Goal: Communication & Community: Answer question/provide support

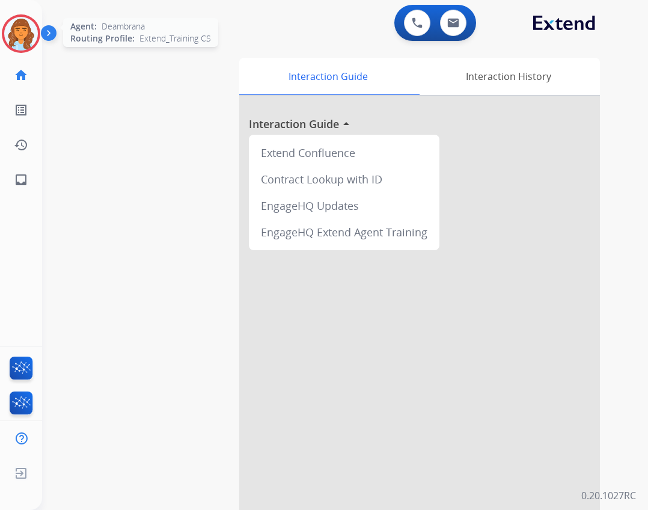
click at [32, 29] on img at bounding box center [21, 34] width 34 height 34
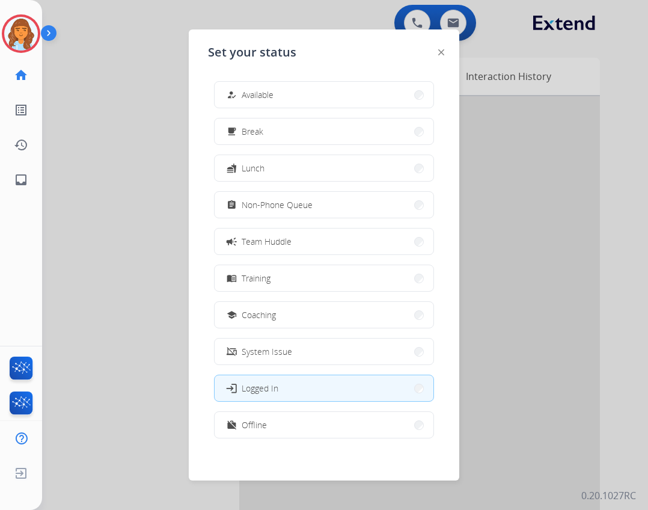
click at [264, 97] on span "Available" at bounding box center [258, 94] width 32 height 13
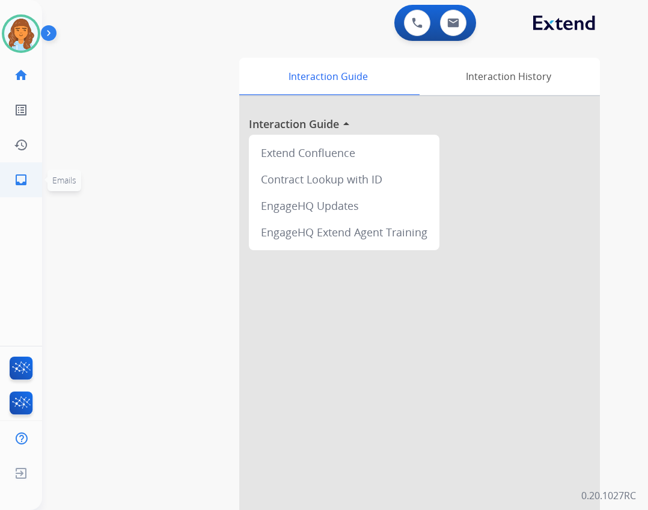
click at [31, 175] on link "inbox Emails" at bounding box center [21, 180] width 34 height 34
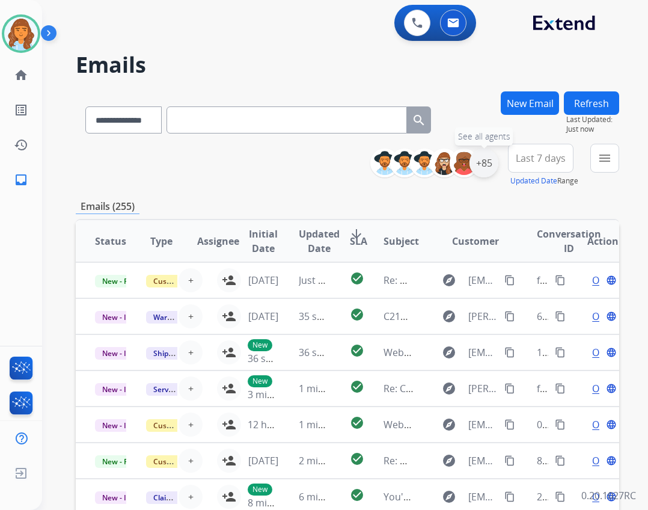
click at [476, 169] on div "+85" at bounding box center [483, 162] width 29 height 29
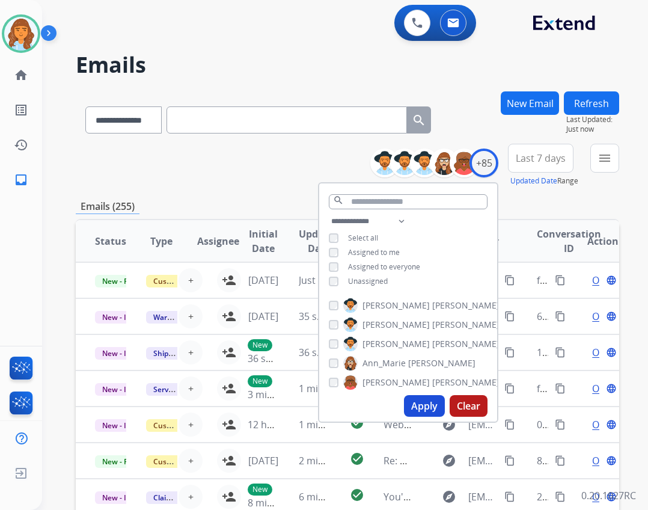
drag, startPoint x: 380, startPoint y: 278, endPoint x: 379, endPoint y: 288, distance: 10.2
click at [379, 279] on span "Unassigned" at bounding box center [368, 281] width 40 height 10
click at [425, 407] on button "Apply" at bounding box center [424, 406] width 41 height 22
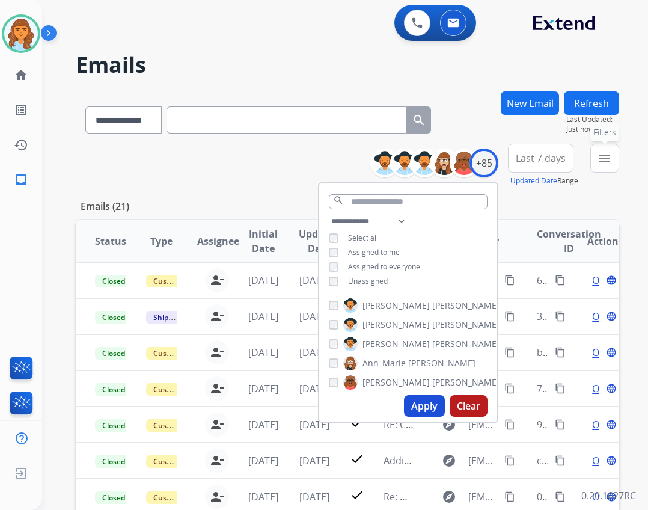
click at [605, 153] on mat-icon "menu" at bounding box center [604, 158] width 14 height 14
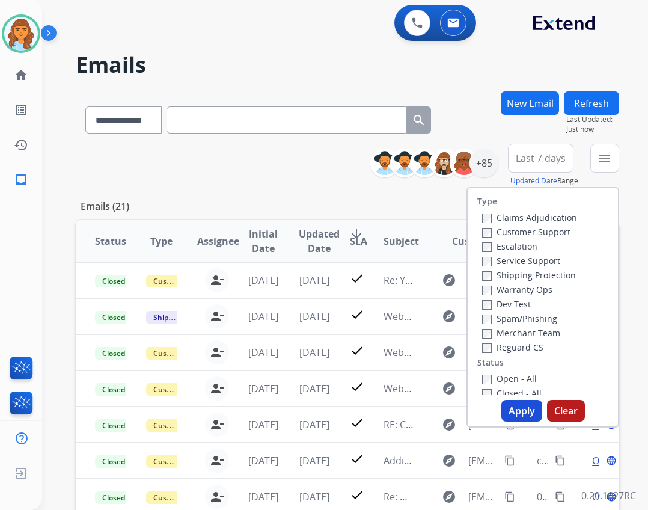
click at [518, 380] on label "Open - All" at bounding box center [509, 378] width 55 height 11
click at [517, 233] on label "Customer Support" at bounding box center [526, 231] width 88 height 11
click at [509, 345] on label "Reguard CS" at bounding box center [512, 346] width 61 height 11
click at [510, 270] on label "Shipping Protection" at bounding box center [529, 274] width 94 height 11
click at [515, 399] on div "Type Claims Adjudication Customer Support Escalation Service Support Shipping P…" at bounding box center [542, 307] width 153 height 240
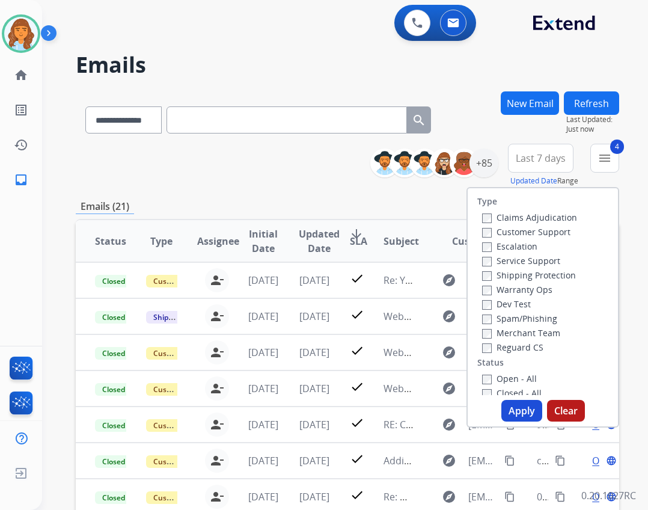
click at [515, 405] on button "Apply" at bounding box center [521, 411] width 41 height 22
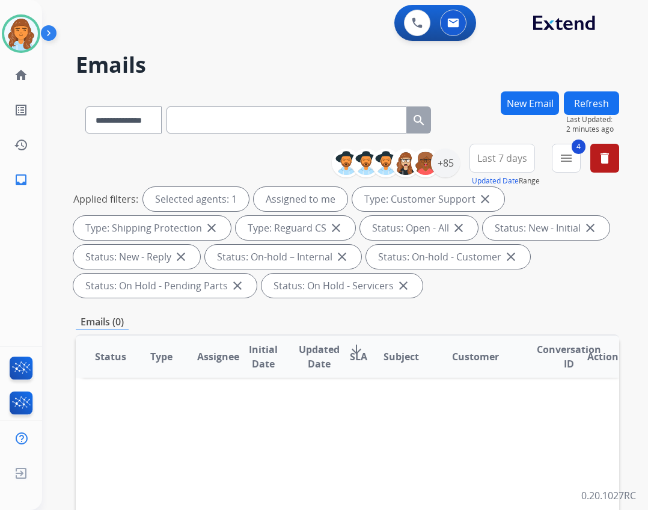
click at [602, 100] on button "Refresh" at bounding box center [591, 102] width 55 height 23
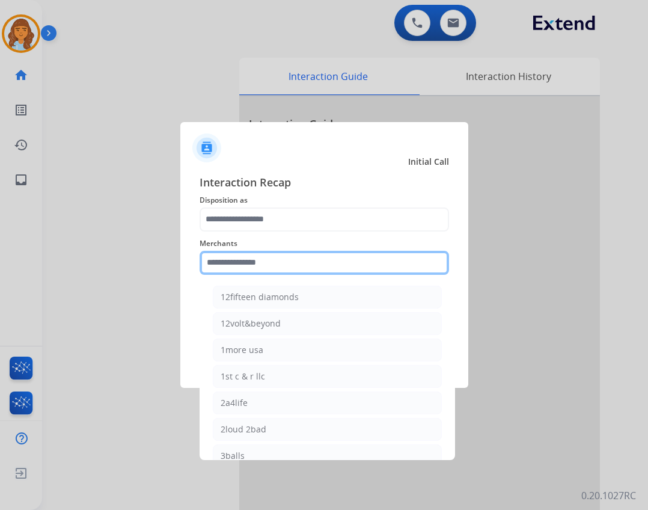
click at [284, 267] on input "text" at bounding box center [324, 263] width 249 height 24
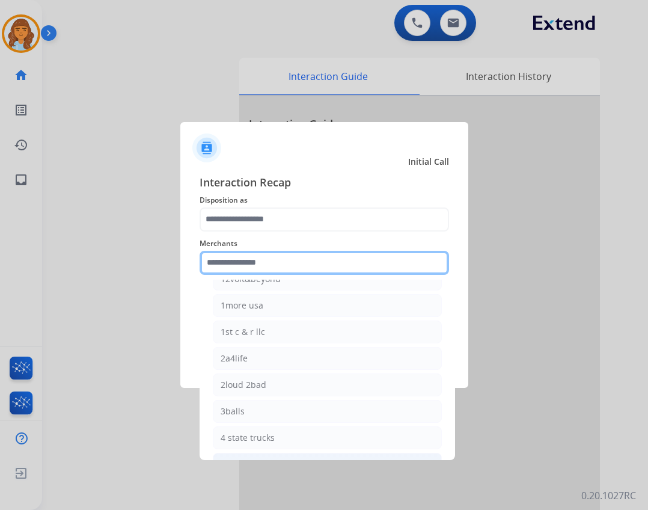
scroll to position [180, 0]
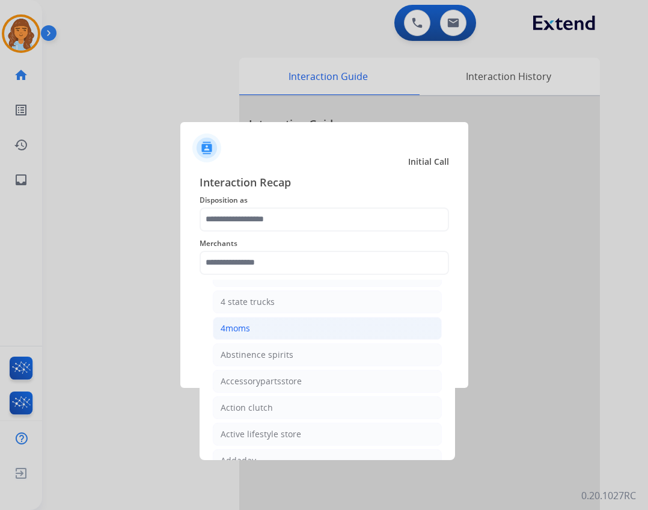
click at [247, 334] on li "4moms" at bounding box center [327, 328] width 229 height 23
type input "*****"
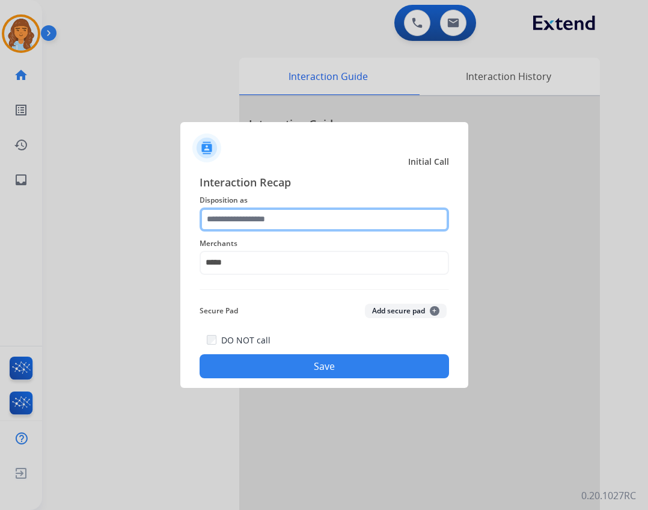
click at [288, 227] on input "text" at bounding box center [324, 219] width 249 height 24
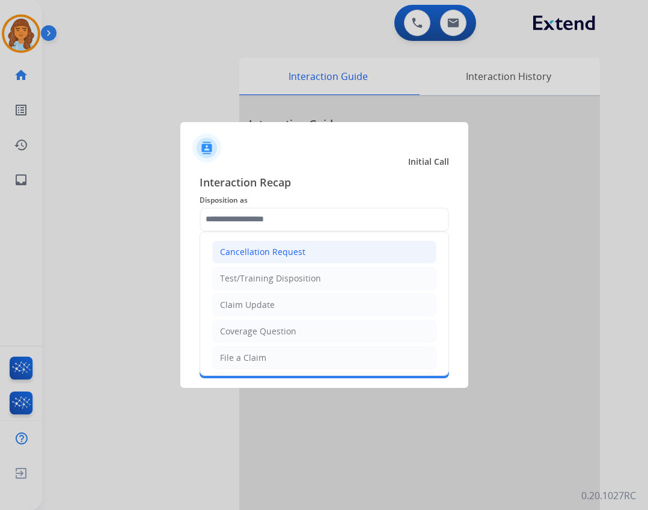
click at [275, 261] on li "Cancellation Request" at bounding box center [324, 251] width 224 height 23
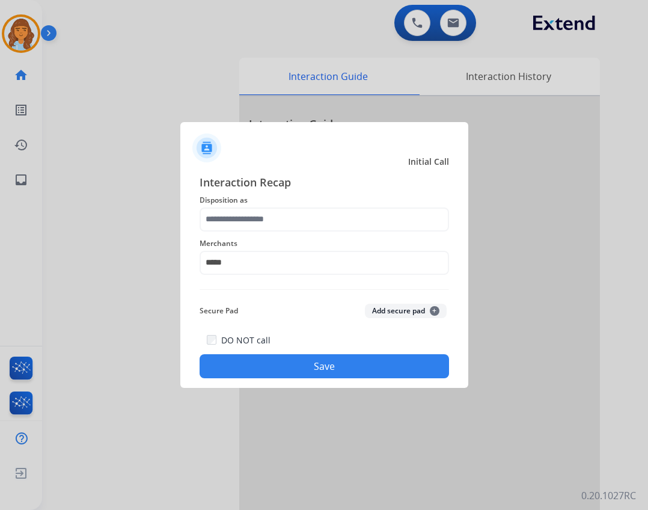
type input "**********"
click at [324, 376] on button "Save" at bounding box center [324, 366] width 249 height 24
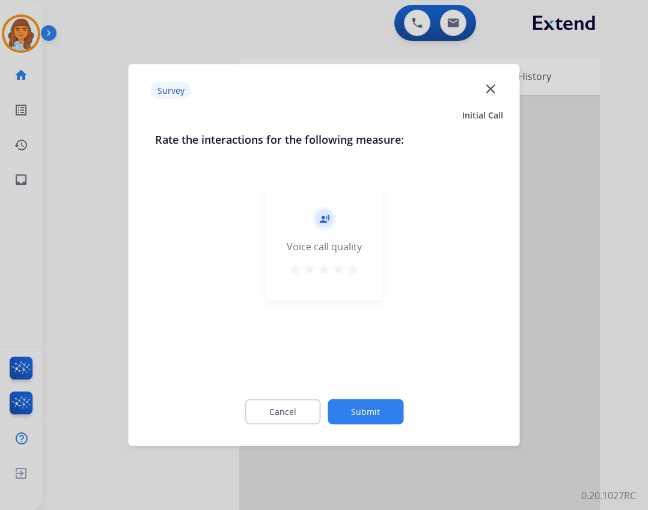
click at [376, 398] on div "Cancel Submit" at bounding box center [324, 412] width 338 height 54
click at [368, 412] on button "Submit" at bounding box center [365, 411] width 76 height 25
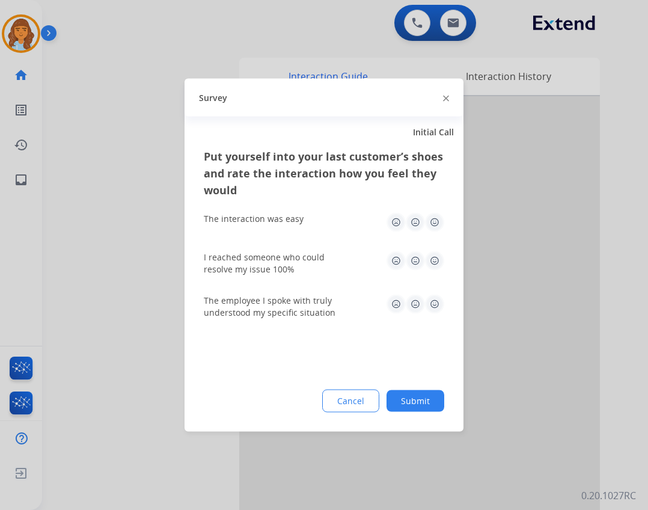
click at [422, 404] on button "Submit" at bounding box center [415, 401] width 58 height 22
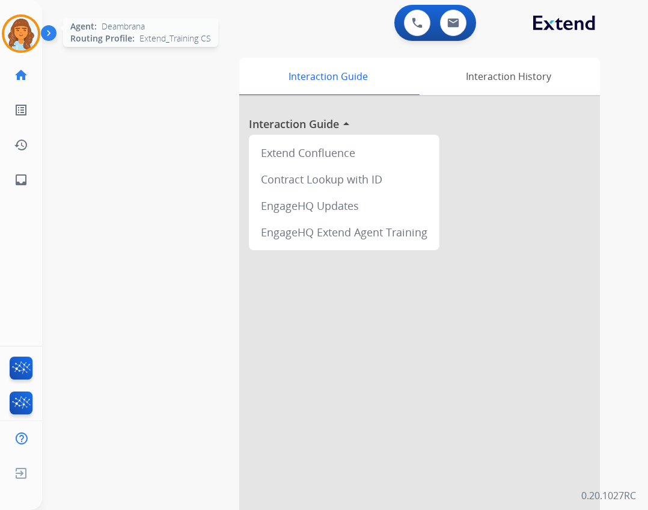
click at [26, 34] on img at bounding box center [21, 34] width 34 height 34
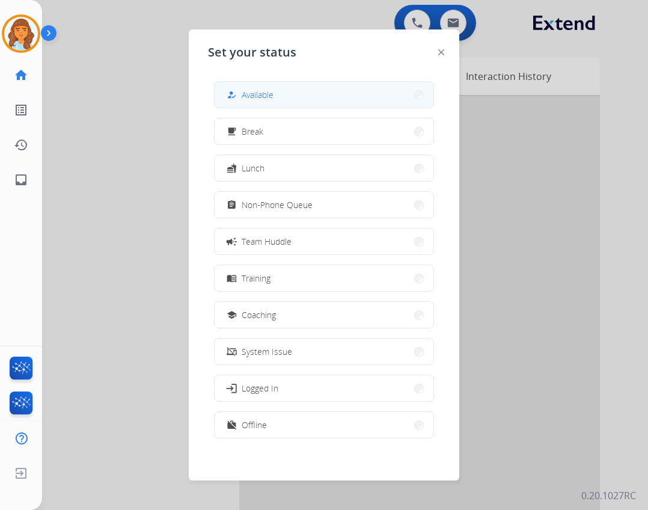
click at [338, 95] on button "how_to_reg Available" at bounding box center [324, 95] width 219 height 26
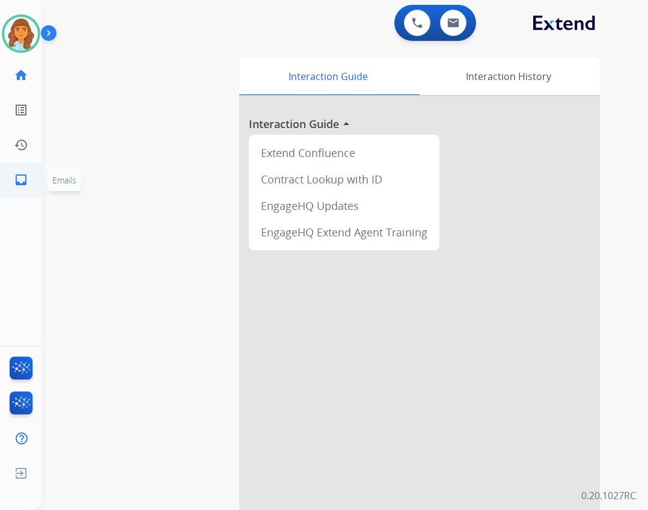
click at [23, 171] on link "inbox Emails" at bounding box center [21, 180] width 34 height 34
select select "**********"
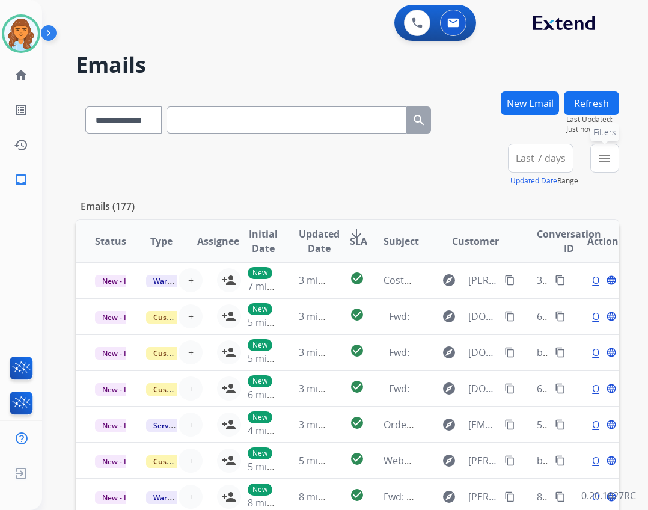
click at [615, 158] on button "menu Filters" at bounding box center [604, 158] width 29 height 29
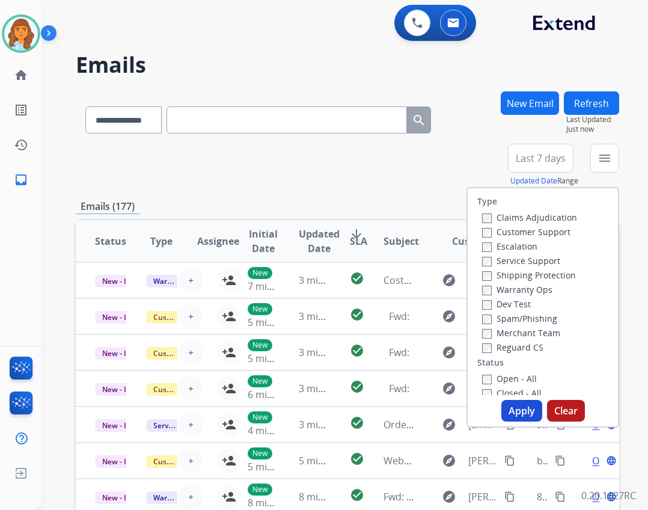
click at [487, 347] on label "Reguard CS" at bounding box center [512, 346] width 61 height 11
click at [509, 275] on label "Shipping Protection" at bounding box center [529, 274] width 94 height 11
click at [517, 231] on label "Customer Support" at bounding box center [526, 231] width 88 height 11
click at [483, 374] on label "Open - All" at bounding box center [509, 378] width 55 height 11
click at [505, 413] on button "Apply" at bounding box center [521, 411] width 41 height 22
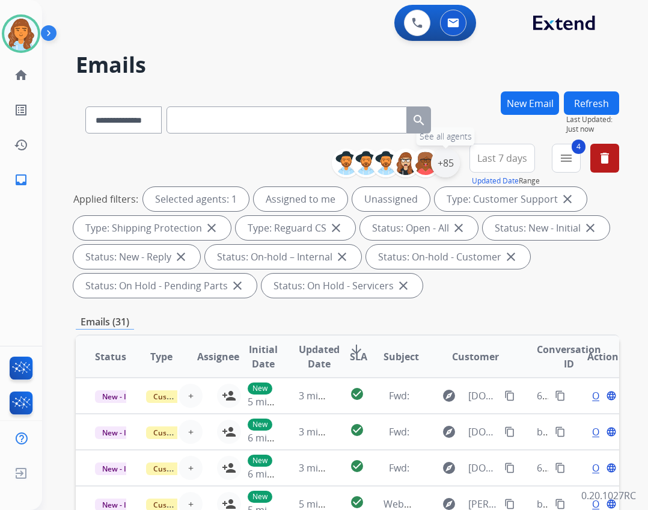
click at [444, 177] on div "+85" at bounding box center [445, 162] width 29 height 29
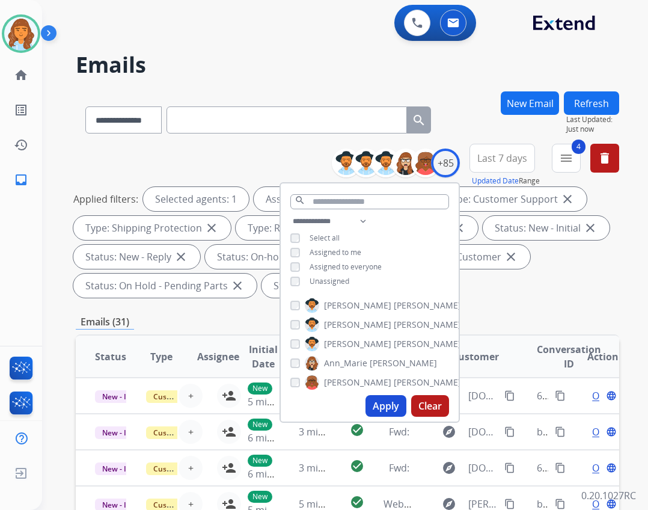
click at [343, 282] on span "Unassigned" at bounding box center [329, 281] width 40 height 10
click at [368, 407] on button "Apply" at bounding box center [385, 406] width 41 height 22
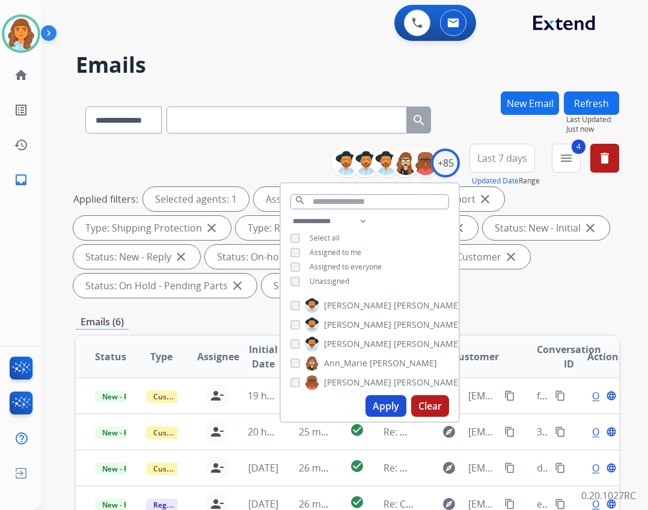
click at [481, 319] on div "Emails (6)" at bounding box center [347, 321] width 543 height 15
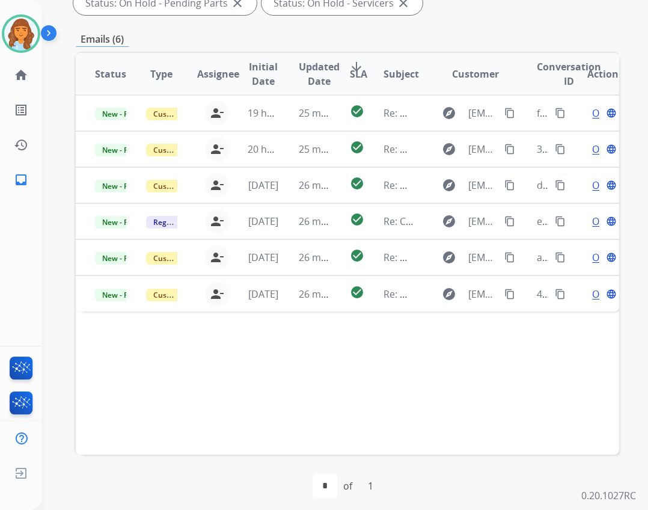
scroll to position [290, 0]
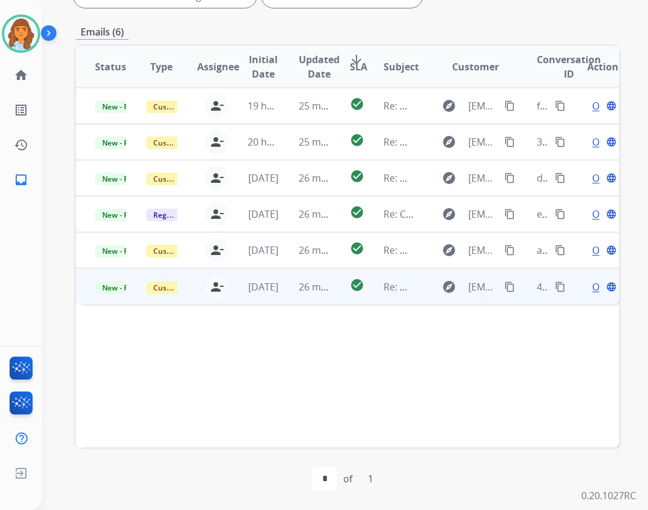
click at [417, 298] on td "explore kathaga@outlook.com content_copy" at bounding box center [466, 286] width 102 height 36
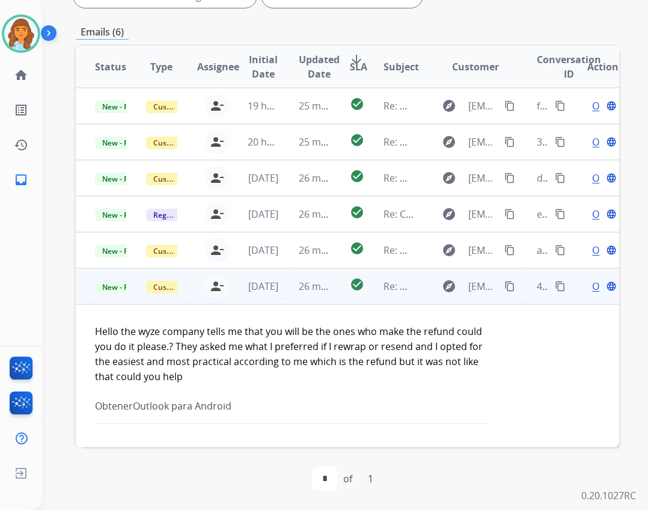
click at [592, 291] on span "Open" at bounding box center [604, 286] width 25 height 14
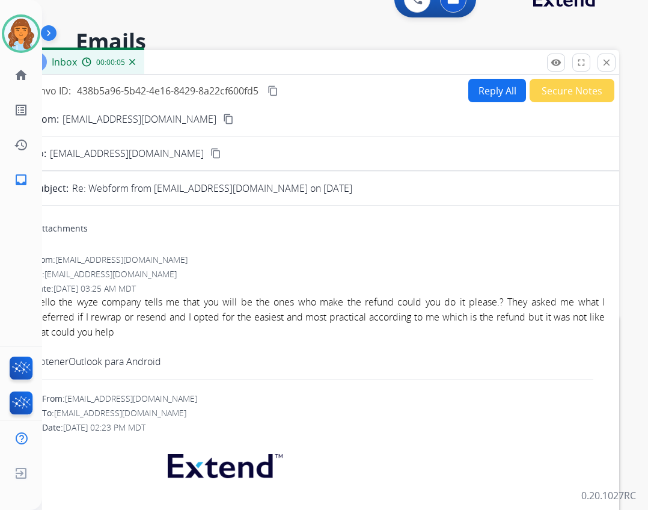
scroll to position [0, 0]
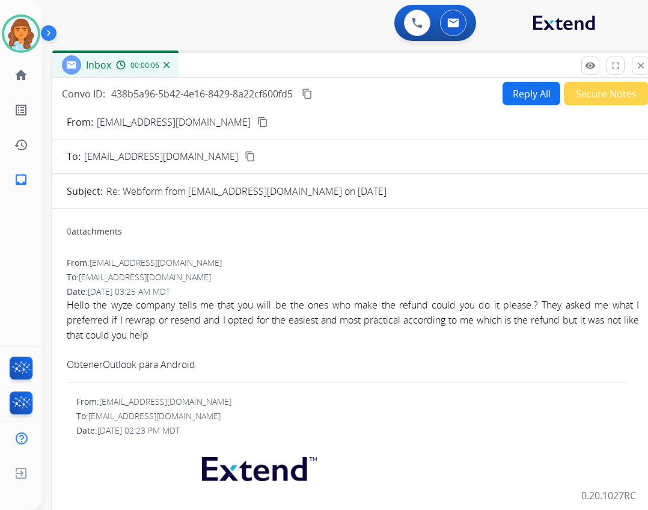
drag, startPoint x: 193, startPoint y: 97, endPoint x: 222, endPoint y: 75, distance: 35.6
click at [222, 75] on div "Inbox 00:00:06" at bounding box center [352, 65] width 601 height 25
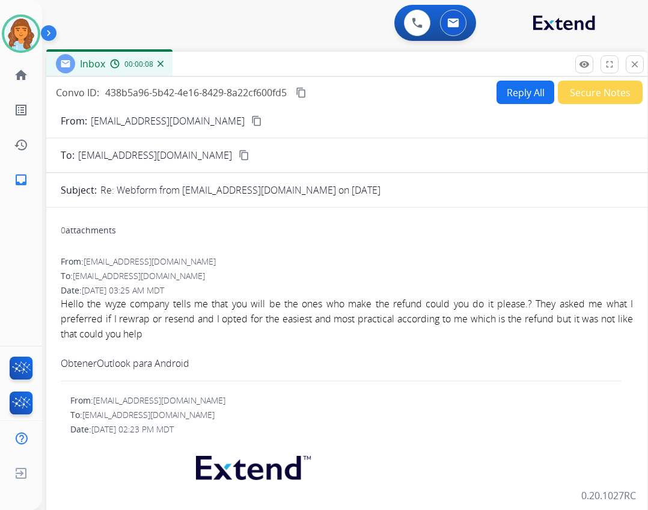
click at [507, 93] on button "Reply All" at bounding box center [525, 92] width 58 height 23
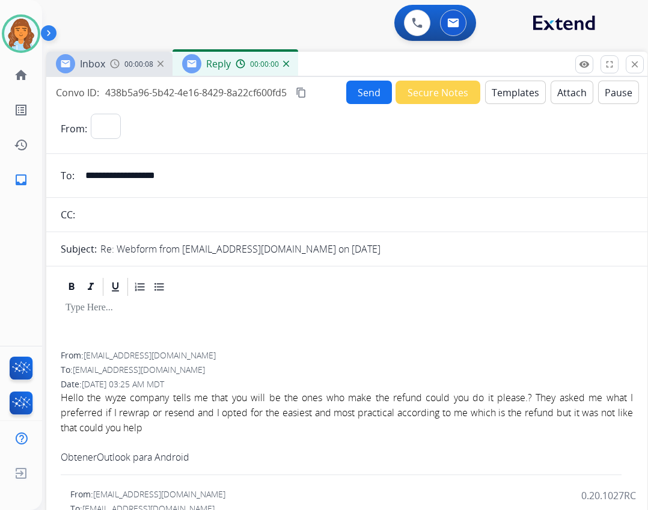
select select "**********"
click at [495, 93] on button "Templates" at bounding box center [515, 92] width 61 height 23
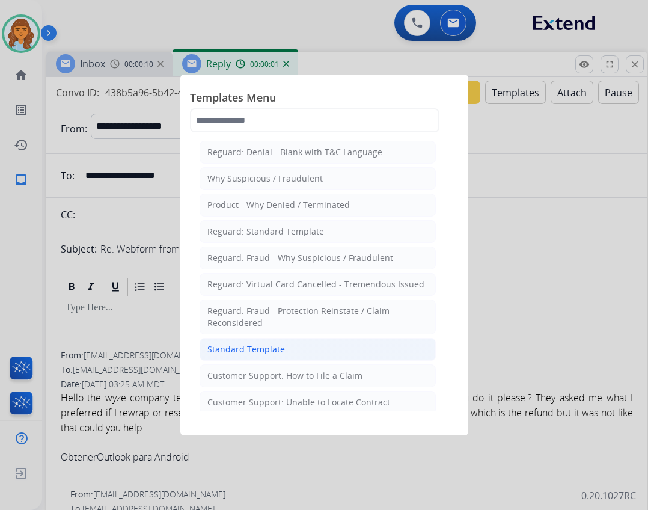
click at [308, 349] on li "Standard Template" at bounding box center [318, 349] width 236 height 23
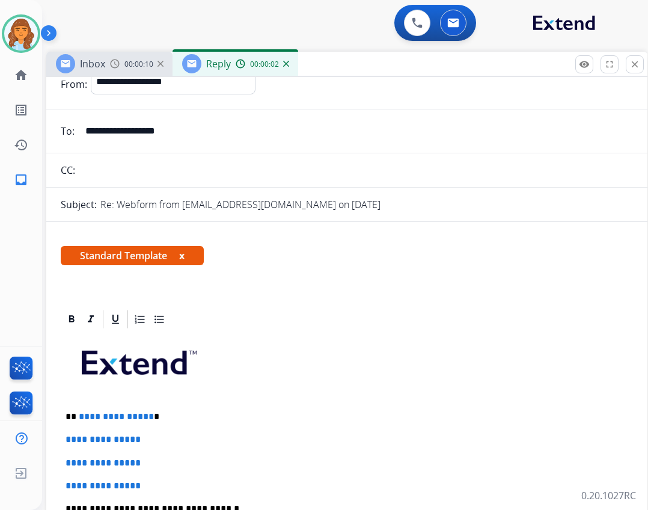
scroll to position [180, 0]
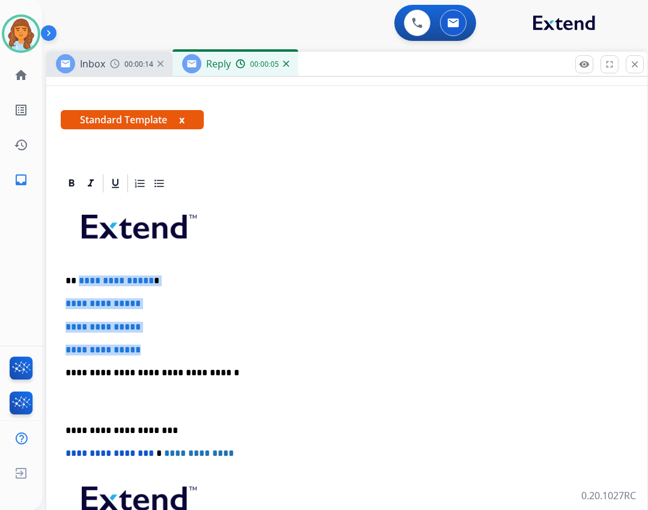
drag, startPoint x: 78, startPoint y: 280, endPoint x: 145, endPoint y: 346, distance: 93.9
click at [145, 346] on div "**********" at bounding box center [347, 400] width 572 height 413
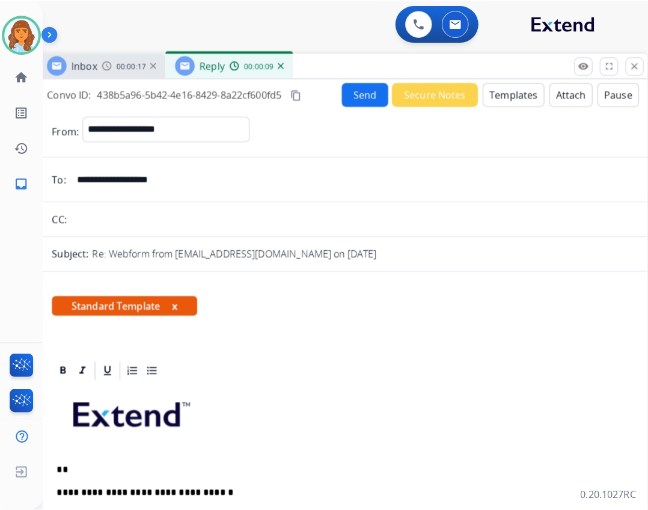
scroll to position [0, 0]
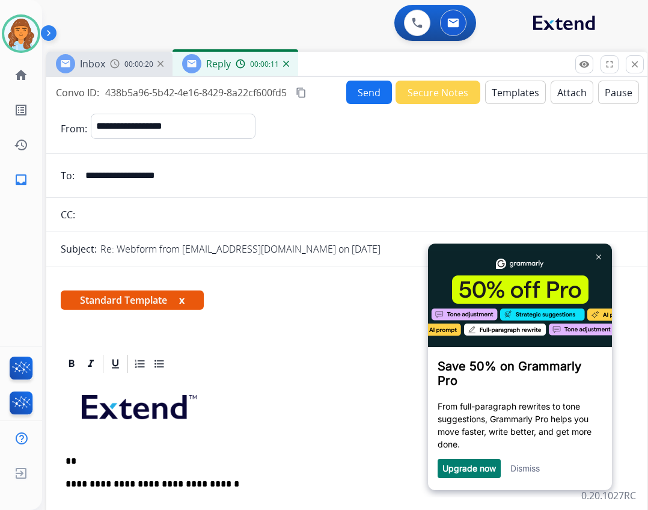
drag, startPoint x: 81, startPoint y: 175, endPoint x: 183, endPoint y: 185, distance: 102.6
click at [183, 184] on input "**********" at bounding box center [355, 175] width 555 height 24
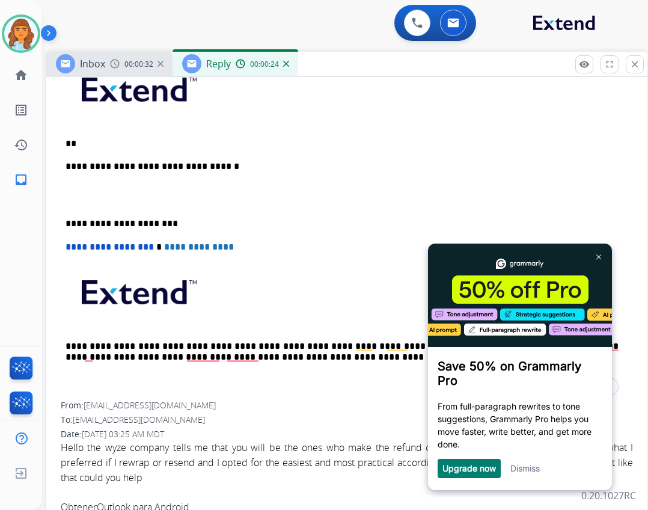
scroll to position [300, 0]
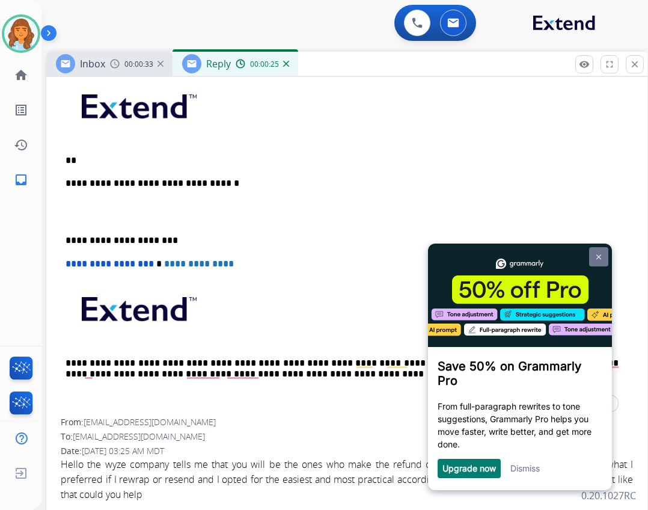
click at [593, 257] on link at bounding box center [598, 256] width 19 height 19
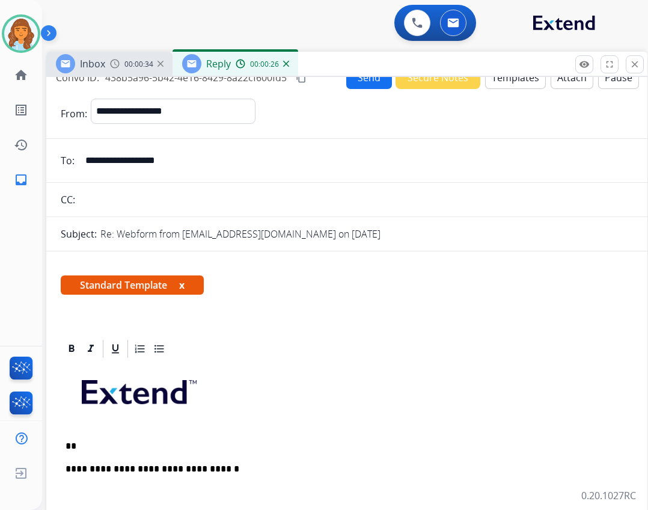
scroll to position [0, 0]
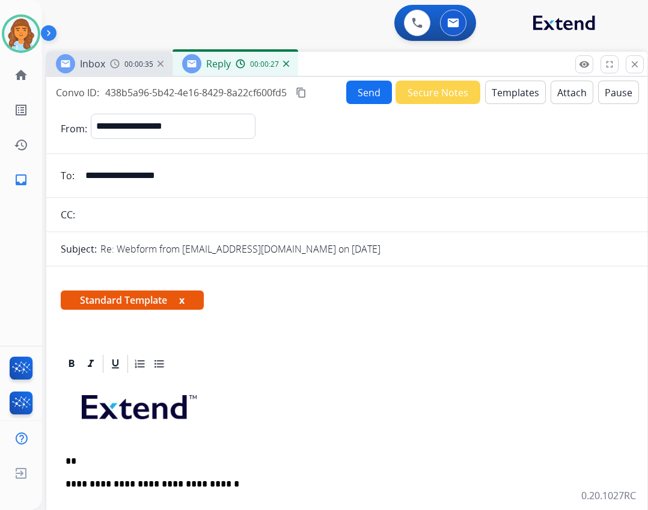
click at [512, 96] on button "Templates" at bounding box center [515, 92] width 61 height 23
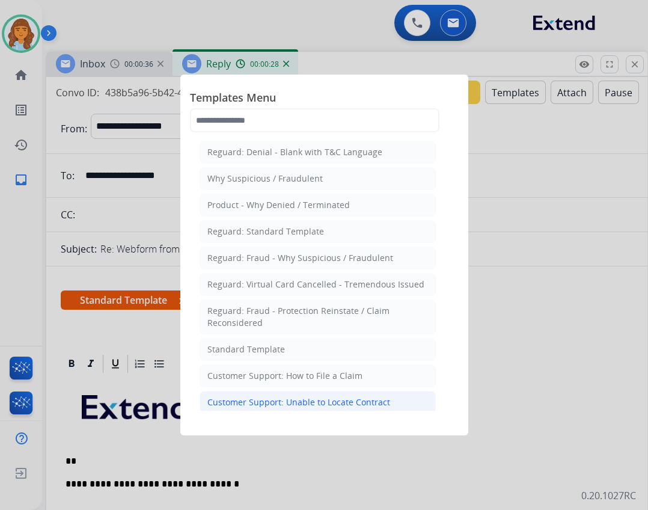
click at [302, 398] on div "Customer Support: Unable to Locate Contract" at bounding box center [298, 402] width 183 height 12
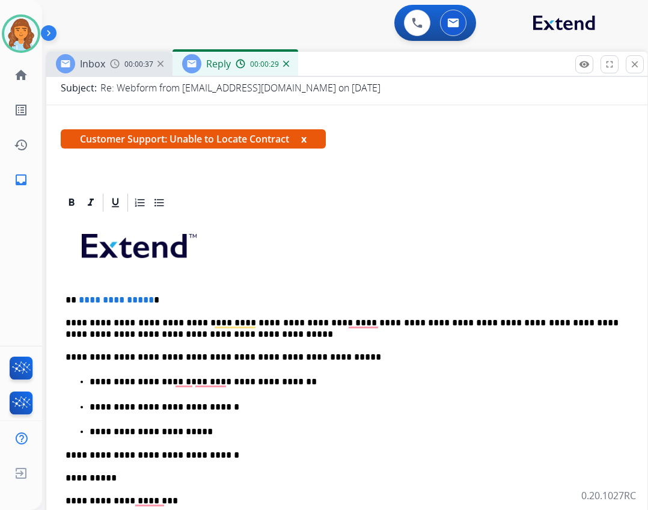
scroll to position [180, 0]
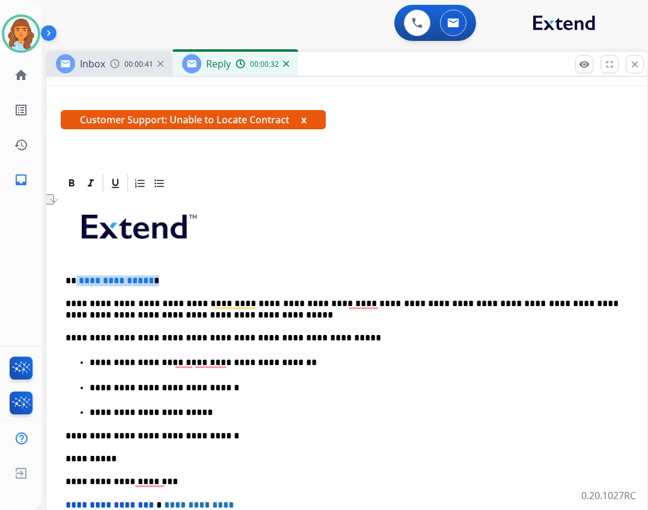
drag, startPoint x: 75, startPoint y: 280, endPoint x: 149, endPoint y: 281, distance: 73.9
click at [149, 281] on p "**********" at bounding box center [341, 280] width 553 height 11
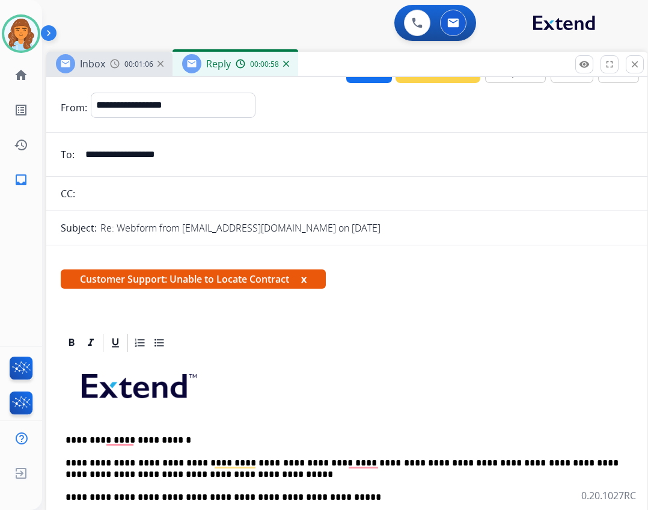
scroll to position [0, 0]
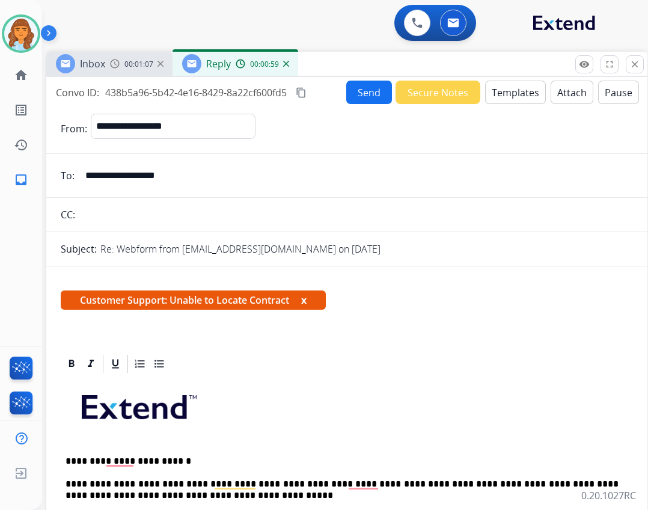
click at [352, 90] on button "Send" at bounding box center [369, 92] width 46 height 23
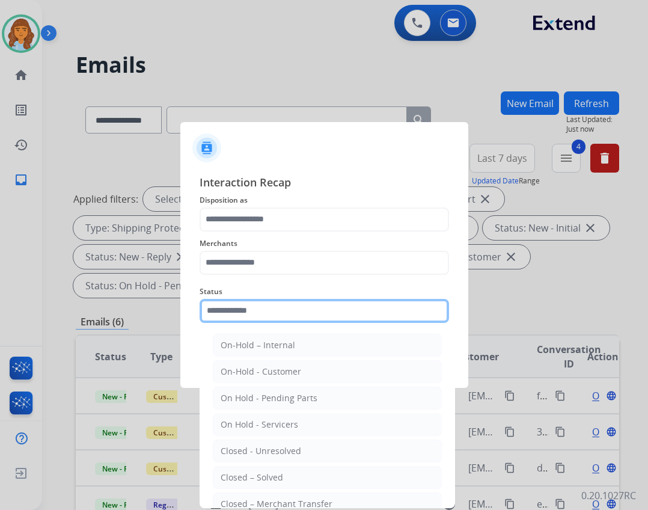
drag, startPoint x: 297, startPoint y: 314, endPoint x: 284, endPoint y: 331, distance: 21.9
click at [294, 314] on input "text" at bounding box center [324, 311] width 249 height 24
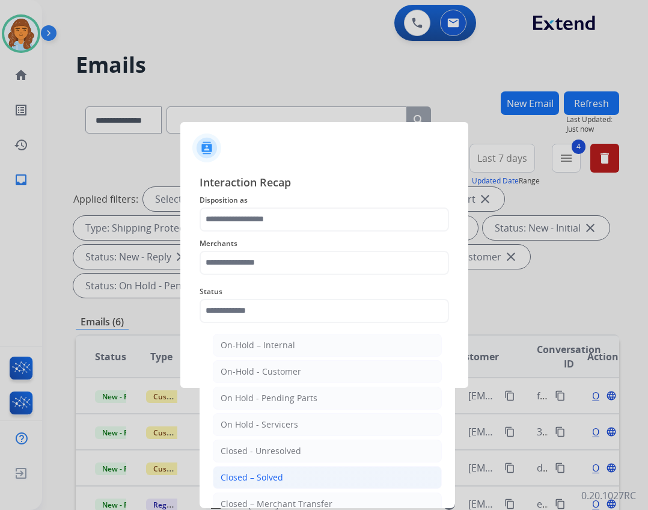
click at [250, 481] on div "Closed – Solved" at bounding box center [252, 477] width 62 height 12
type input "**********"
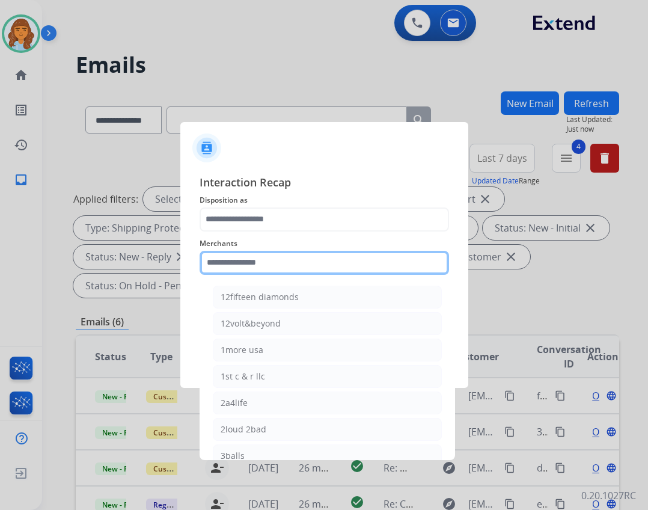
click at [246, 269] on input "text" at bounding box center [324, 263] width 249 height 24
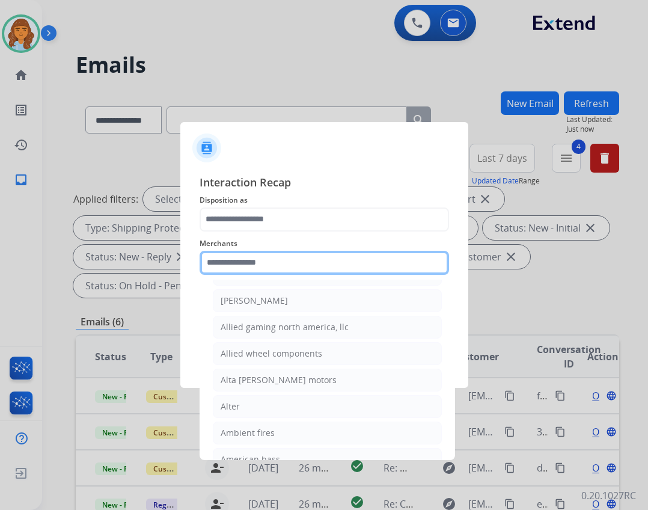
scroll to position [841, 0]
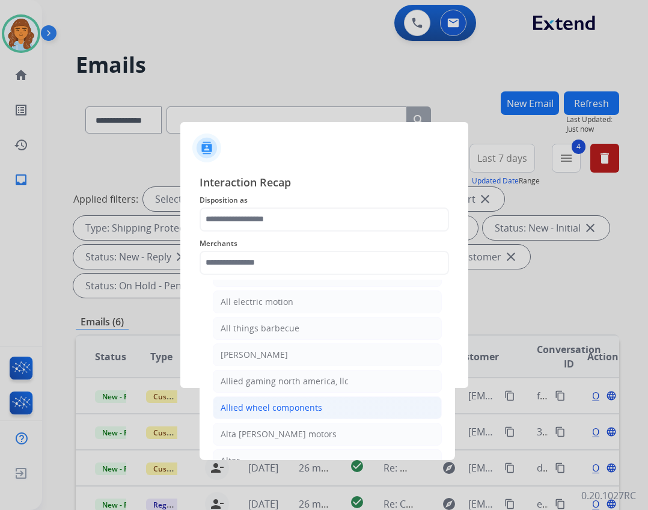
click at [285, 405] on div "Allied wheel components" at bounding box center [272, 407] width 102 height 12
type input "**********"
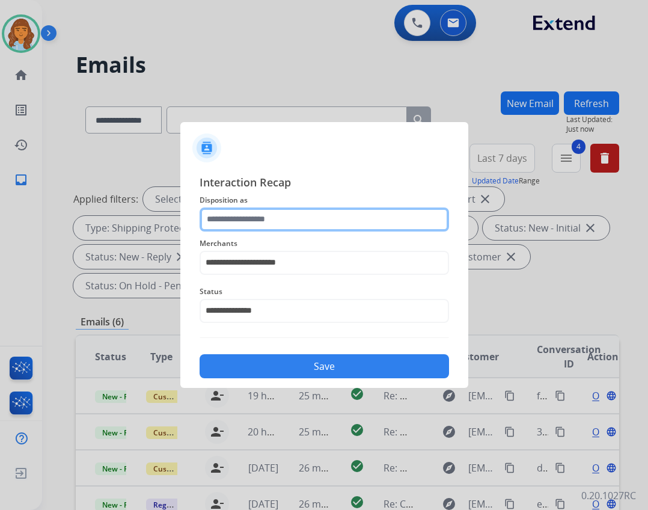
click at [312, 223] on input "text" at bounding box center [324, 219] width 249 height 24
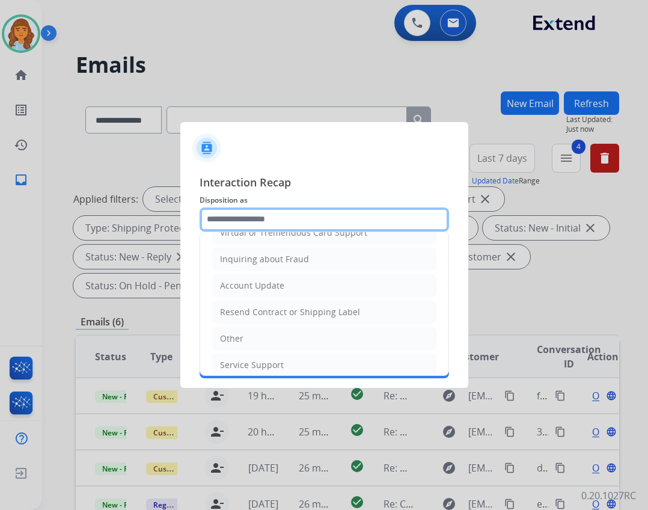
scroll to position [180, 0]
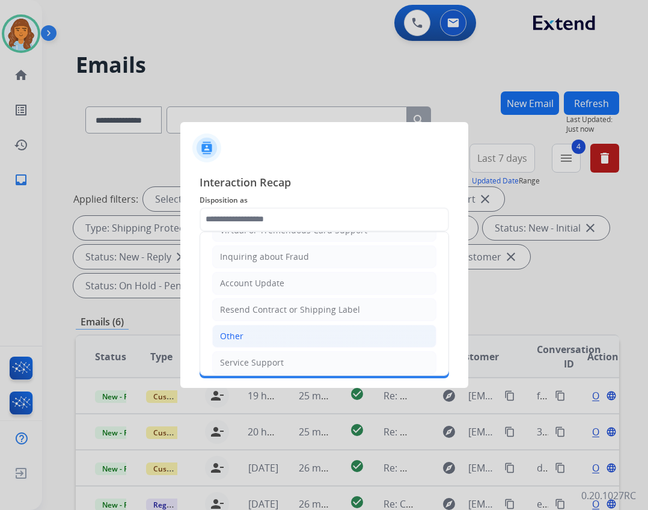
drag, startPoint x: 242, startPoint y: 335, endPoint x: 261, endPoint y: 341, distance: 20.7
click at [240, 336] on div "Other" at bounding box center [231, 336] width 23 height 12
type input "*****"
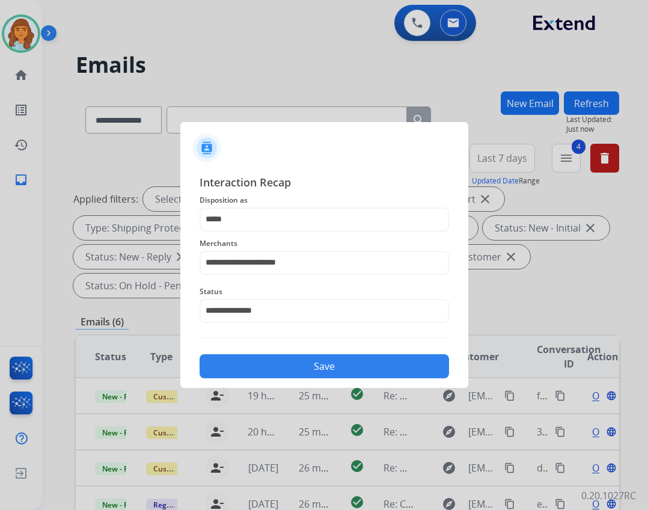
click at [287, 372] on button "Save" at bounding box center [324, 366] width 249 height 24
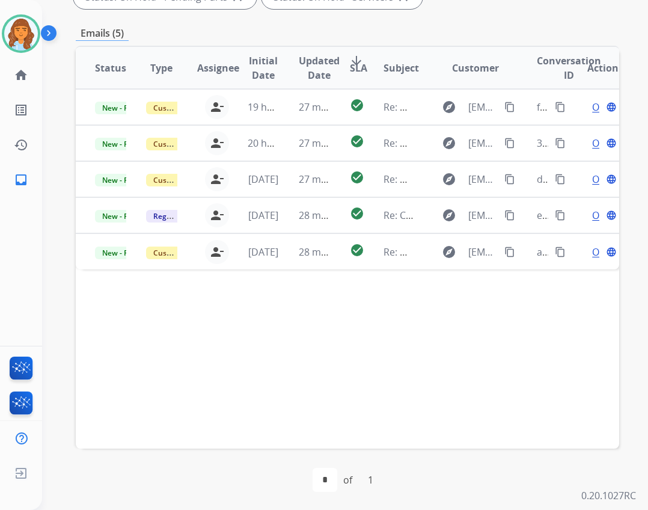
scroll to position [290, 0]
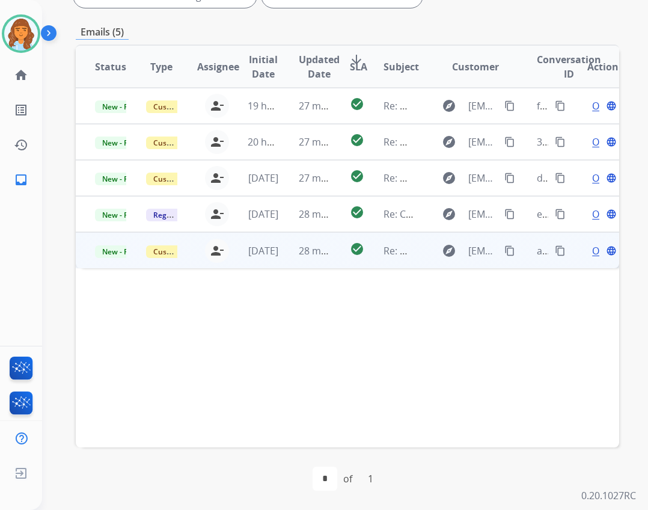
click at [366, 251] on td "Re: Webform from jborek@hotmail.com on 08/16/2025" at bounding box center [389, 250] width 51 height 36
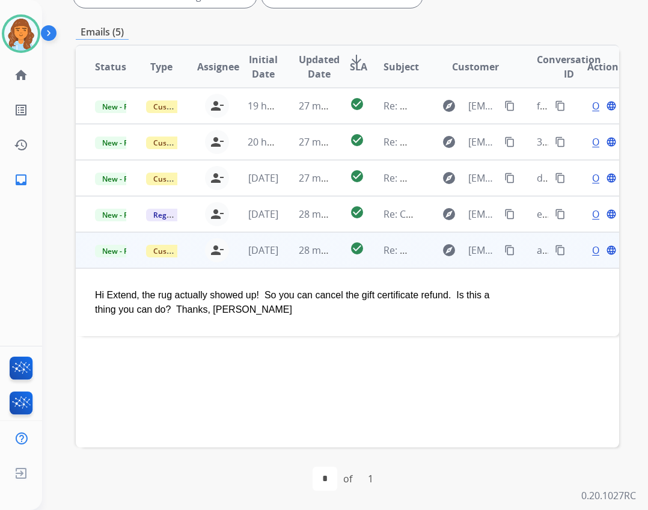
click at [502, 249] on button "content_copy" at bounding box center [509, 250] width 14 height 14
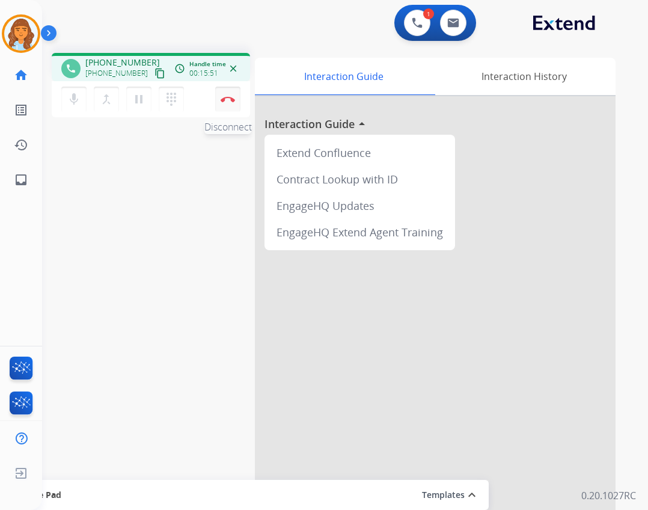
click at [237, 100] on button "Disconnect" at bounding box center [227, 99] width 25 height 25
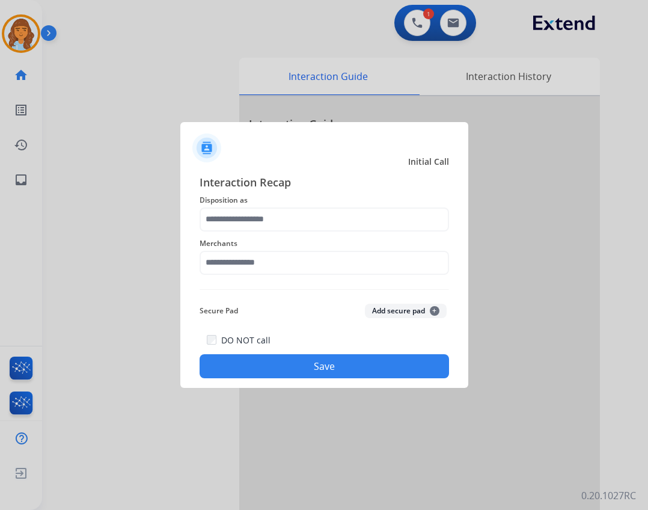
drag, startPoint x: 287, startPoint y: 198, endPoint x: 281, endPoint y: 207, distance: 10.7
click at [287, 198] on span "Disposition as" at bounding box center [324, 200] width 249 height 14
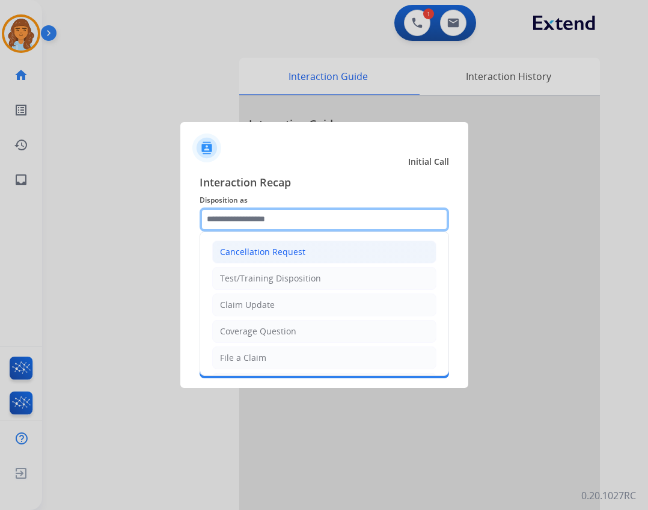
drag, startPoint x: 279, startPoint y: 224, endPoint x: 276, endPoint y: 246, distance: 21.8
click at [278, 225] on input "text" at bounding box center [324, 219] width 249 height 24
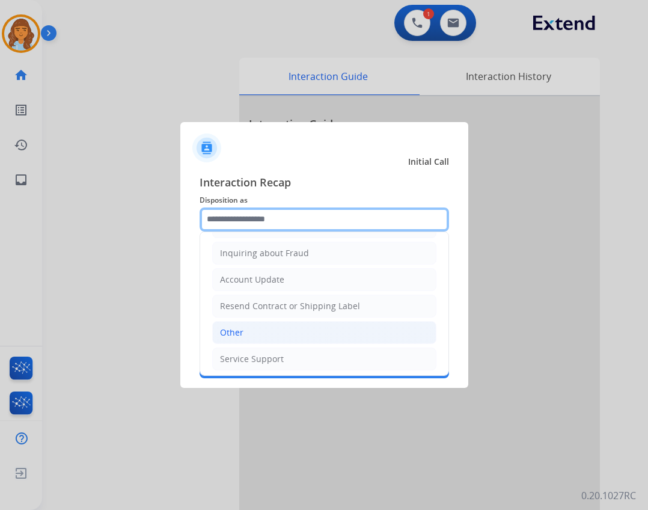
scroll to position [187, 0]
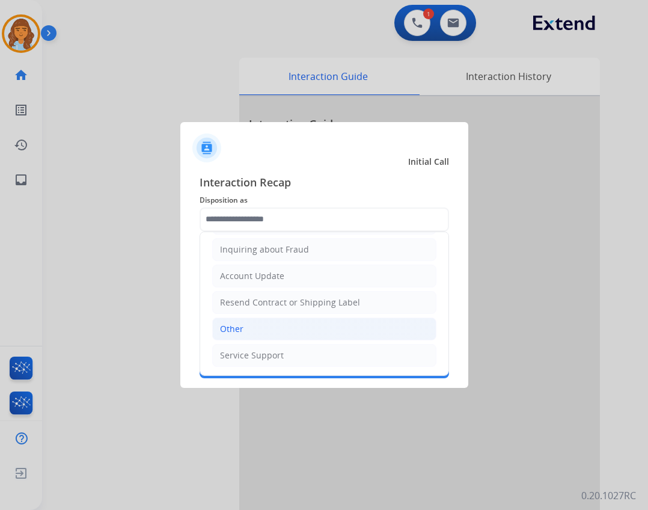
click at [352, 338] on li "Other" at bounding box center [324, 328] width 224 height 23
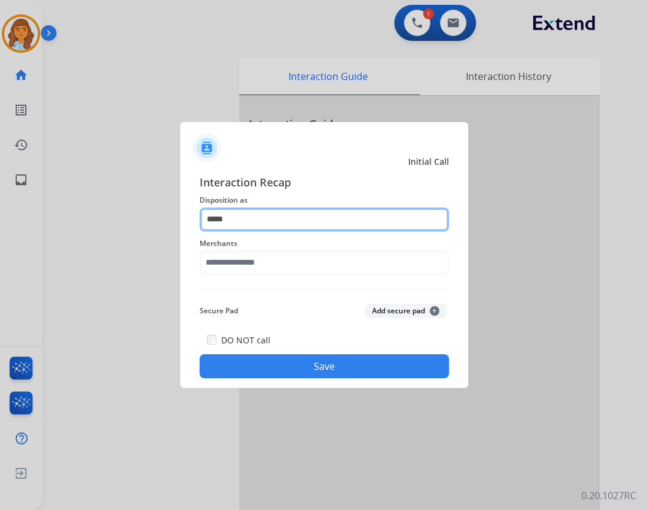
click at [279, 222] on input "*****" at bounding box center [324, 219] width 249 height 24
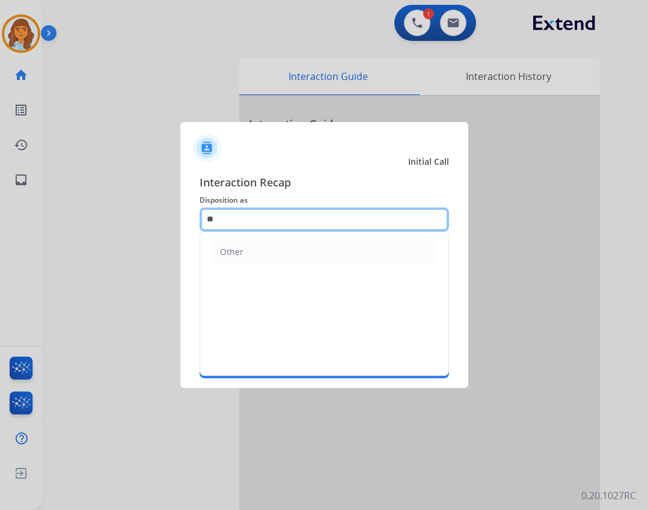
type input "*"
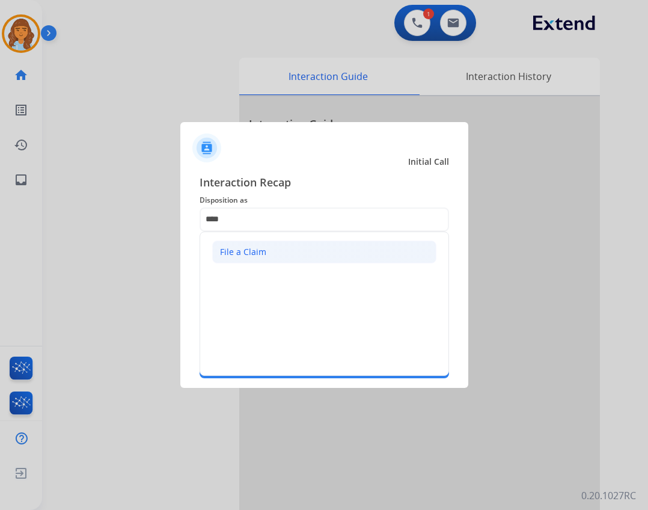
click at [278, 255] on li "File a Claim" at bounding box center [324, 251] width 224 height 23
type input "**********"
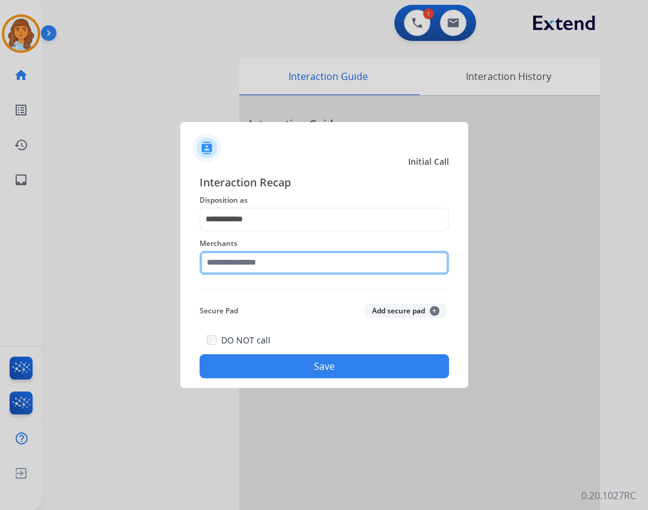
click at [261, 264] on input "text" at bounding box center [324, 263] width 249 height 24
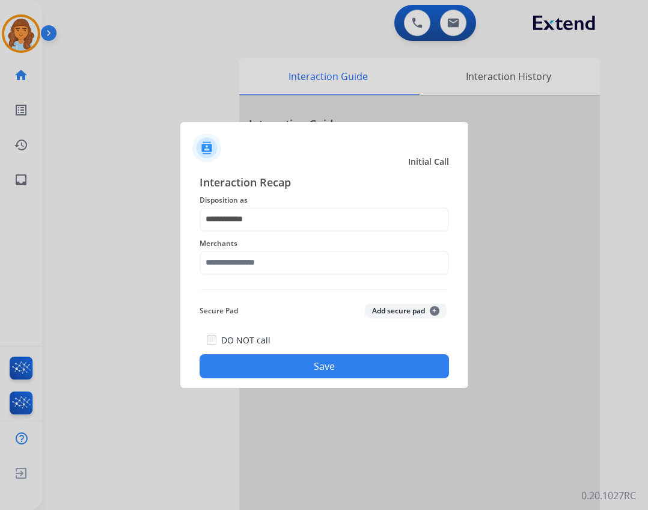
click at [355, 276] on div "Merchants" at bounding box center [324, 255] width 249 height 48
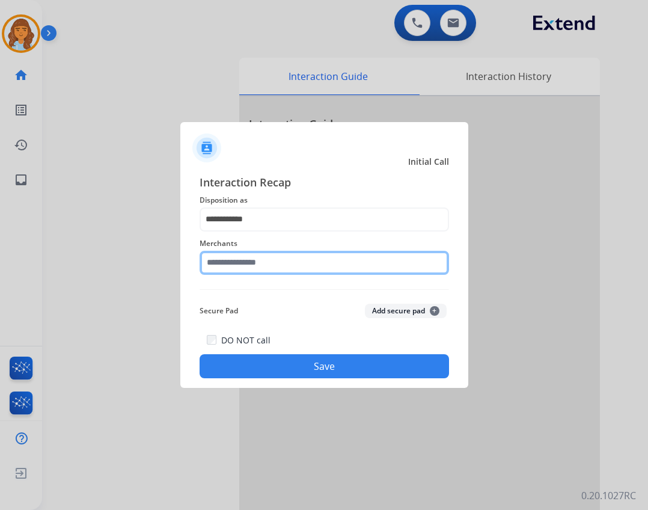
click at [333, 269] on input "text" at bounding box center [324, 263] width 249 height 24
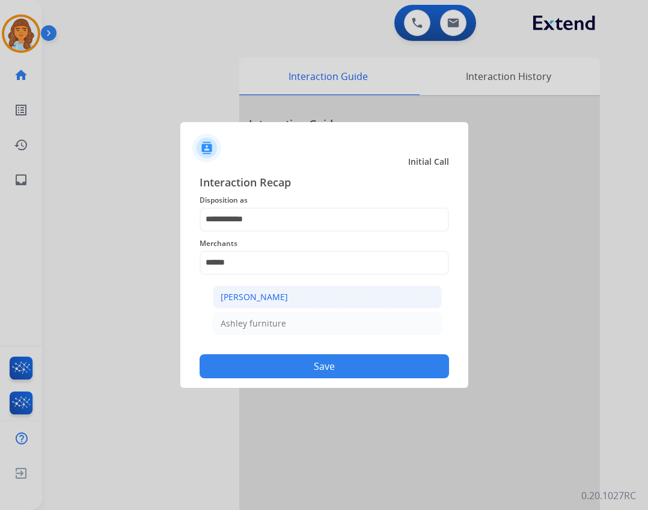
click at [383, 306] on li "[PERSON_NAME]" at bounding box center [327, 296] width 229 height 23
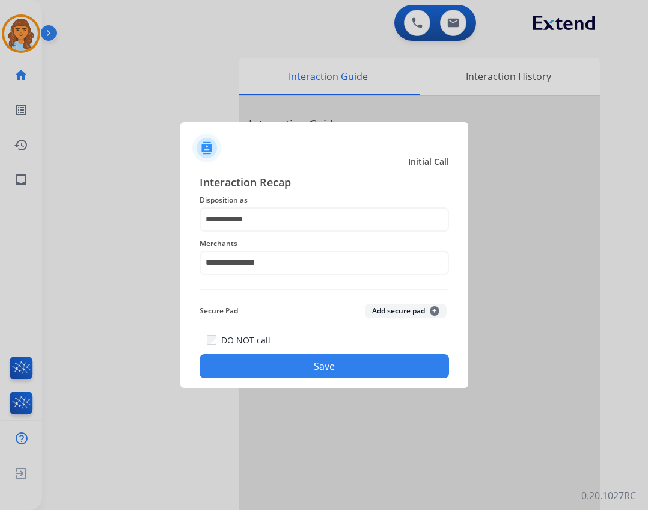
click at [319, 245] on span "Merchants" at bounding box center [324, 243] width 249 height 14
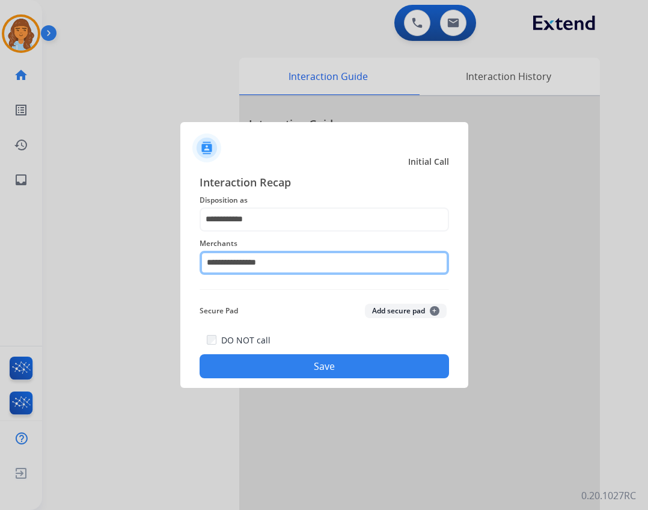
click at [313, 261] on input "**********" at bounding box center [324, 263] width 249 height 24
type input "*"
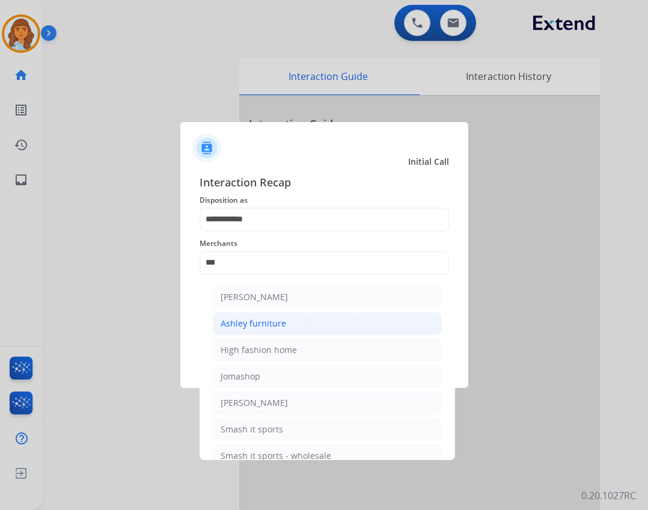
click at [361, 329] on li "Ashley furniture" at bounding box center [327, 323] width 229 height 23
type input "**********"
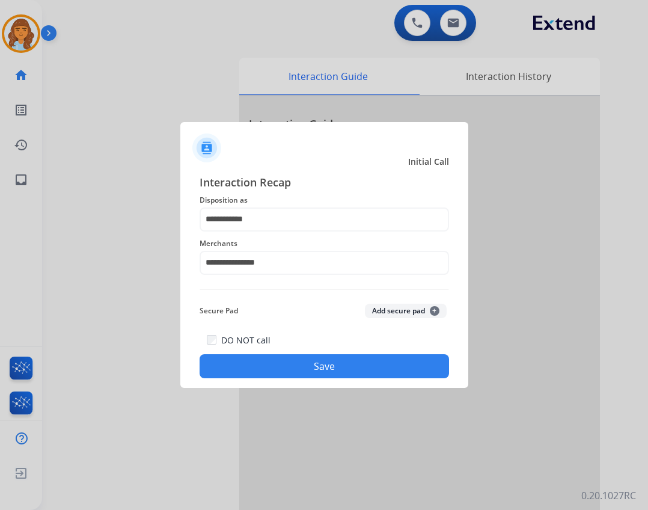
click at [349, 364] on button "Save" at bounding box center [324, 366] width 249 height 24
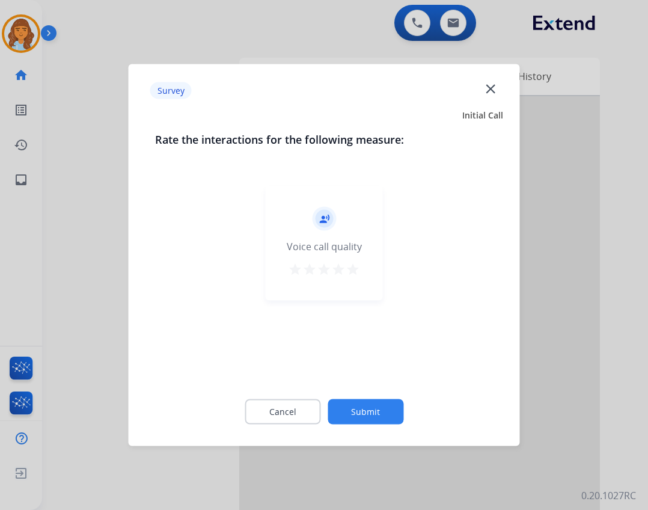
click at [355, 404] on button "Submit" at bounding box center [365, 411] width 76 height 25
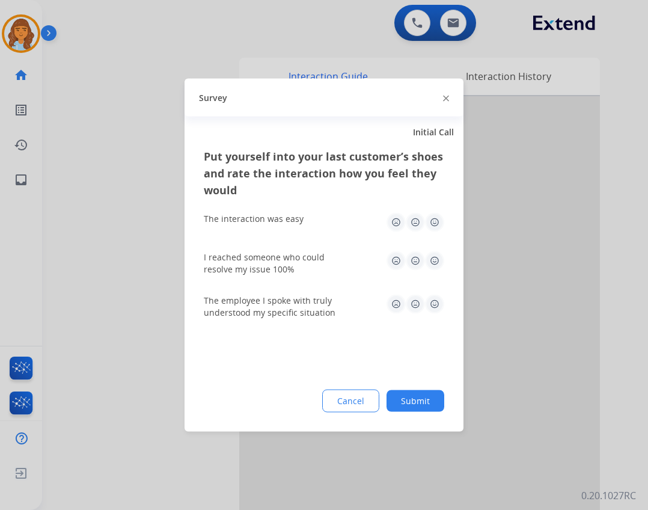
click at [401, 389] on div "Cancel Submit" at bounding box center [324, 400] width 240 height 23
click at [401, 394] on button "Submit" at bounding box center [415, 401] width 58 height 22
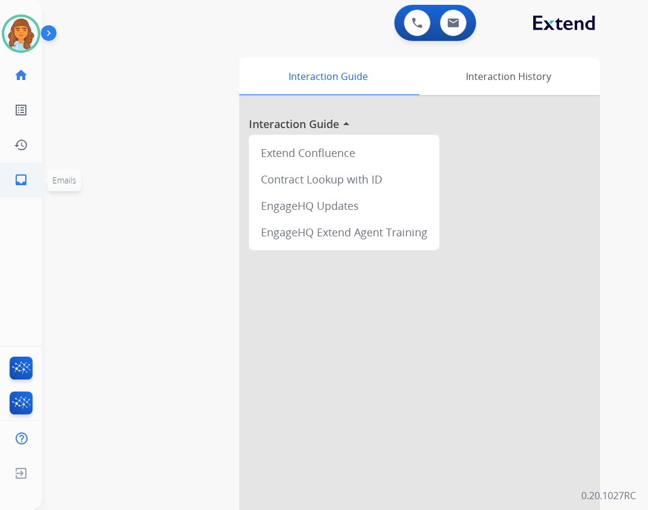
click at [16, 180] on mat-icon "inbox" at bounding box center [21, 179] width 14 height 14
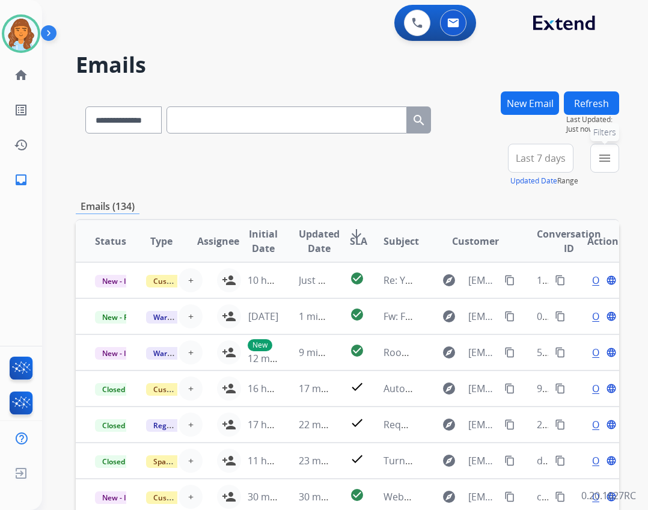
click at [615, 156] on button "menu Filters" at bounding box center [604, 158] width 29 height 29
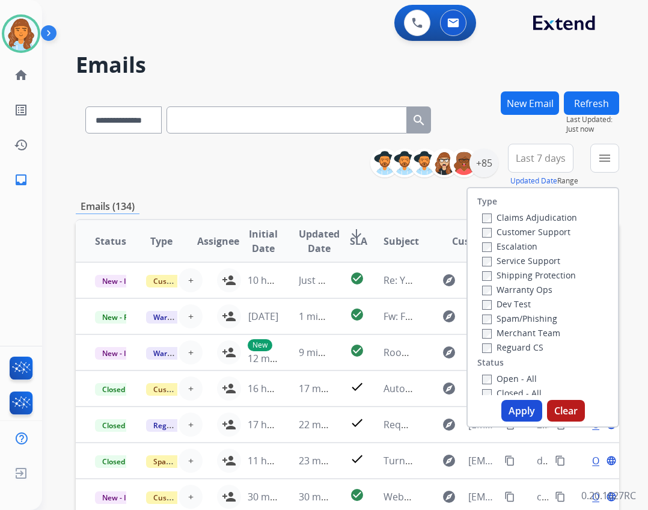
click at [506, 377] on label "Open - All" at bounding box center [509, 378] width 55 height 11
click at [500, 343] on label "Reguard CS" at bounding box center [512, 346] width 61 height 11
click at [504, 273] on label "Shipping Protection" at bounding box center [529, 274] width 94 height 11
click at [503, 233] on label "Customer Support" at bounding box center [526, 231] width 88 height 11
click at [507, 413] on button "Apply" at bounding box center [521, 411] width 41 height 22
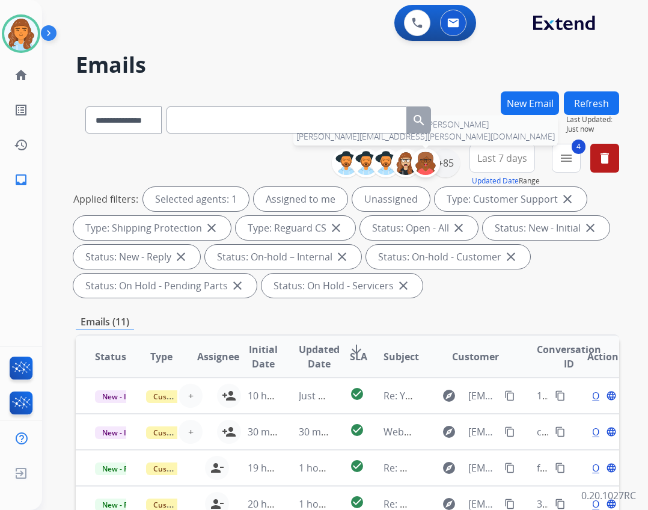
click at [425, 166] on img at bounding box center [425, 163] width 24 height 24
click at [428, 166] on img at bounding box center [425, 163] width 24 height 24
click at [440, 174] on div "+85" at bounding box center [445, 162] width 29 height 29
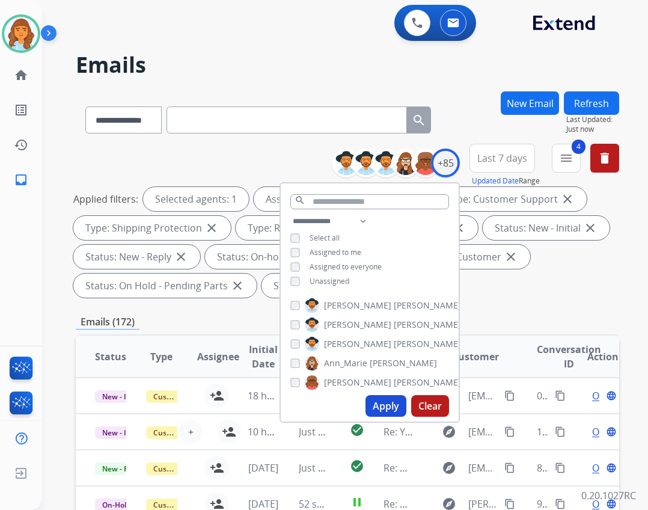
click at [343, 282] on span "Unassigned" at bounding box center [329, 281] width 40 height 10
click at [385, 412] on button "Apply" at bounding box center [385, 406] width 41 height 22
click at [545, 306] on div "**********" at bounding box center [347, 445] width 543 height 708
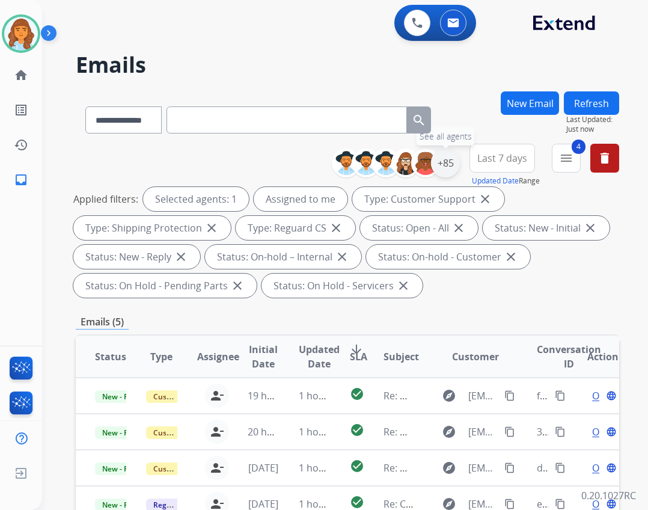
click at [452, 168] on div "+85" at bounding box center [445, 162] width 29 height 29
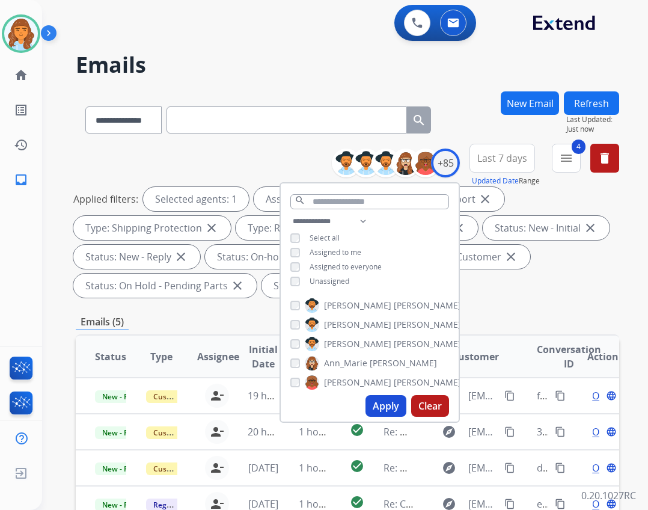
click at [336, 286] on div "**********" at bounding box center [370, 252] width 178 height 77
click at [331, 284] on span "Unassigned" at bounding box center [329, 281] width 40 height 10
click at [376, 408] on button "Apply" at bounding box center [385, 406] width 41 height 22
click at [568, 285] on div "Applied filters: Selected agents: 1 Assigned to me Unassigned Type: Customer Su…" at bounding box center [344, 242] width 543 height 111
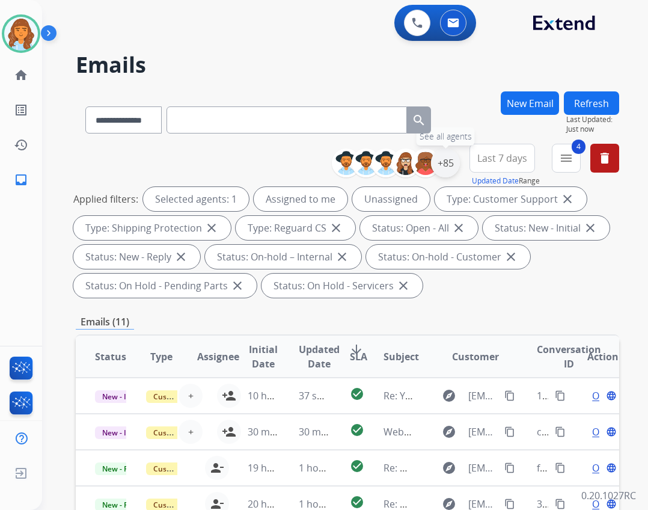
click at [439, 166] on div "+85" at bounding box center [445, 162] width 29 height 29
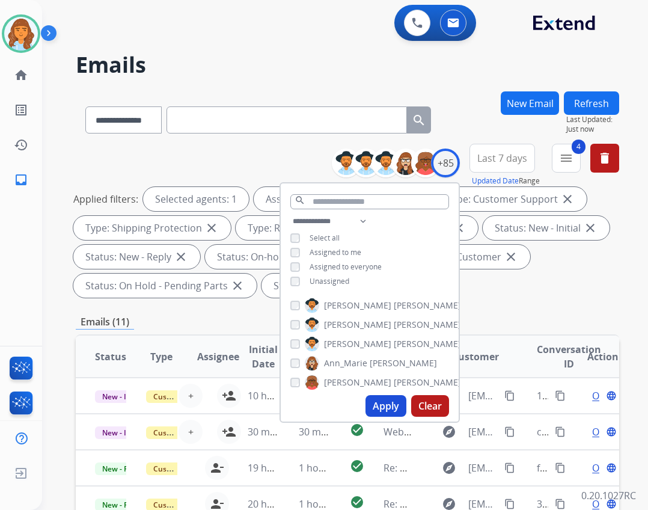
click at [318, 281] on span "Unassigned" at bounding box center [329, 281] width 40 height 10
drag, startPoint x: 563, startPoint y: 166, endPoint x: 531, endPoint y: 205, distance: 49.9
click at [559, 169] on button "4 menu Filters" at bounding box center [566, 158] width 29 height 29
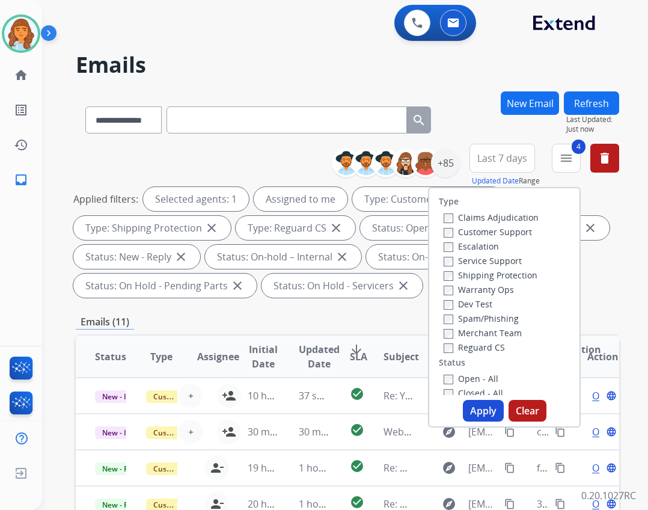
click at [460, 388] on label "Closed - All" at bounding box center [472, 392] width 59 height 11
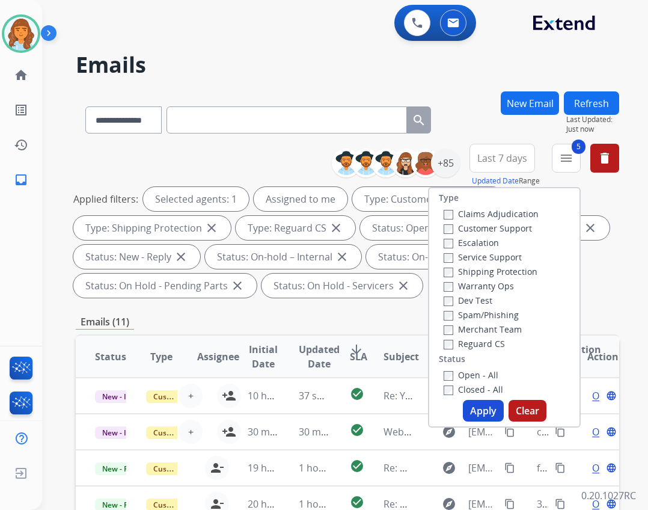
click at [458, 406] on div "Apply Clear" at bounding box center [504, 411] width 150 height 22
click at [471, 410] on button "Apply" at bounding box center [483, 411] width 41 height 22
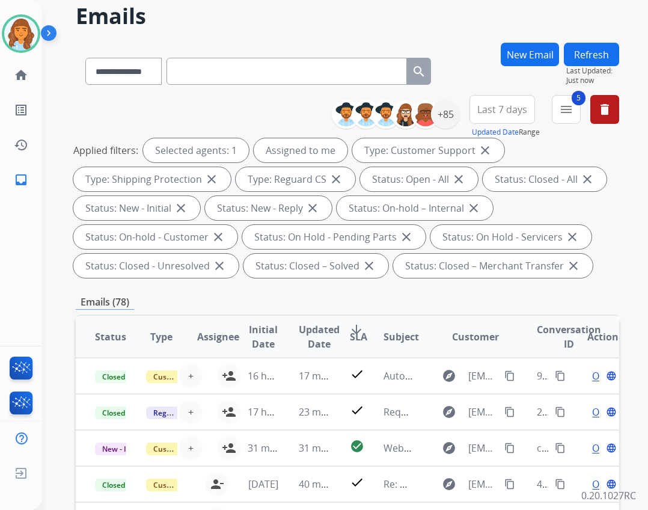
scroll to position [0, 0]
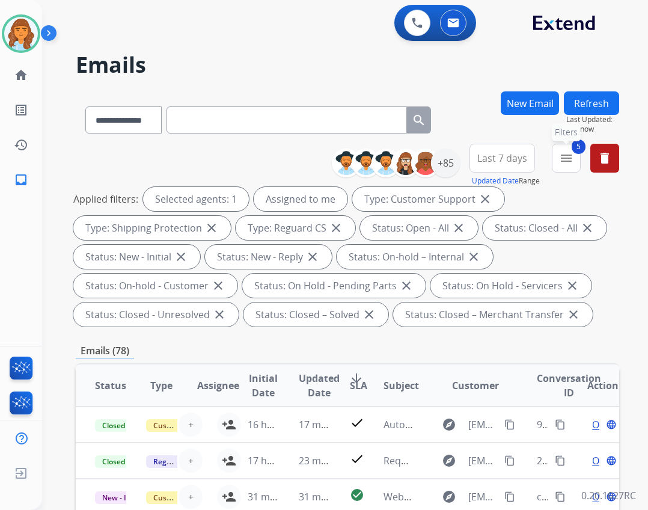
click at [570, 160] on mat-icon "menu" at bounding box center [566, 158] width 14 height 14
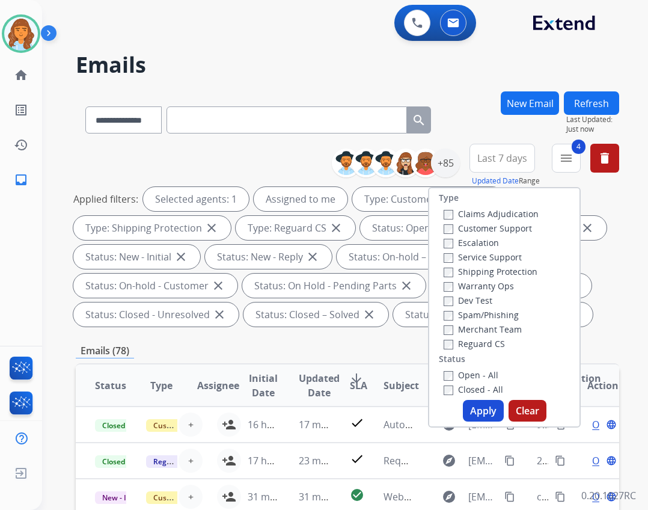
click at [485, 414] on button "Apply" at bounding box center [483, 411] width 41 height 22
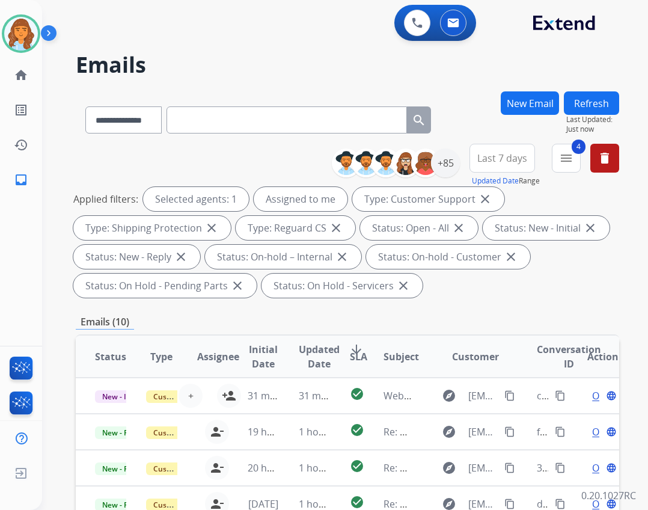
click at [604, 96] on button "Refresh" at bounding box center [591, 102] width 55 height 23
click at [583, 142] on span "4" at bounding box center [578, 146] width 14 height 14
drag, startPoint x: 567, startPoint y: 163, endPoint x: 538, endPoint y: 222, distance: 65.0
click at [565, 166] on button "4 menu Filters" at bounding box center [566, 158] width 29 height 29
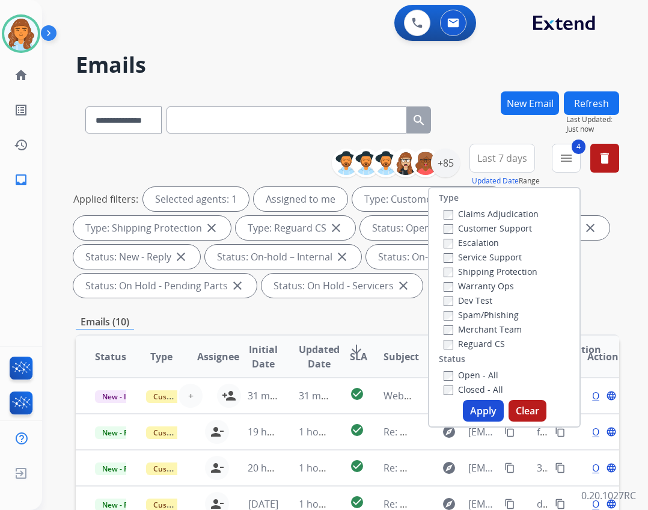
click at [510, 410] on button "Clear" at bounding box center [527, 411] width 38 height 22
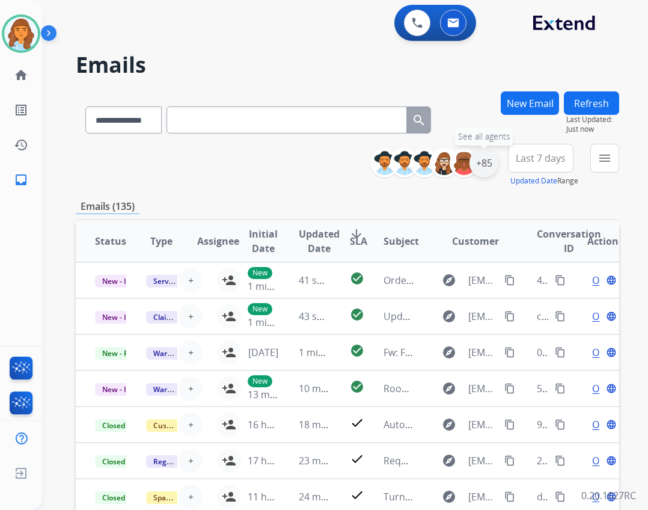
click at [482, 161] on div "+85" at bounding box center [483, 162] width 29 height 29
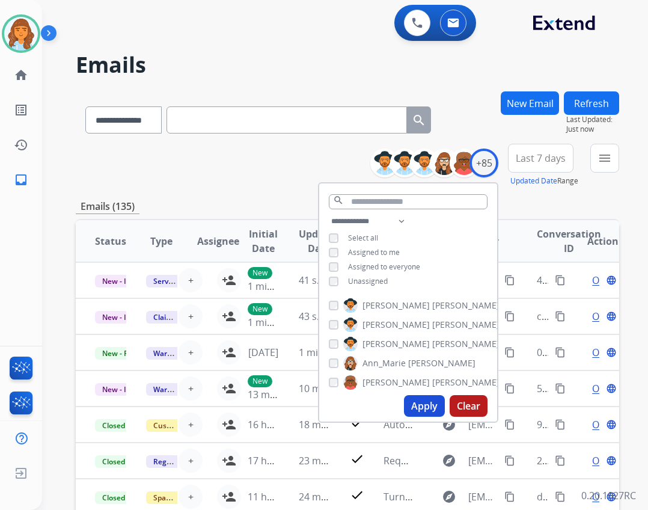
drag, startPoint x: 368, startPoint y: 244, endPoint x: 365, endPoint y: 249, distance: 6.5
click at [368, 243] on div "**********" at bounding box center [408, 252] width 178 height 77
click at [365, 249] on span "Assigned to me" at bounding box center [374, 252] width 52 height 10
click at [401, 400] on div "Apply Clear" at bounding box center [408, 405] width 178 height 31
click at [409, 403] on button "Apply" at bounding box center [424, 406] width 41 height 22
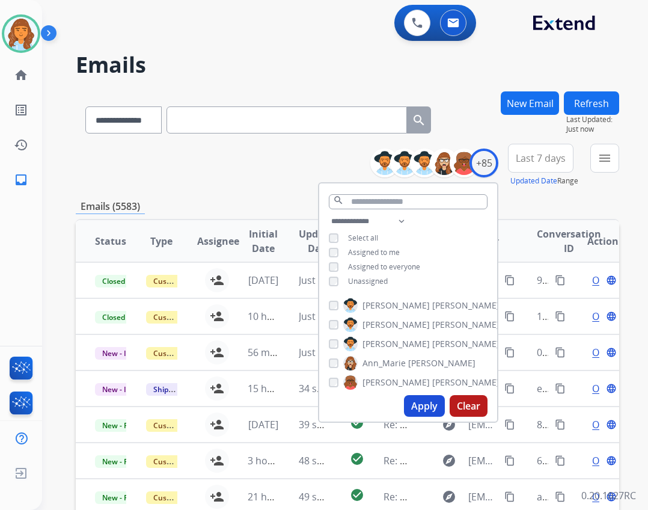
click at [550, 181] on button "Updated Date" at bounding box center [533, 181] width 47 height 10
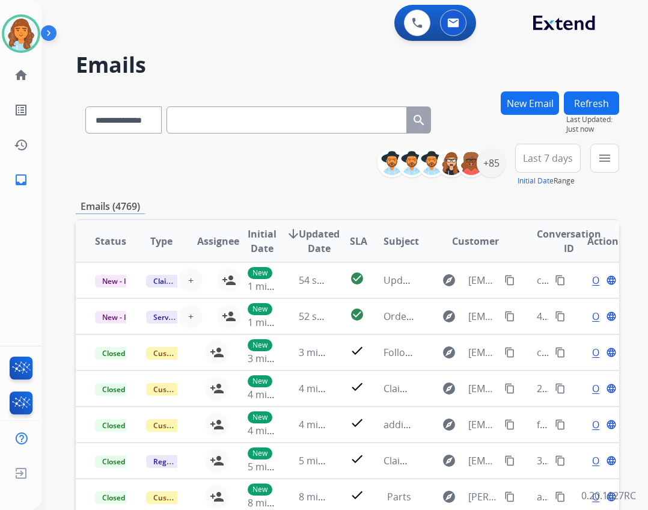
click at [591, 162] on button "menu" at bounding box center [604, 158] width 29 height 29
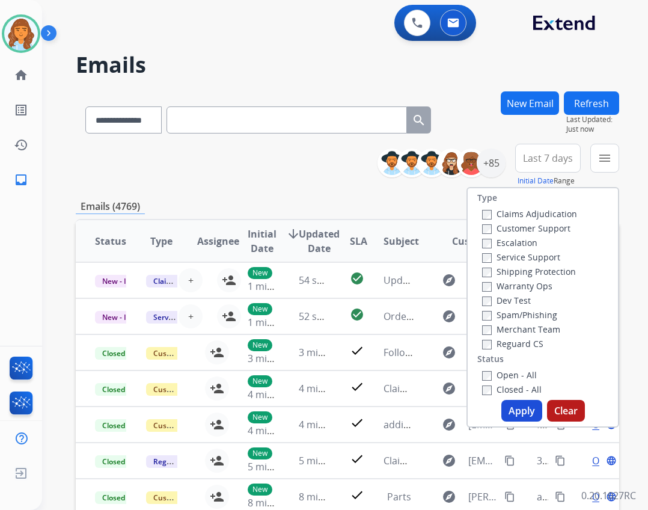
click at [510, 371] on label "Open - All" at bounding box center [509, 374] width 55 height 11
click at [501, 407] on button "Apply" at bounding box center [521, 411] width 41 height 22
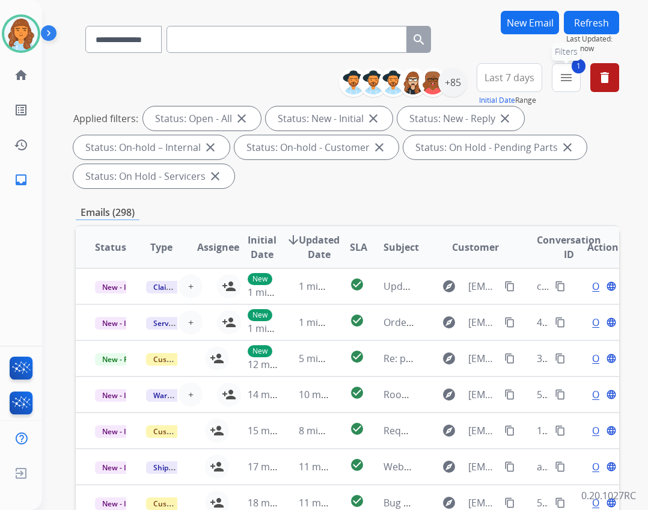
click at [559, 75] on mat-icon "menu" at bounding box center [566, 77] width 14 height 14
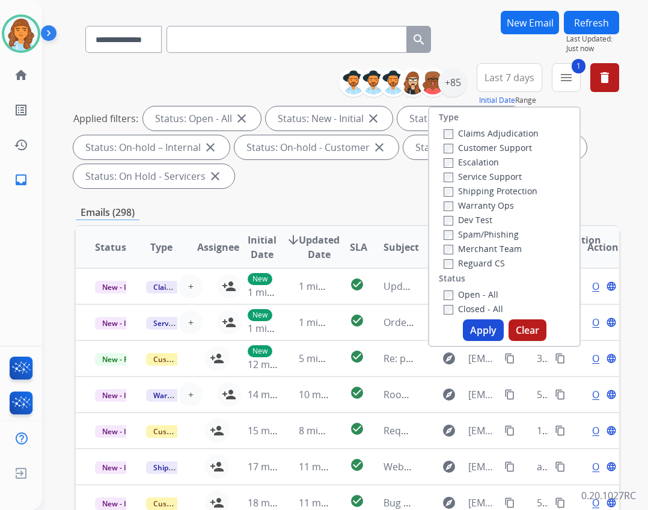
click at [492, 148] on label "Customer Support" at bounding box center [487, 147] width 88 height 11
click at [484, 194] on label "Shipping Protection" at bounding box center [490, 190] width 94 height 11
click at [463, 267] on label "Reguard CS" at bounding box center [473, 262] width 61 height 11
click at [483, 332] on button "Apply" at bounding box center [483, 330] width 41 height 22
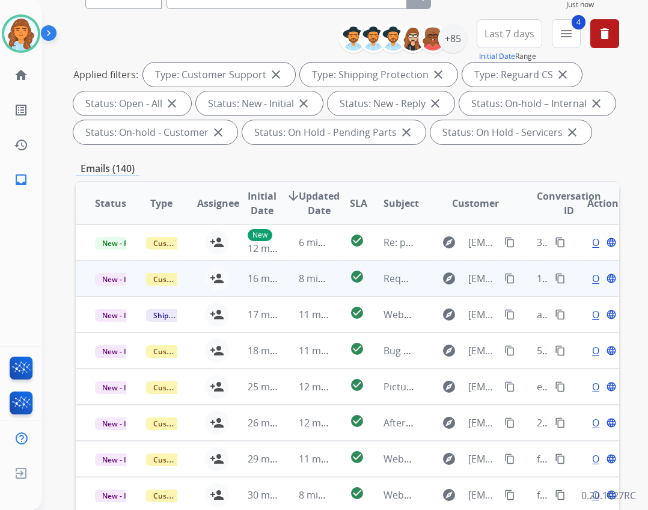
scroll to position [120, 0]
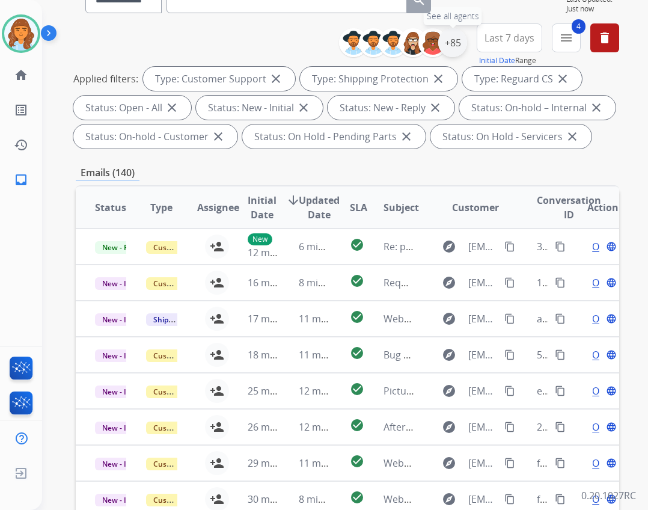
click at [449, 39] on div "+85" at bounding box center [452, 42] width 29 height 29
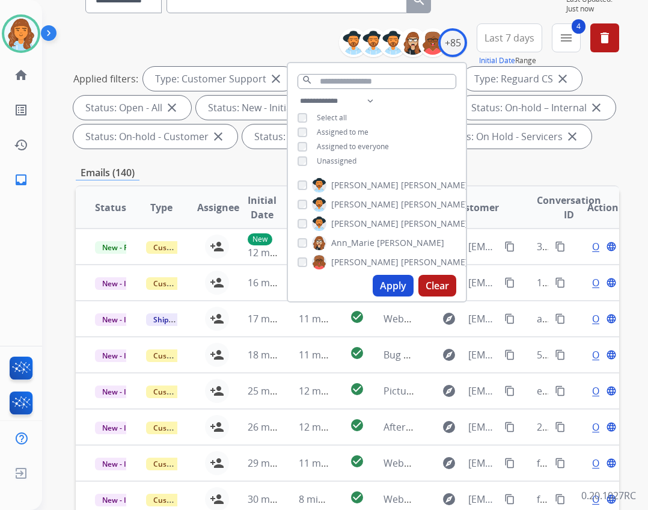
click at [321, 130] on span "Assigned to me" at bounding box center [343, 132] width 52 height 10
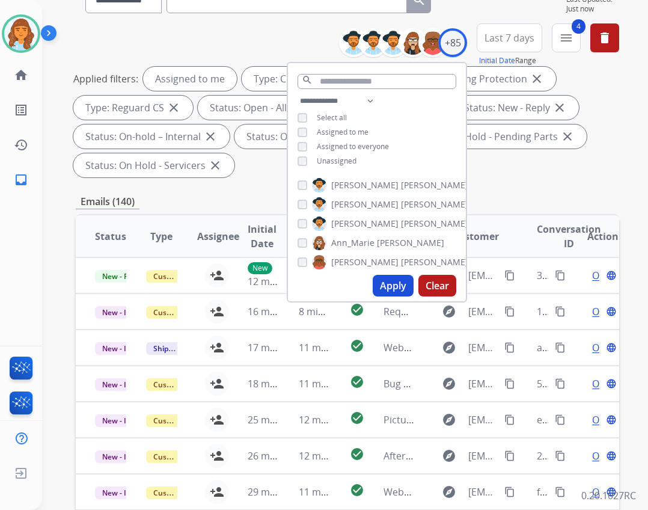
click at [390, 284] on button "Apply" at bounding box center [393, 286] width 41 height 22
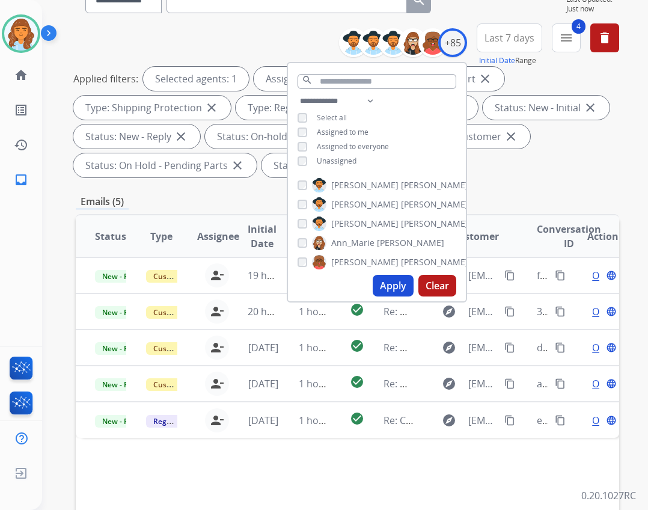
click at [523, 154] on div "Applied filters: Selected agents: 1 Assigned to me Type: Customer Support close…" at bounding box center [344, 122] width 543 height 111
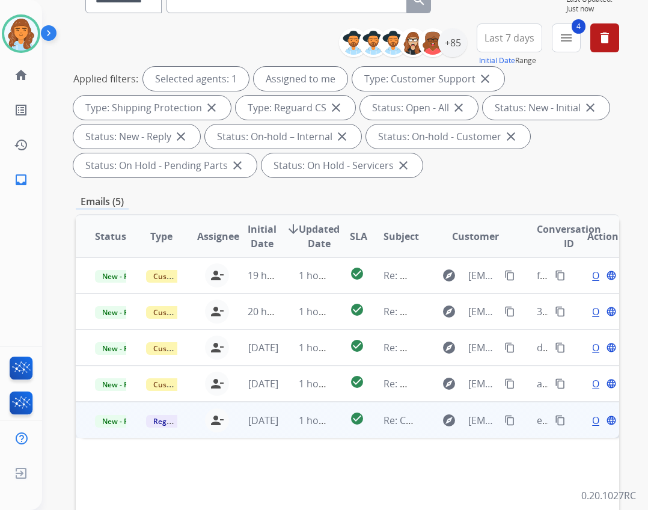
click at [425, 422] on td "explore [EMAIL_ADDRESS][DOMAIN_NAME] content_copy" at bounding box center [466, 419] width 102 height 36
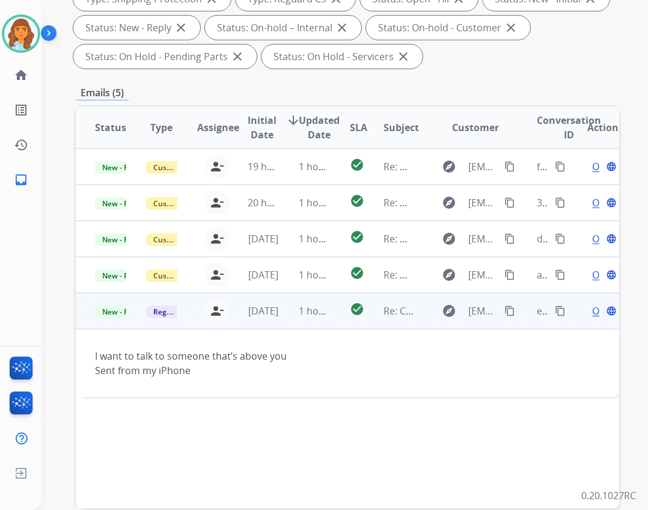
scroll to position [240, 0]
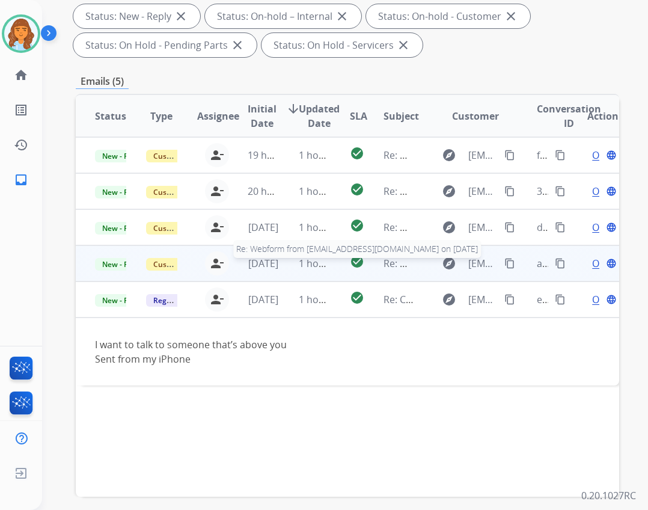
click at [383, 267] on span "Re: Webform from jborek@hotmail.com on 08/16/2025" at bounding box center [527, 263] width 288 height 13
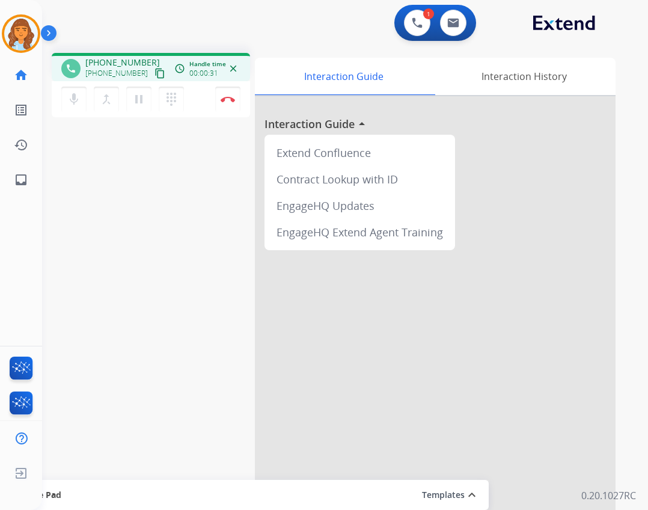
click at [154, 73] on mat-icon "content_copy" at bounding box center [159, 73] width 11 height 11
click at [22, 187] on link "inbox Emails" at bounding box center [21, 180] width 34 height 34
select select "**********"
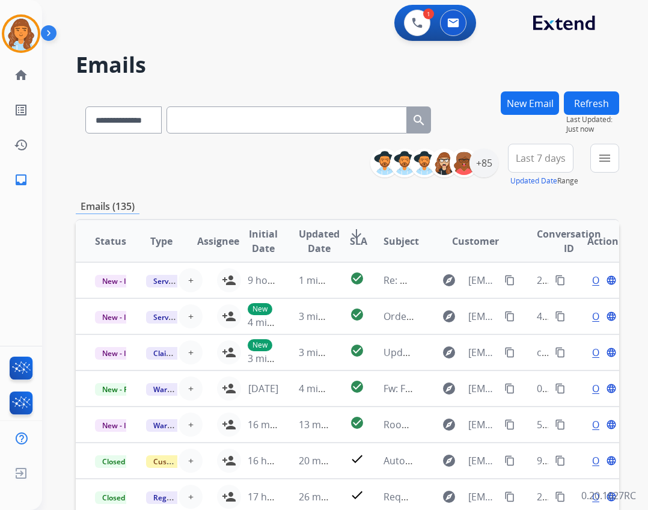
click at [245, 119] on input "text" at bounding box center [286, 119] width 240 height 27
paste input "**********"
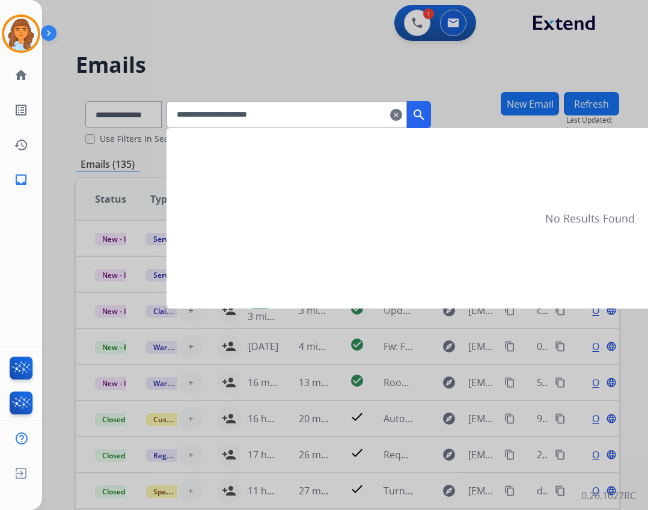
type input "**********"
click at [426, 115] on mat-icon "search" at bounding box center [419, 115] width 14 height 14
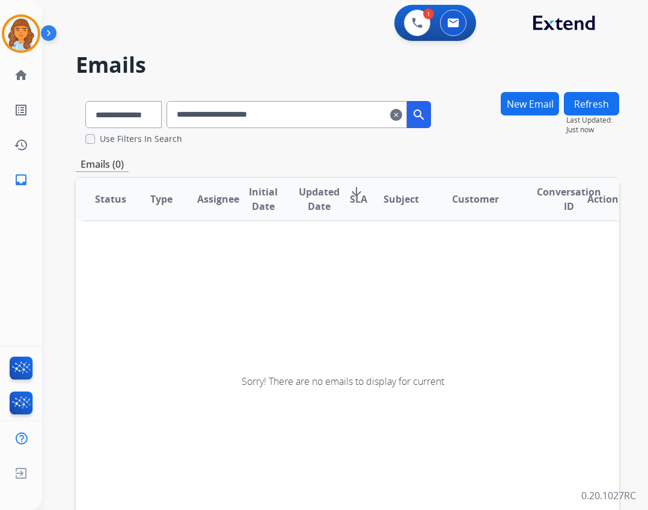
click at [394, 112] on input "**********" at bounding box center [286, 114] width 240 height 27
click at [407, 123] on input "**********" at bounding box center [286, 114] width 240 height 27
click at [402, 115] on mat-icon "clear" at bounding box center [396, 115] width 12 height 14
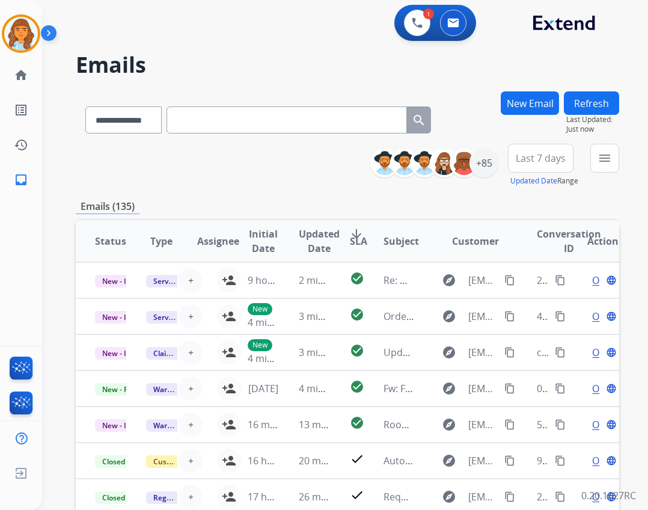
click at [251, 129] on input "text" at bounding box center [286, 119] width 240 height 27
click at [379, 133] on div "**********" at bounding box center [258, 117] width 365 height 41
click at [321, 120] on input "text" at bounding box center [286, 119] width 240 height 27
click at [391, 132] on input "text" at bounding box center [286, 119] width 240 height 27
click at [385, 117] on input "text" at bounding box center [286, 119] width 240 height 27
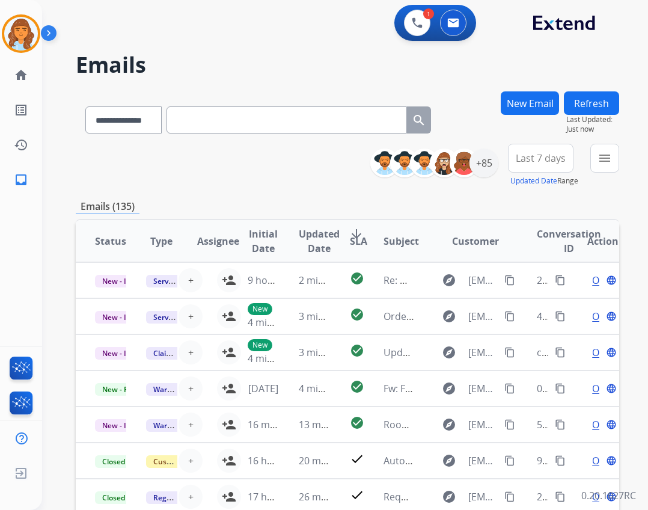
click at [397, 127] on input "text" at bounding box center [286, 119] width 240 height 27
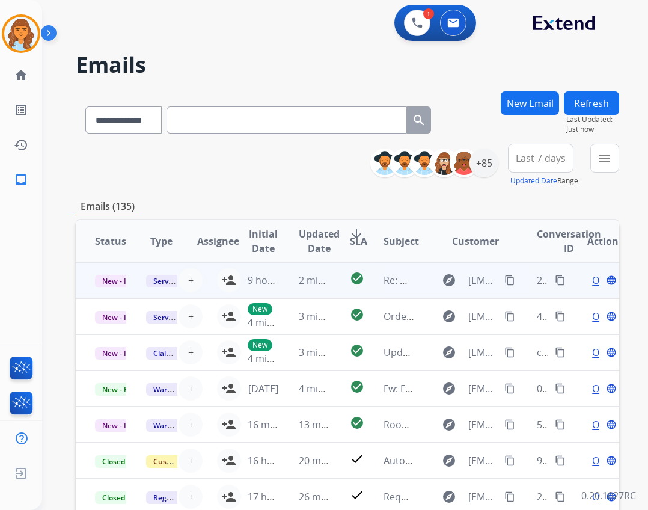
scroll to position [1, 0]
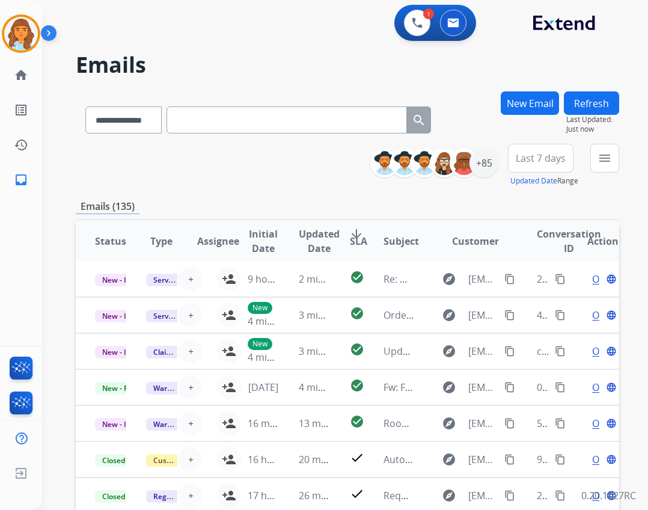
click at [290, 125] on input "text" at bounding box center [286, 119] width 240 height 27
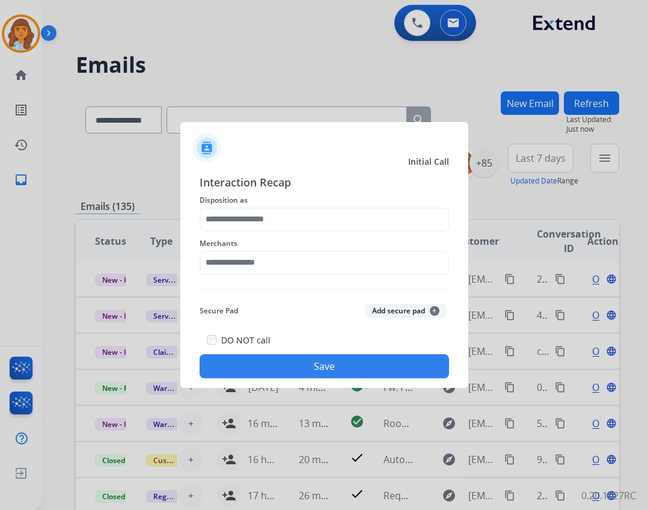
click at [273, 236] on div "Merchants" at bounding box center [324, 255] width 249 height 48
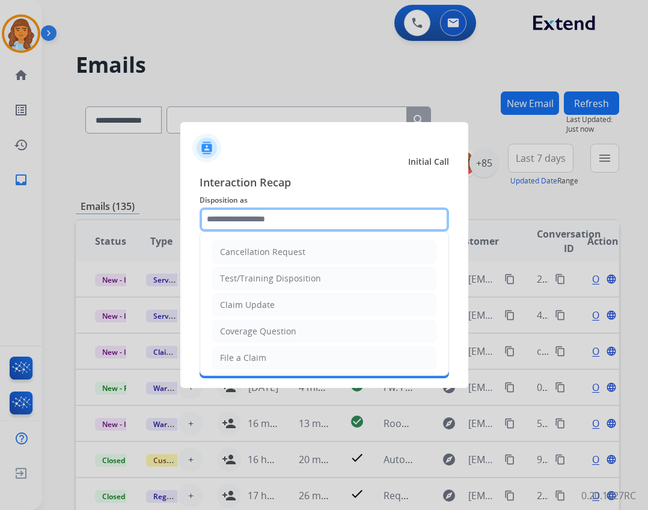
click at [278, 219] on input "text" at bounding box center [324, 219] width 249 height 24
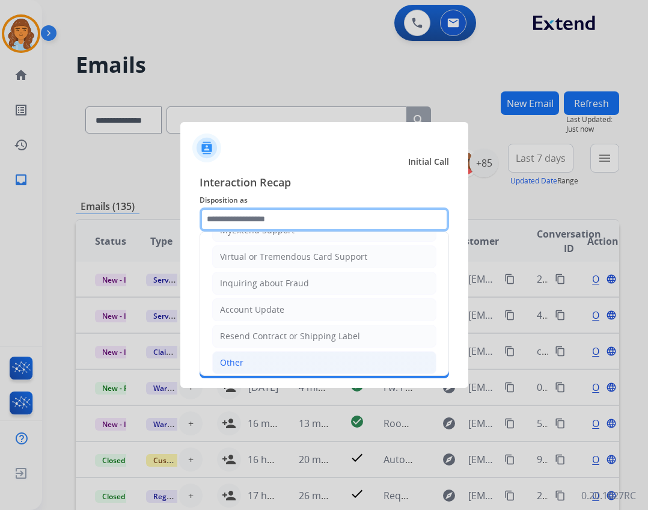
scroll to position [187, 0]
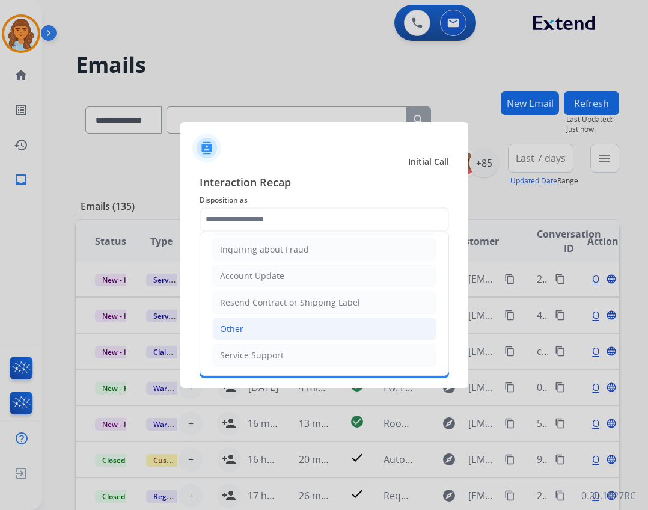
click at [299, 331] on li "Other" at bounding box center [324, 328] width 224 height 23
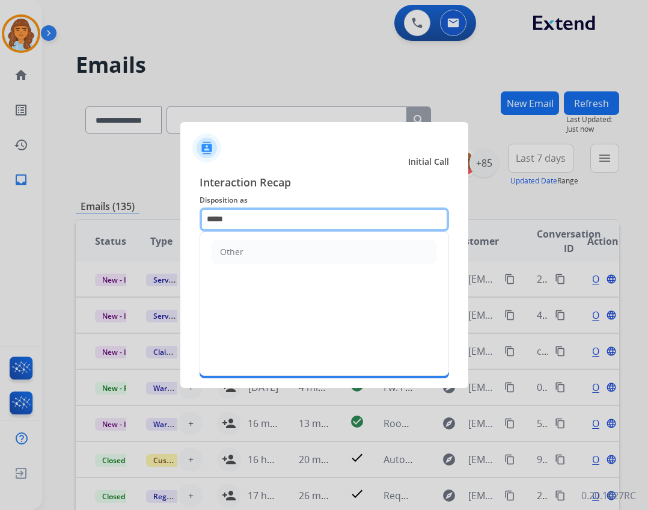
drag, startPoint x: 277, startPoint y: 222, endPoint x: 287, endPoint y: 183, distance: 40.4
click at [261, 218] on input "*****" at bounding box center [324, 219] width 249 height 24
type input "*"
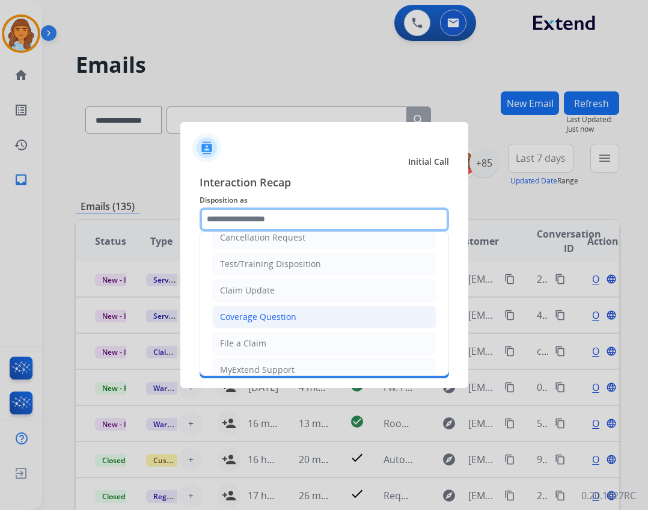
scroll to position [7, 0]
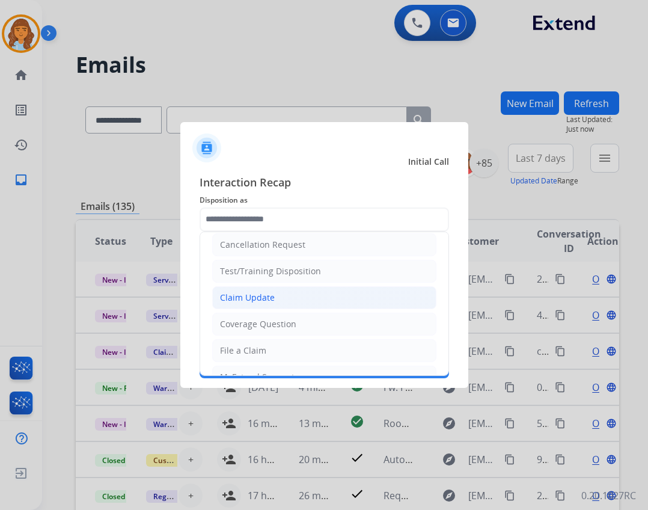
click at [318, 298] on li "Claim Update" at bounding box center [324, 297] width 224 height 23
type input "**********"
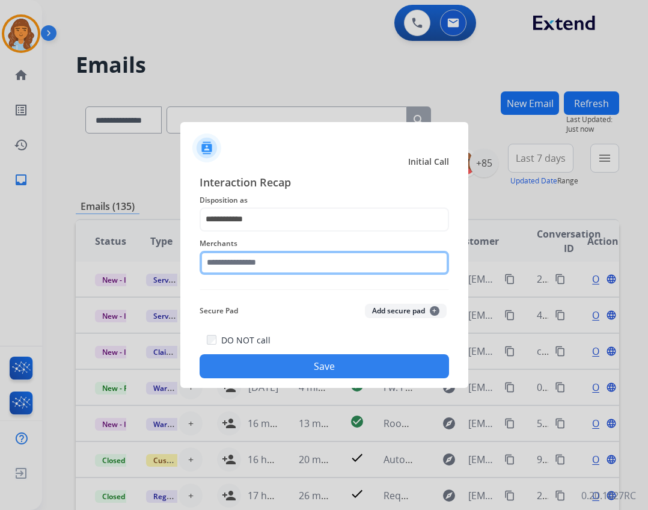
click at [317, 264] on input "text" at bounding box center [324, 263] width 249 height 24
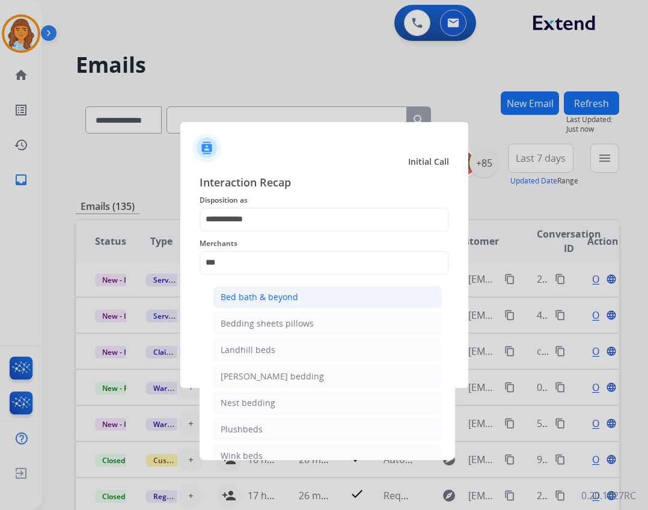
click at [335, 299] on li "Bed bath & beyond" at bounding box center [327, 296] width 229 height 23
type input "**********"
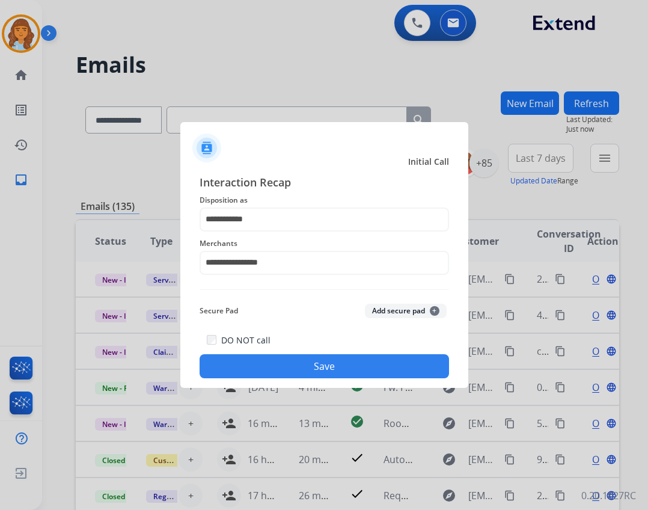
click at [338, 365] on button "Save" at bounding box center [324, 366] width 249 height 24
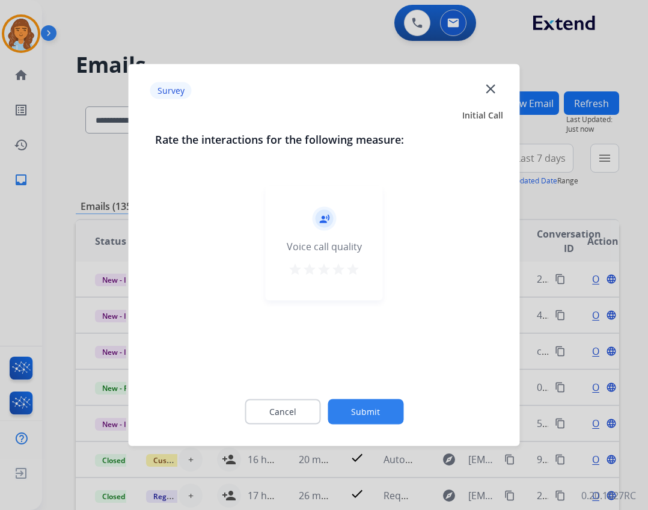
click at [352, 415] on button "Submit" at bounding box center [365, 411] width 76 height 25
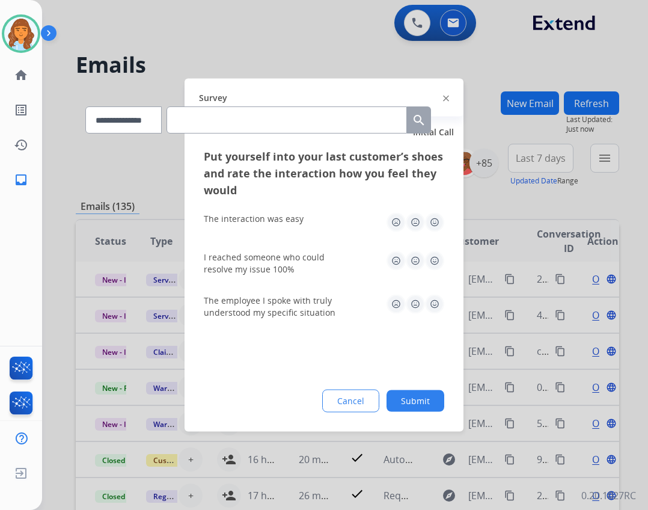
click at [412, 395] on button "Submit" at bounding box center [415, 401] width 58 height 22
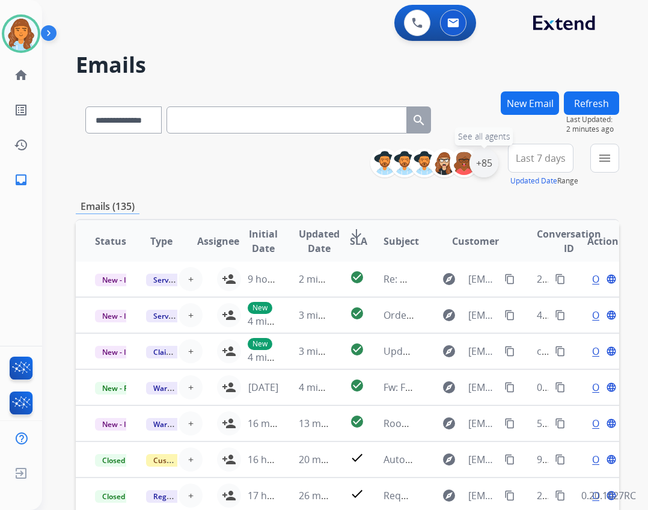
click at [485, 165] on div "+85" at bounding box center [483, 162] width 29 height 29
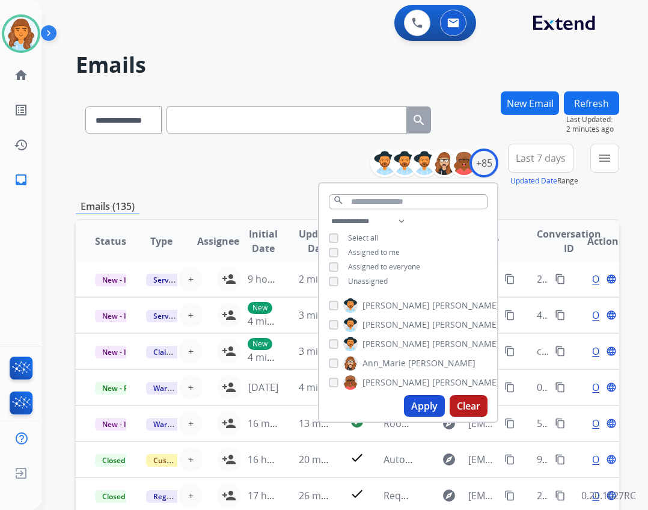
click at [361, 277] on span "Unassigned" at bounding box center [368, 281] width 40 height 10
click at [594, 158] on button "menu Filters" at bounding box center [604, 158] width 29 height 29
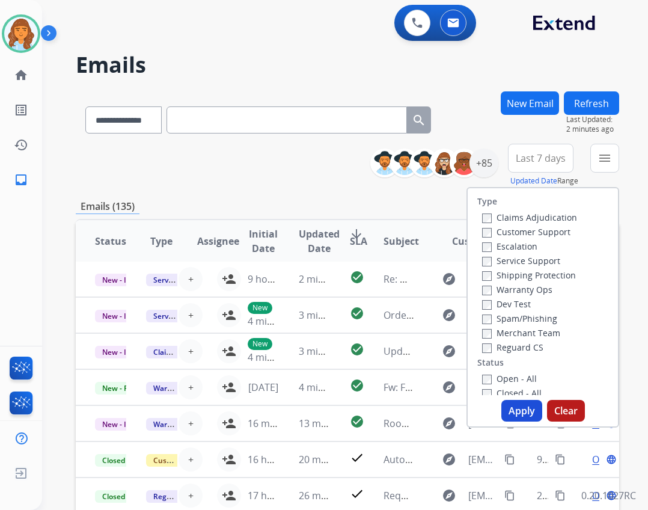
click at [546, 233] on label "Customer Support" at bounding box center [526, 231] width 88 height 11
click at [485, 377] on label "Open - All" at bounding box center [509, 378] width 55 height 11
click at [504, 349] on label "Reguard CS" at bounding box center [512, 346] width 61 height 11
click at [517, 278] on label "Shipping Protection" at bounding box center [529, 274] width 94 height 11
click at [520, 405] on button "Apply" at bounding box center [521, 411] width 41 height 22
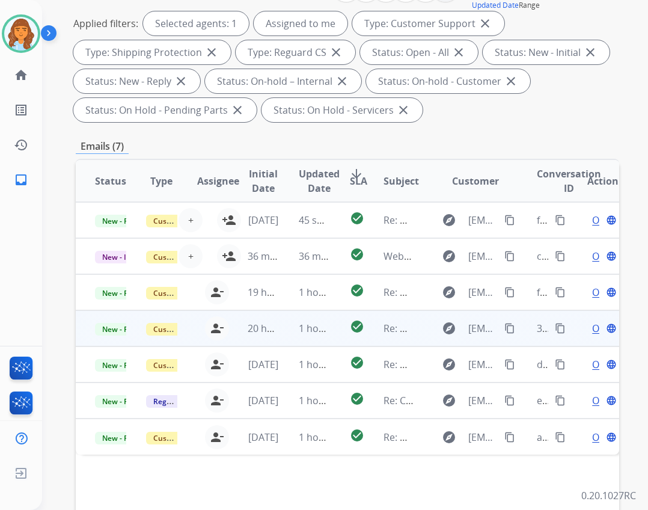
scroll to position [180, 0]
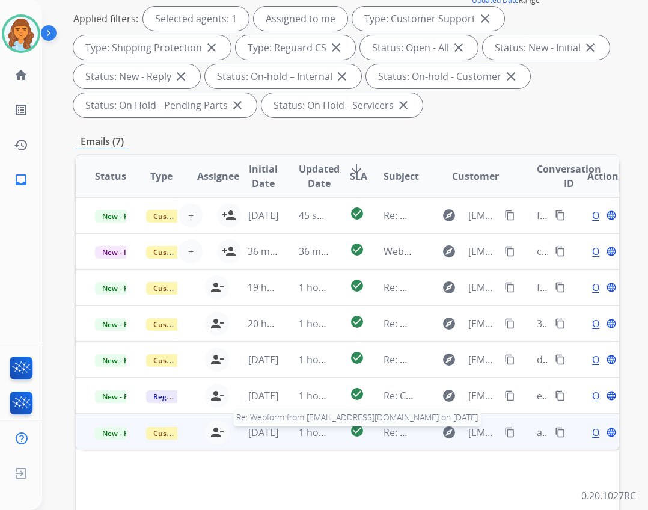
click at [395, 429] on span "Re: Webform from jborek@hotmail.com on 08/16/2025" at bounding box center [527, 431] width 288 height 13
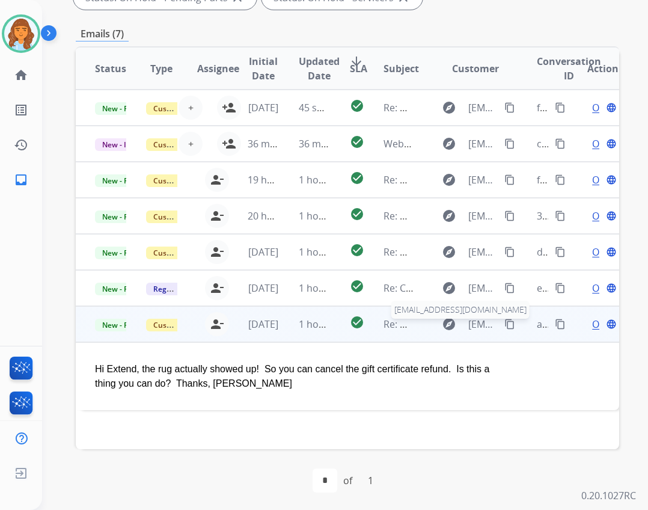
scroll to position [290, 0]
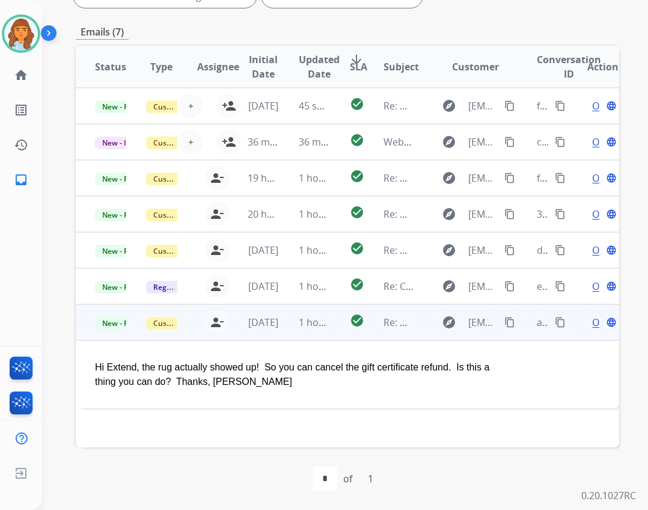
click at [592, 321] on span "Open" at bounding box center [604, 322] width 25 height 14
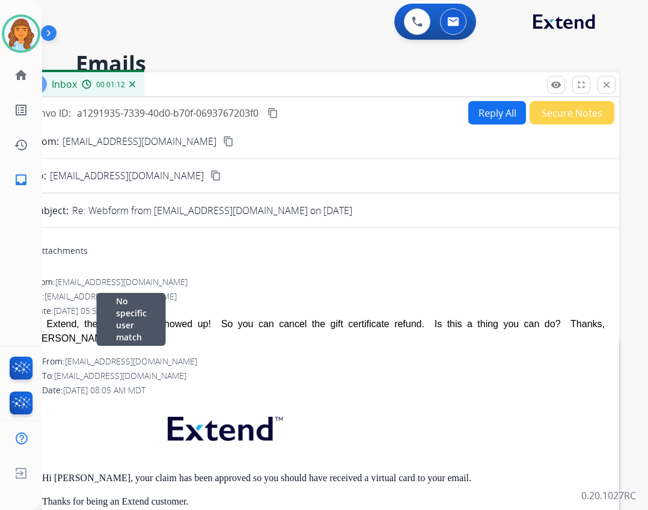
scroll to position [0, 0]
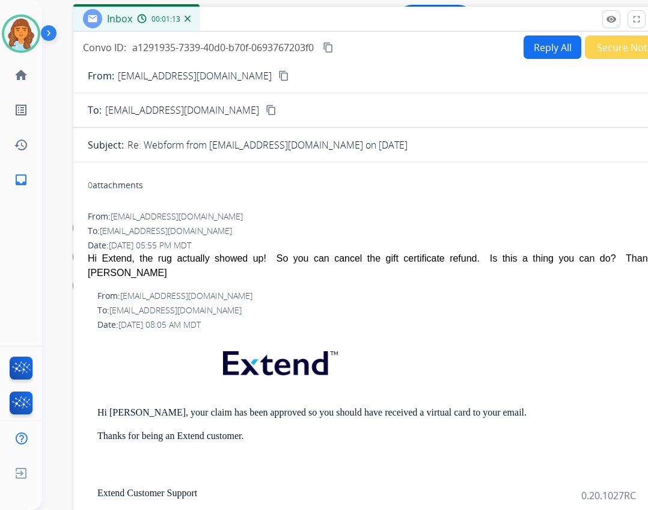
drag, startPoint x: 177, startPoint y: 73, endPoint x: 231, endPoint y: 7, distance: 86.3
click at [231, 7] on div "Inbox 00:01:13" at bounding box center [373, 19] width 601 height 25
click at [538, 49] on button "Reply All" at bounding box center [552, 46] width 58 height 23
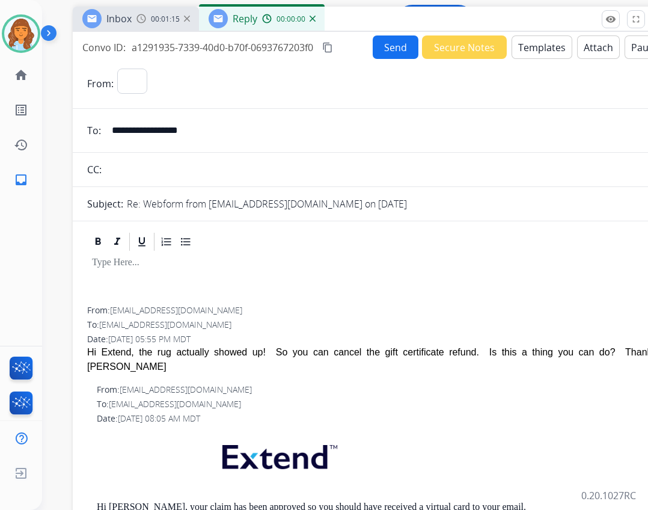
select select "**********"
click at [543, 41] on button "Templates" at bounding box center [541, 46] width 61 height 23
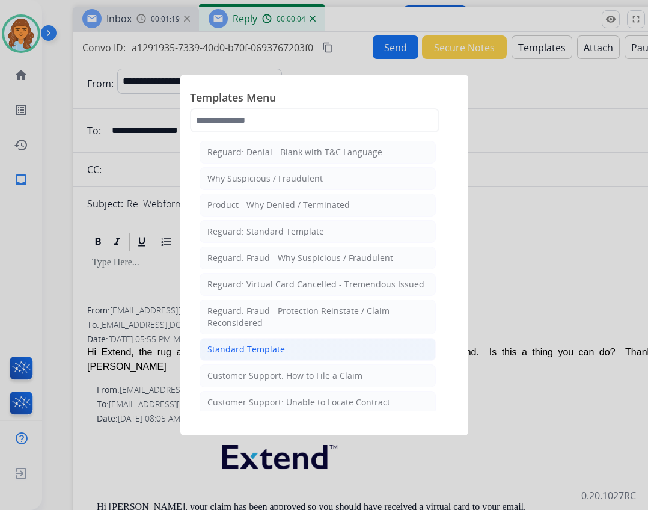
click at [239, 350] on div "Standard Template" at bounding box center [246, 349] width 78 height 12
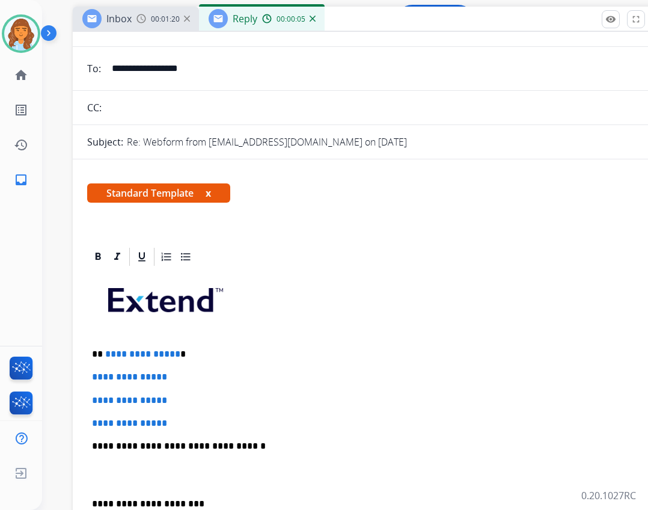
scroll to position [120, 0]
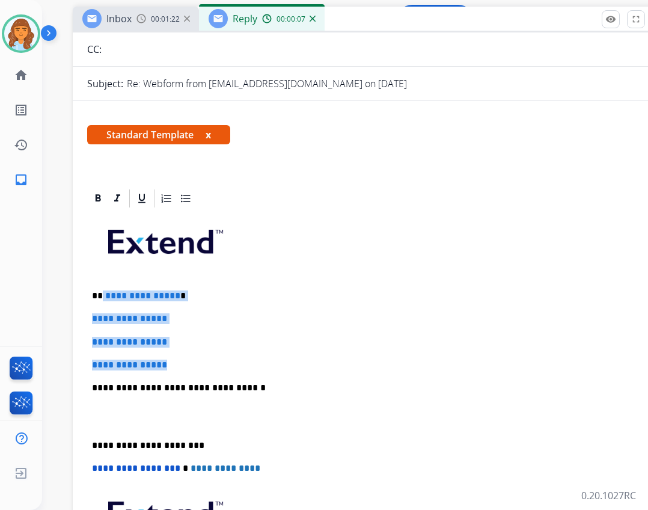
drag, startPoint x: 102, startPoint y: 290, endPoint x: 174, endPoint y: 358, distance: 99.5
click at [174, 358] on div "**********" at bounding box center [373, 415] width 572 height 413
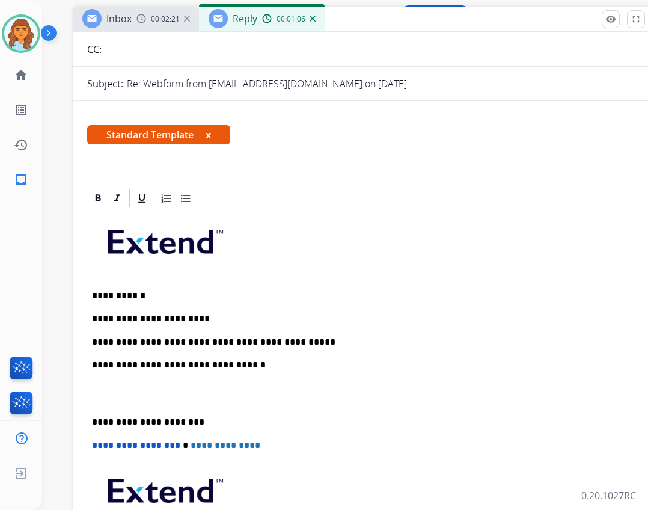
click at [326, 355] on div "**********" at bounding box center [373, 404] width 572 height 391
click at [325, 349] on div "**********" at bounding box center [373, 404] width 572 height 391
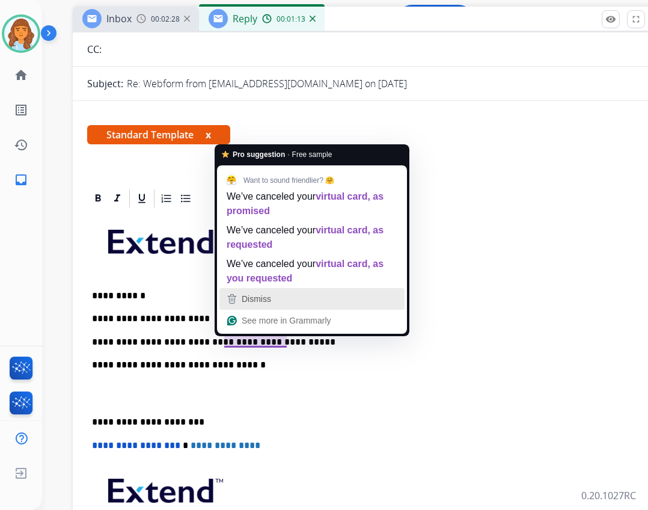
click at [298, 305] on div "Dismiss" at bounding box center [312, 299] width 174 height 18
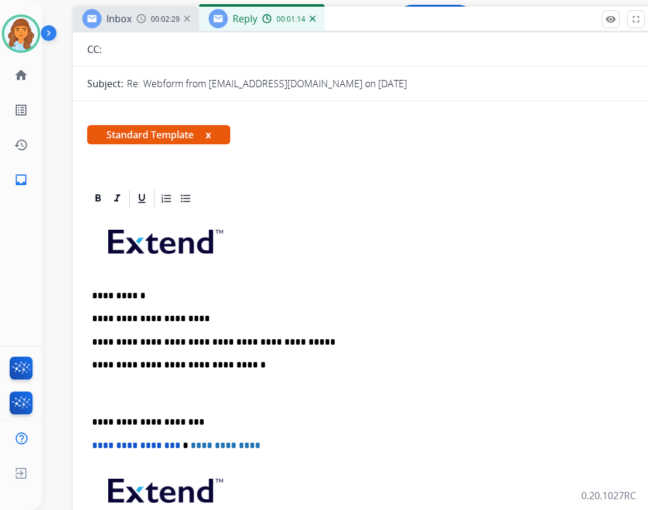
click at [309, 343] on p "**********" at bounding box center [368, 342] width 553 height 11
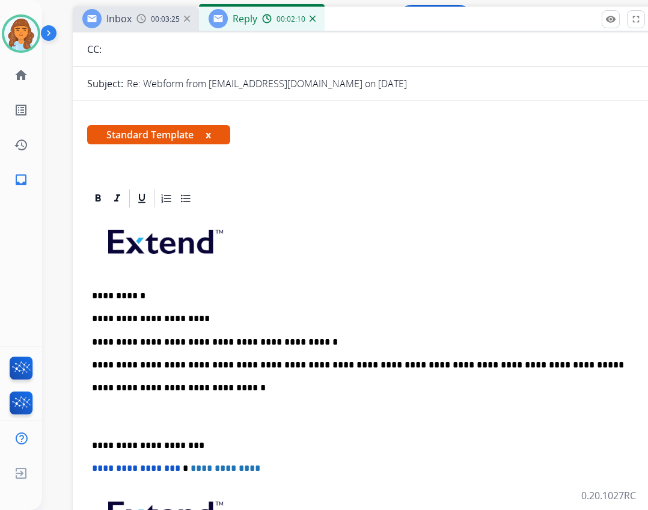
click at [90, 443] on div "**********" at bounding box center [373, 415] width 572 height 413
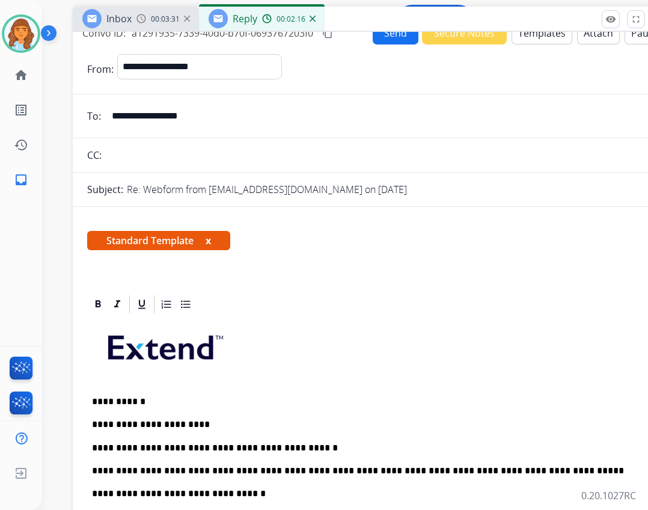
scroll to position [0, 0]
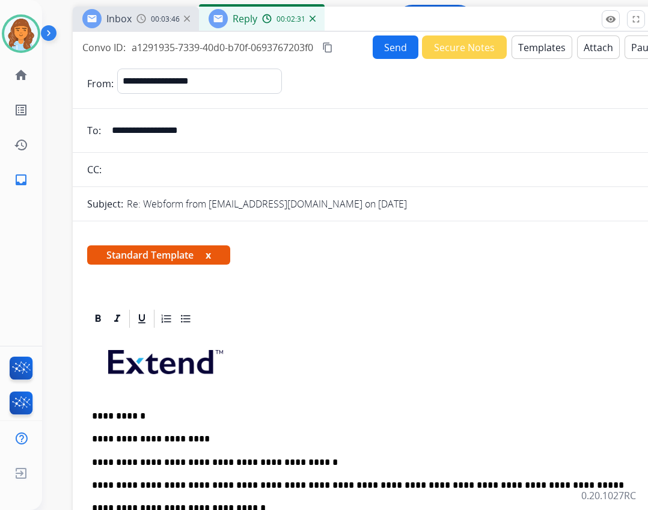
click at [389, 44] on button "Send" at bounding box center [396, 46] width 46 height 23
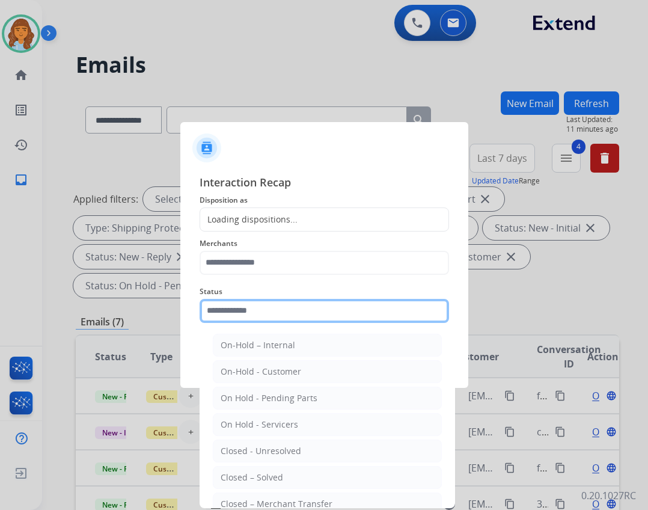
click at [299, 315] on input "text" at bounding box center [324, 311] width 249 height 24
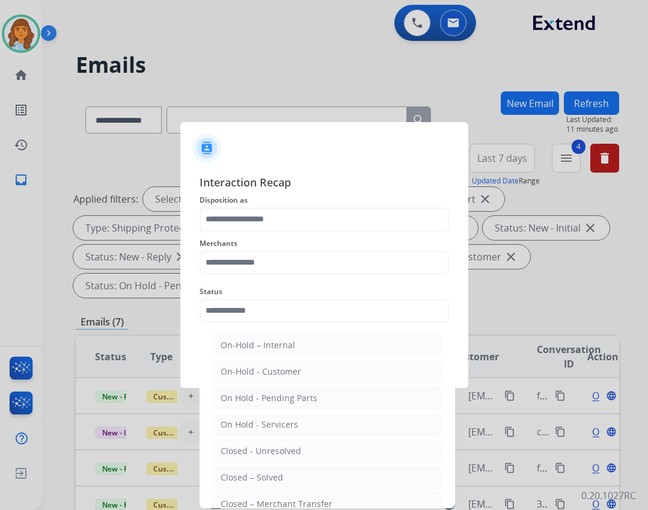
click at [266, 481] on div "Closed – Solved" at bounding box center [252, 477] width 62 height 12
type input "**********"
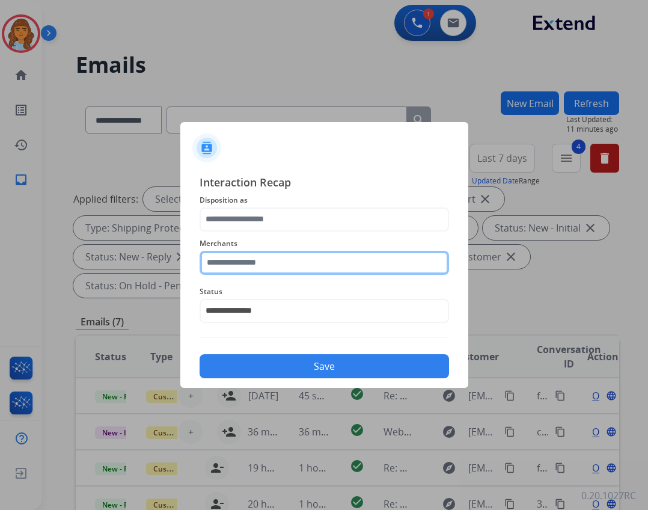
drag, startPoint x: 249, startPoint y: 261, endPoint x: 251, endPoint y: 267, distance: 6.5
click at [249, 261] on input "text" at bounding box center [324, 263] width 249 height 24
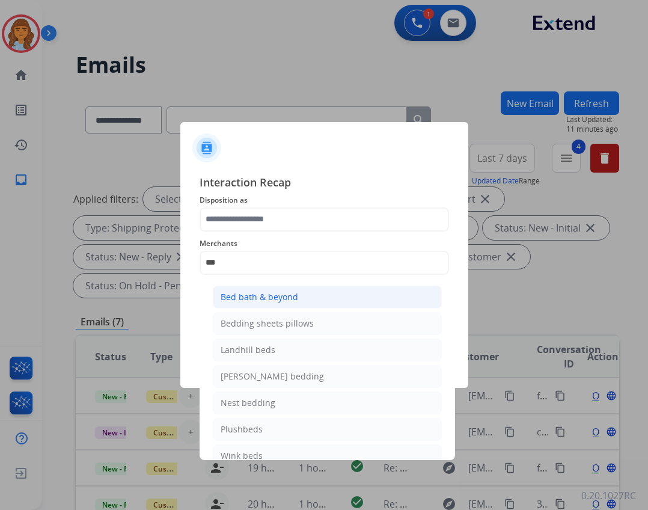
click at [361, 290] on li "Bed bath & beyond" at bounding box center [327, 296] width 229 height 23
type input "**********"
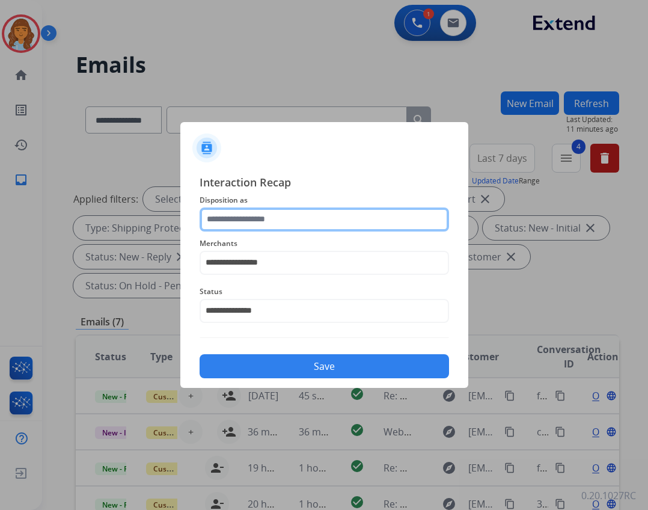
click at [302, 226] on input "text" at bounding box center [324, 219] width 249 height 24
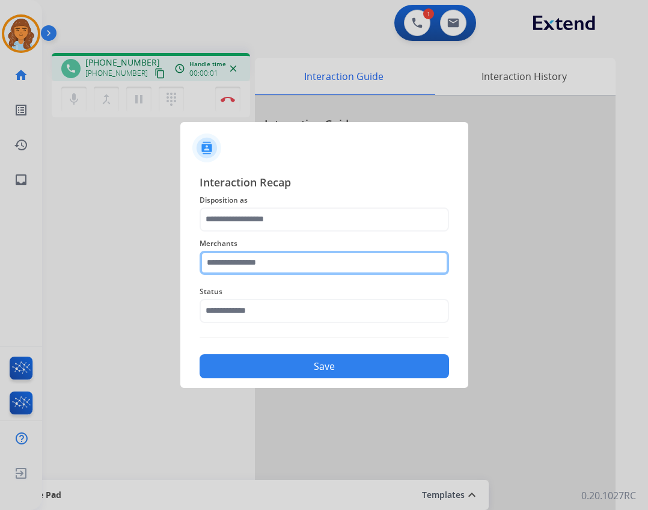
click at [301, 255] on input "text" at bounding box center [324, 263] width 249 height 24
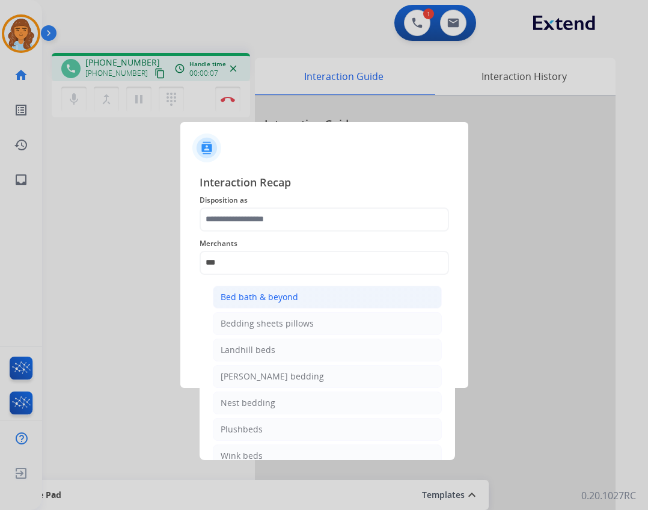
click at [284, 302] on div "Bed bath & beyond" at bounding box center [260, 297] width 78 height 12
type input "**********"
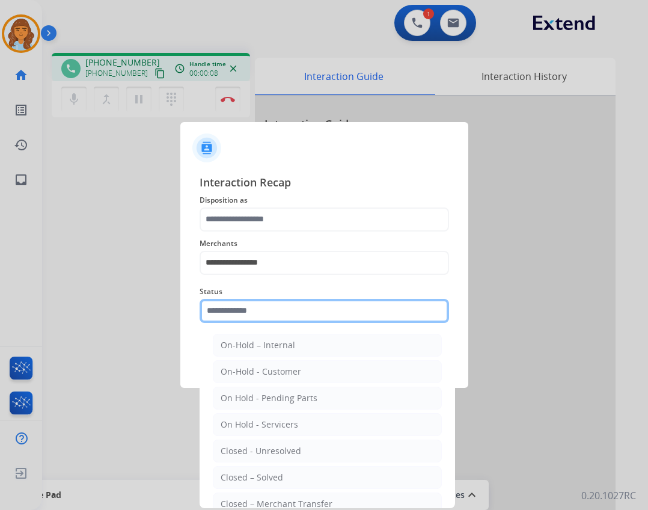
click at [245, 314] on input "text" at bounding box center [324, 311] width 249 height 24
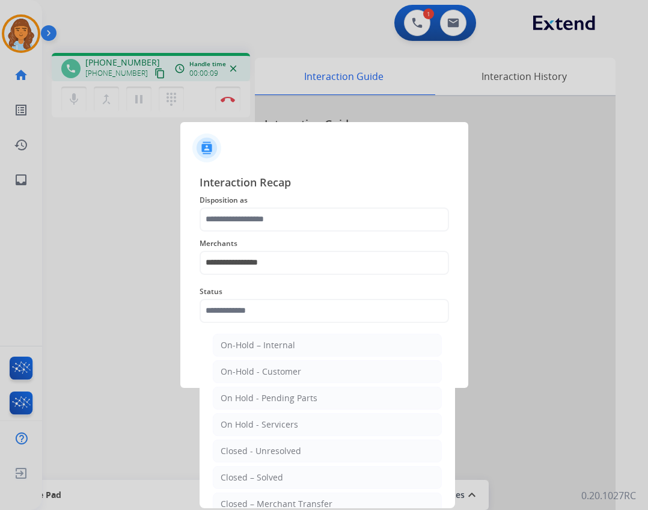
click at [266, 475] on div "Closed – Solved" at bounding box center [252, 477] width 62 height 12
type input "**********"
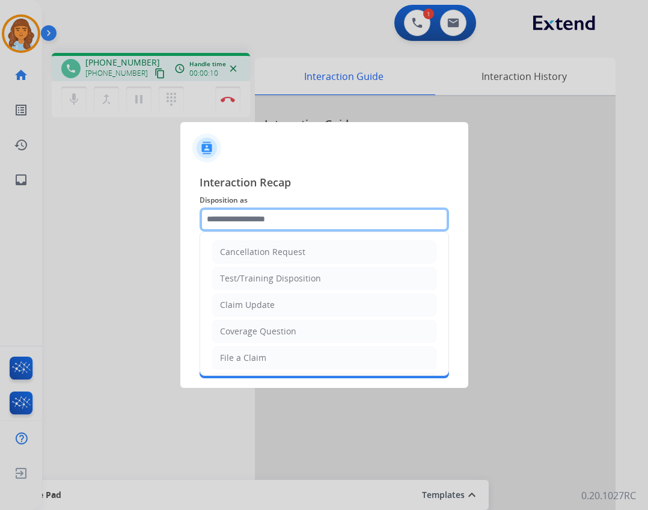
click at [249, 213] on input "text" at bounding box center [324, 219] width 249 height 24
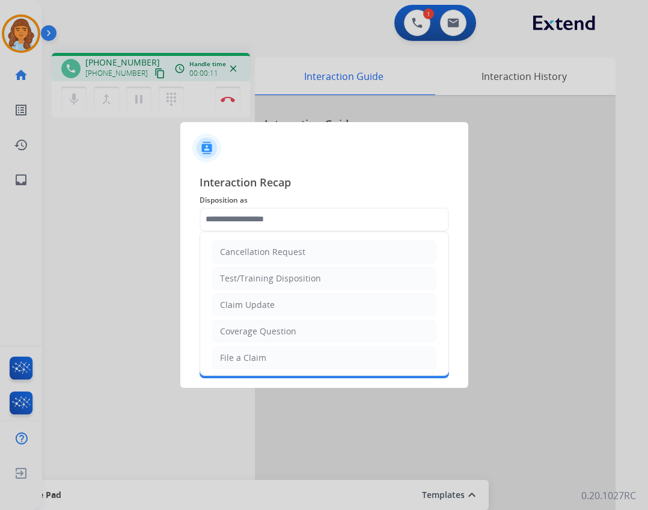
click at [279, 306] on li "Claim Update" at bounding box center [324, 304] width 224 height 23
type input "**********"
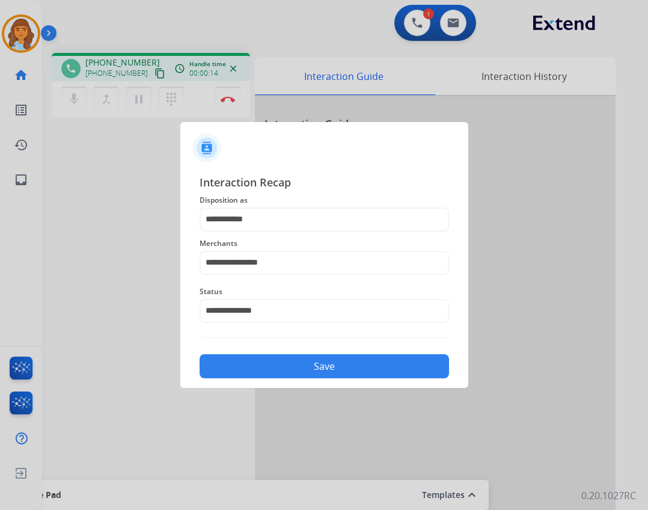
drag, startPoint x: 297, startPoint y: 341, endPoint x: 296, endPoint y: 353, distance: 12.1
click at [296, 344] on div "**********" at bounding box center [324, 276] width 249 height 205
click at [294, 357] on button "Save" at bounding box center [324, 366] width 249 height 24
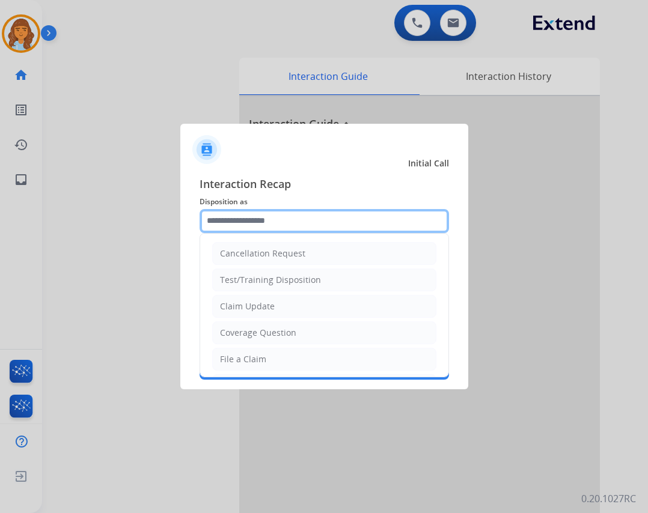
click at [275, 225] on input "text" at bounding box center [324, 221] width 249 height 24
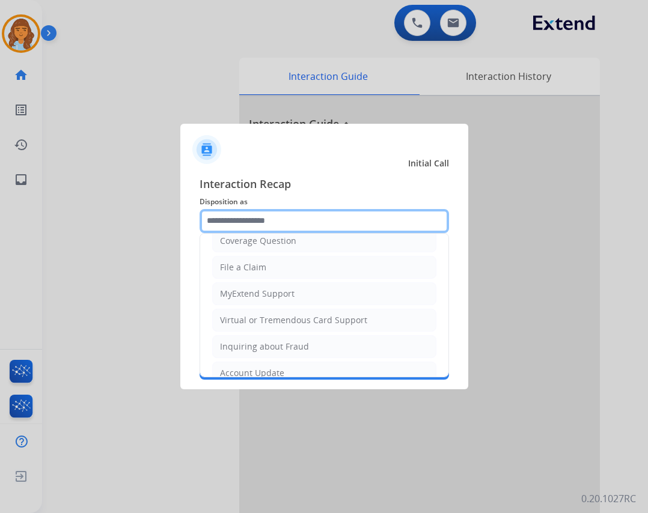
scroll to position [187, 0]
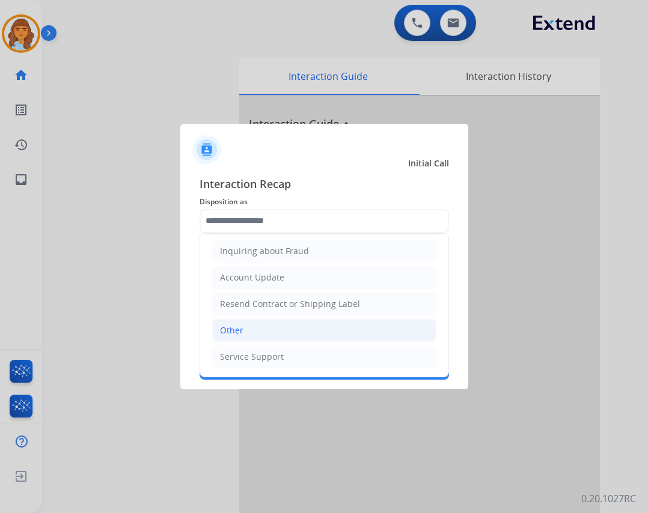
click at [348, 337] on li "Other" at bounding box center [324, 330] width 224 height 23
type input "*****"
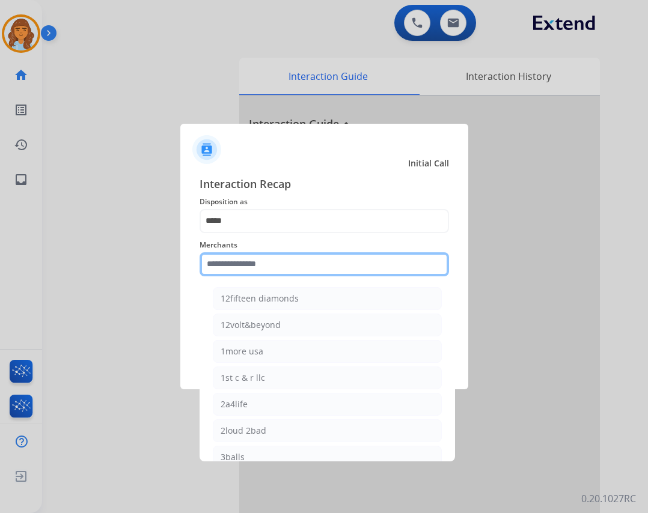
click at [322, 272] on input "text" at bounding box center [324, 264] width 249 height 24
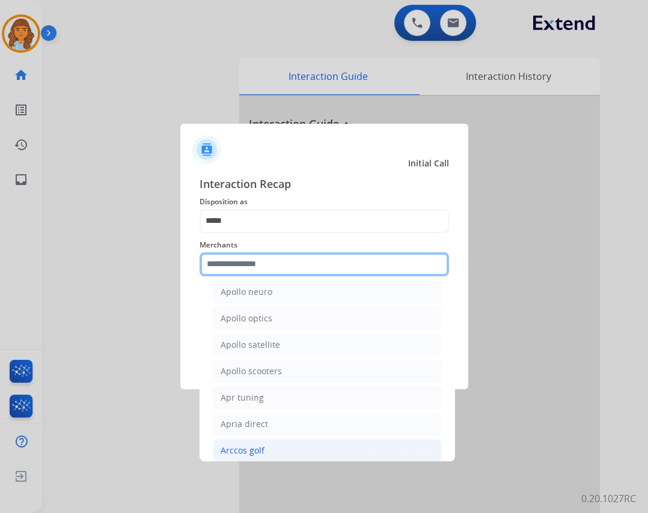
scroll to position [1683, 0]
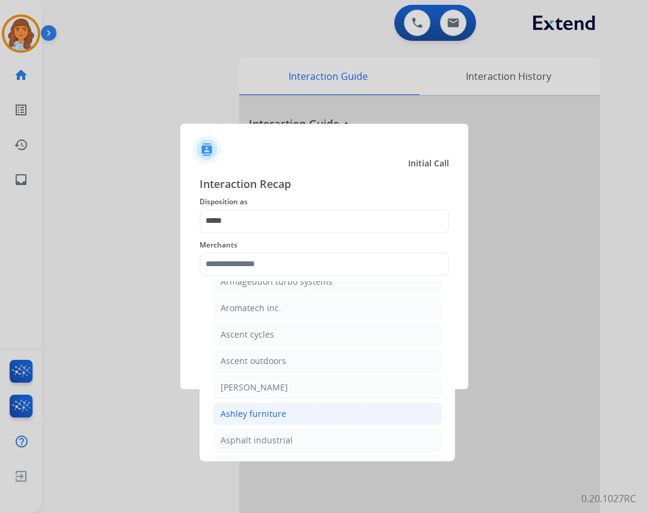
click at [344, 422] on li "Ashley furniture" at bounding box center [327, 414] width 229 height 23
type input "**********"
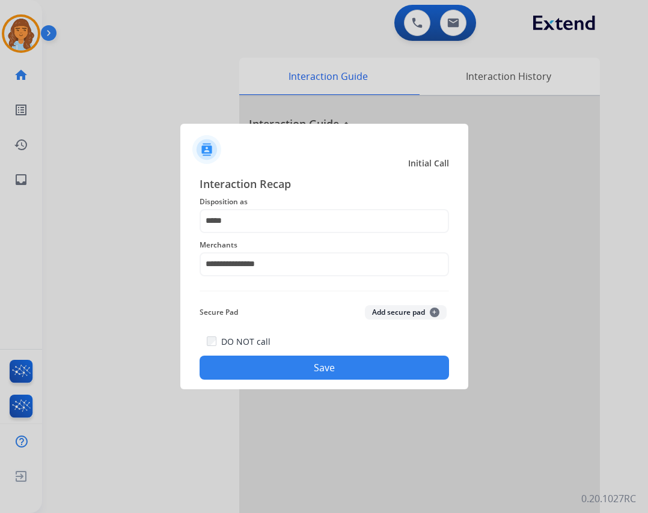
drag, startPoint x: 338, startPoint y: 344, endPoint x: 336, endPoint y: 350, distance: 6.5
click at [337, 349] on div "DO NOT call Save" at bounding box center [324, 357] width 249 height 46
click at [336, 356] on button "Save" at bounding box center [324, 368] width 249 height 24
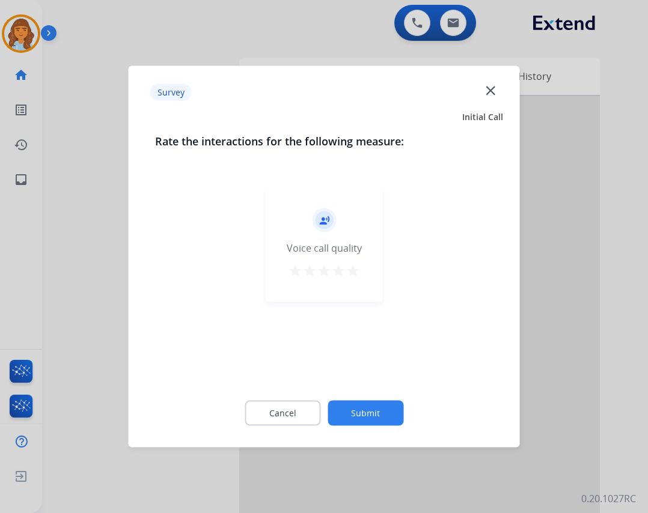
click at [345, 417] on button "Submit" at bounding box center [365, 413] width 76 height 25
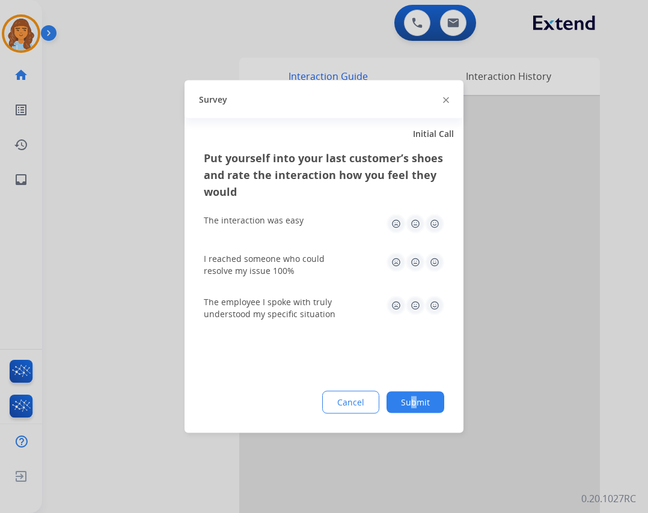
drag, startPoint x: 415, startPoint y: 424, endPoint x: 412, endPoint y: 410, distance: 13.6
click at [412, 410] on div "Put yourself into your last customer’s shoes and rate the interaction how you f…" at bounding box center [323, 292] width 279 height 284
click at [412, 409] on button "Submit" at bounding box center [415, 403] width 58 height 22
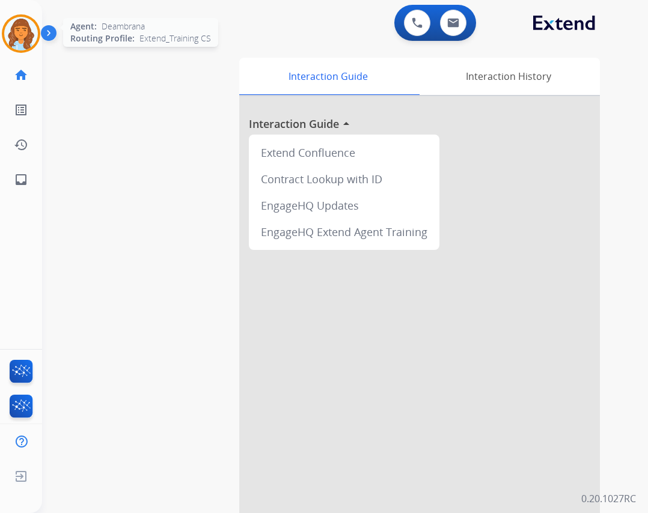
click at [37, 43] on div "Agent: Deambrana Routing Profile: Extend_Training CS" at bounding box center [21, 33] width 38 height 38
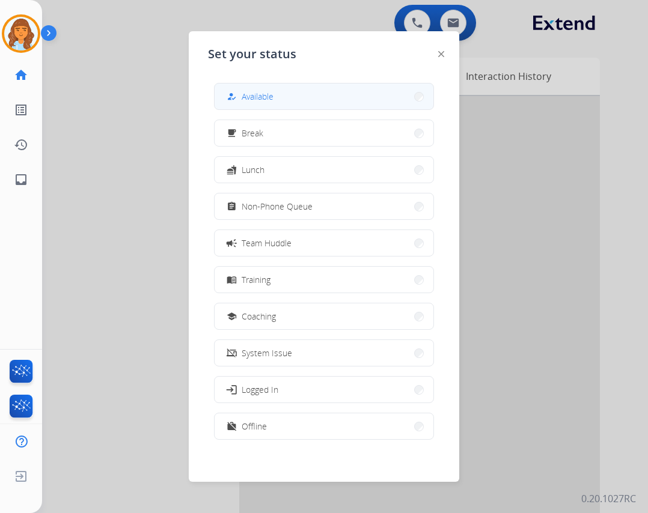
drag, startPoint x: 257, startPoint y: 97, endPoint x: 264, endPoint y: 122, distance: 26.2
click at [257, 97] on span "Available" at bounding box center [258, 96] width 32 height 13
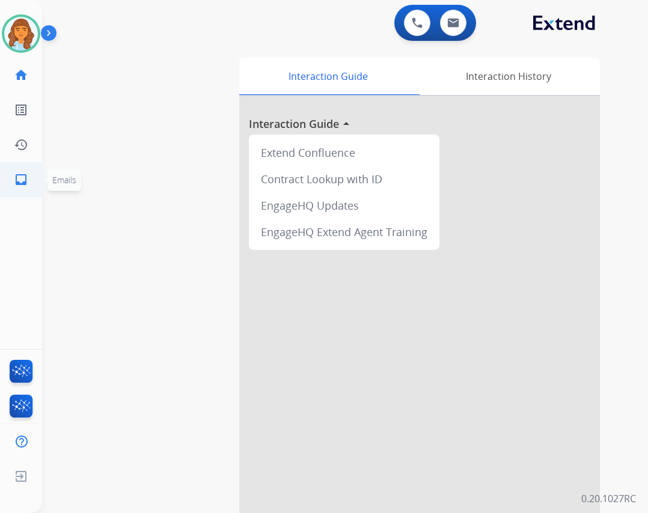
click at [24, 180] on mat-icon "inbox" at bounding box center [21, 179] width 14 height 14
select select "**********"
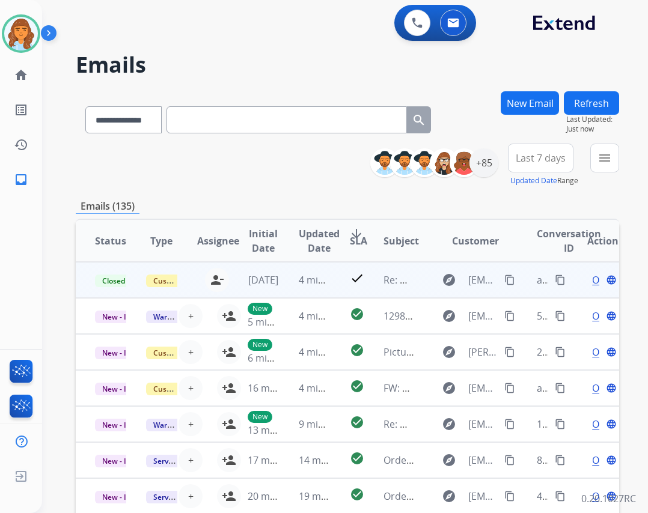
click at [555, 278] on mat-icon "content_copy" at bounding box center [560, 280] width 11 height 11
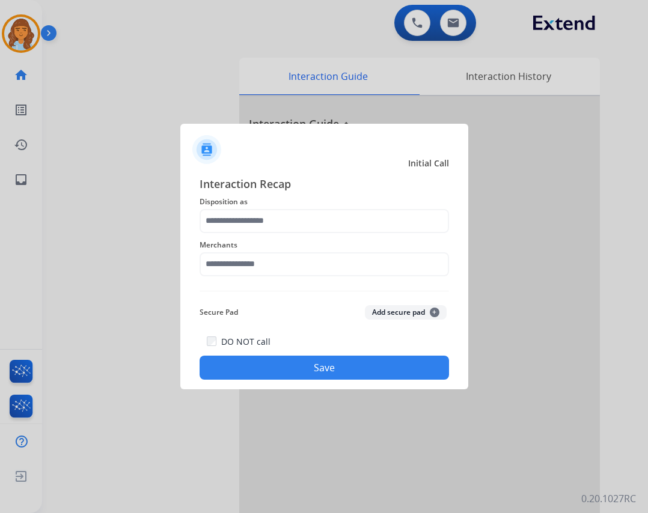
drag, startPoint x: 341, startPoint y: 234, endPoint x: 335, endPoint y: 244, distance: 11.3
click at [340, 234] on div "Merchants" at bounding box center [324, 257] width 249 height 48
click at [335, 277] on div "Merchants" at bounding box center [324, 257] width 249 height 48
click at [332, 266] on input "text" at bounding box center [324, 264] width 249 height 24
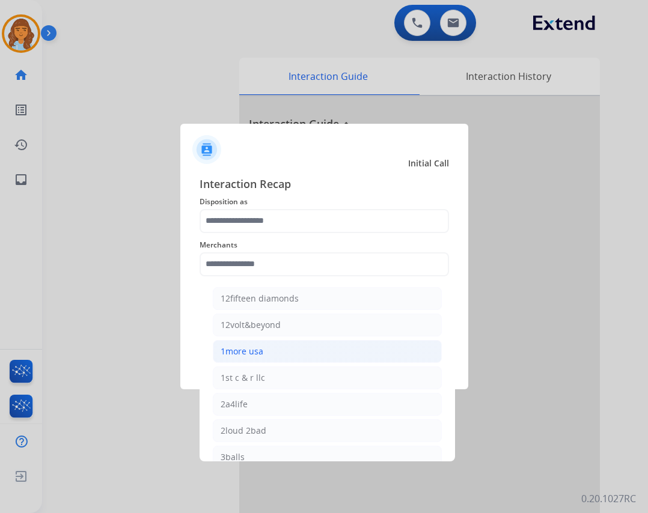
click at [331, 362] on li "1more usa" at bounding box center [327, 351] width 229 height 23
type input "*********"
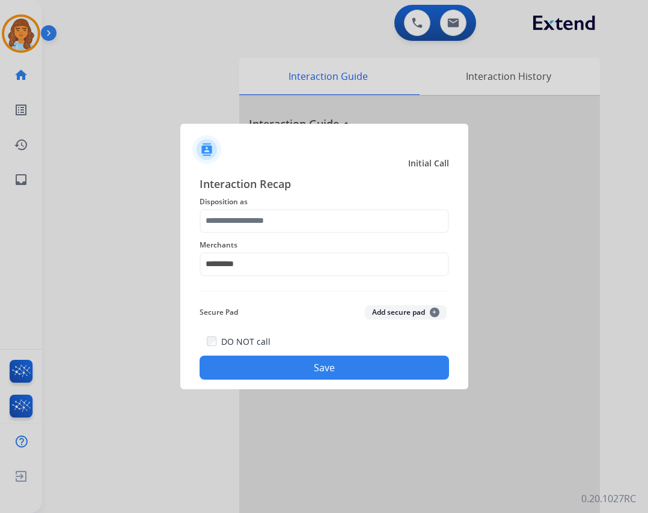
click at [320, 207] on span "Disposition as" at bounding box center [324, 202] width 249 height 14
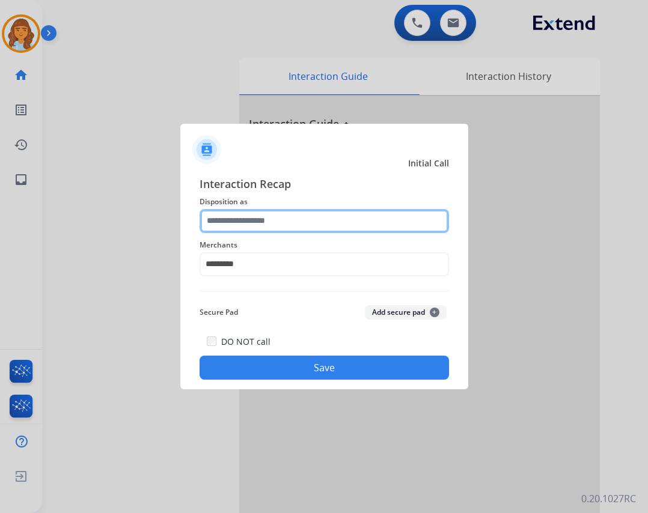
click at [318, 219] on input "text" at bounding box center [324, 221] width 249 height 24
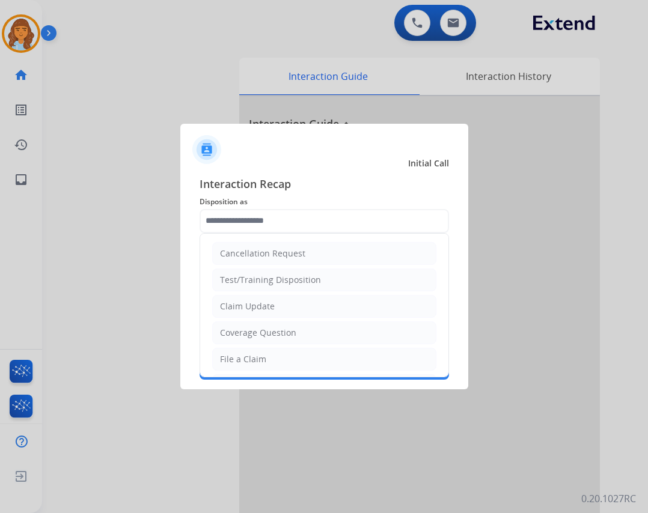
drag, startPoint x: 318, startPoint y: 253, endPoint x: 320, endPoint y: 260, distance: 7.3
click at [319, 254] on li "Cancellation Request" at bounding box center [324, 253] width 224 height 23
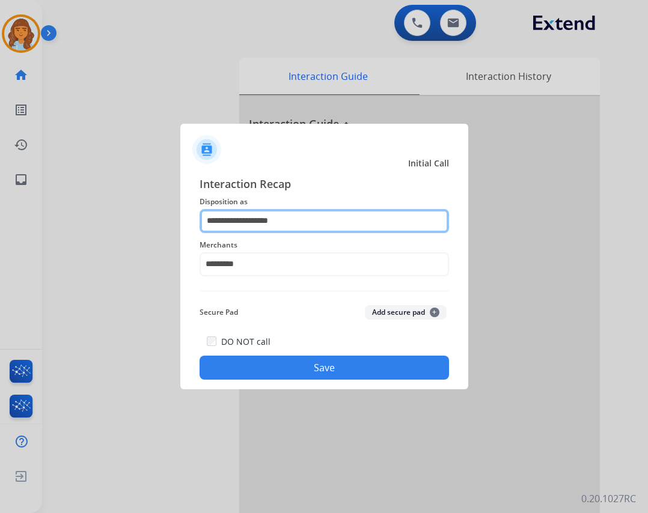
click at [313, 222] on input "**********" at bounding box center [324, 221] width 249 height 24
type input "*"
click at [264, 228] on input "text" at bounding box center [324, 221] width 249 height 24
click at [264, 225] on input "text" at bounding box center [324, 221] width 249 height 24
drag, startPoint x: 266, startPoint y: 224, endPoint x: 242, endPoint y: 221, distance: 23.6
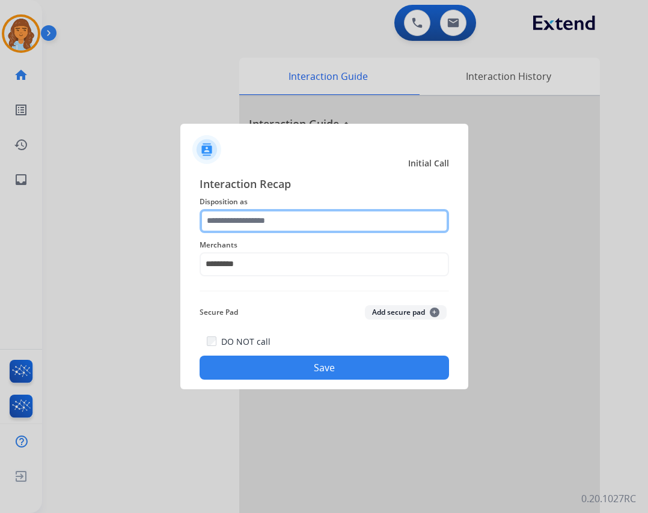
click at [242, 221] on input "text" at bounding box center [324, 221] width 249 height 24
type input "*"
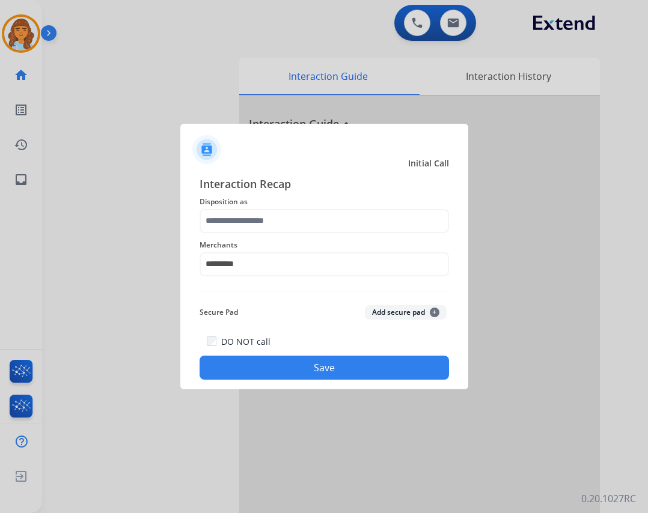
click at [261, 251] on span "Merchants" at bounding box center [324, 245] width 249 height 14
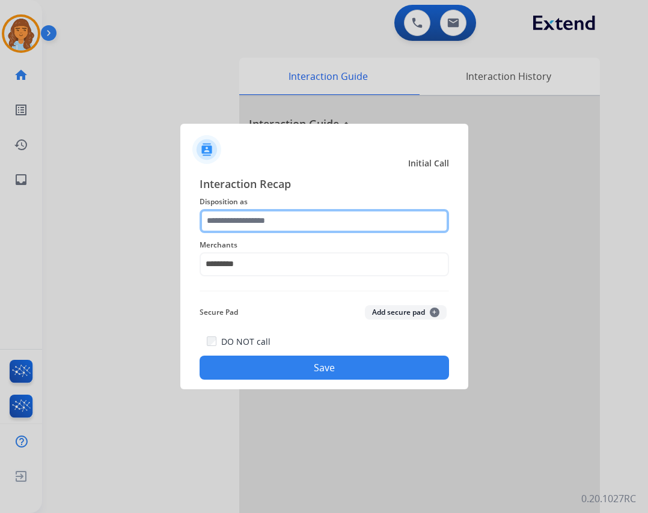
click at [263, 230] on input "text" at bounding box center [324, 221] width 249 height 24
type input "*"
click at [264, 231] on input "*" at bounding box center [324, 221] width 249 height 24
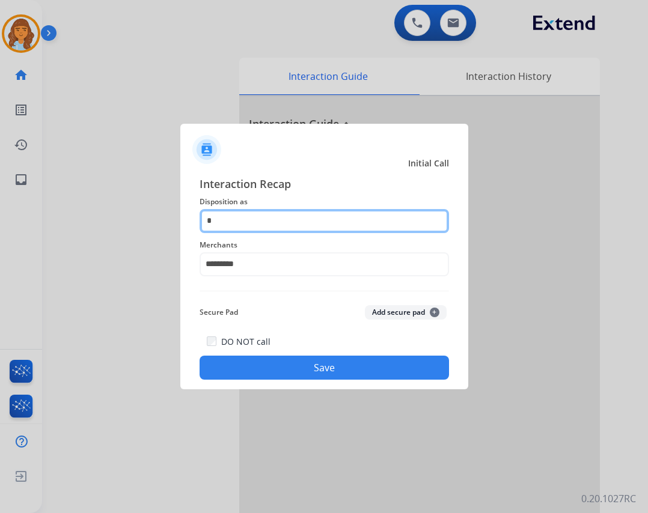
click at [264, 230] on input "*" at bounding box center [324, 221] width 249 height 24
click at [264, 226] on input "*" at bounding box center [324, 221] width 249 height 24
click at [264, 230] on input "text" at bounding box center [324, 221] width 249 height 24
type input "*"
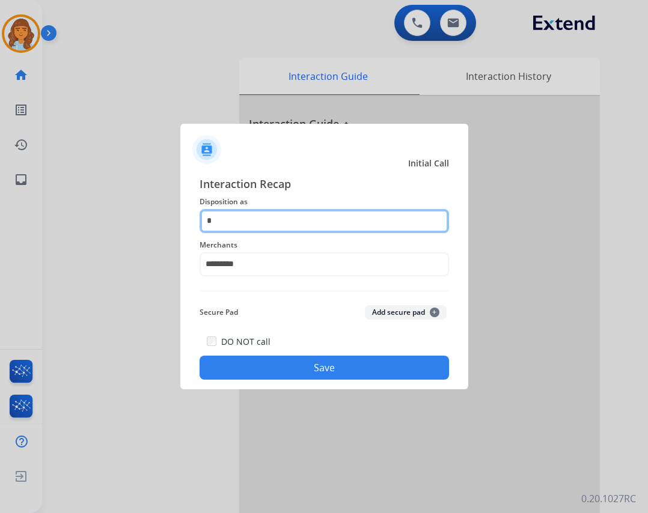
click at [260, 231] on input "*" at bounding box center [324, 221] width 249 height 24
click at [261, 232] on input "text" at bounding box center [324, 221] width 249 height 24
click at [263, 230] on input "text" at bounding box center [324, 221] width 249 height 24
click at [263, 220] on input "text" at bounding box center [324, 221] width 249 height 24
drag, startPoint x: 258, startPoint y: 220, endPoint x: 257, endPoint y: 234, distance: 13.9
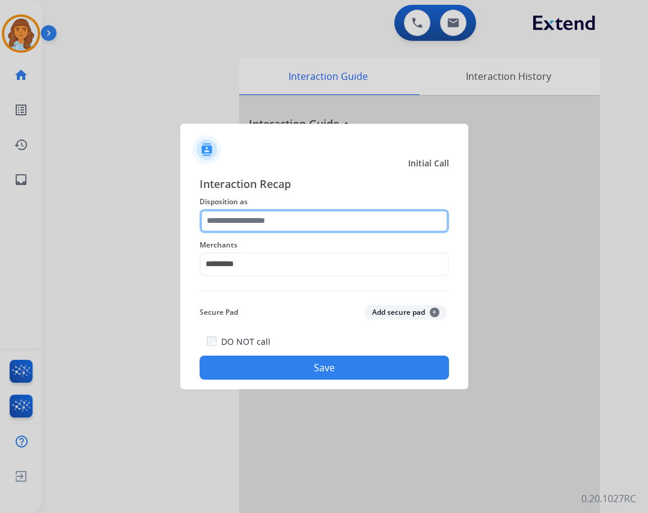
click at [257, 225] on input "text" at bounding box center [324, 221] width 249 height 24
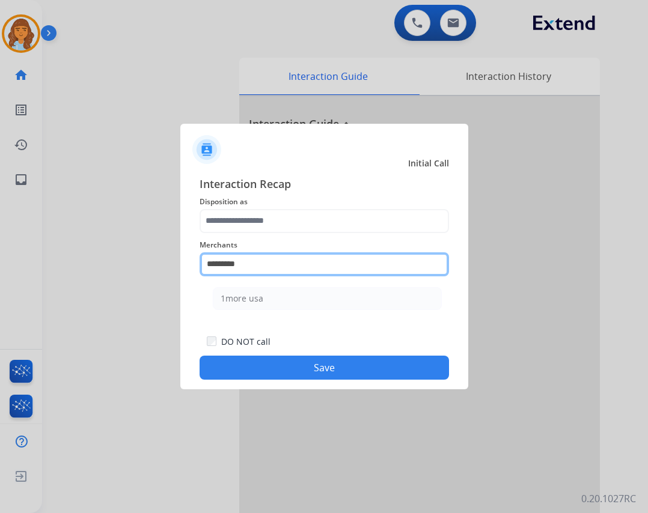
drag, startPoint x: 258, startPoint y: 254, endPoint x: 258, endPoint y: 261, distance: 7.8
click at [258, 257] on input "*********" at bounding box center [324, 264] width 249 height 24
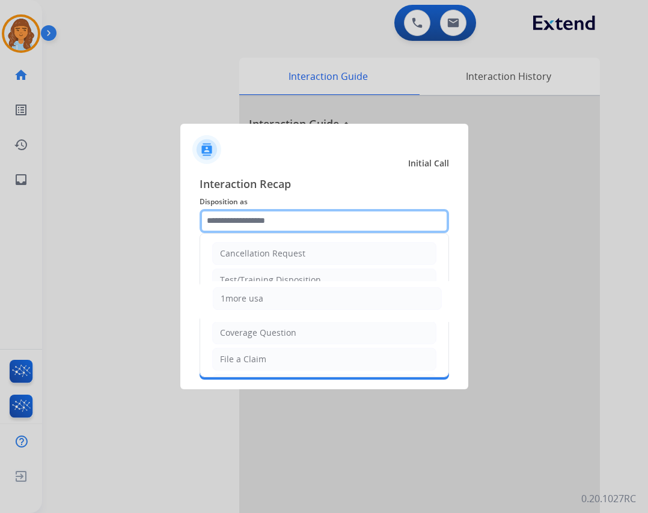
click at [266, 213] on input "text" at bounding box center [324, 221] width 249 height 24
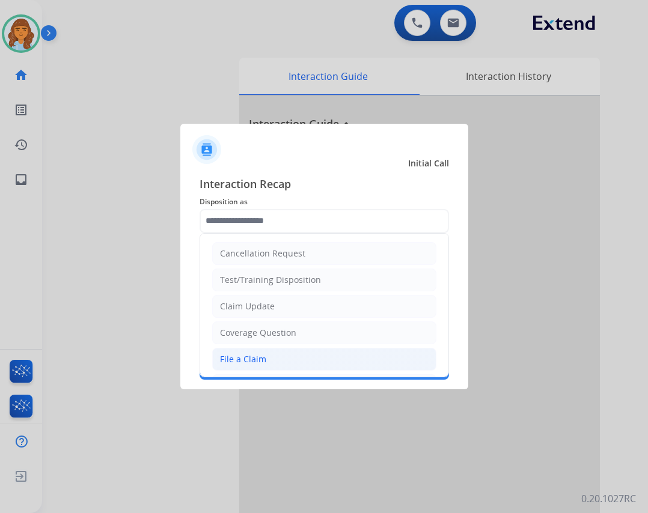
click at [272, 350] on li "File a Claim" at bounding box center [324, 359] width 224 height 23
type input "**********"
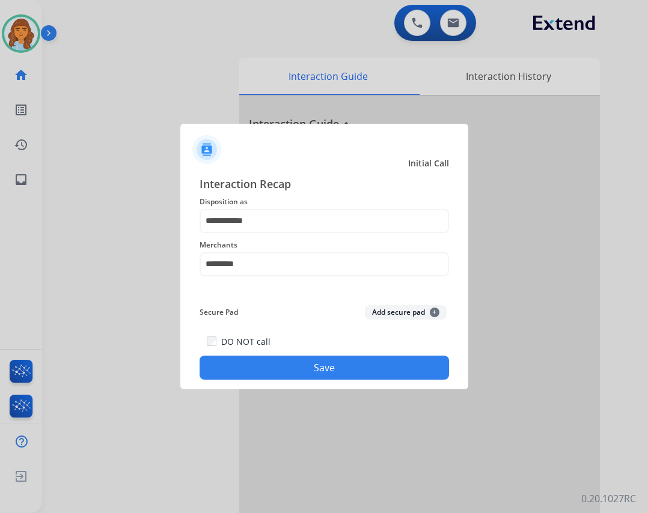
click at [279, 370] on button "Save" at bounding box center [324, 368] width 249 height 24
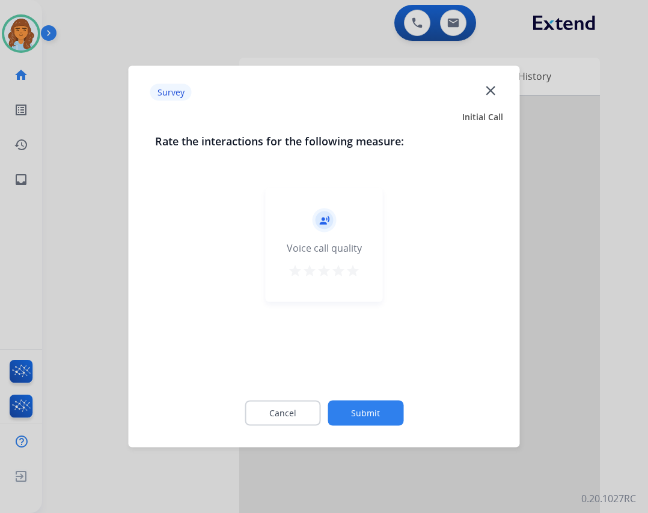
click at [359, 408] on button "Submit" at bounding box center [365, 413] width 76 height 25
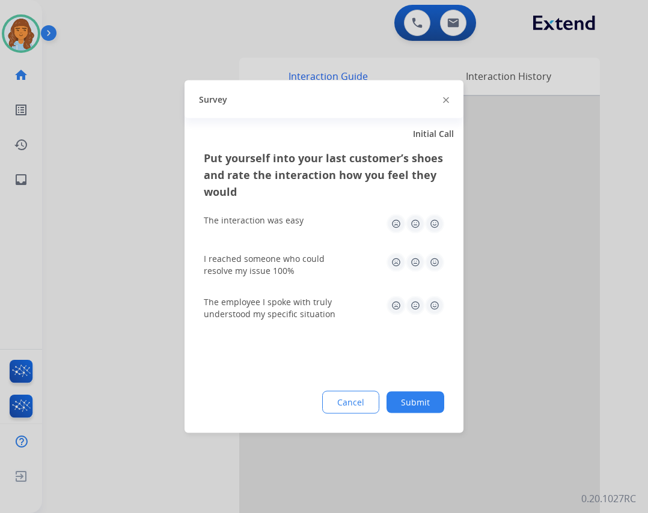
click at [412, 410] on button "Submit" at bounding box center [415, 403] width 58 height 22
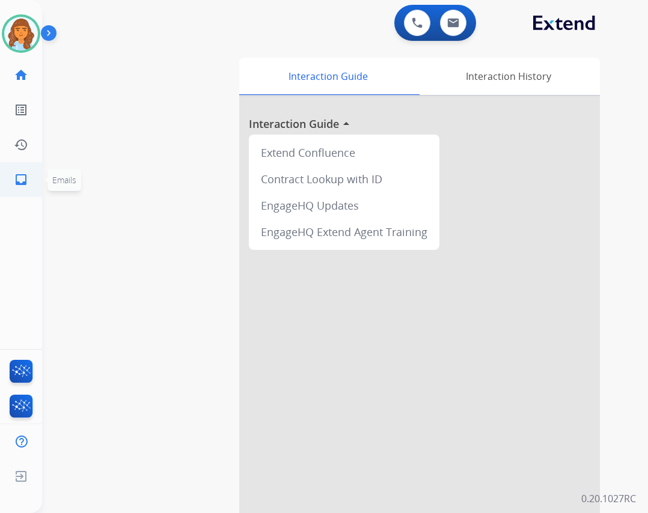
click at [5, 189] on link "inbox Emails" at bounding box center [21, 180] width 34 height 34
select select "**********"
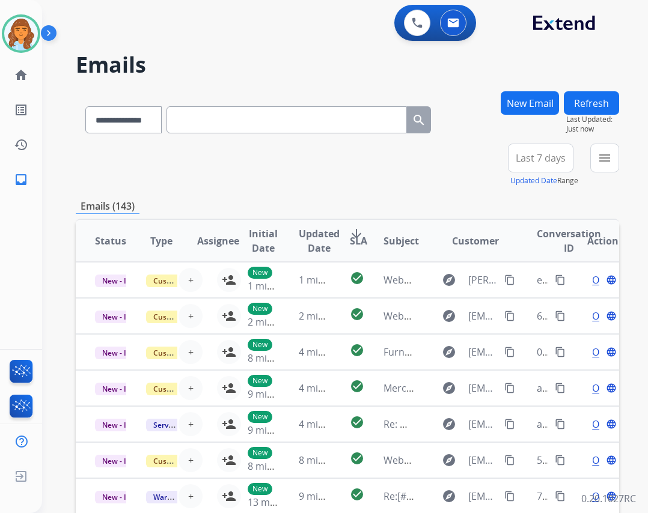
scroll to position [1, 0]
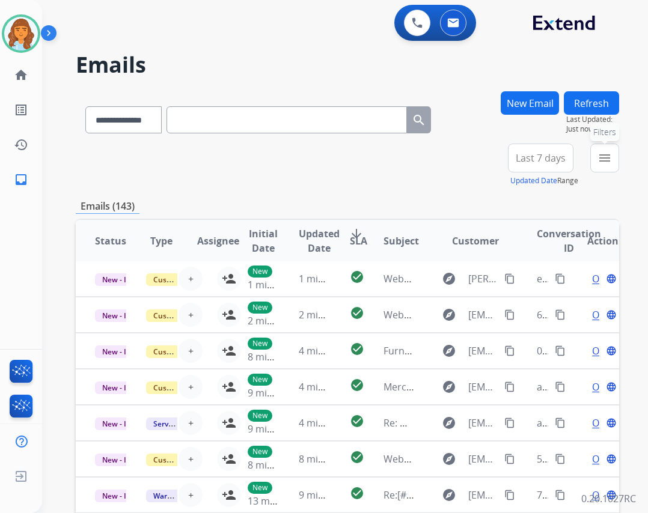
click at [611, 157] on mat-icon "menu" at bounding box center [604, 158] width 14 height 14
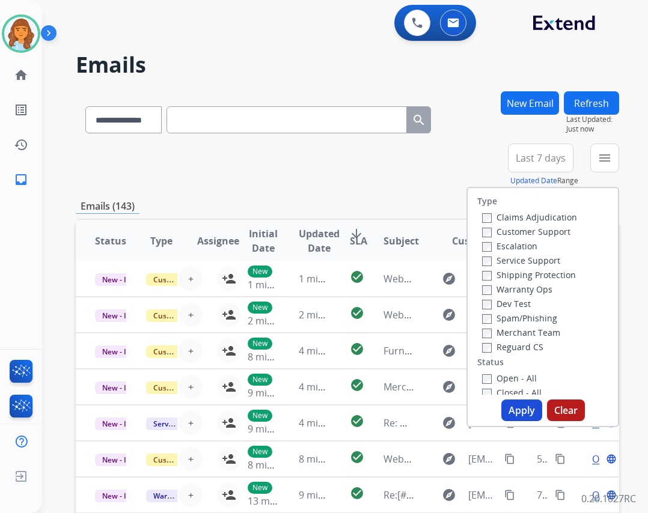
click at [484, 384] on div "Open - All" at bounding box center [545, 378] width 126 height 14
click at [489, 349] on label "Reguard CS" at bounding box center [512, 346] width 61 height 11
click at [510, 413] on button "Apply" at bounding box center [521, 411] width 41 height 22
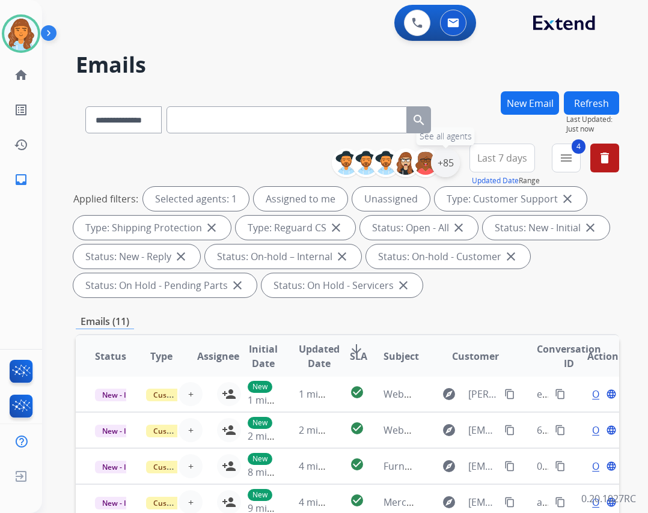
click at [451, 166] on div "+85" at bounding box center [445, 162] width 29 height 29
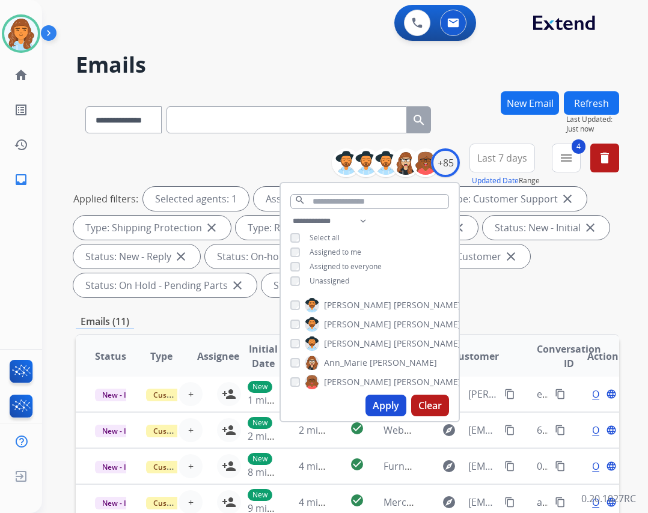
click at [341, 283] on div "**********" at bounding box center [370, 252] width 178 height 77
click at [333, 278] on span "Unassigned" at bounding box center [329, 281] width 40 height 10
click at [376, 403] on button "Apply" at bounding box center [385, 406] width 41 height 22
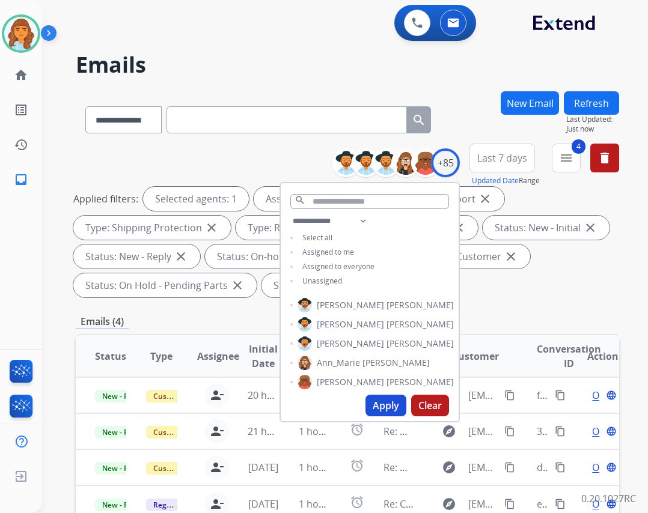
scroll to position [0, 0]
click at [494, 308] on div "**********" at bounding box center [347, 445] width 543 height 708
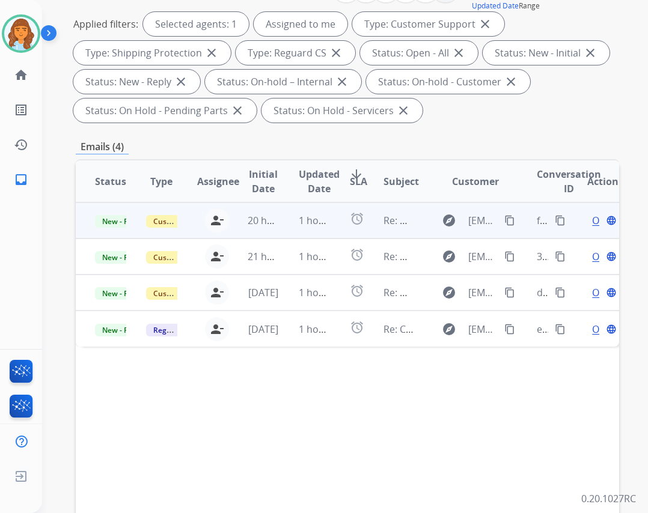
scroll to position [180, 0]
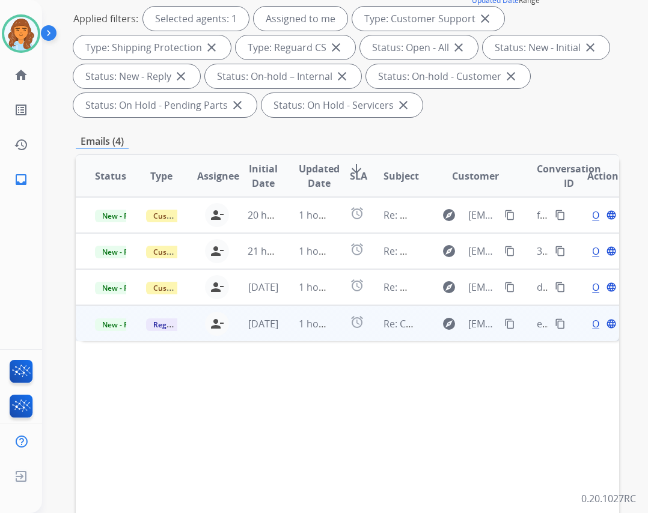
click at [415, 330] on td "explore veraroman408@gmail.com content_copy" at bounding box center [466, 323] width 102 height 36
click at [592, 326] on span "Open" at bounding box center [604, 323] width 25 height 14
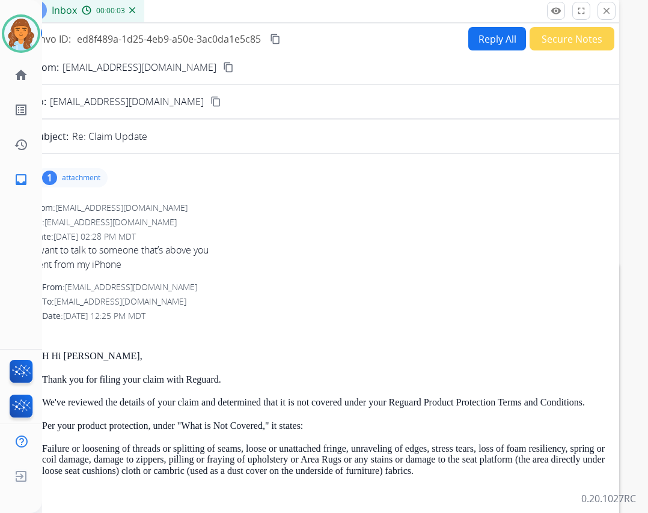
scroll to position [0, 0]
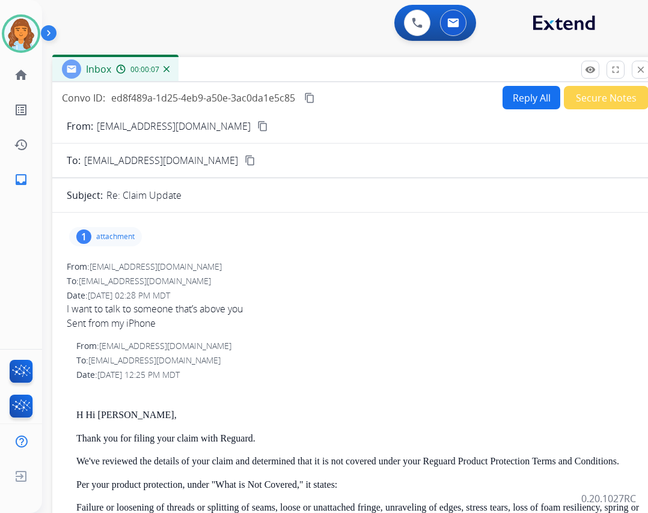
drag, startPoint x: 409, startPoint y: 93, endPoint x: 445, endPoint y: 77, distance: 39.0
click at [445, 77] on div "Inbox 00:00:07" at bounding box center [352, 69] width 601 height 25
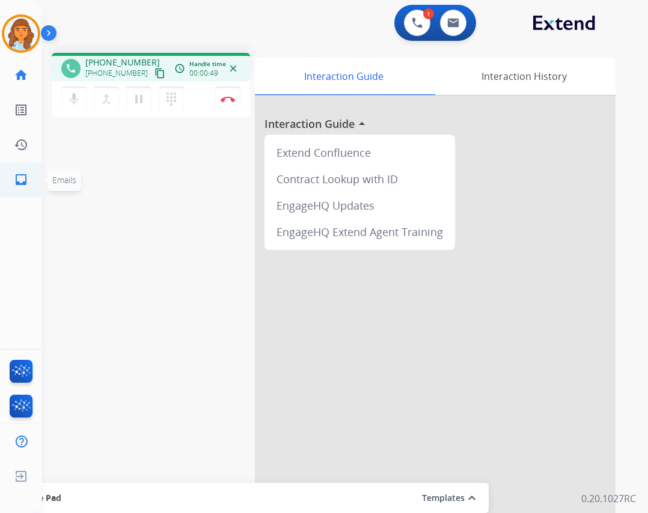
click at [20, 179] on mat-icon "inbox" at bounding box center [21, 179] width 14 height 14
select select "**********"
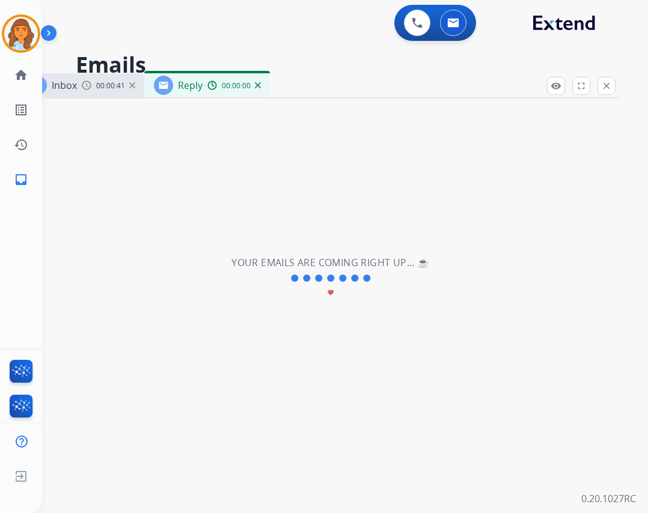
select select "**********"
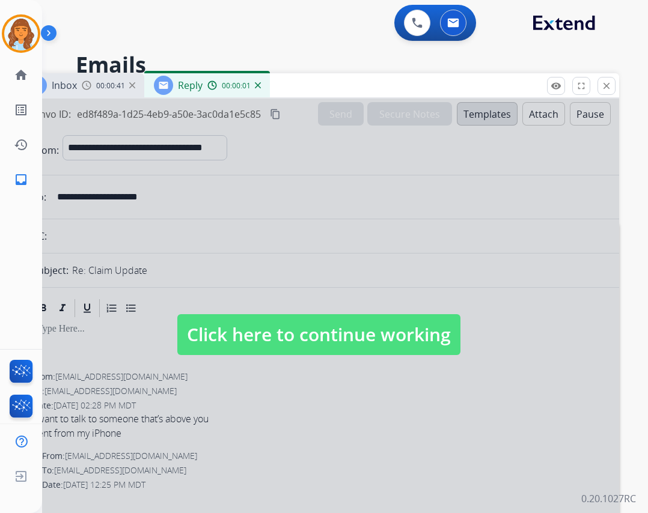
click at [299, 334] on span "Click here to continue working" at bounding box center [318, 334] width 283 height 41
select select
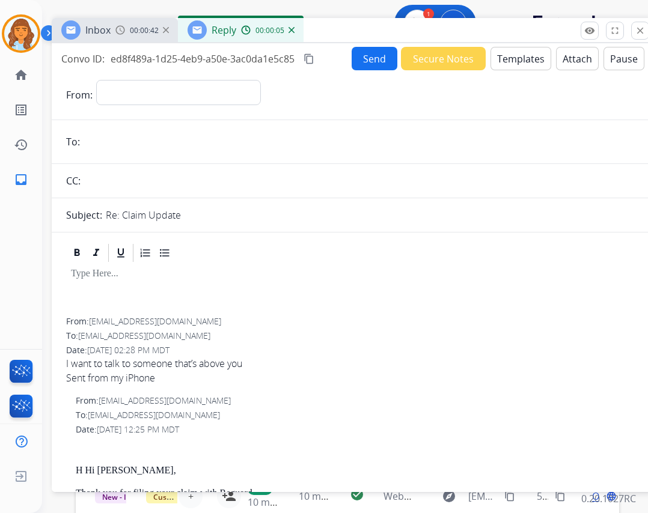
drag, startPoint x: 297, startPoint y: 90, endPoint x: 328, endPoint y: 35, distance: 63.0
click at [328, 35] on div "Inbox 00:00:42 Reply 00:00:05" at bounding box center [352, 30] width 601 height 25
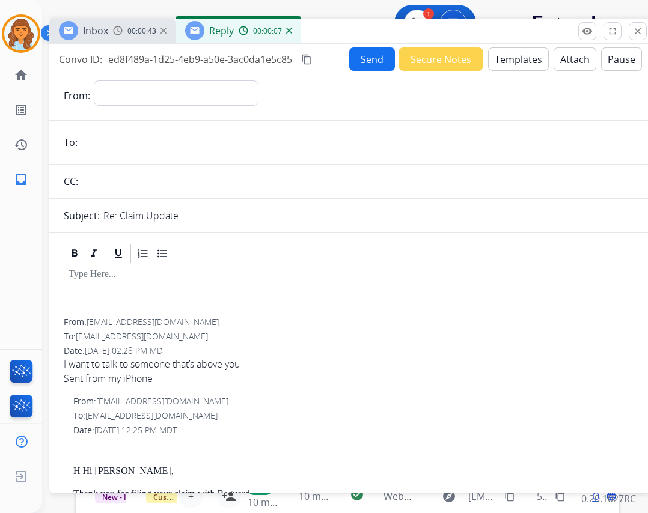
click at [496, 67] on button "Templates" at bounding box center [518, 58] width 61 height 23
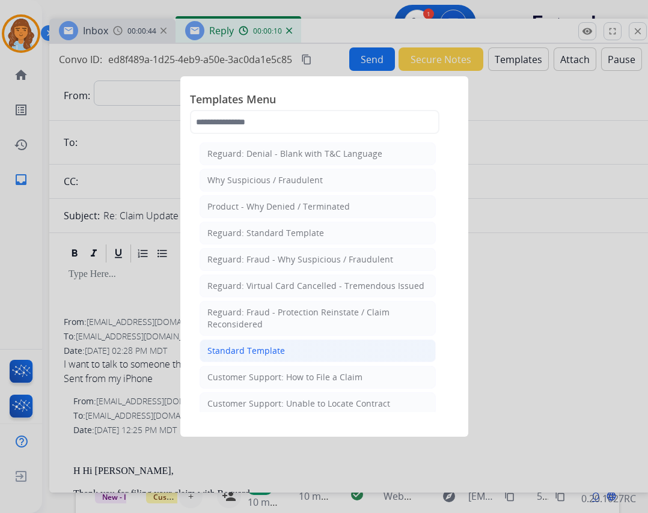
click at [284, 347] on li "Standard Template" at bounding box center [318, 351] width 236 height 23
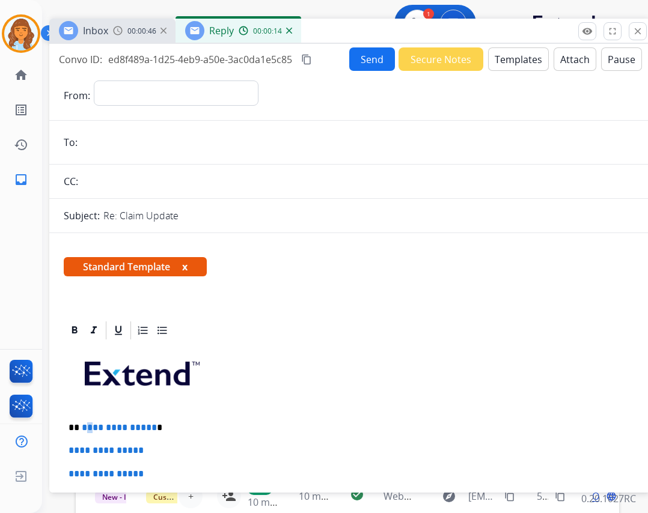
drag, startPoint x: 88, startPoint y: 430, endPoint x: 81, endPoint y: 426, distance: 8.1
click at [82, 427] on span "**********" at bounding box center [119, 427] width 75 height 9
drag, startPoint x: 85, startPoint y: 435, endPoint x: 90, endPoint y: 439, distance: 6.9
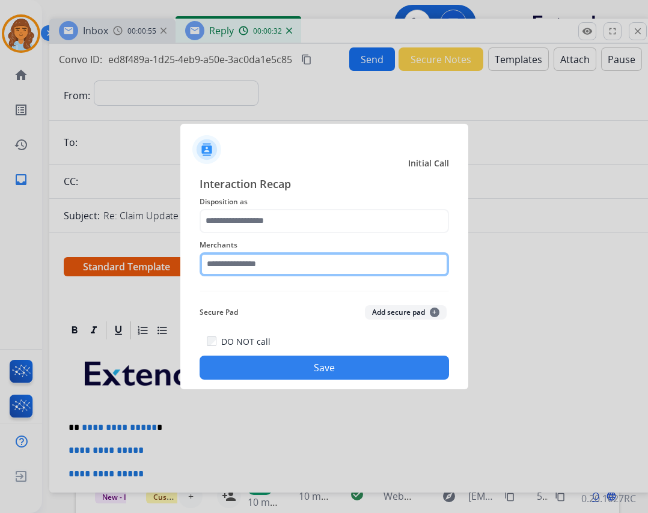
click at [269, 273] on input "text" at bounding box center [324, 264] width 249 height 24
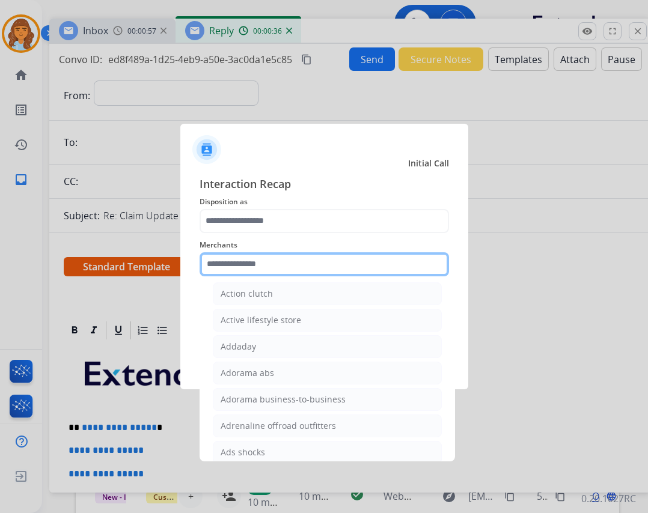
scroll to position [300, 0]
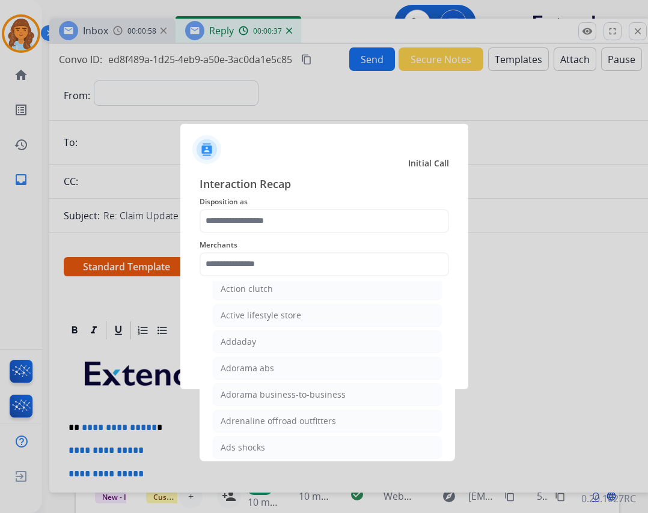
drag, startPoint x: 252, startPoint y: 452, endPoint x: 245, endPoint y: 445, distance: 9.8
click at [251, 451] on div "Ads shocks" at bounding box center [243, 448] width 44 height 12
type input "**********"
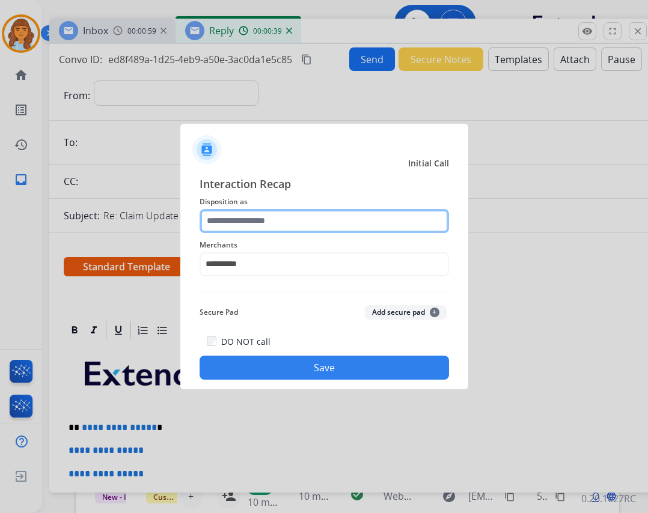
click at [262, 227] on input "text" at bounding box center [324, 221] width 249 height 24
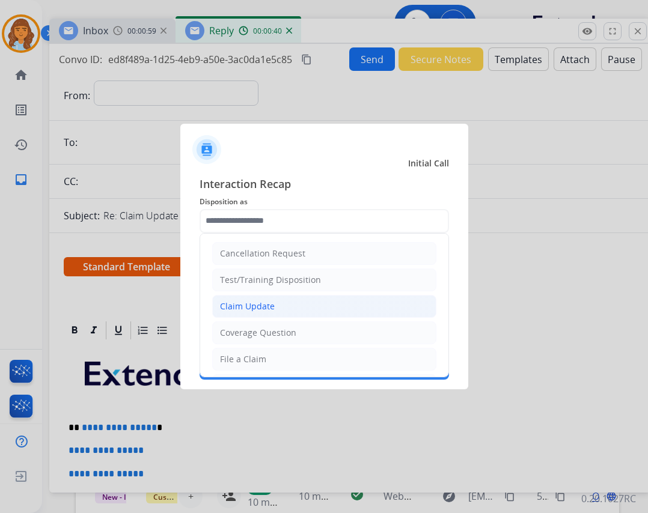
click at [267, 296] on li "Claim Update" at bounding box center [324, 306] width 224 height 23
type input "**********"
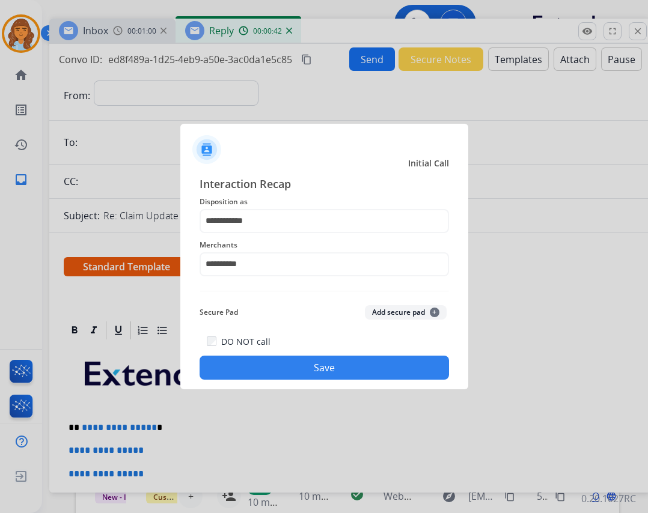
click at [243, 364] on button "Save" at bounding box center [324, 368] width 249 height 24
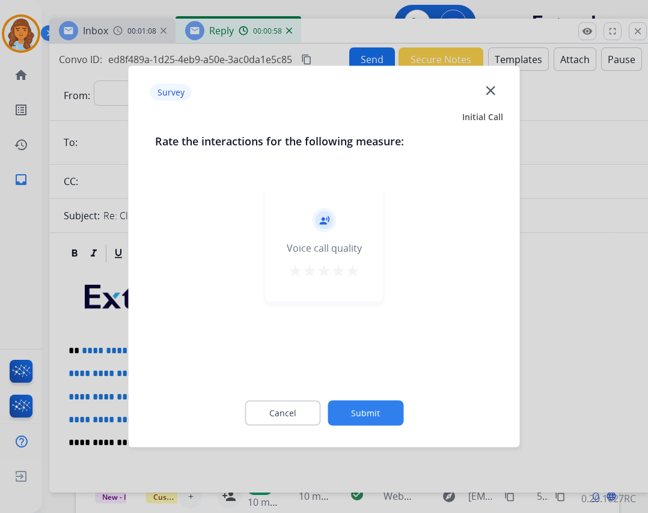
drag, startPoint x: 375, startPoint y: 399, endPoint x: 373, endPoint y: 406, distance: 7.0
click at [375, 401] on div "Cancel Submit" at bounding box center [324, 413] width 338 height 54
click at [369, 409] on button "Submit" at bounding box center [365, 413] width 76 height 25
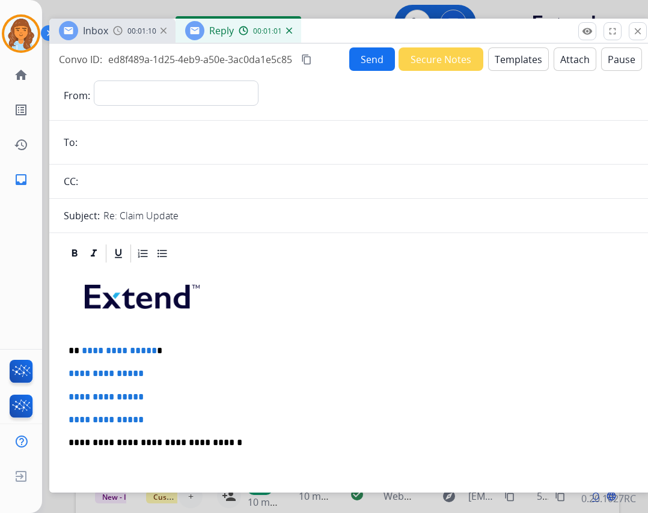
select select "**********"
select select
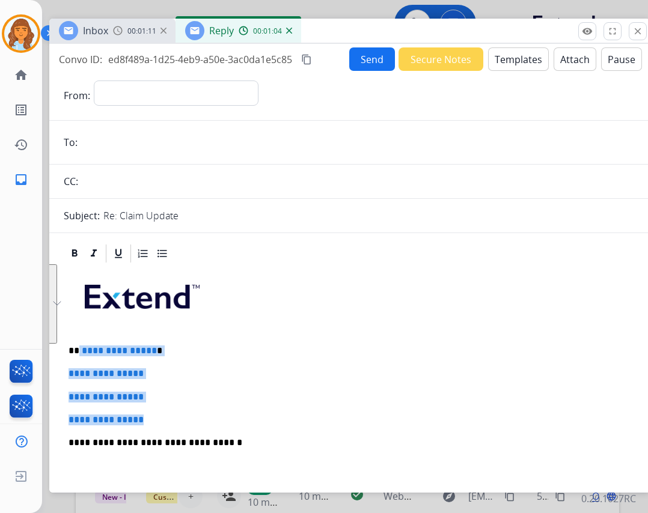
click at [165, 422] on div "**********" at bounding box center [350, 470] width 572 height 413
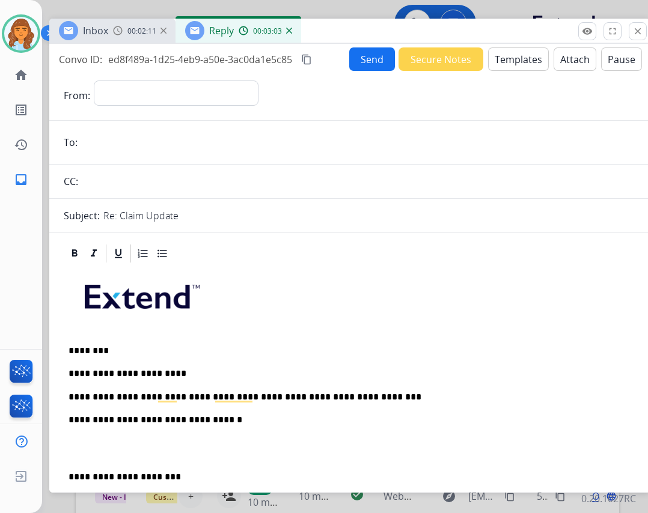
click at [356, 395] on p "**********" at bounding box center [345, 397] width 553 height 11
click at [69, 474] on p "**********" at bounding box center [345, 477] width 553 height 11
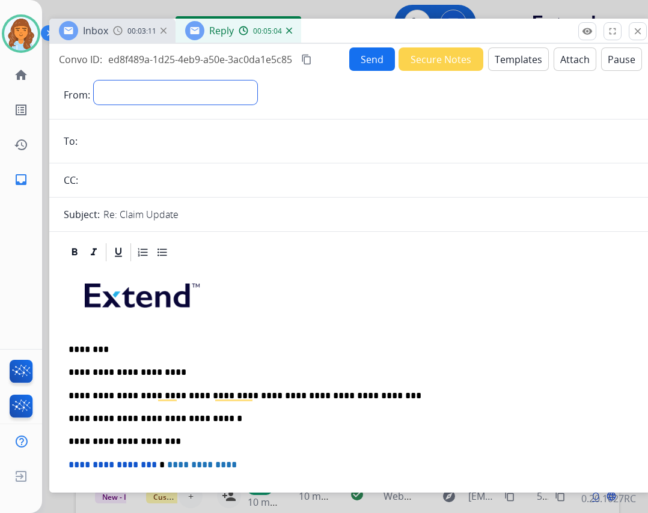
click at [166, 101] on select "**********" at bounding box center [175, 93] width 163 height 24
select select "**********"
click at [94, 81] on select "**********" at bounding box center [175, 93] width 163 height 24
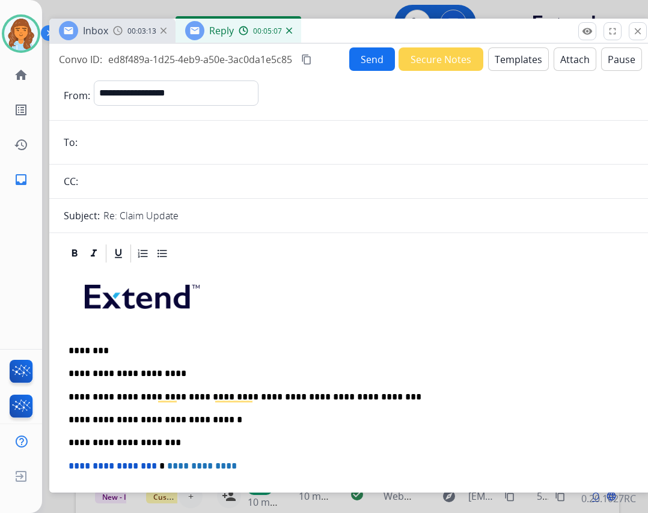
click at [105, 145] on input "email" at bounding box center [358, 142] width 555 height 24
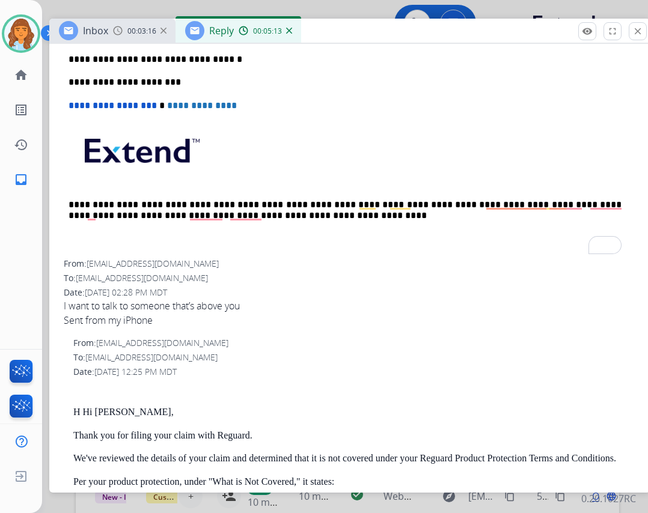
scroll to position [363, 0]
drag, startPoint x: 87, startPoint y: 355, endPoint x: 187, endPoint y: 353, distance: 100.4
click at [187, 353] on div "To: veraroman408@gmail.com" at bounding box center [354, 358] width 562 height 12
copy span "[EMAIL_ADDRESS][DOMAIN_NAME]"
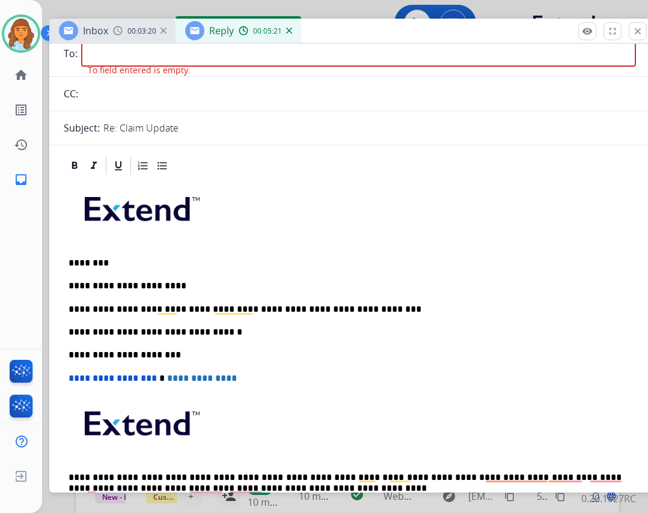
scroll to position [2, 0]
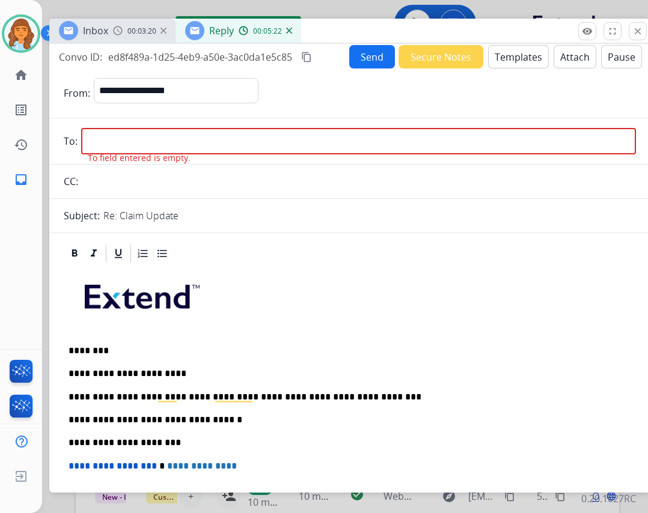
click at [138, 148] on input "email" at bounding box center [358, 141] width 555 height 26
paste input "**********"
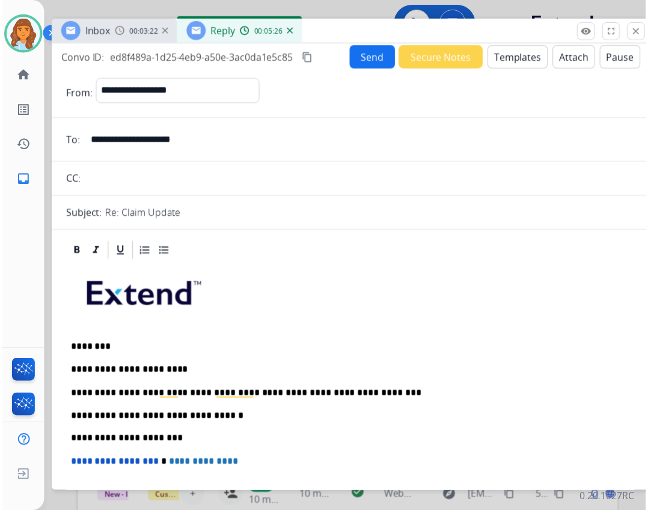
scroll to position [0, 0]
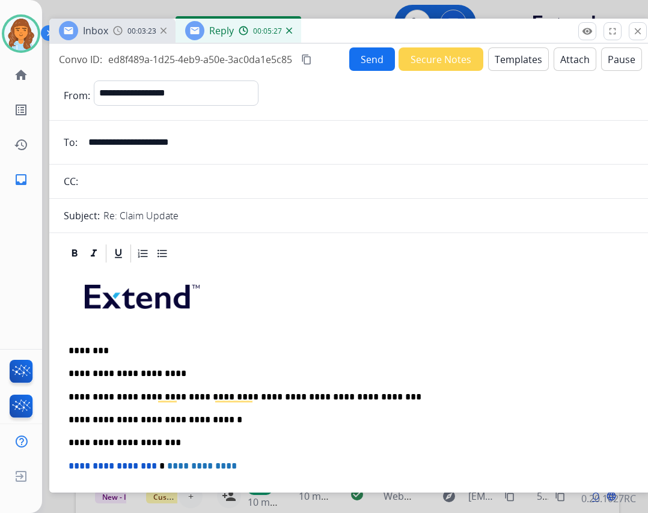
type input "**********"
click at [360, 61] on button "Send" at bounding box center [372, 58] width 46 height 23
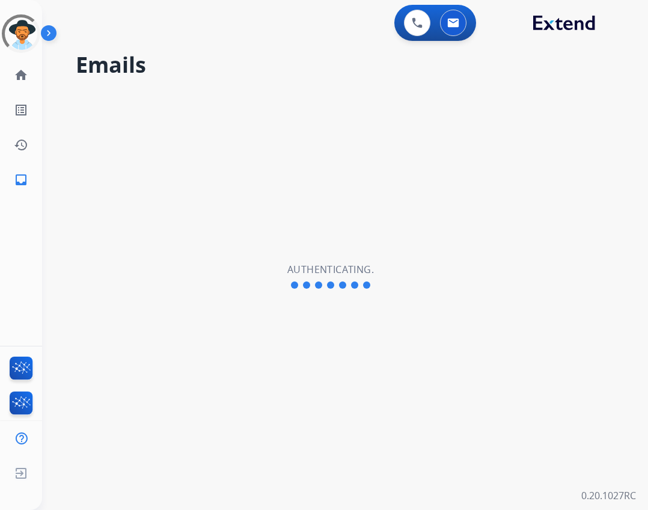
select select "**********"
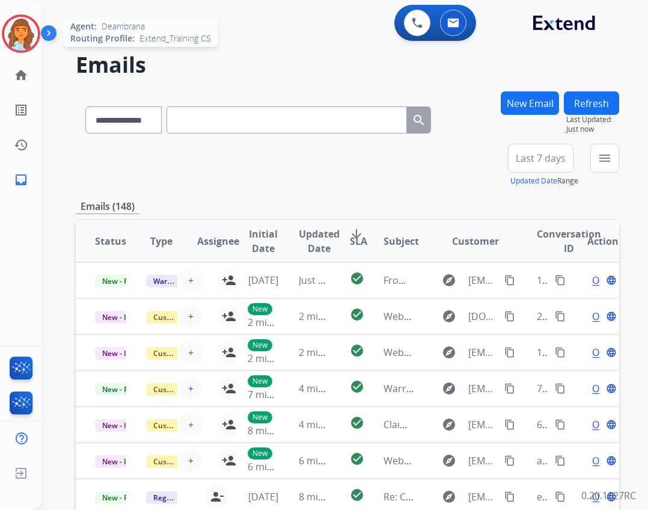
click at [37, 32] on img at bounding box center [21, 34] width 34 height 34
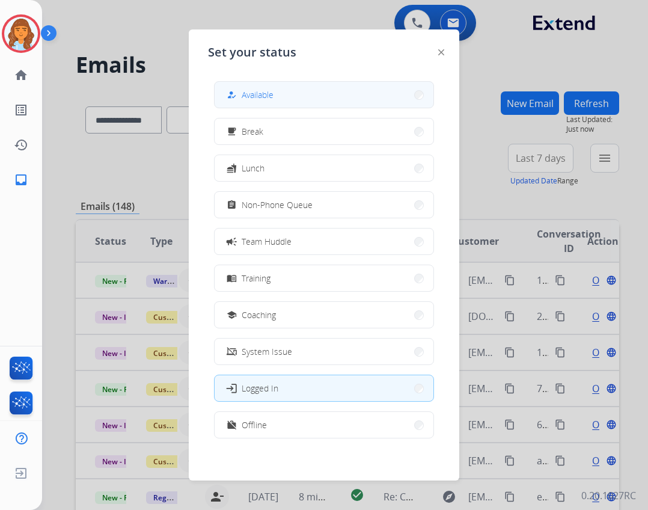
click at [304, 105] on button "how_to_reg Available" at bounding box center [324, 95] width 219 height 26
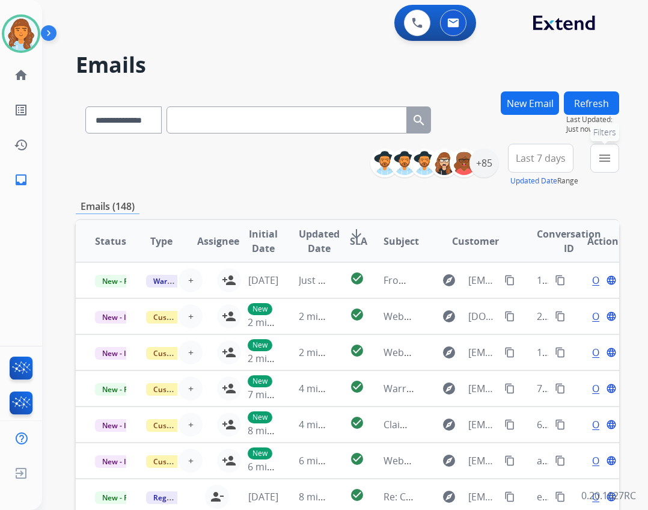
click at [602, 153] on mat-icon "menu" at bounding box center [604, 158] width 14 height 14
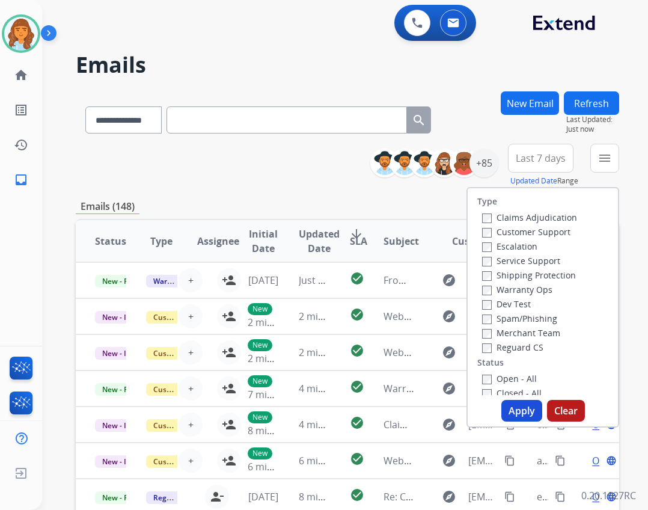
click at [526, 346] on label "Reguard CS" at bounding box center [512, 346] width 61 height 11
click at [517, 376] on label "Open - All" at bounding box center [509, 378] width 55 height 11
click at [520, 276] on label "Shipping Protection" at bounding box center [529, 274] width 94 height 11
click at [527, 234] on label "Customer Support" at bounding box center [526, 231] width 88 height 11
click at [506, 401] on button "Apply" at bounding box center [521, 411] width 41 height 22
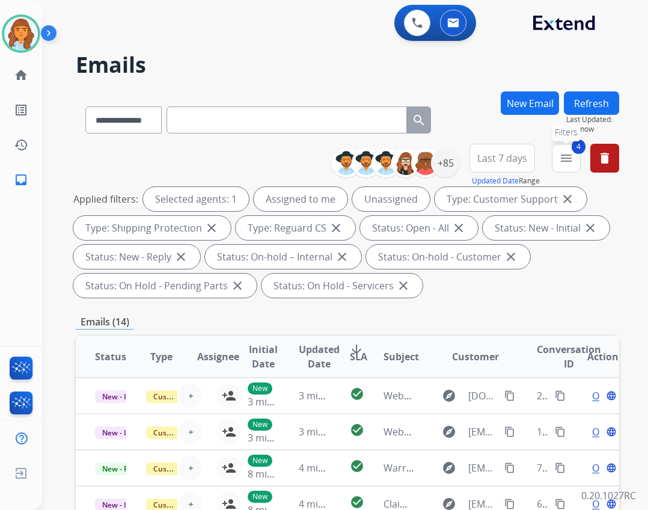
click at [561, 160] on mat-icon "menu" at bounding box center [566, 158] width 14 height 14
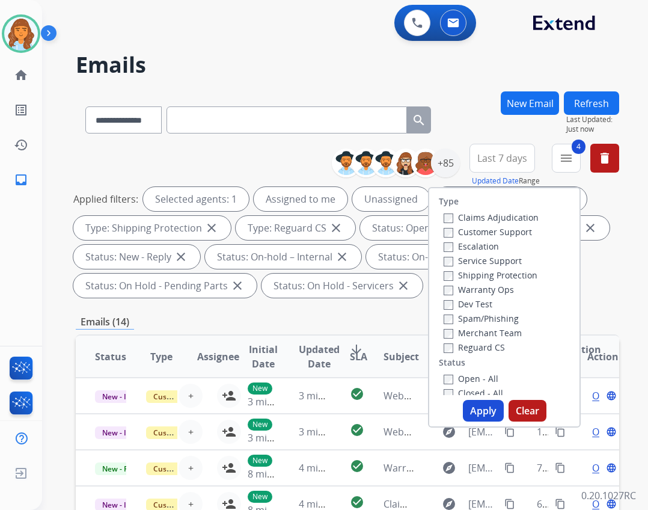
click at [458, 388] on label "Closed - All" at bounding box center [472, 392] width 59 height 11
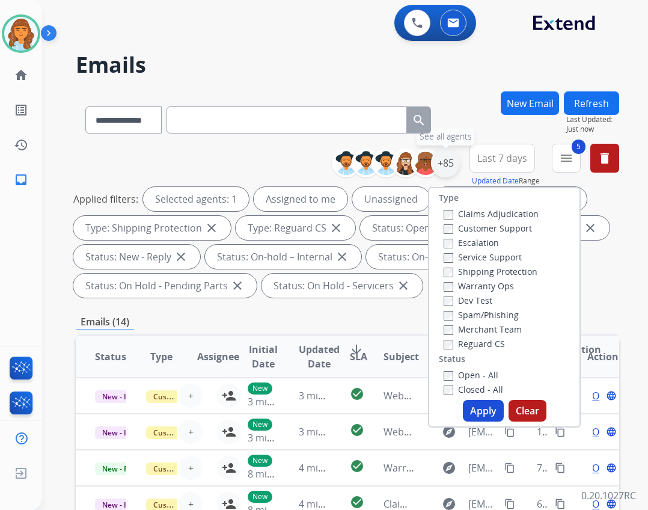
click at [445, 163] on div "+85" at bounding box center [445, 162] width 29 height 29
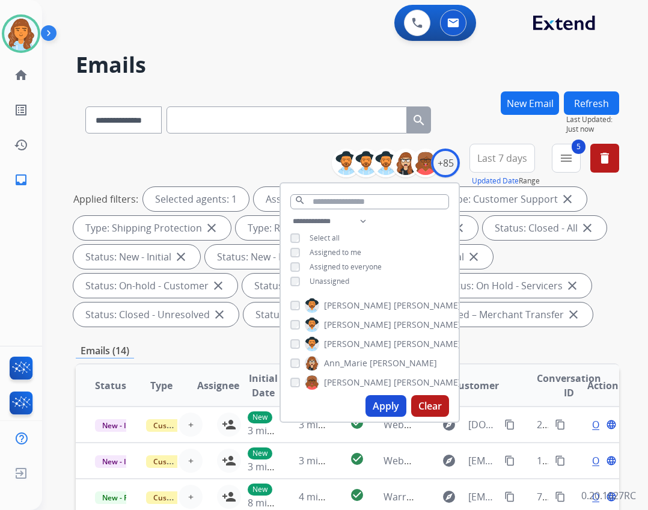
click at [312, 279] on span "Unassigned" at bounding box center [329, 281] width 40 height 10
click at [382, 400] on button "Apply" at bounding box center [385, 406] width 41 height 22
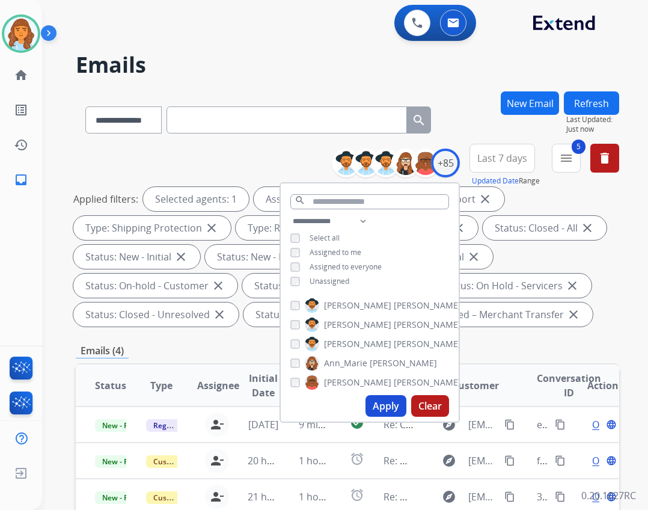
scroll to position [60, 0]
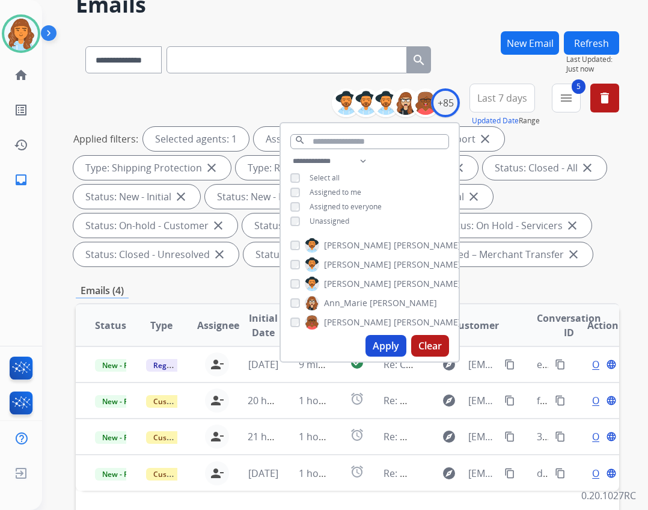
click at [614, 272] on div "**********" at bounding box center [347, 399] width 543 height 737
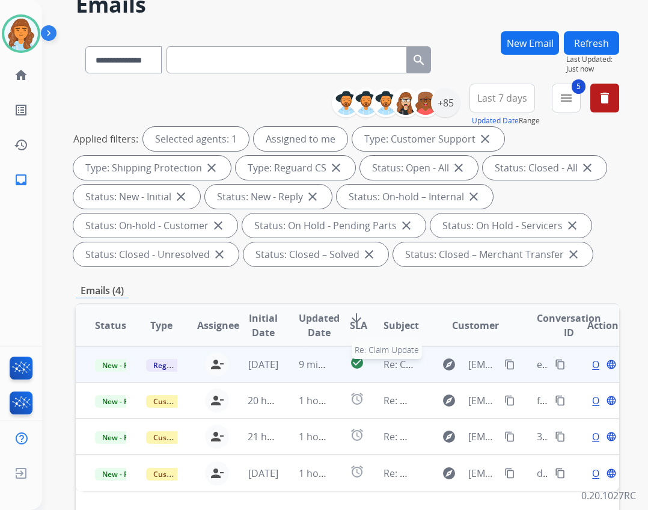
click at [392, 362] on span "Re: Claim Update" at bounding box center [422, 364] width 78 height 13
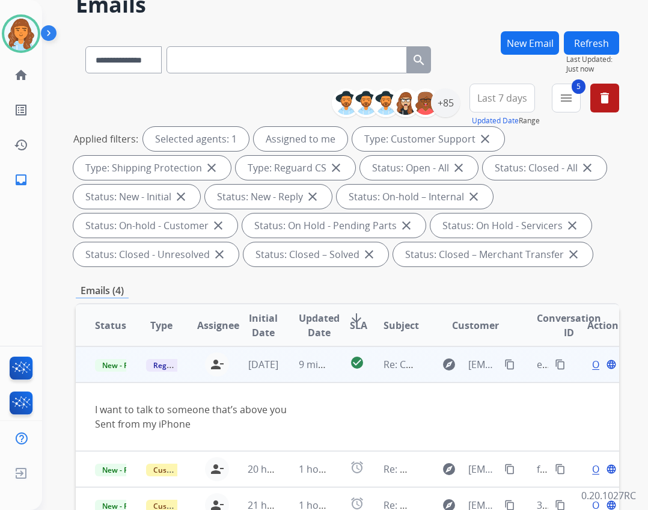
click at [592, 367] on span "Open" at bounding box center [604, 364] width 25 height 14
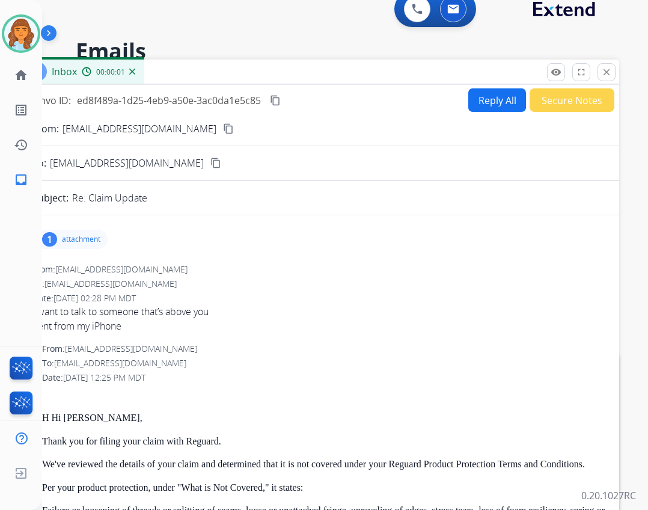
scroll to position [0, 0]
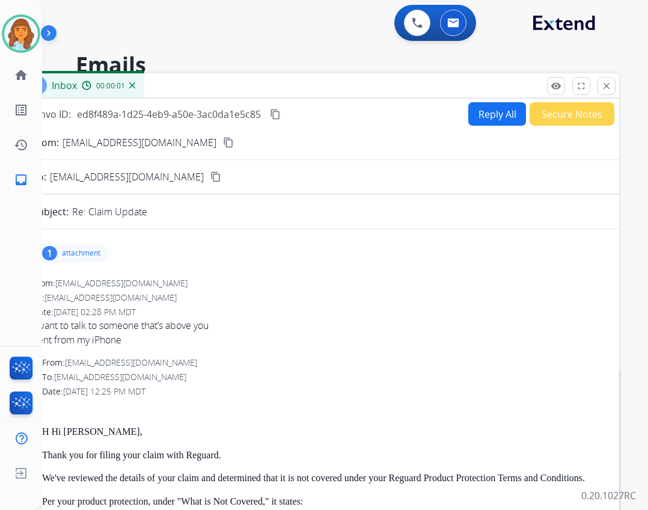
click at [499, 118] on button "Reply All" at bounding box center [497, 113] width 58 height 23
select select "**********"
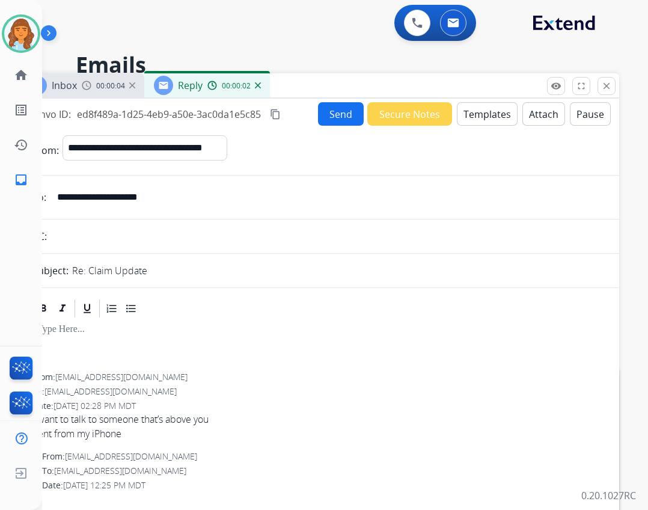
click at [492, 115] on button "Templates" at bounding box center [487, 113] width 61 height 23
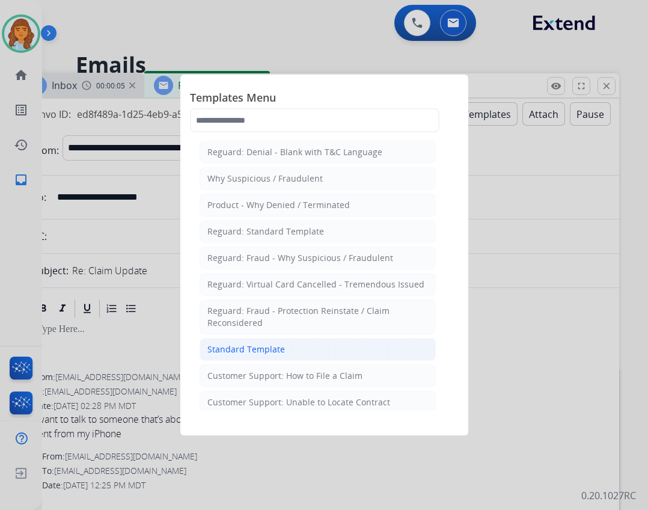
click at [327, 354] on li "Standard Template" at bounding box center [318, 349] width 236 height 23
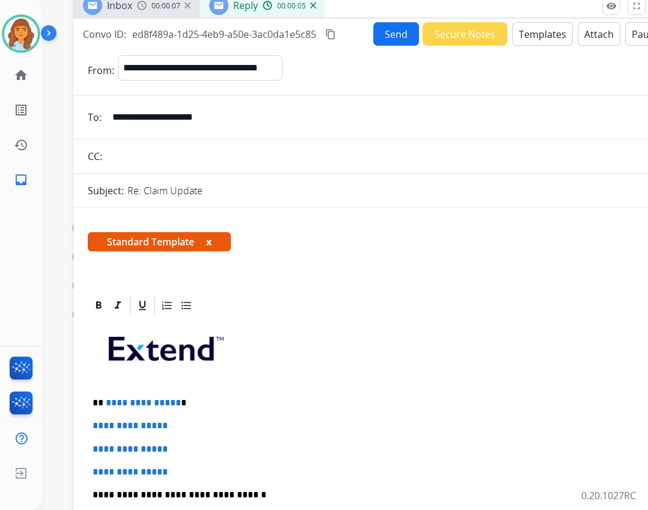
drag, startPoint x: 306, startPoint y: 87, endPoint x: 361, endPoint y: 8, distance: 96.7
click at [361, 8] on div "Inbox 00:00:07 Reply 00:00:05" at bounding box center [373, 5] width 601 height 25
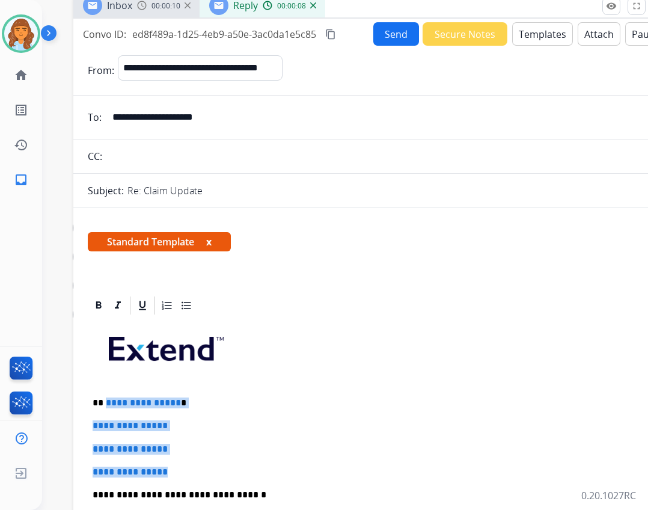
drag, startPoint x: 105, startPoint y: 400, endPoint x: 194, endPoint y: 462, distance: 108.7
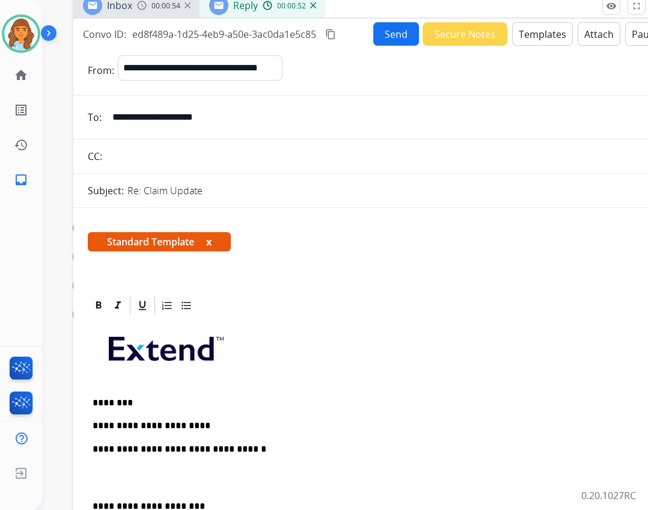
click at [192, 424] on p "**********" at bounding box center [369, 425] width 553 height 11
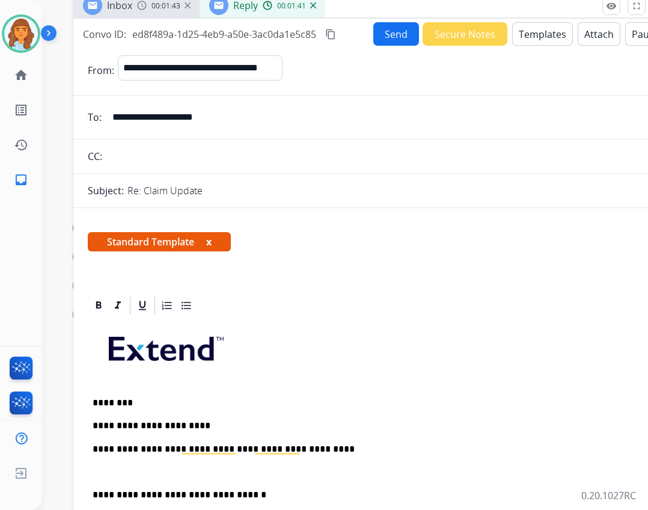
click at [307, 449] on p "**********" at bounding box center [369, 448] width 553 height 11
drag, startPoint x: 94, startPoint y: 491, endPoint x: 104, endPoint y: 489, distance: 9.8
click at [95, 492] on p "**********" at bounding box center [369, 494] width 553 height 11
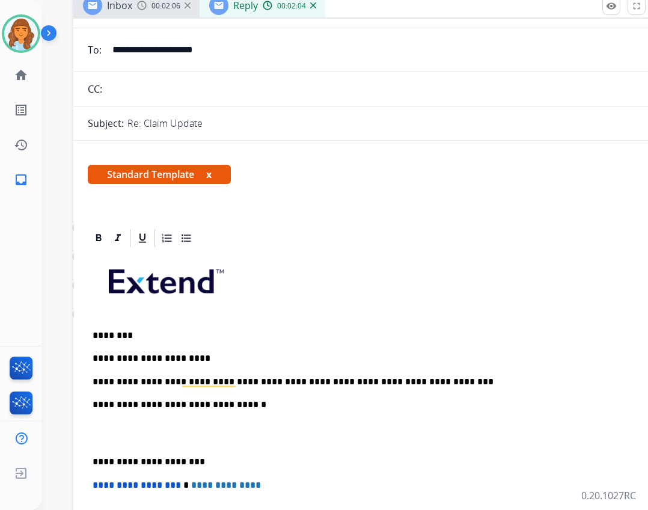
scroll to position [180, 0]
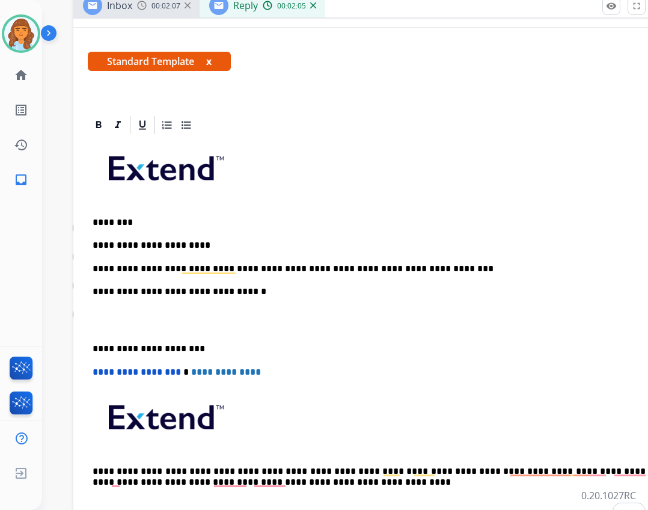
click at [90, 349] on div "**********" at bounding box center [374, 331] width 572 height 391
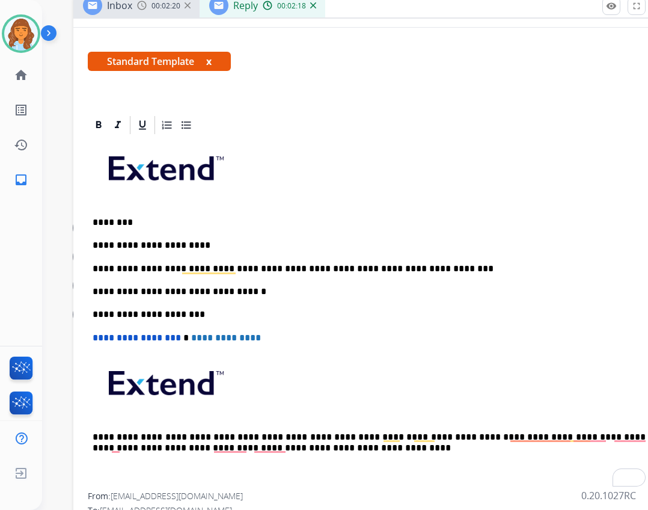
scroll to position [0, 0]
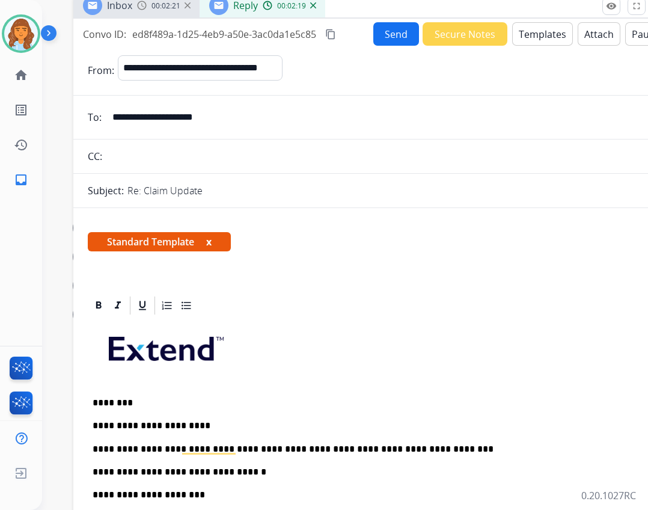
click at [383, 26] on button "Send" at bounding box center [396, 33] width 46 height 23
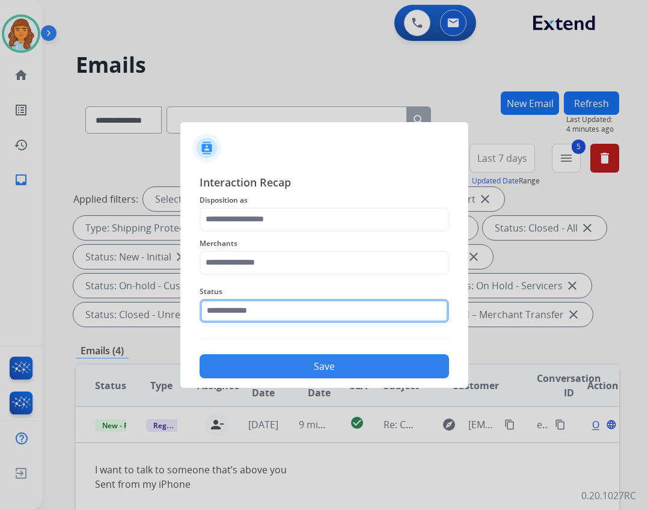
click at [299, 308] on input "text" at bounding box center [324, 311] width 249 height 24
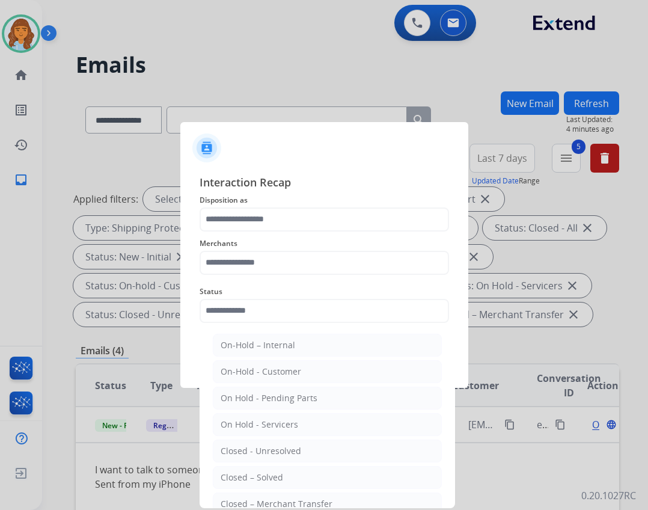
drag, startPoint x: 269, startPoint y: 472, endPoint x: 267, endPoint y: 458, distance: 13.3
click at [268, 472] on div "Closed – Solved" at bounding box center [252, 477] width 62 height 12
type input "**********"
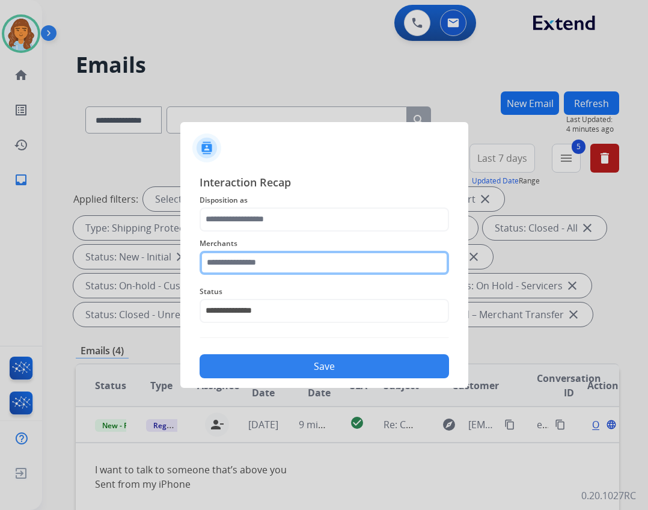
click at [283, 270] on input "text" at bounding box center [324, 263] width 249 height 24
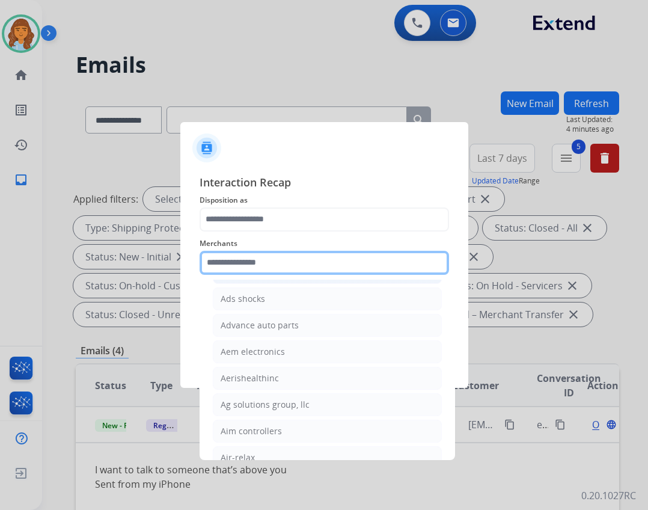
scroll to position [421, 0]
click at [250, 254] on input "text" at bounding box center [324, 263] width 249 height 24
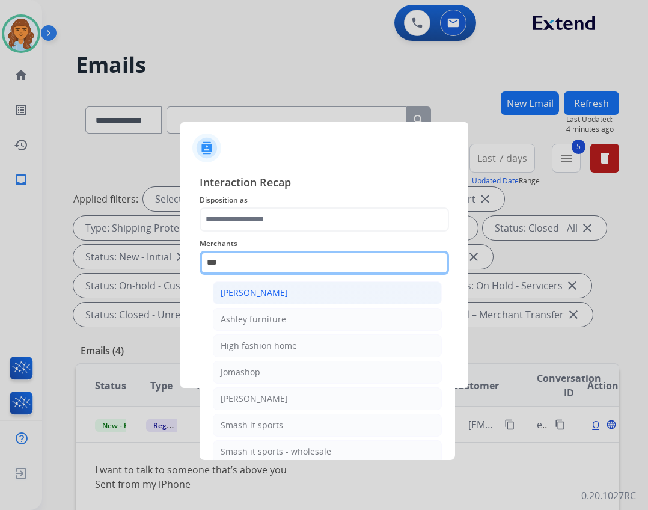
scroll to position [0, 0]
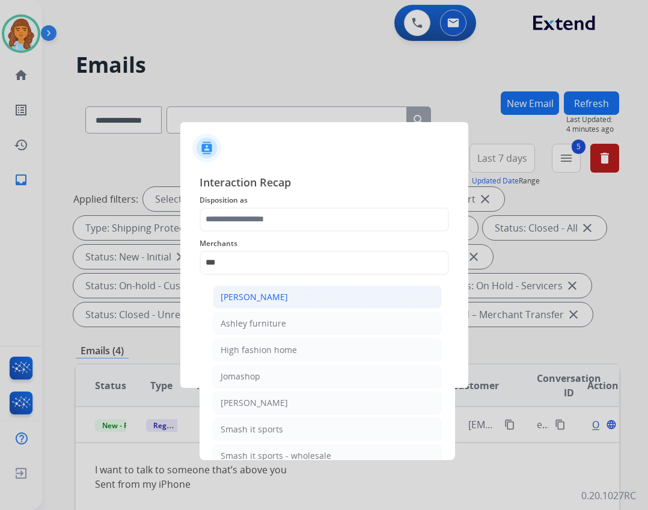
click at [257, 299] on div "[PERSON_NAME]" at bounding box center [254, 297] width 67 height 12
type input "**********"
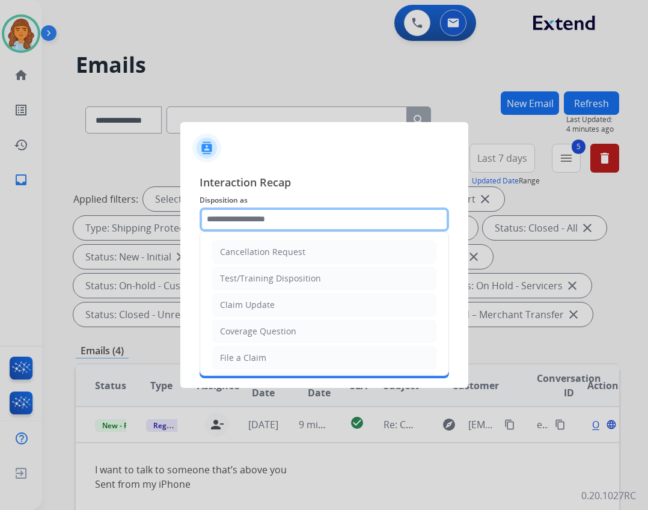
click at [260, 220] on input "text" at bounding box center [324, 219] width 249 height 24
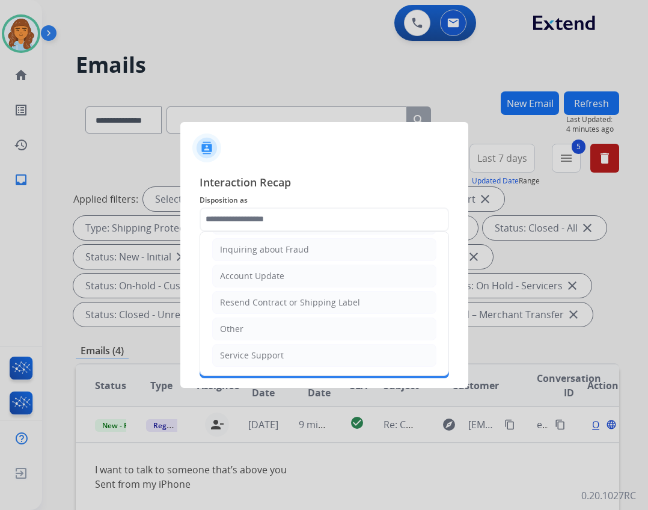
click at [249, 319] on li "Other" at bounding box center [324, 328] width 224 height 23
type input "*****"
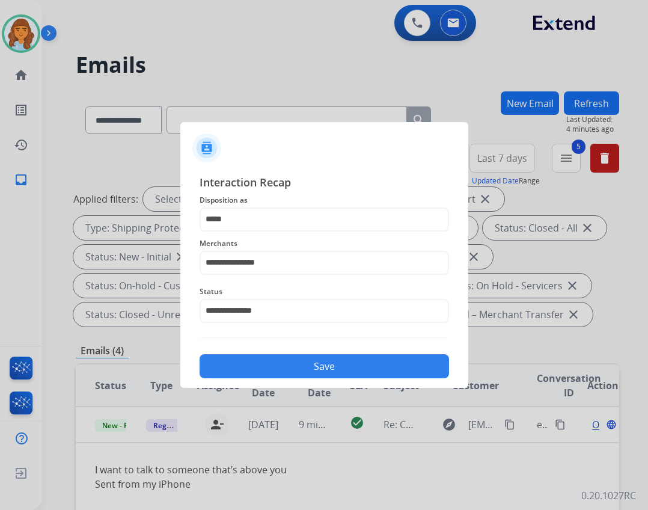
click at [266, 371] on button "Save" at bounding box center [324, 366] width 249 height 24
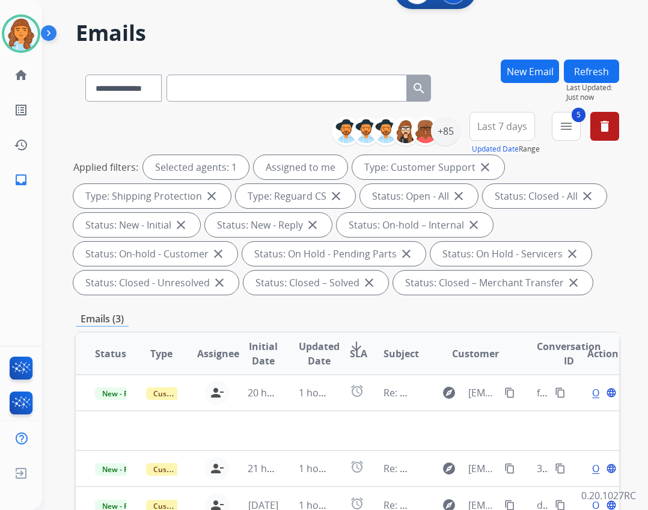
scroll to position [180, 0]
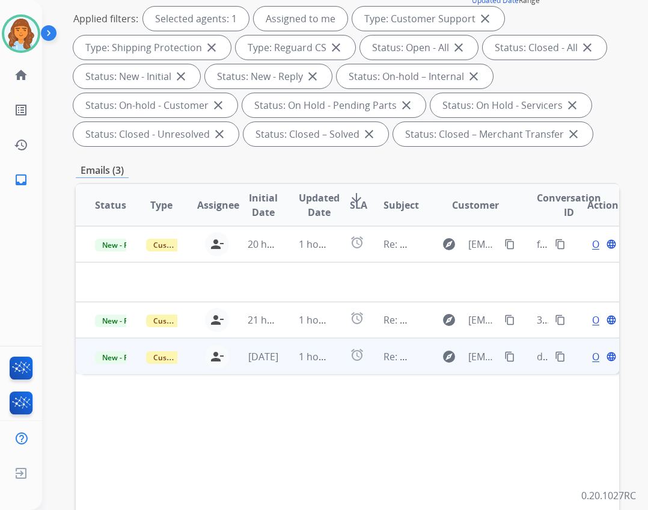
click at [382, 370] on td "Re: Webform from [EMAIL_ADDRESS][DOMAIN_NAME] on [DATE]" at bounding box center [389, 356] width 51 height 36
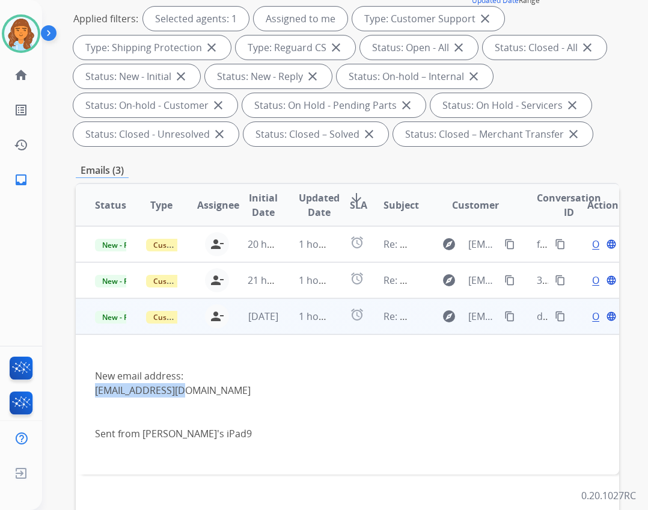
drag, startPoint x: 93, startPoint y: 385, endPoint x: 182, endPoint y: 388, distance: 89.6
click at [182, 388] on td "New email address: occa4jo@gmail.com Sent from Joleen's iPad9" at bounding box center [297, 404] width 442 height 140
copy div "occa4jo@gmail.com"
click at [587, 317] on div "Open language" at bounding box center [602, 316] width 31 height 14
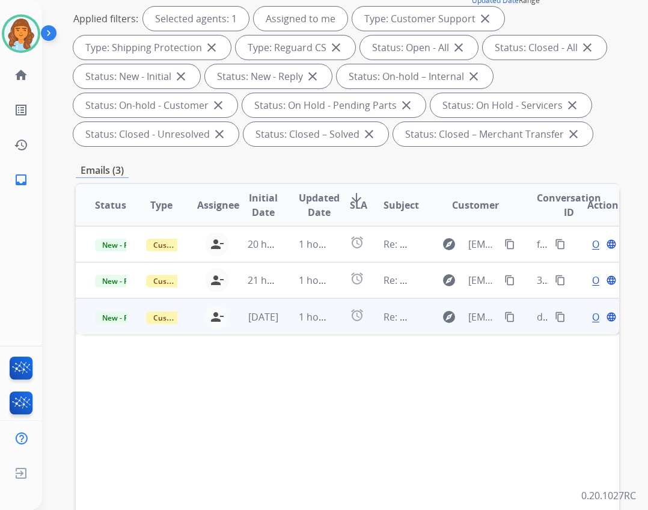
click at [592, 317] on span "Open" at bounding box center [604, 316] width 25 height 14
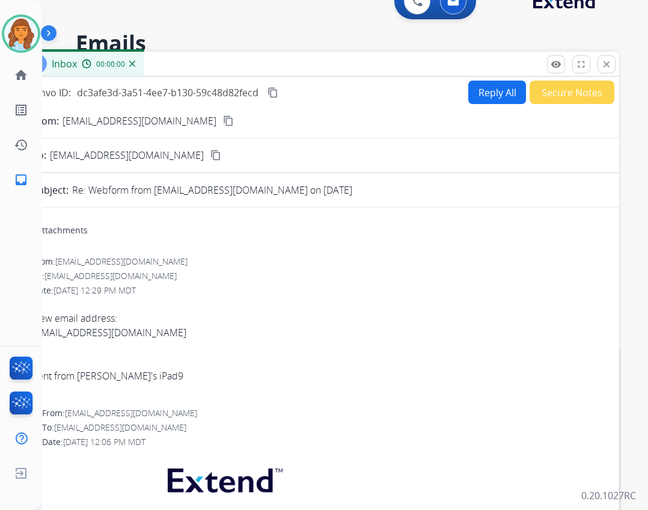
scroll to position [0, 0]
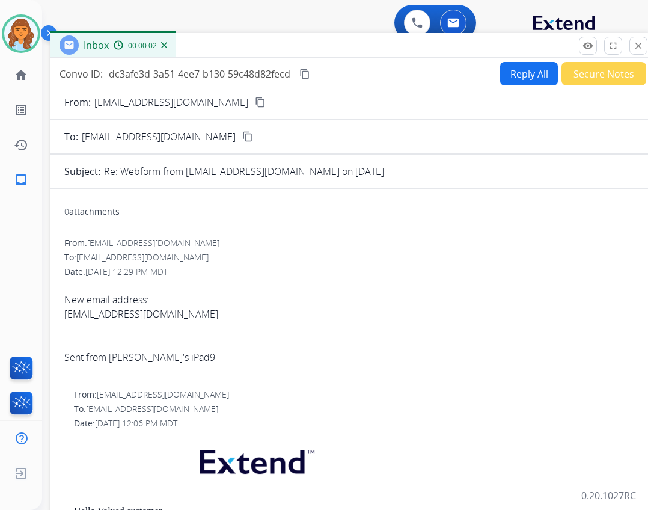
drag, startPoint x: 392, startPoint y: 91, endPoint x: 424, endPoint y: 51, distance: 51.3
click at [424, 51] on div "Inbox 00:00:02" at bounding box center [350, 45] width 601 height 25
click at [532, 73] on button "Reply All" at bounding box center [529, 73] width 58 height 23
select select "**********"
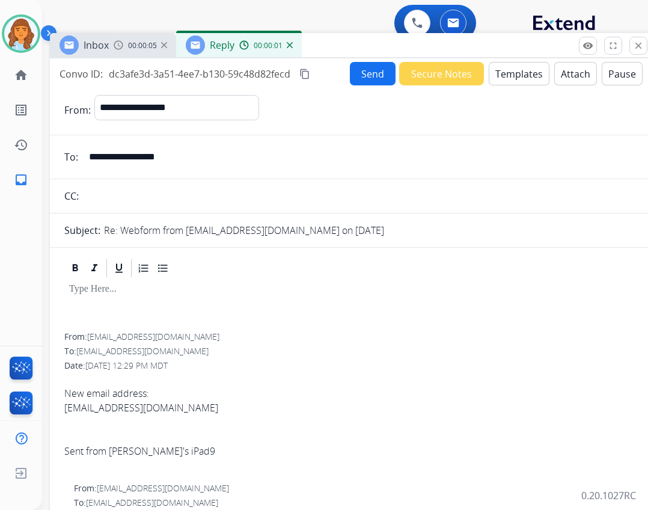
click at [481, 64] on div "Send Secure Notes Templates Attach Pause" at bounding box center [496, 73] width 293 height 23
click at [482, 73] on div "Send Secure Notes Templates Attach Pause" at bounding box center [496, 73] width 293 height 23
click at [507, 74] on button "Templates" at bounding box center [519, 73] width 61 height 23
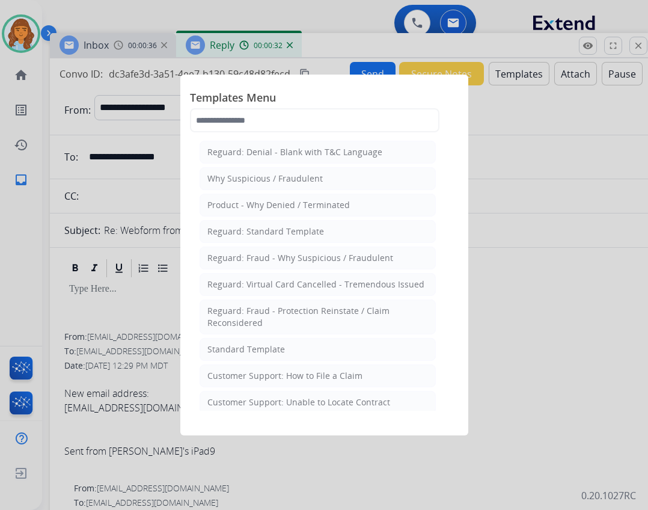
click at [320, 352] on li "Standard Template" at bounding box center [318, 349] width 236 height 23
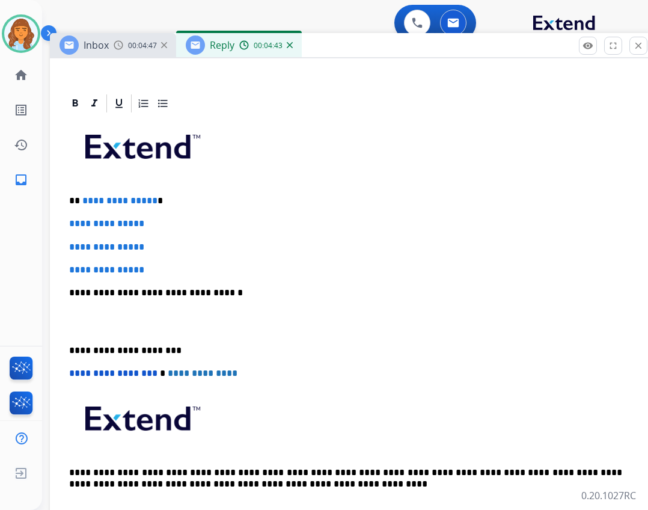
scroll to position [240, 0]
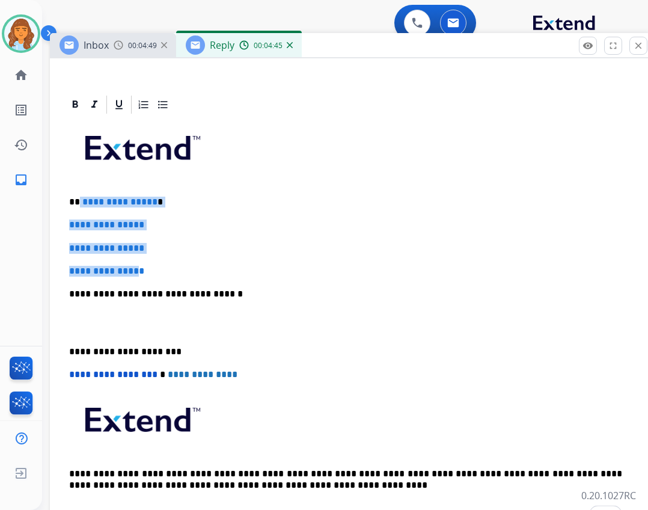
drag, startPoint x: 82, startPoint y: 201, endPoint x: 147, endPoint y: 270, distance: 95.2
click at [147, 270] on div "**********" at bounding box center [350, 321] width 572 height 413
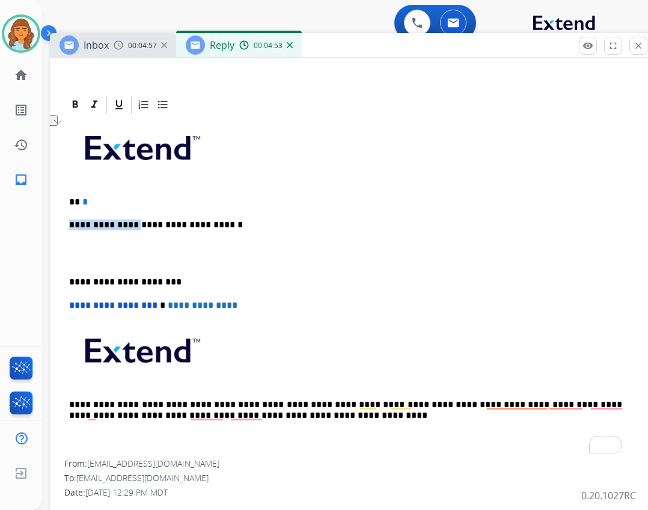
drag, startPoint x: 131, startPoint y: 209, endPoint x: 88, endPoint y: 203, distance: 43.7
click at [88, 203] on div "**********" at bounding box center [350, 287] width 572 height 344
click at [103, 192] on div "**********" at bounding box center [350, 287] width 572 height 344
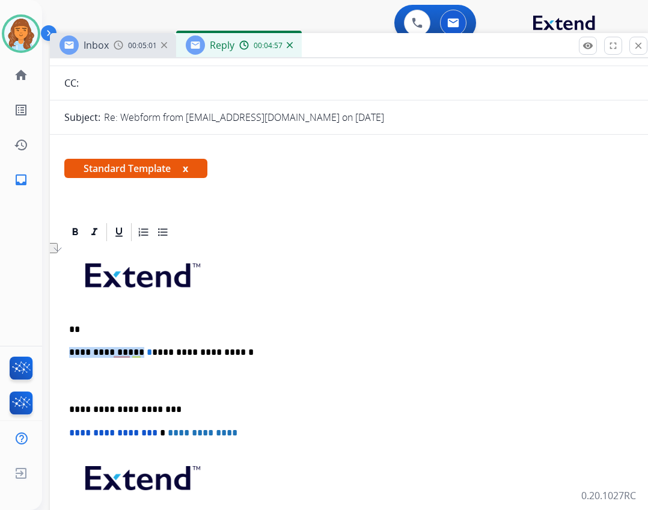
scroll to position [0, 0]
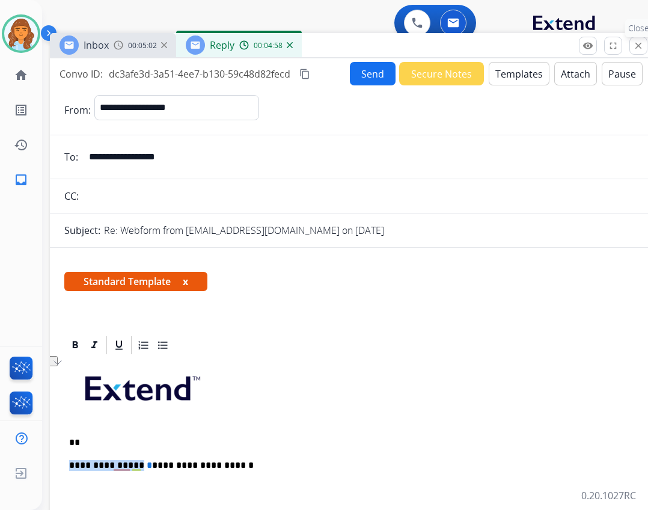
click at [634, 38] on button "close Close" at bounding box center [638, 46] width 18 height 18
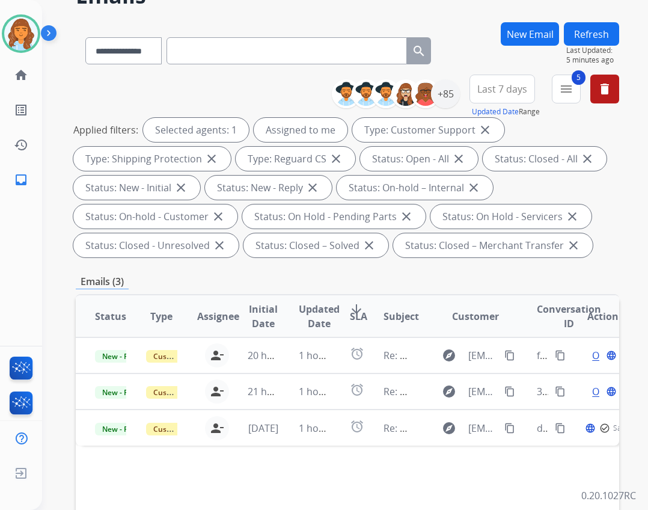
scroll to position [300, 0]
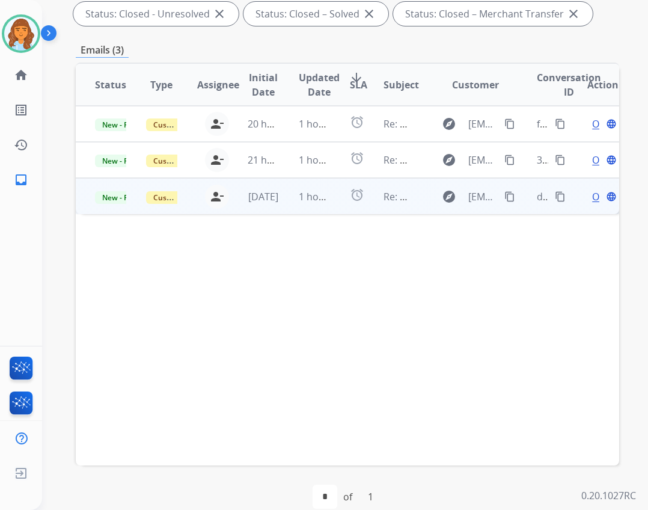
click at [587, 196] on div "Open language" at bounding box center [602, 196] width 31 height 14
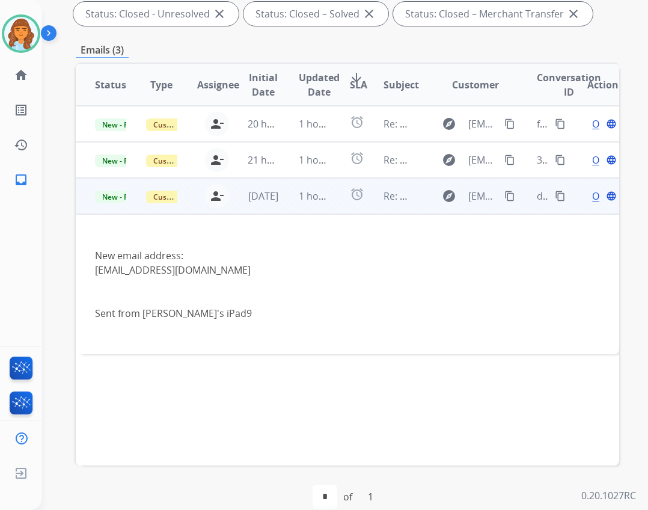
click at [592, 195] on span "Open" at bounding box center [604, 196] width 25 height 14
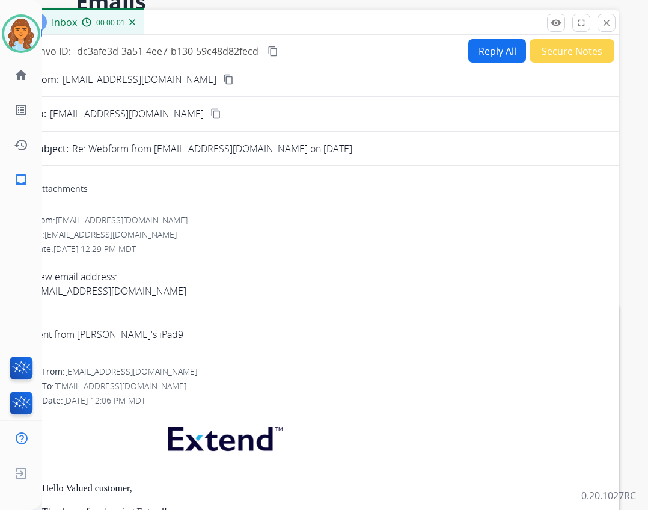
scroll to position [0, 0]
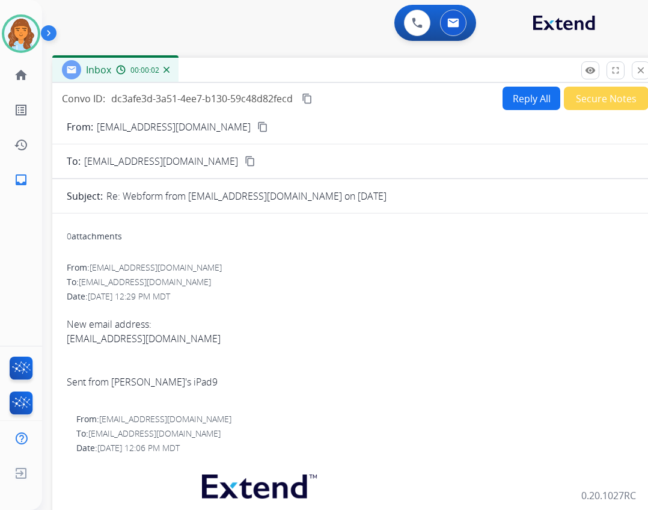
drag, startPoint x: 430, startPoint y: 89, endPoint x: 466, endPoint y: 73, distance: 39.3
click at [466, 73] on div "Inbox 00:00:02" at bounding box center [352, 70] width 601 height 25
click at [520, 91] on button "Reply All" at bounding box center [533, 98] width 58 height 23
select select "**********"
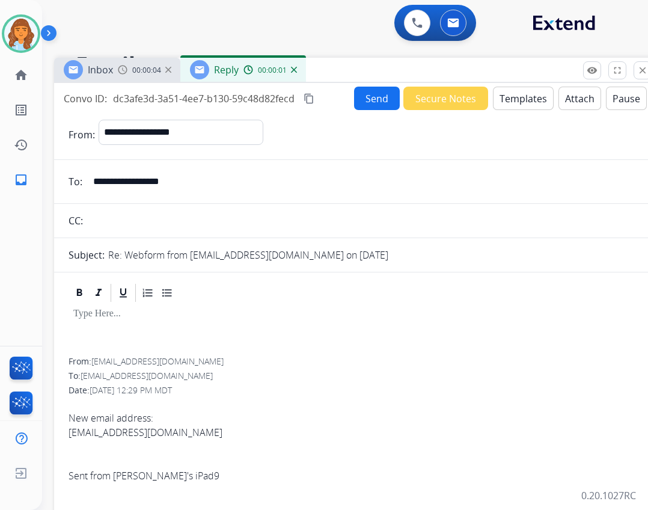
click at [511, 93] on button "Templates" at bounding box center [523, 98] width 61 height 23
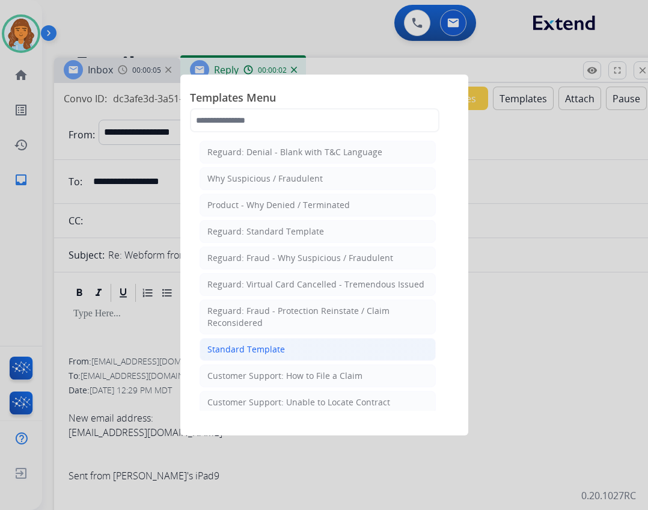
click at [254, 353] on div "Standard Template" at bounding box center [246, 349] width 78 height 12
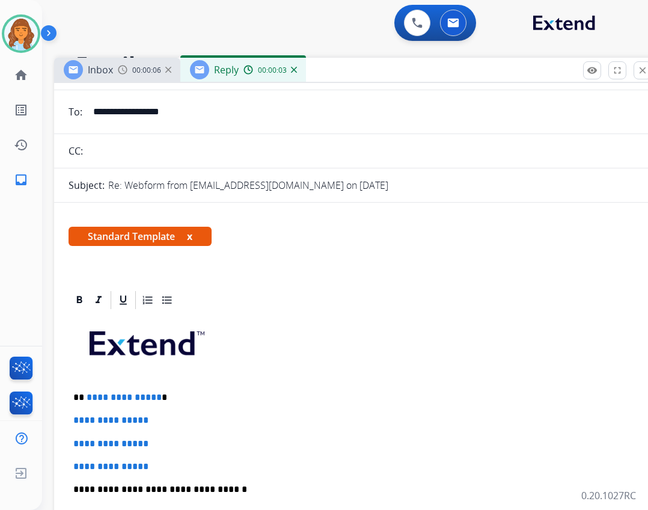
scroll to position [180, 0]
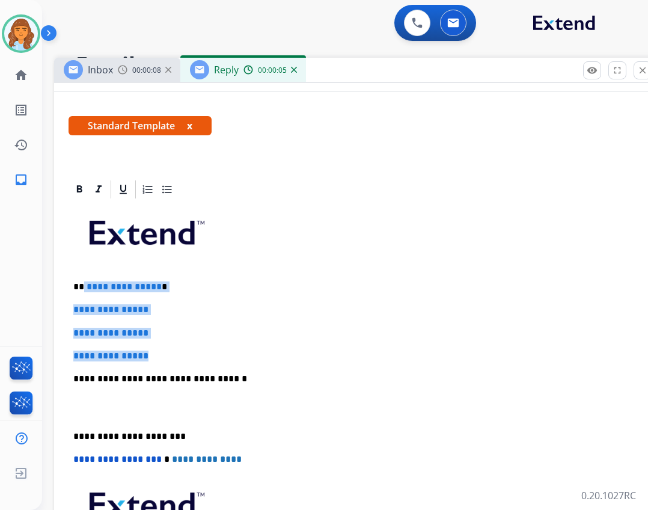
drag, startPoint x: 84, startPoint y: 283, endPoint x: 154, endPoint y: 347, distance: 95.7
click at [155, 350] on div "**********" at bounding box center [355, 406] width 572 height 413
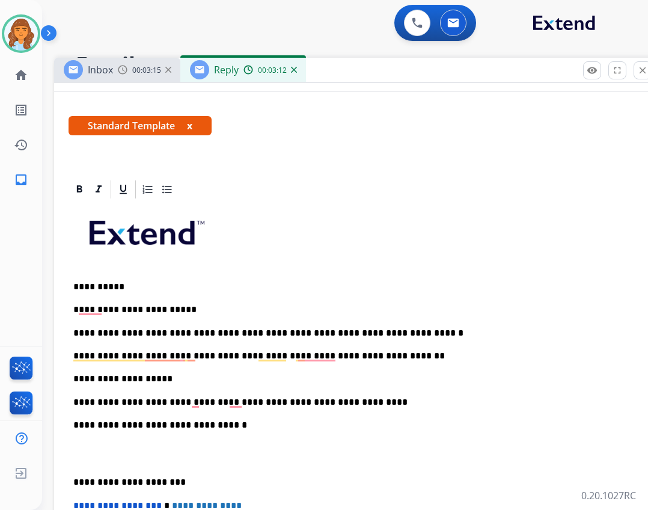
click at [252, 398] on p "**********" at bounding box center [349, 402] width 553 height 11
drag, startPoint x: 71, startPoint y: 480, endPoint x: 114, endPoint y: 469, distance: 44.5
click at [75, 478] on div "**********" at bounding box center [355, 430] width 572 height 460
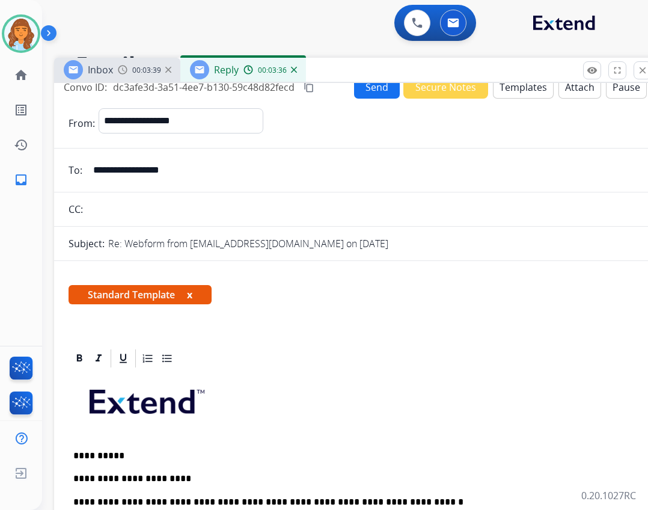
scroll to position [0, 0]
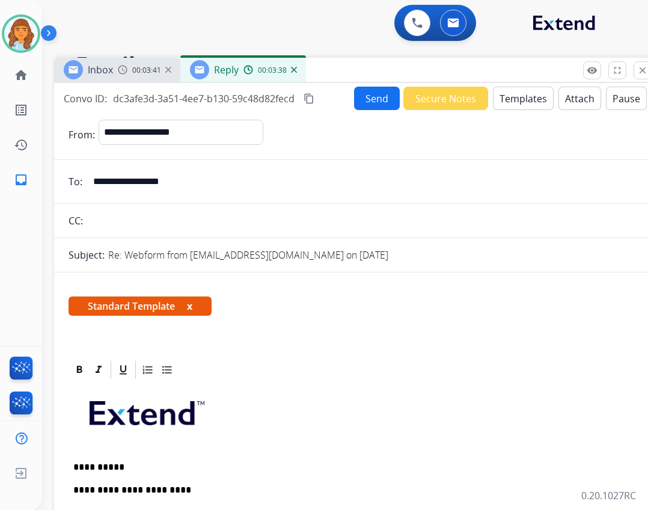
click at [346, 99] on div "Convo ID: dc3afe3d-3a51-4ee7-b130-59c48d82fecd content_copy Send Secure Notes T…" at bounding box center [354, 98] width 601 height 23
click at [354, 100] on button "Send" at bounding box center [377, 98] width 46 height 23
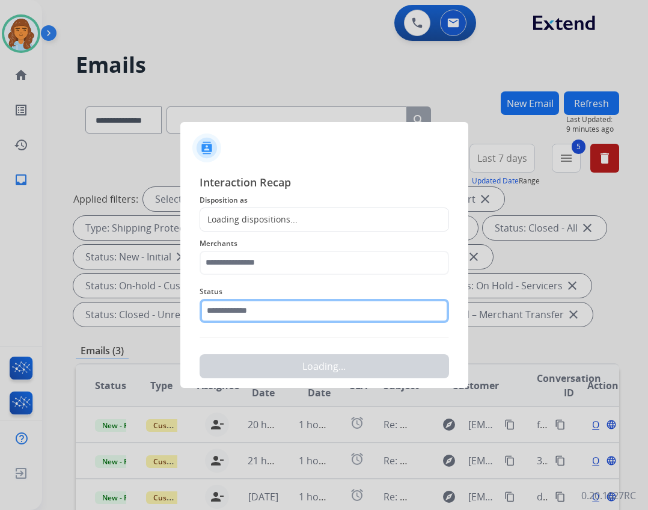
click at [403, 307] on input "text" at bounding box center [324, 311] width 249 height 24
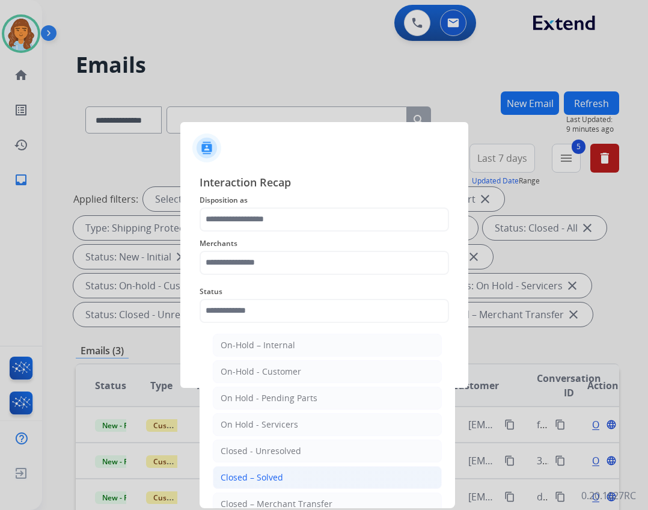
click at [314, 488] on li "Closed – Solved" at bounding box center [327, 477] width 229 height 23
type input "**********"
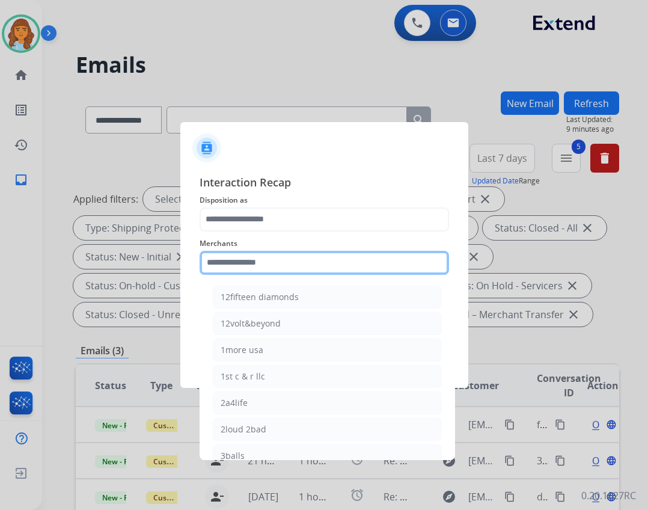
click at [315, 273] on input "text" at bounding box center [324, 263] width 249 height 24
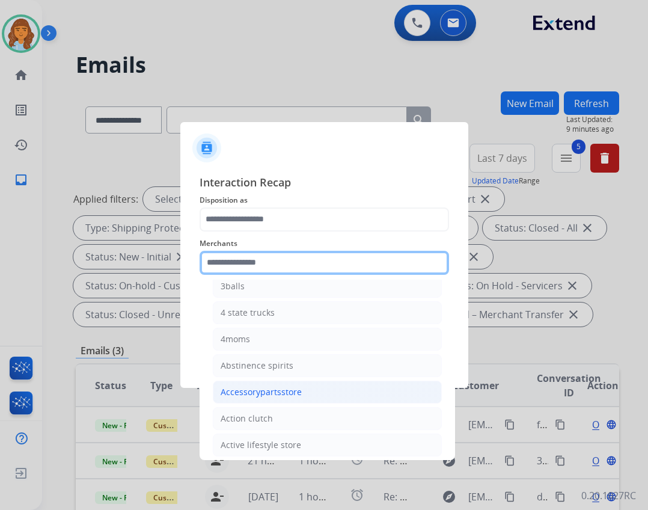
scroll to position [240, 0]
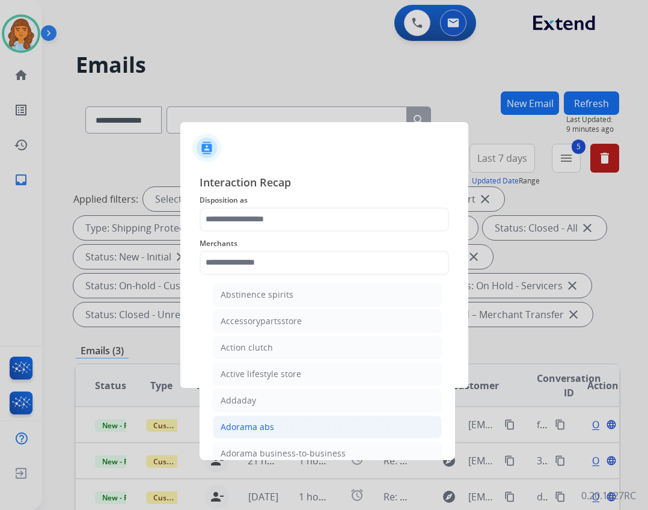
drag, startPoint x: 284, startPoint y: 430, endPoint x: 285, endPoint y: 393, distance: 37.3
click at [285, 430] on li "Adorama abs" at bounding box center [327, 426] width 229 height 23
type input "**********"
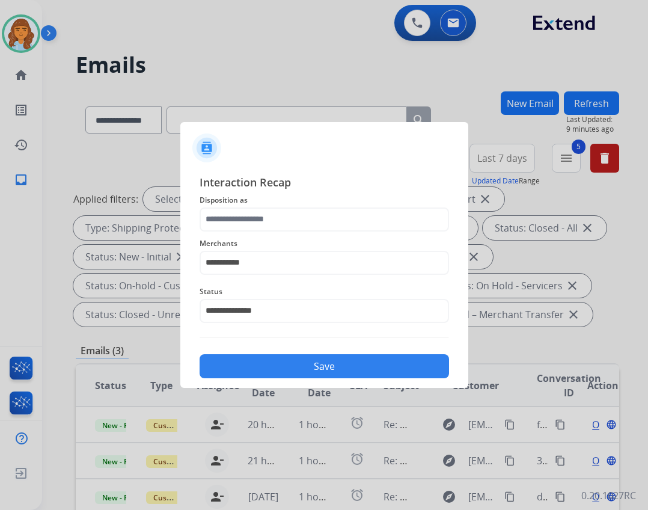
drag, startPoint x: 281, startPoint y: 234, endPoint x: 280, endPoint y: 244, distance: 10.3
click at [280, 244] on div "**********" at bounding box center [324, 255] width 249 height 48
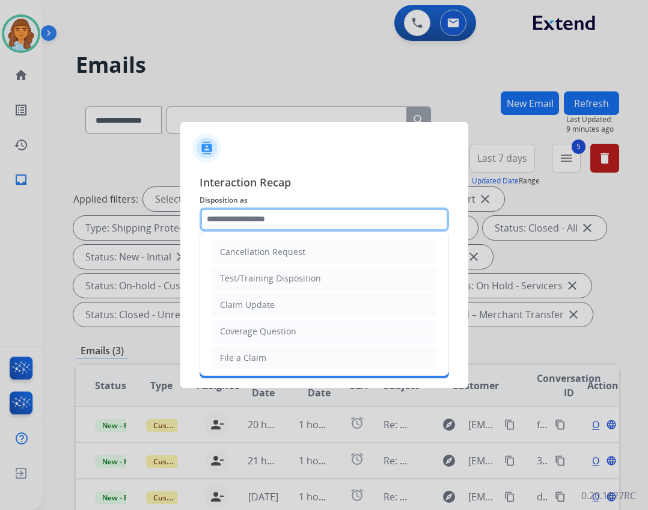
click at [286, 227] on input "text" at bounding box center [324, 219] width 249 height 24
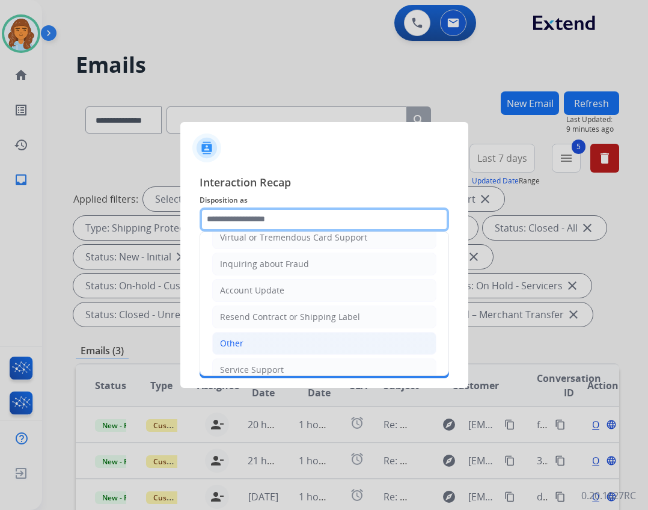
scroll to position [187, 0]
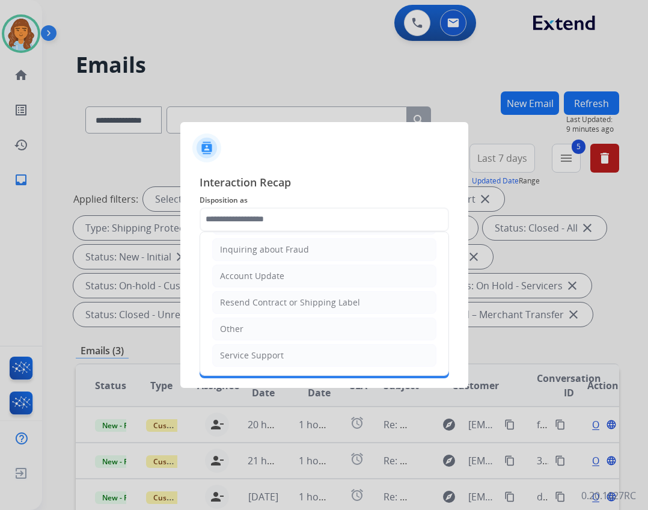
click at [308, 326] on li "Other" at bounding box center [324, 328] width 224 height 23
type input "*****"
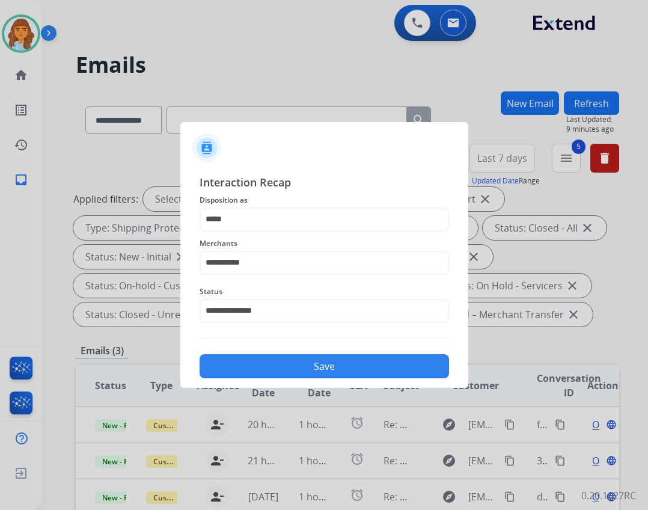
click at [301, 371] on button "Save" at bounding box center [324, 366] width 249 height 24
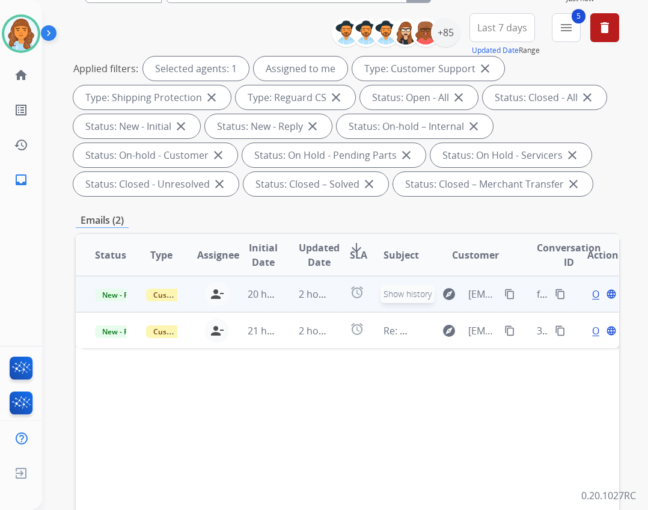
scroll to position [180, 0]
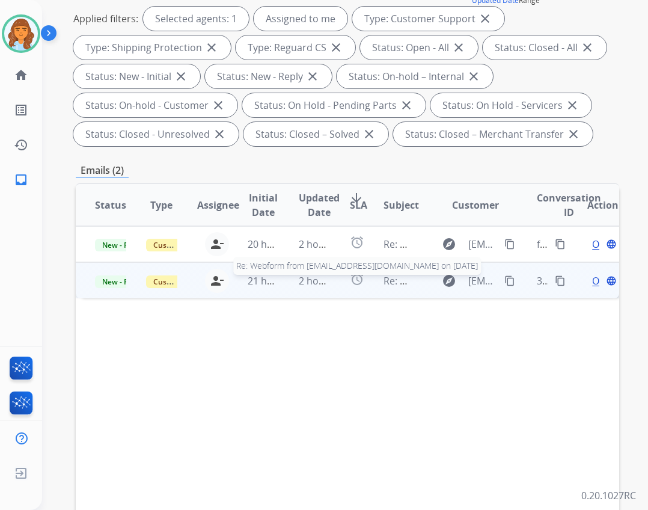
click at [391, 282] on span "Re: Webform from [EMAIL_ADDRESS][DOMAIN_NAME] on [DATE]" at bounding box center [527, 280] width 288 height 13
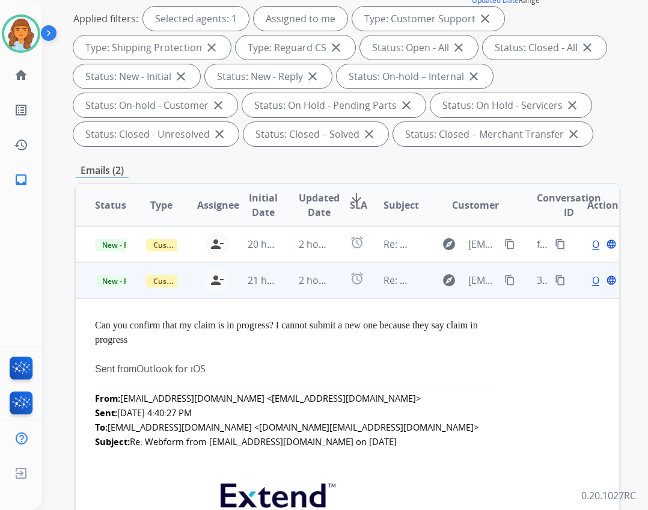
scroll to position [36, 0]
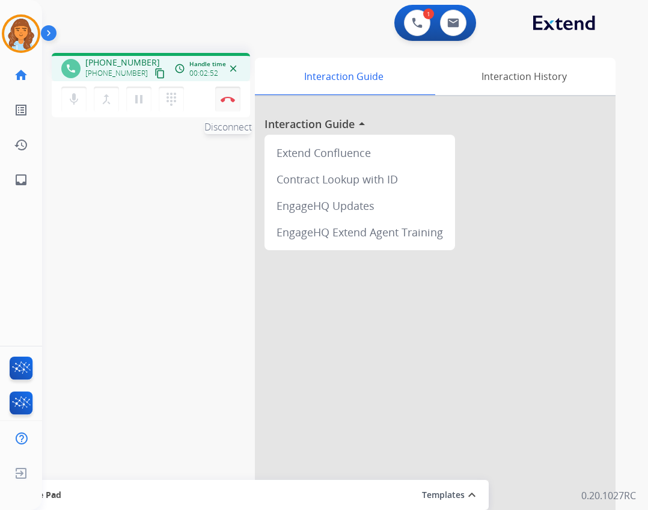
click at [231, 107] on button "Disconnect" at bounding box center [227, 99] width 25 height 25
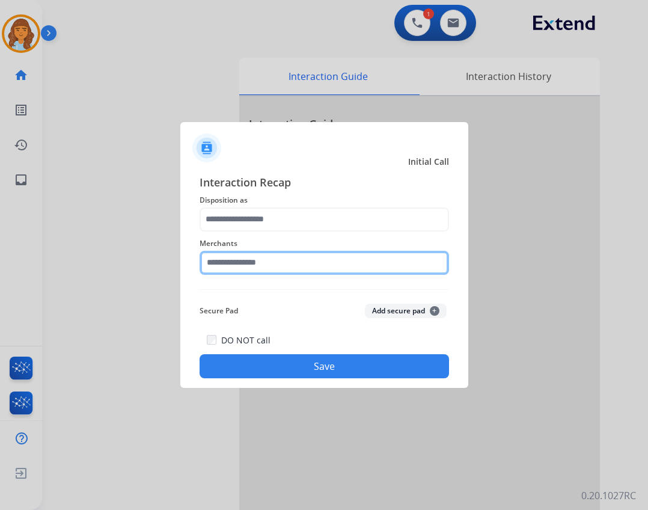
click at [295, 271] on input "text" at bounding box center [324, 263] width 249 height 24
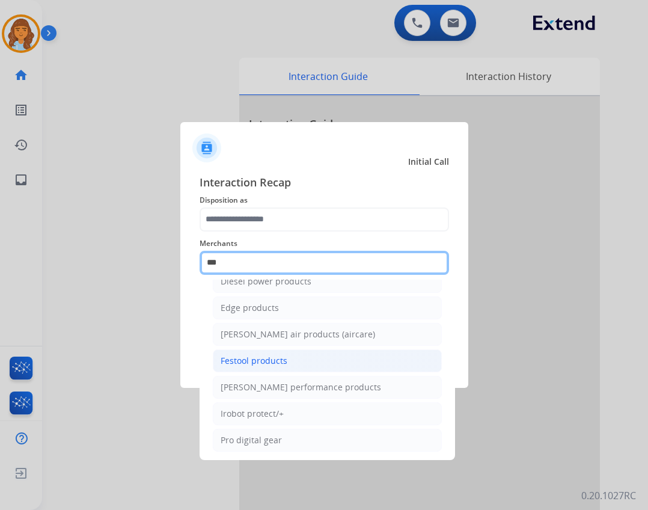
scroll to position [99, 0]
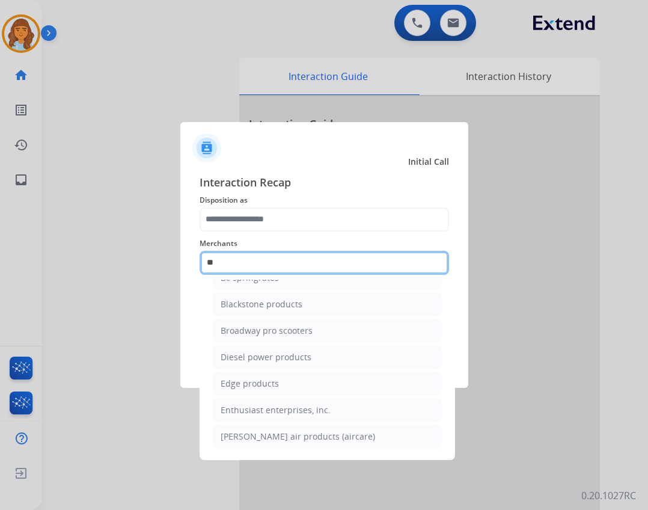
type input "*"
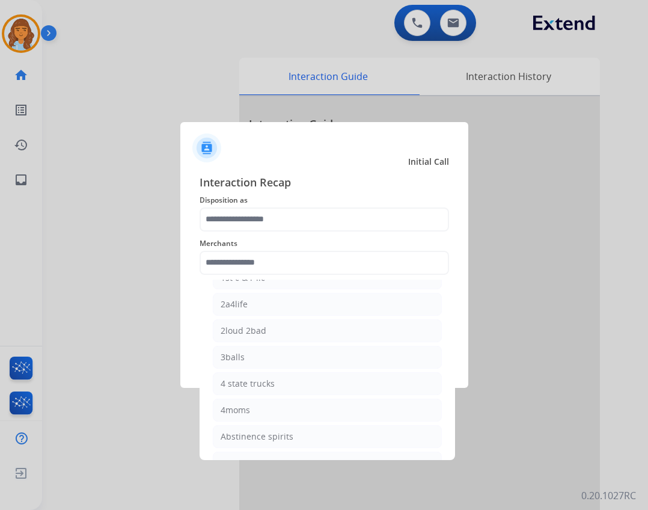
click at [409, 185] on span "Interaction Recap" at bounding box center [324, 183] width 249 height 19
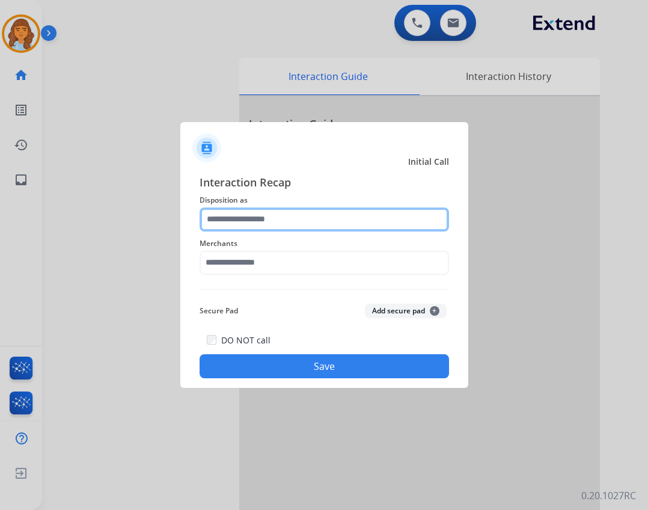
click at [297, 210] on input "text" at bounding box center [324, 219] width 249 height 24
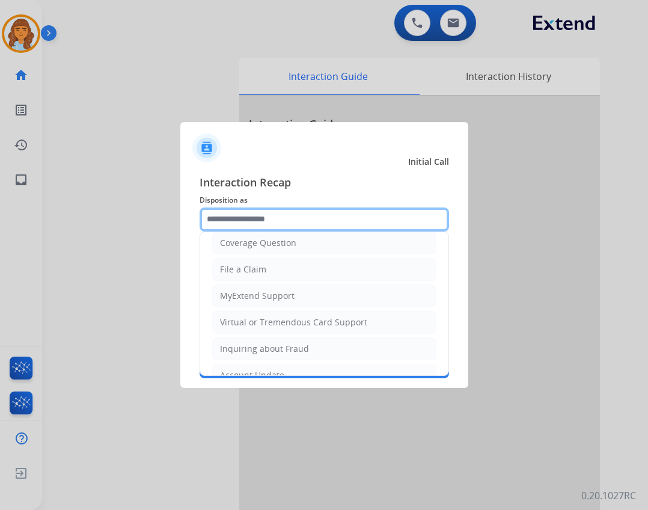
scroll to position [60, 0]
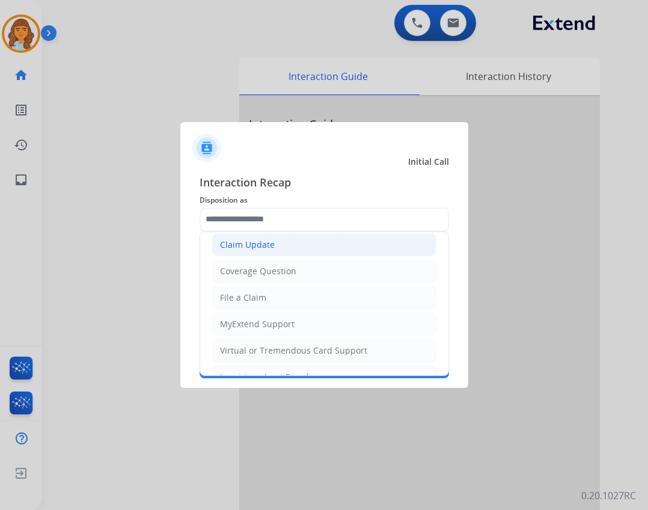
click at [294, 242] on li "Claim Update" at bounding box center [324, 244] width 224 height 23
type input "**********"
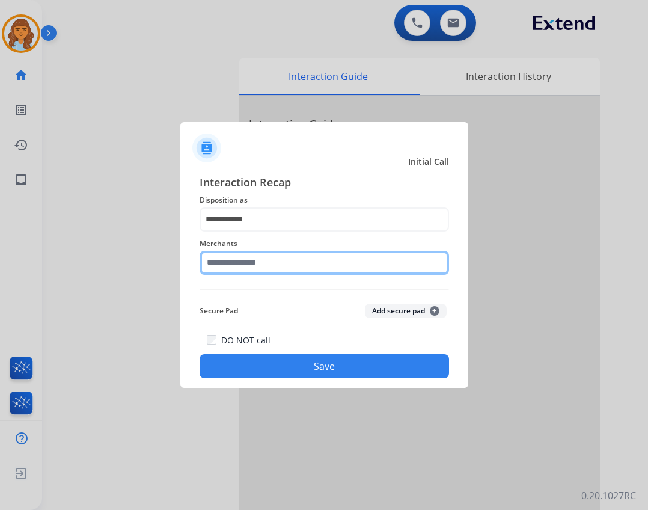
click at [286, 265] on input "text" at bounding box center [324, 263] width 249 height 24
click at [441, 272] on input "*****" at bounding box center [324, 263] width 249 height 24
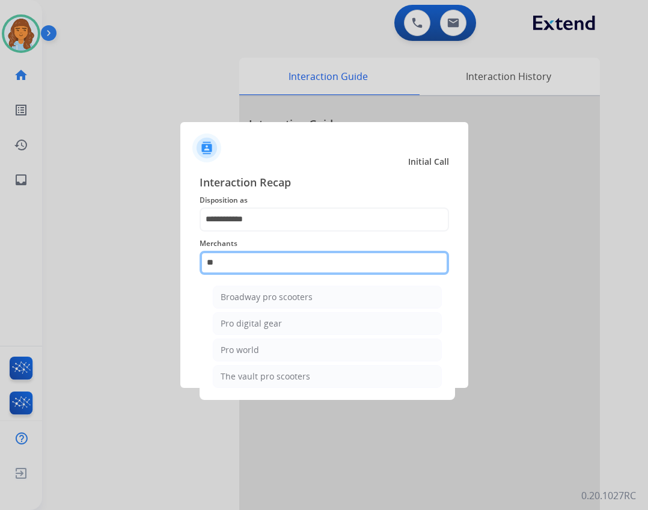
type input "*"
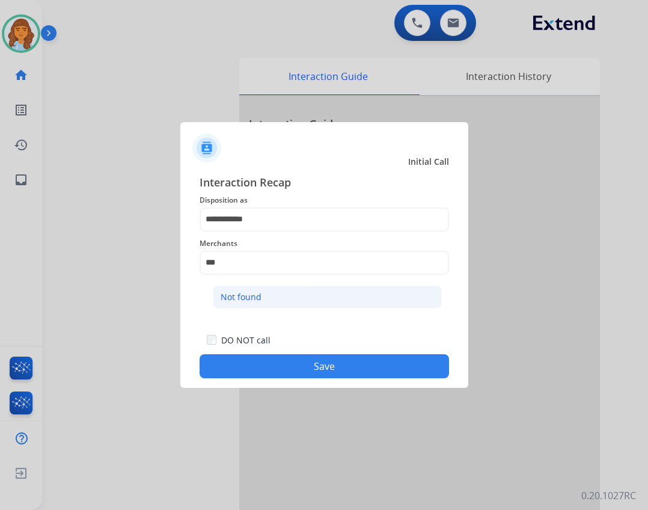
click at [311, 297] on li "Not found" at bounding box center [327, 296] width 229 height 23
type input "*********"
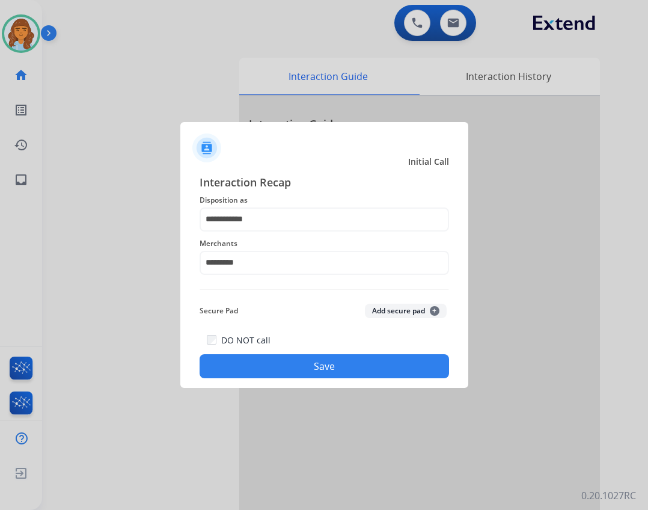
click at [320, 364] on button "Save" at bounding box center [324, 366] width 249 height 24
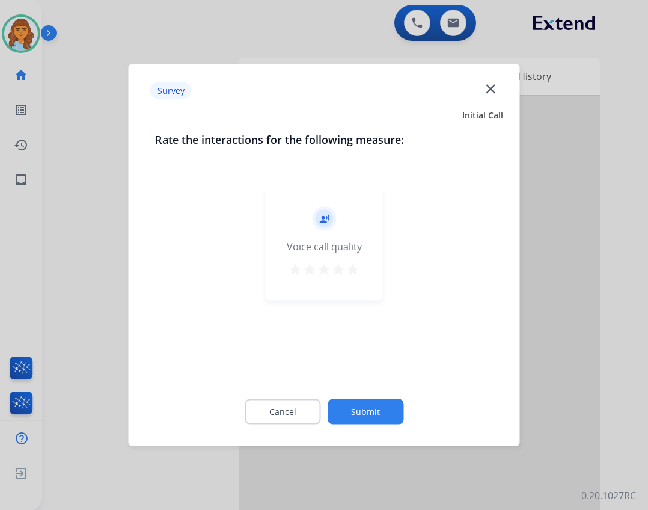
click at [381, 409] on button "Submit" at bounding box center [365, 411] width 76 height 25
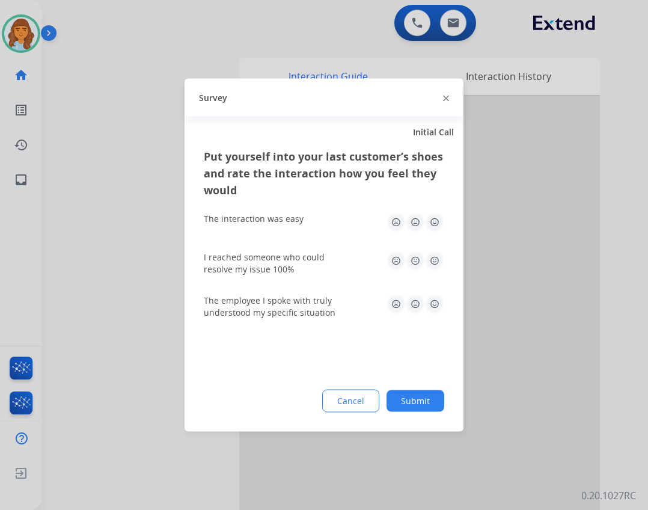
click at [428, 398] on button "Submit" at bounding box center [415, 401] width 58 height 22
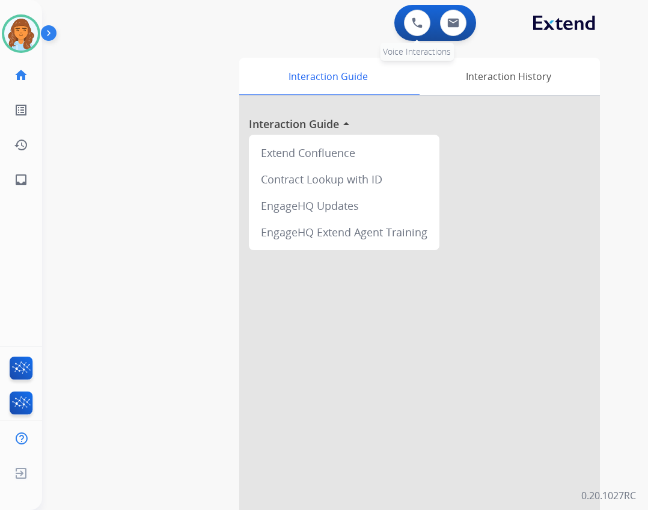
click at [406, 14] on div "0 Voice Interactions" at bounding box center [417, 23] width 36 height 26
click at [401, 23] on div "0 Voice Interactions" at bounding box center [417, 23] width 36 height 26
click at [413, 22] on img at bounding box center [417, 22] width 11 height 11
click at [418, 32] on button at bounding box center [417, 23] width 26 height 26
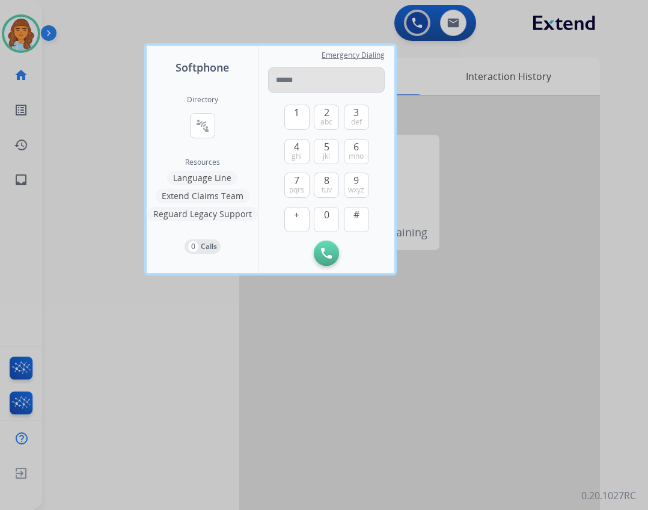
click at [289, 75] on input "tel" at bounding box center [326, 79] width 117 height 25
type input "**********"
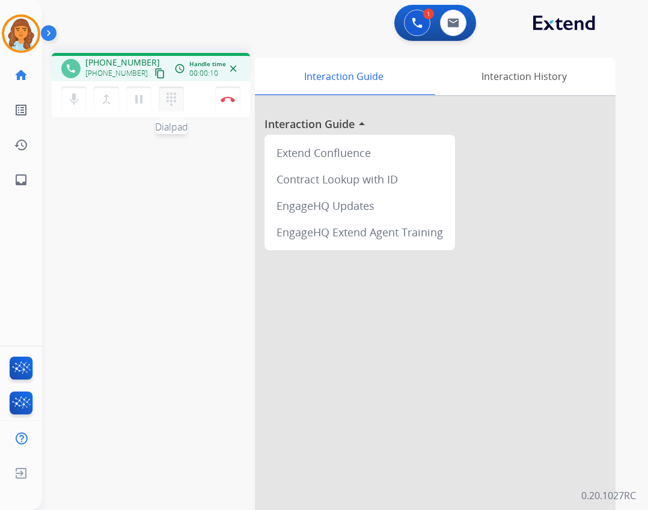
click at [180, 109] on button "dialpad Dialpad" at bounding box center [171, 99] width 25 height 25
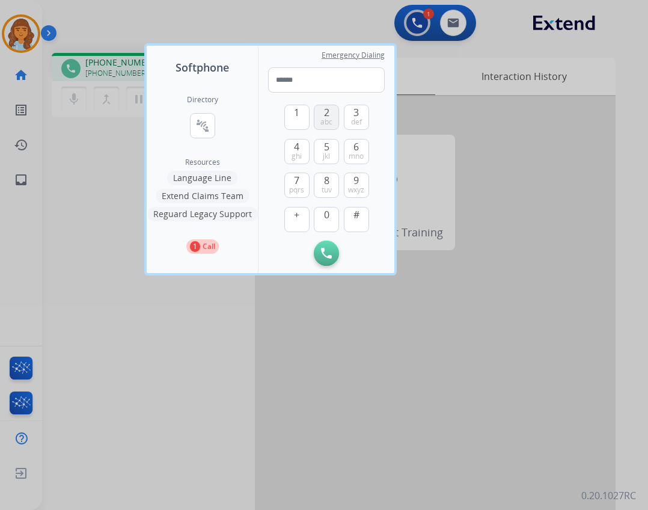
click at [322, 120] on span "abc" at bounding box center [326, 122] width 12 height 10
type input "*"
click at [97, 215] on div at bounding box center [324, 255] width 648 height 510
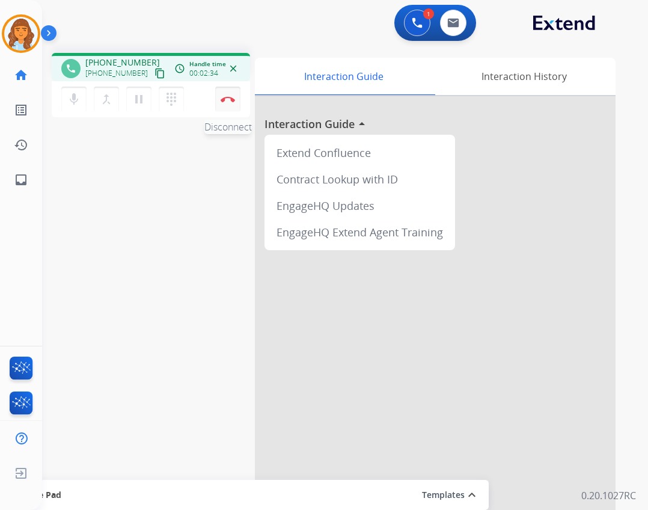
click at [236, 98] on button "Disconnect" at bounding box center [227, 99] width 25 height 25
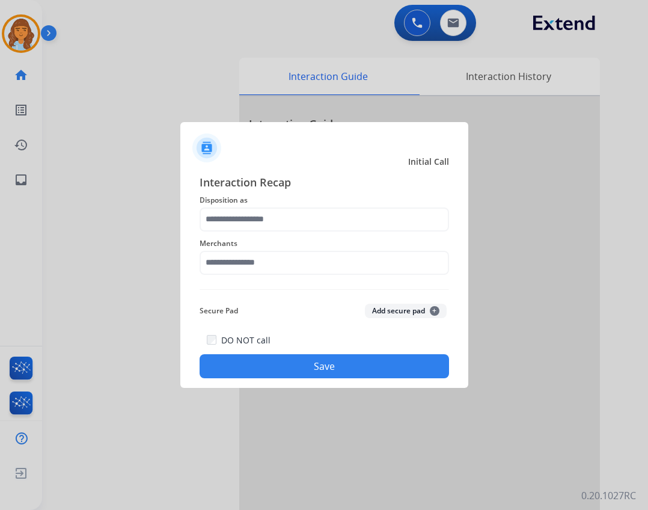
click at [280, 275] on div "Merchants" at bounding box center [324, 255] width 249 height 48
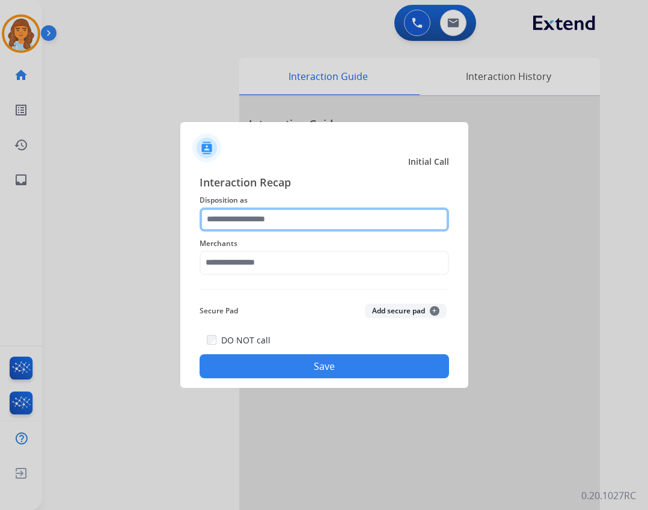
click at [284, 225] on input "text" at bounding box center [324, 219] width 249 height 24
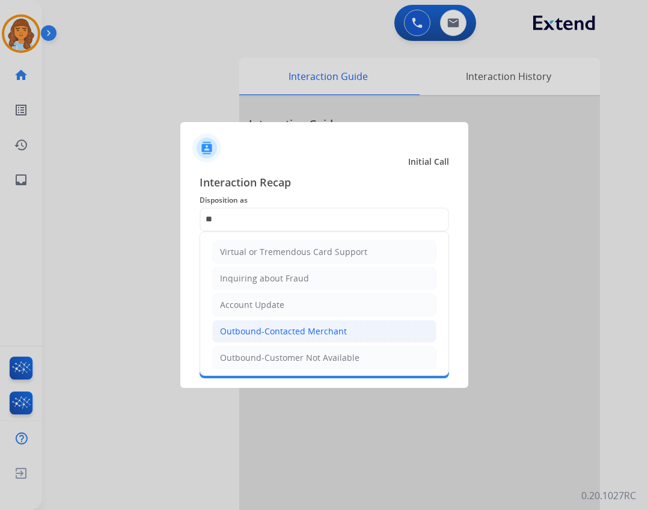
click at [312, 334] on div "Outbound-Contacted Merchant" at bounding box center [283, 331] width 127 height 12
type input "**********"
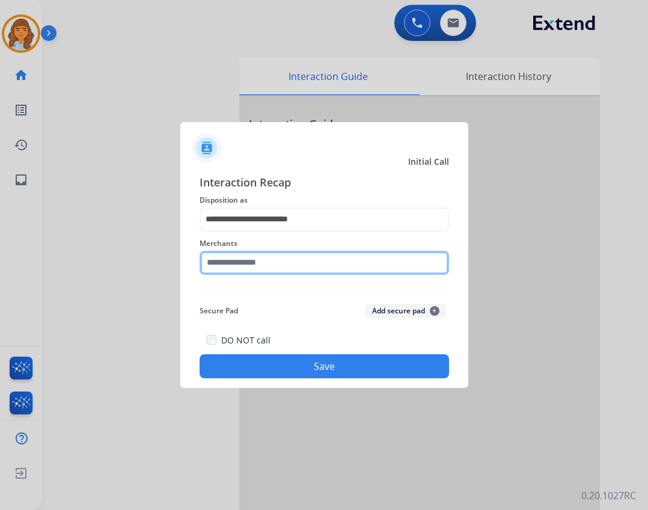
click at [284, 266] on input "text" at bounding box center [324, 263] width 249 height 24
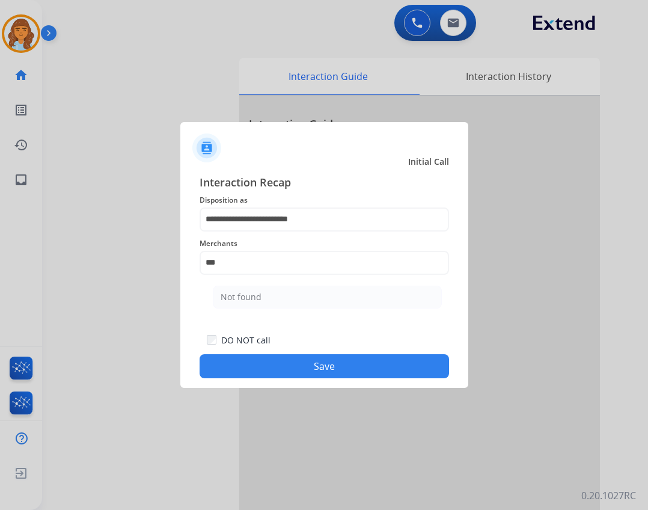
drag, startPoint x: 306, startPoint y: 291, endPoint x: 302, endPoint y: 299, distance: 9.4
click at [305, 293] on li "Not found" at bounding box center [327, 296] width 229 height 23
type input "*********"
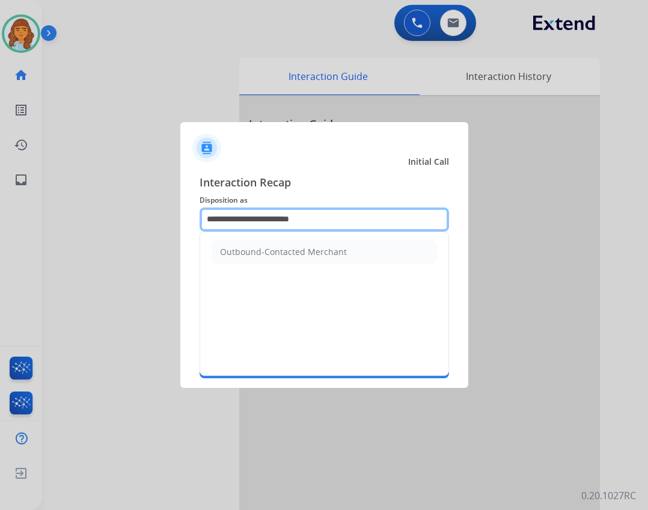
drag, startPoint x: 352, startPoint y: 211, endPoint x: 217, endPoint y: 221, distance: 134.9
click at [217, 221] on input "**********" at bounding box center [324, 219] width 249 height 24
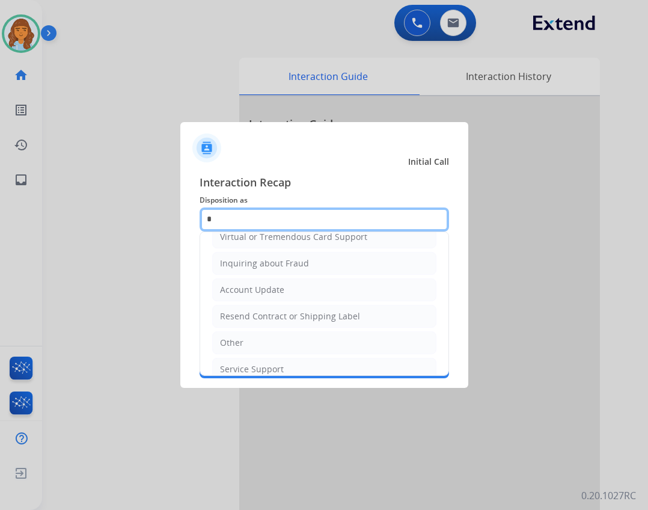
scroll to position [135, 0]
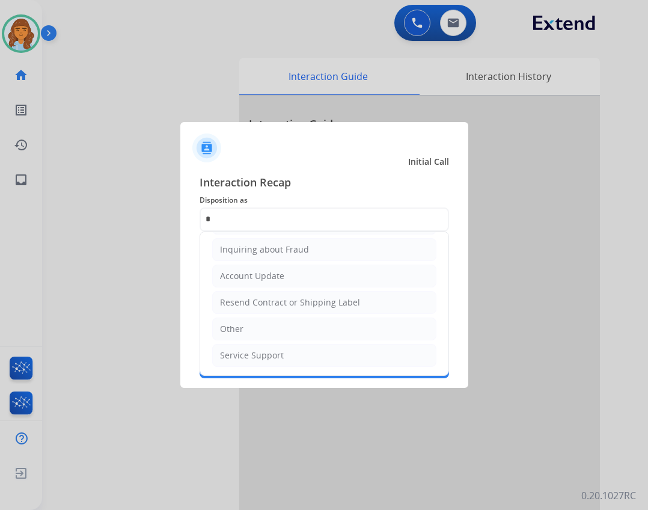
click at [233, 324] on div "Other" at bounding box center [231, 329] width 23 height 12
type input "*****"
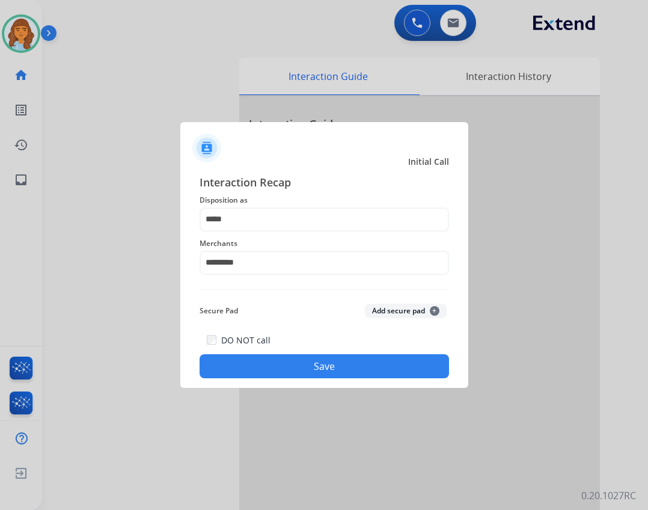
click at [260, 365] on button "Save" at bounding box center [324, 366] width 249 height 24
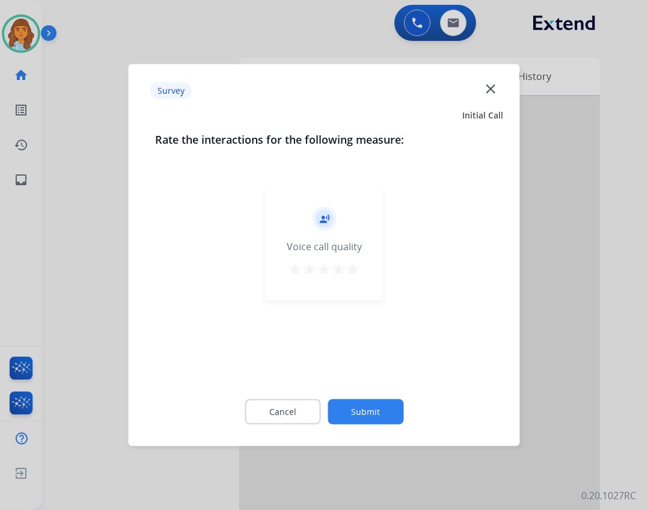
click at [490, 82] on mat-icon "close" at bounding box center [491, 89] width 16 height 16
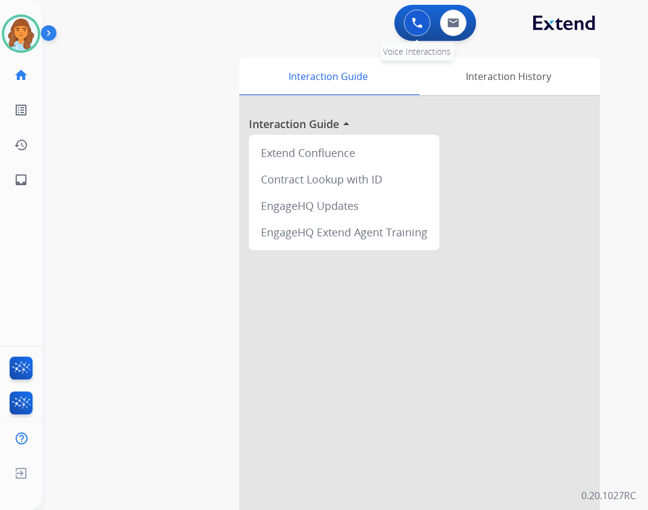
click at [404, 28] on button at bounding box center [417, 23] width 26 height 26
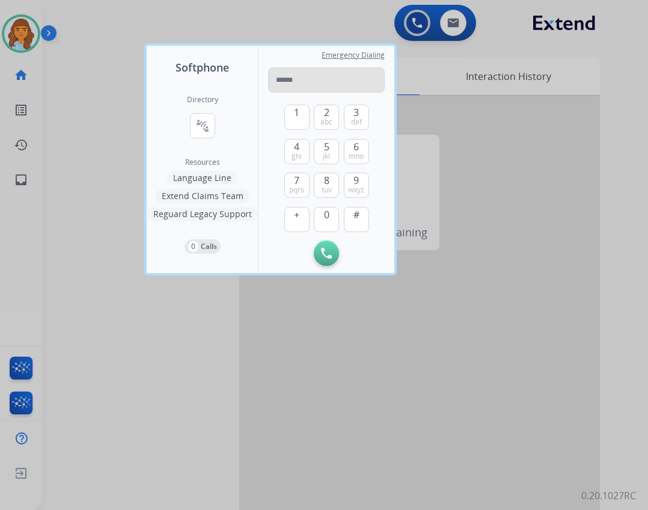
click at [346, 90] on input "tel" at bounding box center [326, 79] width 117 height 25
type input "**********"
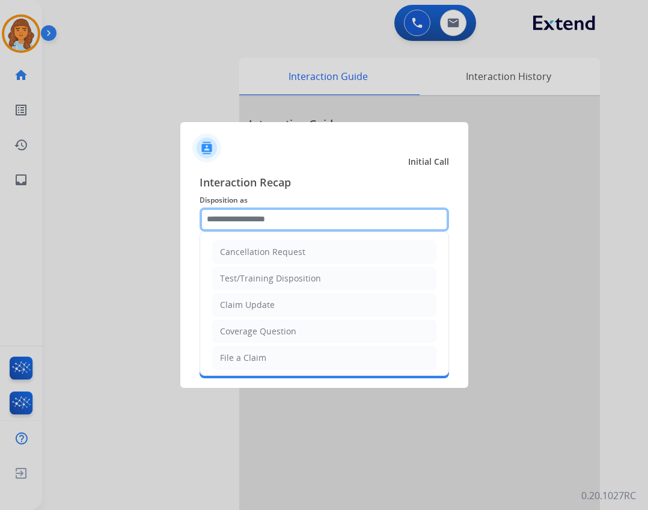
click at [324, 216] on input "text" at bounding box center [324, 219] width 249 height 24
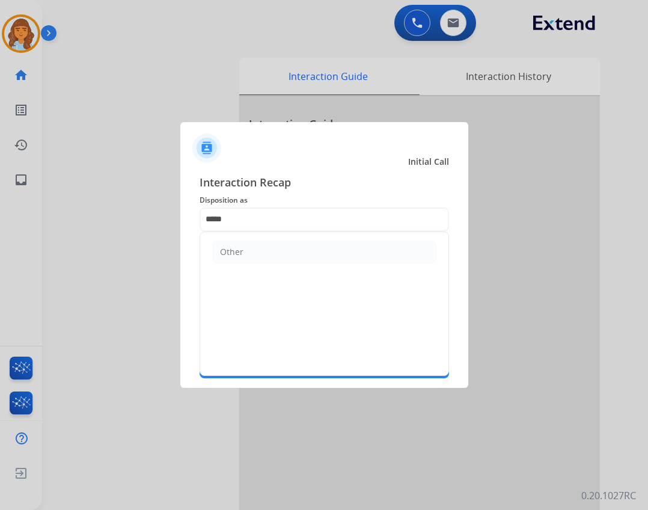
click at [323, 264] on ul "Other" at bounding box center [324, 252] width 248 height 40
click at [327, 246] on li "Other" at bounding box center [324, 251] width 224 height 23
type input "*****"
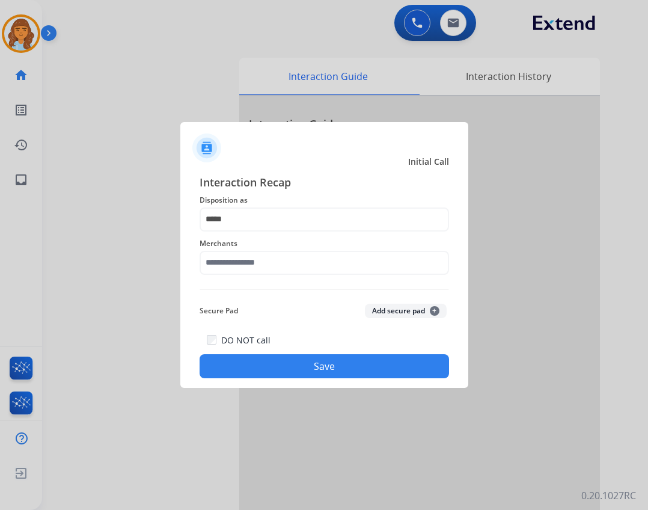
drag, startPoint x: 315, startPoint y: 282, endPoint x: 315, endPoint y: 276, distance: 6.0
click at [315, 278] on div "Interaction Recap Disposition as ***** Merchants Secure Pad Add secure pad + DO…" at bounding box center [324, 276] width 249 height 205
click at [315, 276] on div "Merchants" at bounding box center [324, 255] width 249 height 48
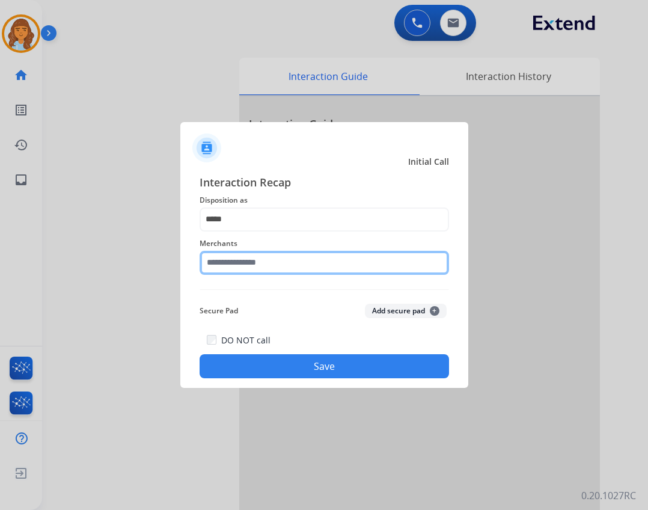
click at [318, 263] on input "text" at bounding box center [324, 263] width 249 height 24
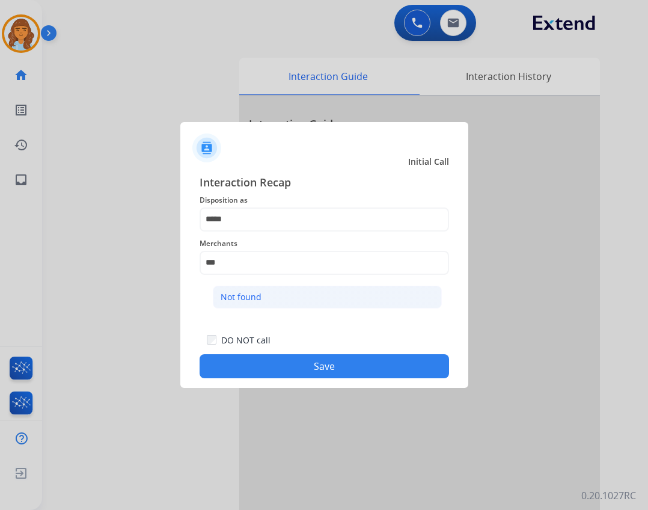
click at [329, 306] on li "Not found" at bounding box center [327, 296] width 229 height 23
type input "*********"
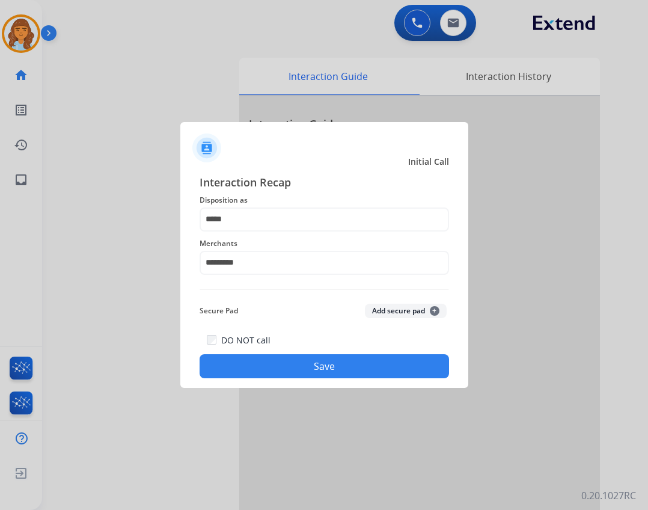
click at [320, 370] on button "Save" at bounding box center [324, 366] width 249 height 24
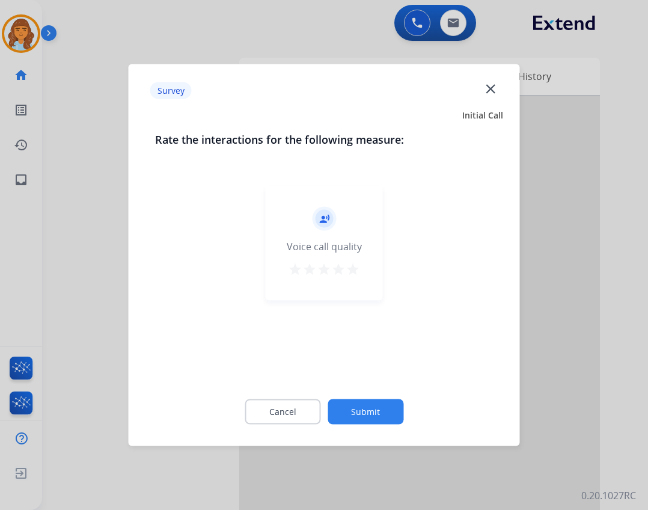
drag, startPoint x: 407, startPoint y: 406, endPoint x: 380, endPoint y: 410, distance: 26.8
click at [404, 406] on div "Cancel Submit" at bounding box center [324, 412] width 338 height 54
drag, startPoint x: 378, startPoint y: 412, endPoint x: 404, endPoint y: 320, distance: 94.9
click at [383, 403] on button "Submit" at bounding box center [365, 411] width 76 height 25
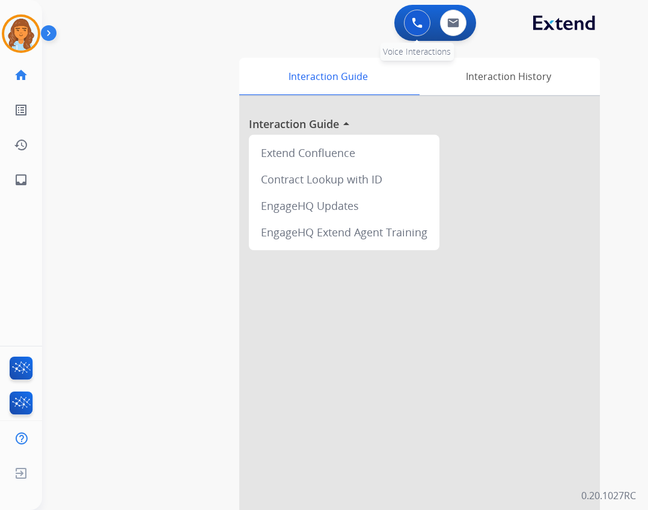
click at [421, 32] on button at bounding box center [417, 23] width 26 height 26
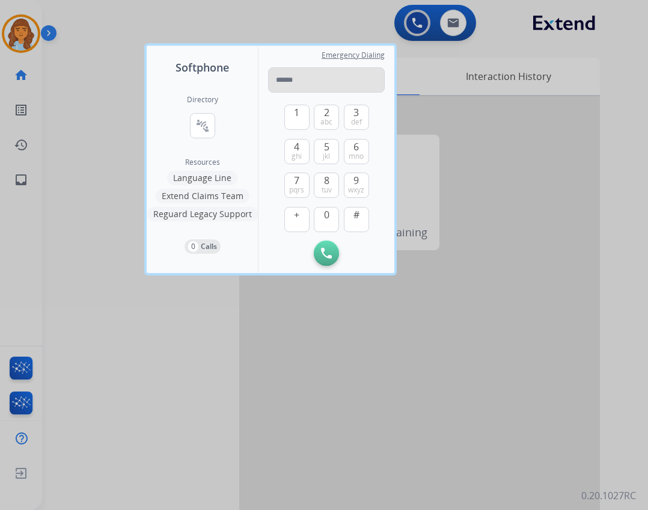
drag, startPoint x: 344, startPoint y: 88, endPoint x: 327, endPoint y: 88, distance: 16.8
click at [336, 88] on input "tel" at bounding box center [326, 79] width 117 height 25
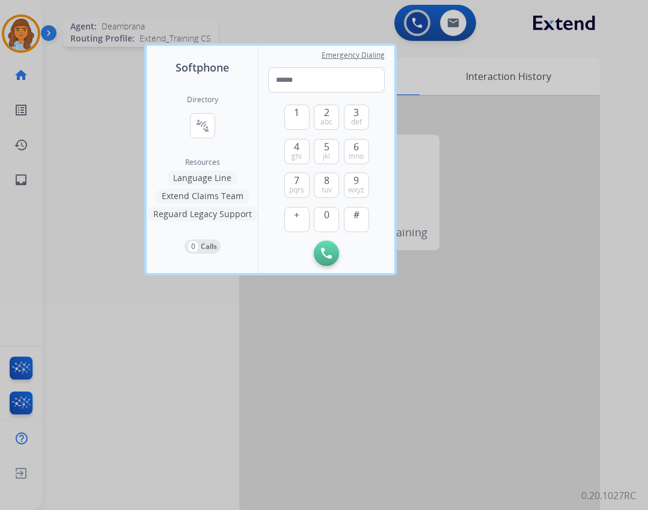
drag, startPoint x: 79, startPoint y: 48, endPoint x: 40, endPoint y: 34, distance: 41.4
click at [69, 47] on div at bounding box center [324, 255] width 648 height 510
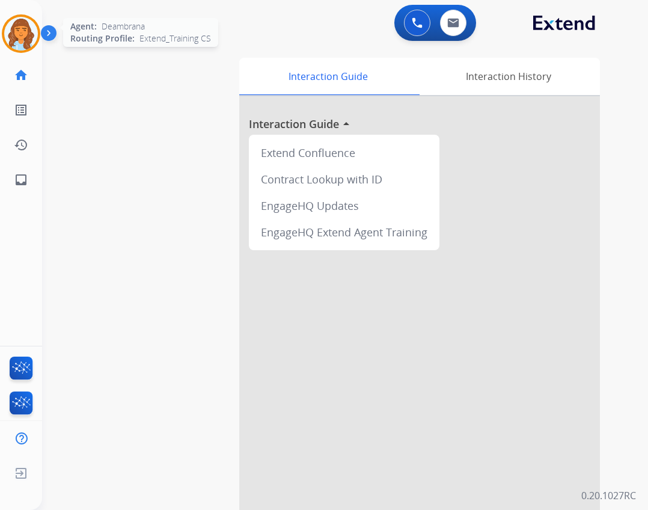
drag, startPoint x: 19, startPoint y: 17, endPoint x: 25, endPoint y: 35, distance: 18.6
click at [19, 17] on img at bounding box center [21, 34] width 34 height 34
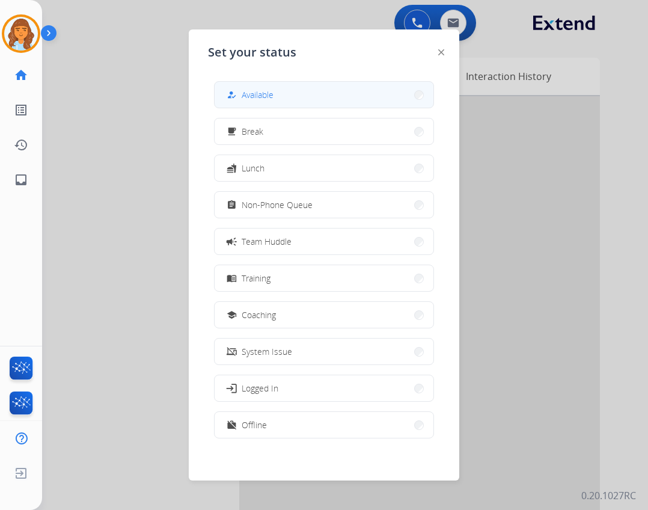
click at [287, 94] on button "how_to_reg Available" at bounding box center [324, 95] width 219 height 26
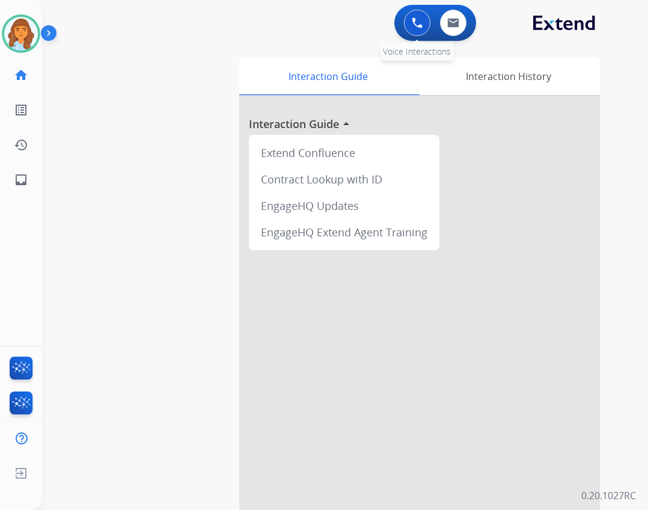
click at [399, 25] on div "0 Voice Interactions" at bounding box center [417, 23] width 36 height 26
click at [418, 31] on button at bounding box center [417, 23] width 26 height 26
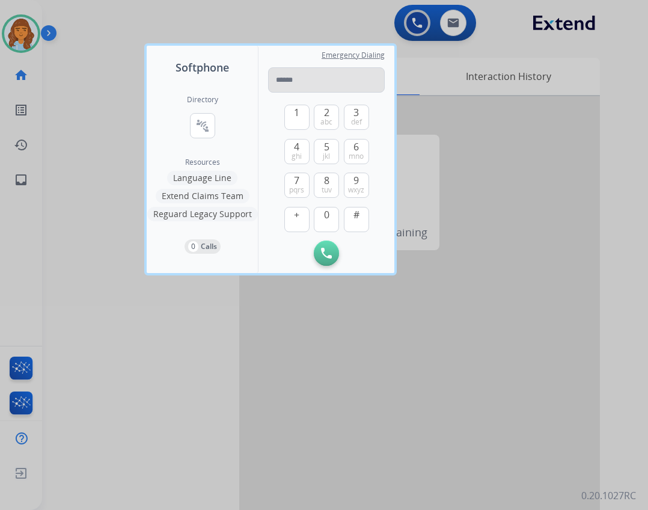
click at [288, 80] on input "tel" at bounding box center [326, 79] width 117 height 25
type input "**********"
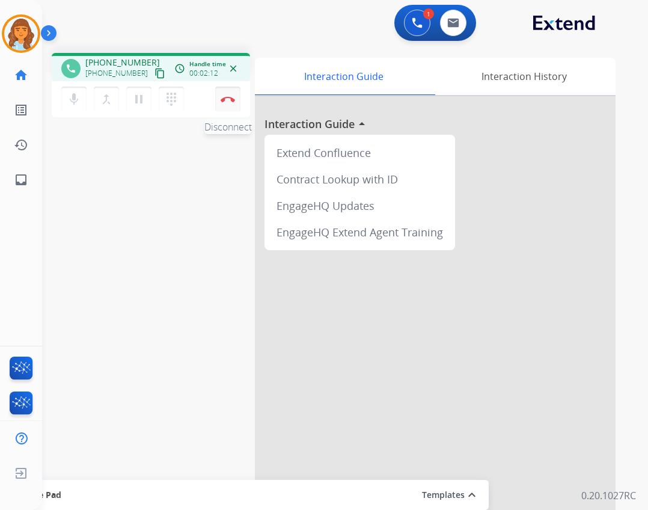
click at [236, 98] on button "Disconnect" at bounding box center [227, 99] width 25 height 25
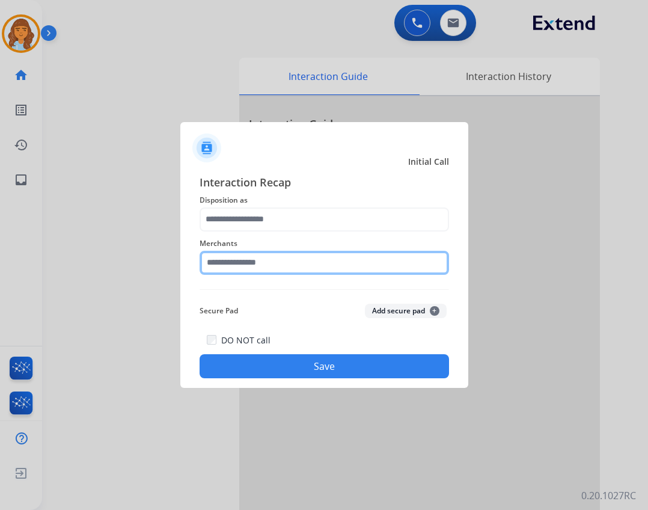
click at [308, 267] on input "text" at bounding box center [324, 263] width 249 height 24
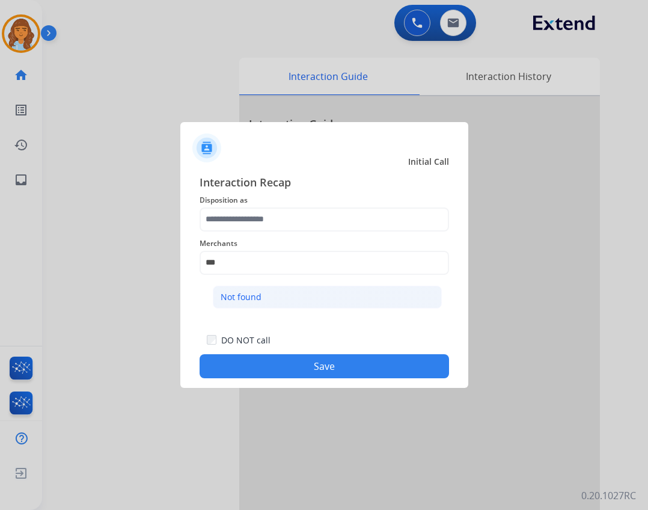
click at [234, 305] on li "Not found" at bounding box center [327, 296] width 229 height 23
type input "*********"
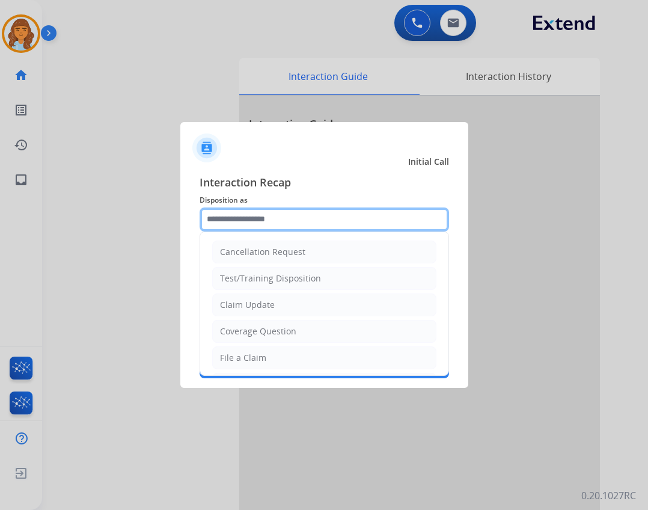
click at [271, 211] on input "text" at bounding box center [324, 219] width 249 height 24
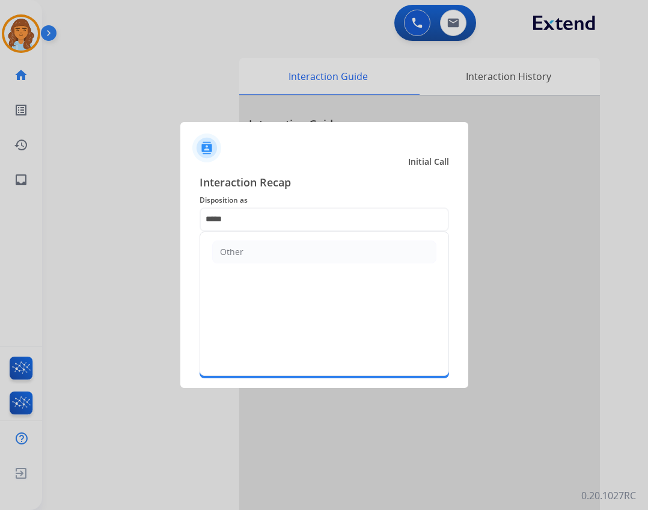
click at [227, 246] on div "Other" at bounding box center [231, 252] width 23 height 12
type input "*****"
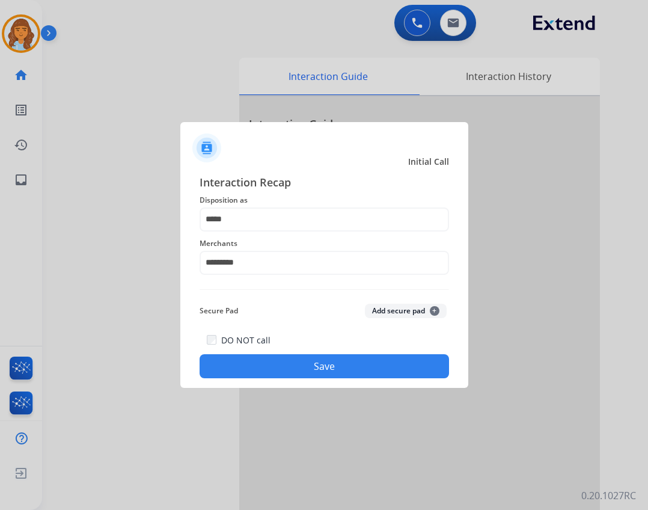
click at [272, 361] on button "Save" at bounding box center [324, 366] width 249 height 24
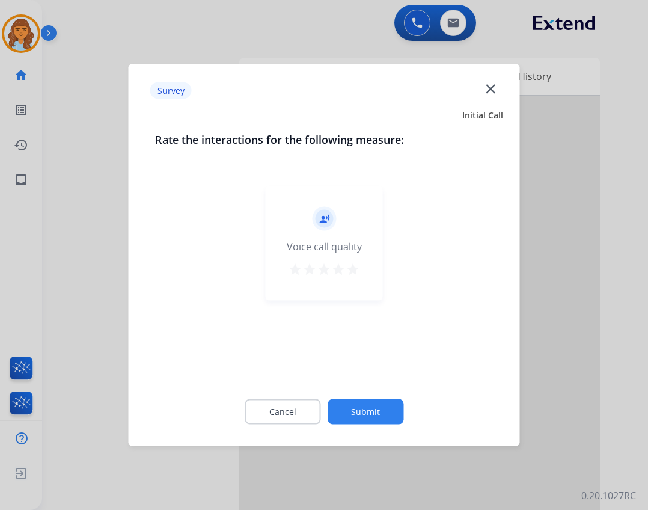
click at [350, 421] on button "Submit" at bounding box center [365, 411] width 76 height 25
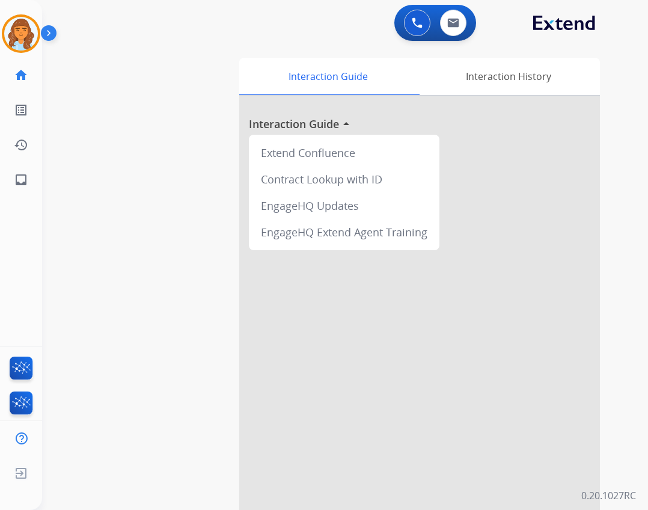
drag, startPoint x: 26, startPoint y: 38, endPoint x: 63, endPoint y: 43, distance: 37.0
click at [25, 39] on img at bounding box center [21, 34] width 34 height 34
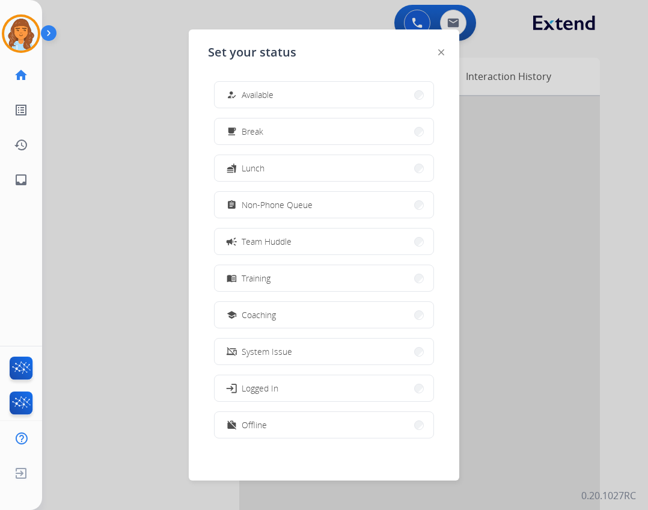
drag, startPoint x: 252, startPoint y: 90, endPoint x: 311, endPoint y: 73, distance: 62.0
click at [252, 91] on span "Available" at bounding box center [258, 94] width 32 height 13
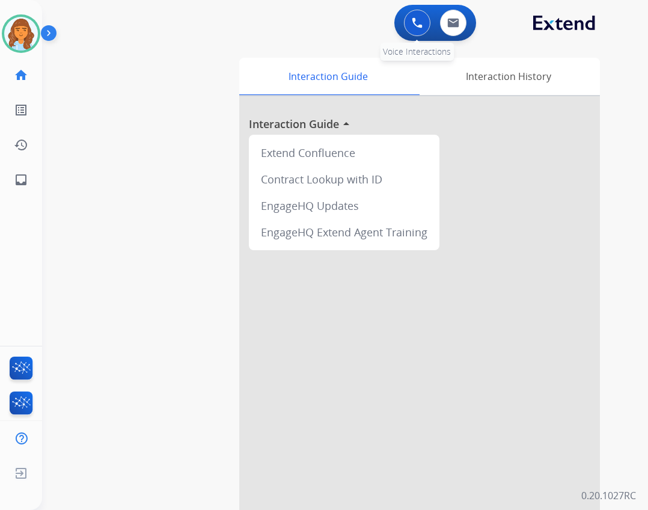
click at [422, 32] on button at bounding box center [417, 23] width 26 height 26
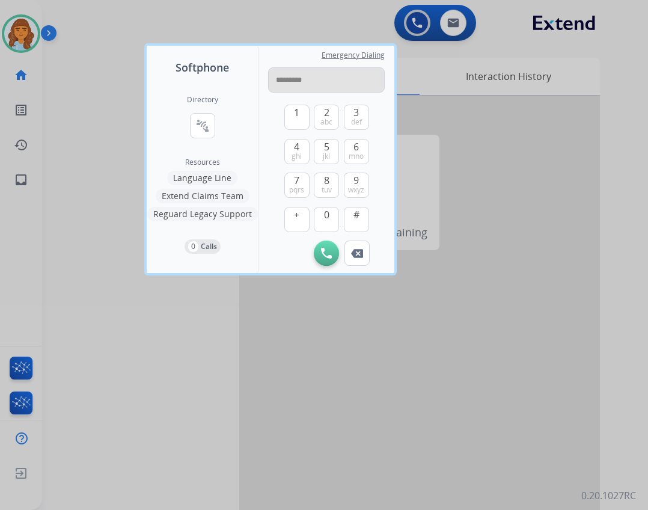
type input "**********"
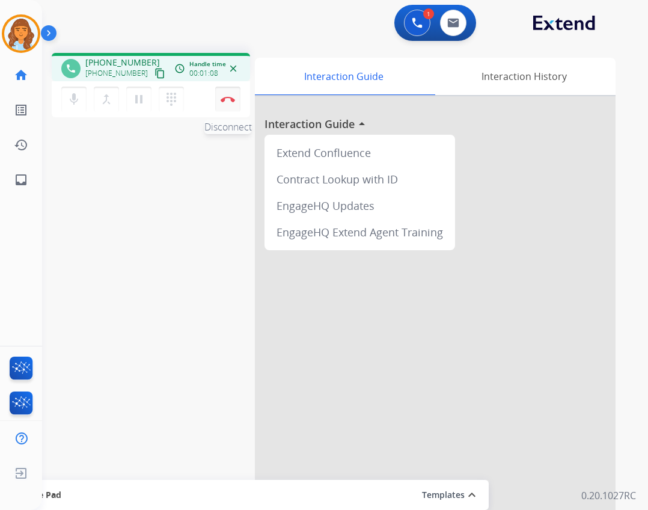
click at [232, 99] on img at bounding box center [228, 99] width 14 height 6
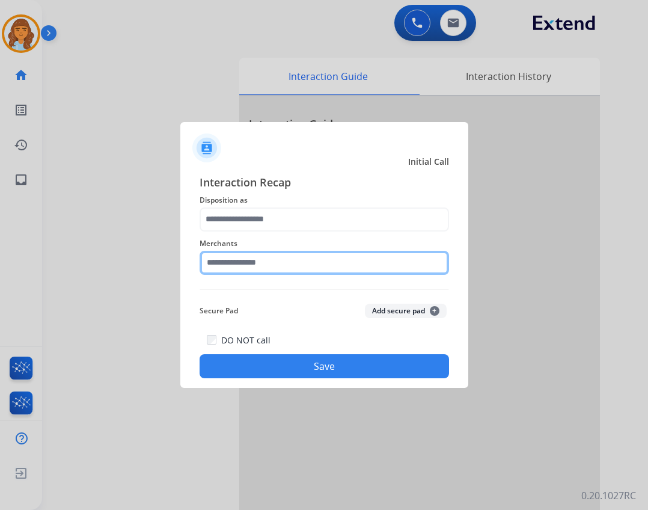
click at [302, 266] on input "text" at bounding box center [324, 263] width 249 height 24
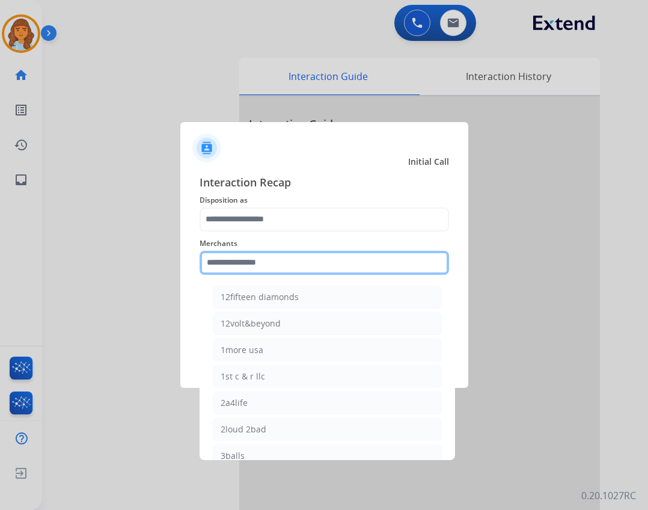
type input "*"
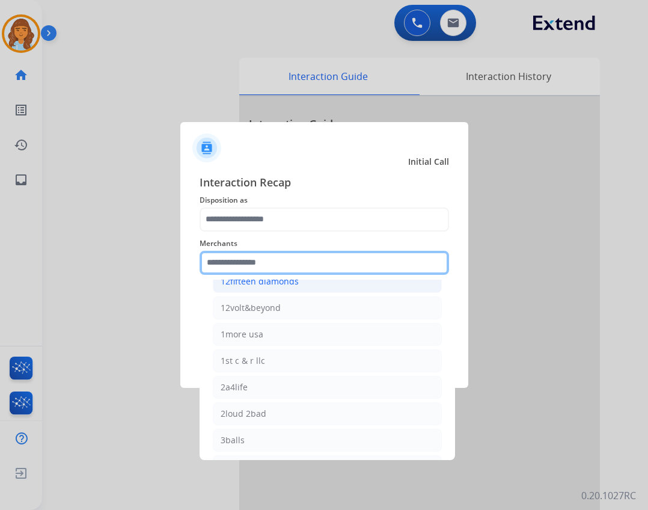
scroll to position [60, 0]
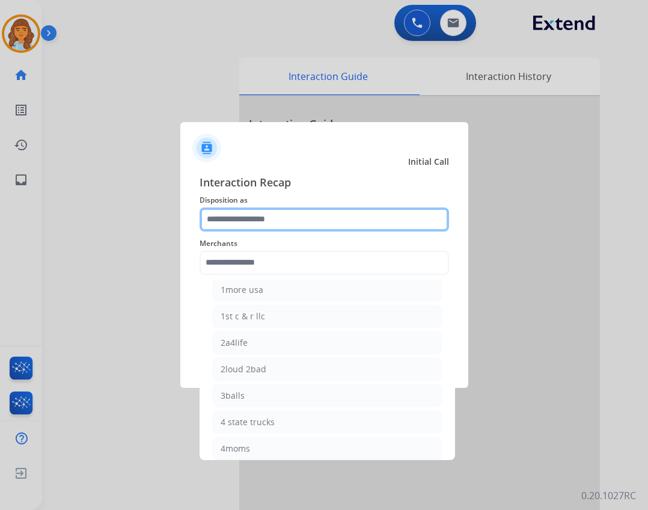
click at [309, 228] on input "text" at bounding box center [324, 219] width 249 height 24
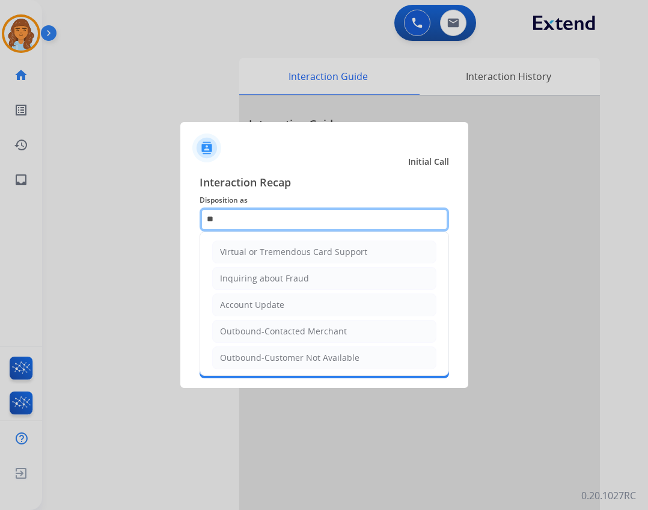
click at [318, 229] on input "**" at bounding box center [324, 219] width 249 height 24
type input "*"
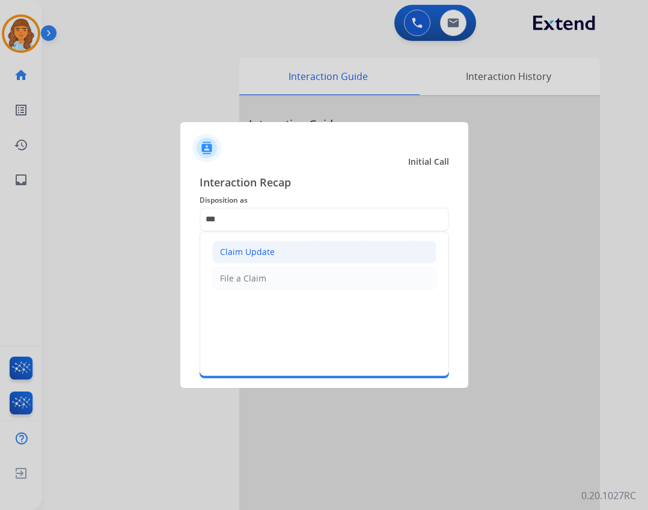
click at [287, 246] on li "Claim Update" at bounding box center [324, 251] width 224 height 23
type input "**********"
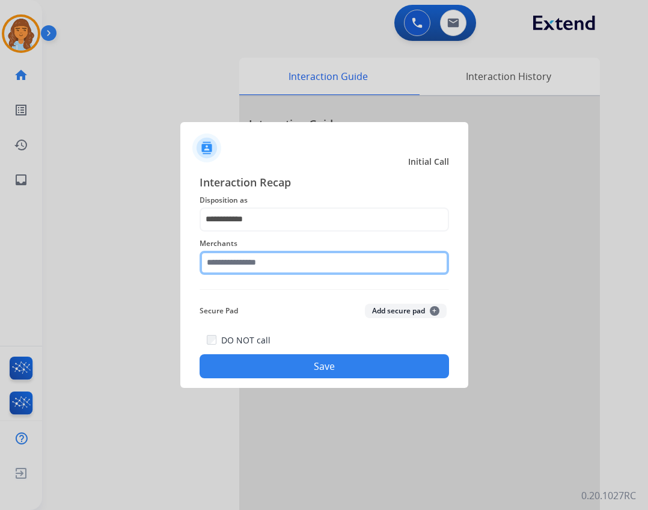
click at [270, 266] on input "text" at bounding box center [324, 263] width 249 height 24
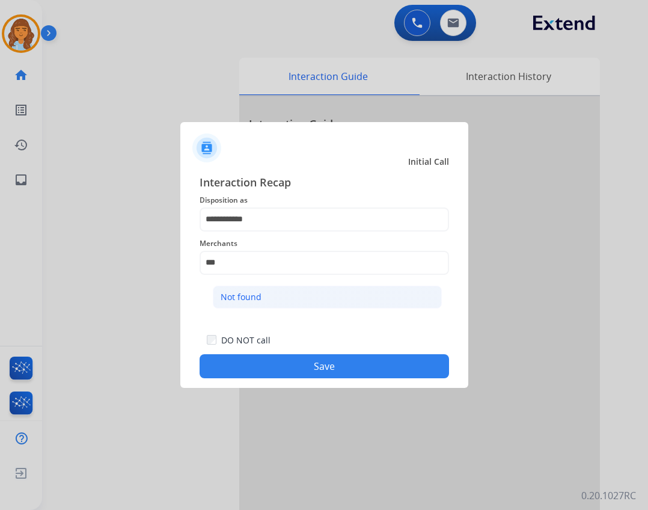
click at [321, 295] on li "Not found" at bounding box center [327, 296] width 229 height 23
type input "*********"
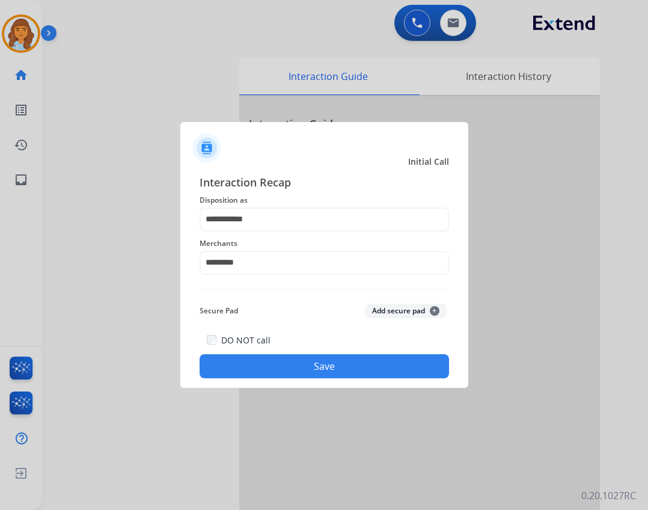
click at [331, 360] on button "Save" at bounding box center [324, 366] width 249 height 24
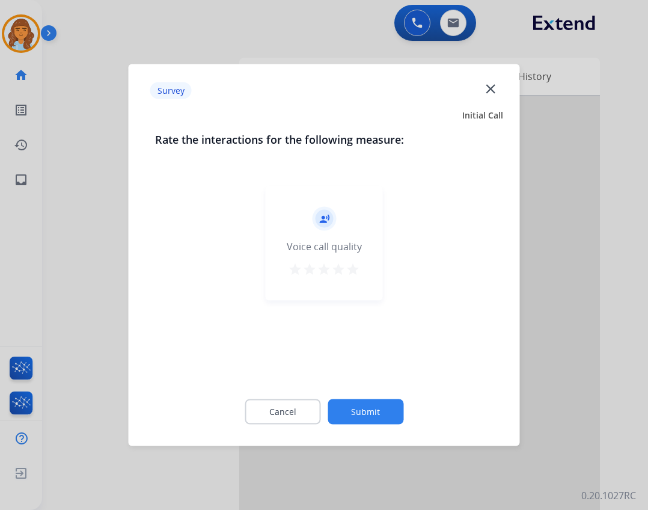
click at [362, 421] on button "Submit" at bounding box center [365, 411] width 76 height 25
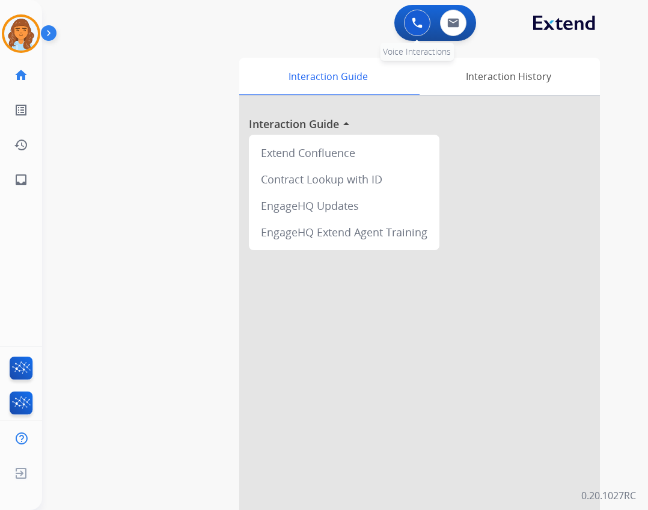
click at [408, 29] on button at bounding box center [417, 23] width 26 height 26
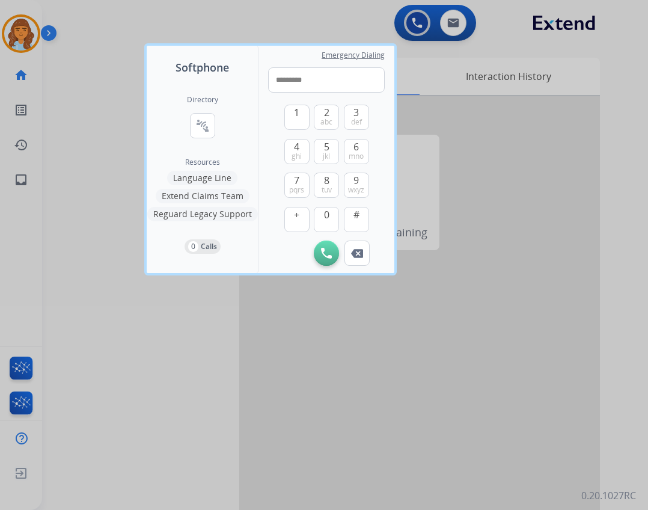
type input "**********"
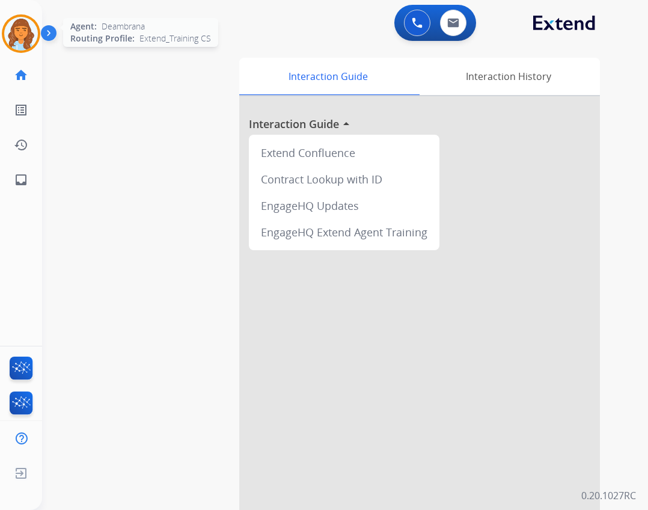
click at [25, 37] on img at bounding box center [21, 34] width 34 height 34
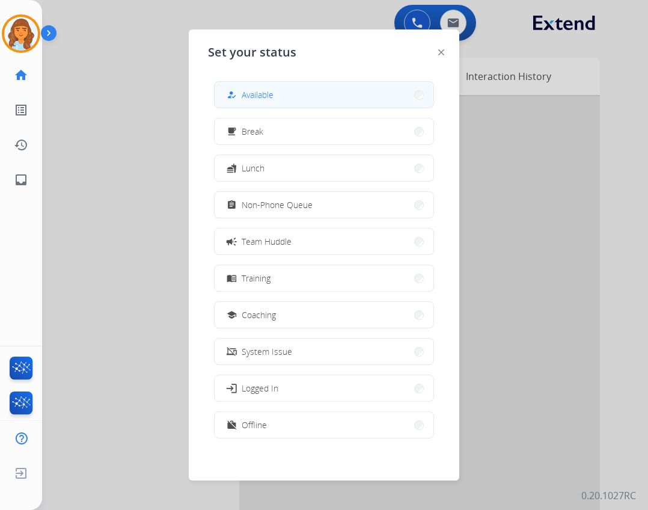
click at [266, 99] on span "Available" at bounding box center [258, 94] width 32 height 13
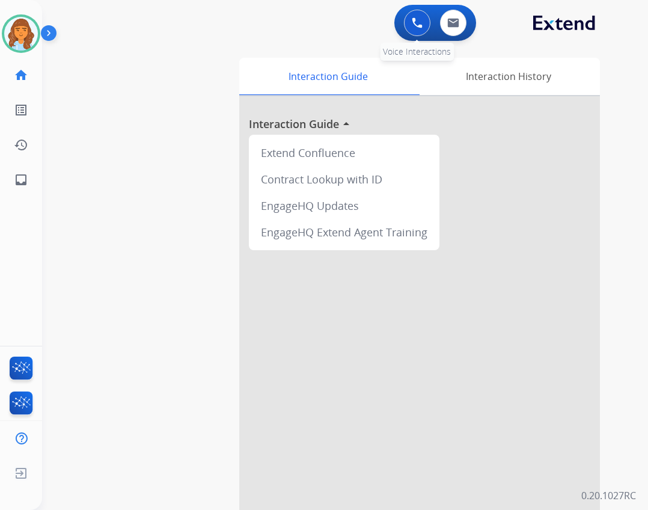
click at [415, 32] on button at bounding box center [417, 23] width 26 height 26
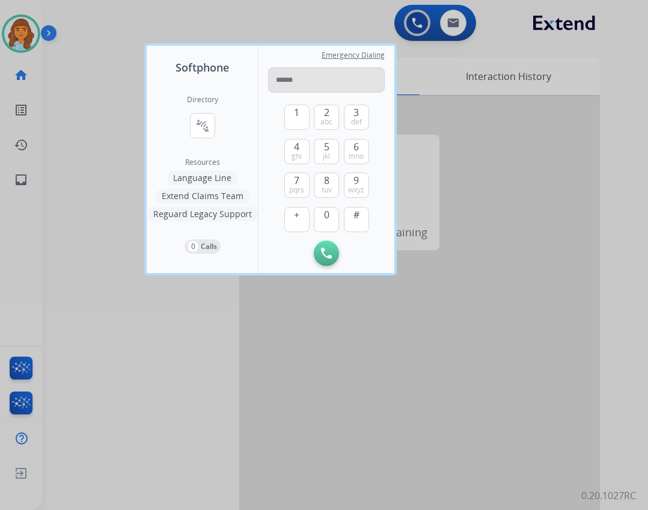
click at [316, 84] on input "tel" at bounding box center [326, 79] width 117 height 25
type input "**********"
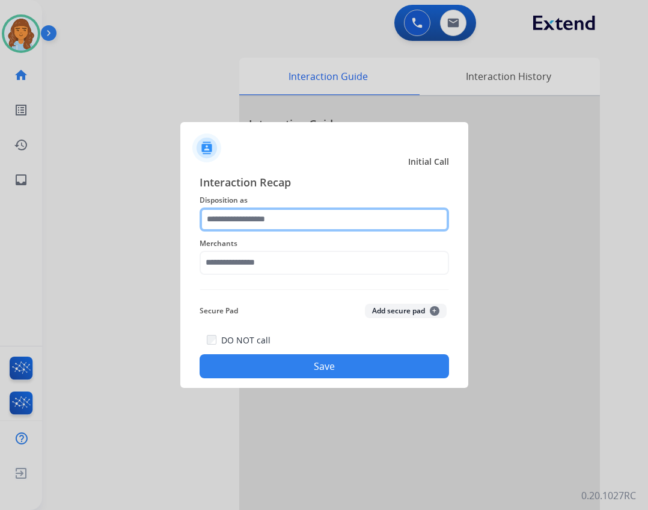
click at [275, 231] on div at bounding box center [324, 219] width 249 height 24
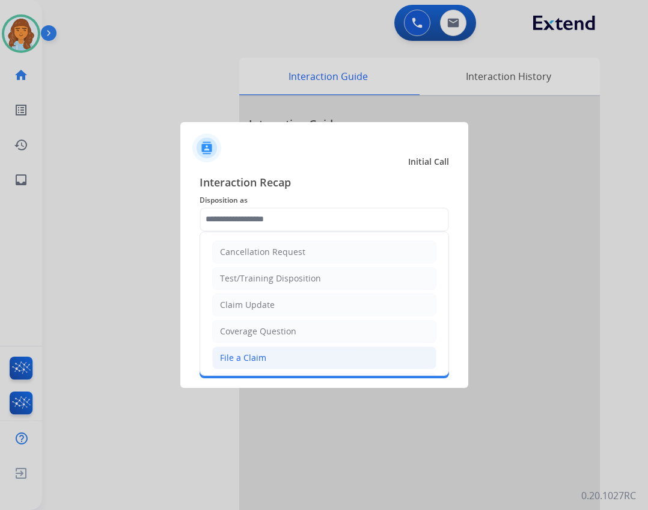
click at [254, 365] on li "File a Claim" at bounding box center [324, 357] width 224 height 23
type input "**********"
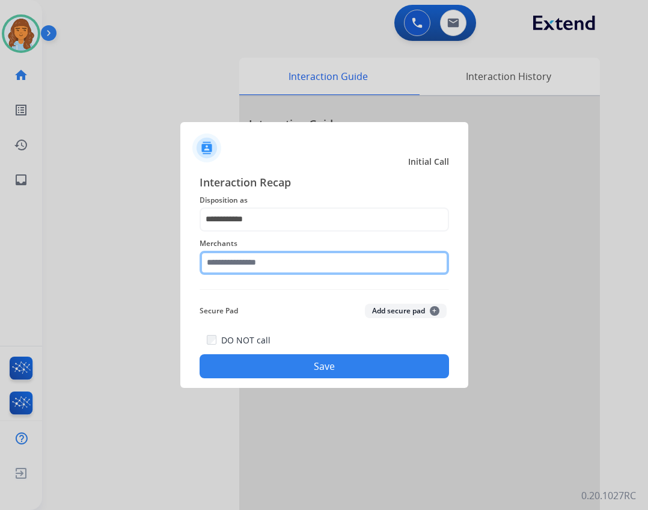
click at [284, 264] on input "text" at bounding box center [324, 263] width 249 height 24
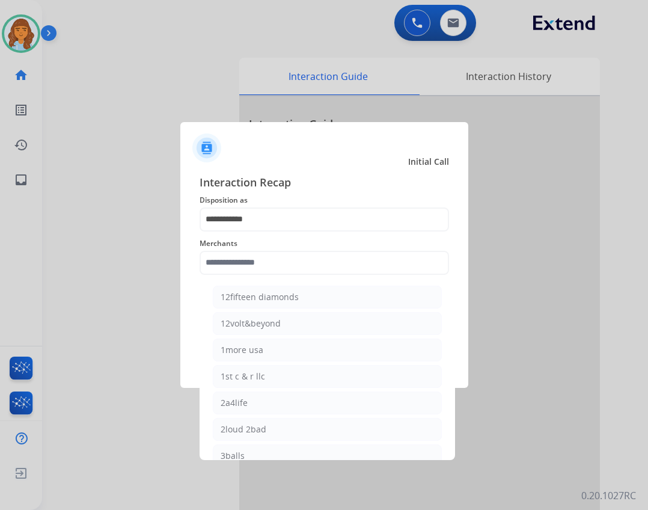
click at [296, 327] on li "12volt&beyond" at bounding box center [327, 323] width 229 height 23
type input "**********"
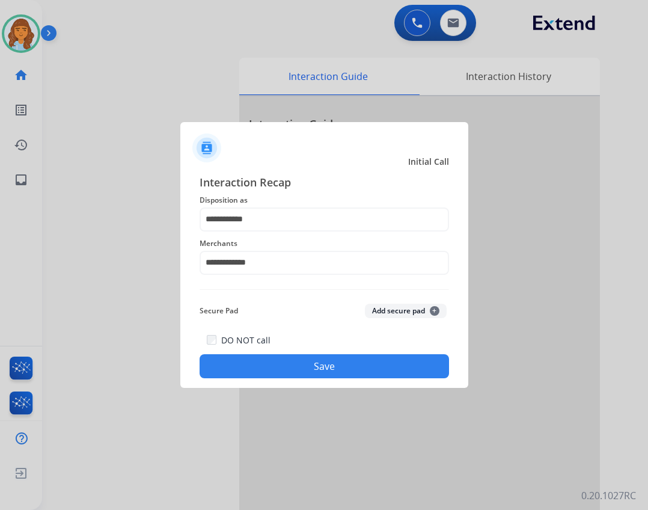
click at [333, 367] on button "Save" at bounding box center [324, 366] width 249 height 24
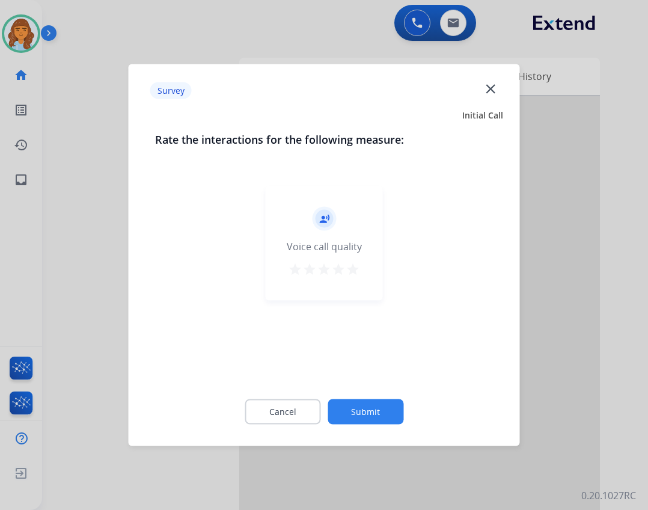
click at [346, 424] on div "Cancel Submit" at bounding box center [324, 412] width 338 height 54
click at [348, 415] on button "Submit" at bounding box center [365, 411] width 76 height 25
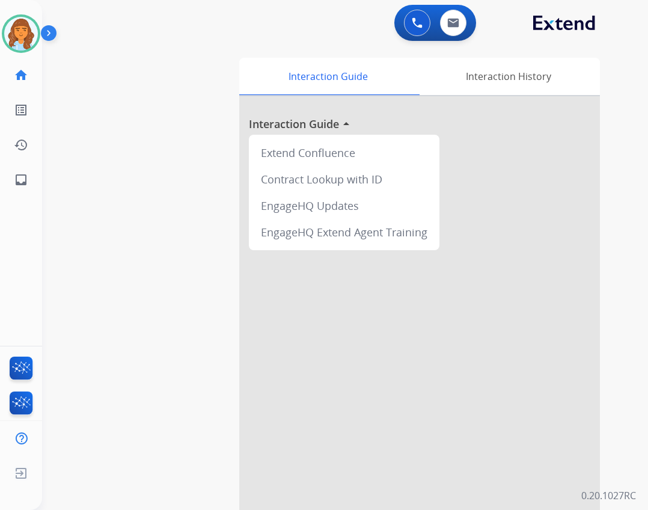
click at [348, 415] on div at bounding box center [419, 320] width 361 height 448
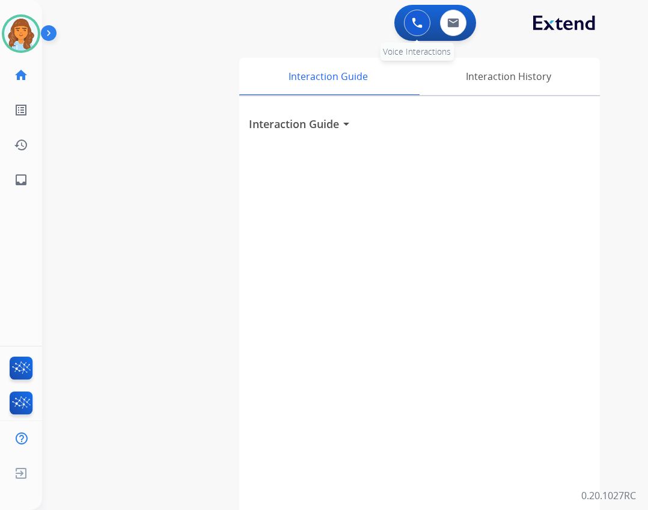
click at [426, 31] on button at bounding box center [417, 23] width 26 height 26
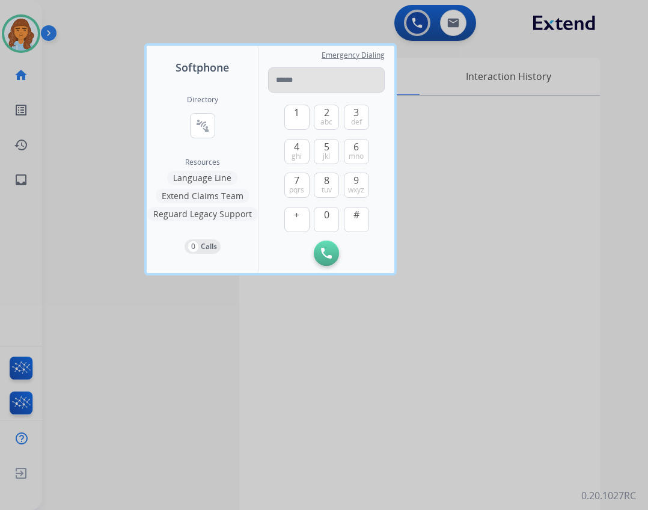
click at [317, 85] on input "tel" at bounding box center [326, 79] width 117 height 25
type input "**********"
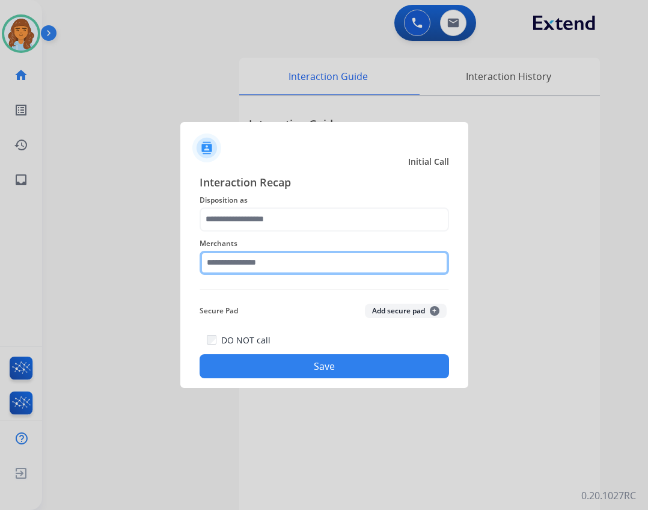
click at [282, 266] on input "text" at bounding box center [324, 263] width 249 height 24
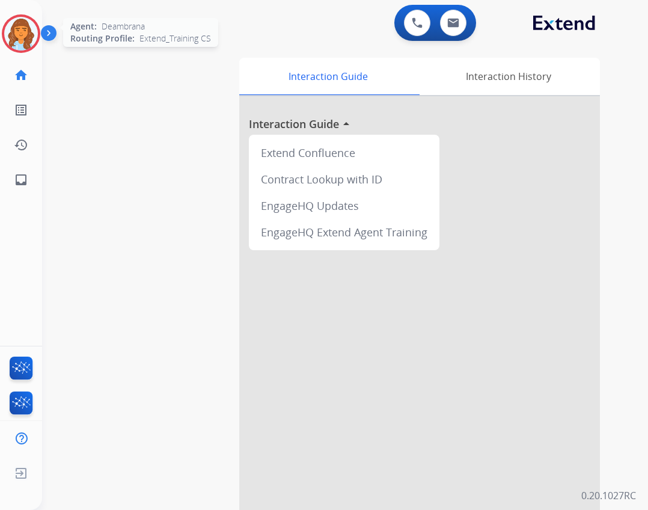
click at [35, 40] on div at bounding box center [21, 33] width 38 height 38
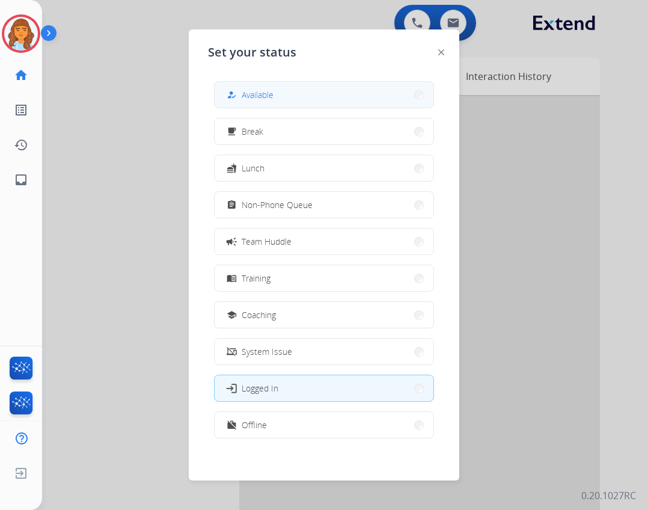
click at [258, 99] on span "Available" at bounding box center [258, 94] width 32 height 13
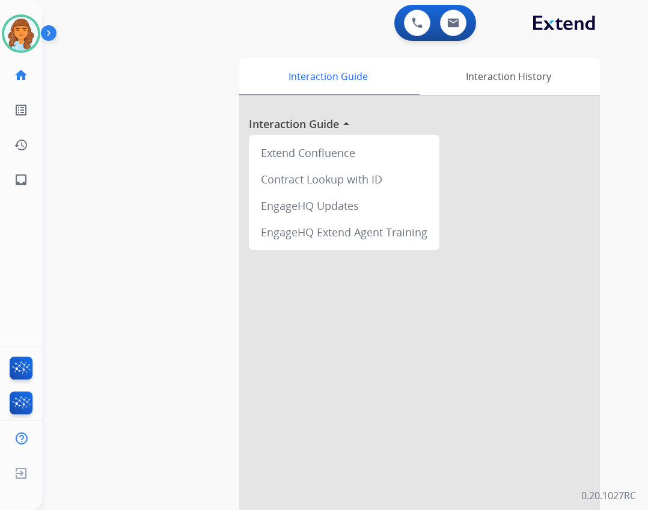
click at [424, 37] on div "0 Voice Interactions 0 Email Interactions" at bounding box center [435, 23] width 82 height 36
drag, startPoint x: 415, startPoint y: 34, endPoint x: 408, endPoint y: 35, distance: 7.4
click at [412, 33] on button at bounding box center [417, 23] width 26 height 26
drag, startPoint x: 428, startPoint y: 22, endPoint x: 416, endPoint y: 24, distance: 11.7
click at [425, 22] on button at bounding box center [417, 23] width 26 height 26
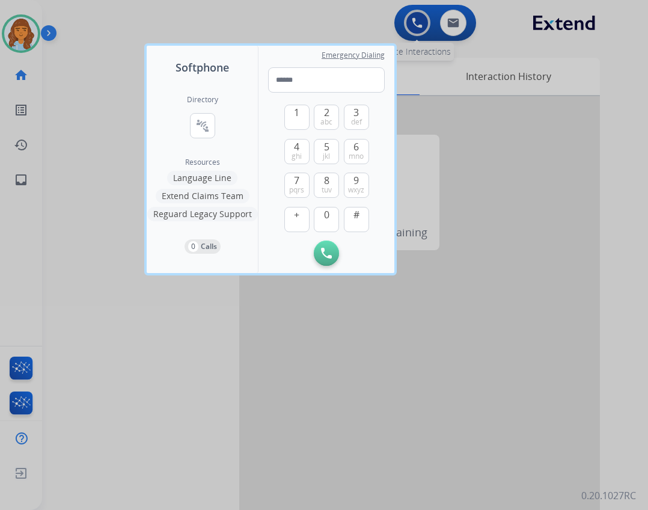
click at [415, 25] on div at bounding box center [324, 255] width 648 height 510
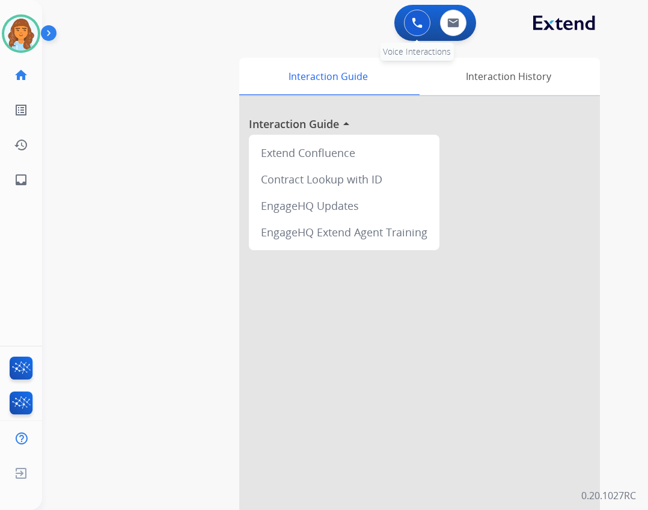
click at [413, 26] on img at bounding box center [417, 22] width 11 height 11
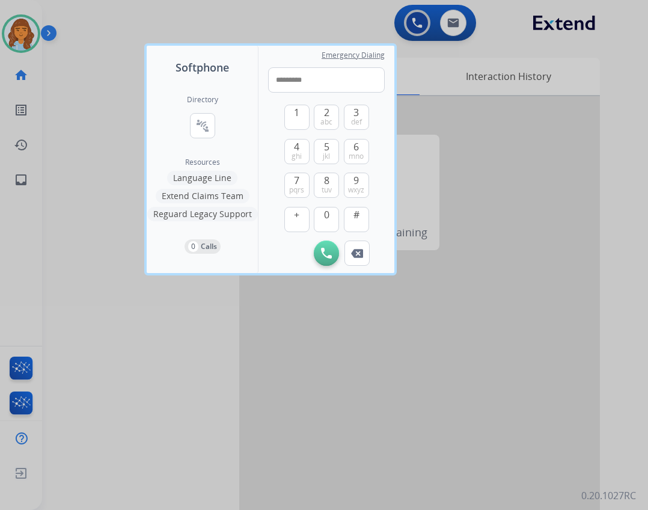
type input "**********"
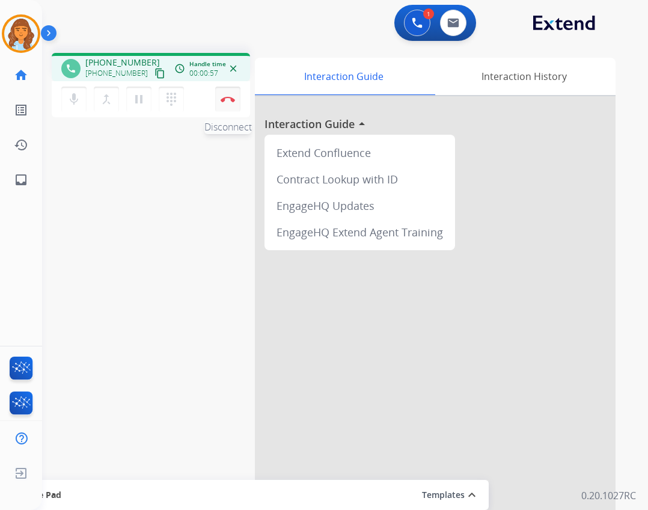
click at [233, 103] on button "Disconnect" at bounding box center [227, 99] width 25 height 25
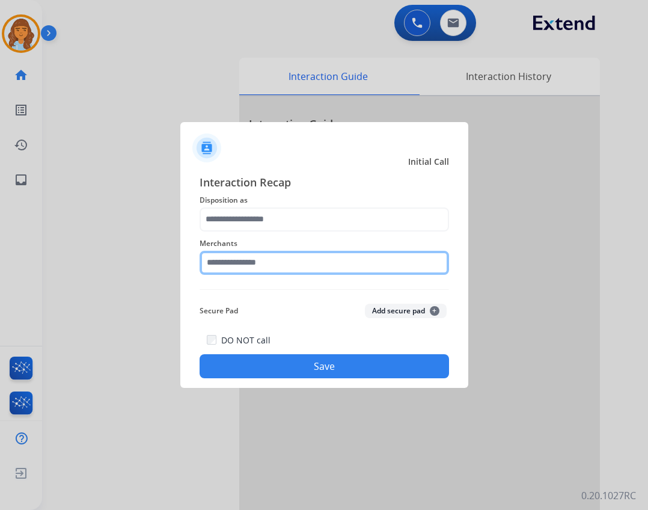
click at [252, 266] on input "text" at bounding box center [324, 263] width 249 height 24
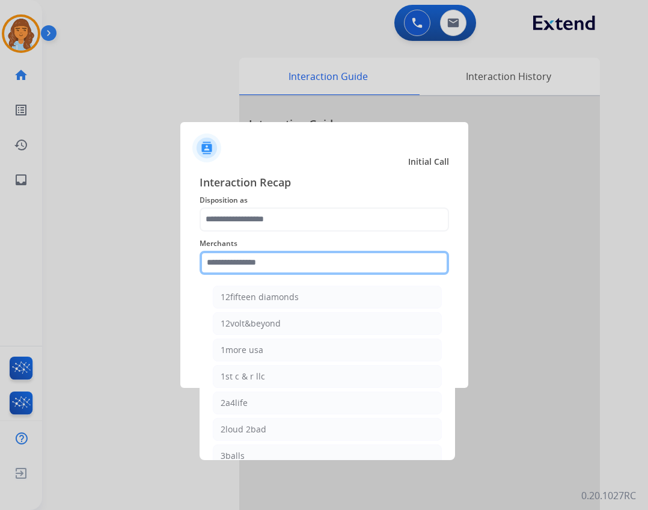
click at [254, 260] on input "text" at bounding box center [324, 263] width 249 height 24
type input "*"
click at [291, 270] on input "*" at bounding box center [324, 263] width 249 height 24
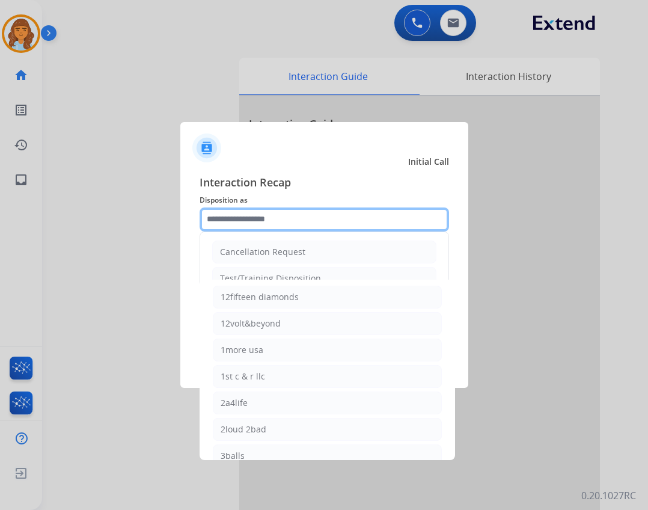
click at [273, 222] on input "text" at bounding box center [324, 219] width 249 height 24
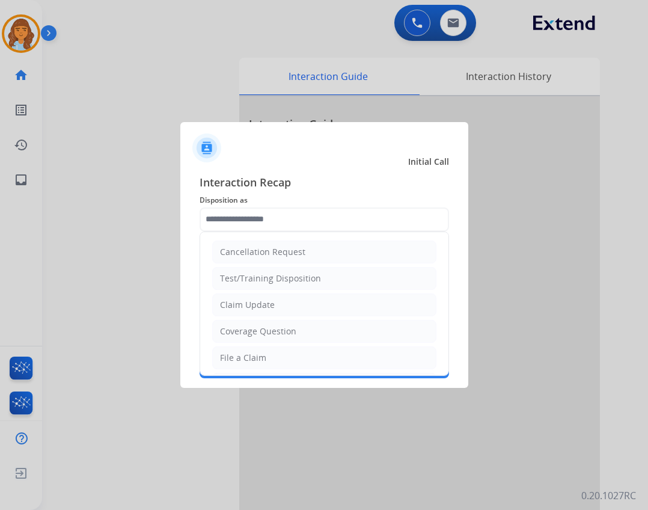
click at [465, 219] on div "Interaction Recap Disposition as Cancellation Request Test/Training Disposition…" at bounding box center [324, 276] width 288 height 224
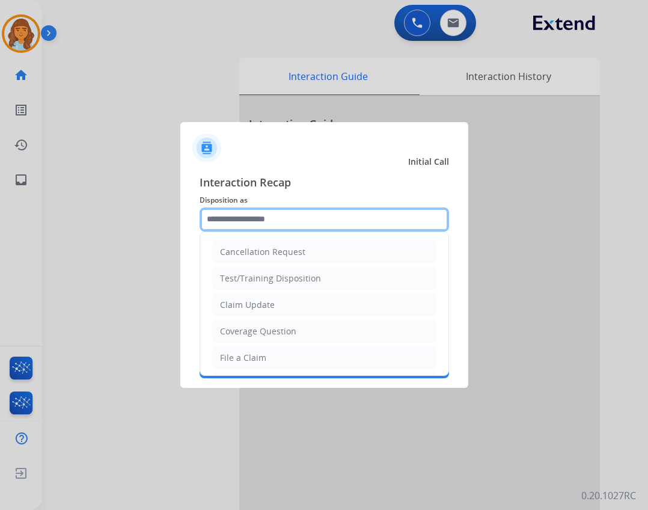
click at [254, 212] on input "text" at bounding box center [324, 219] width 249 height 24
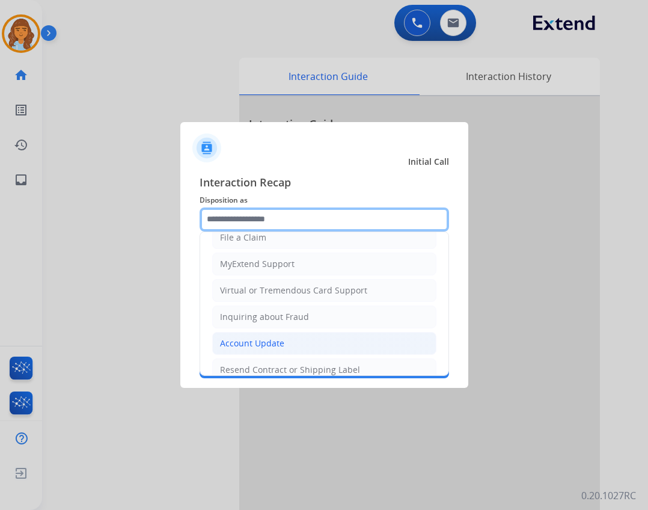
scroll to position [240, 0]
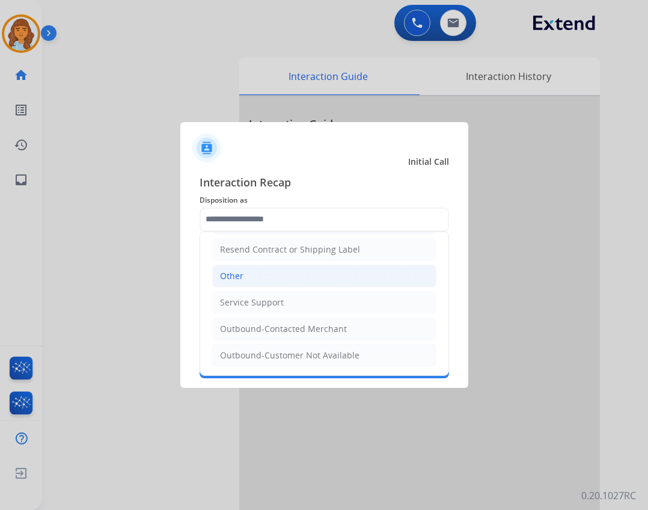
click at [272, 275] on li "Other" at bounding box center [324, 275] width 224 height 23
type input "*****"
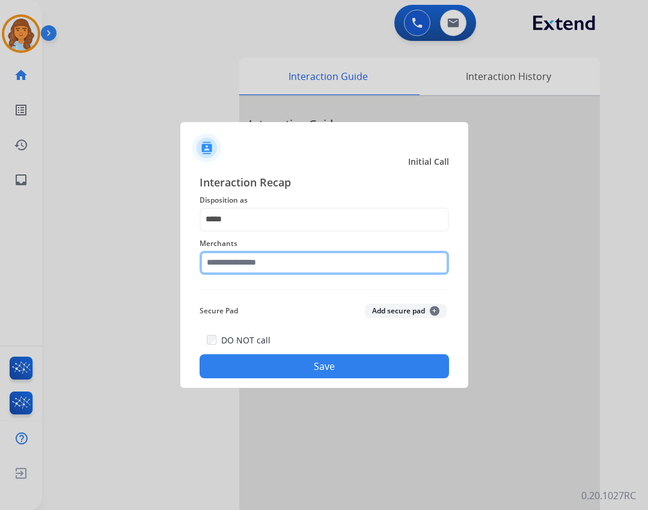
click at [268, 262] on input "text" at bounding box center [324, 263] width 249 height 24
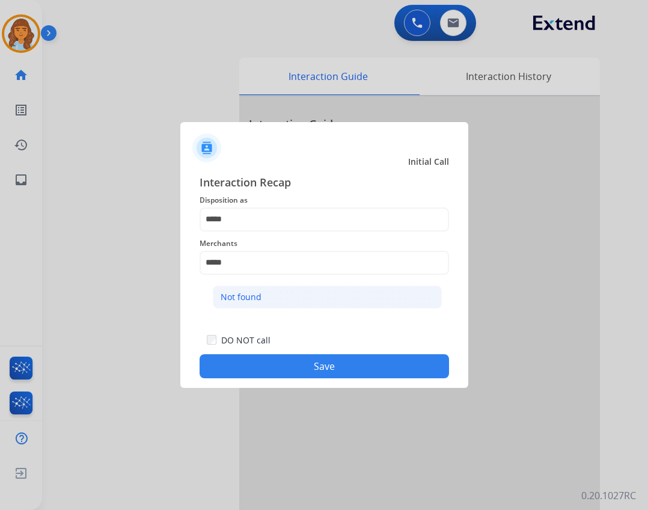
click at [287, 292] on li "Not found" at bounding box center [327, 296] width 229 height 23
type input "*********"
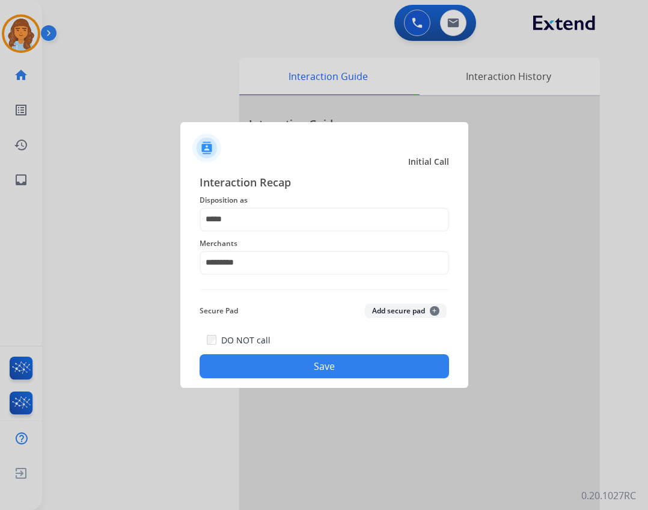
click at [309, 364] on button "Save" at bounding box center [324, 366] width 249 height 24
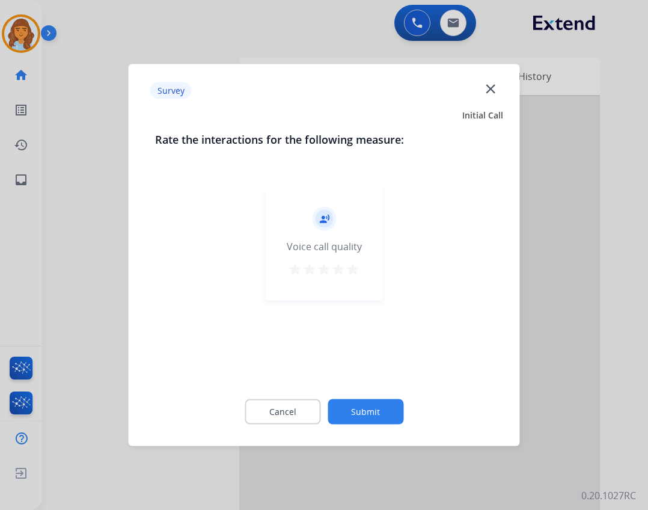
click at [348, 414] on button "Submit" at bounding box center [365, 411] width 76 height 25
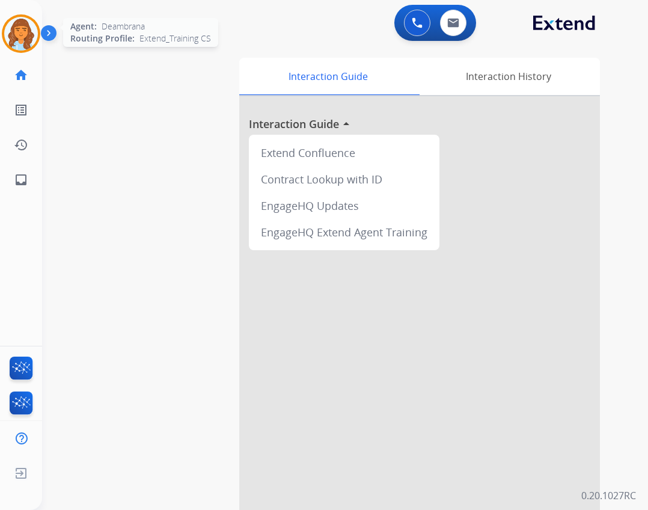
click at [11, 36] on img at bounding box center [21, 34] width 34 height 34
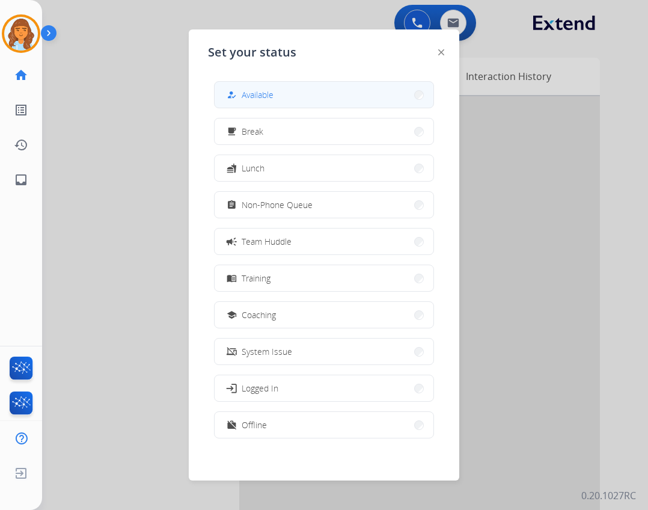
click at [287, 102] on button "how_to_reg Available" at bounding box center [324, 95] width 219 height 26
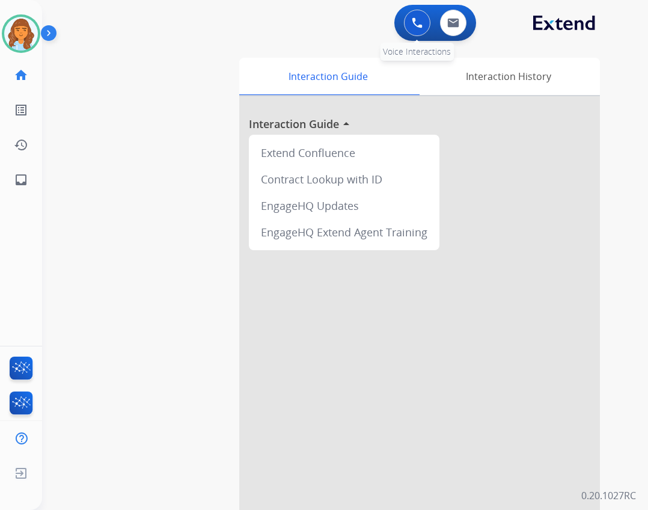
click at [404, 31] on div "0 Voice Interactions" at bounding box center [417, 23] width 36 height 26
click at [412, 27] on img at bounding box center [417, 22] width 11 height 11
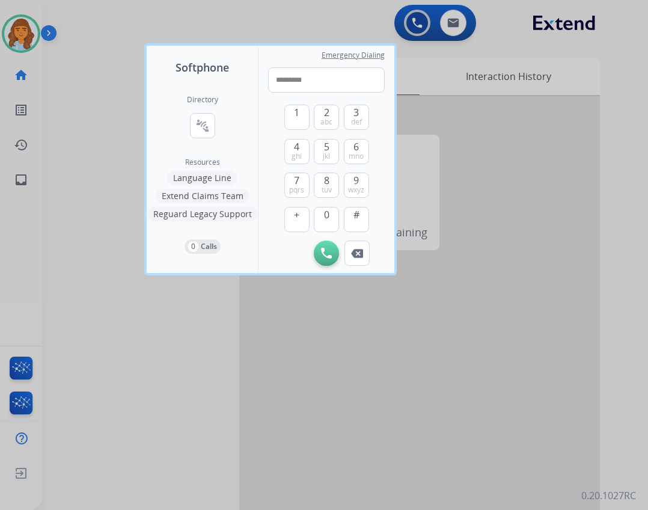
type input "**********"
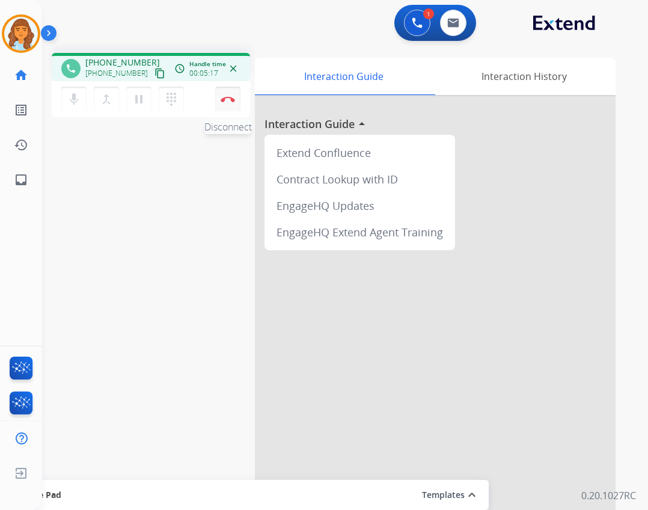
click at [235, 100] on button "Disconnect" at bounding box center [227, 99] width 25 height 25
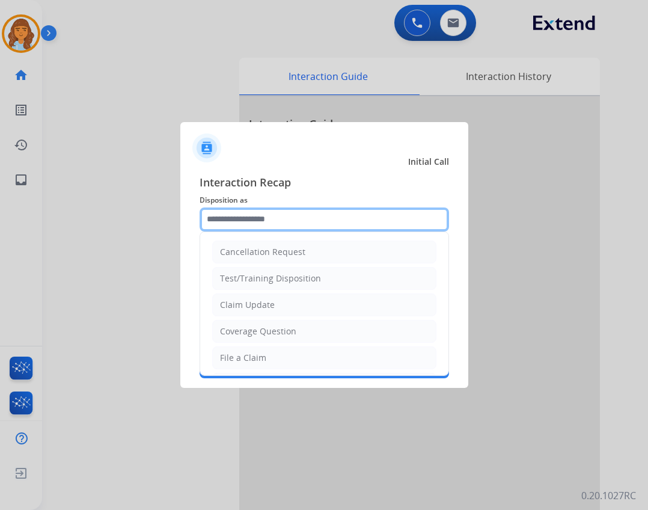
click at [305, 221] on input "text" at bounding box center [324, 219] width 249 height 24
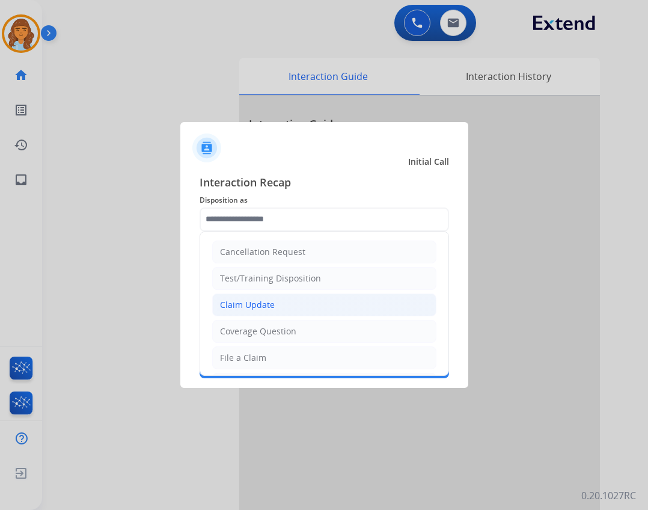
click at [267, 304] on div "Claim Update" at bounding box center [247, 305] width 55 height 12
type input "**********"
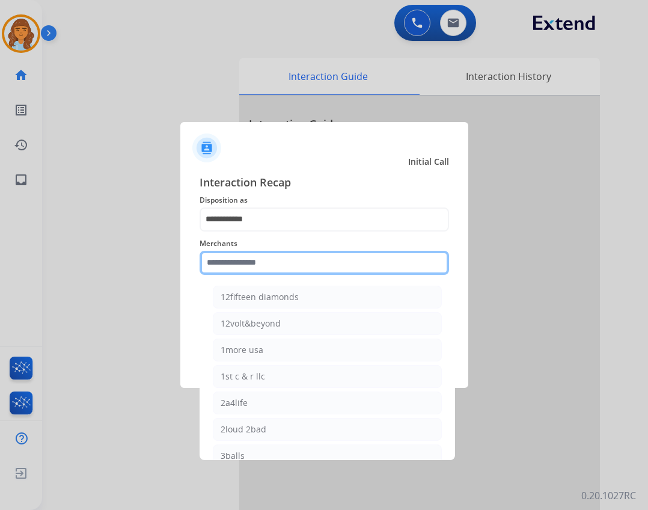
click at [239, 260] on input "text" at bounding box center [324, 263] width 249 height 24
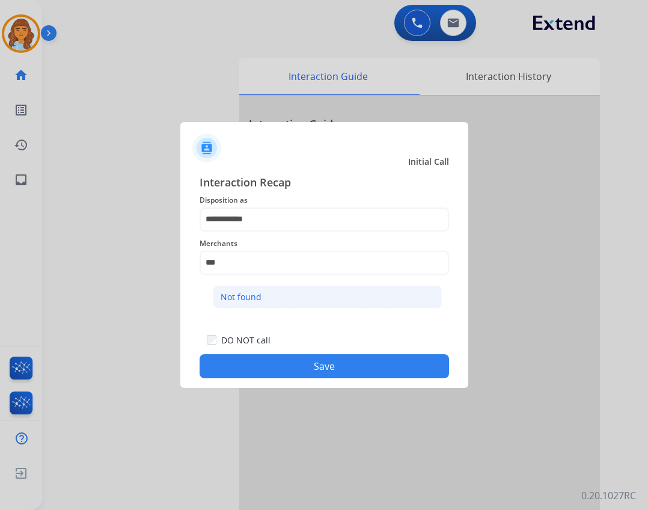
click at [272, 306] on ul "Not found" at bounding box center [327, 299] width 236 height 41
click at [274, 300] on li "Not found" at bounding box center [327, 296] width 229 height 23
type input "*********"
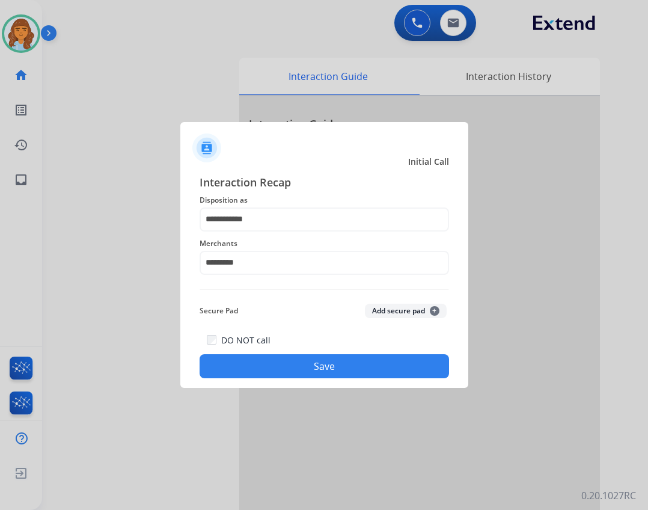
click at [370, 358] on button "Save" at bounding box center [324, 366] width 249 height 24
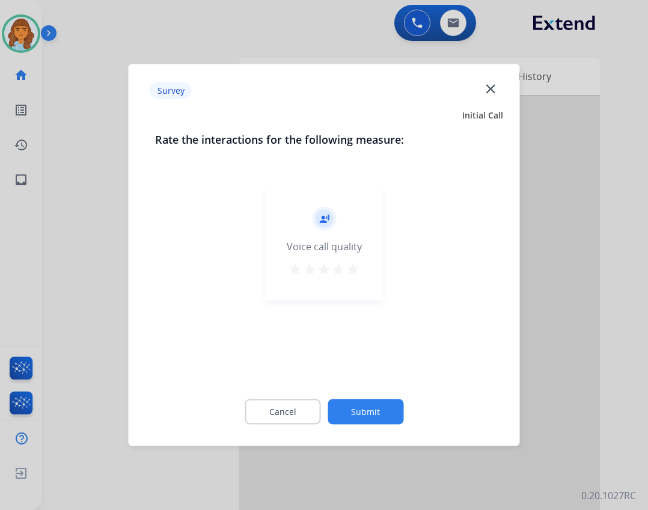
click at [386, 406] on button "Submit" at bounding box center [365, 411] width 76 height 25
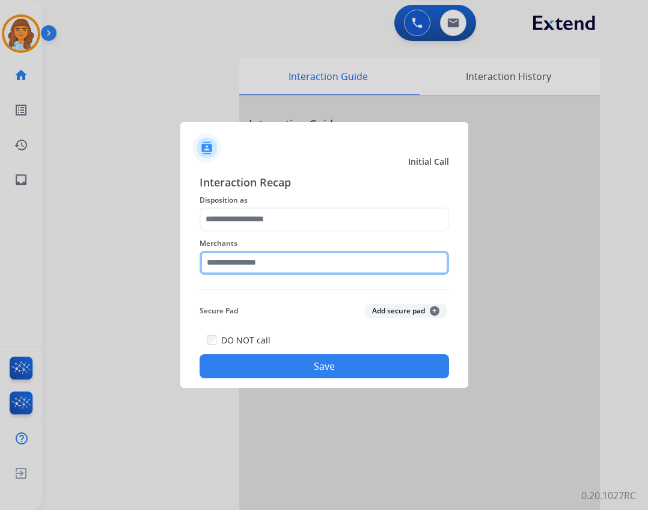
click at [285, 260] on input "text" at bounding box center [324, 263] width 249 height 24
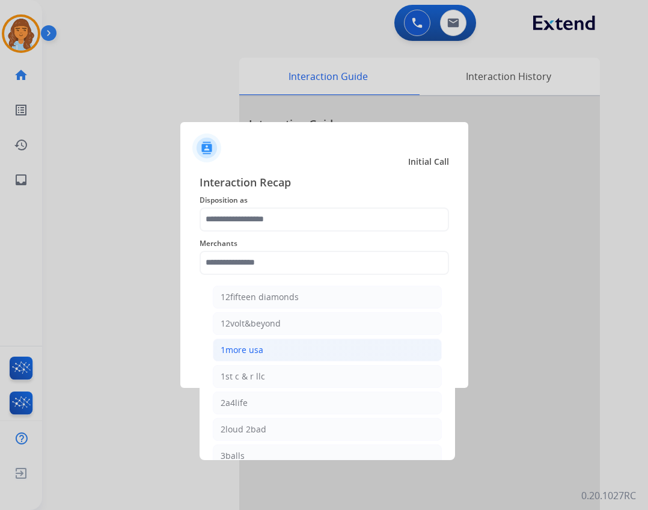
click at [276, 346] on li "1more usa" at bounding box center [327, 349] width 229 height 23
type input "*********"
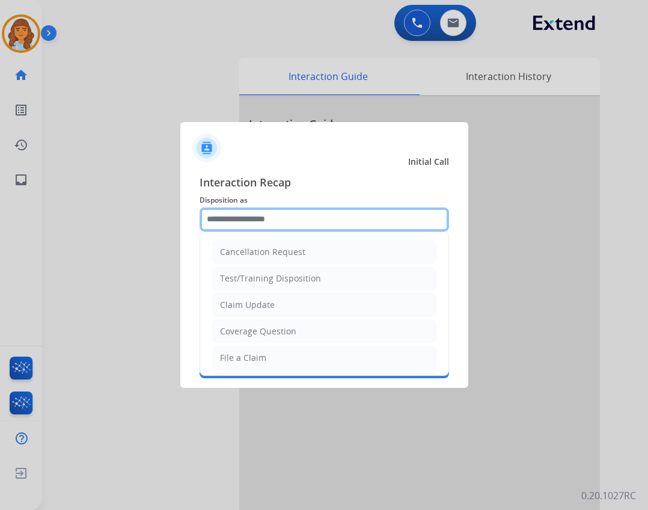
click at [280, 228] on input "text" at bounding box center [324, 219] width 249 height 24
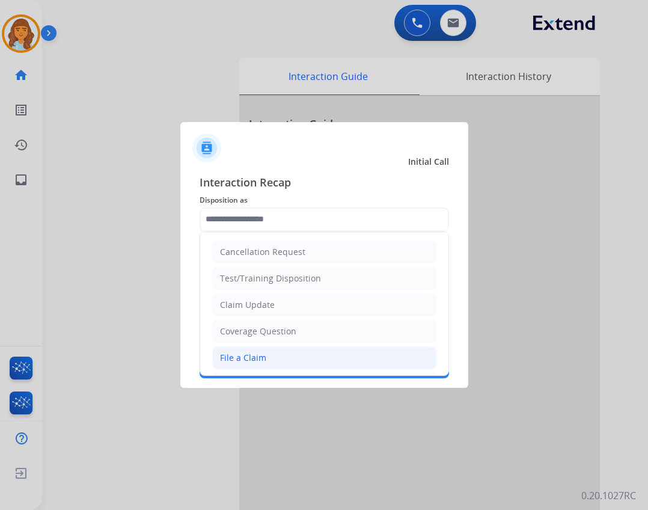
click at [276, 357] on li "File a Claim" at bounding box center [324, 357] width 224 height 23
type input "**********"
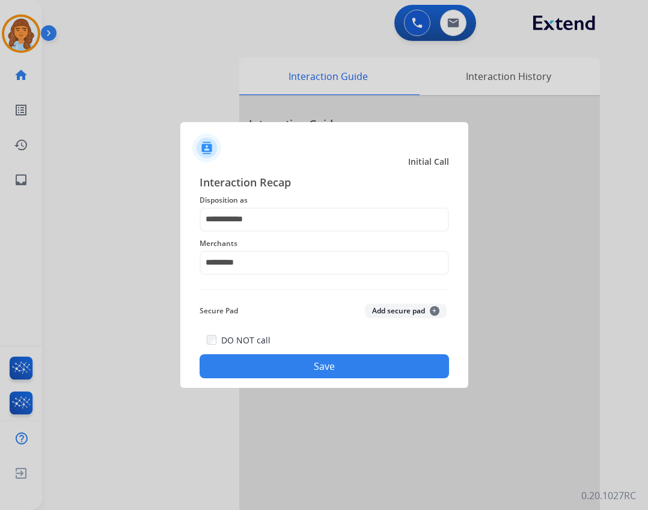
click at [277, 359] on button "Save" at bounding box center [324, 366] width 249 height 24
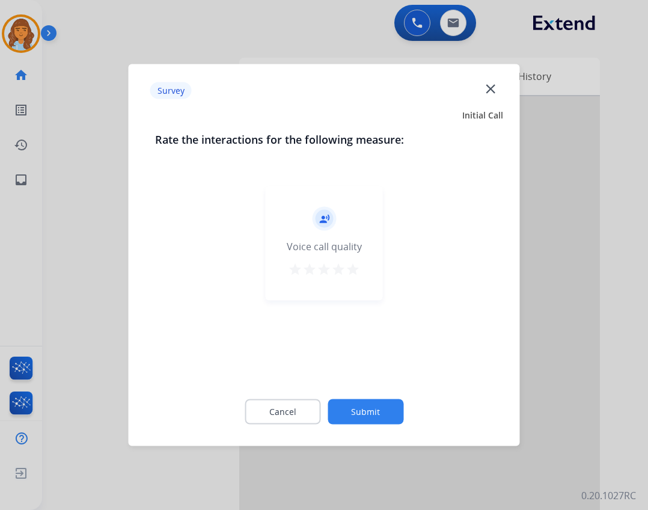
click at [334, 406] on button "Submit" at bounding box center [365, 411] width 76 height 25
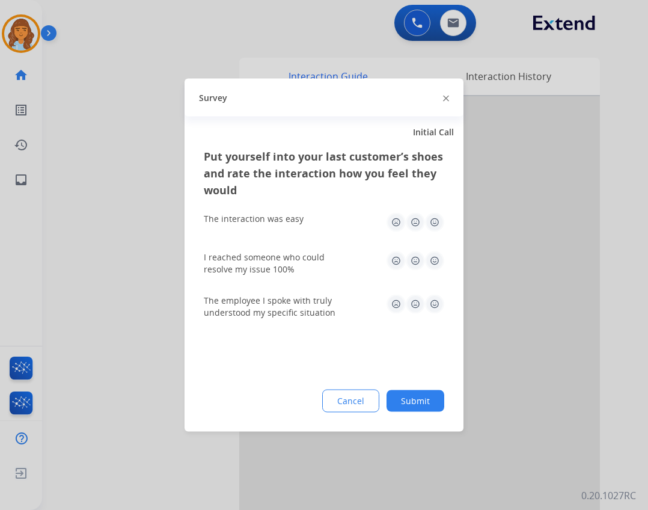
drag, startPoint x: 425, startPoint y: 392, endPoint x: 386, endPoint y: 356, distance: 52.7
click at [424, 389] on div "Cancel Submit" at bounding box center [324, 400] width 240 height 23
click at [426, 406] on button "Submit" at bounding box center [415, 401] width 58 height 22
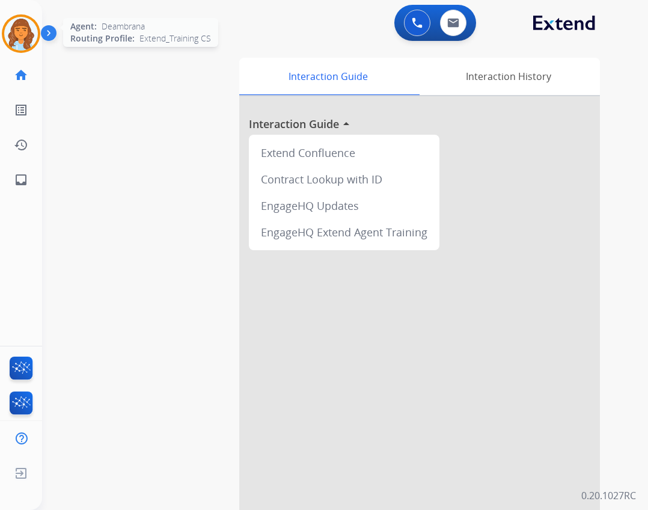
click at [2, 31] on div "Deambrana AfterCallWork Edit Avatar Agent: Deambrana Routing Profile: Extend_Tr…" at bounding box center [21, 33] width 42 height 38
click at [12, 34] on img at bounding box center [21, 34] width 34 height 34
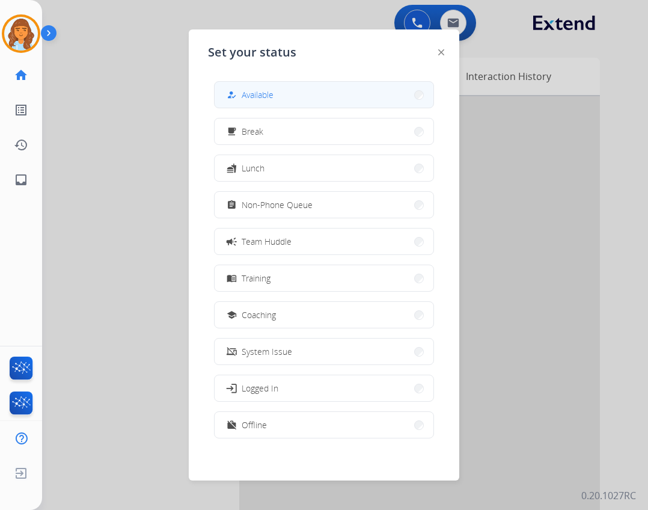
drag, startPoint x: 320, startPoint y: 94, endPoint x: 315, endPoint y: 103, distance: 10.5
click at [319, 95] on button "how_to_reg Available" at bounding box center [324, 95] width 219 height 26
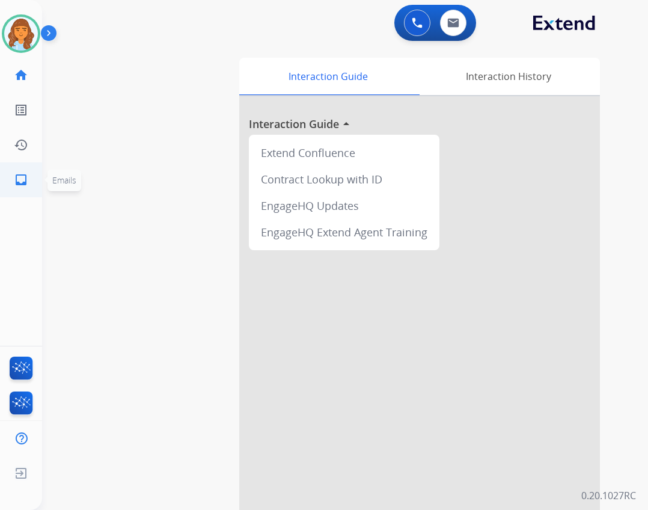
click at [11, 172] on link "inbox Emails" at bounding box center [21, 180] width 34 height 34
select select "**********"
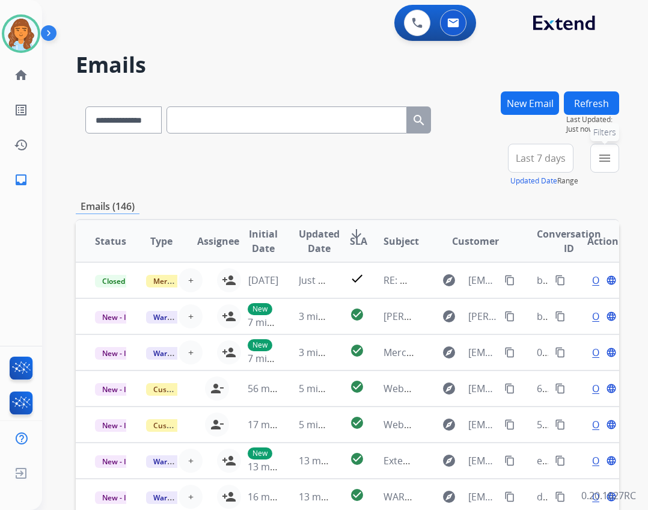
click at [609, 161] on mat-icon "menu" at bounding box center [604, 158] width 14 height 14
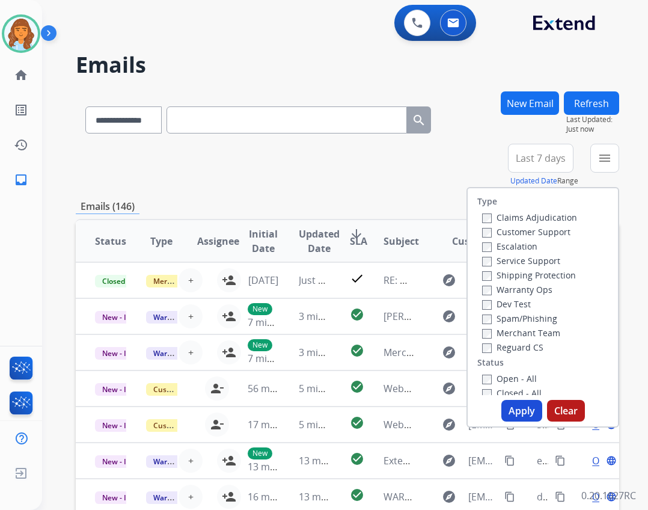
click at [513, 343] on label "Reguard CS" at bounding box center [512, 346] width 61 height 11
click at [513, 380] on label "Open - All" at bounding box center [509, 378] width 55 height 11
click at [538, 278] on label "Shipping Protection" at bounding box center [529, 274] width 94 height 11
click at [540, 233] on label "Customer Support" at bounding box center [526, 231] width 88 height 11
click at [525, 409] on button "Apply" at bounding box center [521, 411] width 41 height 22
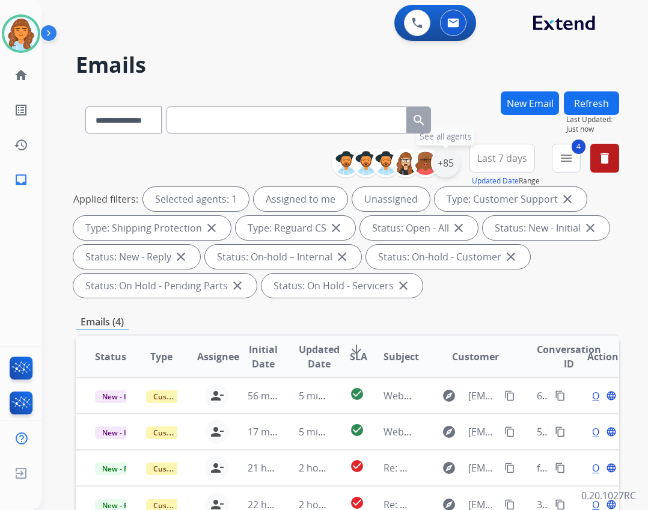
click at [440, 160] on div "+85" at bounding box center [445, 162] width 29 height 29
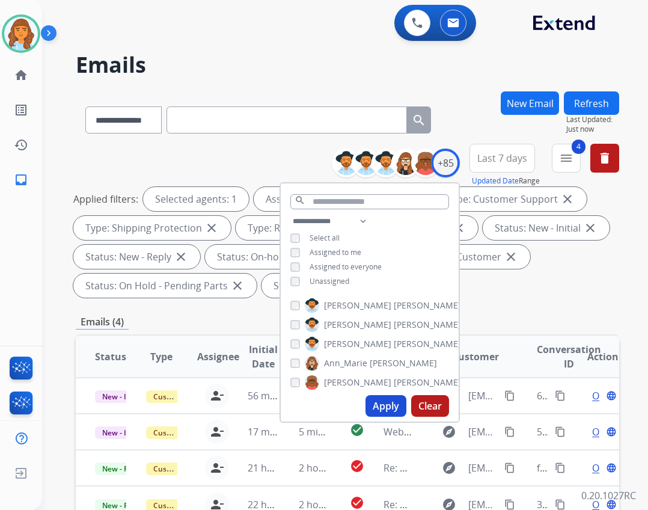
click at [337, 282] on span "Unassigned" at bounding box center [329, 281] width 40 height 10
click at [375, 409] on button "Apply" at bounding box center [385, 406] width 41 height 22
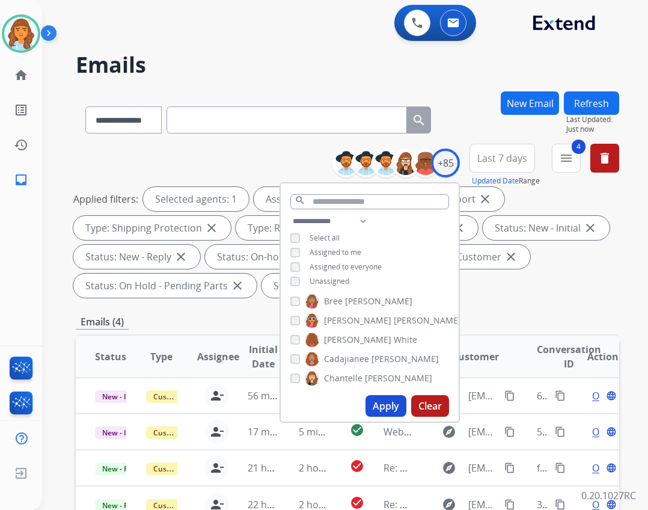
scroll to position [240, 0]
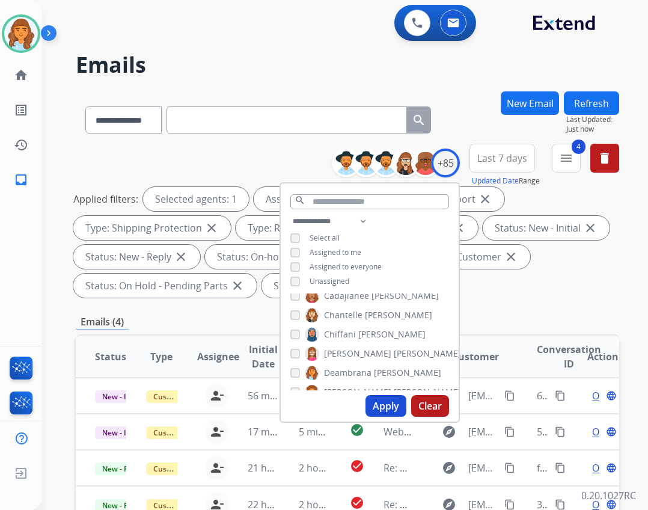
click at [495, 303] on div "**********" at bounding box center [347, 445] width 543 height 708
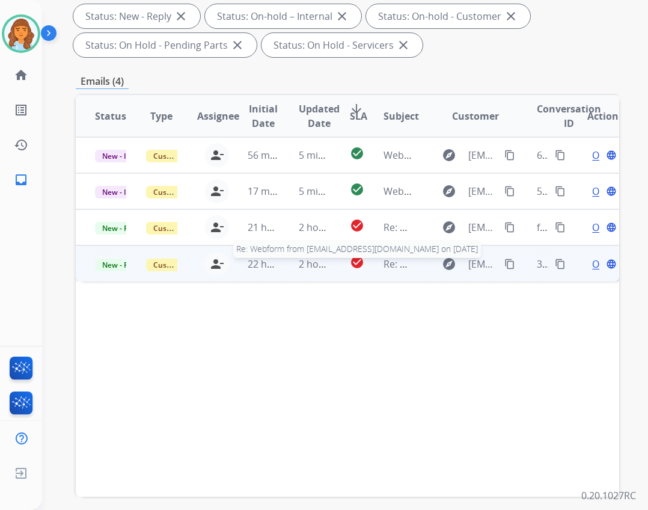
click at [401, 267] on span "Re: Webform from fabrizio.dimino01@gmail.com on 08/17/2025" at bounding box center [527, 263] width 288 height 13
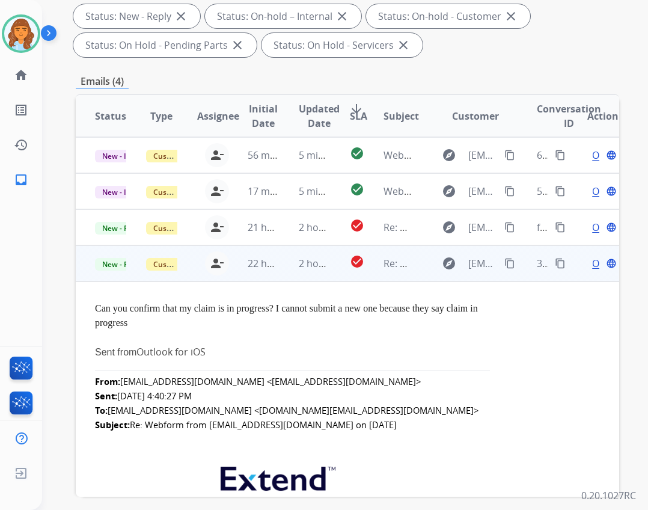
scroll to position [108, 0]
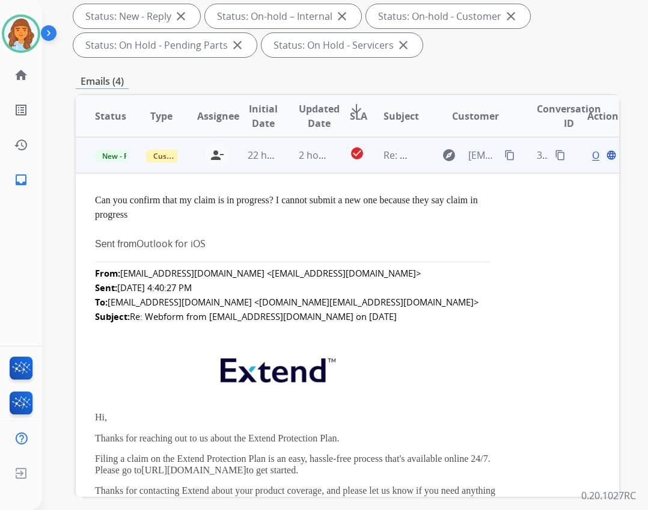
click at [592, 158] on span "Open" at bounding box center [604, 155] width 25 height 14
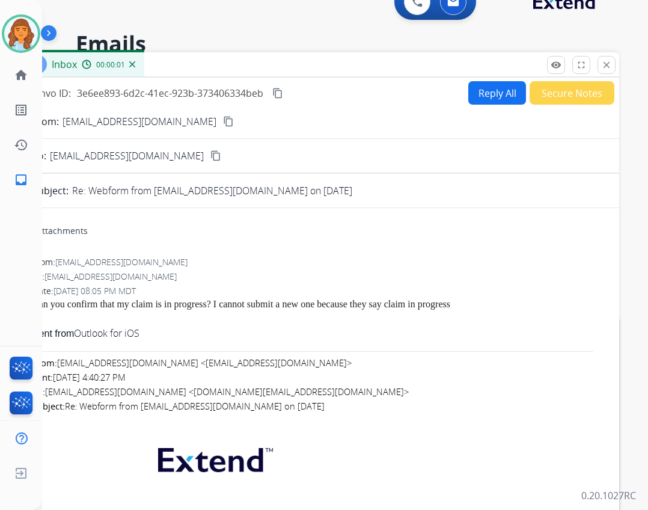
scroll to position [0, 0]
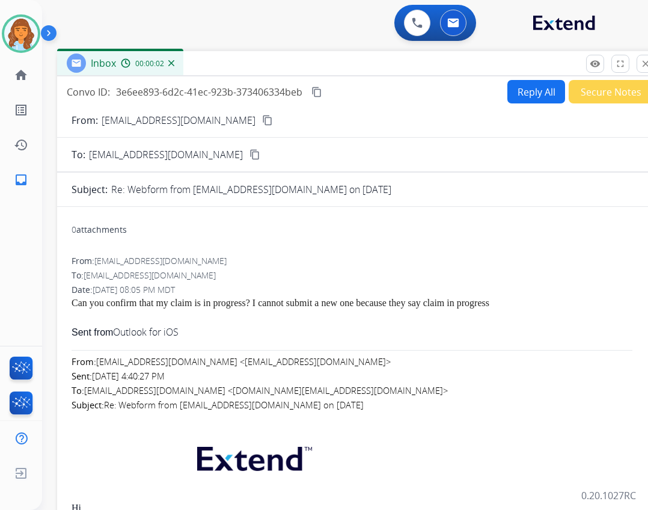
drag, startPoint x: 312, startPoint y: 97, endPoint x: 352, endPoint y: 75, distance: 44.9
click at [352, 75] on div "Inbox 00:00:02" at bounding box center [357, 63] width 601 height 25
click at [515, 82] on button "Reply All" at bounding box center [536, 91] width 58 height 23
select select "**********"
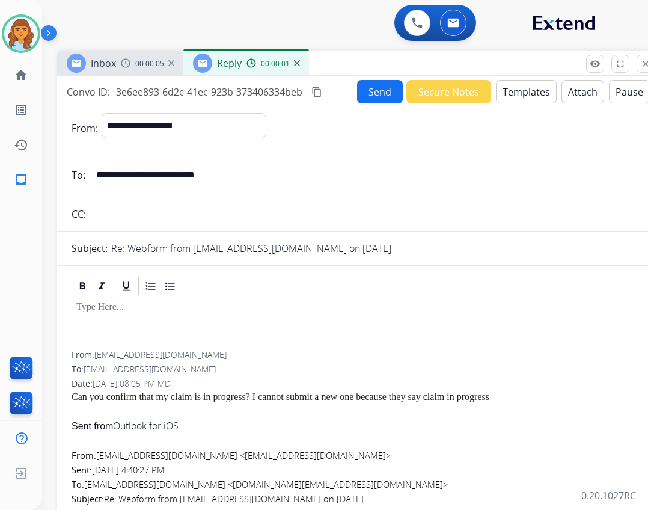
click at [504, 84] on button "Templates" at bounding box center [526, 91] width 61 height 23
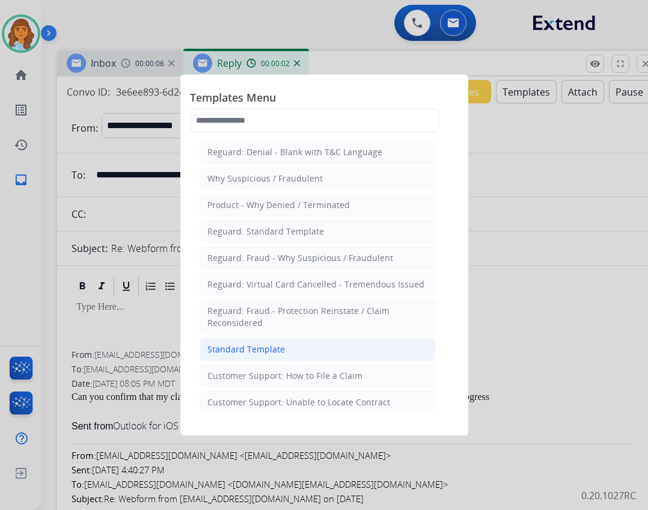
click at [291, 343] on li "Standard Template" at bounding box center [318, 349] width 236 height 23
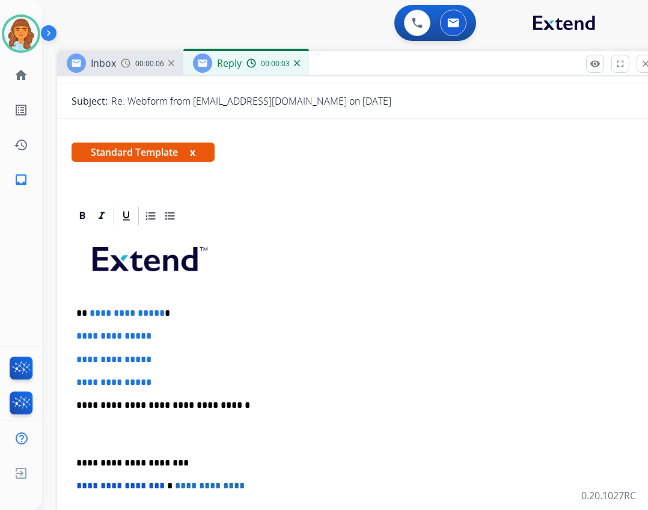
scroll to position [180, 0]
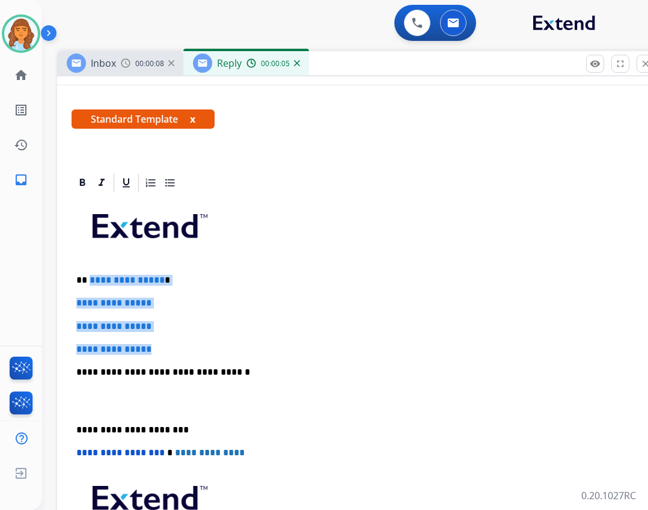
drag, startPoint x: 88, startPoint y: 276, endPoint x: 166, endPoint y: 343, distance: 102.7
click at [166, 343] on div "**********" at bounding box center [358, 399] width 572 height 413
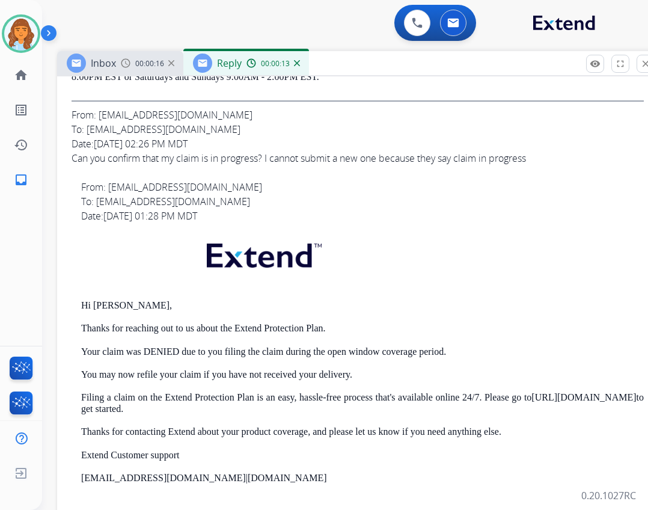
scroll to position [1142, 0]
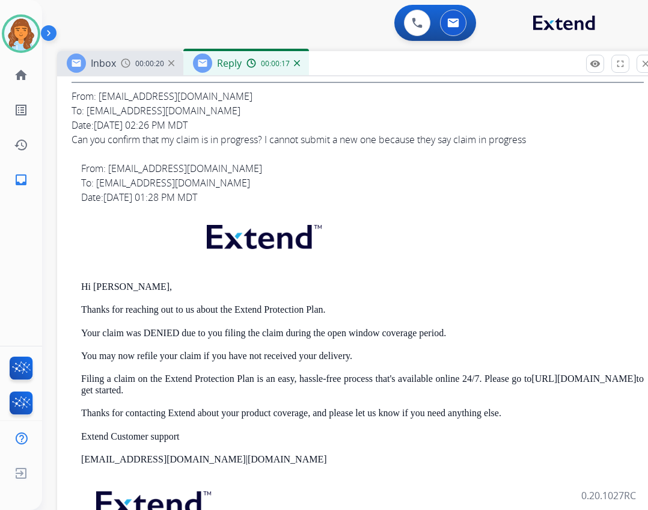
drag, startPoint x: 94, startPoint y: 283, endPoint x: 155, endPoint y: 288, distance: 61.5
click at [157, 287] on p "Hi Fabrizio Dimino," at bounding box center [362, 286] width 562 height 11
copy p "Fabrizio Dimino"
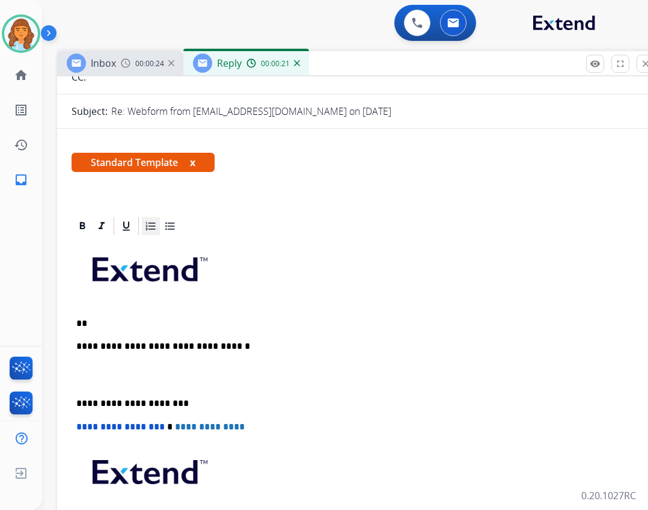
scroll to position [120, 0]
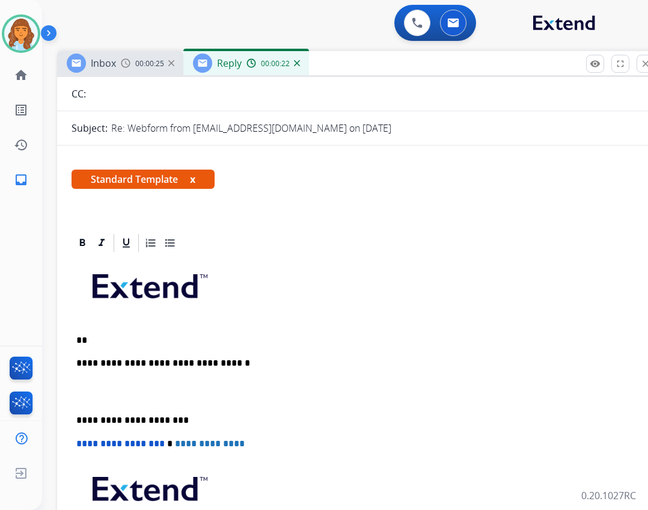
click at [105, 340] on p "**" at bounding box center [352, 340] width 553 height 11
paste div "To enrich screen reader interactions, please activate Accessibility in Grammarl…"
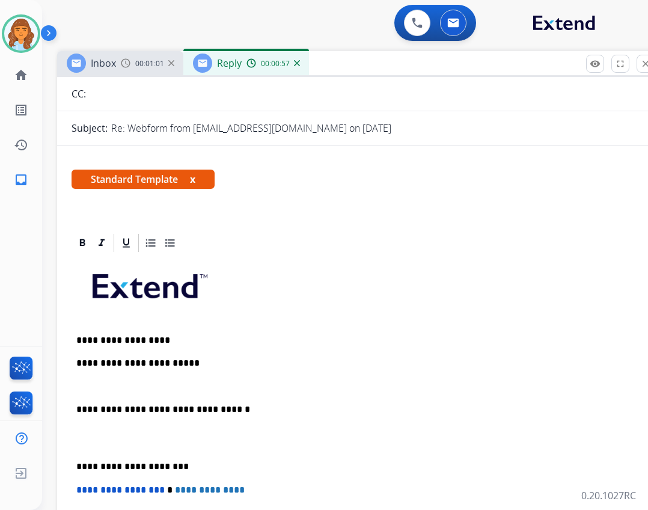
click at [189, 364] on p "**********" at bounding box center [352, 363] width 553 height 11
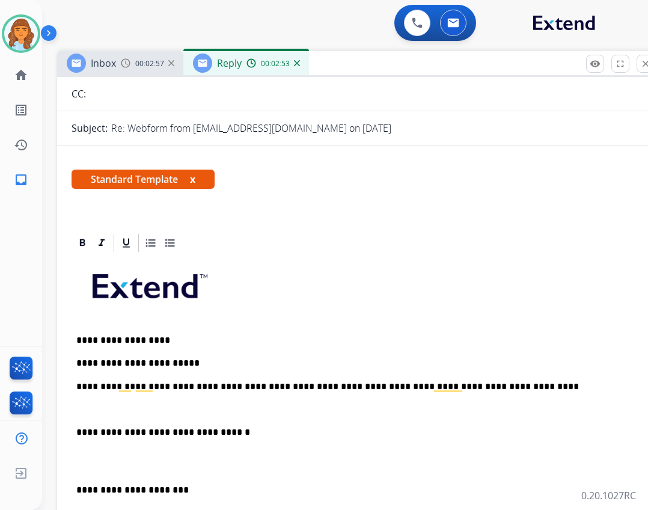
click at [73, 431] on div "**********" at bounding box center [358, 460] width 572 height 413
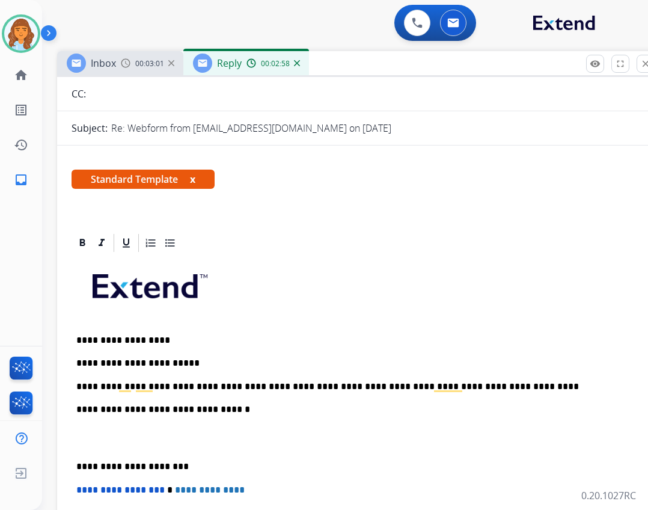
click at [77, 465] on p "**********" at bounding box center [352, 466] width 553 height 11
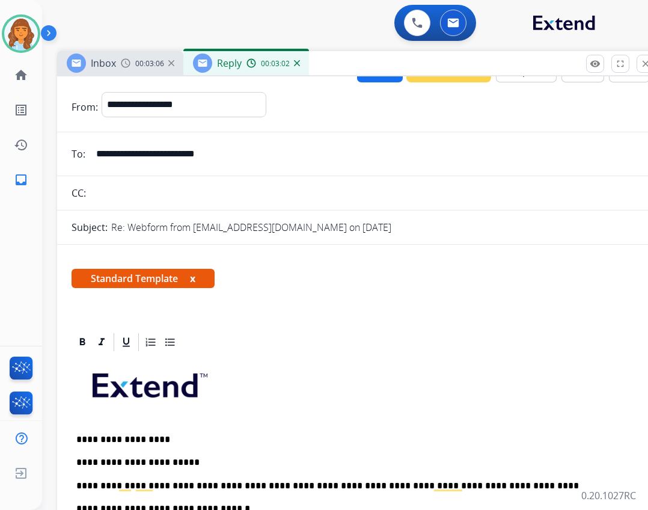
scroll to position [0, 0]
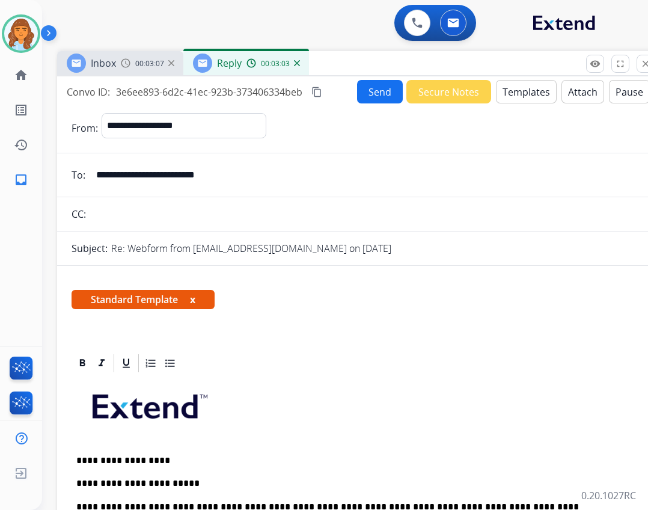
click at [376, 87] on button "Send" at bounding box center [380, 91] width 46 height 23
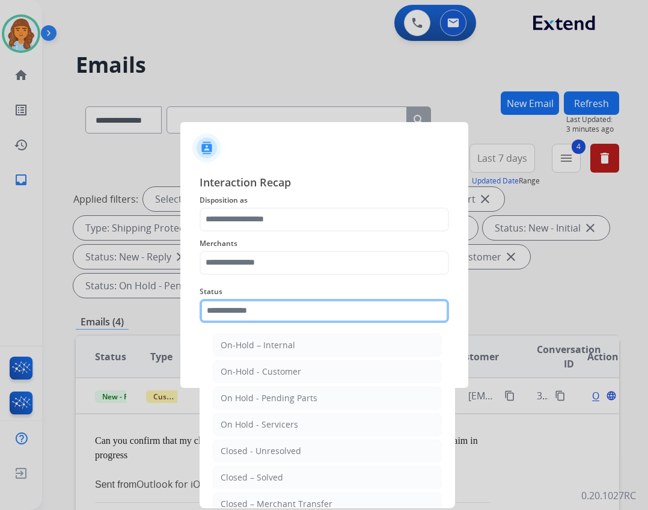
click at [296, 306] on input "text" at bounding box center [324, 311] width 249 height 24
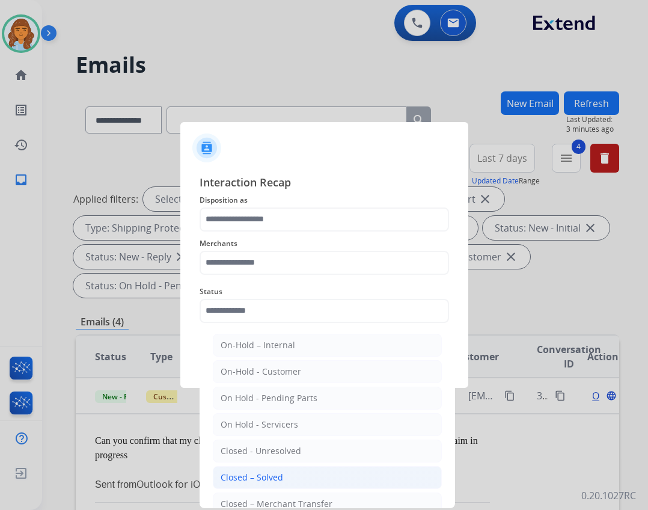
click at [302, 474] on li "Closed – Solved" at bounding box center [327, 477] width 229 height 23
type input "**********"
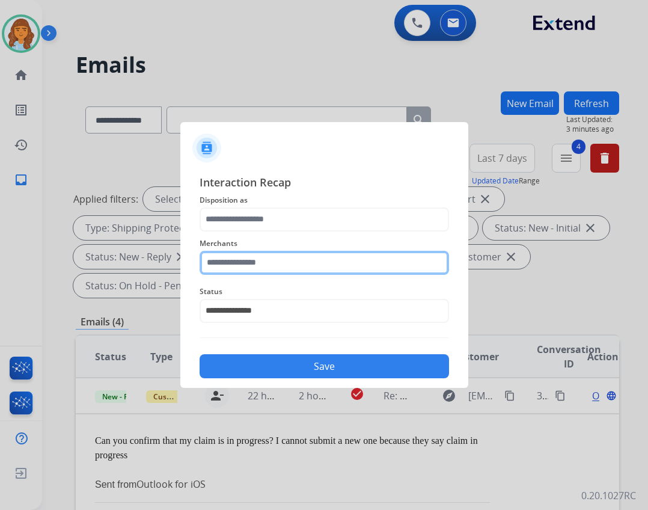
click at [300, 266] on input "text" at bounding box center [324, 263] width 249 height 24
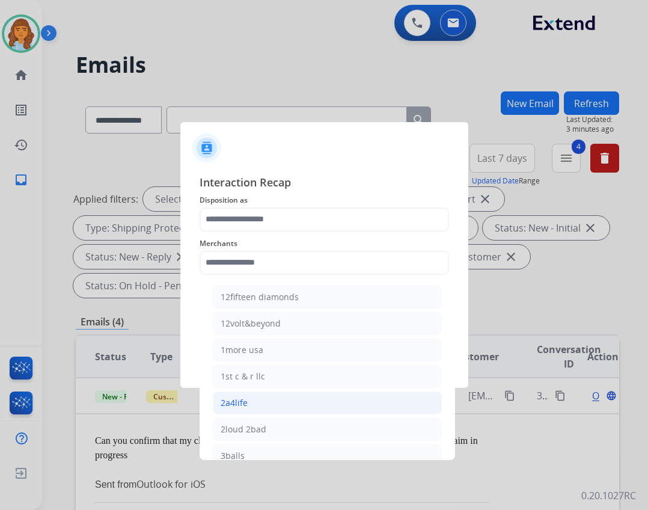
click at [338, 397] on li "2a4life" at bounding box center [327, 402] width 229 height 23
type input "*******"
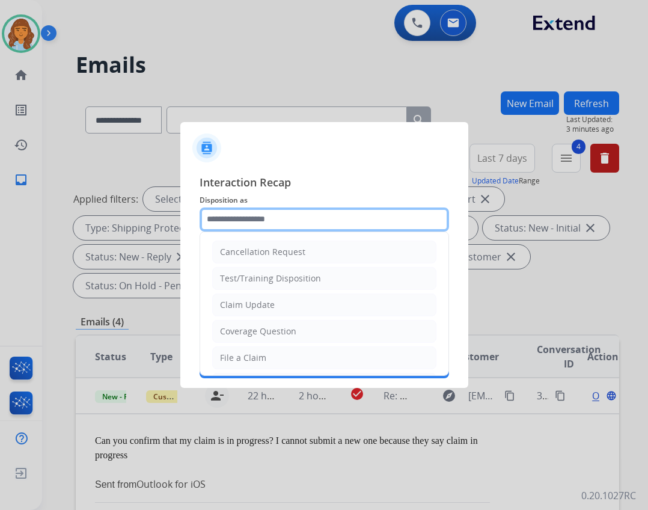
click at [279, 228] on input "text" at bounding box center [324, 219] width 249 height 24
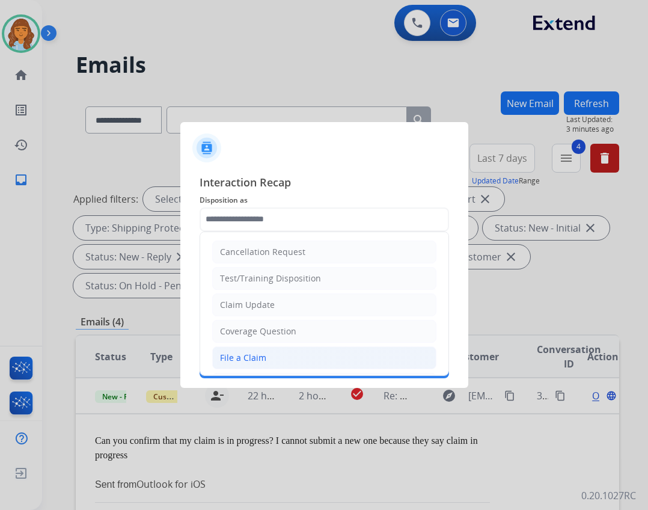
click at [306, 354] on li "File a Claim" at bounding box center [324, 357] width 224 height 23
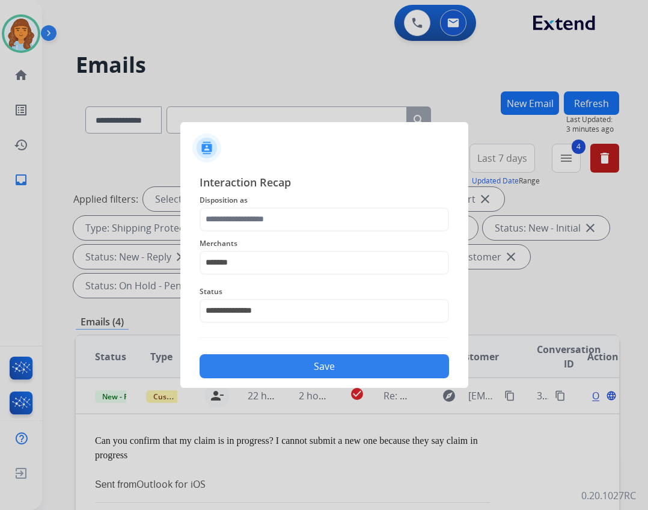
type input "**********"
click at [319, 369] on button "Save" at bounding box center [324, 366] width 249 height 24
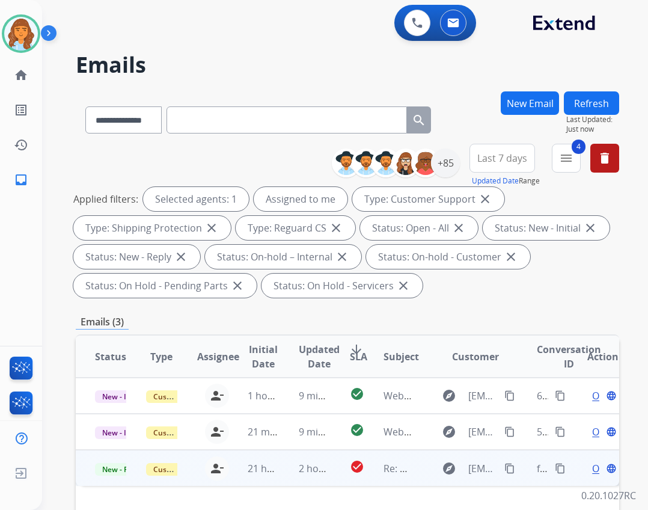
click at [331, 469] on td "check_circle" at bounding box center [348, 467] width 34 height 36
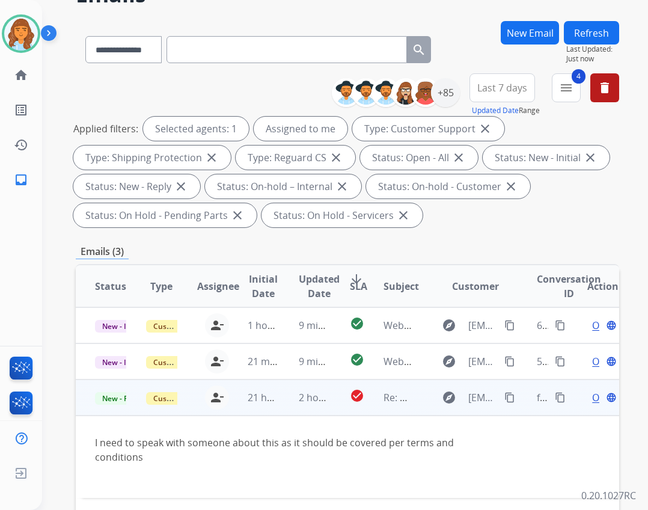
scroll to position [120, 0]
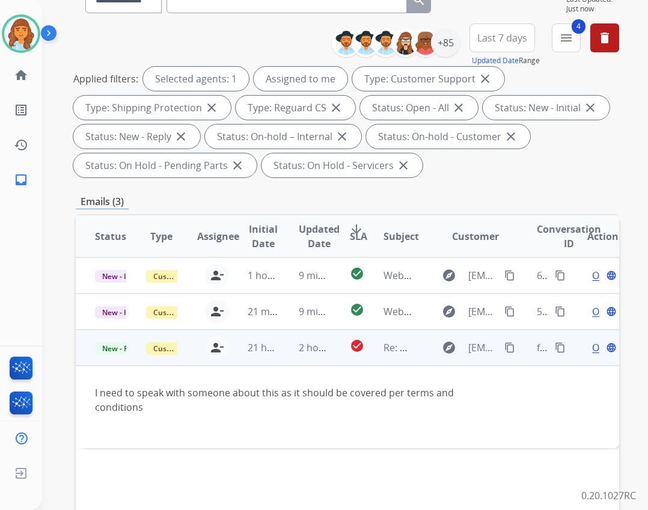
click at [592, 345] on span "Open" at bounding box center [604, 347] width 25 height 14
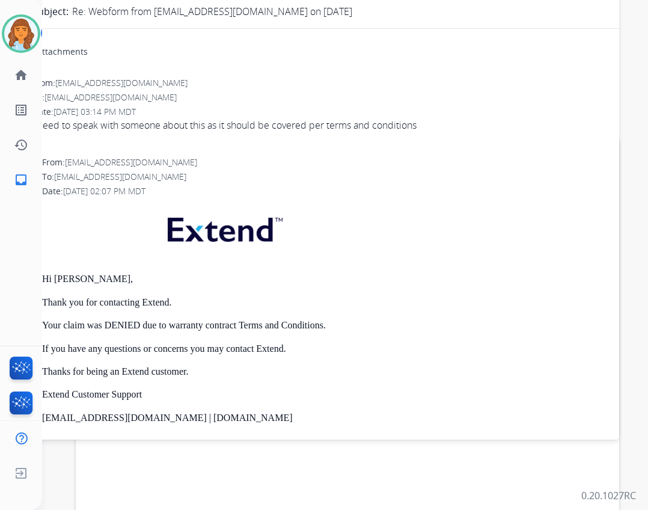
scroll to position [180, 0]
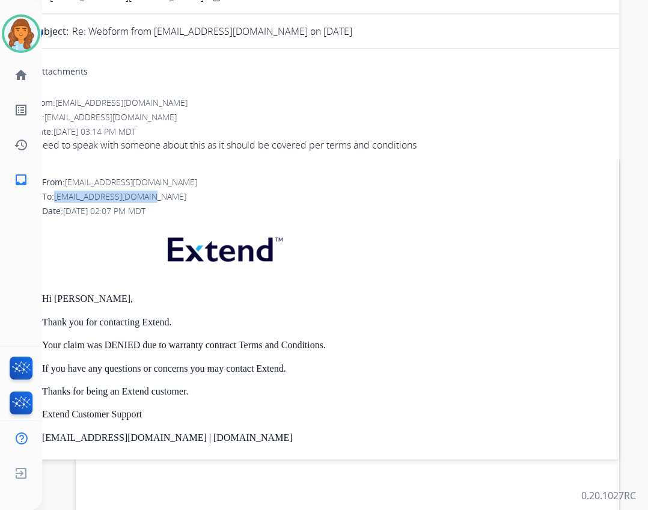
drag, startPoint x: 56, startPoint y: 195, endPoint x: 156, endPoint y: 190, distance: 99.9
click at [156, 190] on div "To: paytonkirk20@gmail.com" at bounding box center [323, 196] width 562 height 12
drag, startPoint x: 130, startPoint y: 198, endPoint x: 157, endPoint y: 204, distance: 28.4
click at [157, 204] on div "From: support@extend.com To: paytonkirk20@gmail.com Date: 08/17/2025 - 02:07 PM…" at bounding box center [318, 371] width 572 height 391
drag, startPoint x: 56, startPoint y: 196, endPoint x: 153, endPoint y: 199, distance: 96.2
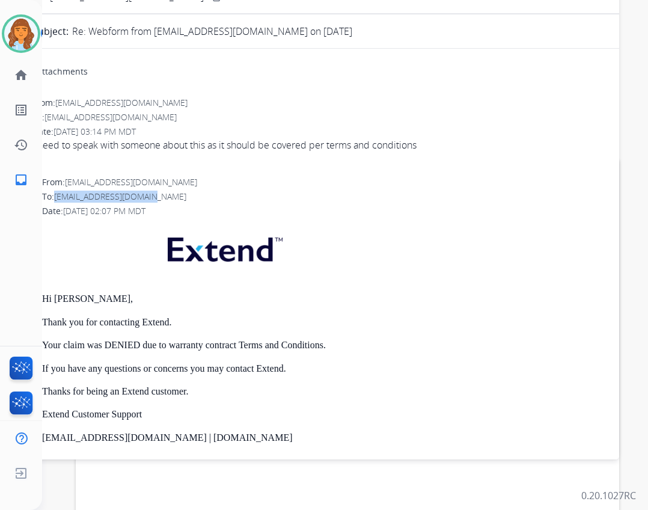
click at [153, 197] on div "To: paytonkirk20@gmail.com" at bounding box center [323, 196] width 562 height 12
copy span "[EMAIL_ADDRESS][DOMAIN_NAME]"
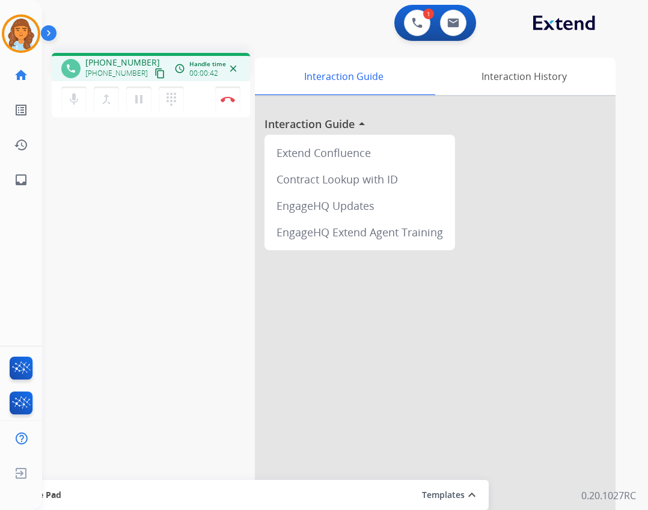
drag, startPoint x: 519, startPoint y: 504, endPoint x: 522, endPoint y: 510, distance: 6.5
click at [522, 509] on html "Outbound call Quit Outbound call Quit Schedule interaction + Add to my list Cus…" at bounding box center [324, 255] width 648 height 510
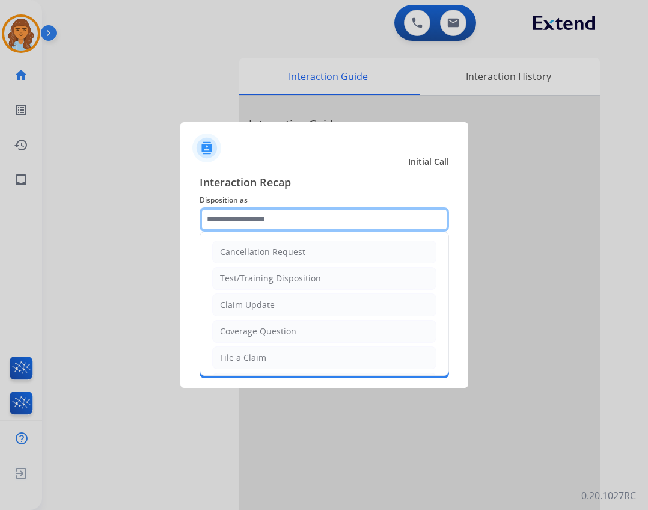
click at [347, 227] on input "text" at bounding box center [324, 219] width 249 height 24
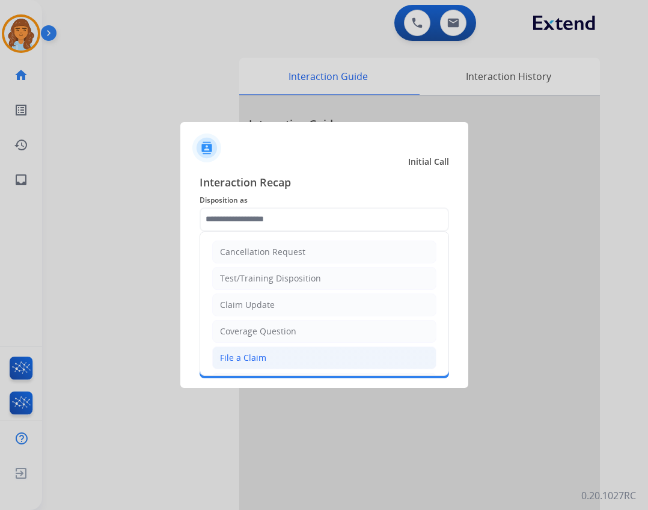
click at [270, 365] on li "File a Claim" at bounding box center [324, 357] width 224 height 23
type input "**********"
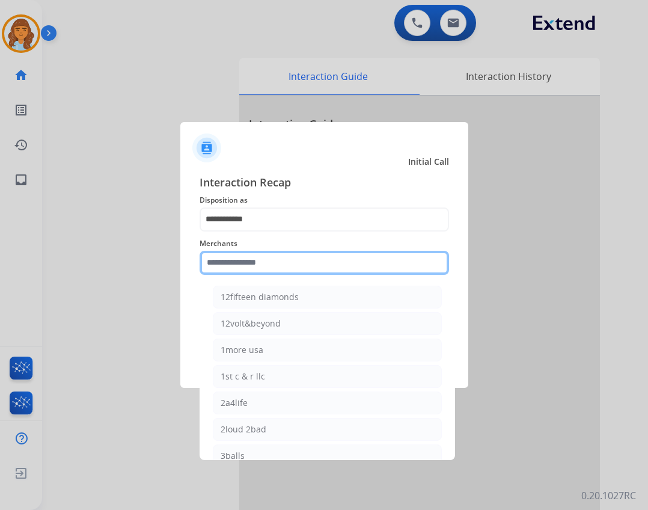
click at [289, 270] on input "text" at bounding box center [324, 263] width 249 height 24
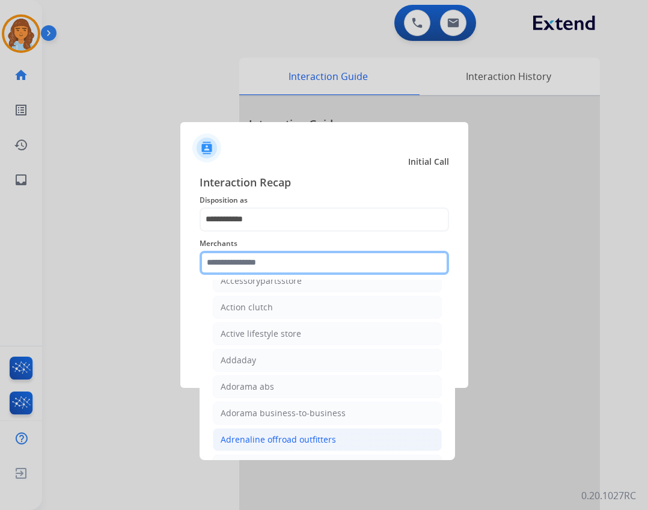
scroll to position [300, 0]
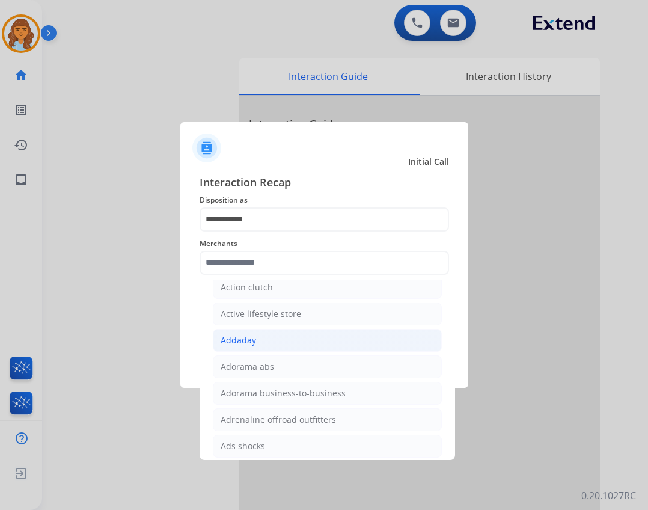
click at [317, 348] on li "Addaday" at bounding box center [327, 340] width 229 height 23
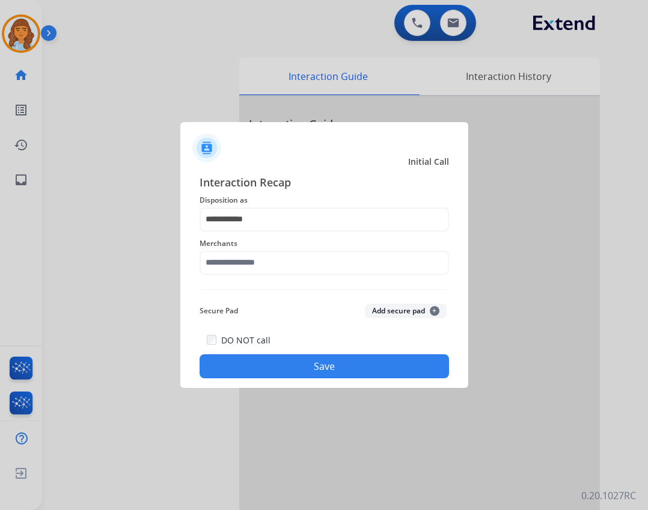
type input "*******"
click at [338, 365] on button "Save" at bounding box center [324, 366] width 249 height 24
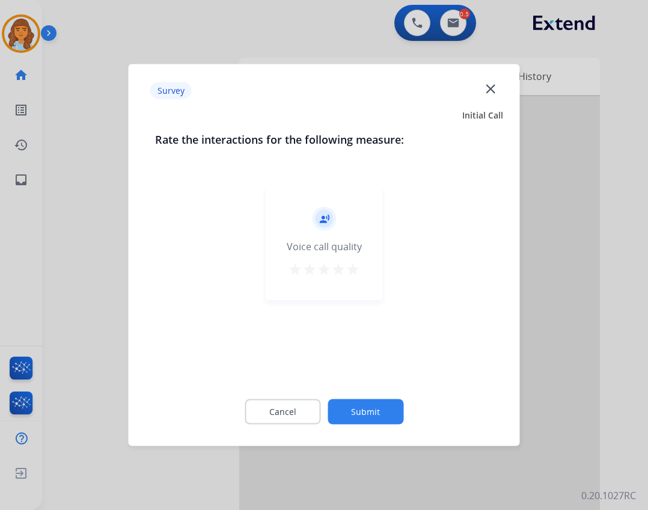
click at [373, 404] on button "Submit" at bounding box center [365, 411] width 76 height 25
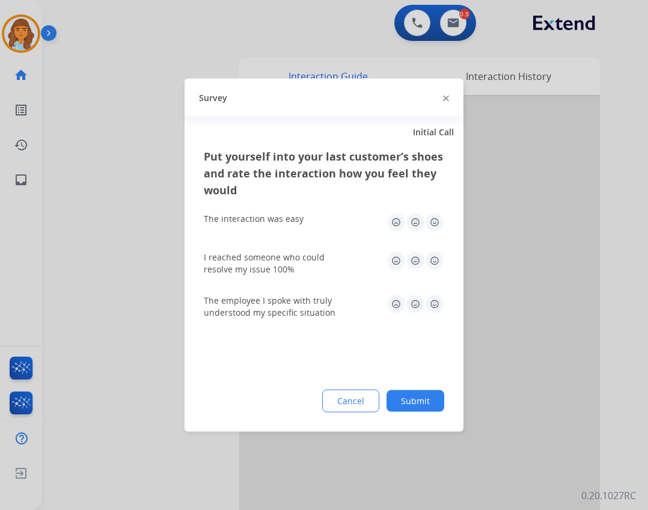
click at [419, 394] on button "Submit" at bounding box center [415, 401] width 58 height 22
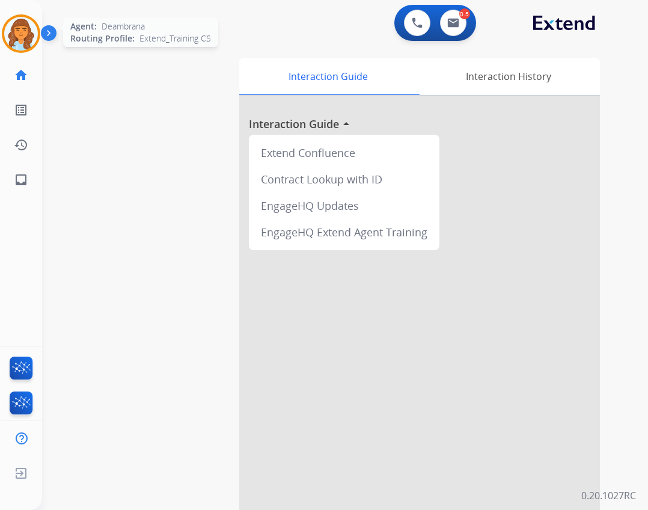
click at [22, 40] on img at bounding box center [21, 34] width 34 height 34
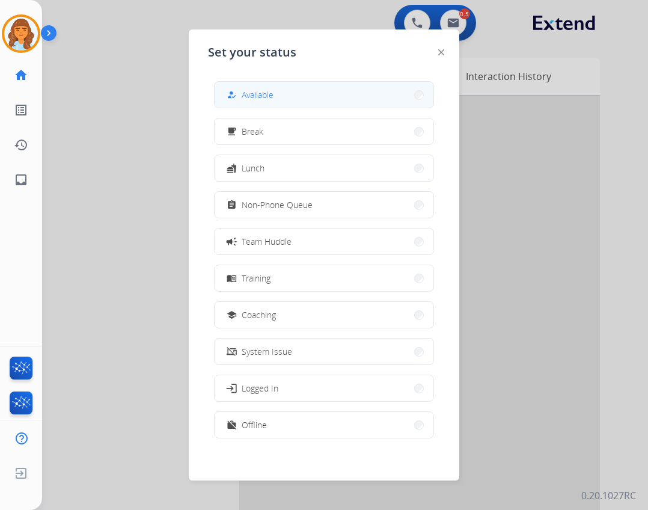
click at [268, 97] on span "Available" at bounding box center [258, 94] width 32 height 13
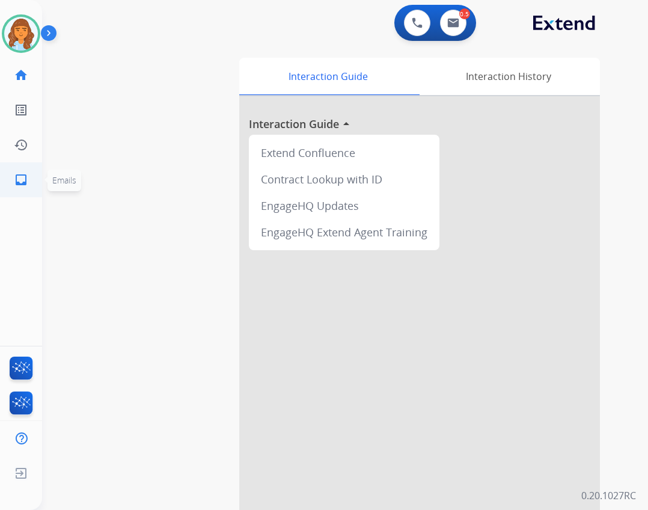
click at [32, 180] on link "inbox Emails" at bounding box center [21, 180] width 34 height 34
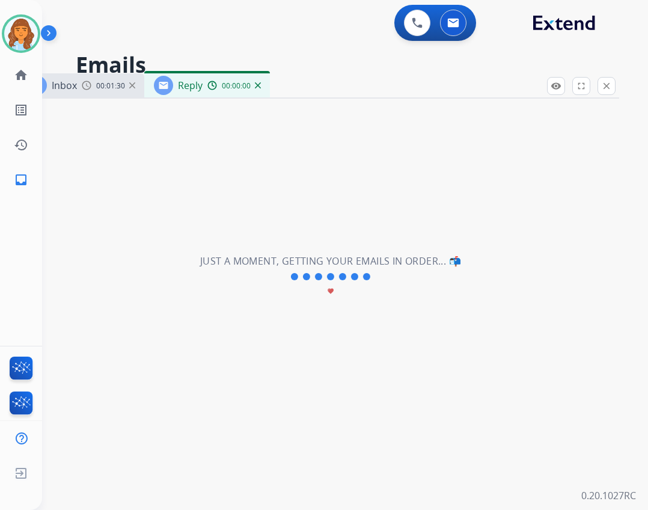
select select "**********"
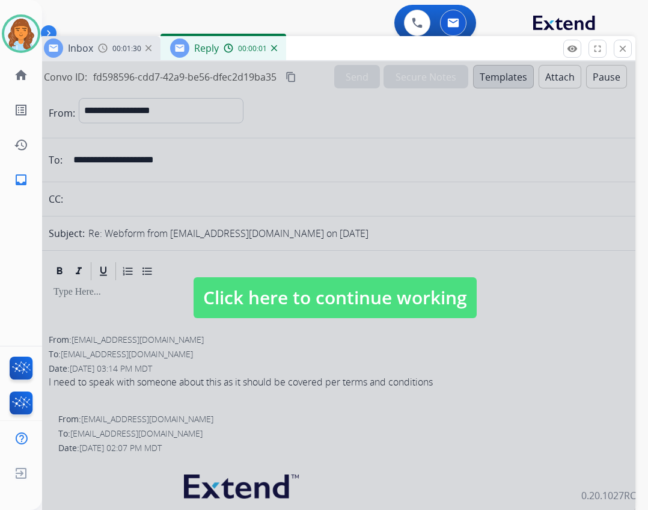
drag, startPoint x: 419, startPoint y: 91, endPoint x: 435, endPoint y: 54, distance: 40.6
click at [435, 54] on div "Inbox 00:01:30 Reply 00:00:01" at bounding box center [334, 48] width 601 height 25
click at [379, 292] on span "Click here to continue working" at bounding box center [334, 297] width 283 height 41
select select
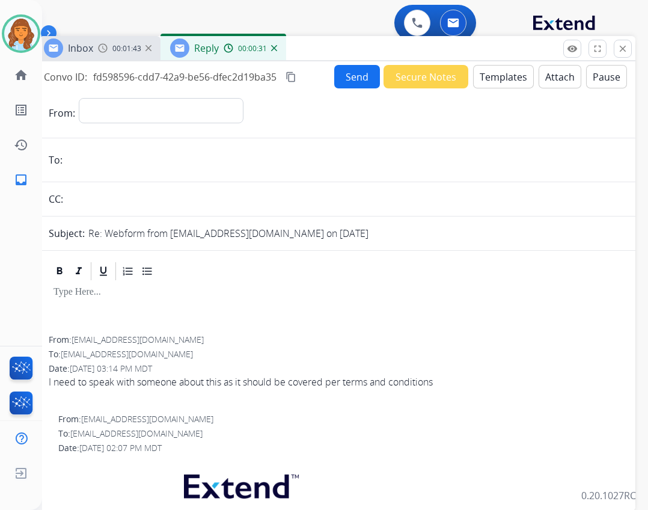
click at [522, 83] on button "Templates" at bounding box center [503, 76] width 61 height 23
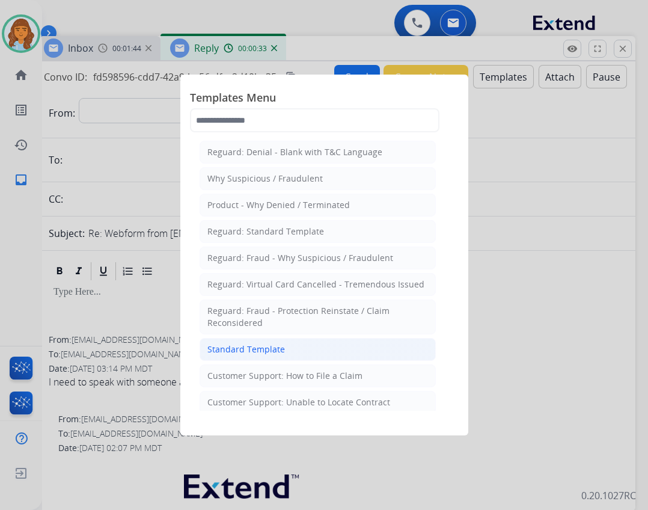
click at [338, 349] on li "Standard Template" at bounding box center [318, 349] width 236 height 23
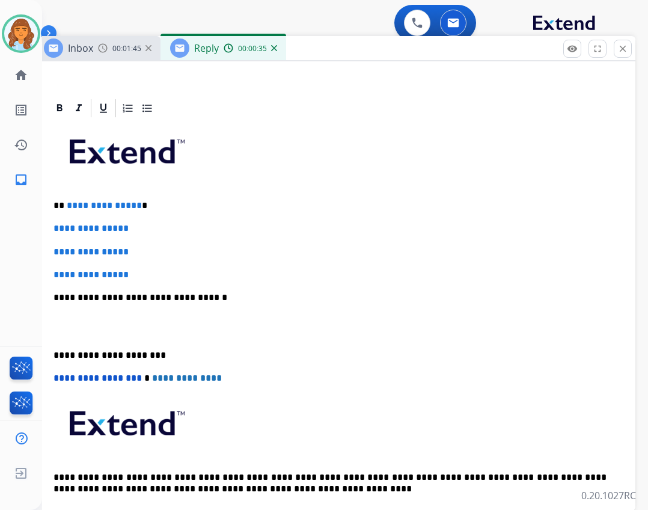
scroll to position [240, 0]
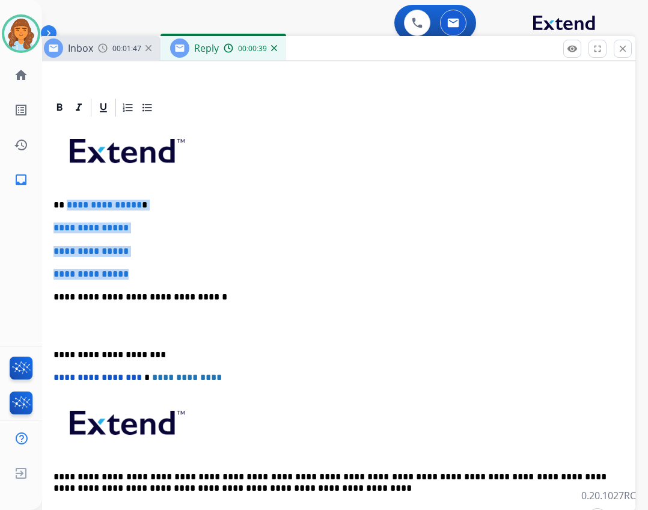
drag, startPoint x: 67, startPoint y: 204, endPoint x: 144, endPoint y: 275, distance: 105.0
click at [144, 275] on div "**********" at bounding box center [335, 324] width 572 height 413
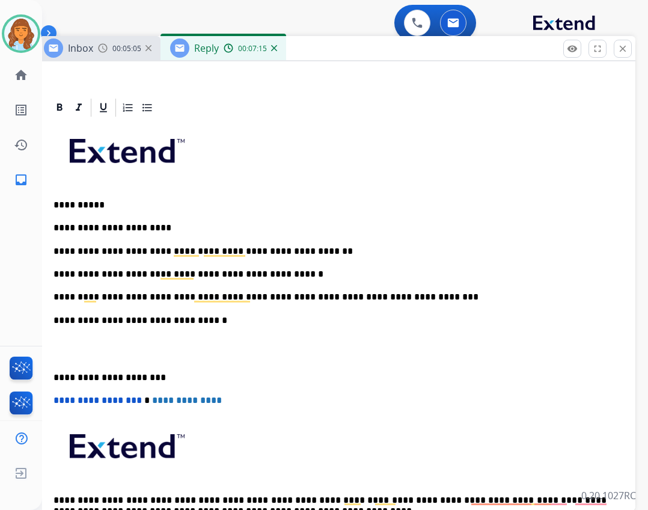
click at [50, 374] on div "**********" at bounding box center [335, 336] width 572 height 437
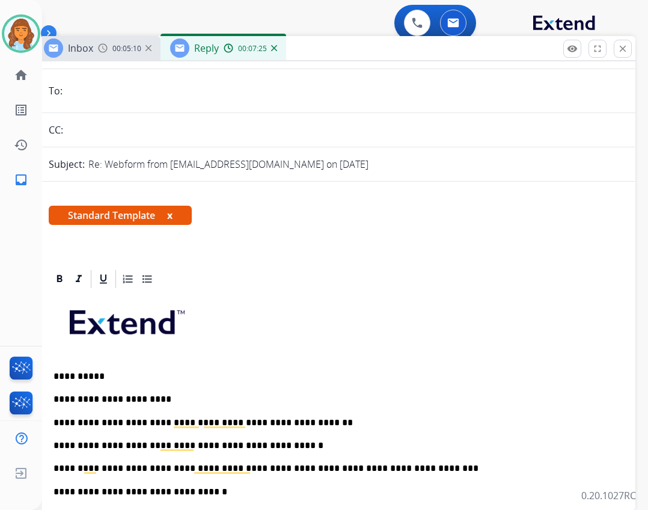
scroll to position [0, 0]
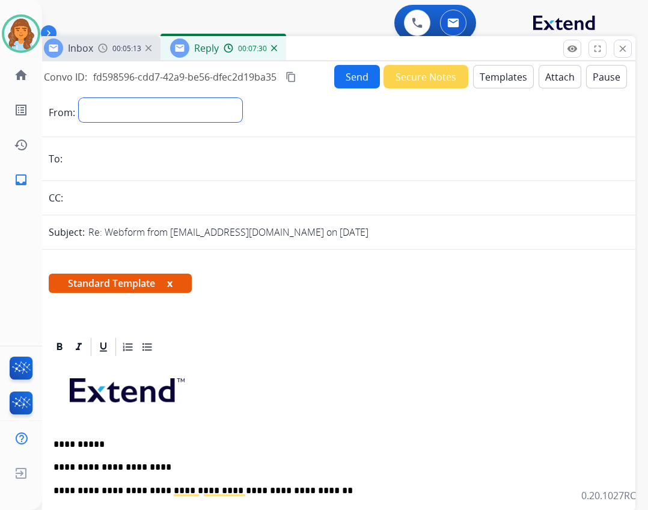
click at [233, 102] on select "**********" at bounding box center [160, 110] width 163 height 24
select select "**********"
click at [79, 98] on select "**********" at bounding box center [160, 110] width 163 height 24
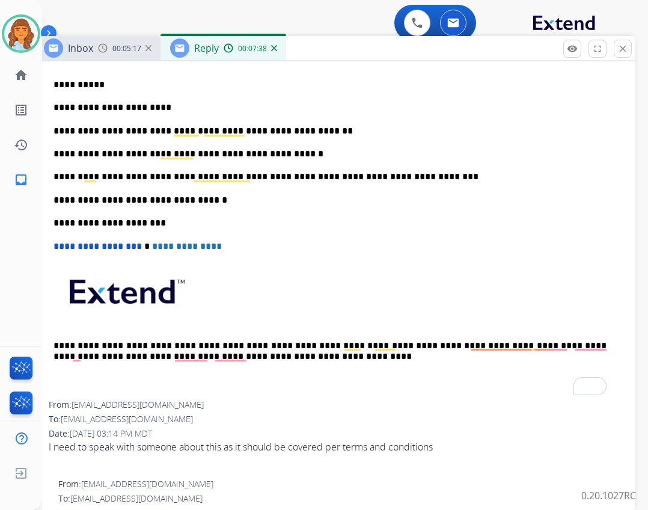
scroll to position [362, 0]
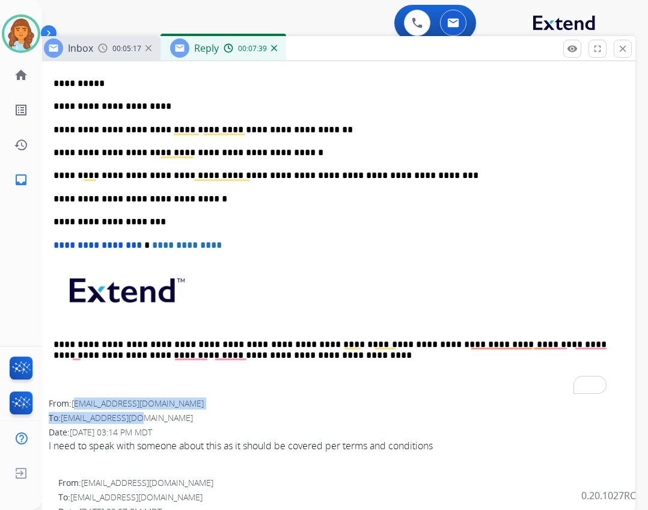
drag, startPoint x: 80, startPoint y: 401, endPoint x: 145, endPoint y: 412, distance: 66.3
click at [145, 412] on div "From: paytonkirk20@gmail.com To: support@extend.com Date: 08/17/2025 - 03:14 PM…" at bounding box center [335, 432] width 572 height 70
click at [90, 403] on span "[EMAIL_ADDRESS][DOMAIN_NAME]" at bounding box center [138, 402] width 132 height 11
drag, startPoint x: 77, startPoint y: 402, endPoint x: 131, endPoint y: 406, distance: 54.2
click at [131, 406] on span "[EMAIL_ADDRESS][DOMAIN_NAME]" at bounding box center [138, 402] width 132 height 11
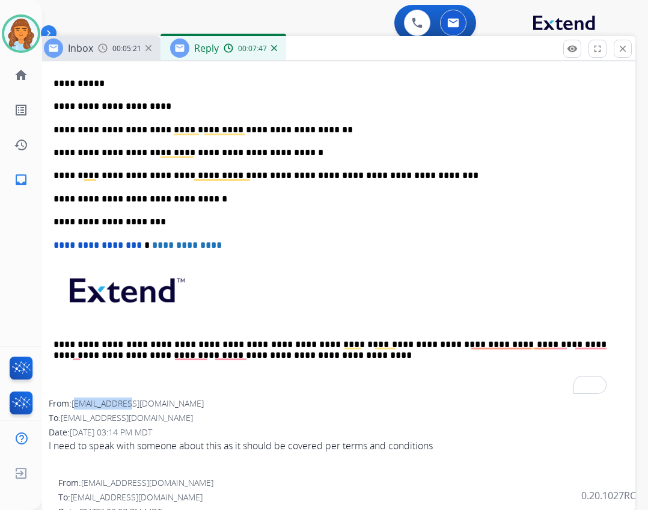
drag, startPoint x: 72, startPoint y: 400, endPoint x: 169, endPoint y: 400, distance: 98.0
click at [169, 400] on div "From: paytonkirk20@gmail.com" at bounding box center [335, 403] width 572 height 12
copy div "[EMAIL_ADDRESS][DOMAIN_NAME]"
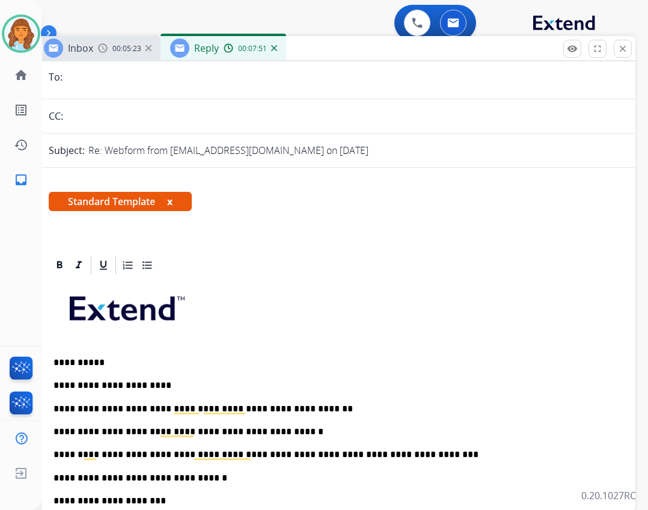
scroll to position [61, 0]
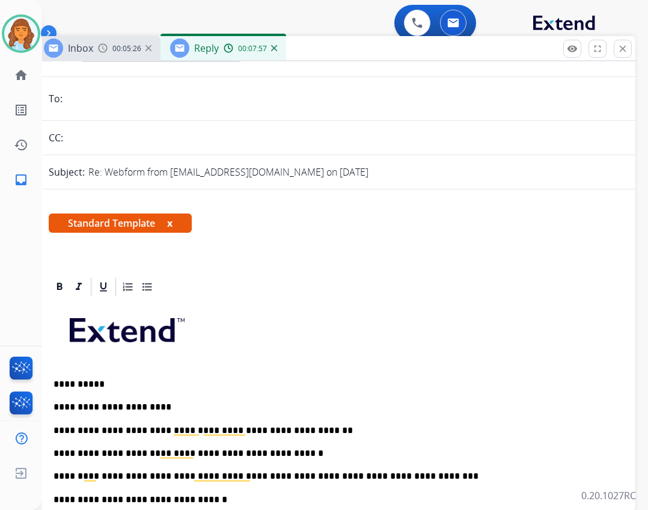
click at [109, 107] on input "email" at bounding box center [343, 99] width 555 height 24
paste input "**********"
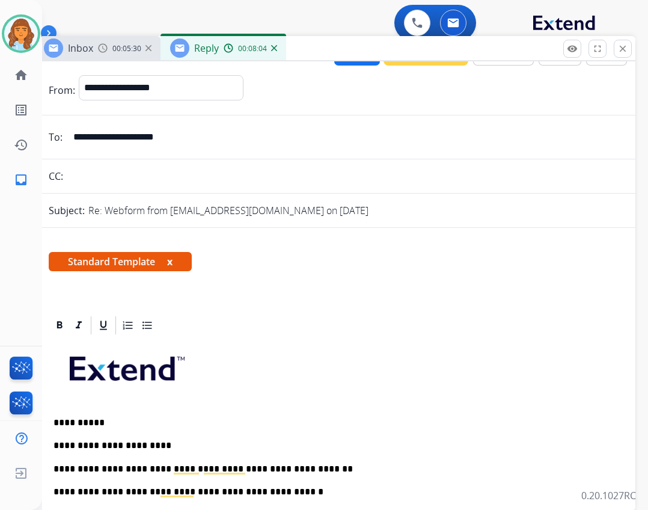
scroll to position [0, 0]
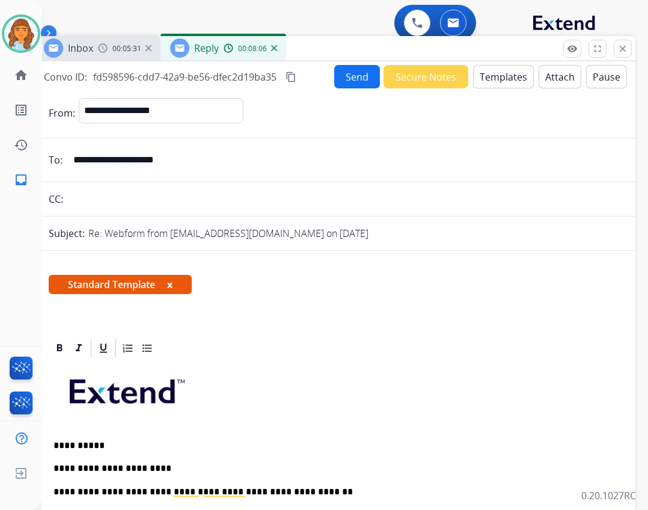
type input "**********"
click at [352, 75] on button "Send" at bounding box center [357, 76] width 46 height 23
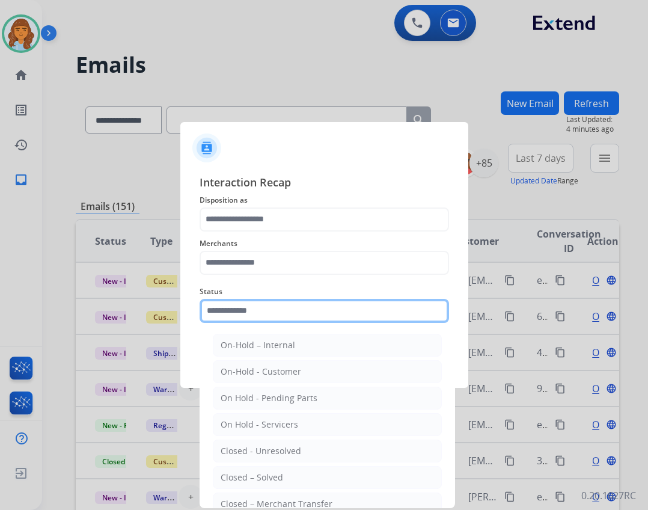
click at [265, 321] on input "text" at bounding box center [324, 311] width 249 height 24
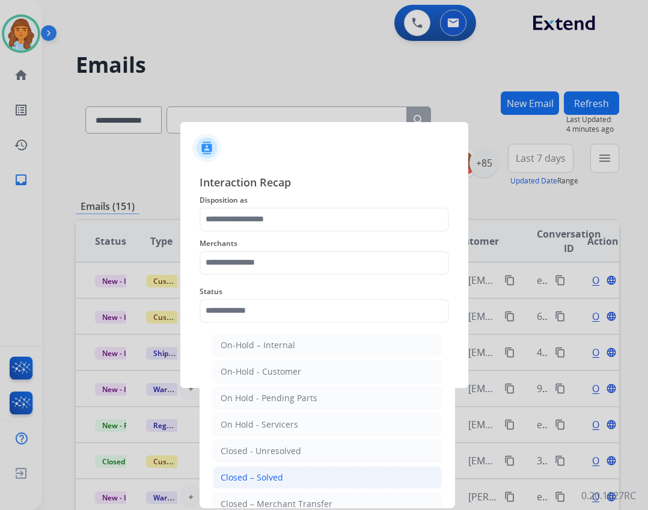
click at [280, 474] on div "Closed – Solved" at bounding box center [252, 477] width 62 height 12
type input "**********"
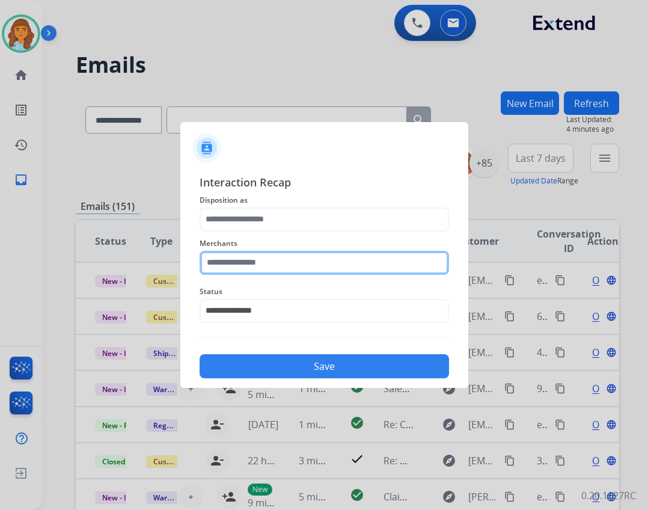
click at [308, 264] on input "text" at bounding box center [324, 263] width 249 height 24
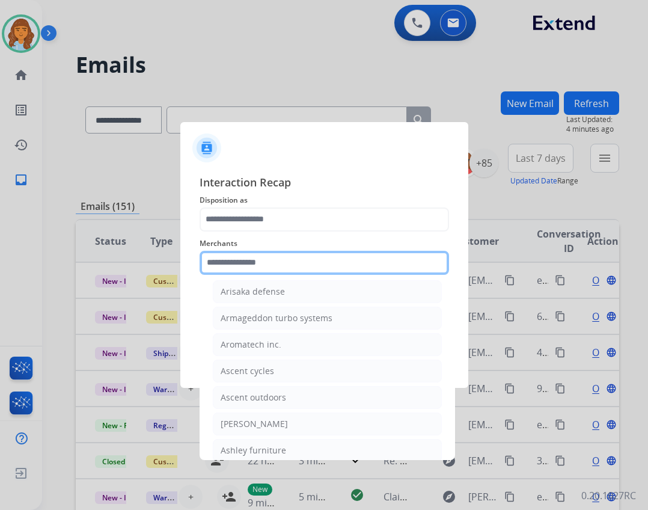
scroll to position [1683, 0]
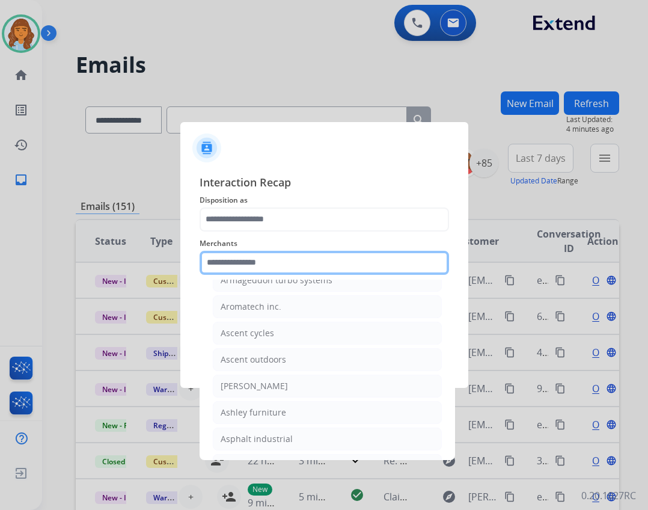
click at [223, 267] on input "text" at bounding box center [324, 263] width 249 height 24
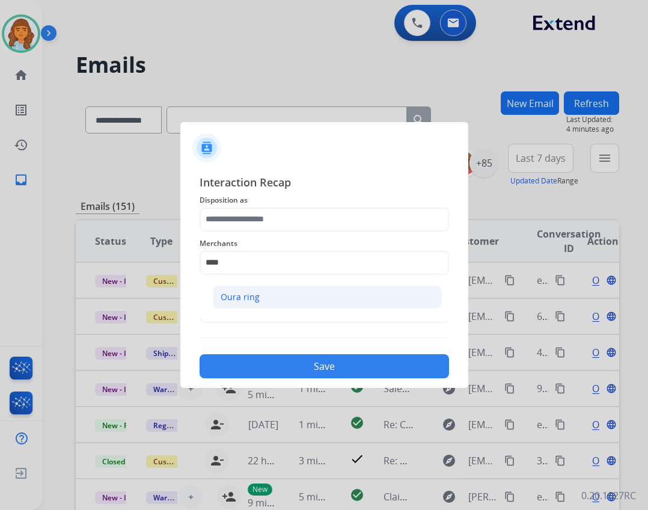
click at [261, 296] on li "Oura ring" at bounding box center [327, 296] width 229 height 23
type input "*********"
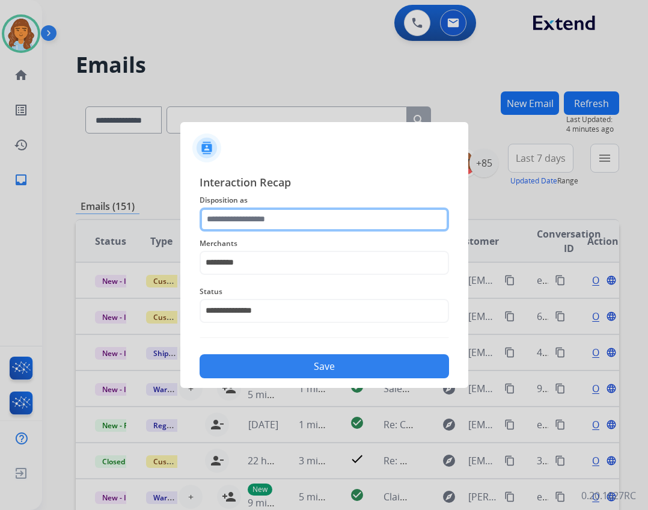
click at [263, 223] on input "text" at bounding box center [324, 219] width 249 height 24
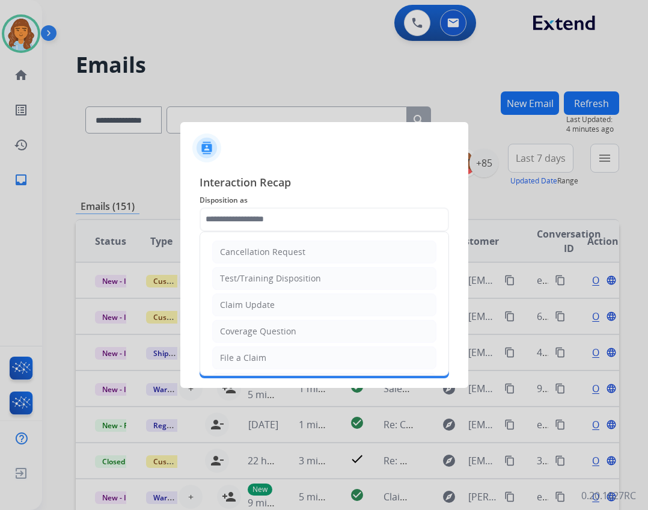
click at [269, 311] on li "Claim Update" at bounding box center [324, 304] width 224 height 23
type input "**********"
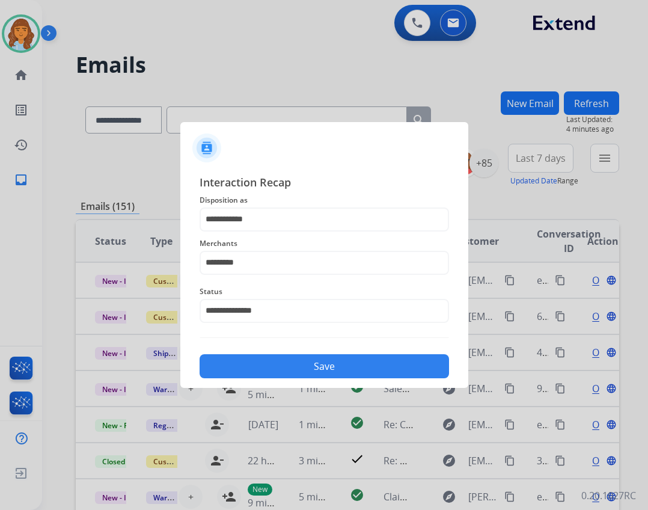
click at [286, 364] on button "Save" at bounding box center [324, 366] width 249 height 24
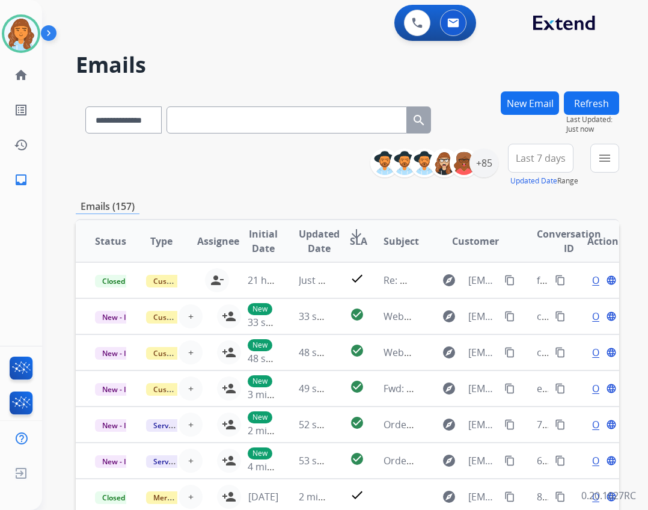
click at [591, 154] on button "menu" at bounding box center [604, 158] width 29 height 29
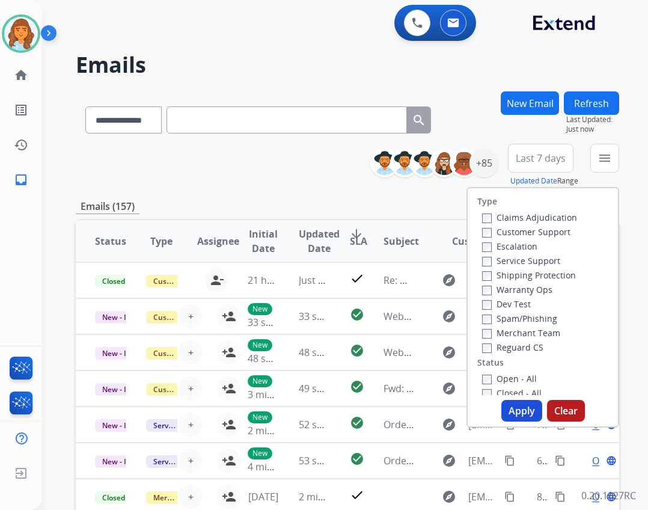
click at [502, 353] on div "Reguard CS" at bounding box center [529, 347] width 95 height 14
click at [504, 350] on label "Reguard CS" at bounding box center [512, 346] width 61 height 11
drag, startPoint x: 487, startPoint y: 377, endPoint x: 485, endPoint y: 370, distance: 7.6
click at [487, 378] on label "Open - All" at bounding box center [509, 378] width 55 height 11
click at [498, 273] on label "Shipping Protection" at bounding box center [529, 274] width 94 height 11
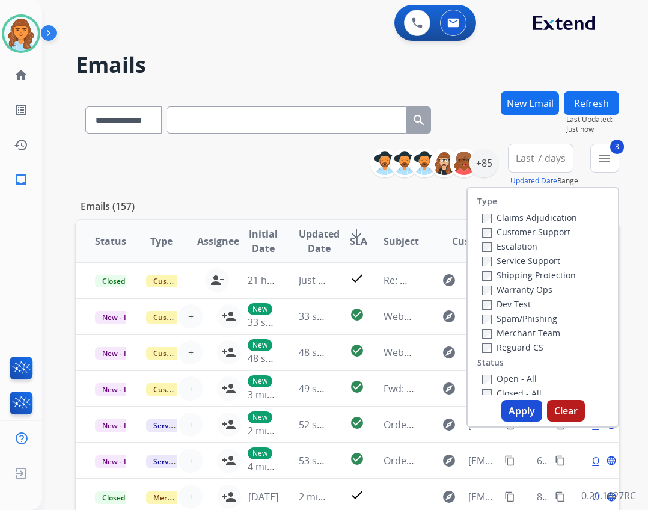
click at [504, 233] on label "Customer Support" at bounding box center [526, 231] width 88 height 11
click at [516, 403] on button "Apply" at bounding box center [521, 411] width 41 height 22
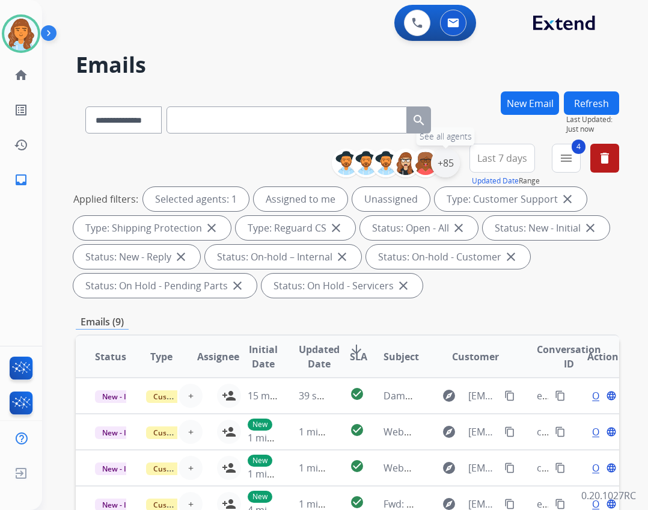
click at [444, 167] on div "+85" at bounding box center [445, 162] width 29 height 29
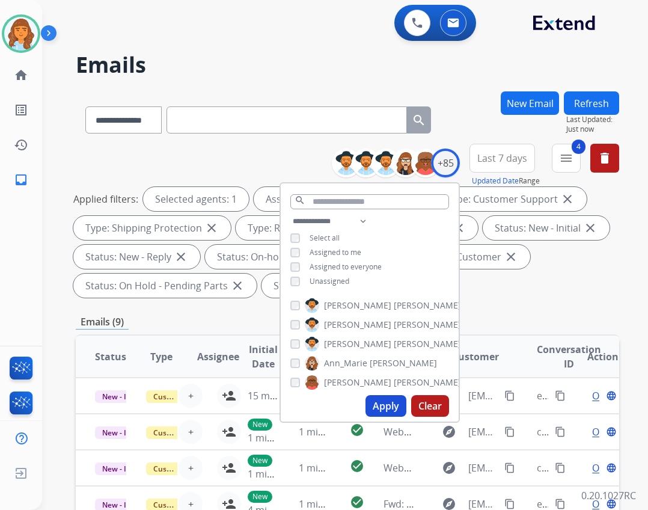
click at [335, 284] on span "Unassigned" at bounding box center [329, 281] width 40 height 10
click at [379, 398] on button "Apply" at bounding box center [385, 406] width 41 height 22
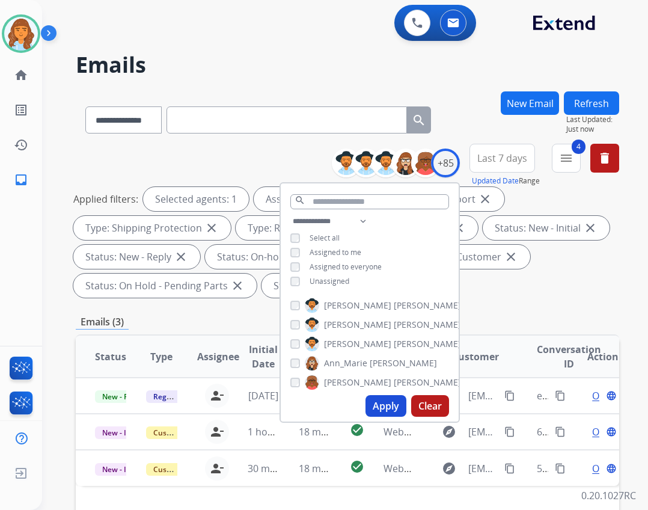
click at [496, 321] on div "Emails (3)" at bounding box center [347, 321] width 543 height 15
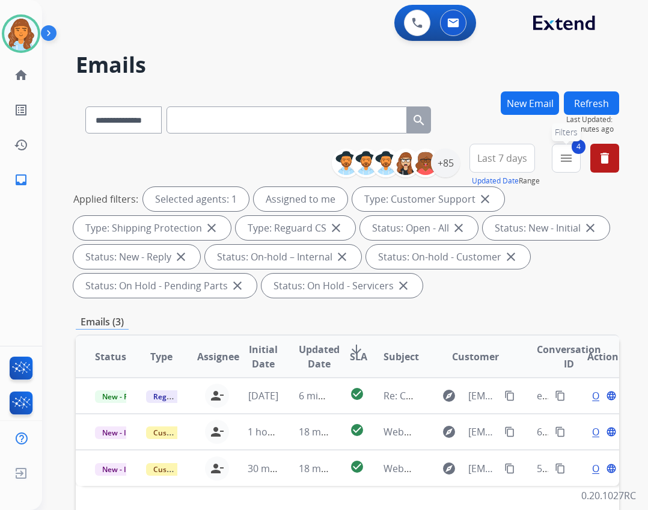
click at [559, 159] on mat-icon "menu" at bounding box center [566, 158] width 14 height 14
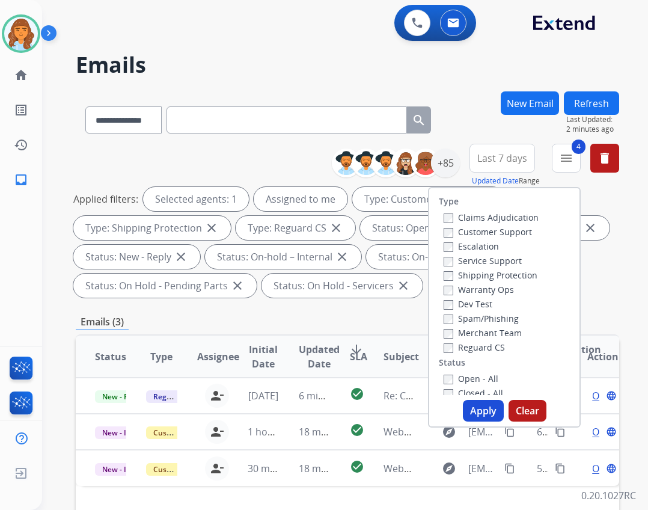
drag, startPoint x: 492, startPoint y: 387, endPoint x: 488, endPoint y: 414, distance: 27.4
click at [492, 387] on label "Closed - All" at bounding box center [472, 392] width 59 height 11
click at [473, 391] on label "Closed - All" at bounding box center [472, 392] width 59 height 11
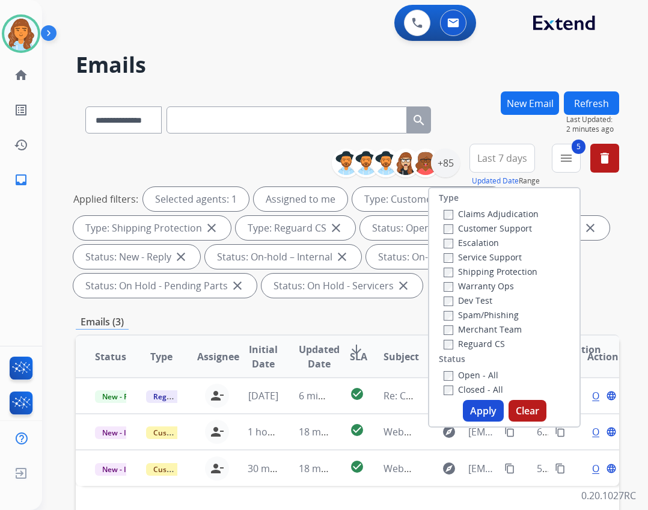
click at [473, 406] on button "Apply" at bounding box center [483, 411] width 41 height 22
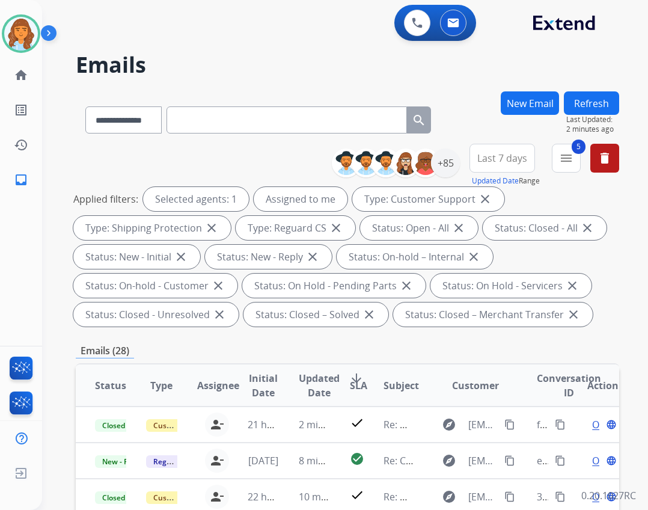
scroll to position [1, 0]
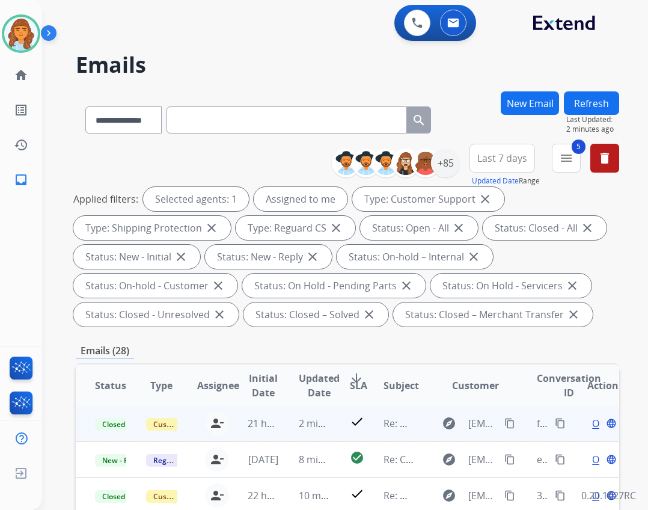
click at [555, 427] on mat-icon "content_copy" at bounding box center [560, 423] width 11 height 11
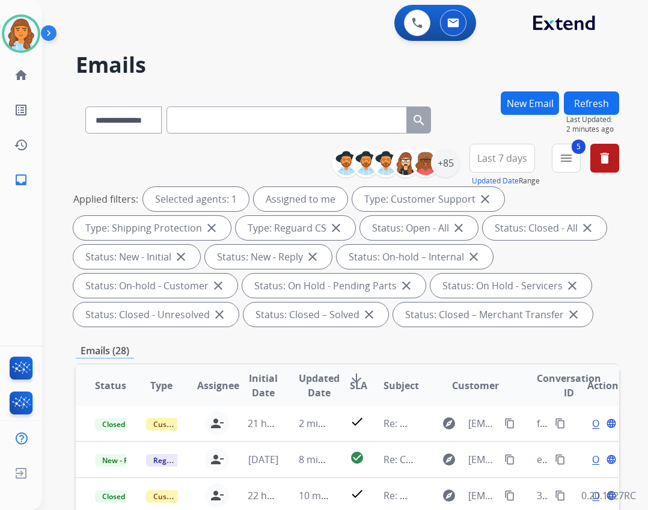
click at [544, 177] on div "**********" at bounding box center [480, 165] width 278 height 43
click at [558, 172] on div "5 menu Type Claims Adjudication Customer Support Escalation Service Support Shi…" at bounding box center [566, 165] width 29 height 43
click at [558, 153] on button "5 menu Filters" at bounding box center [566, 158] width 29 height 29
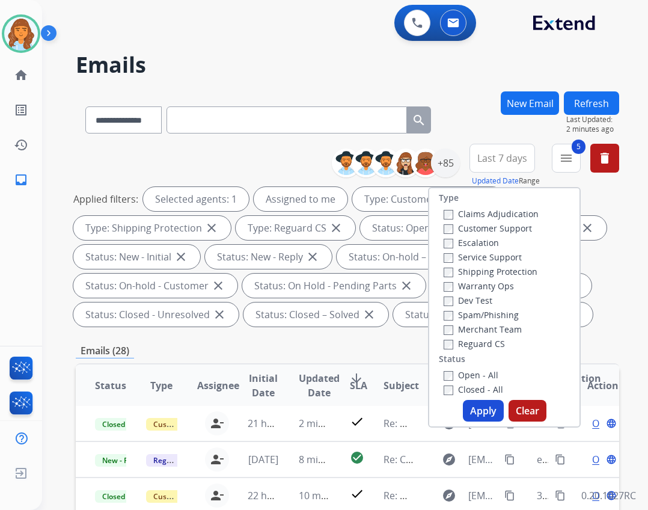
click at [478, 384] on label "Closed - All" at bounding box center [472, 388] width 59 height 11
click at [481, 418] on button "Apply" at bounding box center [483, 411] width 41 height 22
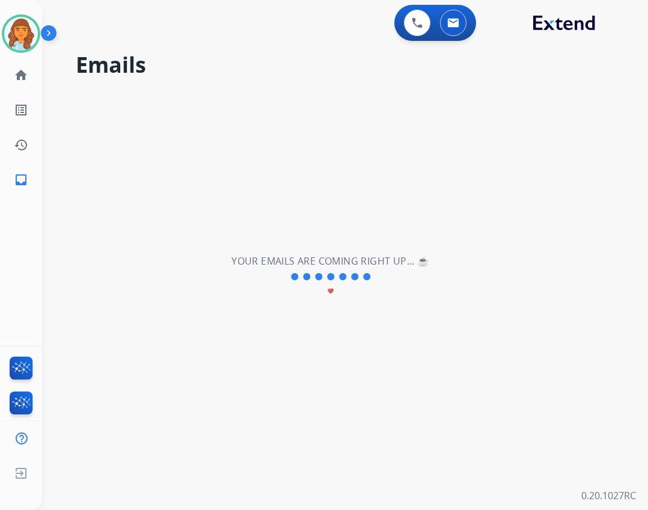
scroll to position [0, 0]
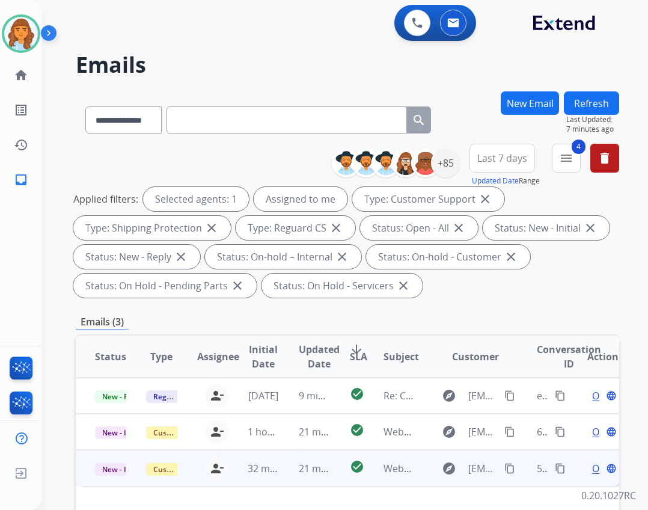
click at [466, 478] on td "explore mom2danika@hotmail.com content_copy" at bounding box center [466, 467] width 102 height 36
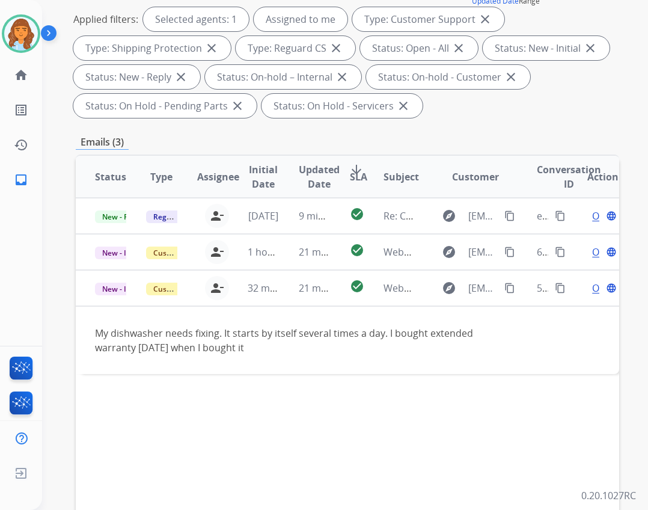
scroll to position [180, 0]
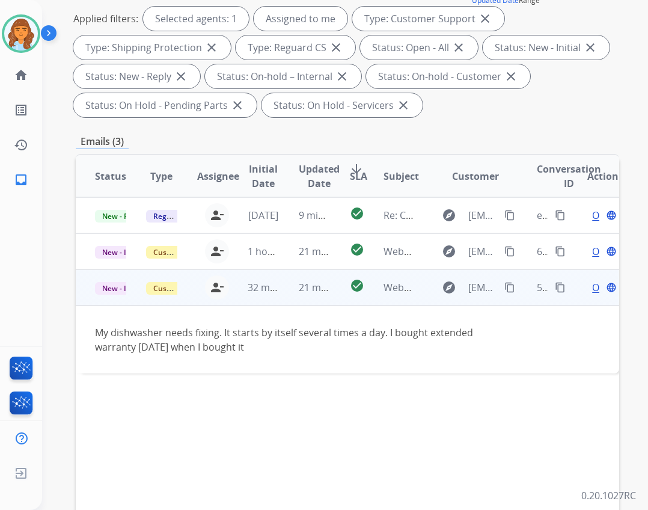
click at [587, 287] on div "Open language" at bounding box center [602, 287] width 31 height 14
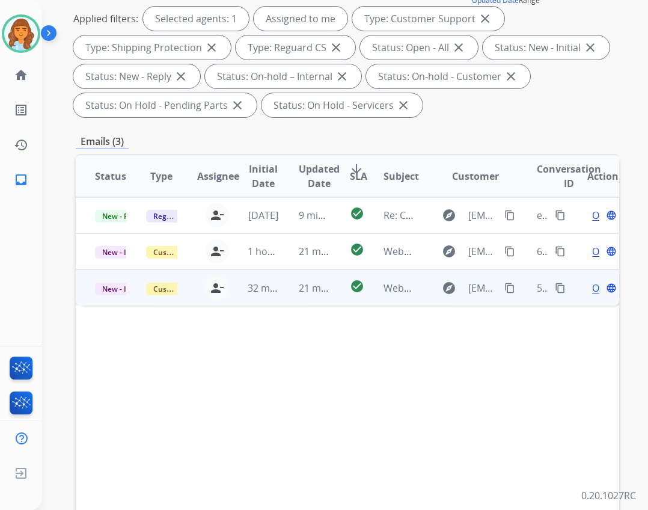
click at [592, 291] on span "Open" at bounding box center [604, 288] width 25 height 14
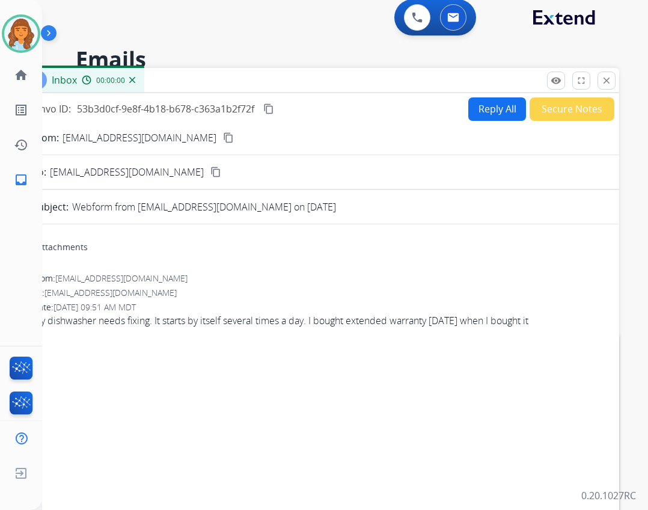
scroll to position [0, 0]
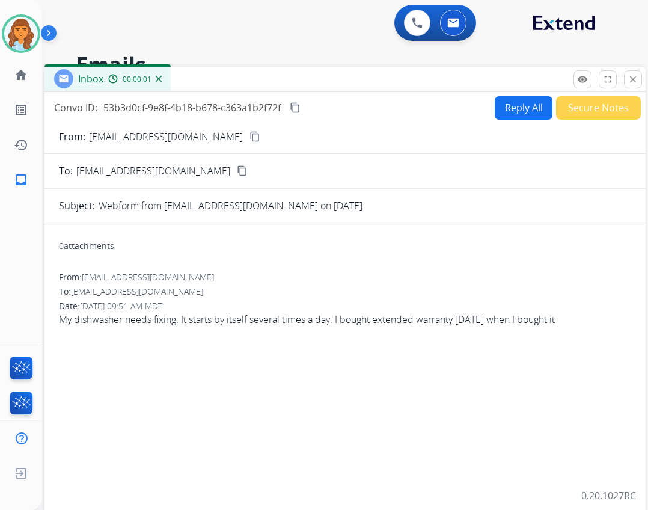
drag, startPoint x: 224, startPoint y: 84, endPoint x: 276, endPoint y: 70, distance: 53.9
click at [276, 70] on div "Inbox 00:00:01" at bounding box center [344, 79] width 601 height 25
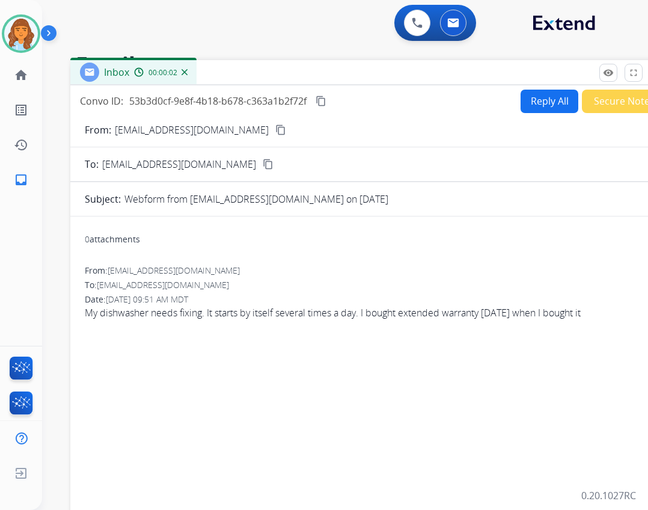
click at [546, 106] on button "Reply All" at bounding box center [549, 101] width 58 height 23
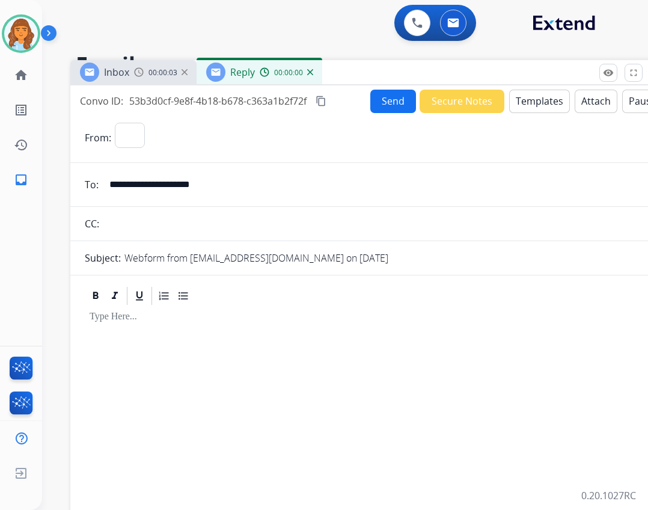
select select "**********"
click at [511, 102] on button "Templates" at bounding box center [539, 101] width 61 height 23
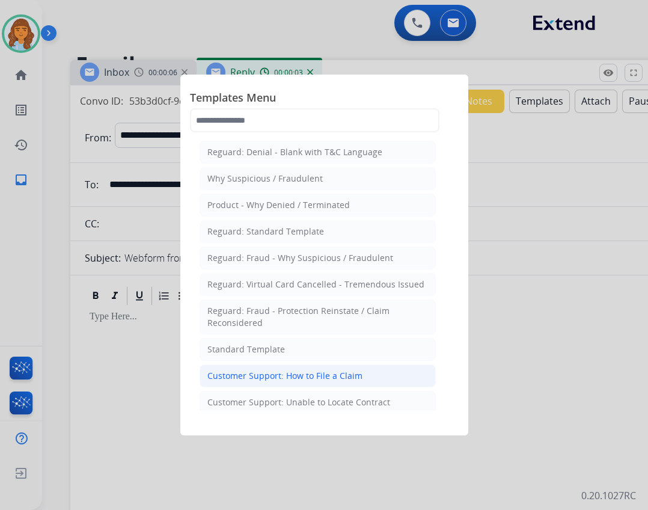
click at [282, 376] on div "Customer Support: How to File a Claim" at bounding box center [284, 376] width 155 height 12
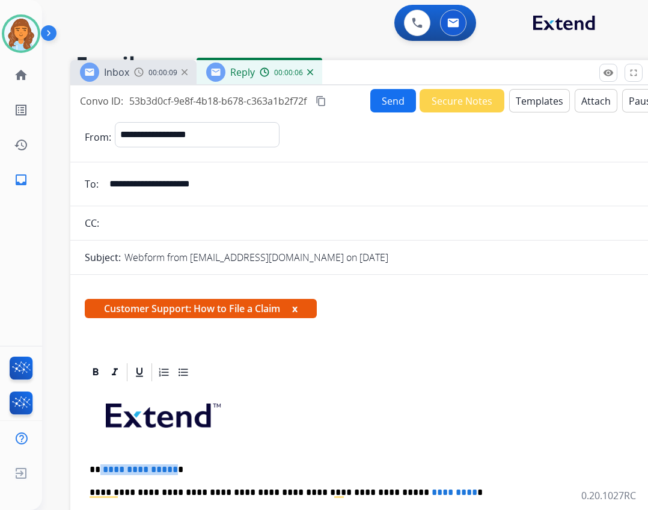
drag, startPoint x: 100, startPoint y: 471, endPoint x: 171, endPoint y: 468, distance: 71.5
click at [171, 468] on p "**********" at bounding box center [366, 469] width 553 height 11
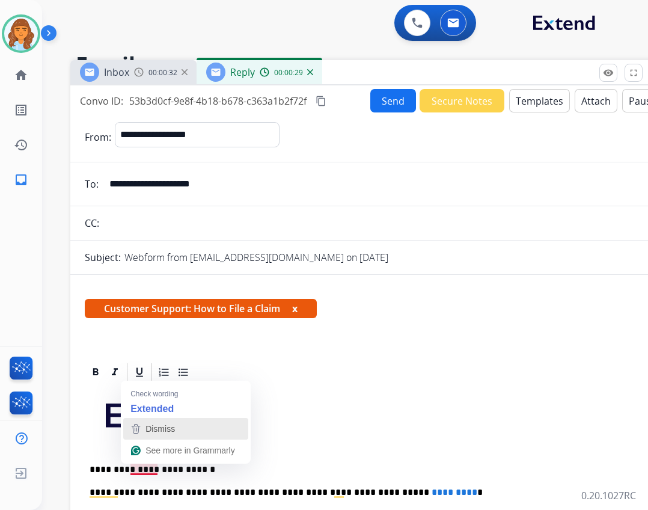
click at [159, 433] on span "Dismiss" at bounding box center [159, 429] width 29 height 10
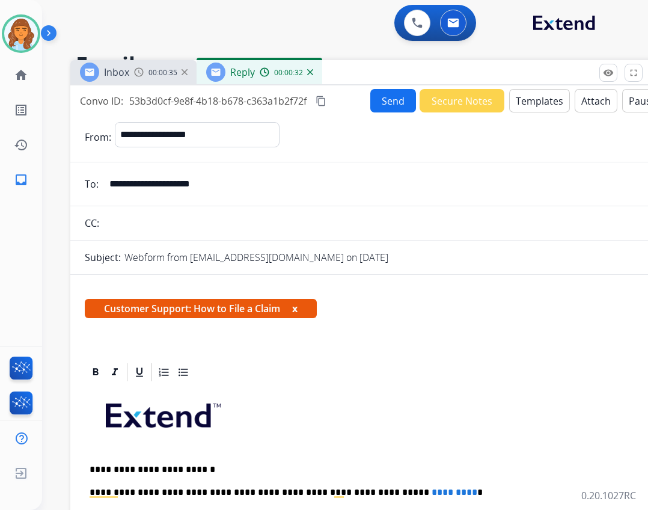
click at [431, 488] on span "*********" at bounding box center [454, 491] width 46 height 9
drag, startPoint x: 416, startPoint y: 489, endPoint x: 368, endPoint y: 495, distance: 49.0
click at [431, 495] on span "*********" at bounding box center [454, 491] width 46 height 9
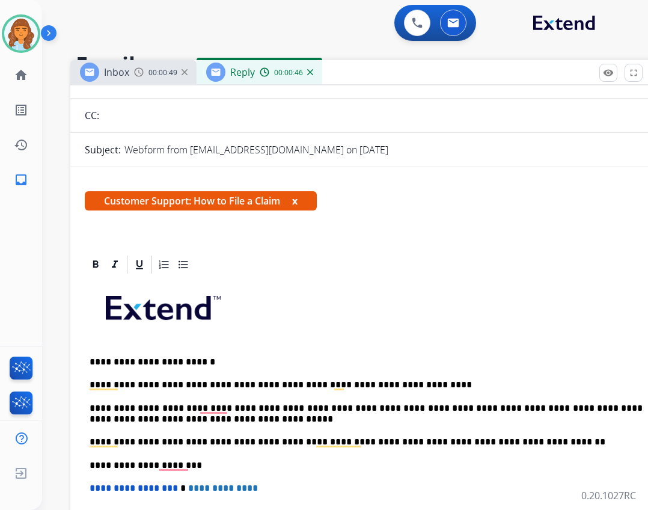
scroll to position [195, 0]
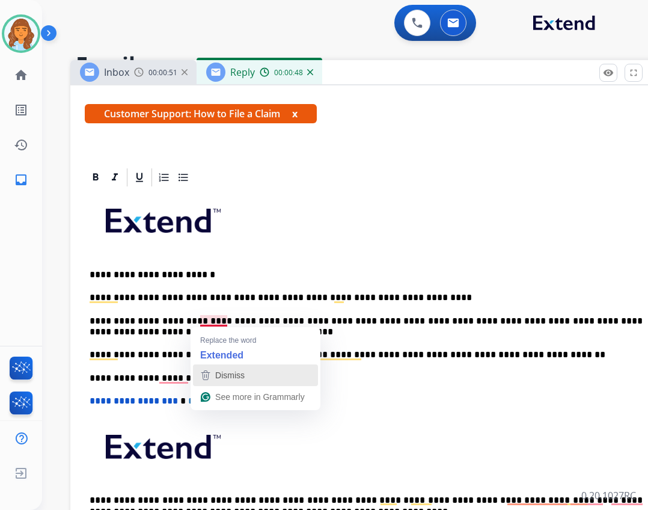
click at [207, 370] on icon "button" at bounding box center [205, 375] width 14 height 14
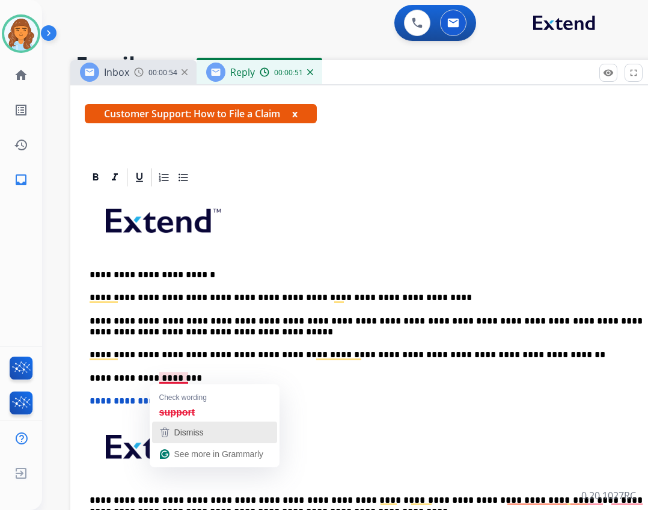
click at [189, 427] on div "Dismiss" at bounding box center [188, 432] width 32 height 18
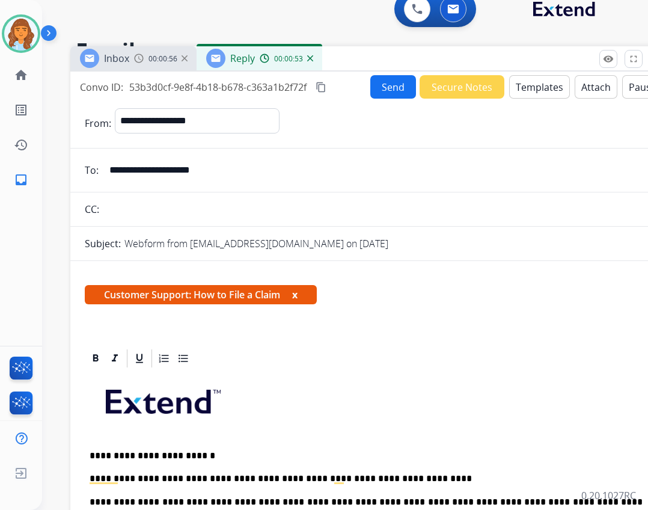
scroll to position [0, 0]
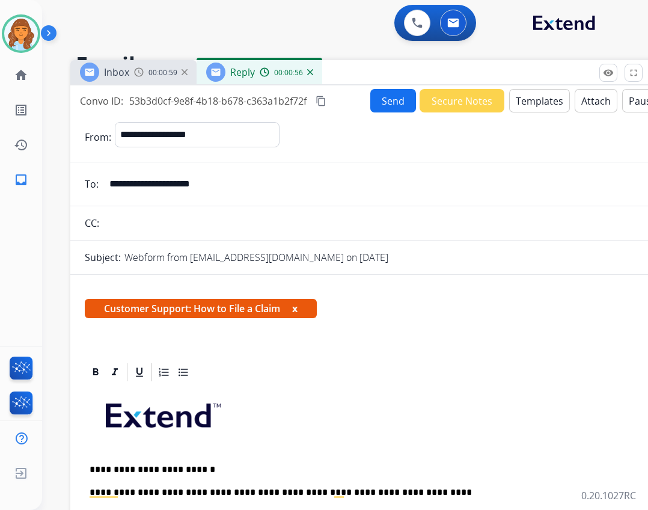
click at [373, 102] on button "Send" at bounding box center [393, 100] width 46 height 23
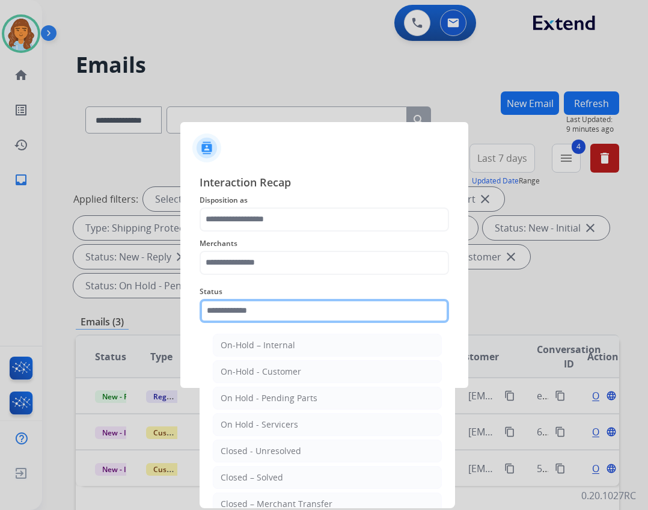
drag, startPoint x: 457, startPoint y: 300, endPoint x: 354, endPoint y: 323, distance: 106.0
click at [356, 321] on input "text" at bounding box center [324, 311] width 249 height 24
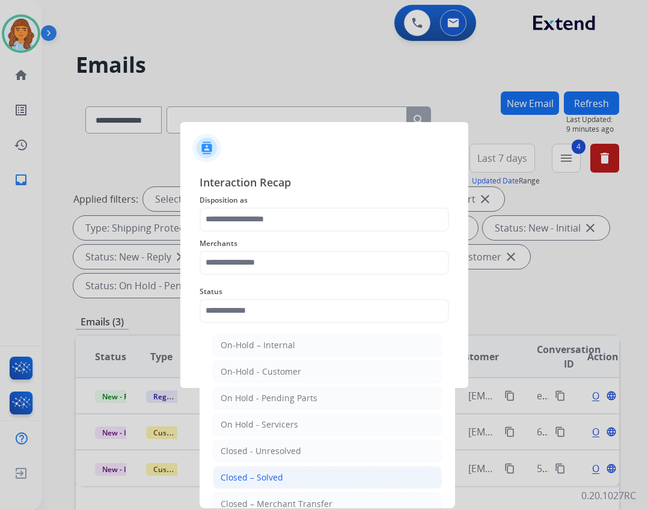
click at [312, 471] on li "Closed – Solved" at bounding box center [327, 477] width 229 height 23
type input "**********"
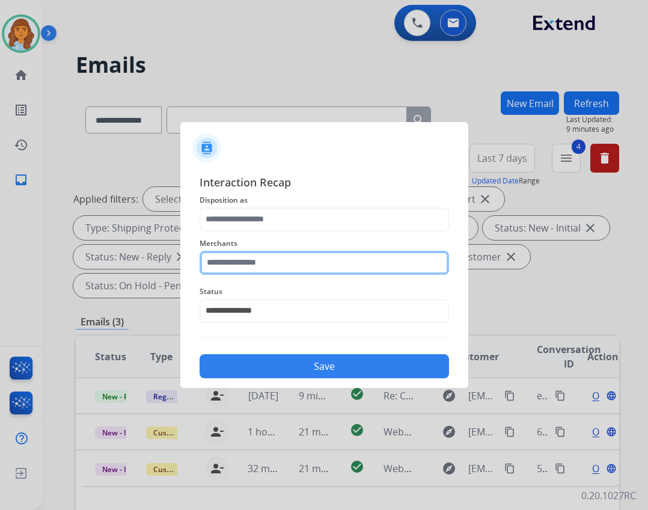
click at [309, 265] on input "text" at bounding box center [324, 263] width 249 height 24
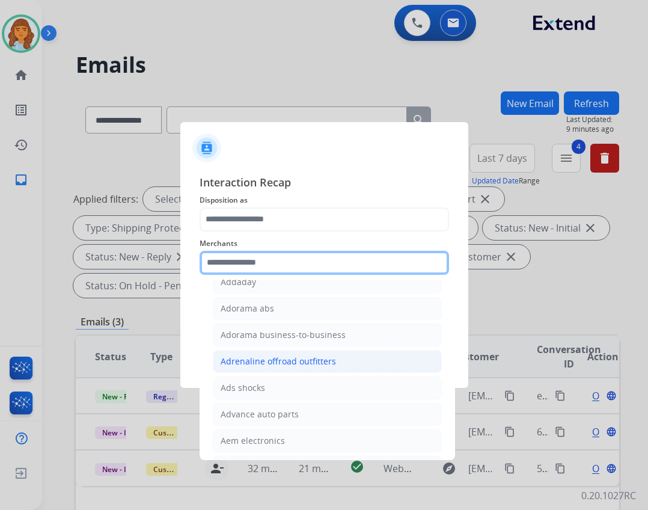
scroll to position [361, 0]
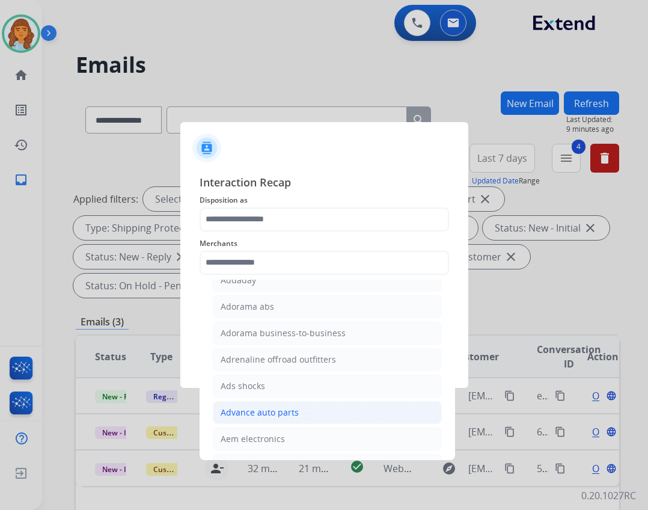
click at [388, 421] on li "Advance auto parts" at bounding box center [327, 412] width 229 height 23
type input "**********"
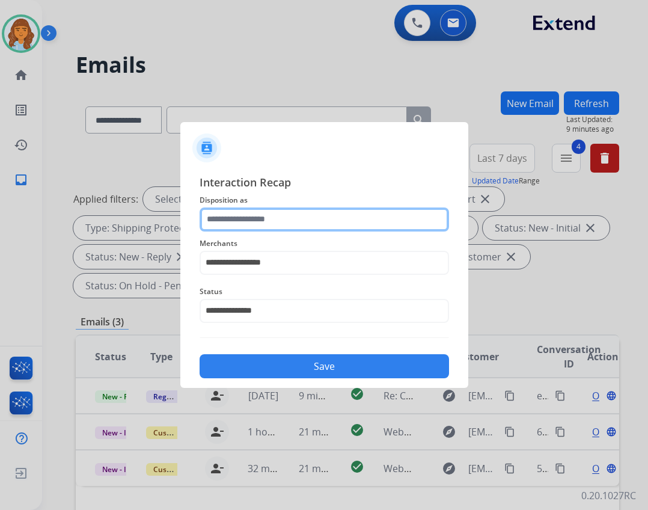
click at [331, 228] on input "text" at bounding box center [324, 219] width 249 height 24
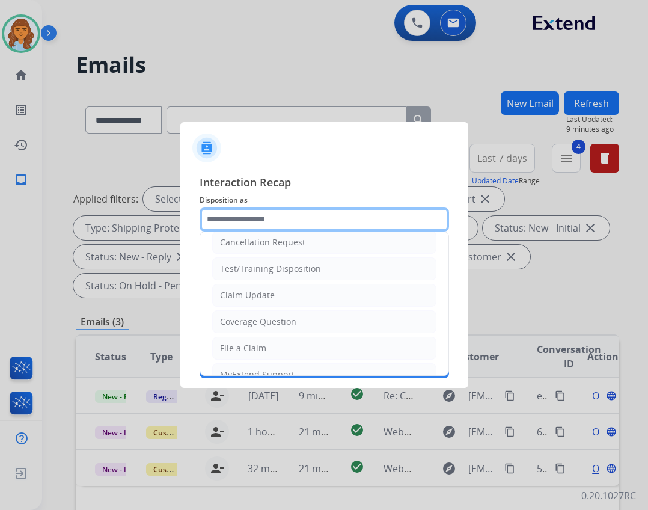
scroll to position [0, 0]
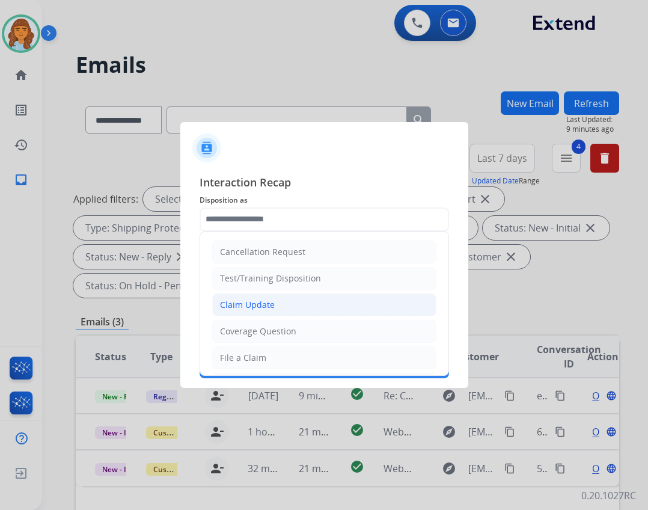
click at [293, 306] on li "Claim Update" at bounding box center [324, 304] width 224 height 23
type input "**********"
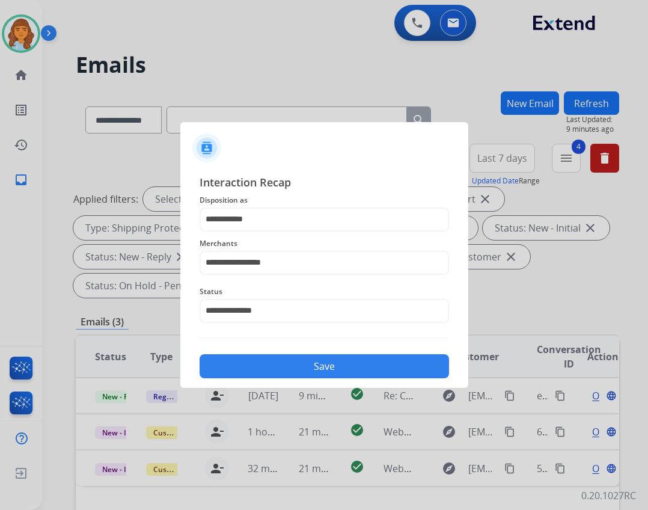
click at [317, 353] on div "Save" at bounding box center [324, 362] width 249 height 31
click at [312, 369] on button "Save" at bounding box center [324, 366] width 249 height 24
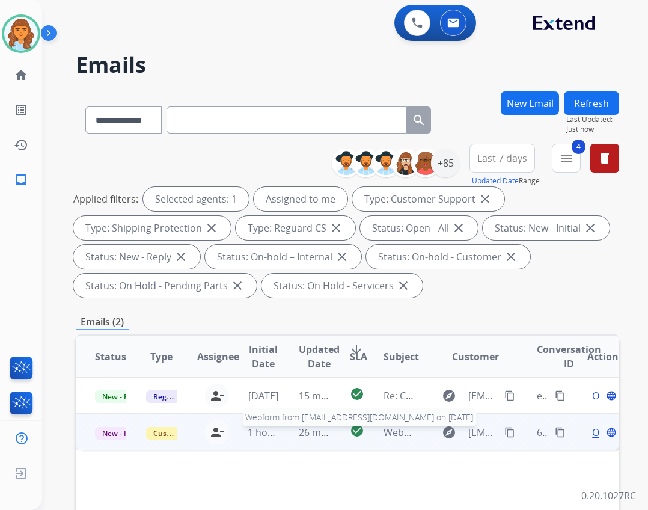
click at [398, 430] on span "Webform from [EMAIL_ADDRESS][DOMAIN_NAME] on [DATE]" at bounding box center [519, 431] width 272 height 13
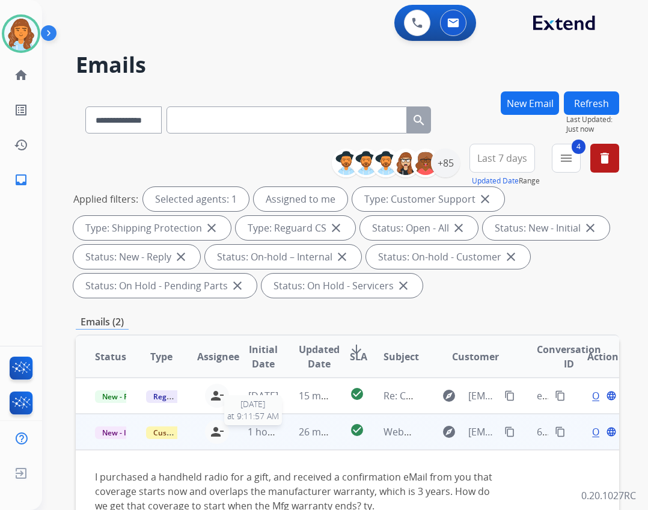
scroll to position [60, 0]
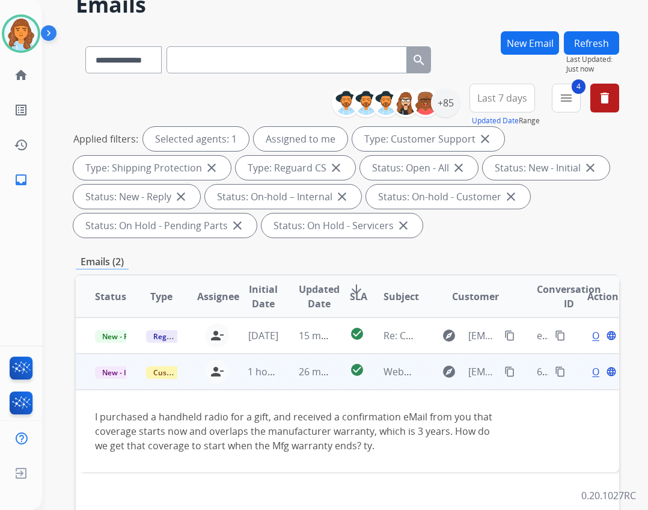
click at [587, 373] on div "Open language" at bounding box center [602, 371] width 31 height 14
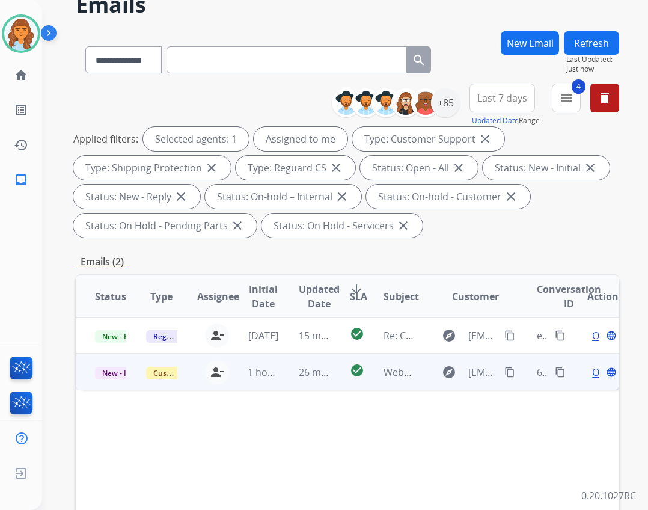
click at [587, 370] on div "Open language" at bounding box center [602, 372] width 31 height 14
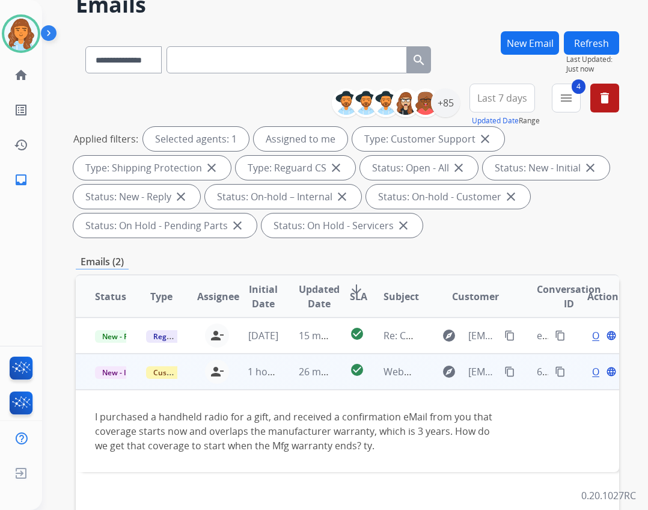
click at [592, 374] on span "Open" at bounding box center [604, 371] width 25 height 14
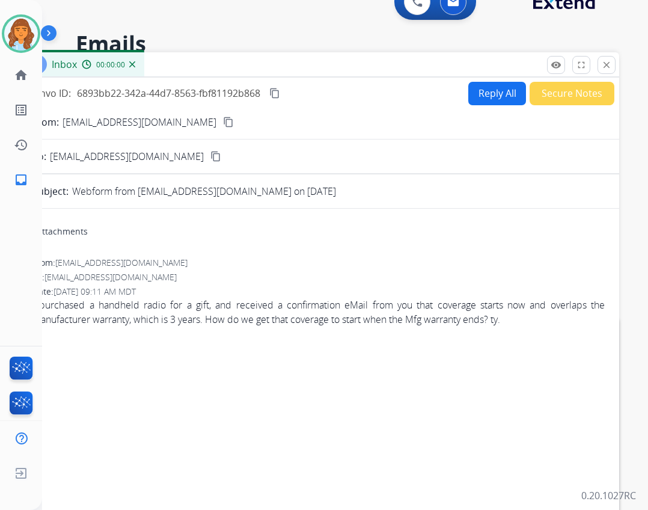
scroll to position [0, 0]
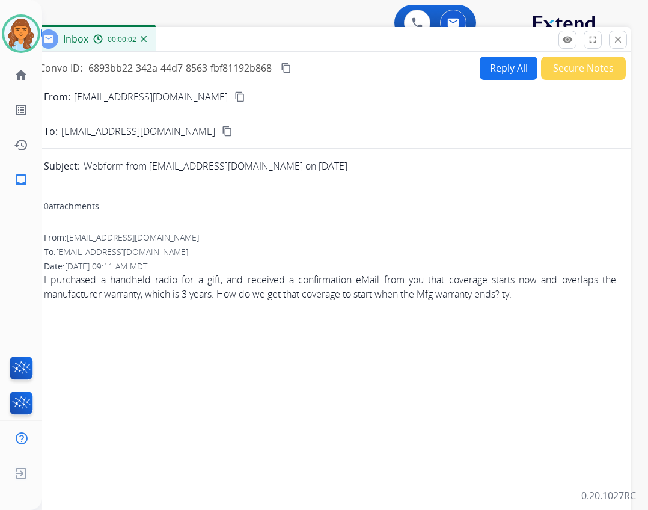
drag, startPoint x: 290, startPoint y: 87, endPoint x: 301, endPoint y: 40, distance: 47.7
click at [301, 40] on div "Inbox 00:00:02" at bounding box center [329, 39] width 601 height 25
click at [234, 97] on mat-icon "content_copy" at bounding box center [239, 96] width 11 height 11
click at [624, 40] on button "close Close" at bounding box center [618, 40] width 18 height 18
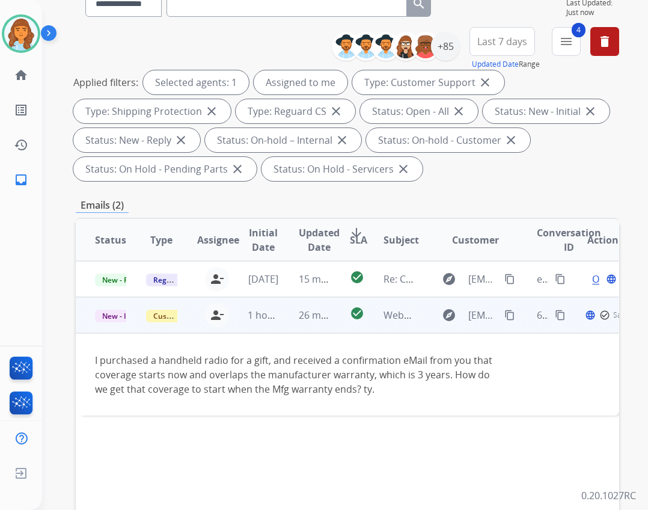
scroll to position [120, 0]
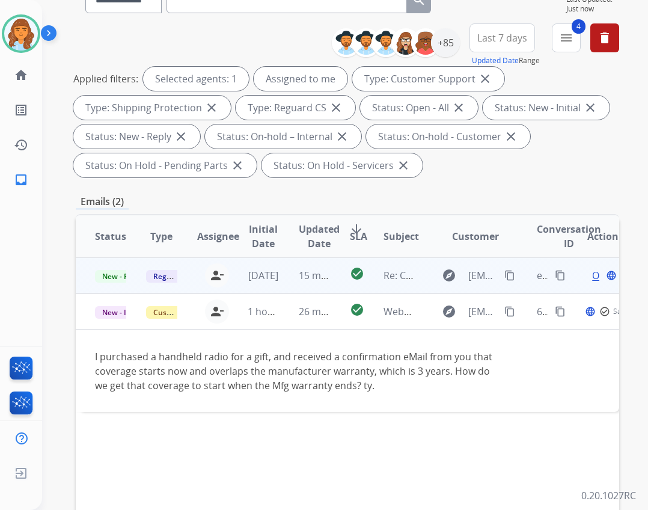
click at [461, 275] on div "explore veraroman408@gmail.com content_copy" at bounding box center [475, 275] width 82 height 19
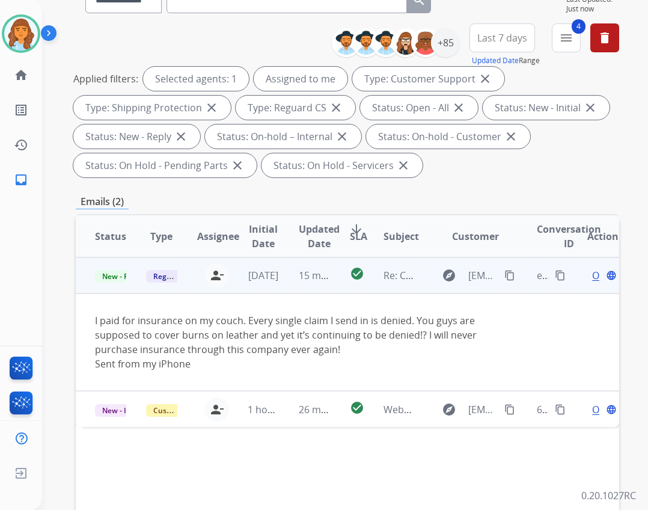
drag, startPoint x: 582, startPoint y: 273, endPoint x: 582, endPoint y: 291, distance: 18.0
click at [587, 277] on div "Open language" at bounding box center [602, 275] width 31 height 14
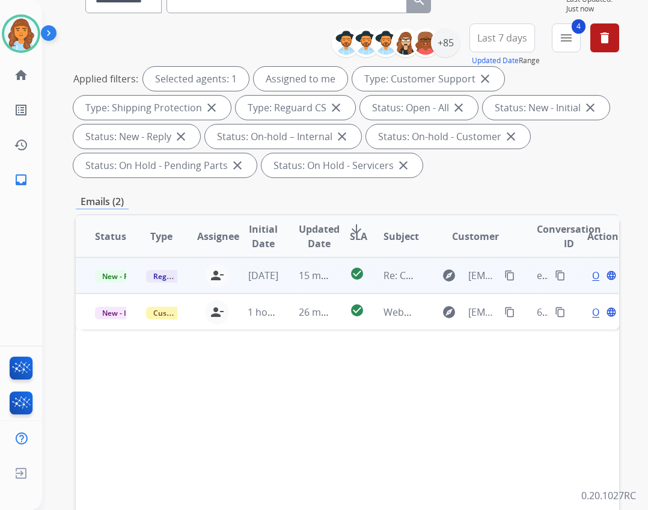
drag, startPoint x: 582, startPoint y: 276, endPoint x: 582, endPoint y: 282, distance: 6.0
click at [587, 277] on div "Open language" at bounding box center [602, 275] width 31 height 14
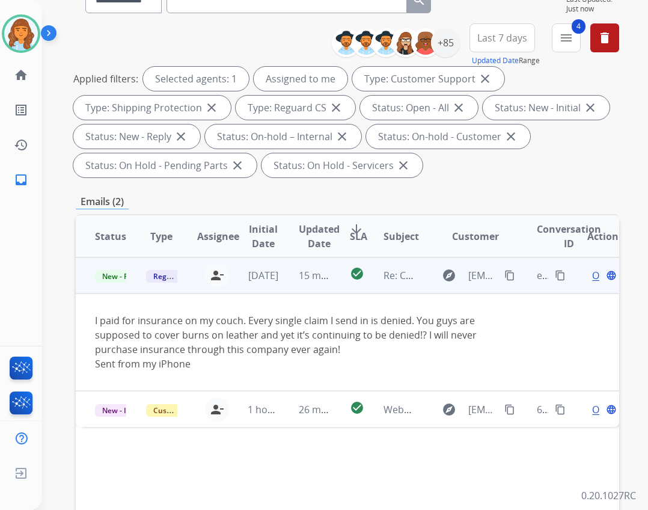
click at [592, 276] on span "Open" at bounding box center [604, 275] width 25 height 14
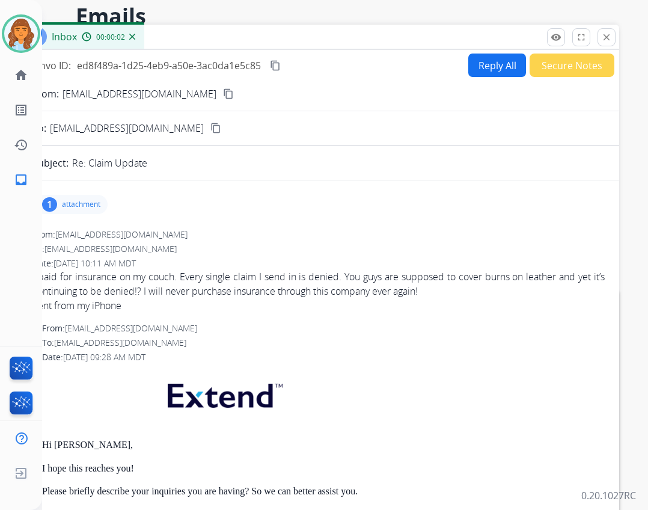
scroll to position [0, 0]
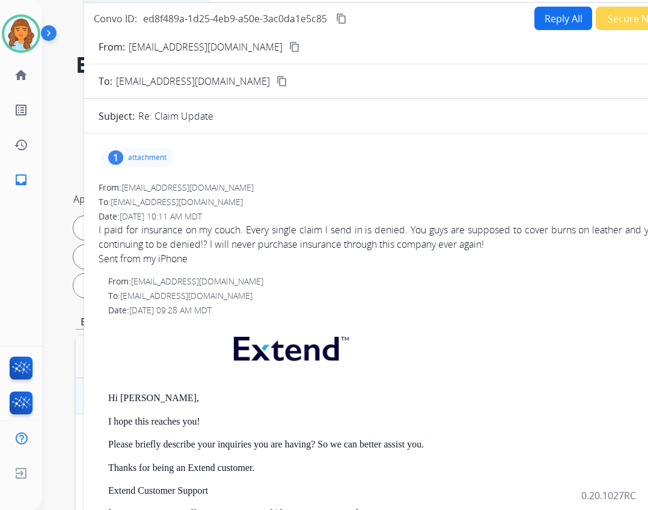
drag, startPoint x: 294, startPoint y: 82, endPoint x: 360, endPoint y: -13, distance: 116.2
click at [360, 0] on html "**********" at bounding box center [324, 255] width 648 height 510
click at [148, 160] on p "attachment" at bounding box center [147, 158] width 38 height 10
click at [289, 49] on mat-icon "content_copy" at bounding box center [294, 46] width 11 height 11
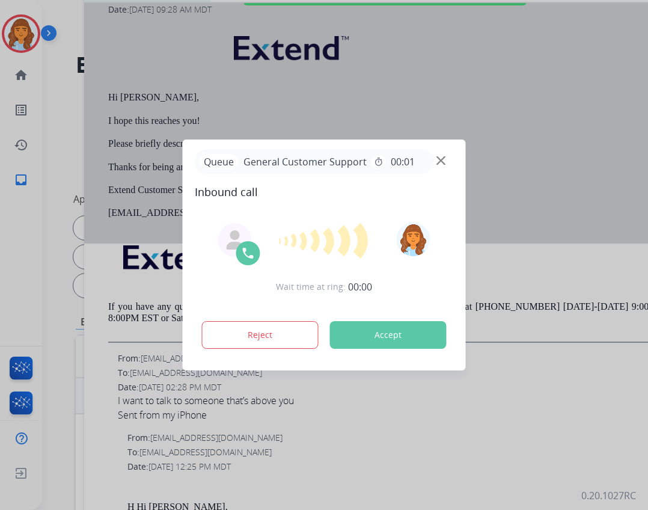
scroll to position [180, 0]
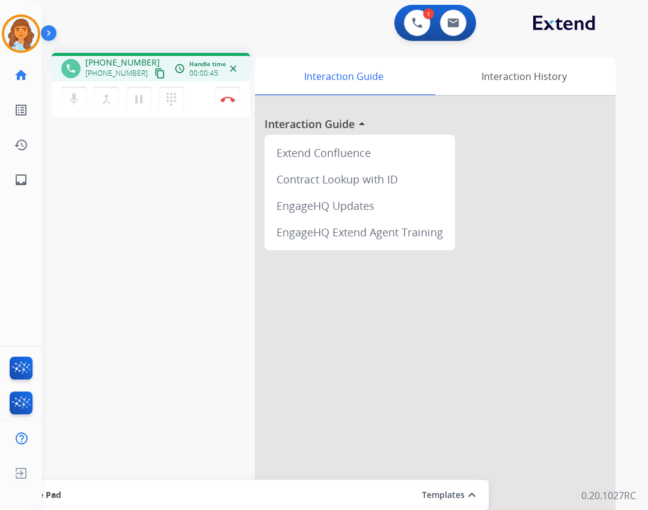
click at [153, 67] on button "content_copy" at bounding box center [160, 73] width 14 height 14
click at [154, 72] on mat-icon "content_copy" at bounding box center [159, 73] width 11 height 11
click at [223, 96] on button "Disconnect" at bounding box center [227, 99] width 25 height 25
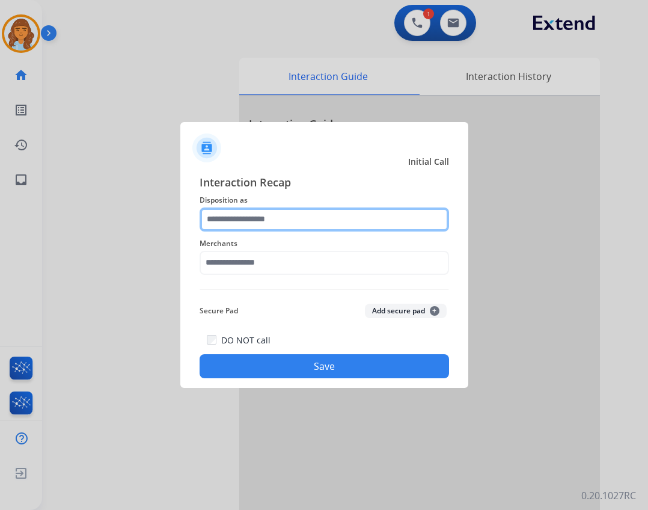
click at [270, 208] on input "text" at bounding box center [324, 219] width 249 height 24
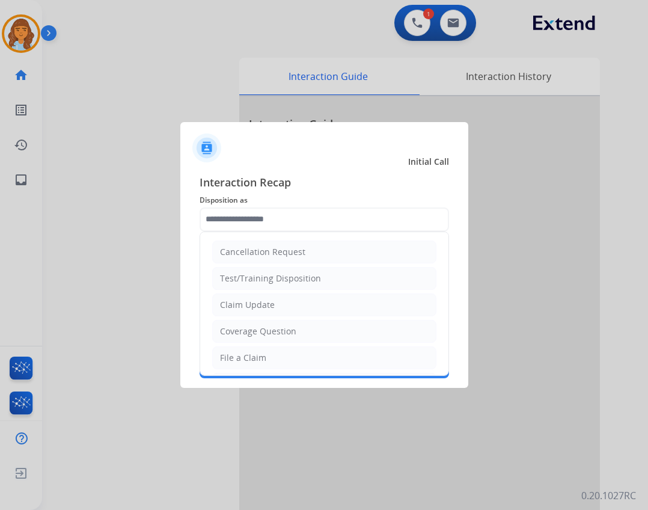
click at [278, 355] on li "File a Claim" at bounding box center [324, 357] width 224 height 23
type input "**********"
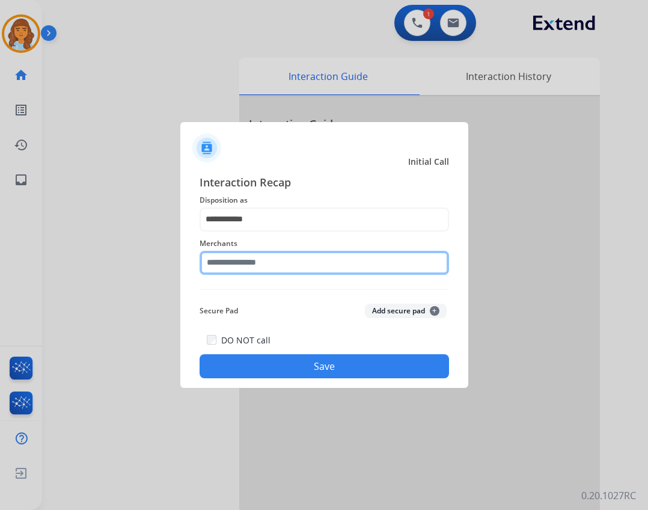
click at [264, 259] on input "text" at bounding box center [324, 263] width 249 height 24
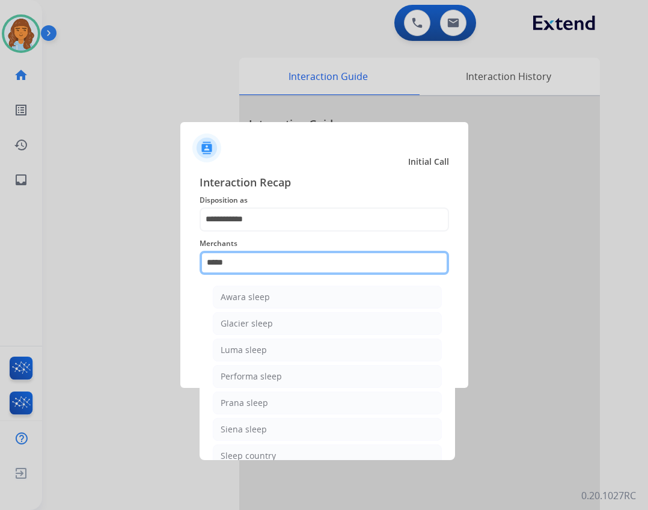
click at [304, 263] on input "*****" at bounding box center [324, 263] width 249 height 24
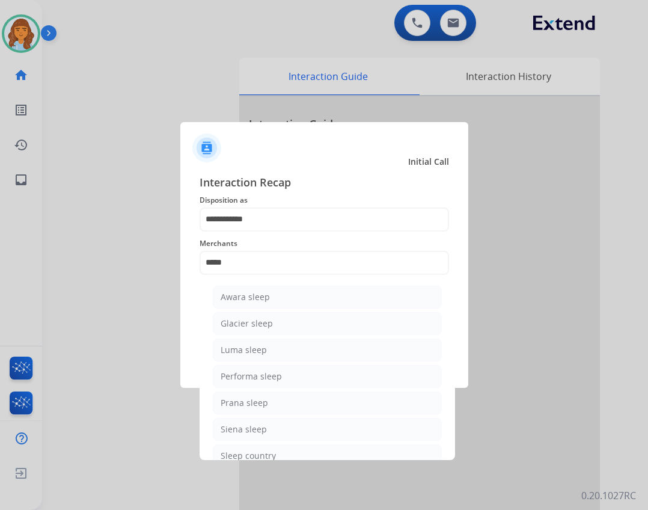
click at [334, 453] on li "Sleep country" at bounding box center [327, 455] width 229 height 23
type input "**********"
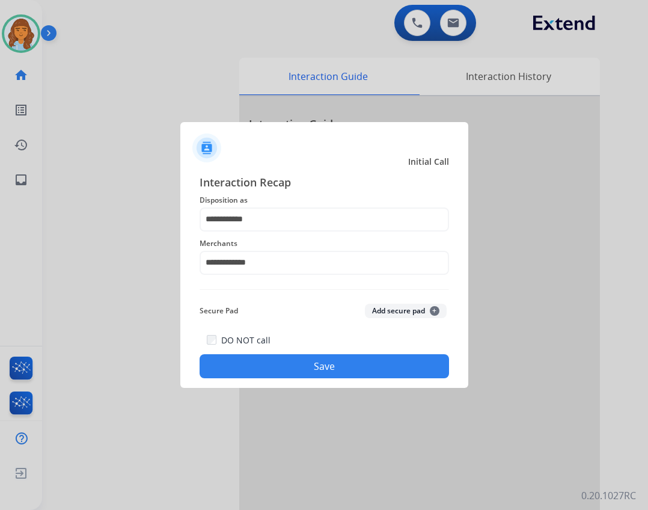
click at [364, 361] on button "Save" at bounding box center [324, 366] width 249 height 24
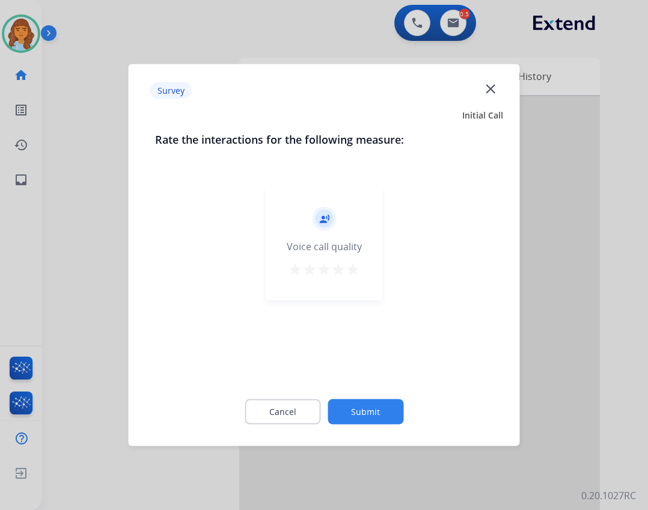
click at [352, 418] on button "Submit" at bounding box center [365, 411] width 76 height 25
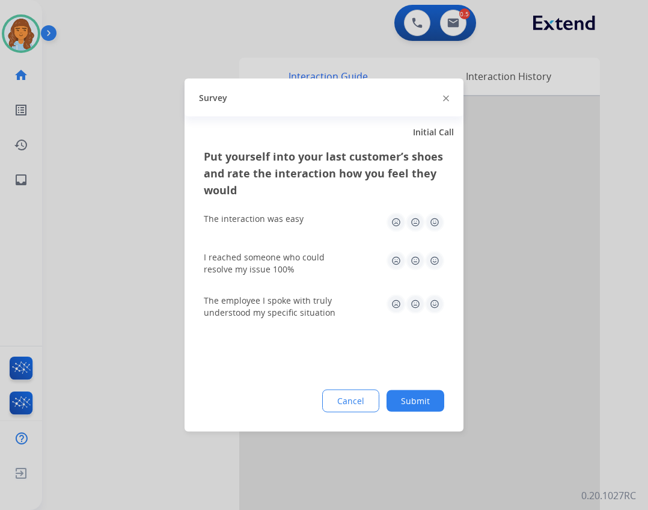
click at [417, 406] on button "Submit" at bounding box center [415, 401] width 58 height 22
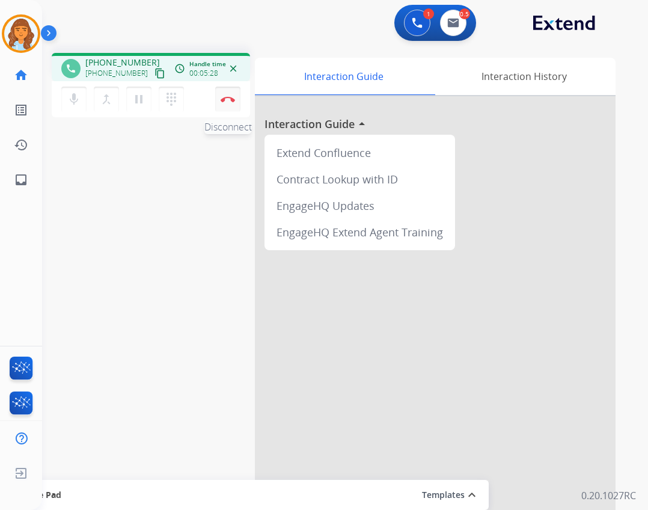
click at [238, 111] on button "Disconnect" at bounding box center [227, 99] width 25 height 25
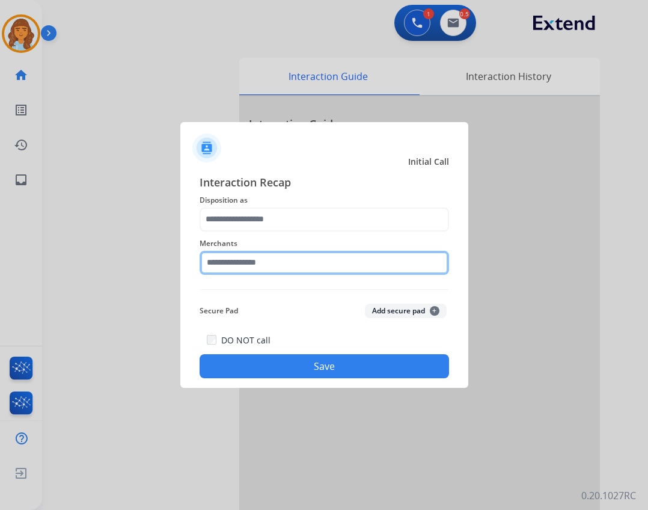
click at [403, 272] on input "text" at bounding box center [324, 263] width 249 height 24
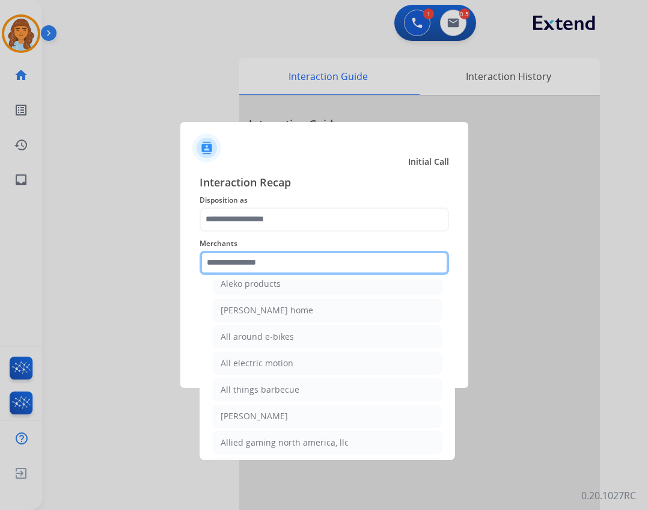
scroll to position [781, 0]
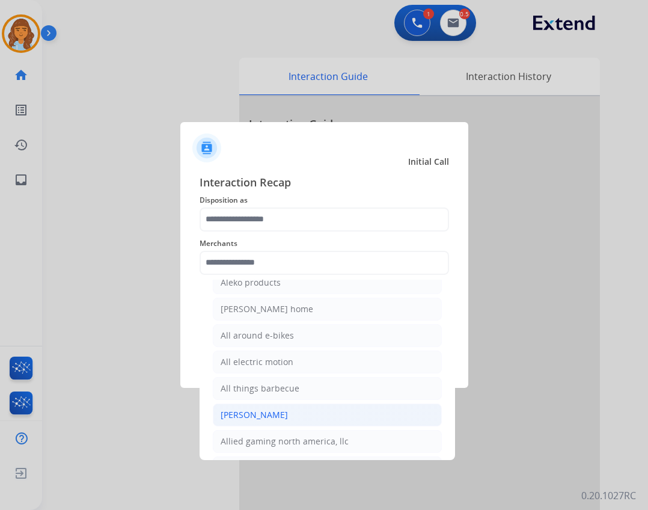
click at [329, 413] on li "[PERSON_NAME]" at bounding box center [327, 414] width 229 height 23
type input "*****"
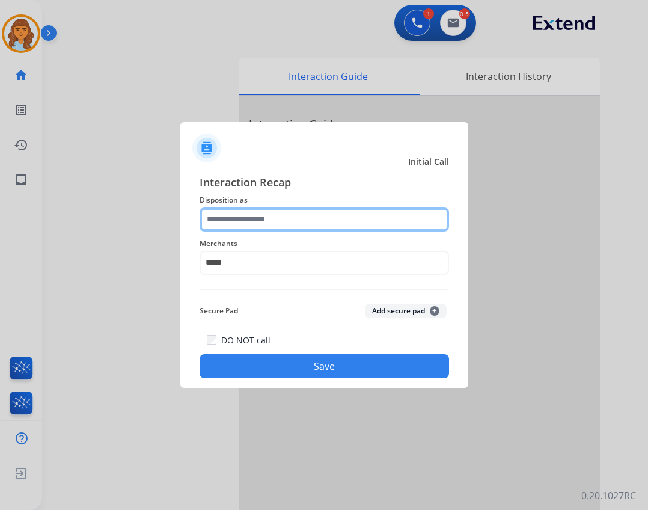
drag, startPoint x: 318, startPoint y: 212, endPoint x: 320, endPoint y: 221, distance: 8.5
click at [318, 218] on input "text" at bounding box center [324, 219] width 249 height 24
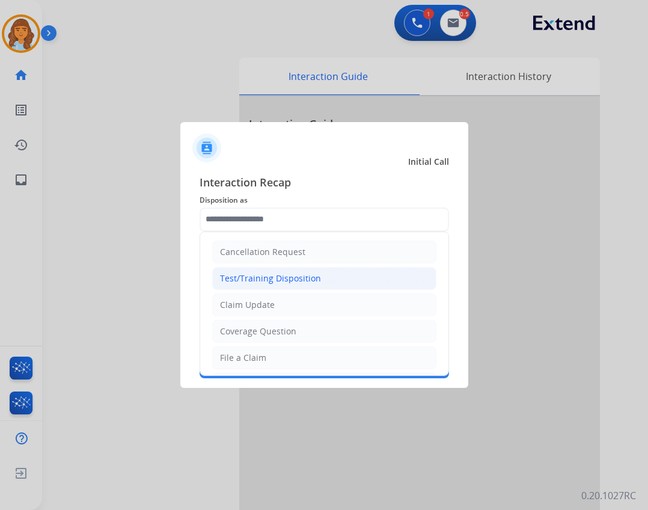
click at [345, 281] on li "Test/Training Disposition" at bounding box center [324, 278] width 224 height 23
type input "**********"
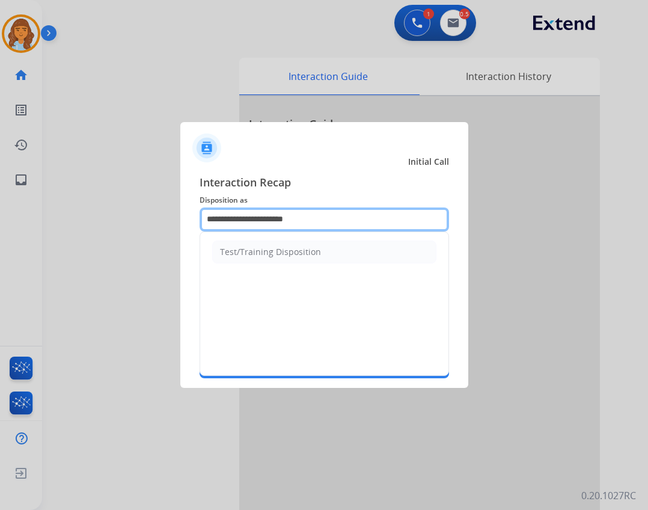
drag, startPoint x: 344, startPoint y: 220, endPoint x: 165, endPoint y: 218, distance: 178.5
click at [0, 218] on app-contact-recap-modal "**********" at bounding box center [0, 255] width 0 height 510
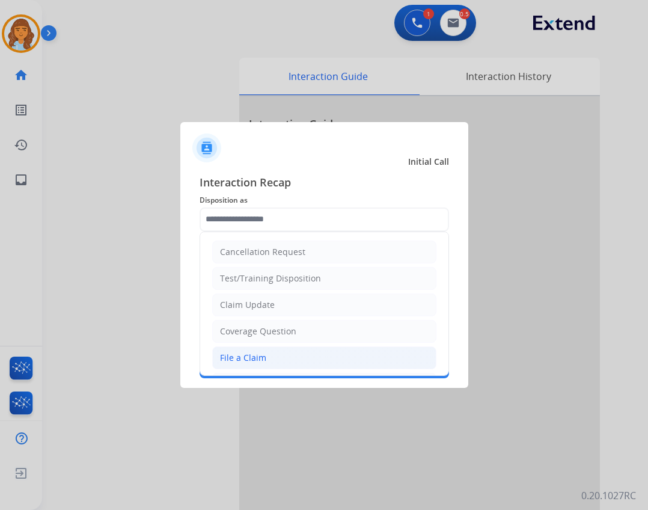
click at [329, 348] on li "File a Claim" at bounding box center [324, 357] width 224 height 23
type input "**********"
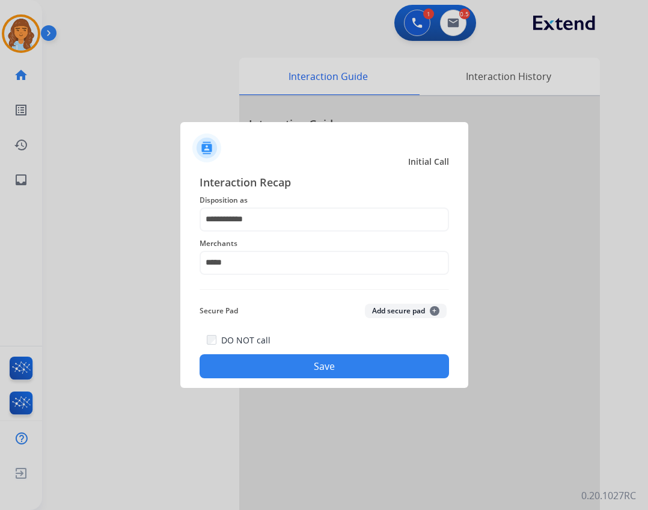
click at [353, 358] on button "Save" at bounding box center [324, 366] width 249 height 24
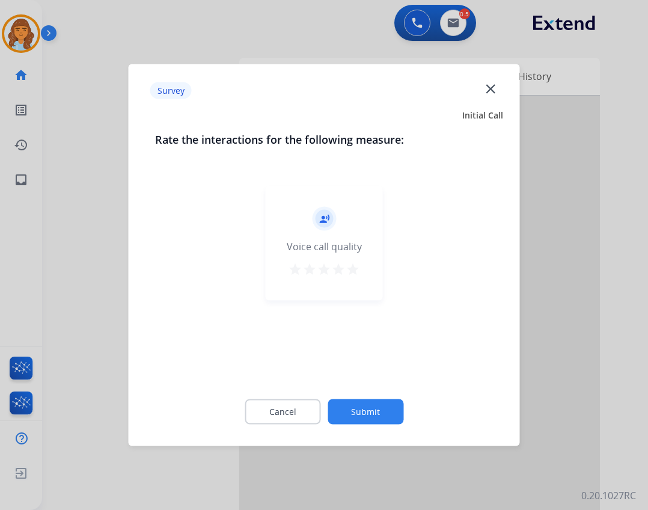
click at [353, 412] on button "Submit" at bounding box center [365, 411] width 76 height 25
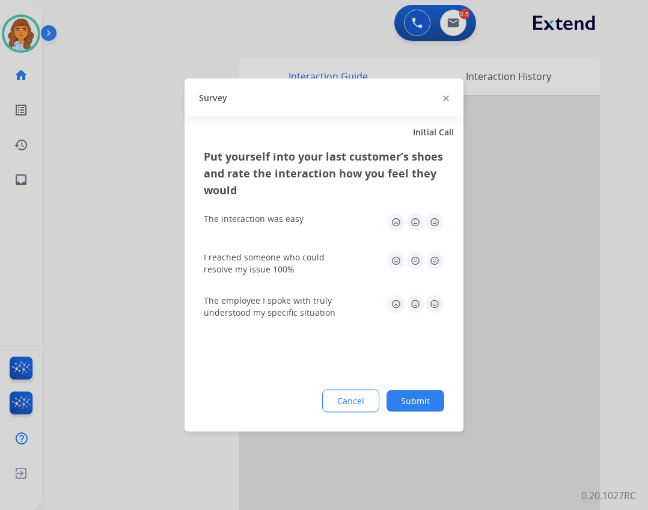
click at [413, 414] on div "Put yourself into your last customer’s shoes and rate the interaction how you f…" at bounding box center [323, 290] width 279 height 284
click at [424, 399] on button "Submit" at bounding box center [415, 401] width 58 height 22
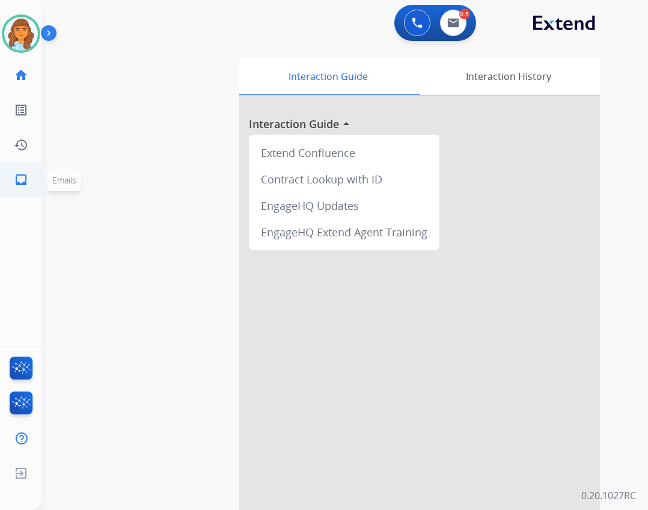
click at [7, 189] on link "inbox Emails" at bounding box center [21, 180] width 34 height 34
select select "**********"
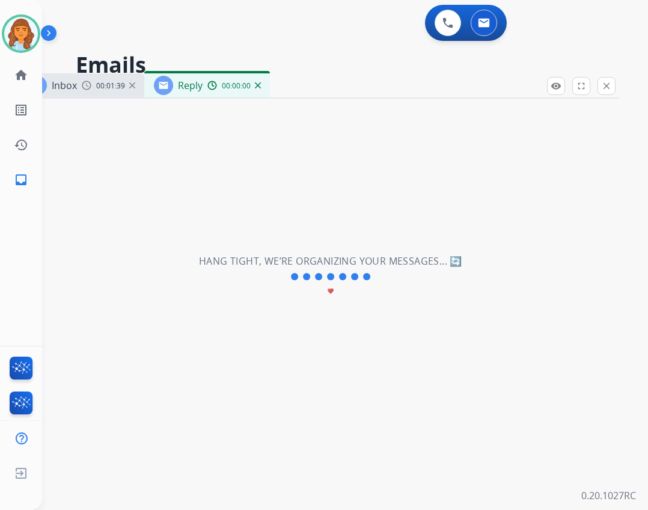
select select "**********"
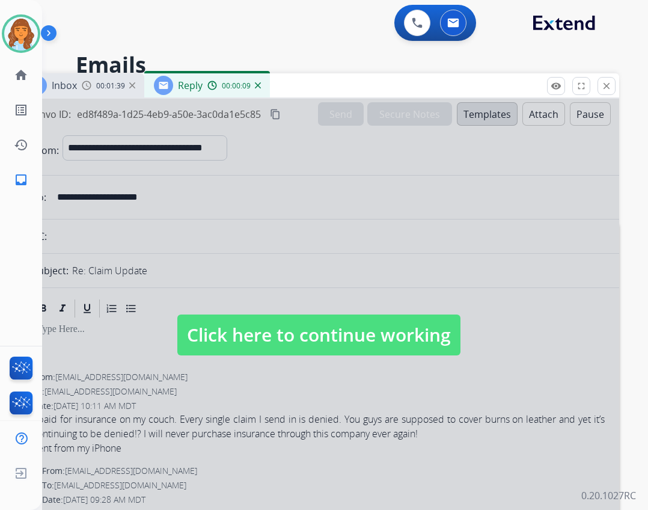
click at [326, 331] on span "Click here to continue working" at bounding box center [318, 334] width 283 height 41
select select
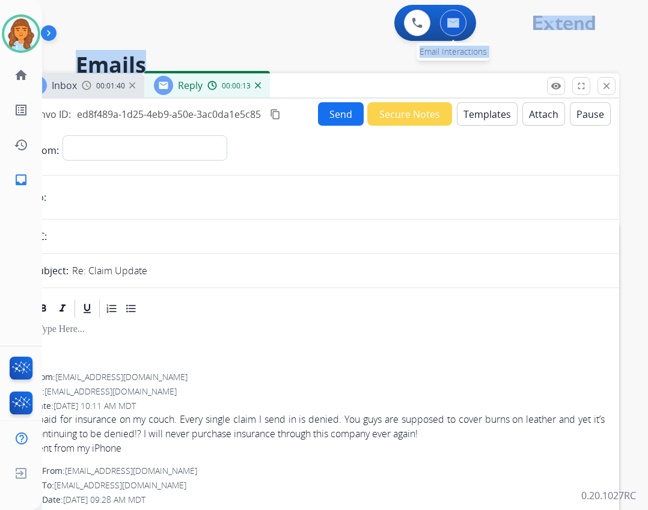
drag, startPoint x: 403, startPoint y: 69, endPoint x: 455, endPoint y: 17, distance: 73.1
click at [455, 17] on div "**********" at bounding box center [345, 255] width 606 height 510
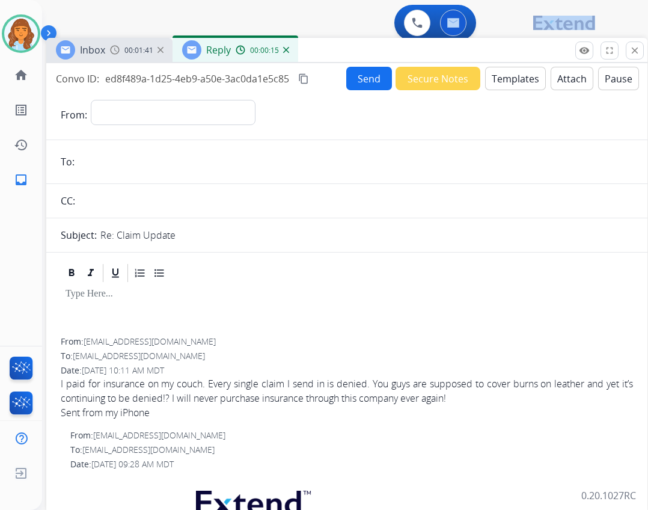
drag, startPoint x: 390, startPoint y: 84, endPoint x: 424, endPoint y: 29, distance: 64.5
click at [424, 38] on div "Inbox 00:01:41 Reply 00:00:15" at bounding box center [346, 50] width 601 height 25
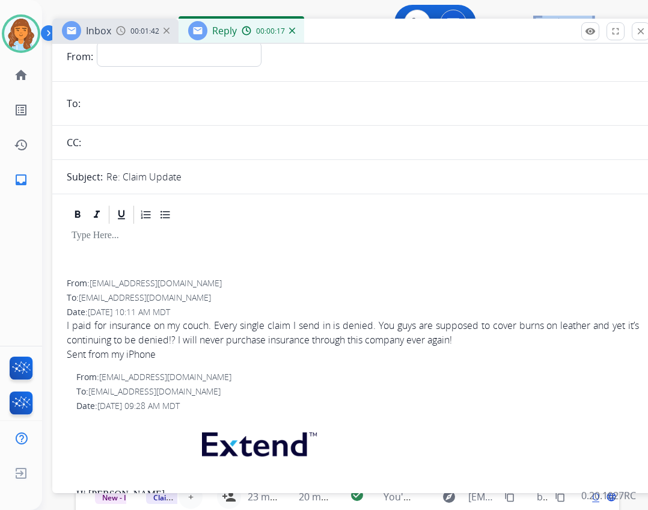
scroll to position [60, 0]
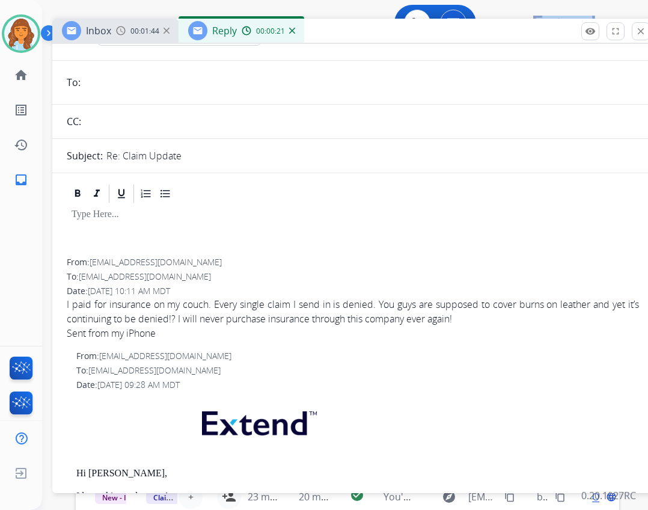
drag, startPoint x: 90, startPoint y: 263, endPoint x: 193, endPoint y: 267, distance: 104.0
click at [193, 267] on div "From: [EMAIL_ADDRESS][DOMAIN_NAME]" at bounding box center [353, 262] width 572 height 12
copy div "[EMAIL_ADDRESS][DOMAIN_NAME]"
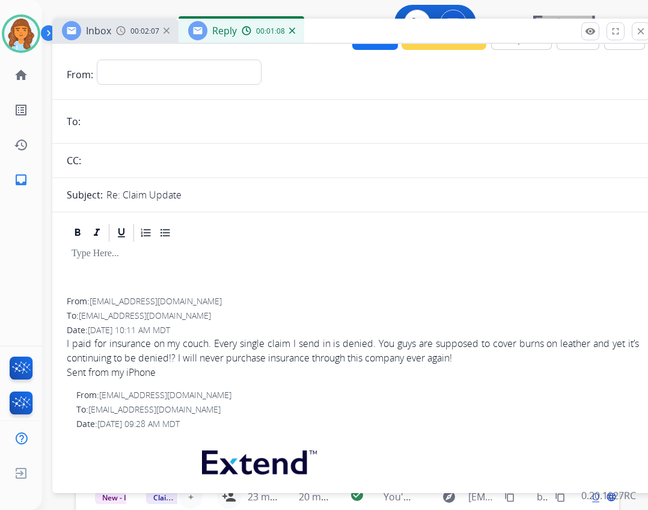
scroll to position [0, 0]
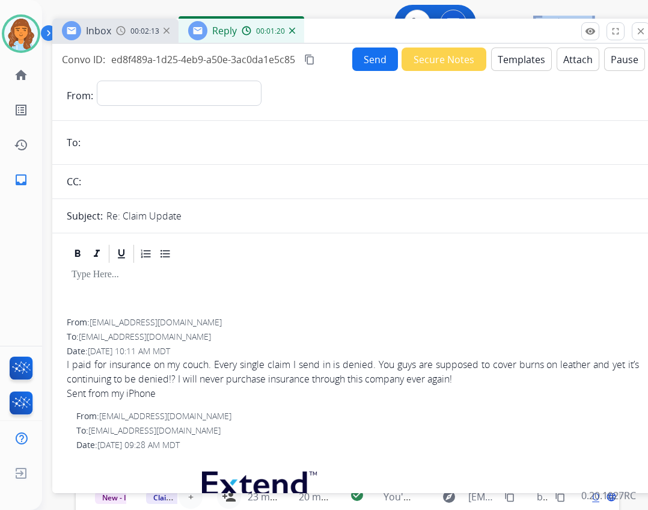
click at [502, 57] on button "Templates" at bounding box center [521, 58] width 61 height 23
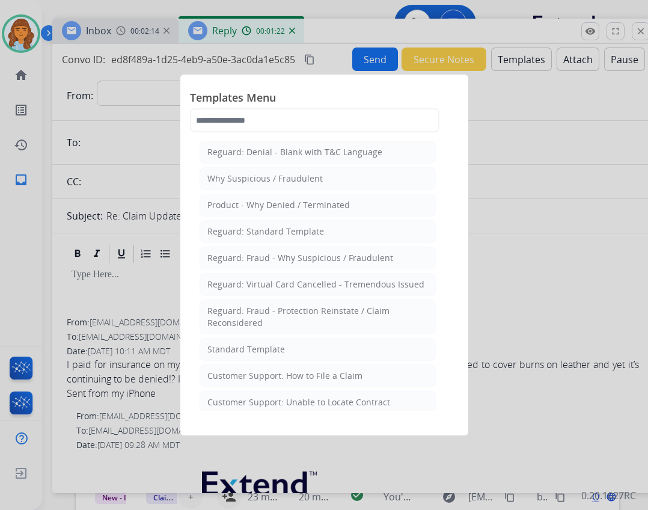
drag, startPoint x: 325, startPoint y: 398, endPoint x: 323, endPoint y: 406, distance: 7.6
click at [325, 399] on div "Customer Support: Unable to Locate Contract" at bounding box center [298, 402] width 183 height 12
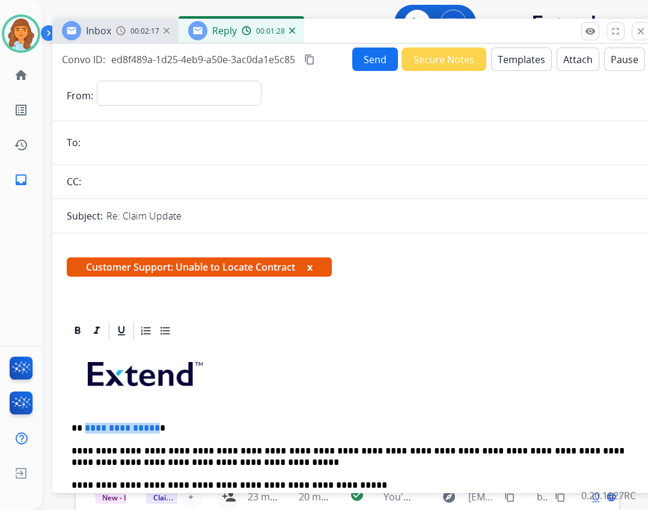
drag, startPoint x: 84, startPoint y: 427, endPoint x: 153, endPoint y: 425, distance: 69.1
click at [153, 425] on p "**********" at bounding box center [348, 427] width 553 height 11
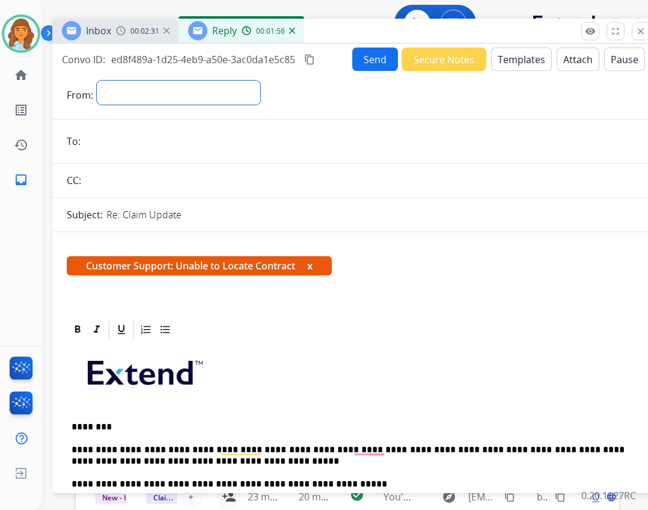
click at [229, 85] on select "**********" at bounding box center [178, 93] width 163 height 24
select select "**********"
click at [97, 81] on select "**********" at bounding box center [178, 93] width 163 height 24
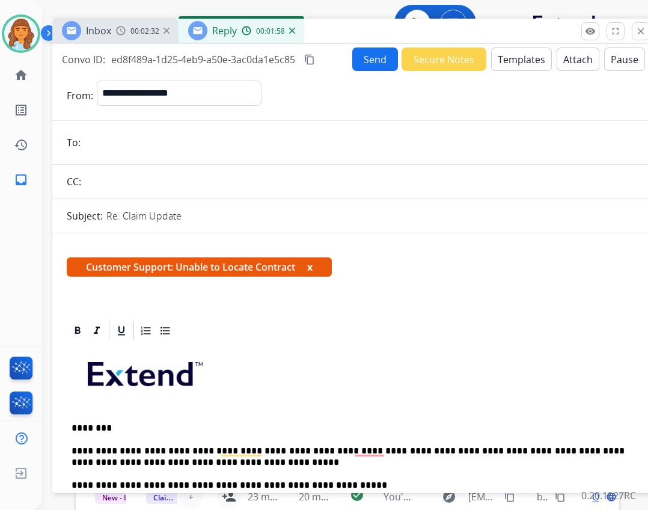
click at [134, 147] on input "email" at bounding box center [361, 142] width 555 height 24
paste input "**********"
type input "**********"
click at [379, 49] on button "Send" at bounding box center [375, 58] width 46 height 23
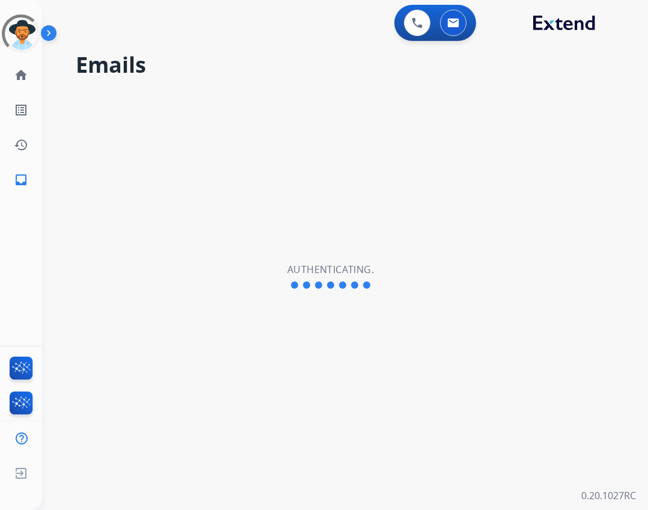
select select "**********"
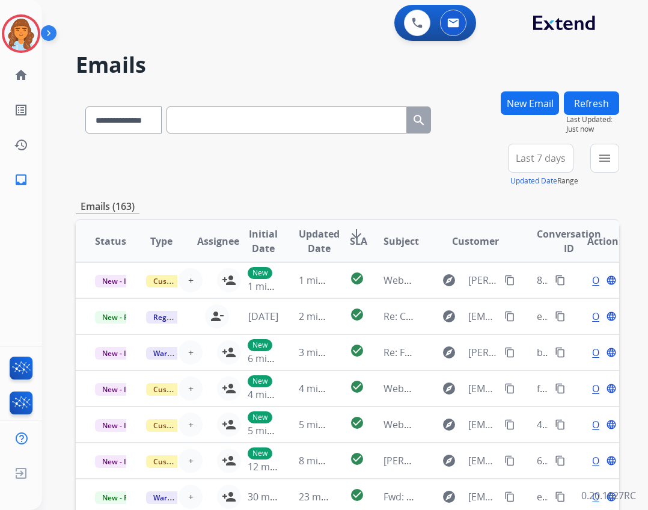
click at [44, 45] on img at bounding box center [51, 35] width 20 height 23
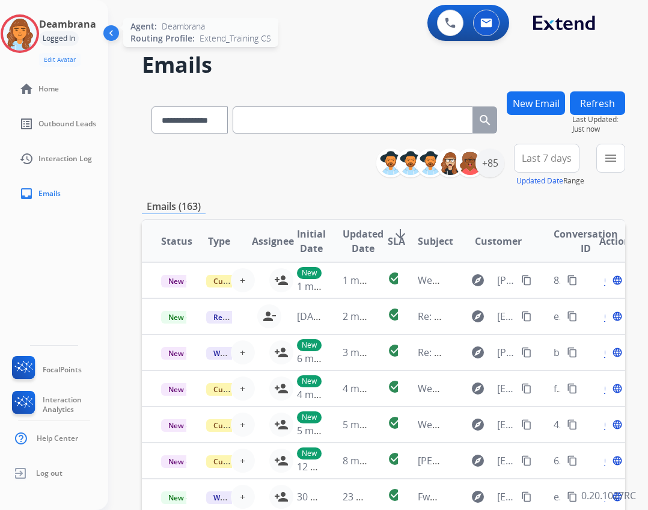
click at [31, 38] on img at bounding box center [20, 34] width 34 height 34
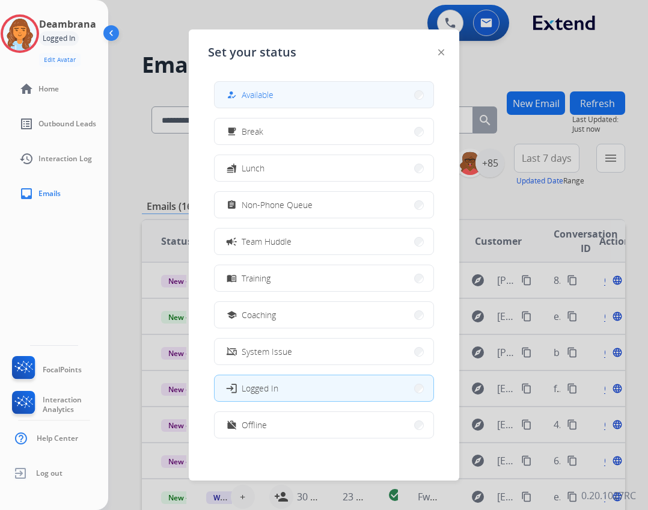
click at [243, 84] on button "how_to_reg Available" at bounding box center [324, 95] width 219 height 26
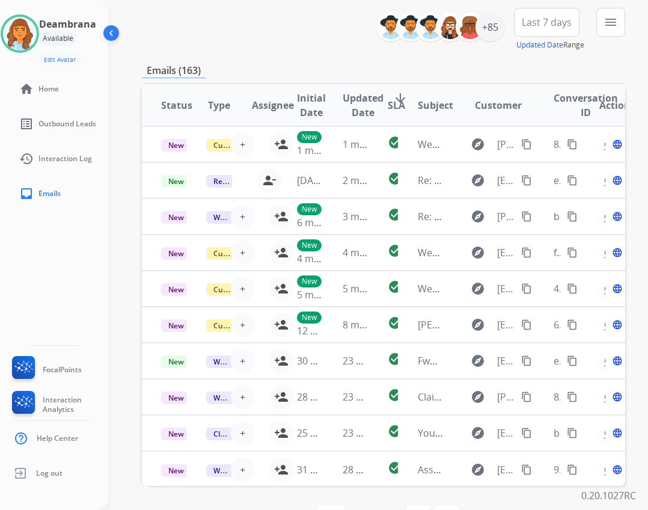
scroll to position [54, 0]
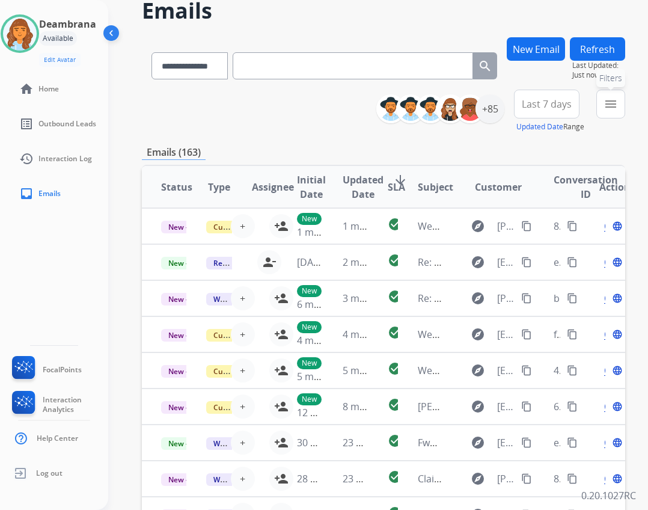
click at [618, 105] on mat-icon "menu" at bounding box center [610, 104] width 14 height 14
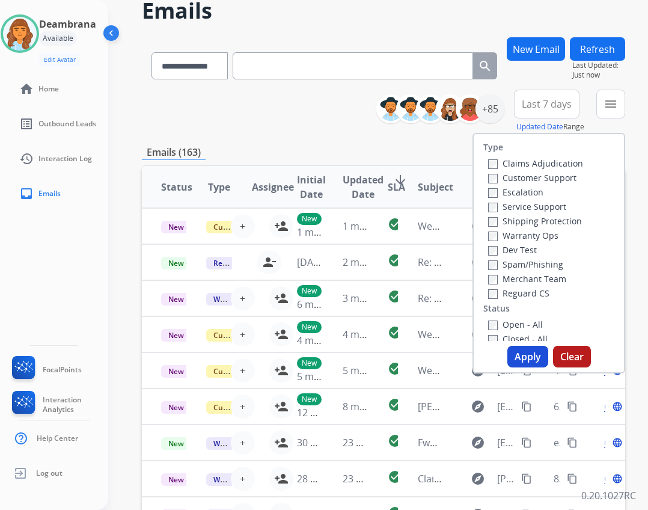
click at [522, 288] on label "Reguard CS" at bounding box center [518, 292] width 61 height 11
click at [524, 332] on div "Closed - All" at bounding box center [551, 338] width 126 height 14
click at [523, 327] on label "Open - All" at bounding box center [515, 323] width 55 height 11
click at [540, 178] on label "Customer Support" at bounding box center [532, 177] width 88 height 11
click at [543, 218] on label "Shipping Protection" at bounding box center [535, 220] width 94 height 11
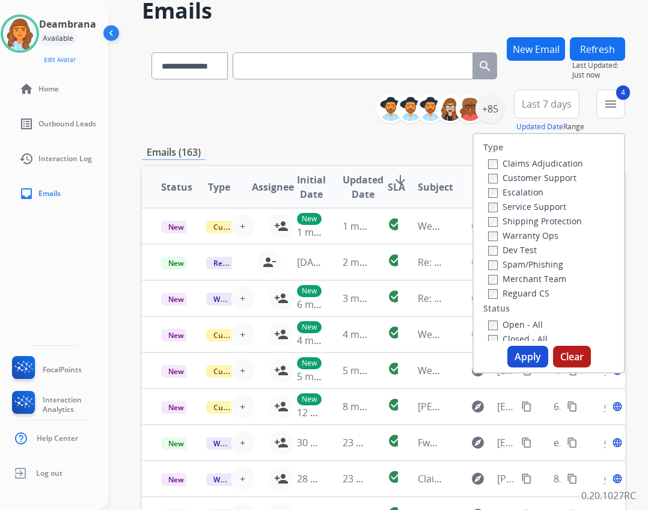
click at [543, 358] on button "Apply" at bounding box center [527, 357] width 41 height 22
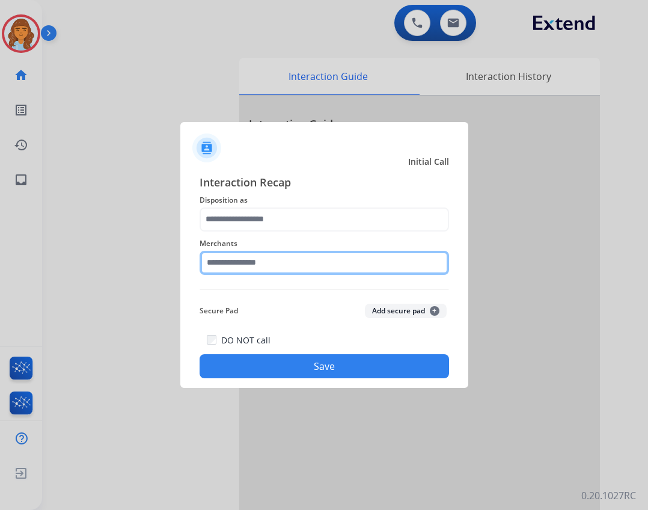
click at [227, 267] on input "text" at bounding box center [324, 263] width 249 height 24
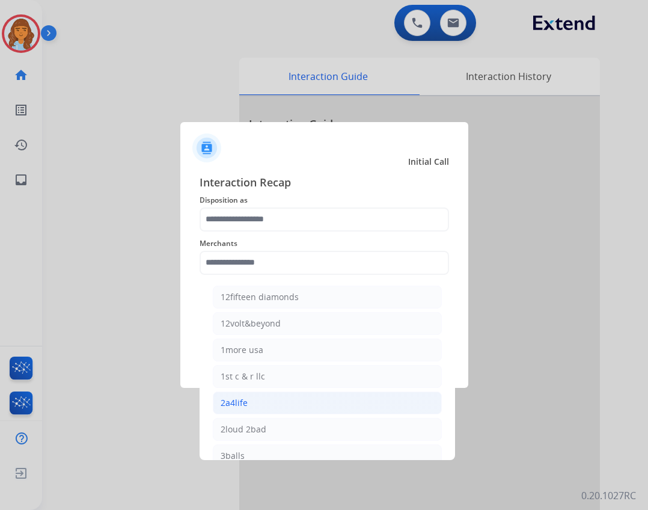
click at [245, 407] on div "2a4life" at bounding box center [234, 403] width 27 height 12
type input "*******"
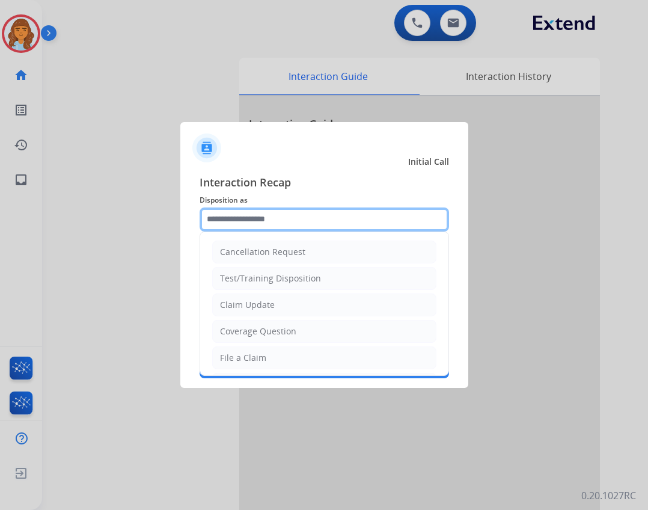
click at [275, 217] on input "text" at bounding box center [324, 219] width 249 height 24
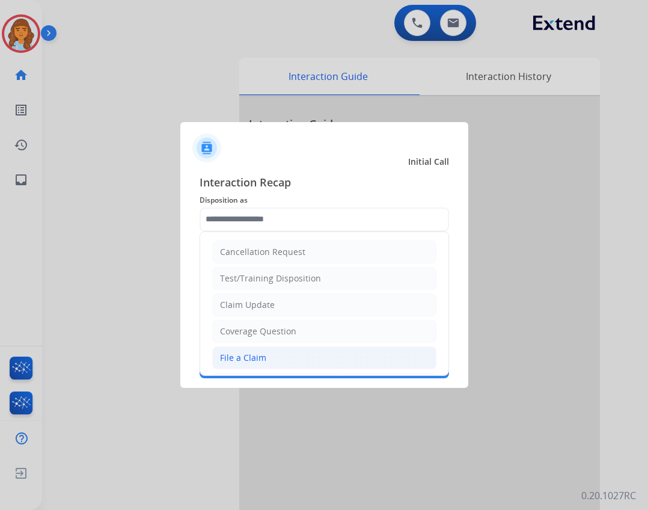
click at [246, 359] on div "File a Claim" at bounding box center [243, 358] width 46 height 12
type input "**********"
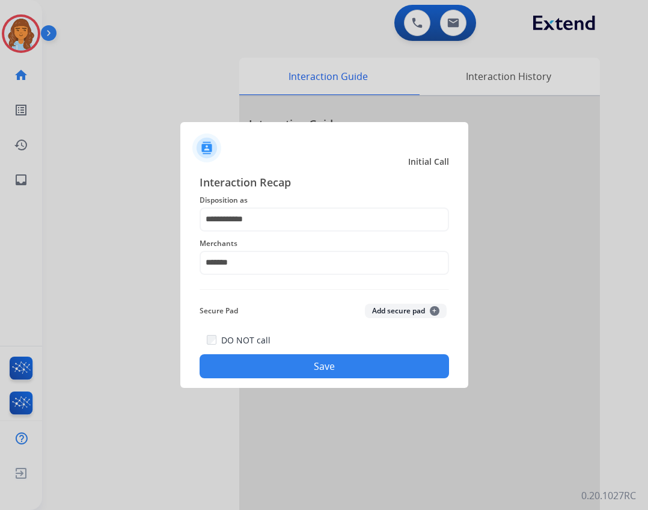
click at [279, 378] on div "DO NOT call Save" at bounding box center [324, 355] width 249 height 46
click at [290, 377] on div "DO NOT call Save" at bounding box center [324, 355] width 249 height 46
click at [329, 366] on button "Save" at bounding box center [324, 366] width 249 height 24
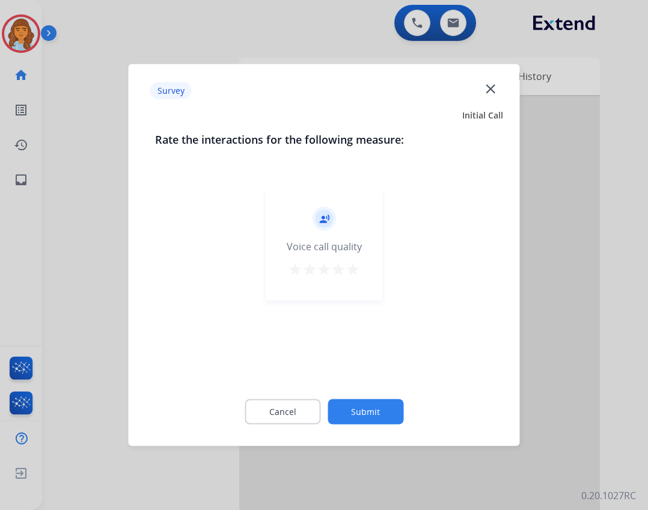
click at [350, 404] on button "Submit" at bounding box center [365, 411] width 76 height 25
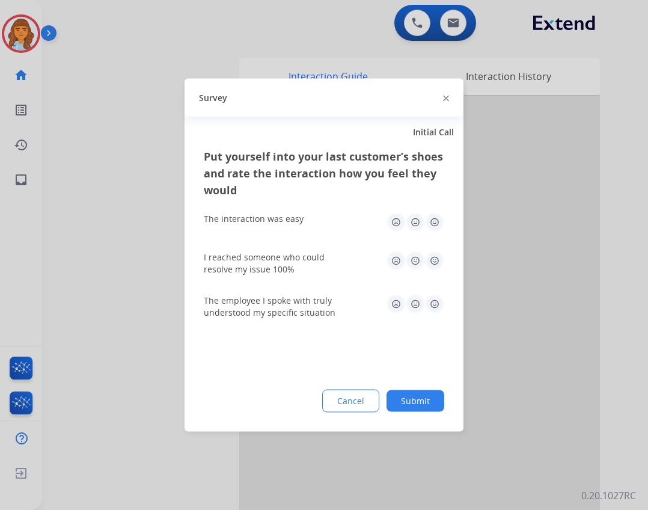
drag, startPoint x: 424, startPoint y: 398, endPoint x: 421, endPoint y: 389, distance: 8.9
click at [424, 397] on button "Submit" at bounding box center [415, 401] width 58 height 22
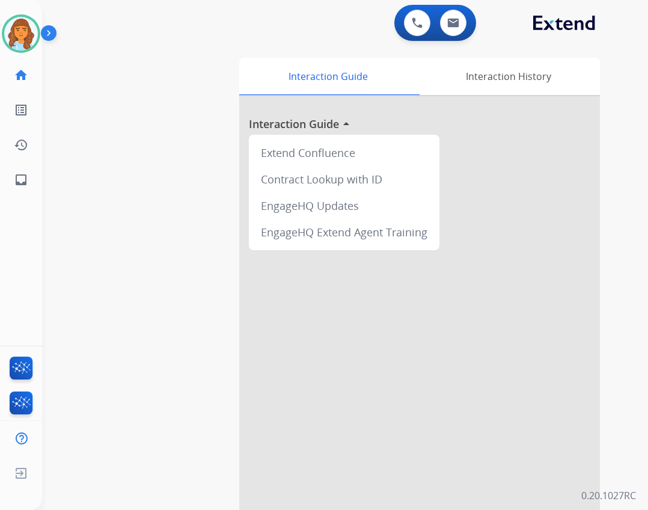
click at [43, 32] on img at bounding box center [51, 35] width 20 height 23
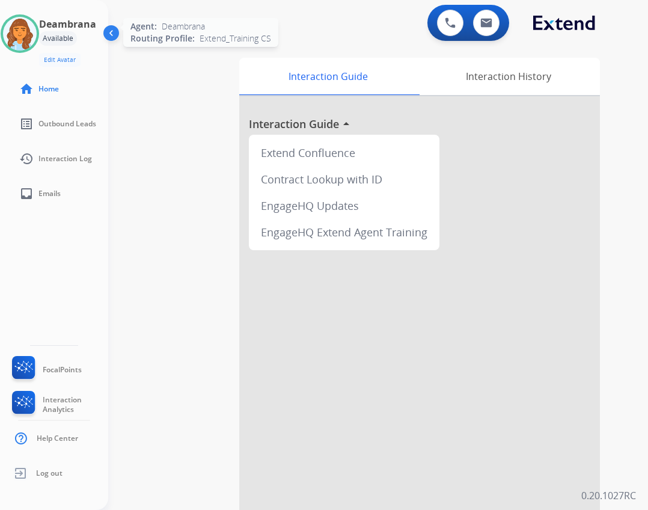
click at [25, 37] on img at bounding box center [20, 34] width 34 height 34
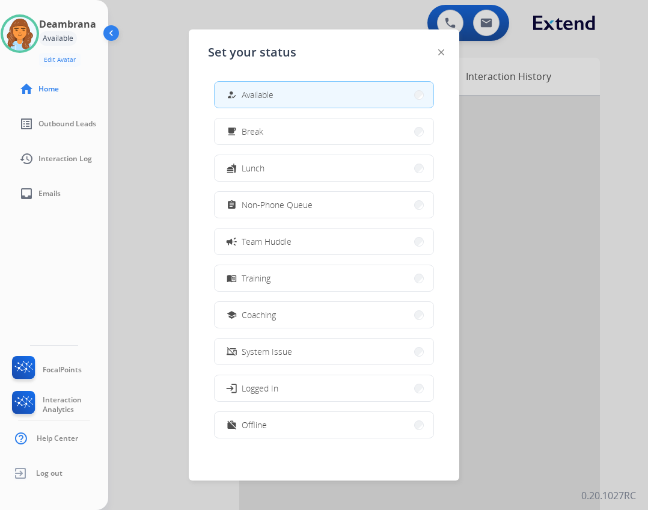
click at [102, 272] on div "Deambrana Available Edit Avatar Agent: Deambrana Routing Profile: Extend_Traini…" at bounding box center [54, 255] width 108 height 510
click at [87, 469] on ul "Log out" at bounding box center [54, 472] width 108 height 35
click at [77, 474] on ul "Log out" at bounding box center [54, 472] width 108 height 35
click at [64, 473] on ul "Log out" at bounding box center [54, 472] width 108 height 35
drag, startPoint x: 109, startPoint y: 473, endPoint x: 87, endPoint y: 464, distance: 23.4
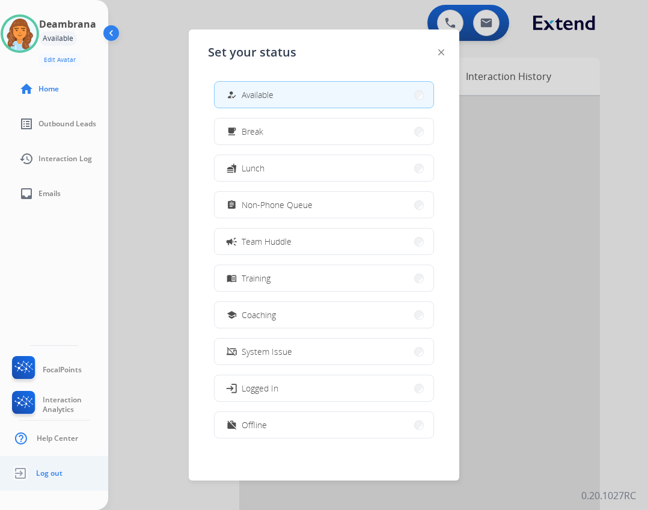
click at [108, 474] on div at bounding box center [324, 255] width 648 height 510
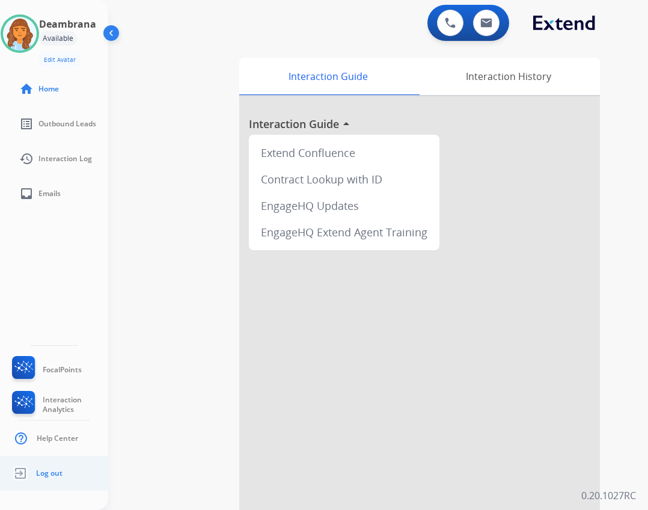
click at [87, 464] on ul "Log out" at bounding box center [54, 472] width 108 height 35
click at [53, 467] on link "Log out" at bounding box center [36, 472] width 53 height 23
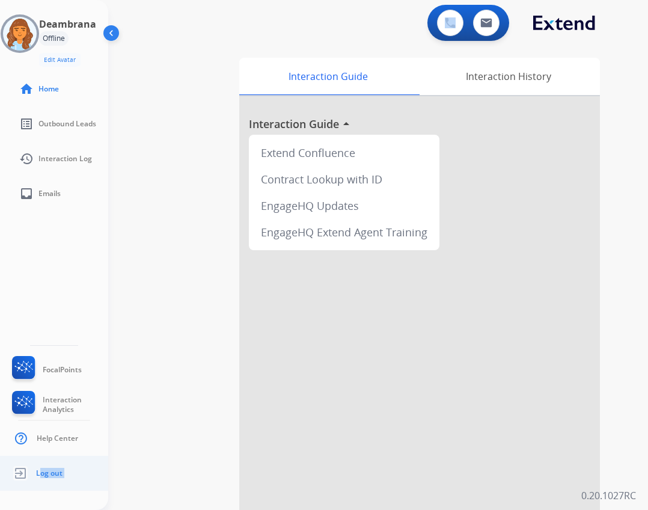
click at [53, 467] on link "Log out" at bounding box center [36, 472] width 53 height 23
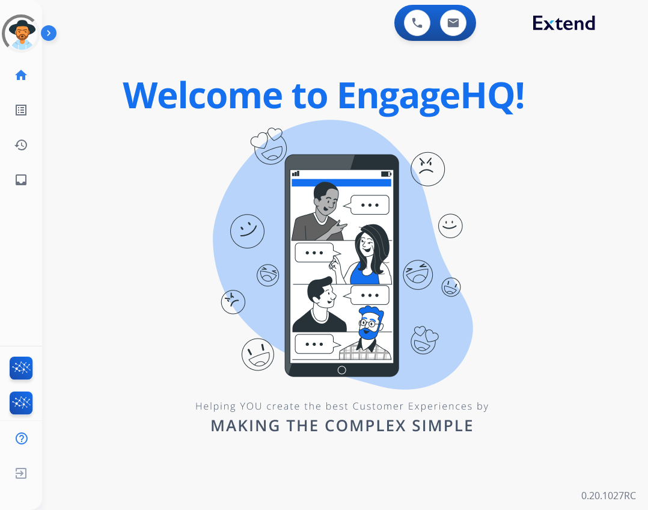
click at [300, 508] on div "0 Voice Interactions 0 Email Interactions swap_horiz Break voice bridge close_f…" at bounding box center [345, 255] width 606 height 510
click at [20, 32] on div at bounding box center [21, 33] width 41 height 41
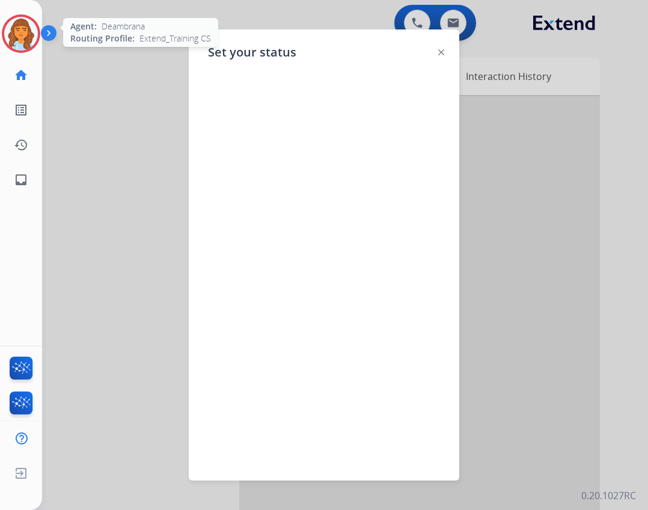
drag, startPoint x: 440, startPoint y: 53, endPoint x: 391, endPoint y: 46, distance: 49.2
click at [439, 52] on img at bounding box center [441, 52] width 6 height 6
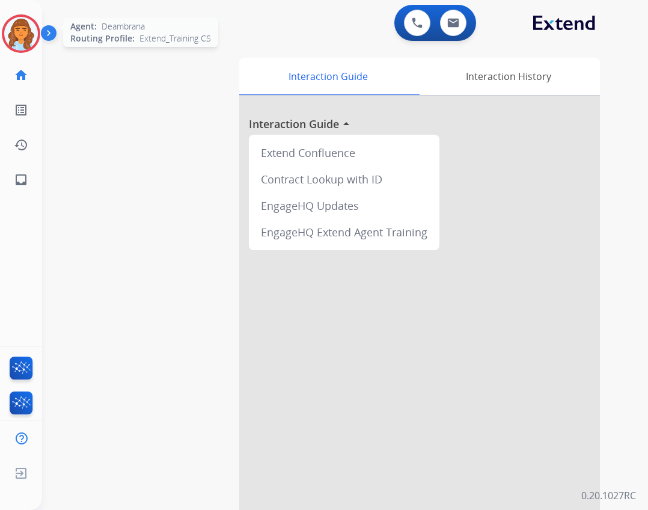
click at [41, 40] on img at bounding box center [51, 35] width 20 height 23
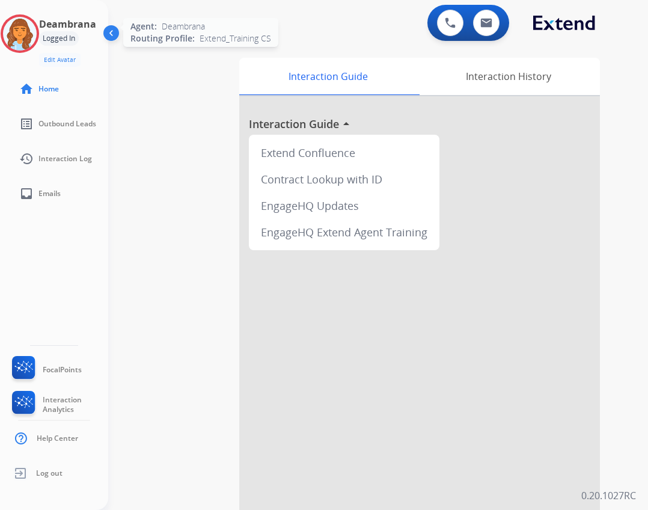
click at [46, 35] on div "Logged In" at bounding box center [59, 38] width 40 height 14
click at [41, 36] on div "Logged In" at bounding box center [59, 38] width 40 height 14
click at [35, 38] on img at bounding box center [20, 34] width 34 height 34
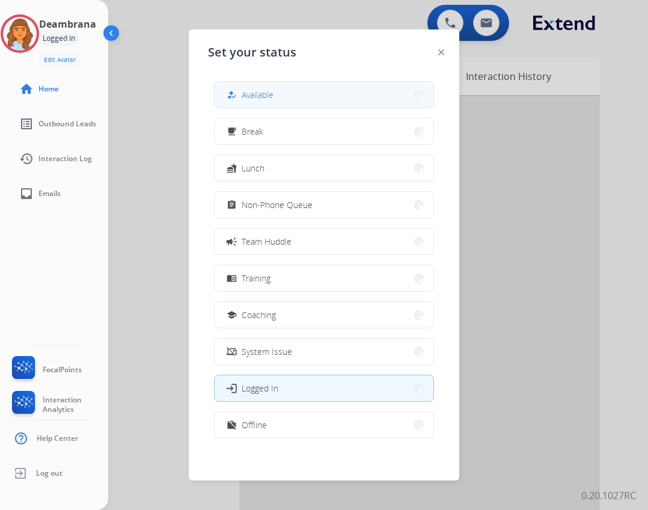
click at [324, 100] on button "how_to_reg Available" at bounding box center [324, 95] width 219 height 26
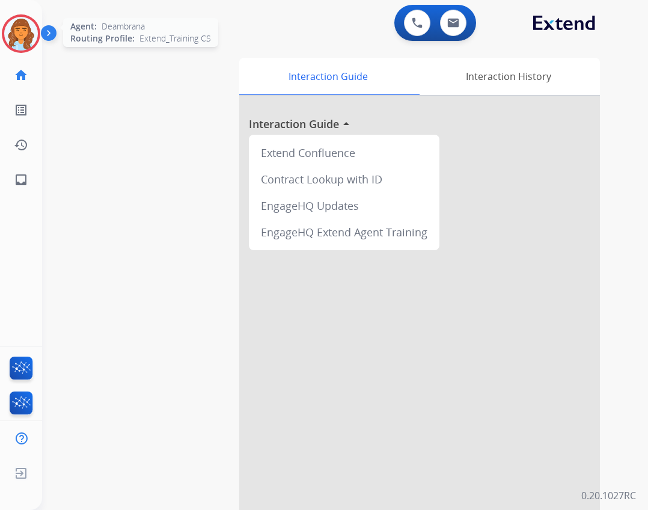
click at [15, 21] on img at bounding box center [21, 34] width 34 height 34
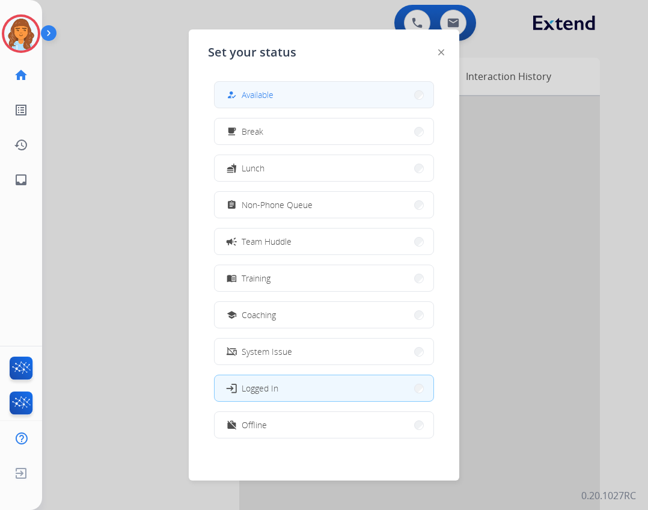
click at [279, 107] on div "how_to_reg Available" at bounding box center [324, 94] width 220 height 27
drag, startPoint x: 260, startPoint y: 93, endPoint x: 249, endPoint y: 91, distance: 11.0
click at [249, 91] on span "Available" at bounding box center [258, 94] width 32 height 13
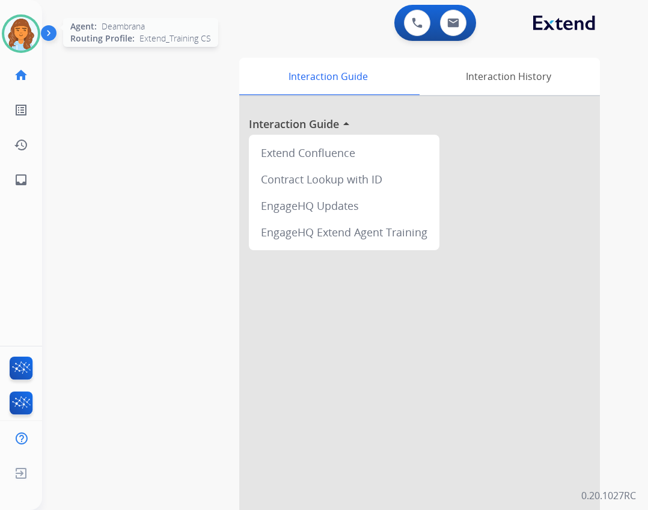
click at [38, 34] on div at bounding box center [21, 33] width 38 height 38
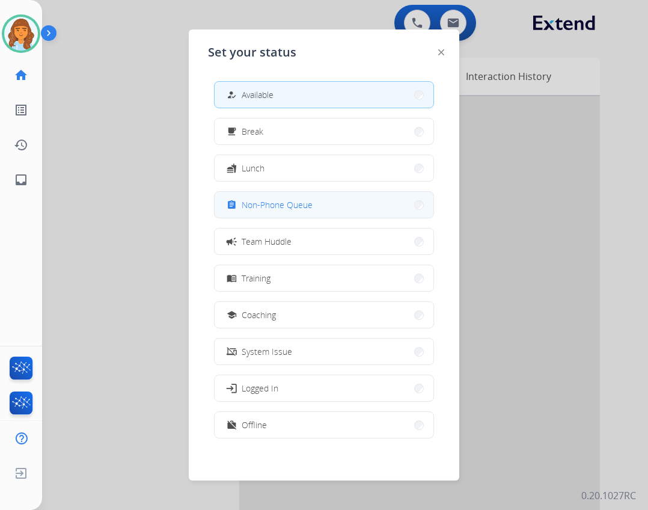
click at [291, 196] on button "assignment Non-Phone Queue" at bounding box center [324, 205] width 219 height 26
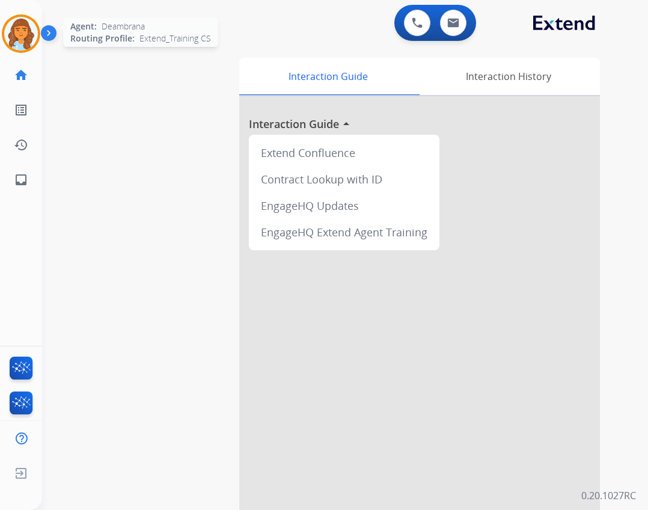
click at [34, 40] on img at bounding box center [21, 34] width 34 height 34
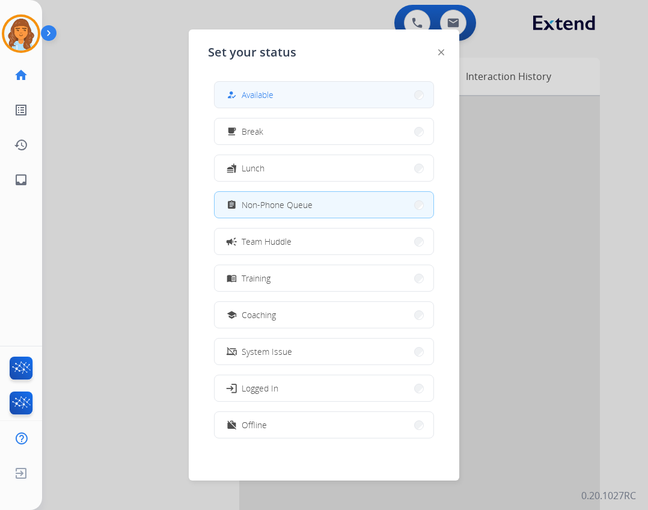
click at [287, 100] on button "how_to_reg Available" at bounding box center [324, 95] width 219 height 26
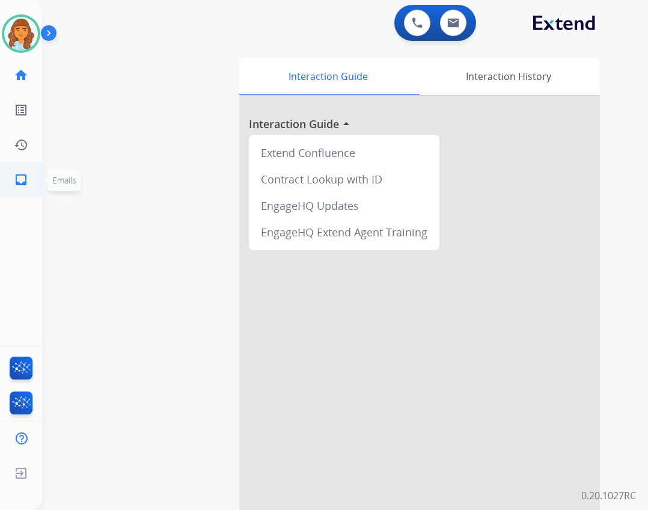
click at [26, 182] on mat-icon "inbox" at bounding box center [21, 179] width 14 height 14
select select "**********"
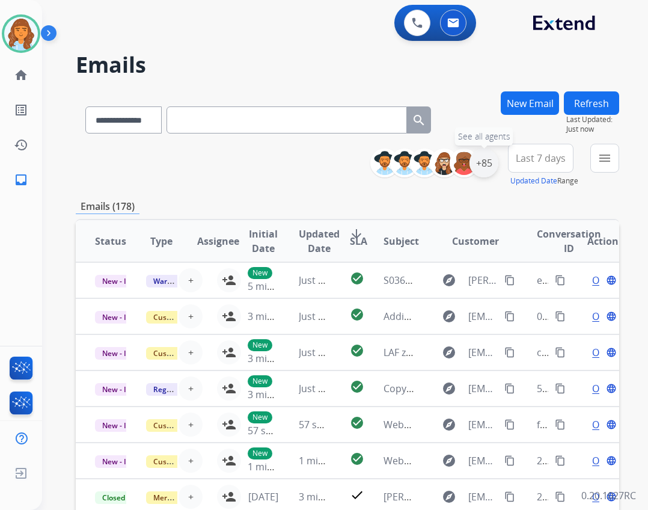
click at [484, 159] on div "+85" at bounding box center [483, 162] width 29 height 29
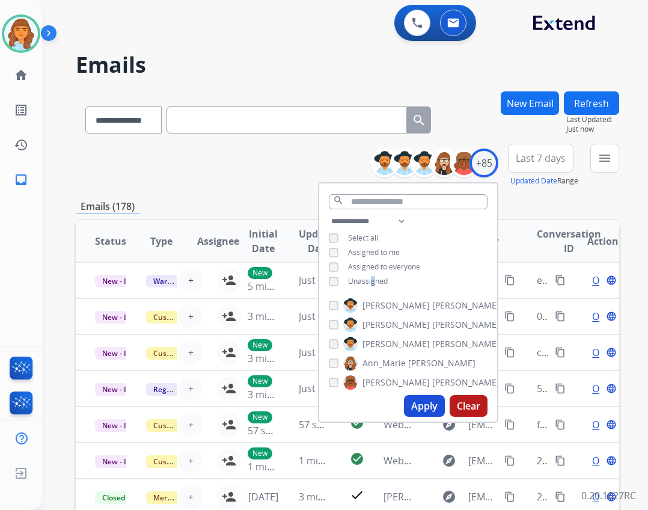
drag, startPoint x: 372, startPoint y: 281, endPoint x: 382, endPoint y: 269, distance: 15.8
click at [377, 276] on span "Unassigned" at bounding box center [368, 281] width 40 height 10
click at [407, 407] on button "Apply" at bounding box center [424, 406] width 41 height 22
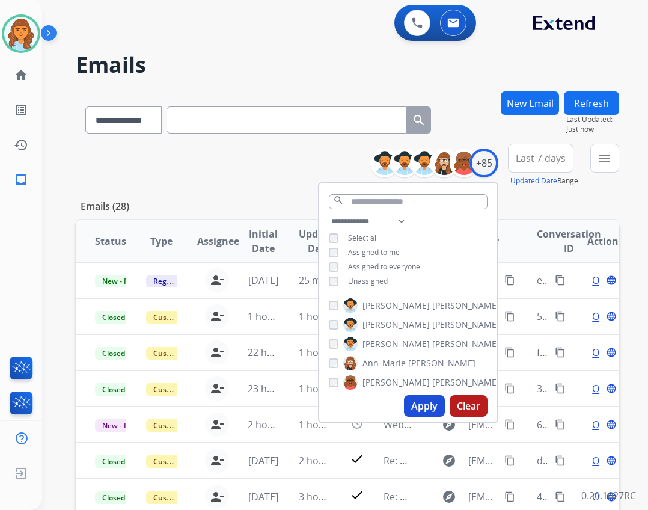
click at [315, 153] on div "**********" at bounding box center [347, 165] width 543 height 43
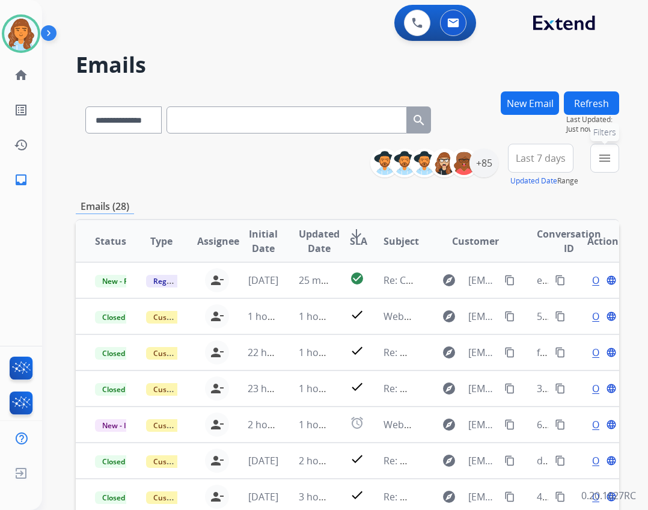
click at [599, 159] on mat-icon "menu" at bounding box center [604, 158] width 14 height 14
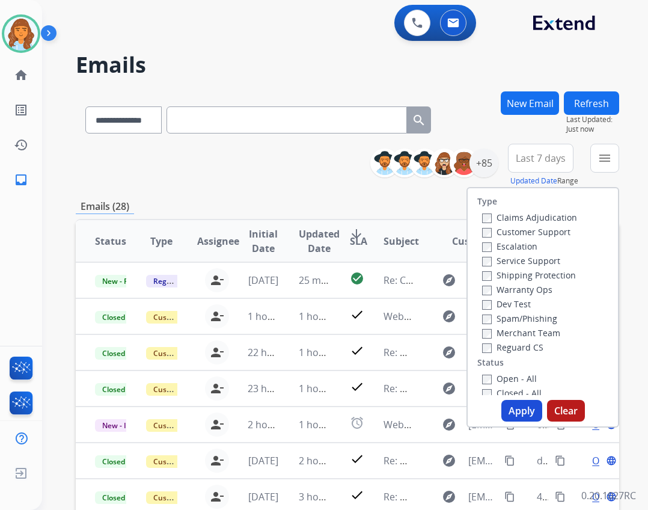
click at [535, 273] on label "Shipping Protection" at bounding box center [529, 274] width 94 height 11
click at [547, 232] on label "Customer Support" at bounding box center [526, 231] width 88 height 11
click at [505, 378] on label "Open - All" at bounding box center [509, 378] width 55 height 11
click at [487, 350] on label "Reguard CS" at bounding box center [512, 346] width 61 height 11
click at [508, 400] on button "Apply" at bounding box center [521, 411] width 41 height 22
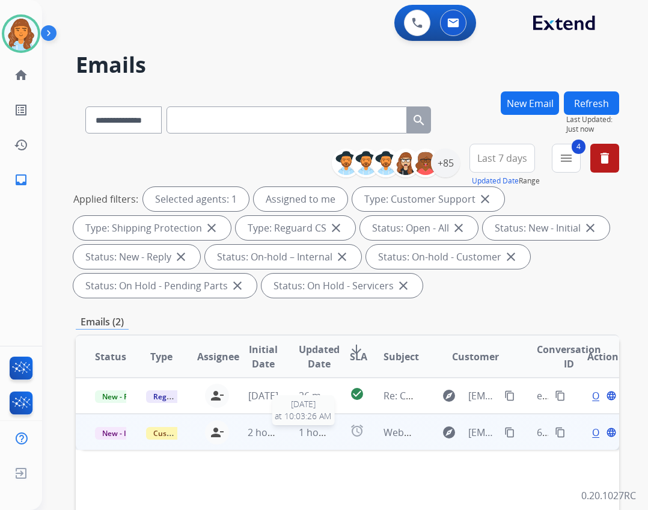
click at [305, 430] on span "1 hour ago" at bounding box center [323, 431] width 49 height 13
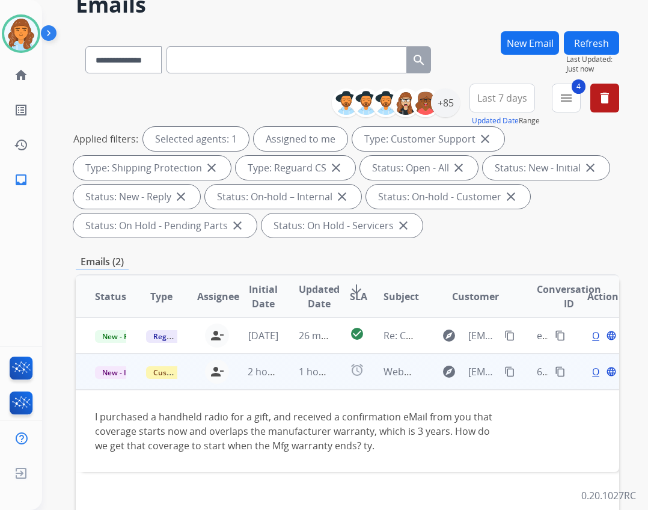
scroll to position [120, 0]
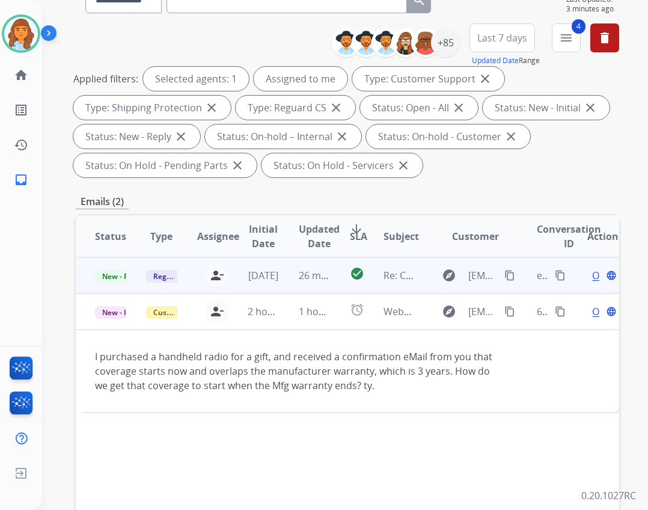
click at [415, 278] on td "explore [EMAIL_ADDRESS][DOMAIN_NAME] content_copy" at bounding box center [466, 275] width 102 height 36
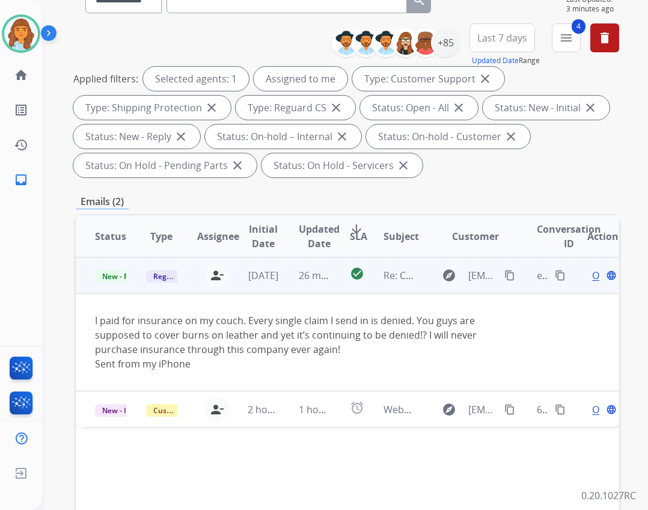
click at [581, 283] on td "Open language" at bounding box center [593, 275] width 51 height 36
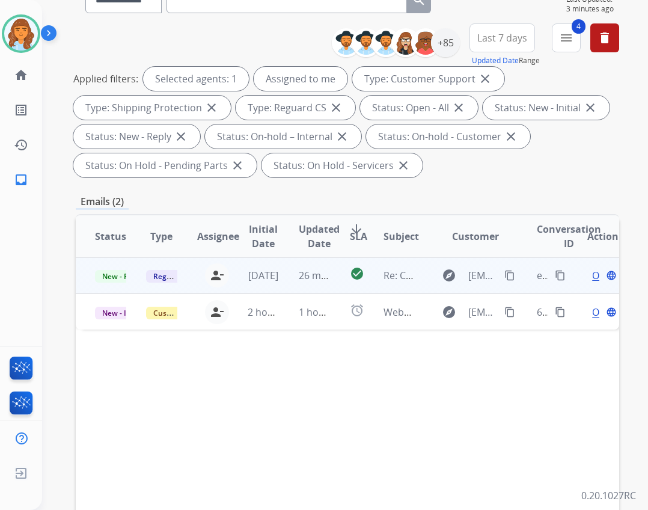
click at [592, 275] on span "Open" at bounding box center [604, 275] width 25 height 14
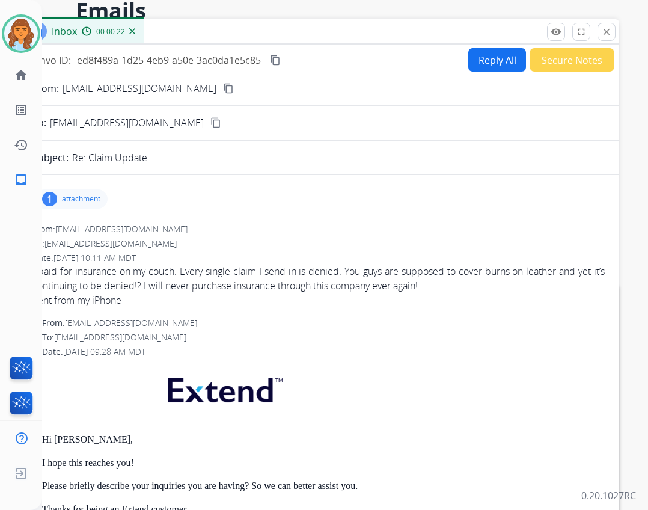
scroll to position [0, 0]
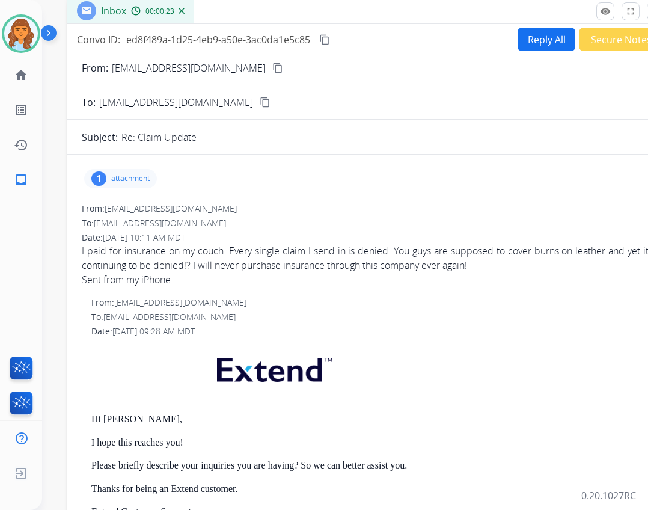
drag, startPoint x: 215, startPoint y: 91, endPoint x: 264, endPoint y: 11, distance: 93.9
click at [264, 11] on div "Inbox 00:00:23" at bounding box center [367, 11] width 601 height 25
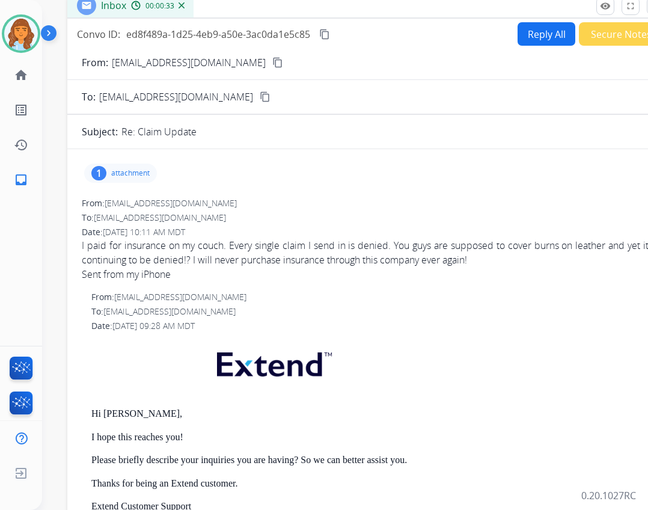
click at [272, 62] on mat-icon "content_copy" at bounding box center [277, 62] width 11 height 11
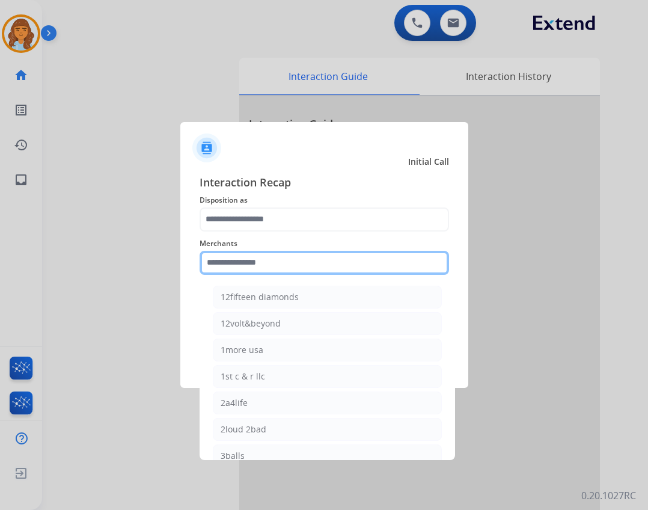
click at [294, 270] on input "text" at bounding box center [324, 263] width 249 height 24
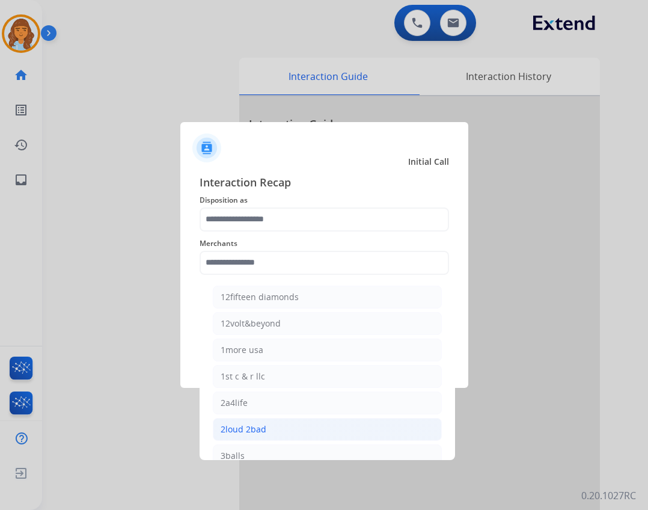
click at [288, 420] on li "2loud 2bad" at bounding box center [327, 429] width 229 height 23
type input "**********"
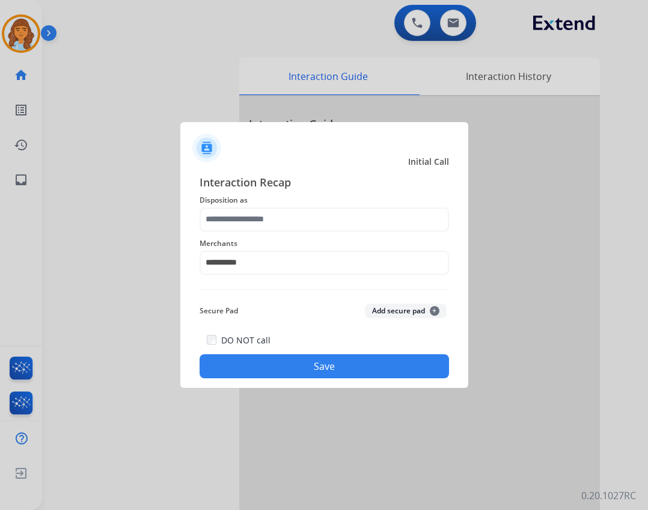
drag, startPoint x: 268, startPoint y: 236, endPoint x: 267, endPoint y: 223, distance: 12.6
click at [267, 236] on span "Merchants" at bounding box center [324, 243] width 249 height 14
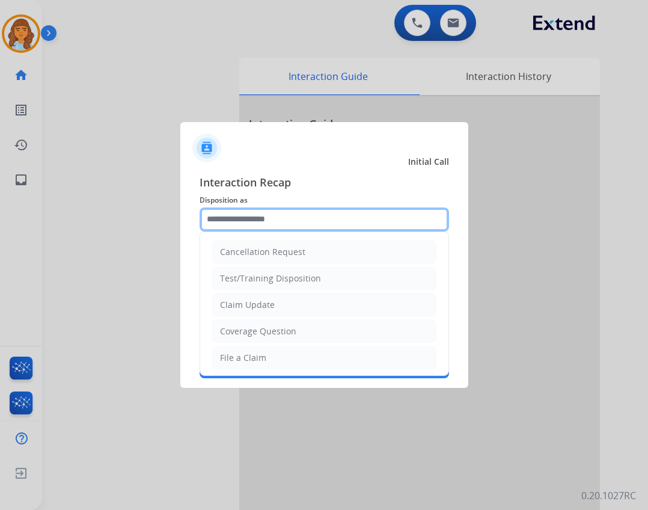
click at [267, 223] on input "text" at bounding box center [324, 219] width 249 height 24
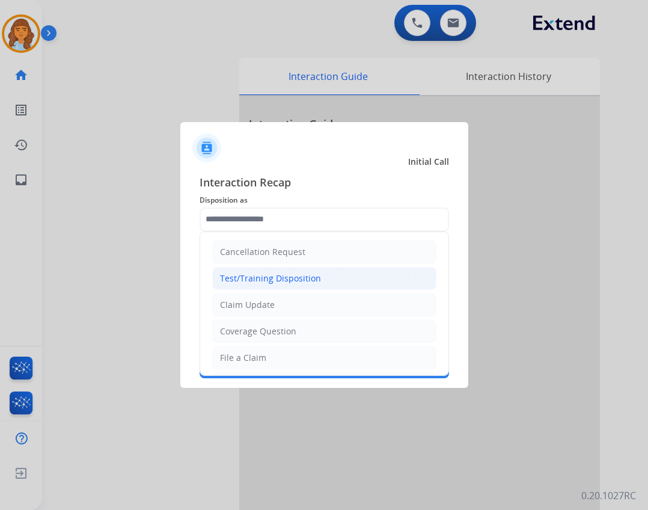
click at [276, 284] on li "Test/Training Disposition" at bounding box center [324, 278] width 224 height 23
type input "**********"
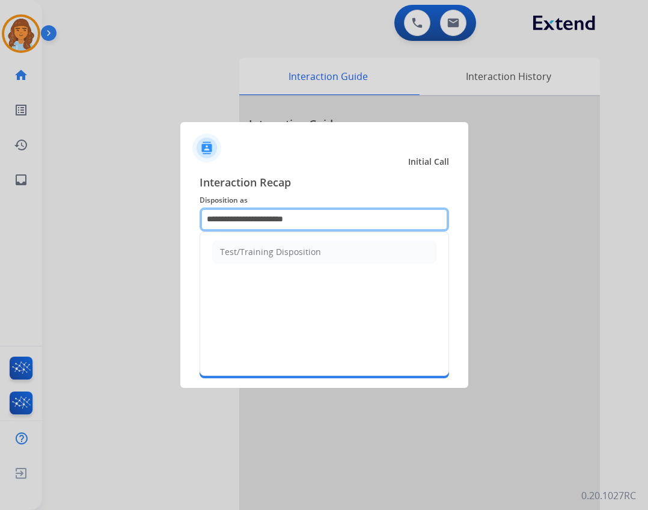
drag, startPoint x: 321, startPoint y: 218, endPoint x: 173, endPoint y: 217, distance: 147.8
click at [0, 217] on app-contact-recap-modal "**********" at bounding box center [0, 255] width 0 height 510
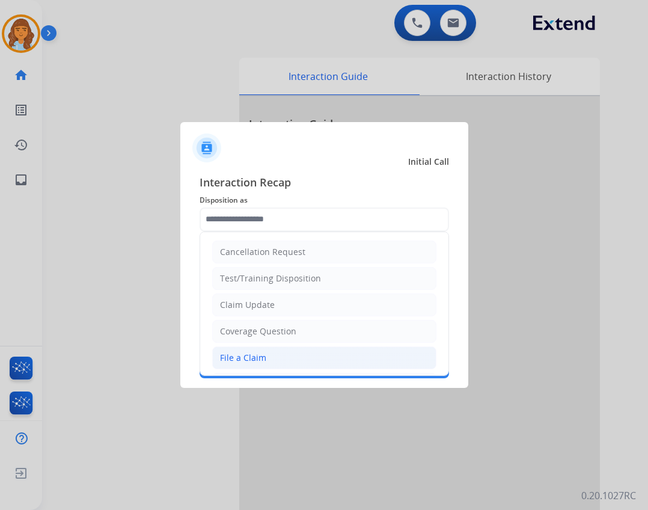
click at [264, 361] on li "File a Claim" at bounding box center [324, 357] width 224 height 23
type input "**********"
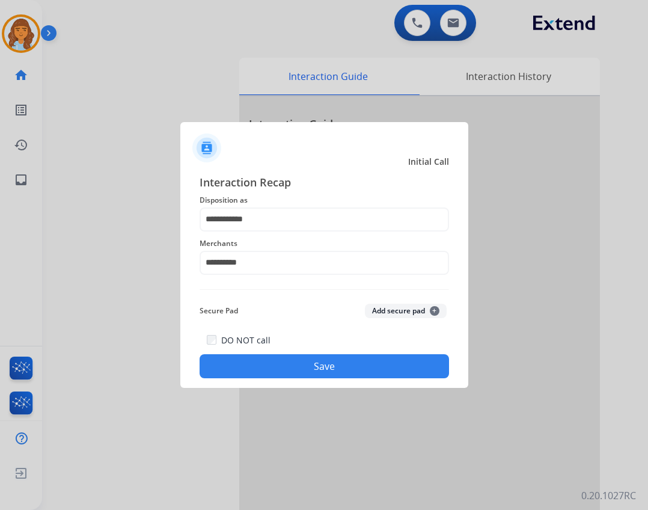
click at [273, 367] on button "Save" at bounding box center [324, 366] width 249 height 24
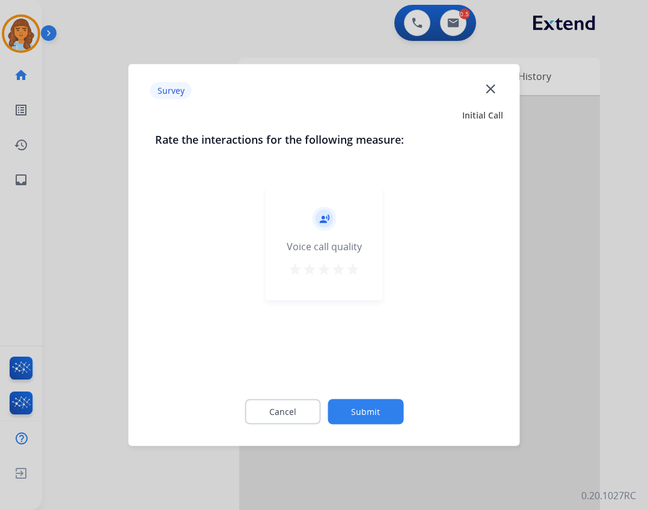
drag, startPoint x: 381, startPoint y: 425, endPoint x: 379, endPoint y: 415, distance: 10.4
click at [379, 418] on div "Cancel Submit" at bounding box center [324, 412] width 338 height 54
drag, startPoint x: 385, startPoint y: 402, endPoint x: 392, endPoint y: 374, distance: 28.6
click at [386, 389] on div "Cancel Submit" at bounding box center [324, 412] width 338 height 54
click at [359, 400] on button "Submit" at bounding box center [365, 411] width 76 height 25
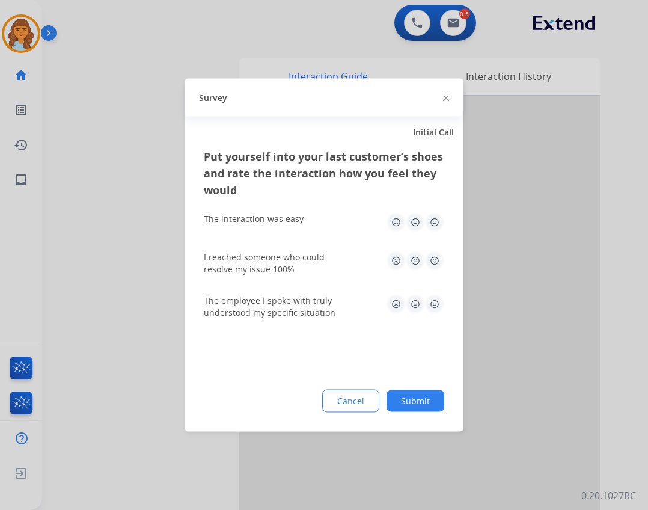
drag, startPoint x: 418, startPoint y: 405, endPoint x: 416, endPoint y: 394, distance: 11.0
click at [417, 400] on button "Submit" at bounding box center [415, 401] width 58 height 22
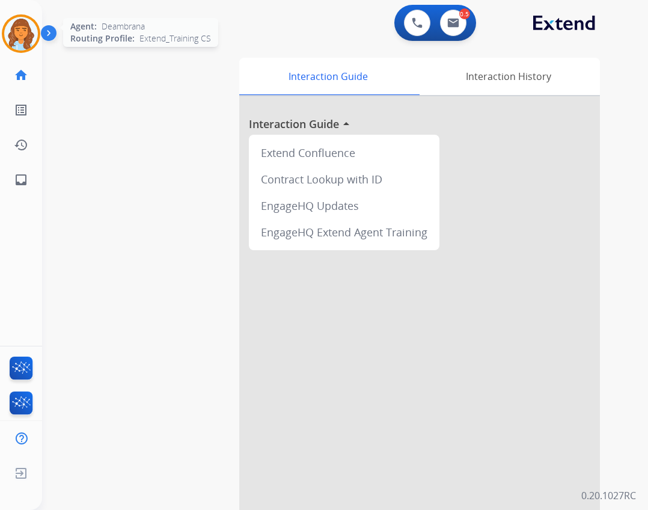
click at [4, 38] on div at bounding box center [21, 33] width 38 height 38
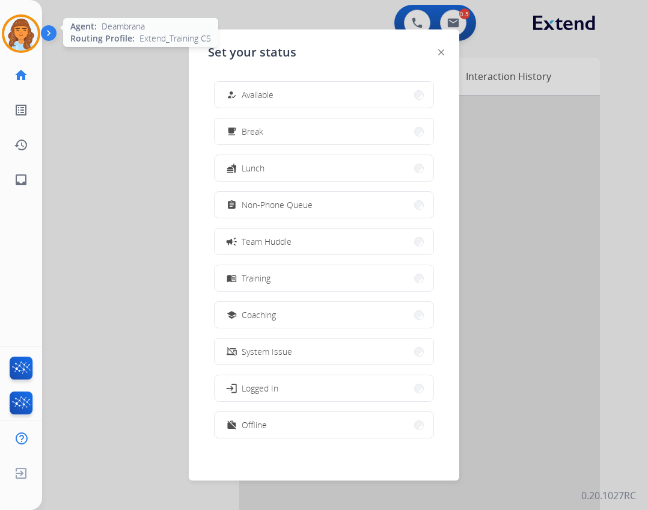
click at [5, 38] on img at bounding box center [21, 34] width 34 height 34
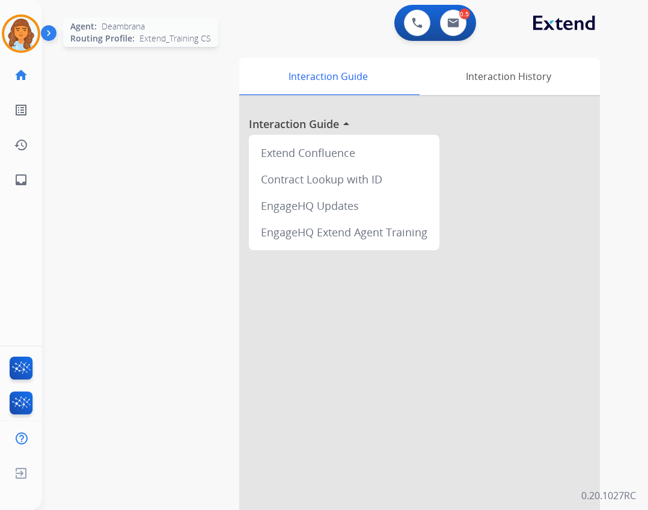
click at [23, 40] on img at bounding box center [21, 34] width 34 height 34
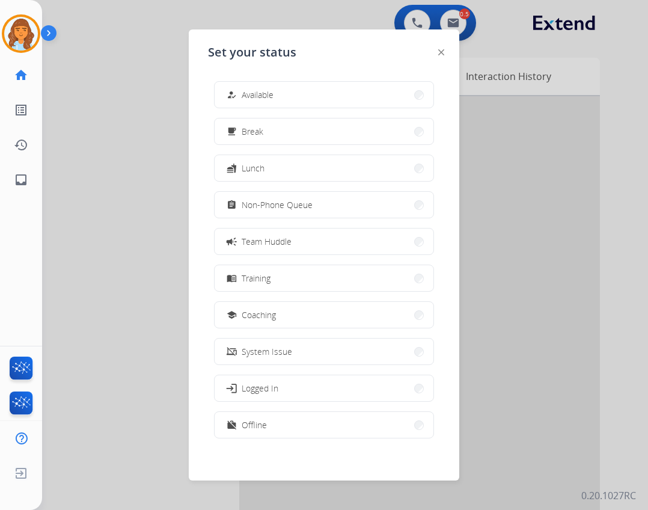
drag, startPoint x: 299, startPoint y: 103, endPoint x: 379, endPoint y: 69, distance: 87.2
click at [327, 56] on div "Set your status how_to_reg Available free_breakfast Break fastfood Lunch assign…" at bounding box center [324, 254] width 270 height 451
click at [363, 94] on button "how_to_reg Available" at bounding box center [324, 95] width 219 height 26
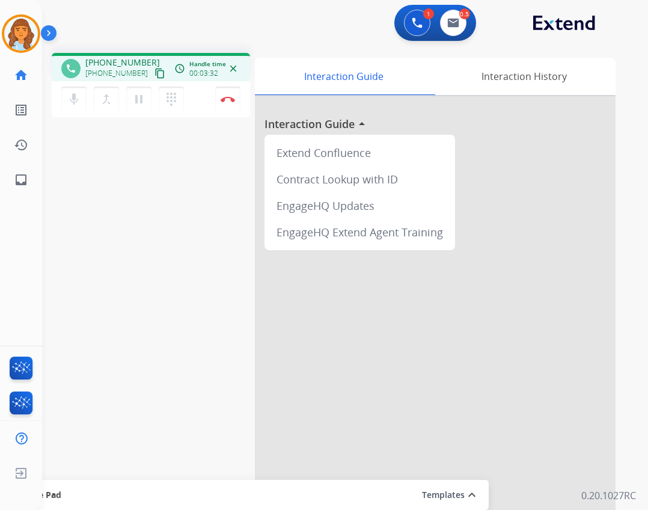
click at [154, 69] on mat-icon "content_copy" at bounding box center [159, 73] width 11 height 11
click at [237, 103] on button "Disconnect" at bounding box center [227, 99] width 25 height 25
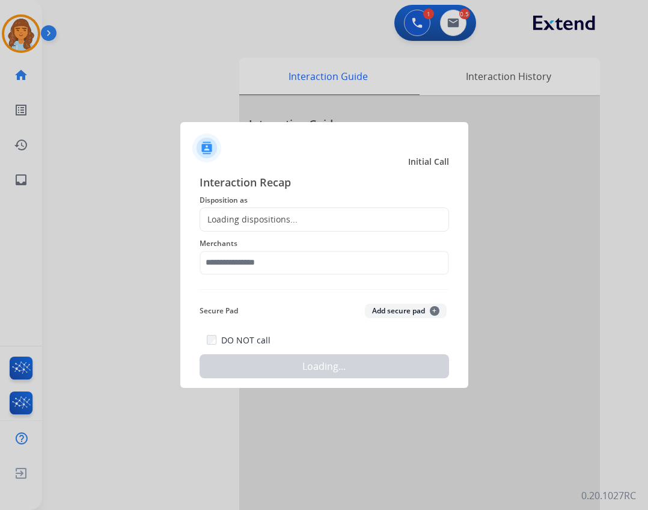
click at [237, 228] on div "Loading dispositions..." at bounding box center [324, 219] width 249 height 24
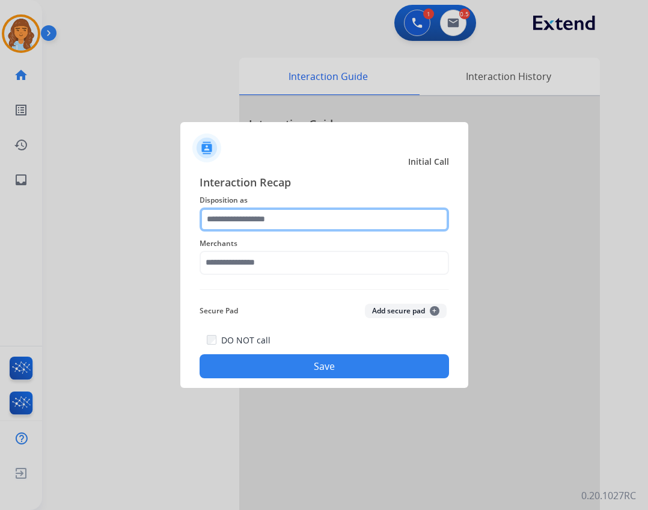
click at [250, 219] on input "text" at bounding box center [324, 219] width 249 height 24
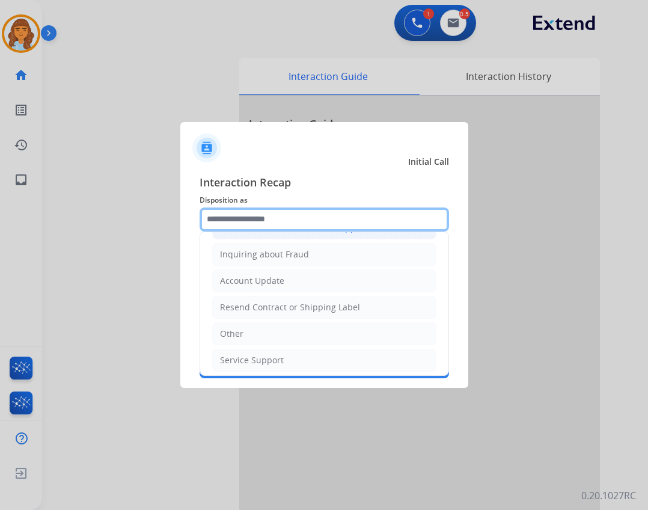
scroll to position [187, 0]
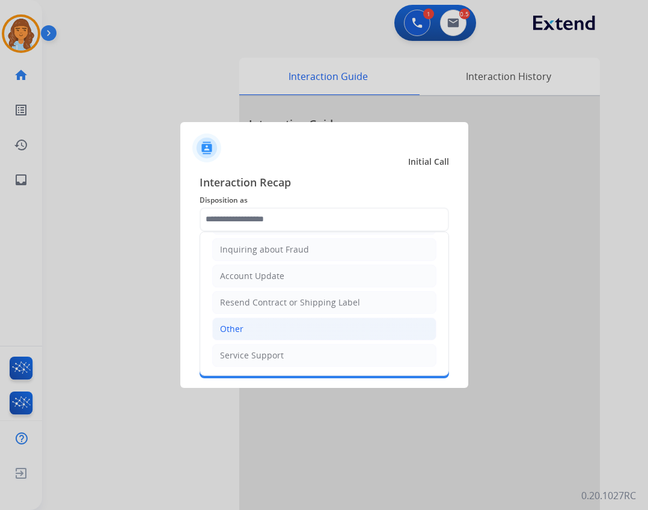
click at [270, 333] on li "Other" at bounding box center [324, 328] width 224 height 23
type input "*****"
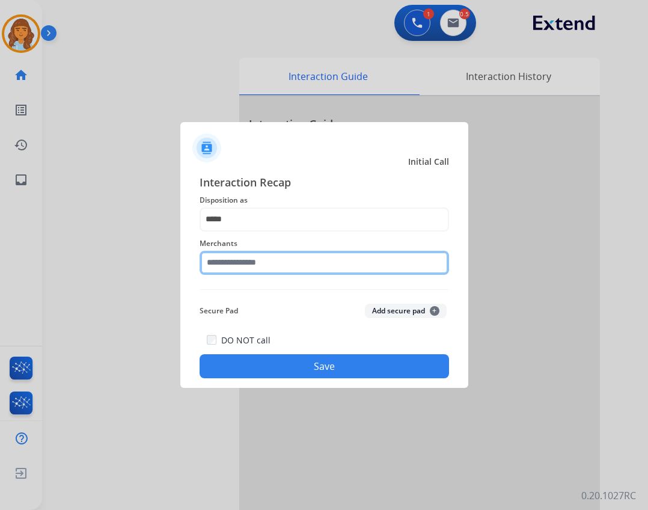
click at [266, 263] on input "text" at bounding box center [324, 263] width 249 height 24
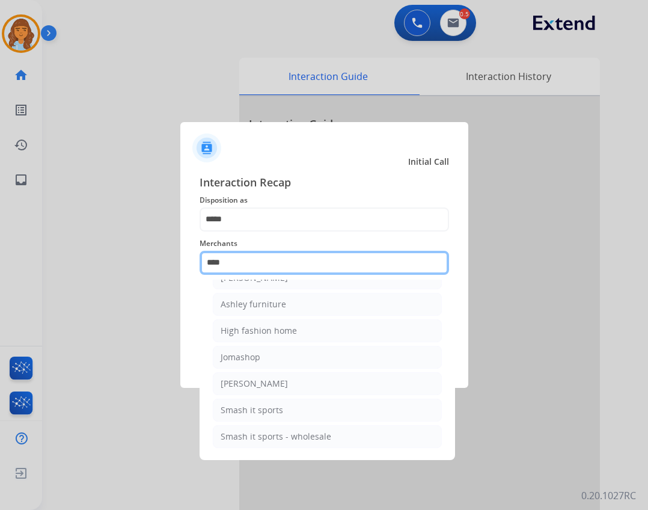
scroll to position [0, 0]
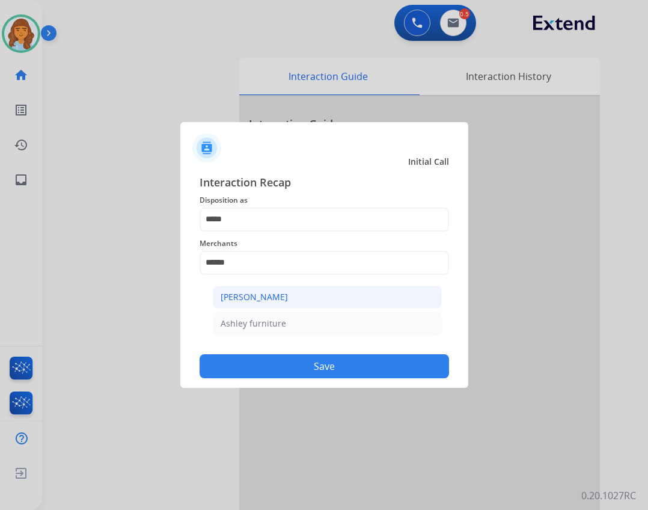
click at [358, 291] on li "[PERSON_NAME]" at bounding box center [327, 296] width 229 height 23
type input "**********"
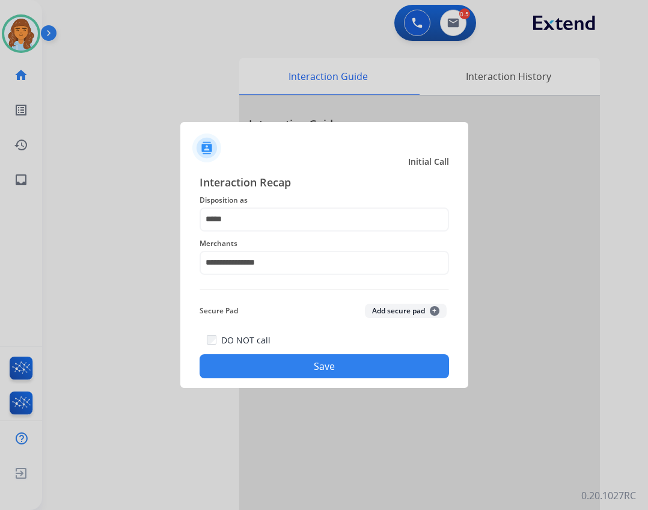
click at [341, 370] on button "Save" at bounding box center [324, 366] width 249 height 24
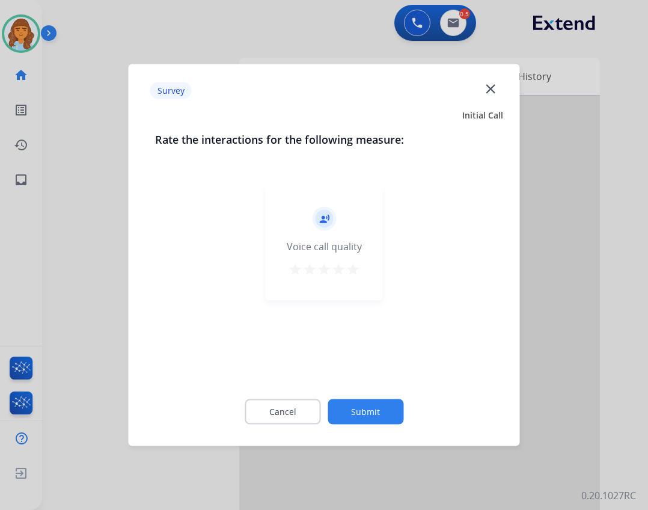
click at [341, 404] on button "Submit" at bounding box center [365, 411] width 76 height 25
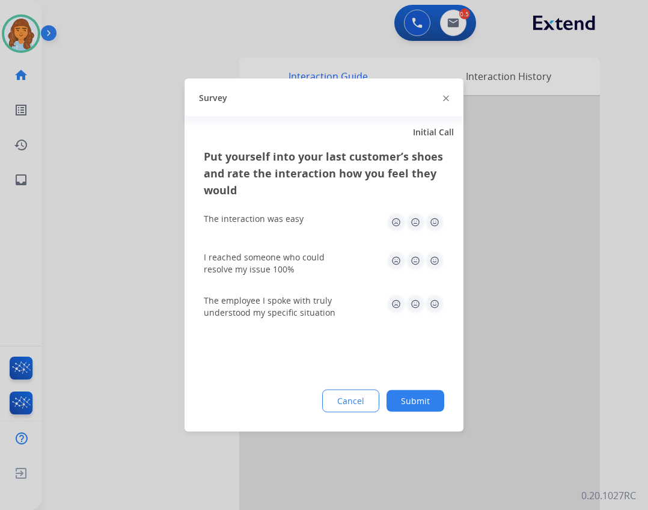
click at [421, 406] on button "Submit" at bounding box center [415, 401] width 58 height 22
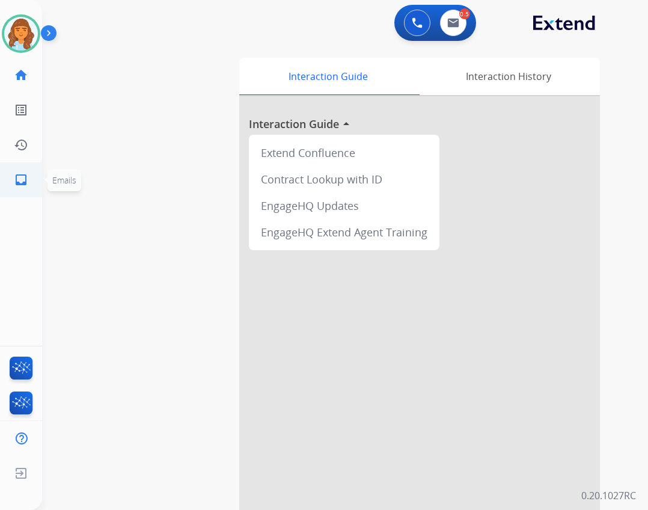
click at [20, 181] on mat-icon "inbox" at bounding box center [21, 179] width 14 height 14
select select "**********"
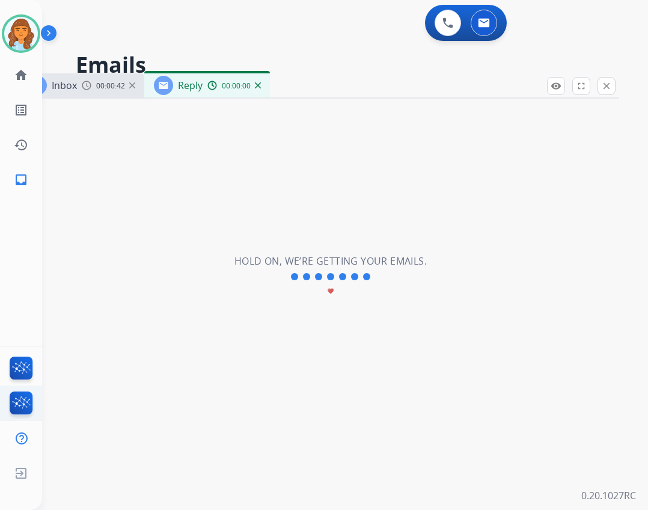
select select "**********"
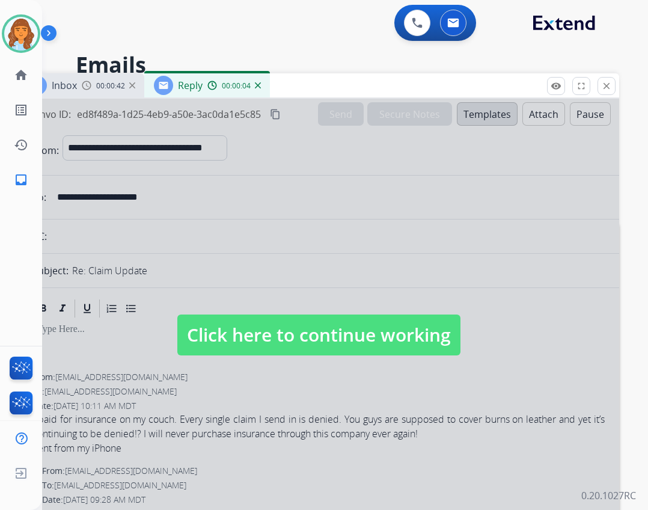
click at [327, 337] on span "Click here to continue working" at bounding box center [318, 334] width 283 height 41
select select
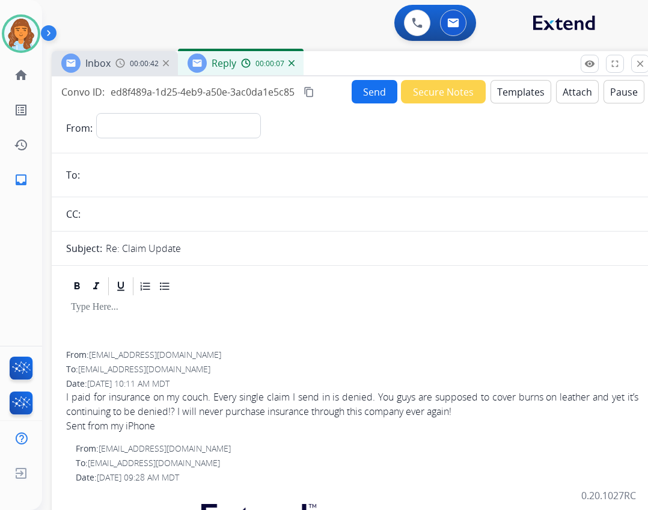
drag, startPoint x: 305, startPoint y: 79, endPoint x: 327, endPoint y: 70, distance: 23.4
click at [337, 57] on div "Inbox 00:00:42 Reply 00:00:07" at bounding box center [352, 63] width 601 height 25
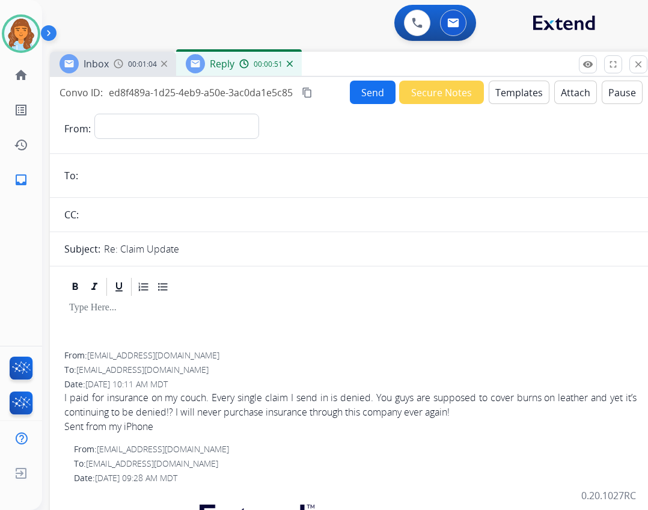
click at [474, 91] on button "Secure Notes" at bounding box center [441, 92] width 85 height 23
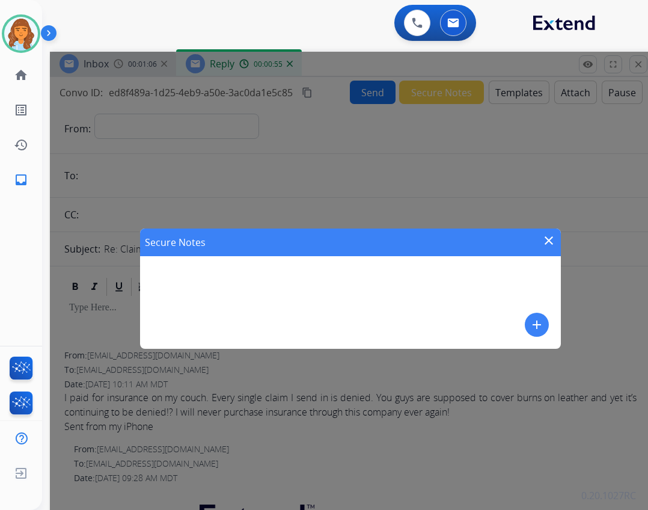
drag, startPoint x: 551, startPoint y: 323, endPoint x: 572, endPoint y: 308, distance: 25.8
click at [549, 320] on div "Secure Notes close add" at bounding box center [350, 288] width 421 height 120
click at [541, 321] on button "add" at bounding box center [537, 324] width 24 height 24
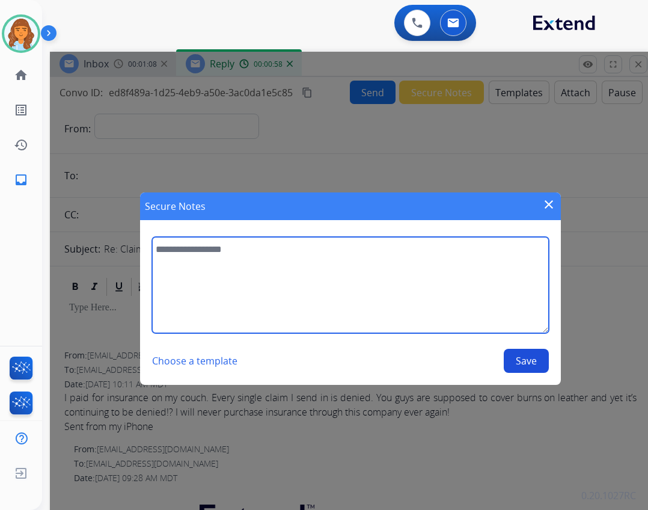
click at [203, 270] on textarea at bounding box center [350, 285] width 397 height 96
click at [262, 254] on textarea "To enrich screen reader interactions, please activate Accessibility in Grammarl…" at bounding box center [350, 285] width 397 height 96
click at [189, 258] on textarea "To enrich screen reader interactions, please activate Accessibility in Grammarl…" at bounding box center [350, 285] width 397 height 96
click at [171, 258] on textarea "To enrich screen reader interactions, please activate Accessibility in Grammarl…" at bounding box center [350, 285] width 397 height 96
click at [299, 273] on textarea "**********" at bounding box center [350, 285] width 397 height 96
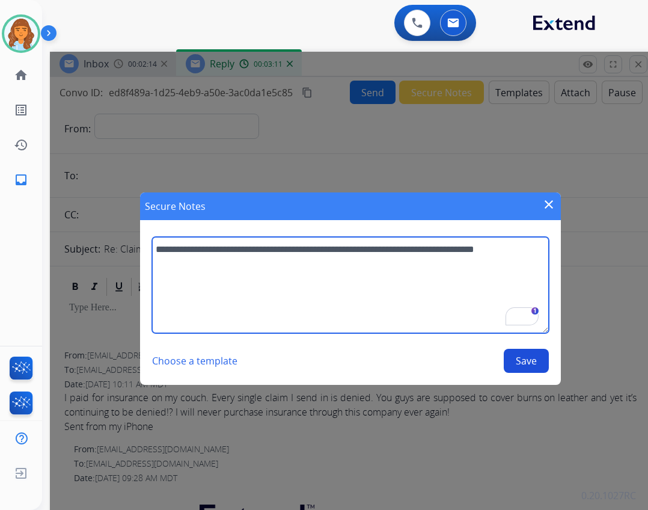
type textarea "**********"
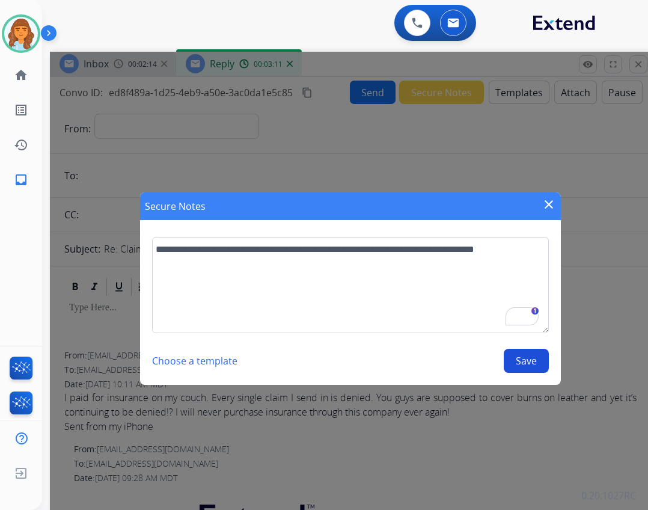
click at [517, 359] on button "Save" at bounding box center [526, 361] width 45 height 24
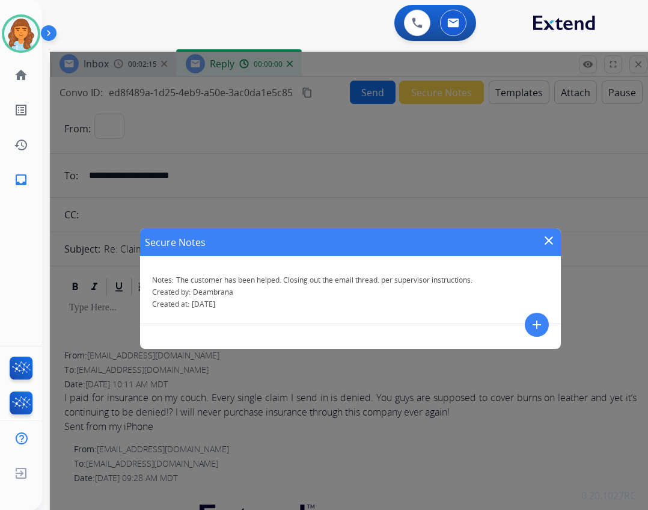
select select "**********"
click at [548, 227] on div "Secure Notes close Notes: The customer has been helped. Closing out the email t…" at bounding box center [350, 289] width 601 height 474
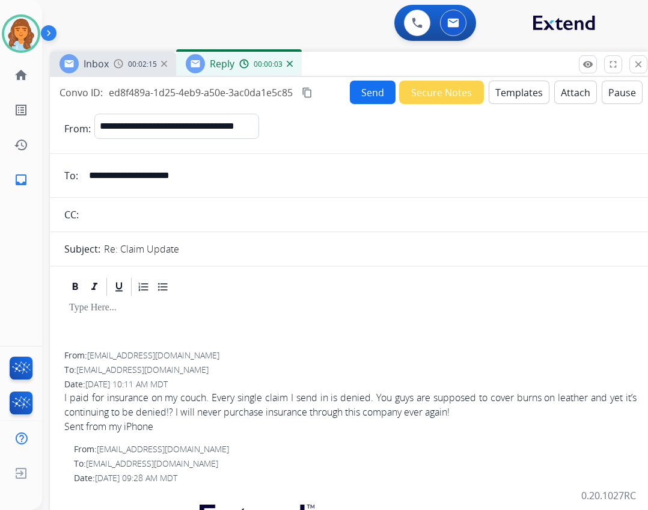
click at [374, 96] on button "Send" at bounding box center [373, 92] width 46 height 23
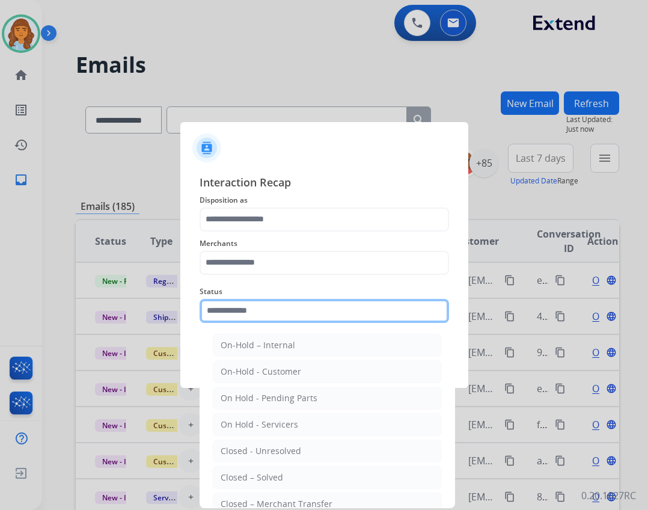
click at [273, 310] on input "text" at bounding box center [324, 311] width 249 height 24
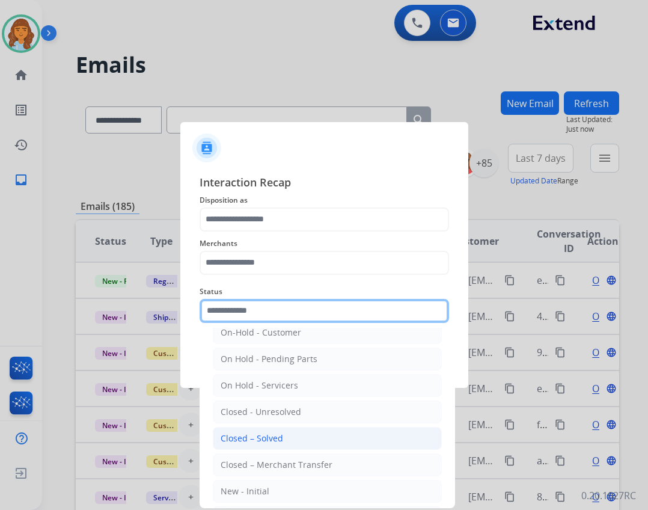
scroll to position [60, 0]
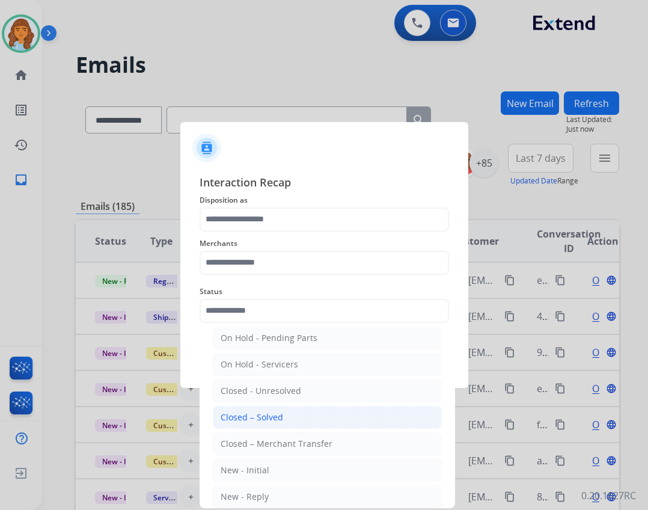
click at [258, 422] on div "Closed – Solved" at bounding box center [252, 417] width 62 height 12
type input "**********"
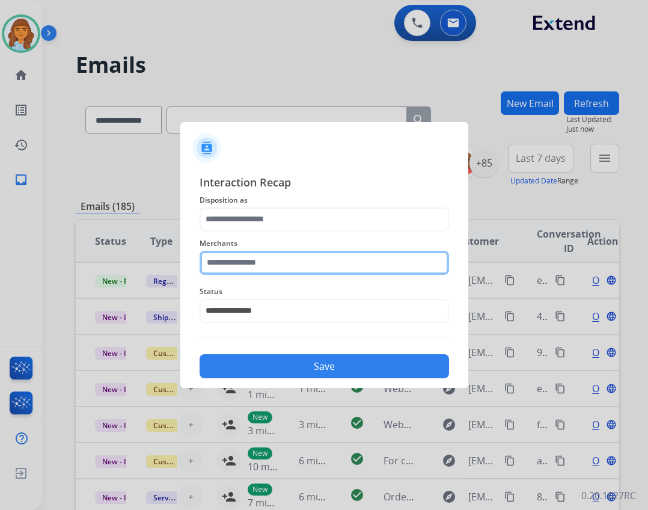
click at [263, 271] on input "text" at bounding box center [324, 263] width 249 height 24
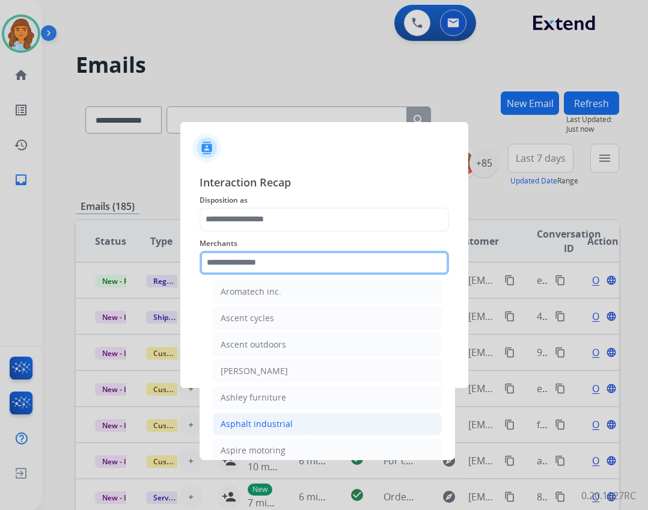
scroll to position [1743, 0]
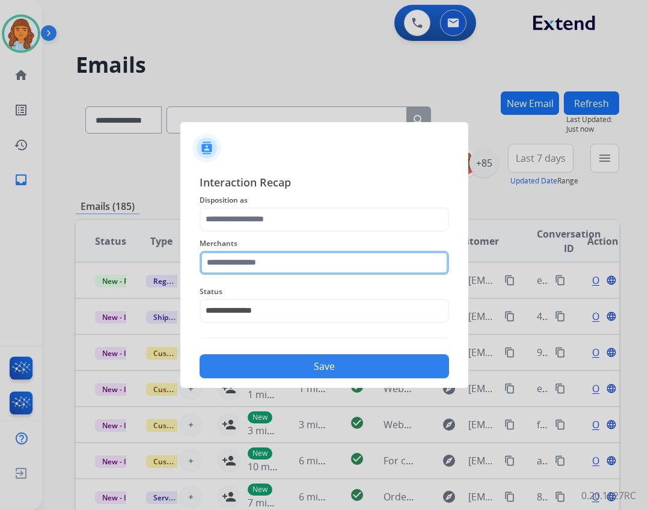
click at [245, 257] on input "text" at bounding box center [324, 263] width 249 height 24
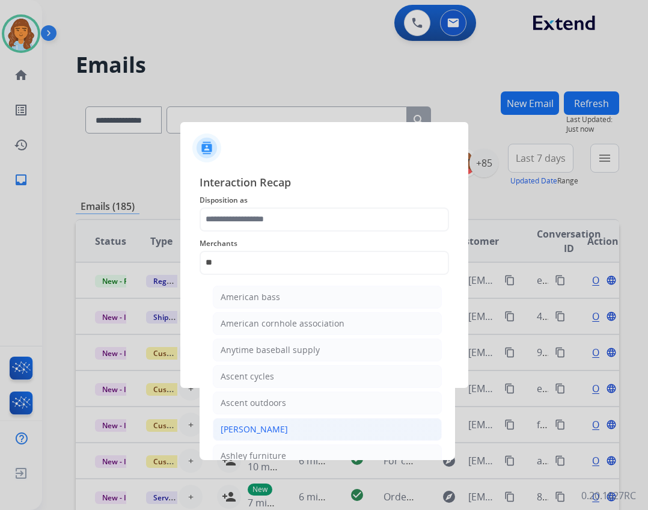
click at [284, 427] on div "[PERSON_NAME]" at bounding box center [254, 429] width 67 height 12
type input "**********"
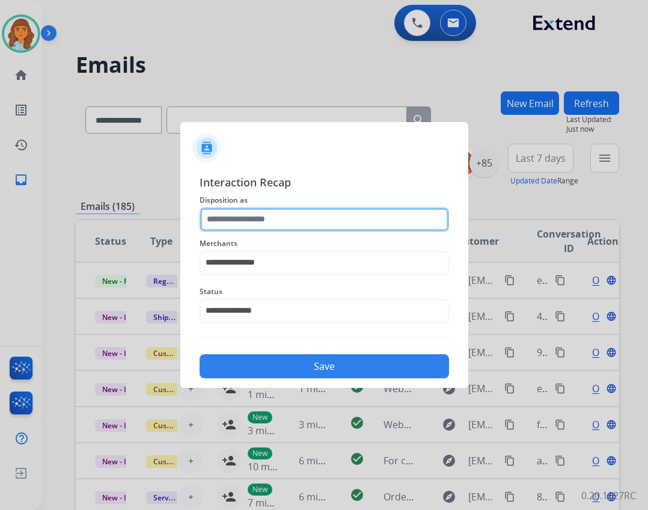
click at [227, 221] on input "text" at bounding box center [324, 219] width 249 height 24
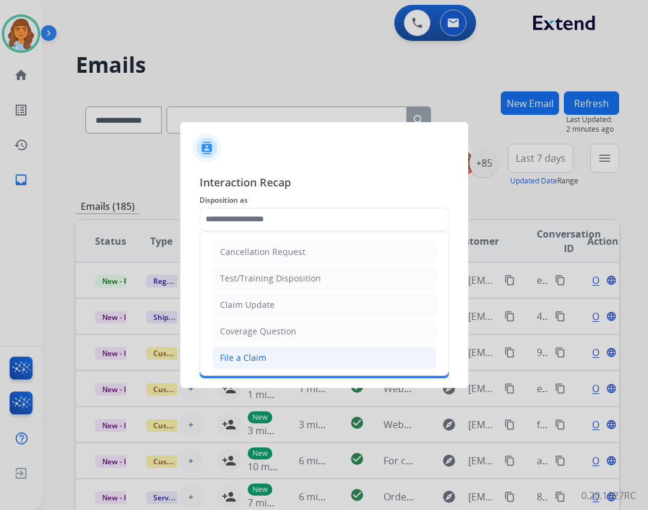
click at [269, 361] on li "File a Claim" at bounding box center [324, 357] width 224 height 23
type input "**********"
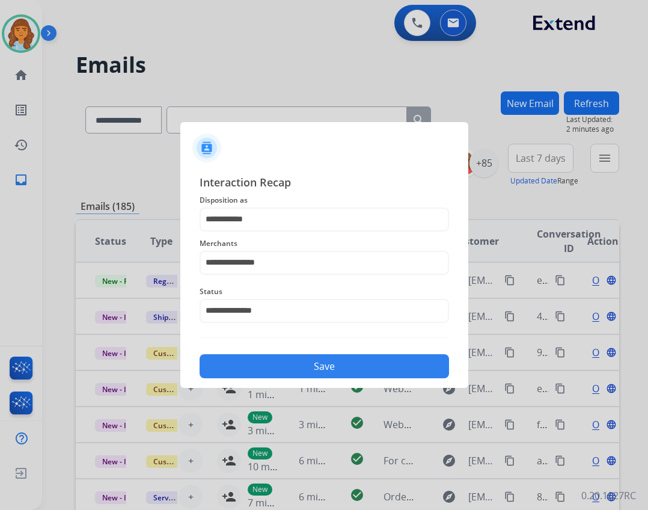
click at [282, 362] on button "Save" at bounding box center [324, 366] width 249 height 24
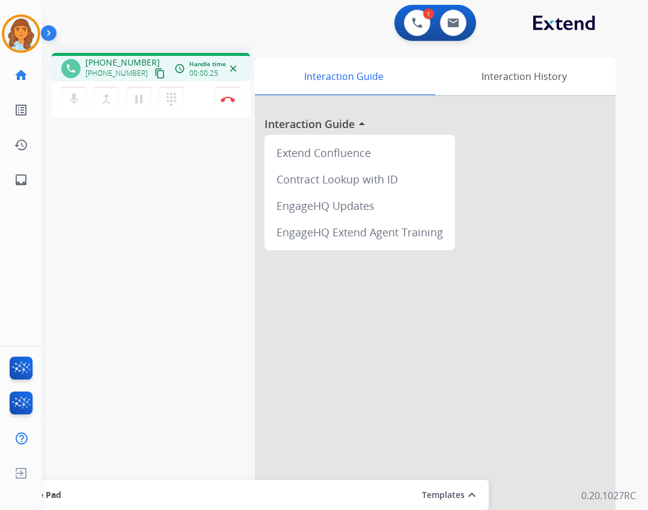
click at [154, 76] on mat-icon "content_copy" at bounding box center [159, 73] width 11 height 11
click at [230, 91] on button "Disconnect" at bounding box center [227, 99] width 25 height 25
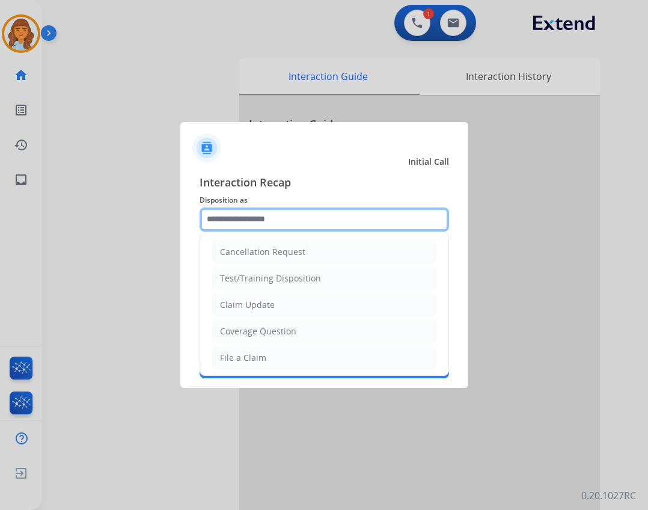
click at [288, 223] on input "text" at bounding box center [324, 219] width 249 height 24
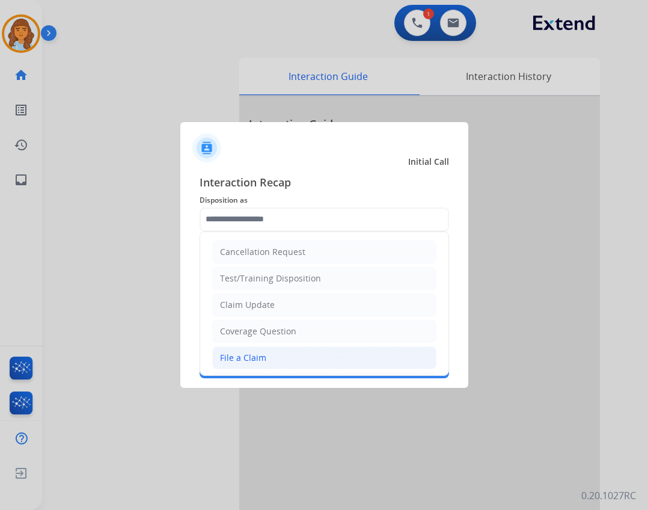
click at [318, 354] on li "File a Claim" at bounding box center [324, 357] width 224 height 23
type input "**********"
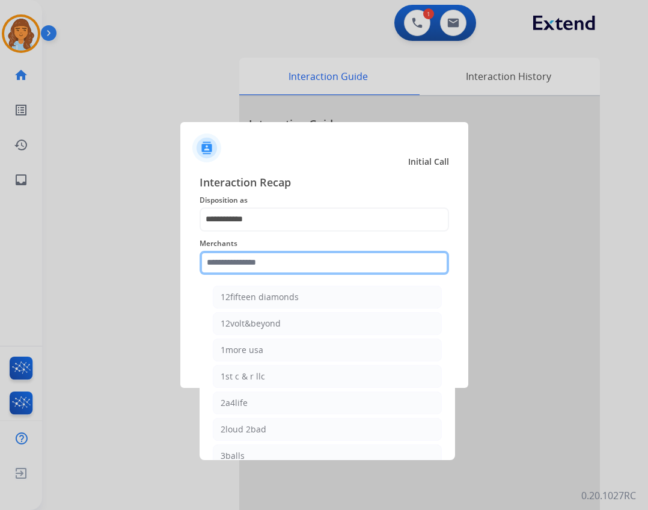
click at [293, 263] on input "text" at bounding box center [324, 263] width 249 height 24
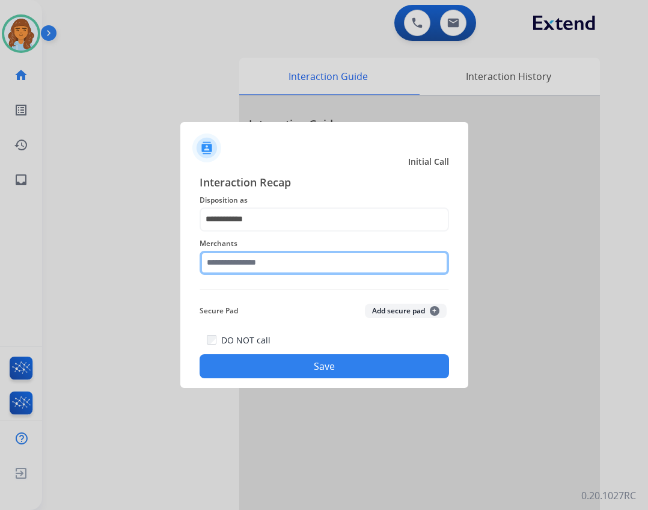
click at [242, 269] on input "text" at bounding box center [324, 263] width 249 height 24
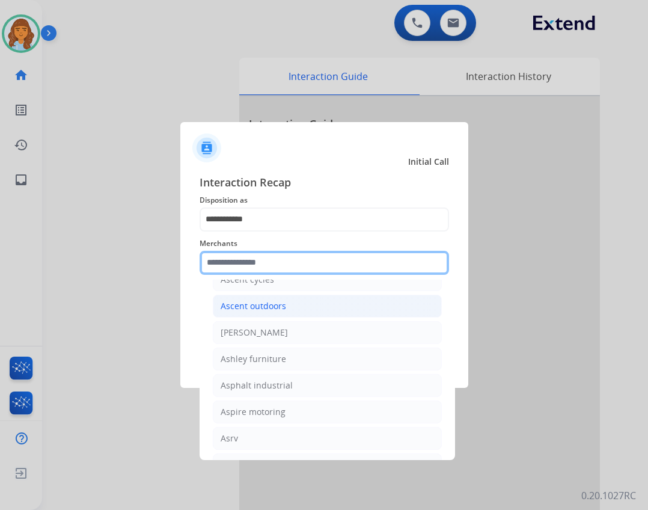
scroll to position [1743, 0]
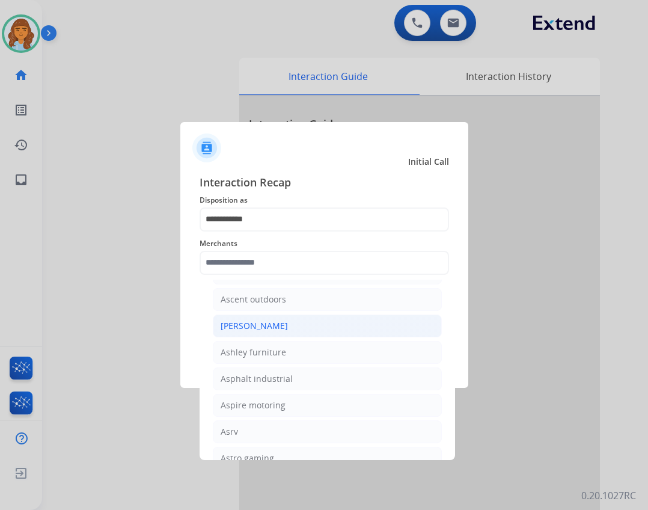
click at [273, 327] on div "[PERSON_NAME]" at bounding box center [254, 326] width 67 height 12
type input "**********"
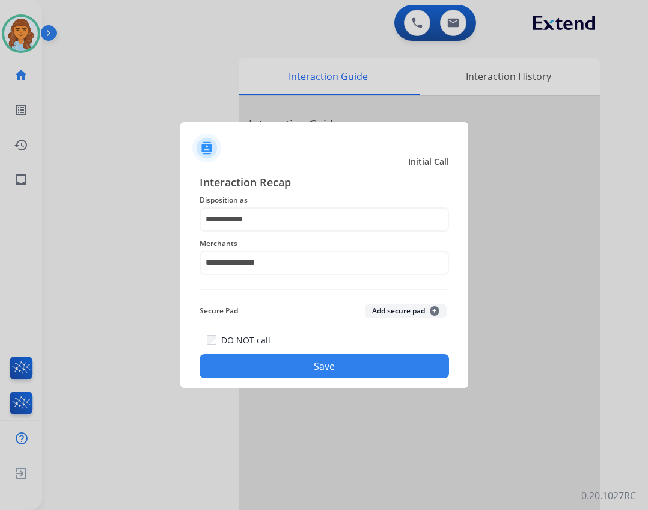
click at [355, 371] on button "Save" at bounding box center [324, 366] width 249 height 24
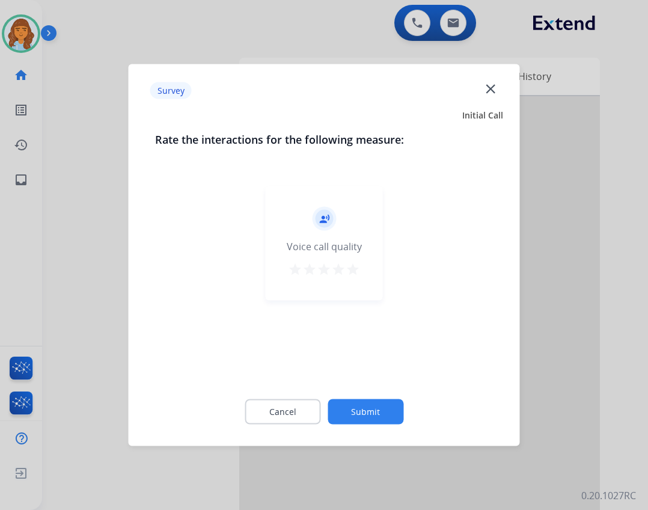
click at [336, 419] on button "Submit" at bounding box center [365, 411] width 76 height 25
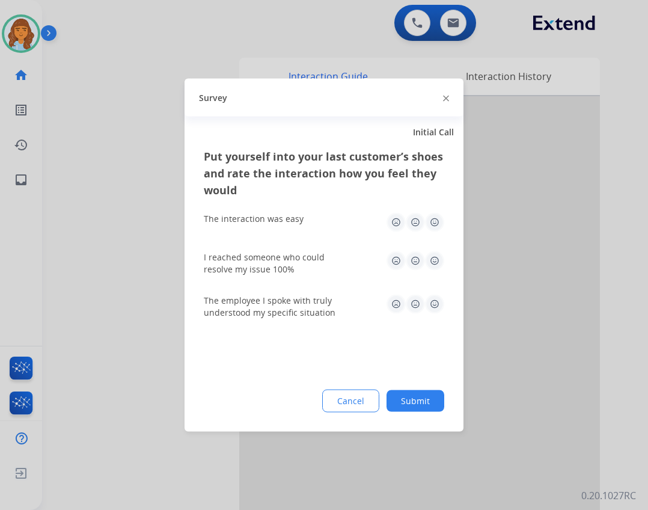
click at [419, 402] on button "Submit" at bounding box center [415, 401] width 58 height 22
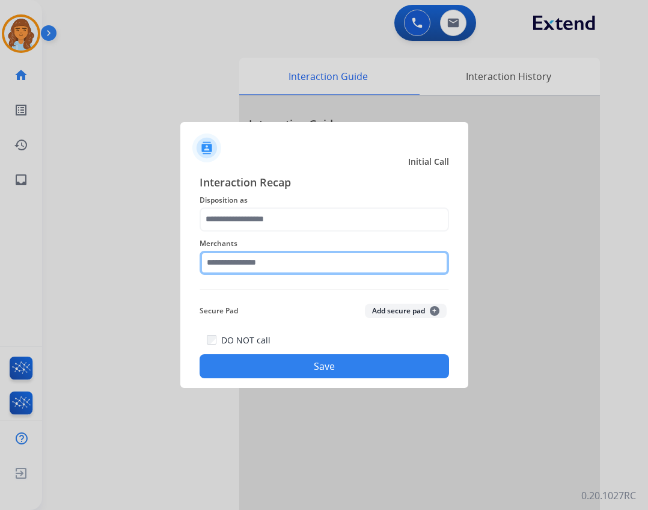
click at [276, 270] on input "text" at bounding box center [324, 263] width 249 height 24
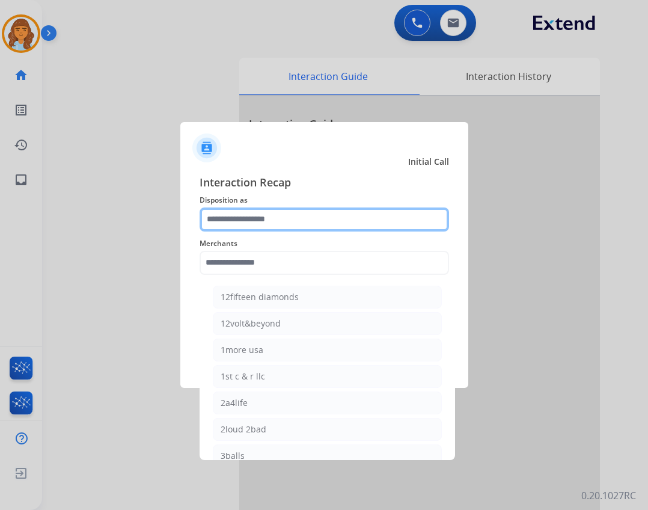
click at [296, 220] on input "text" at bounding box center [324, 219] width 249 height 24
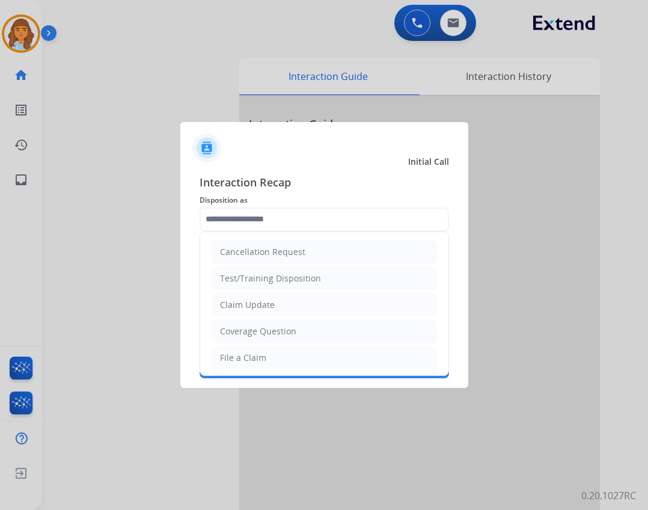
drag, startPoint x: 279, startPoint y: 349, endPoint x: 270, endPoint y: 316, distance: 33.7
click at [279, 349] on li "File a Claim" at bounding box center [324, 357] width 224 height 23
type input "**********"
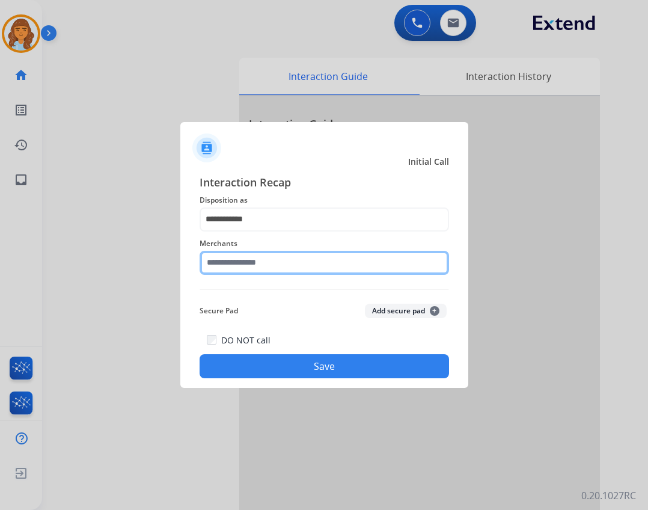
click at [273, 268] on input "text" at bounding box center [324, 263] width 249 height 24
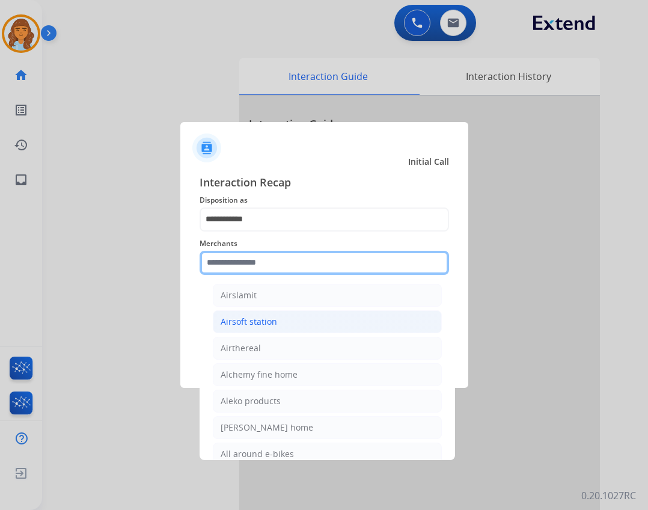
scroll to position [841, 0]
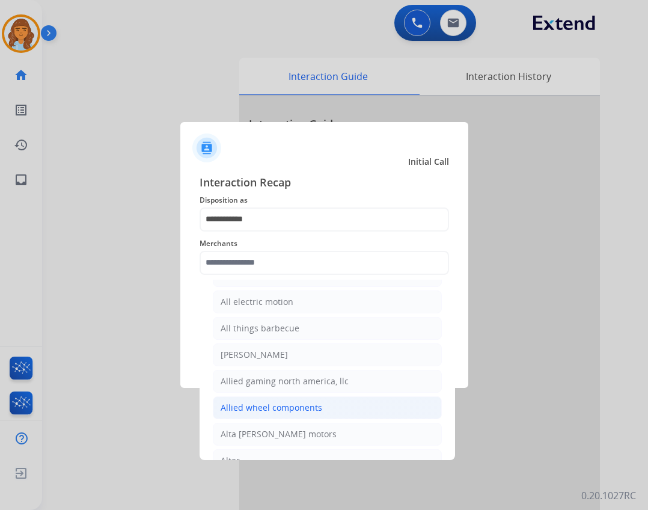
click at [293, 416] on li "Allied wheel components" at bounding box center [327, 407] width 229 height 23
type input "**********"
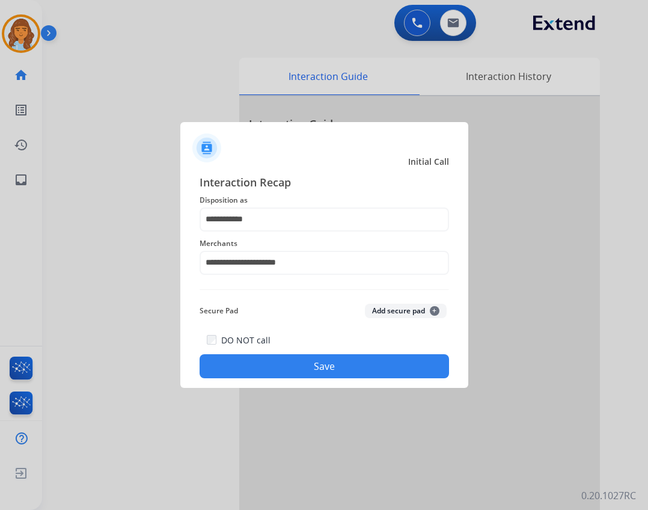
click at [274, 345] on div "DO NOT call Save" at bounding box center [324, 355] width 249 height 46
click at [278, 362] on button "Save" at bounding box center [324, 366] width 249 height 24
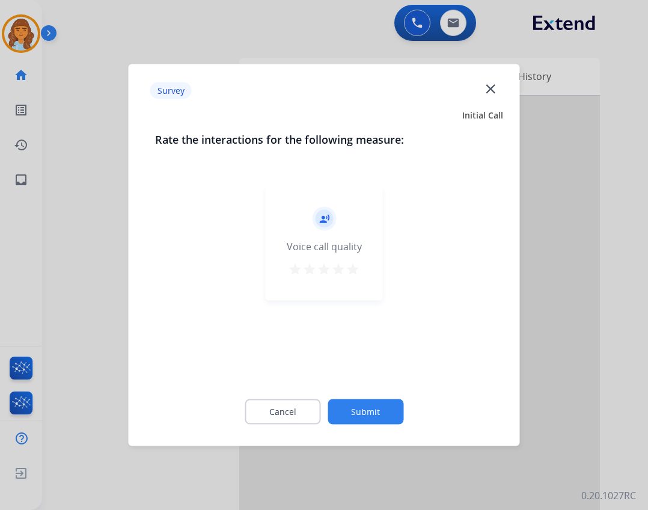
click at [347, 400] on button "Submit" at bounding box center [365, 411] width 76 height 25
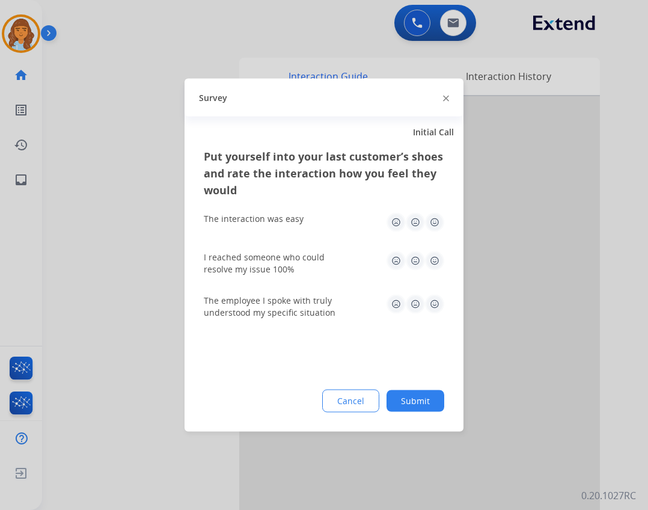
click at [392, 396] on button "Submit" at bounding box center [415, 401] width 58 height 22
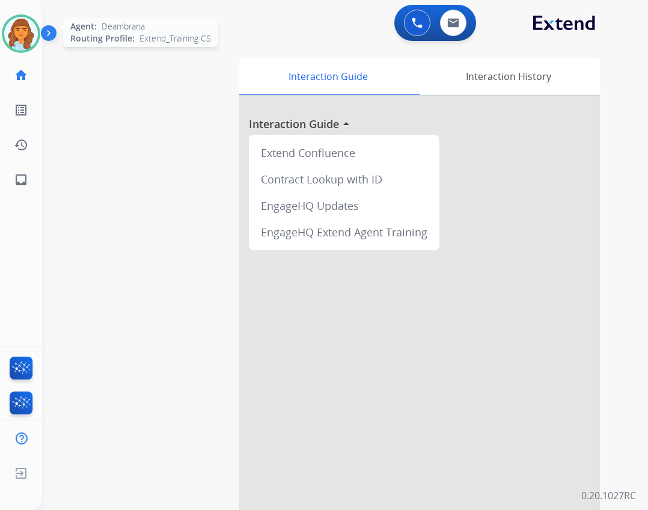
click at [28, 32] on img at bounding box center [21, 34] width 34 height 34
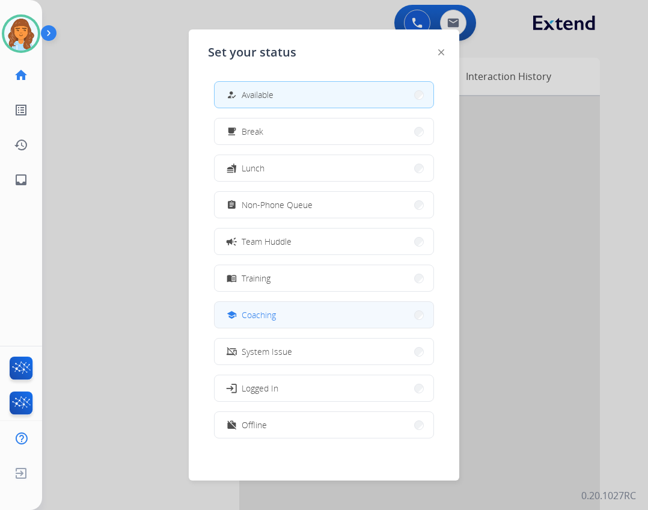
click at [287, 314] on button "school Coaching" at bounding box center [324, 315] width 219 height 26
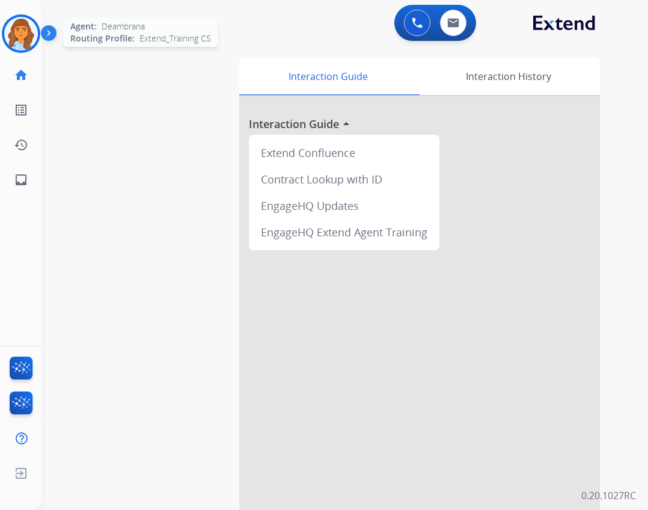
click at [19, 32] on img at bounding box center [21, 34] width 34 height 34
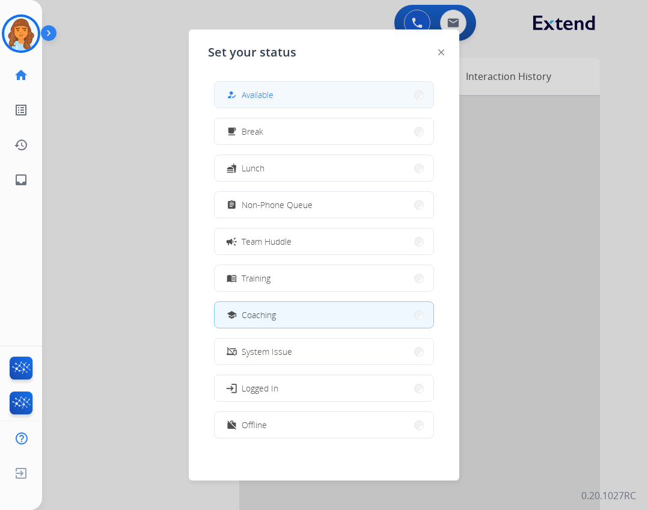
click at [294, 103] on button "how_to_reg Available" at bounding box center [324, 95] width 219 height 26
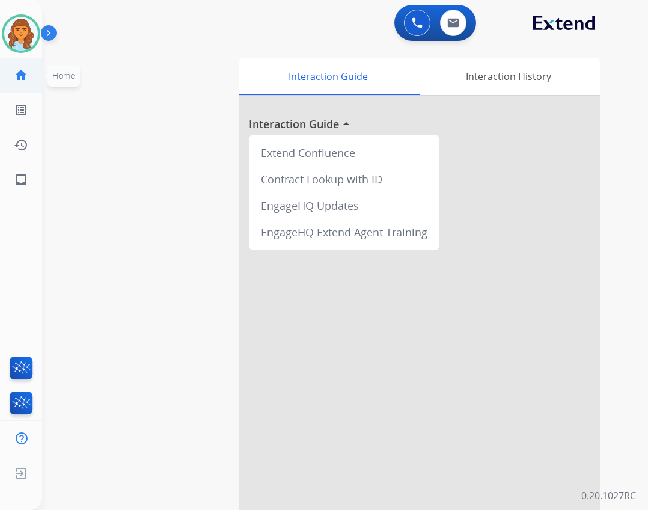
click at [31, 75] on link "home Home" at bounding box center [21, 75] width 34 height 34
click at [26, 196] on li "inbox Emails Emails" at bounding box center [21, 180] width 34 height 34
click at [25, 181] on mat-icon "inbox" at bounding box center [21, 179] width 14 height 14
select select "**********"
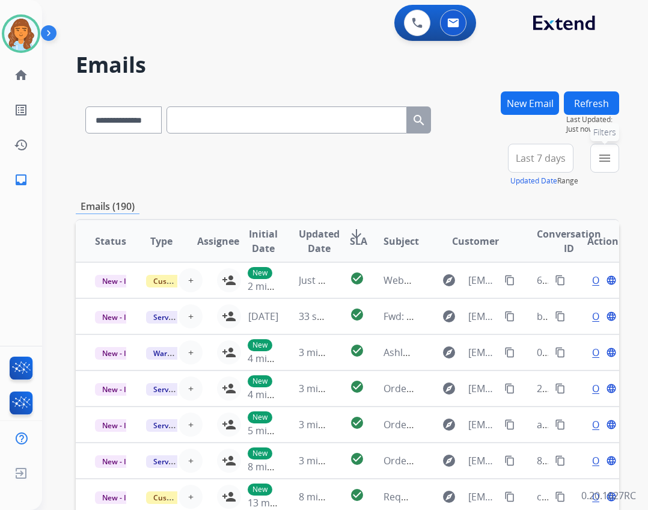
click at [602, 161] on mat-icon "menu" at bounding box center [604, 158] width 14 height 14
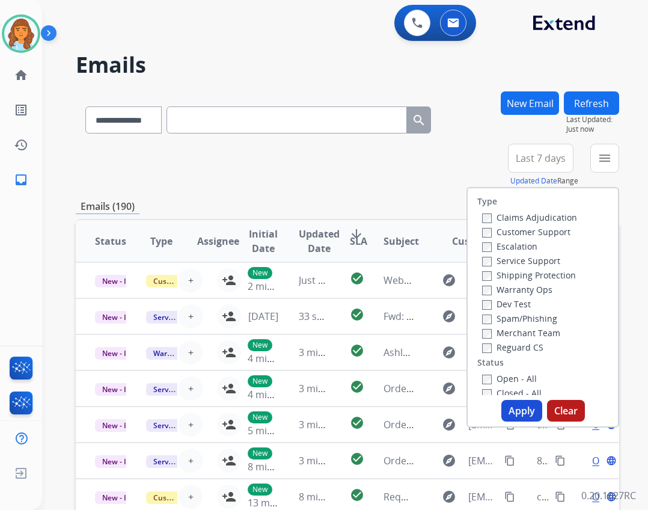
click at [484, 344] on label "Reguard CS" at bounding box center [512, 346] width 61 height 11
click at [489, 380] on label "Open - All" at bounding box center [509, 378] width 55 height 11
click at [519, 270] on label "Shipping Protection" at bounding box center [529, 274] width 94 height 11
click at [523, 234] on label "Customer Support" at bounding box center [526, 231] width 88 height 11
click at [502, 406] on button "Apply" at bounding box center [521, 411] width 41 height 22
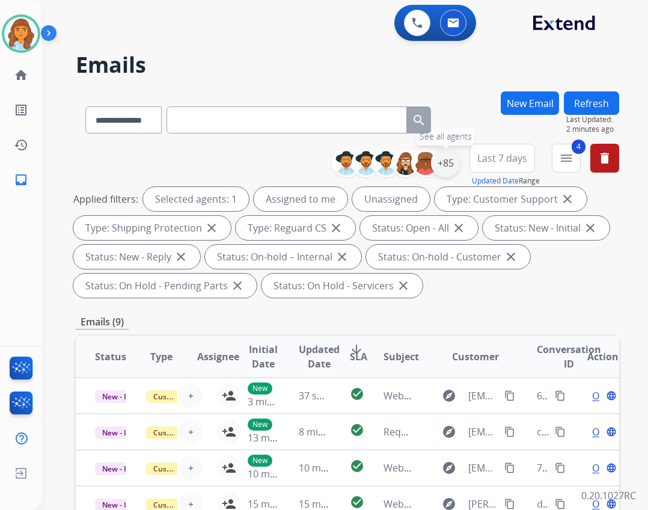
click at [452, 160] on div "+85" at bounding box center [445, 162] width 29 height 29
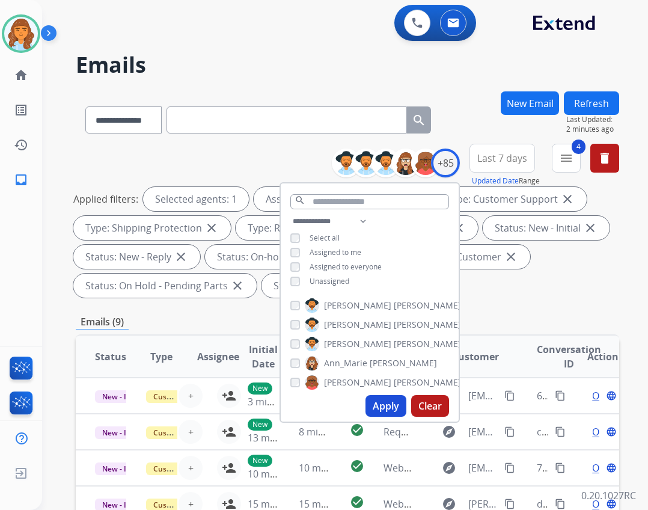
click at [324, 281] on span "Unassigned" at bounding box center [329, 281] width 40 height 10
click at [384, 415] on button "Apply" at bounding box center [385, 406] width 41 height 22
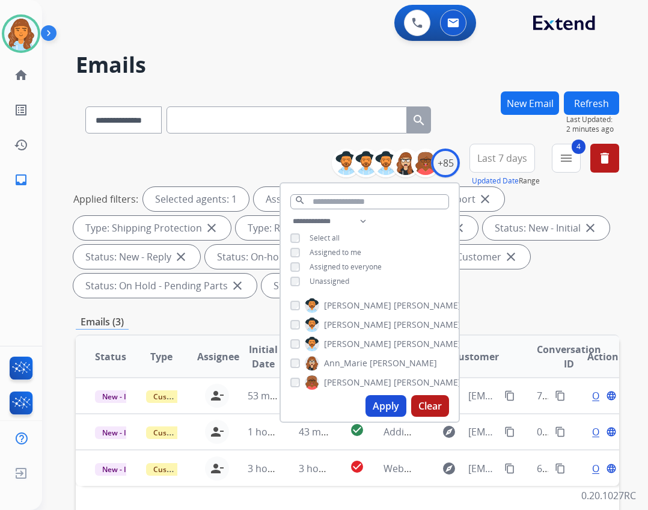
click at [507, 302] on div "**********" at bounding box center [347, 223] width 543 height 159
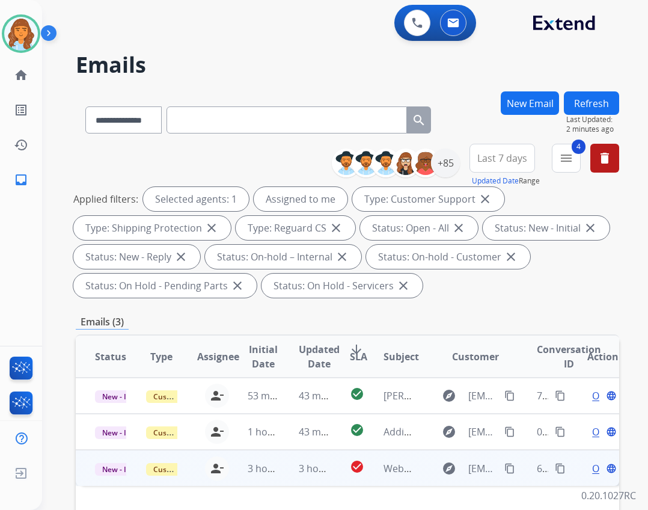
click at [415, 471] on td "explore [EMAIL_ADDRESS][DOMAIN_NAME] content_copy" at bounding box center [466, 467] width 102 height 36
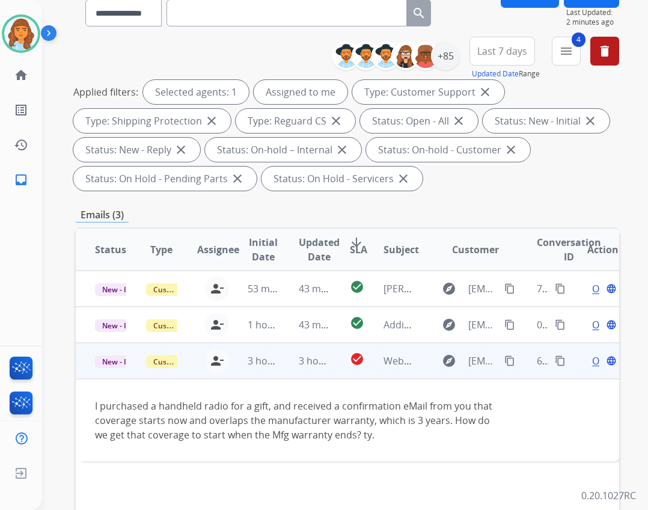
scroll to position [180, 0]
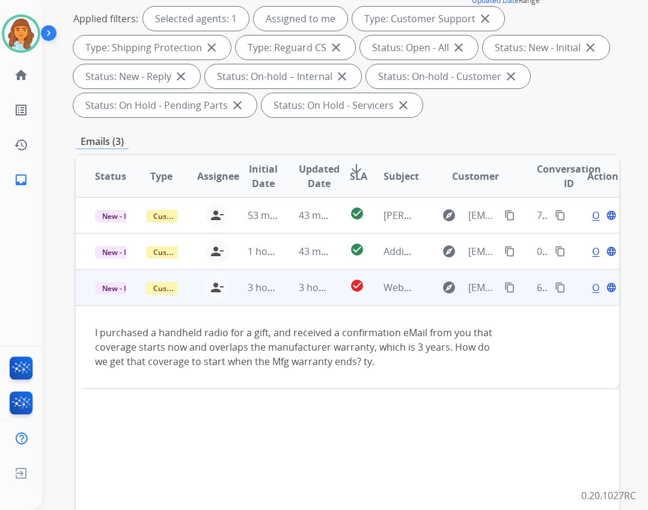
drag, startPoint x: 498, startPoint y: 288, endPoint x: 486, endPoint y: 291, distance: 11.8
click at [504, 289] on mat-icon "content_copy" at bounding box center [509, 287] width 11 height 11
click at [587, 285] on div "Open language" at bounding box center [602, 287] width 31 height 14
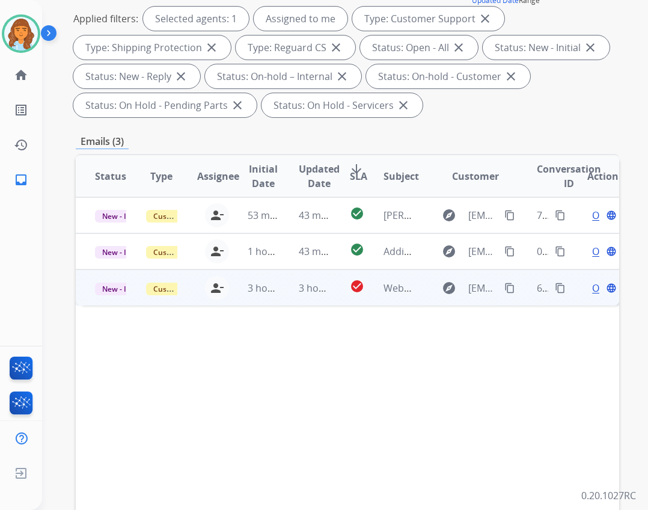
click at [589, 287] on div "Open language" at bounding box center [602, 288] width 31 height 14
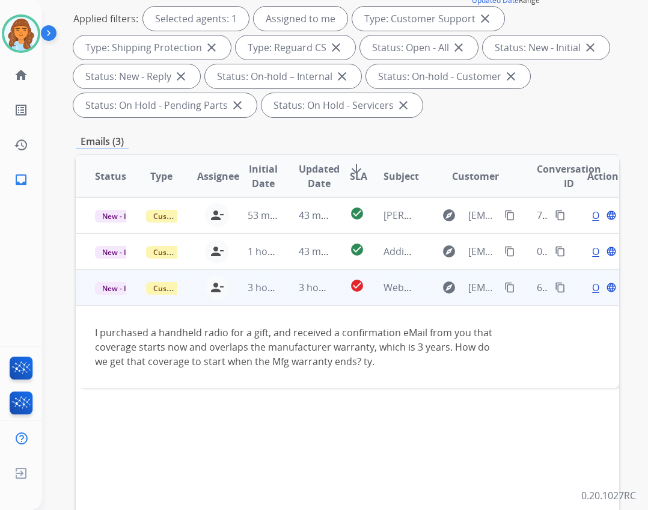
click at [592, 289] on span "Open" at bounding box center [604, 287] width 25 height 14
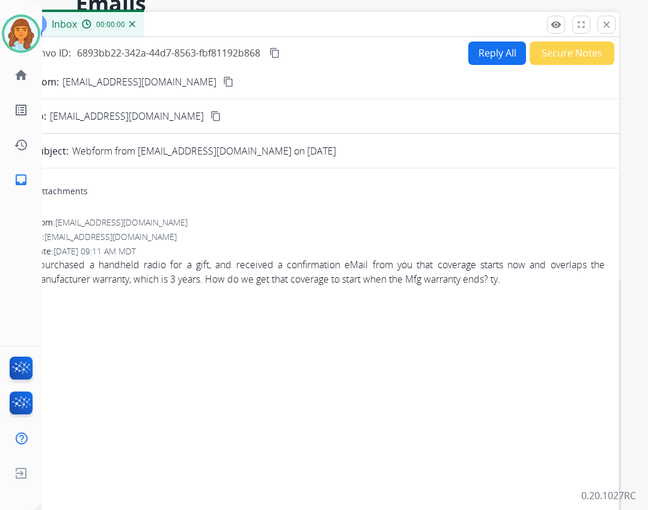
scroll to position [60, 0]
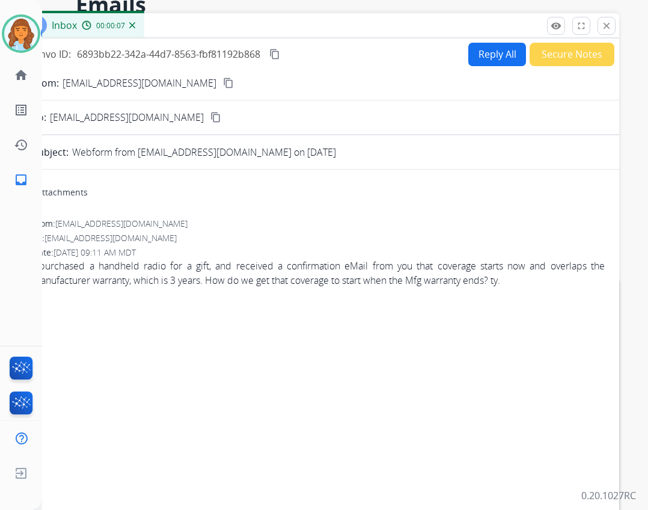
click at [500, 46] on button "Reply All" at bounding box center [497, 54] width 58 height 23
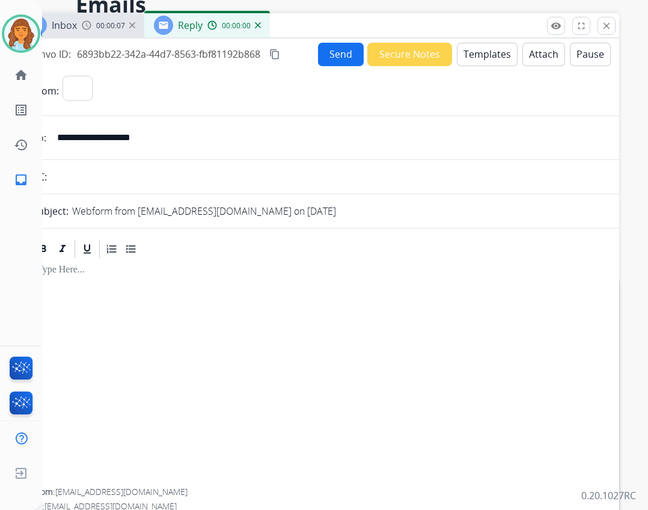
select select "**********"
click at [484, 46] on button "Templates" at bounding box center [487, 54] width 61 height 23
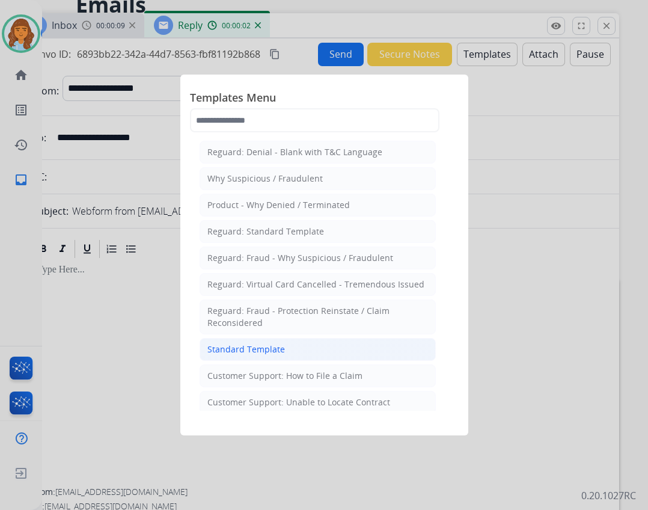
click at [346, 353] on li "Standard Template" at bounding box center [318, 349] width 236 height 23
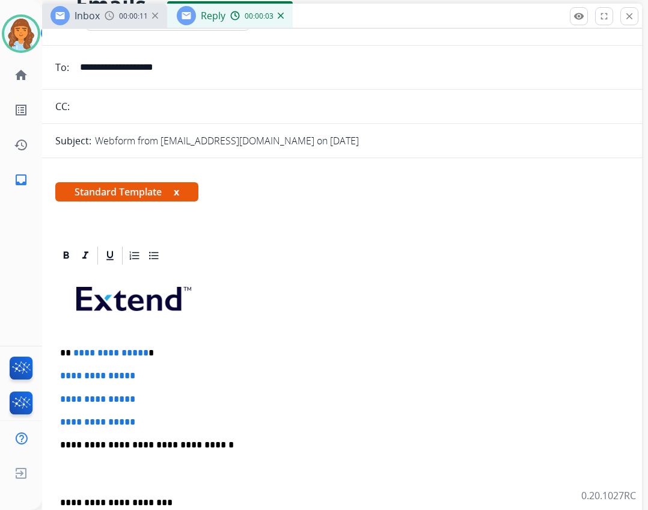
drag, startPoint x: 304, startPoint y: 26, endPoint x: 333, endPoint y: 4, distance: 36.8
click at [333, 4] on div "Inbox 00:00:11 Reply 00:00:03" at bounding box center [341, 16] width 601 height 25
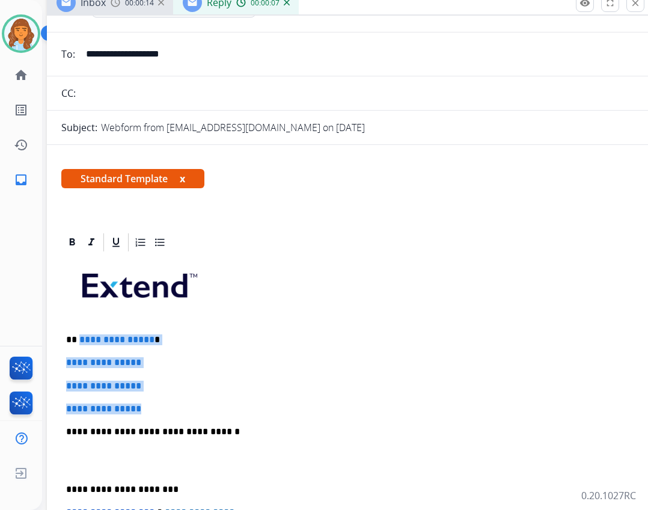
drag, startPoint x: 78, startPoint y: 331, endPoint x: 151, endPoint y: 405, distance: 103.7
click at [151, 405] on div "**********" at bounding box center [347, 459] width 572 height 413
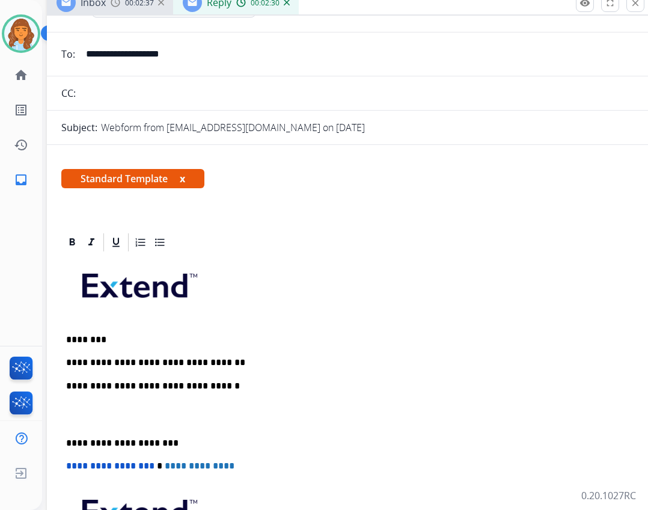
click at [14, 31] on img at bounding box center [21, 34] width 34 height 34
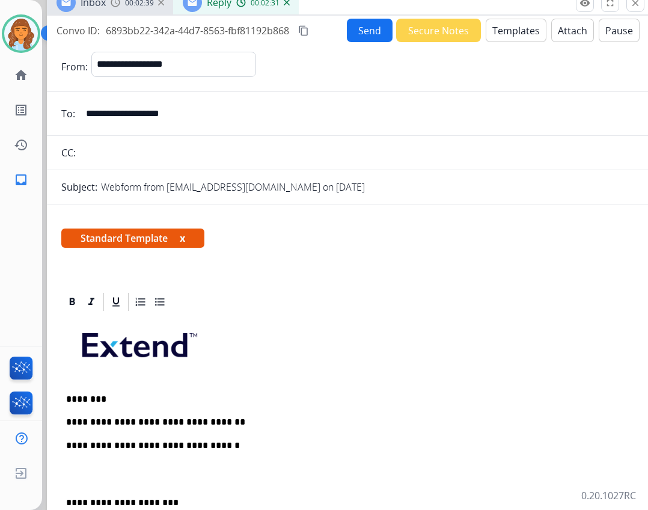
scroll to position [0, 0]
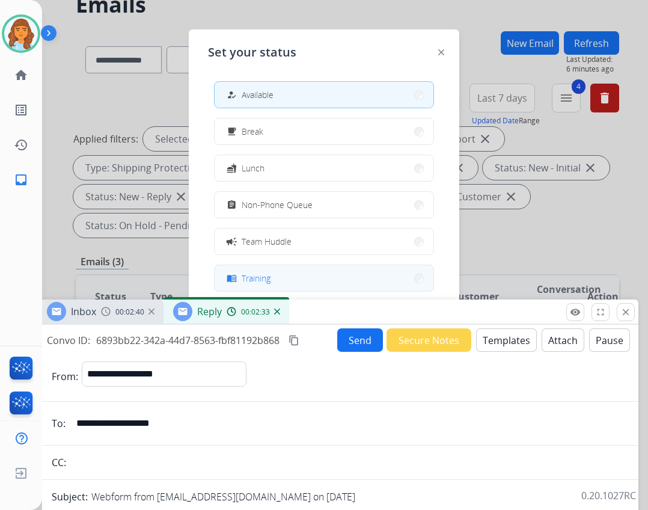
drag, startPoint x: 353, startPoint y: 11, endPoint x: 342, endPoint y: 288, distance: 277.2
click at [343, 311] on div "Inbox 00:02:40 Reply 00:02:33" at bounding box center [337, 311] width 601 height 25
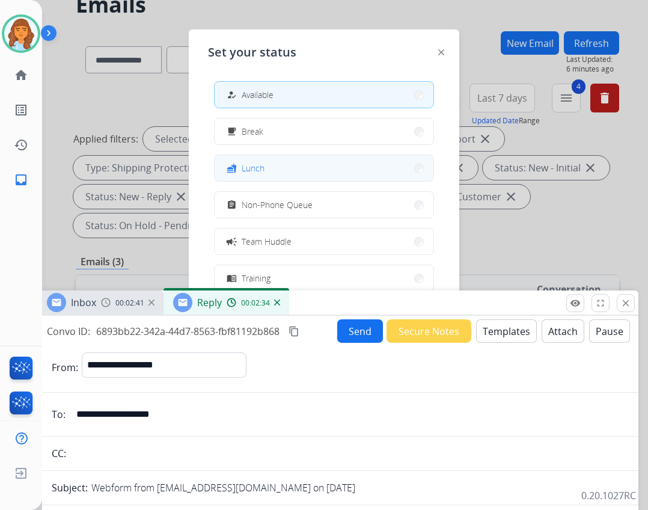
click at [293, 168] on button "fastfood Lunch" at bounding box center [324, 168] width 219 height 26
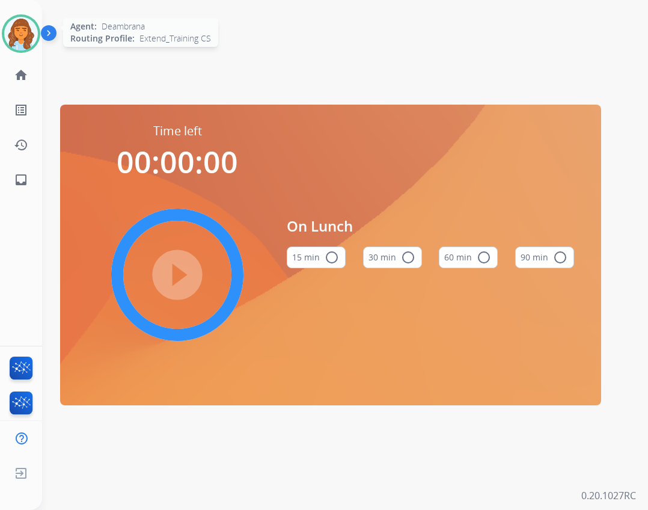
click at [35, 38] on img at bounding box center [21, 34] width 34 height 34
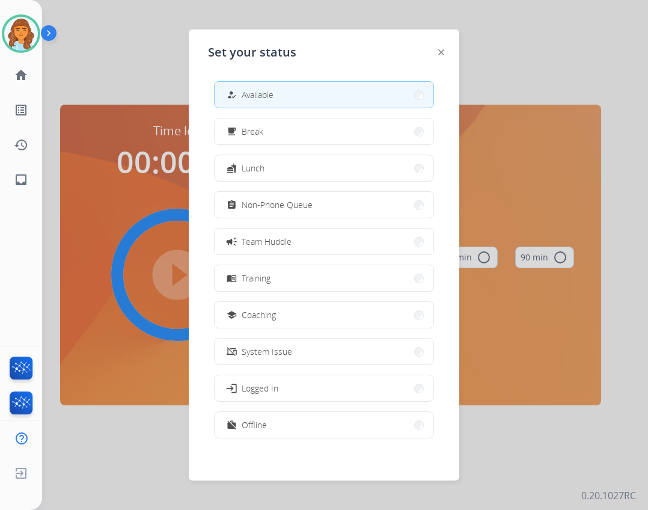
click at [483, 57] on div at bounding box center [324, 255] width 648 height 510
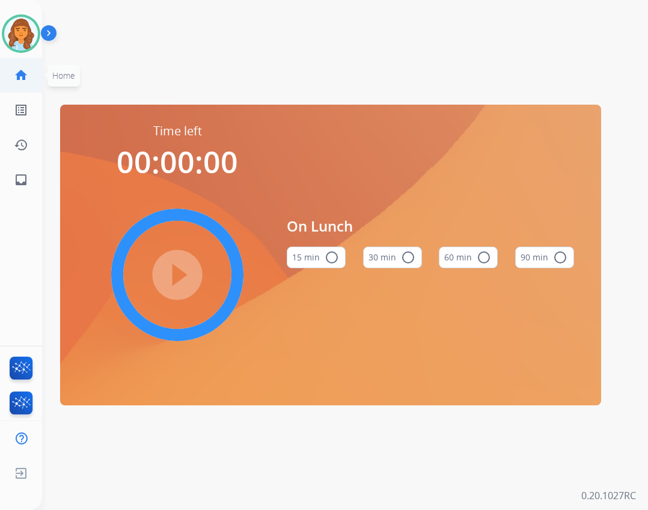
click at [15, 75] on mat-icon "home" at bounding box center [21, 75] width 14 height 14
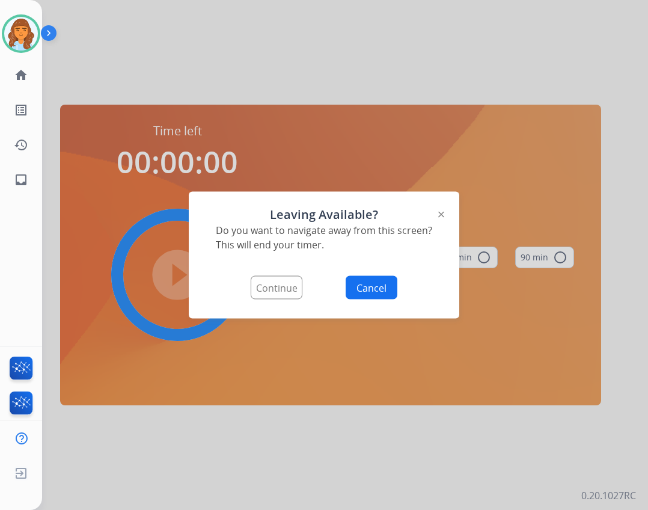
click at [291, 288] on button "Continue" at bounding box center [277, 287] width 52 height 23
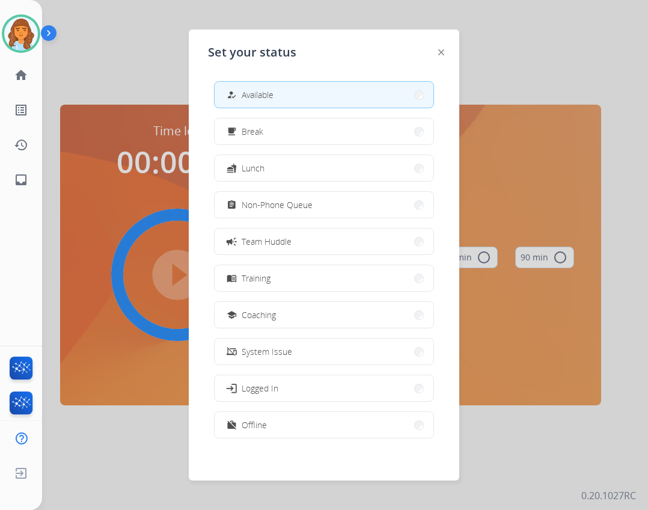
click at [262, 94] on span "Available" at bounding box center [258, 94] width 32 height 13
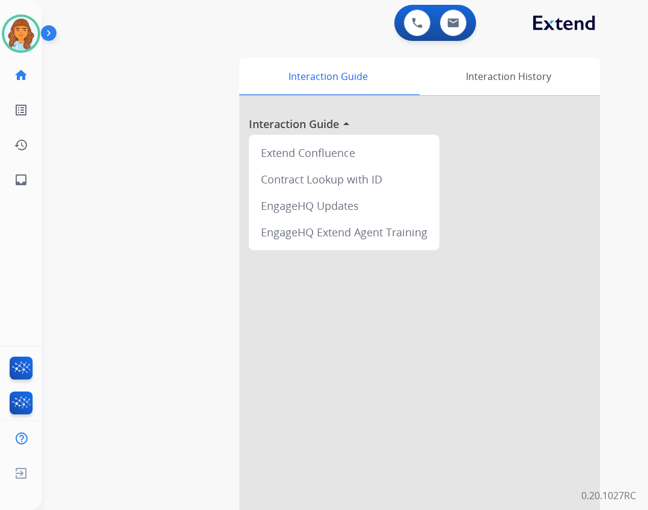
click at [152, 135] on div "swap_horiz Break voice bridge close_fullscreen Connect 3-Way Call merge_type Se…" at bounding box center [330, 293] width 577 height 501
click at [29, 192] on link "inbox Emails" at bounding box center [21, 180] width 34 height 34
select select "**********"
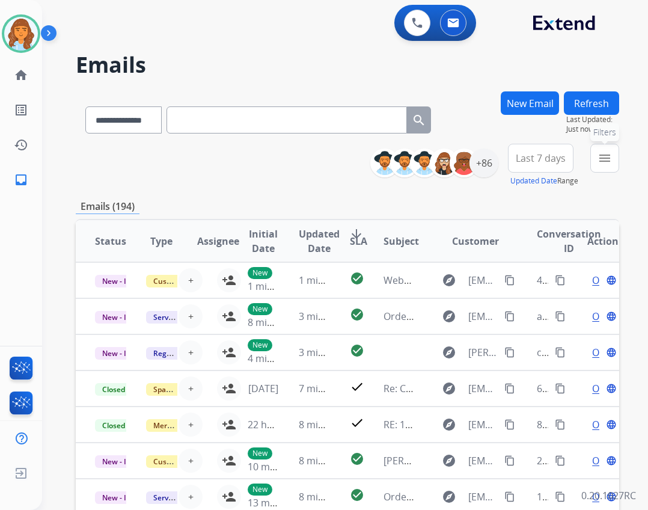
click at [604, 166] on button "menu Filters" at bounding box center [604, 158] width 29 height 29
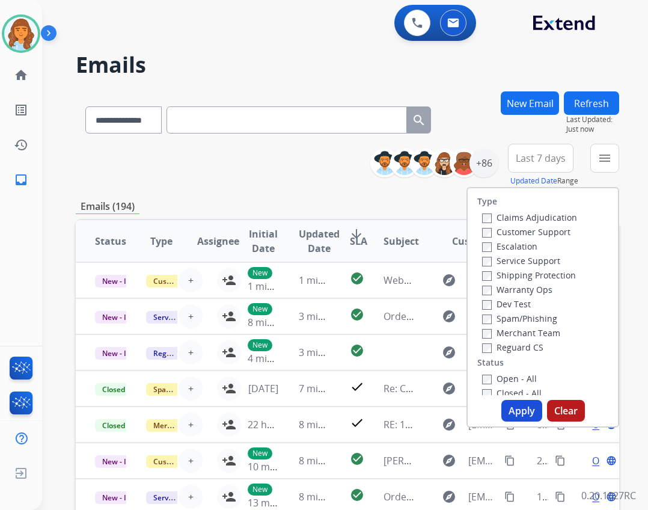
click at [522, 349] on label "Reguard CS" at bounding box center [512, 346] width 61 height 11
click at [505, 276] on label "Shipping Protection" at bounding box center [529, 274] width 94 height 11
click at [510, 233] on label "Customer Support" at bounding box center [526, 231] width 88 height 11
click at [517, 376] on label "Open - All" at bounding box center [509, 378] width 55 height 11
click at [523, 418] on button "Apply" at bounding box center [521, 411] width 41 height 22
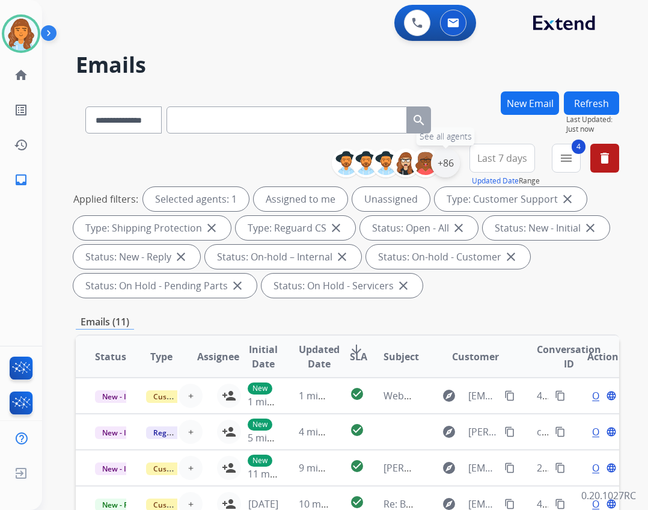
click at [447, 173] on div "+86" at bounding box center [445, 162] width 29 height 29
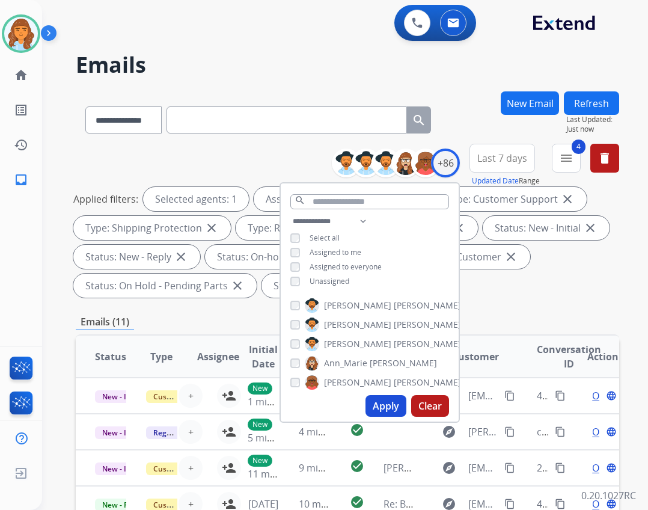
click at [322, 282] on span "Unassigned" at bounding box center [329, 281] width 40 height 10
click at [366, 401] on button "Apply" at bounding box center [385, 406] width 41 height 22
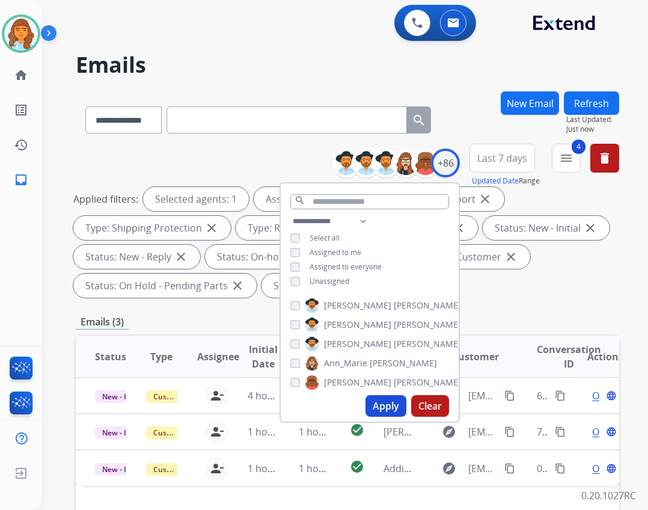
click at [464, 301] on div "**********" at bounding box center [347, 223] width 543 height 159
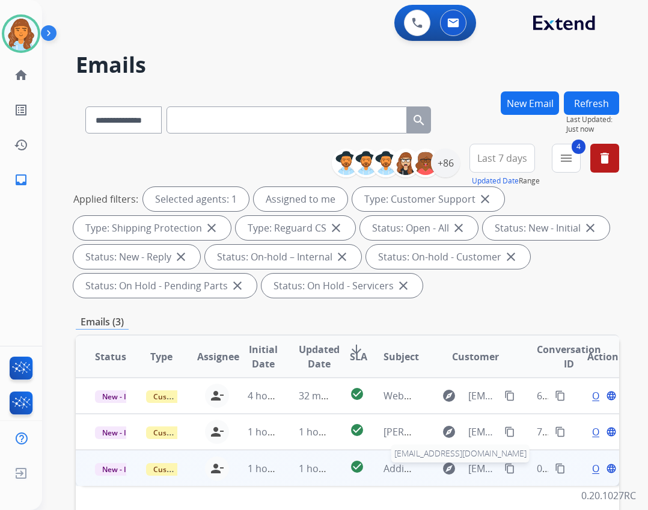
click at [478, 464] on span "[EMAIL_ADDRESS][DOMAIN_NAME]" at bounding box center [482, 468] width 29 height 14
type input "**********"
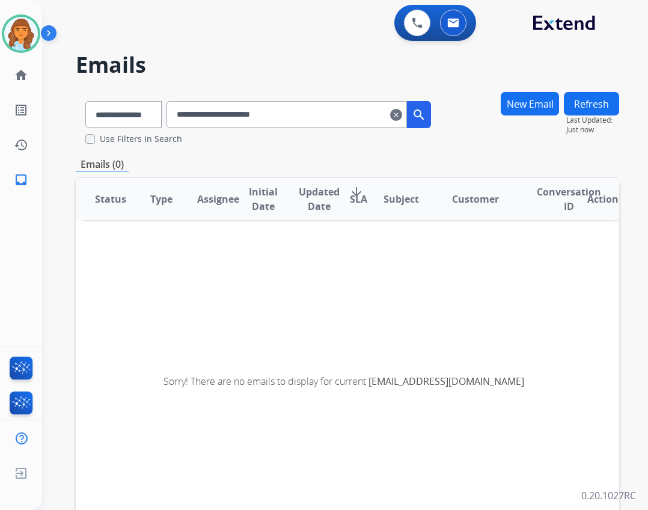
click at [404, 118] on input "**********" at bounding box center [286, 114] width 240 height 27
click at [402, 117] on mat-icon "clear" at bounding box center [396, 115] width 12 height 14
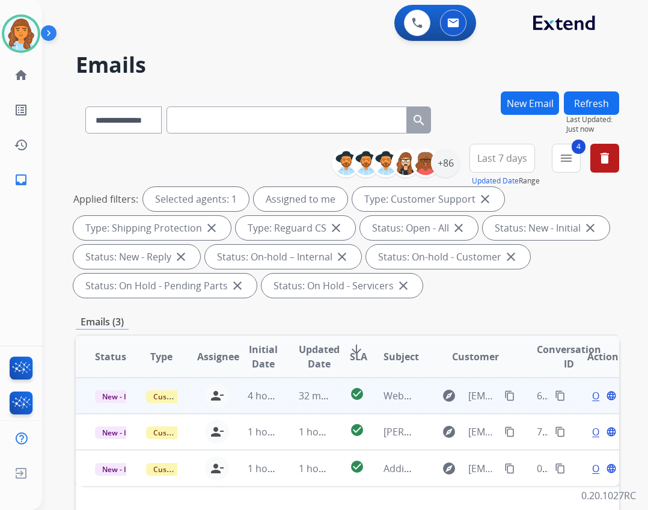
click at [397, 403] on td "Webform from [EMAIL_ADDRESS][DOMAIN_NAME] on [DATE]" at bounding box center [389, 395] width 51 height 36
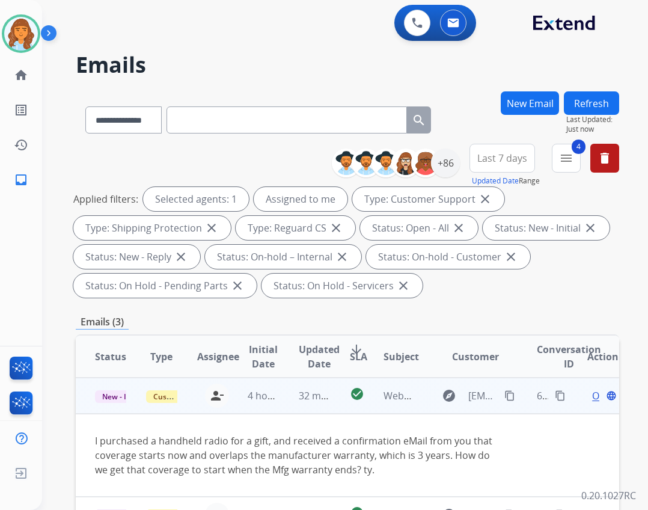
click at [587, 397] on div "Open language" at bounding box center [602, 395] width 31 height 14
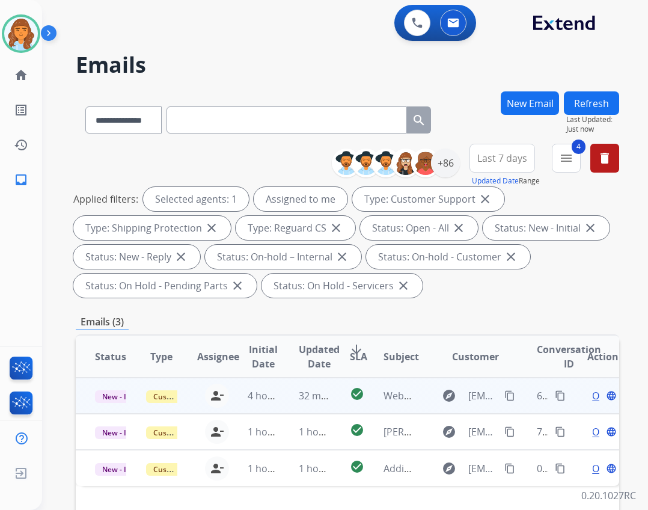
click at [587, 400] on div "Open language" at bounding box center [602, 395] width 31 height 14
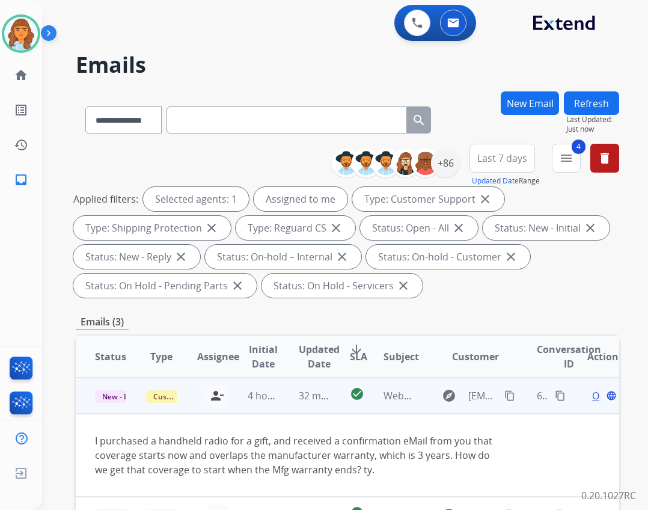
click at [592, 398] on span "Open" at bounding box center [604, 395] width 25 height 14
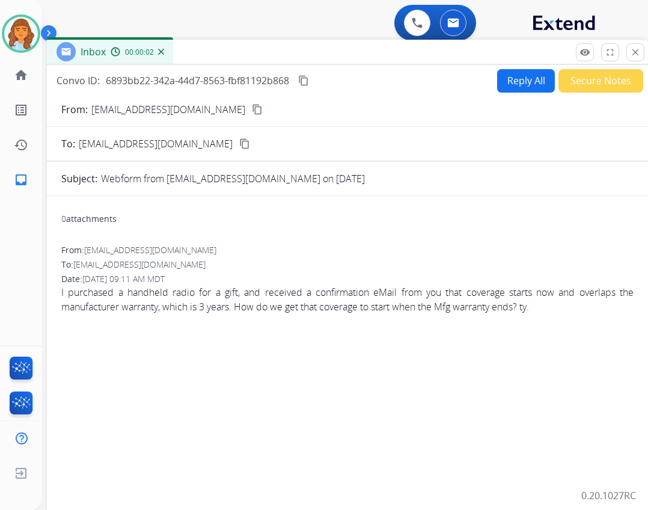
drag, startPoint x: 327, startPoint y: 90, endPoint x: 356, endPoint y: 56, distance: 44.3
click at [356, 56] on div "Inbox 00:00:02" at bounding box center [347, 52] width 601 height 25
click at [506, 81] on button "Reply All" at bounding box center [526, 80] width 58 height 23
select select "**********"
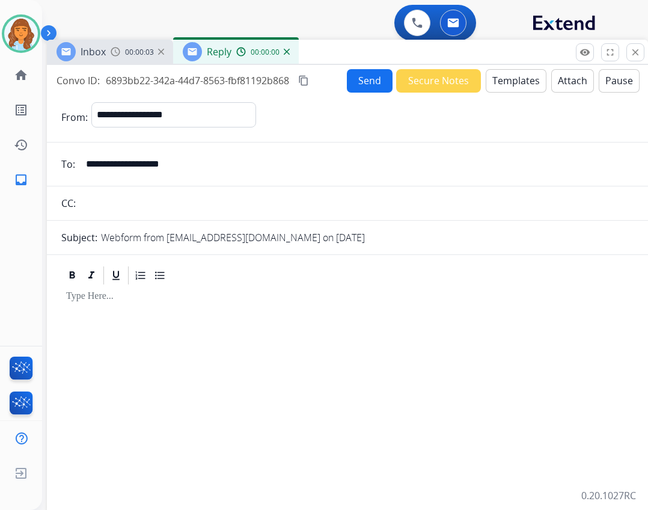
click at [524, 82] on button "Templates" at bounding box center [516, 80] width 61 height 23
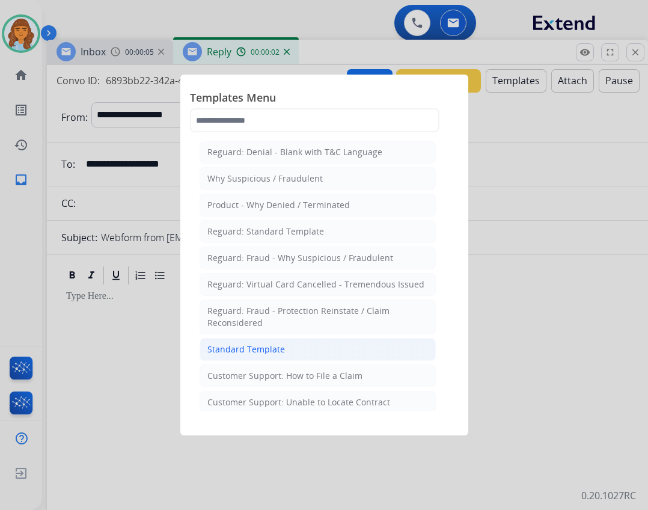
click at [317, 342] on li "Standard Template" at bounding box center [318, 349] width 236 height 23
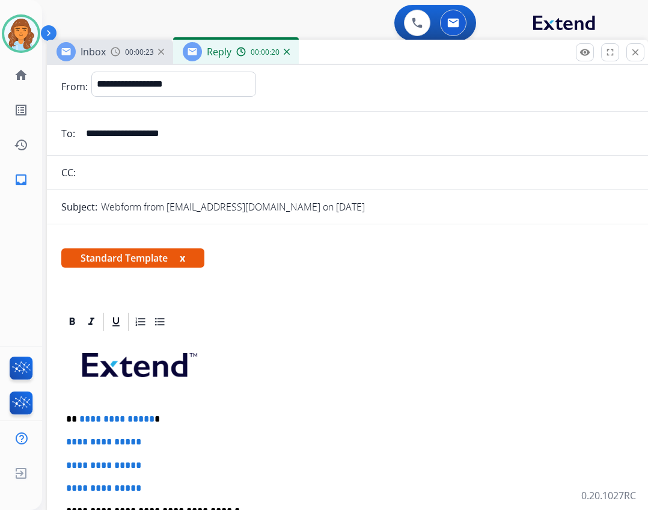
scroll to position [60, 0]
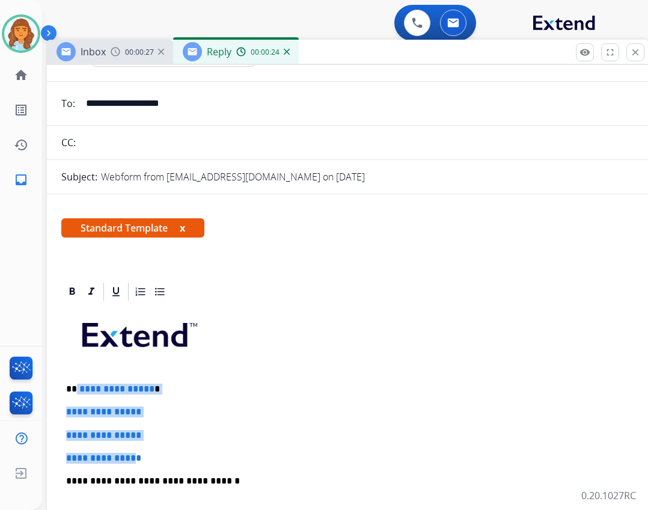
drag, startPoint x: 76, startPoint y: 386, endPoint x: 139, endPoint y: 455, distance: 93.5
click at [141, 454] on div "**********" at bounding box center [347, 508] width 572 height 413
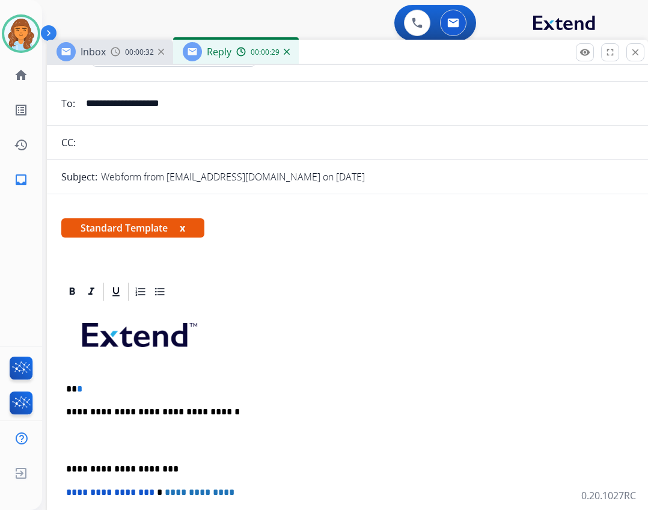
click at [133, 395] on div "**********" at bounding box center [347, 474] width 572 height 344
click at [132, 386] on p "** *" at bounding box center [342, 388] width 553 height 11
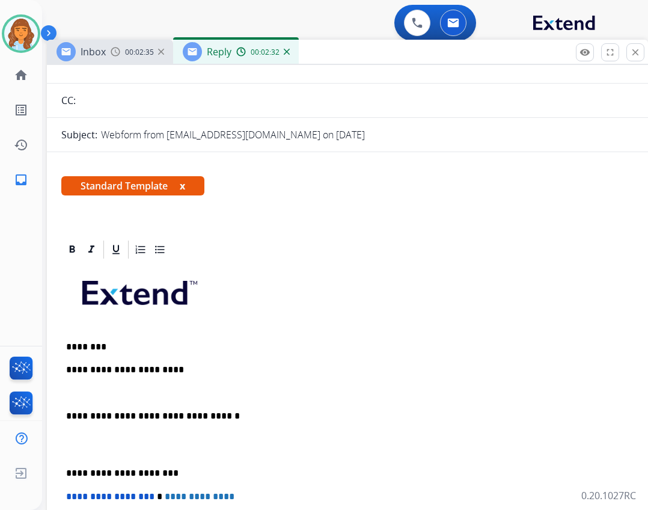
scroll to position [120, 0]
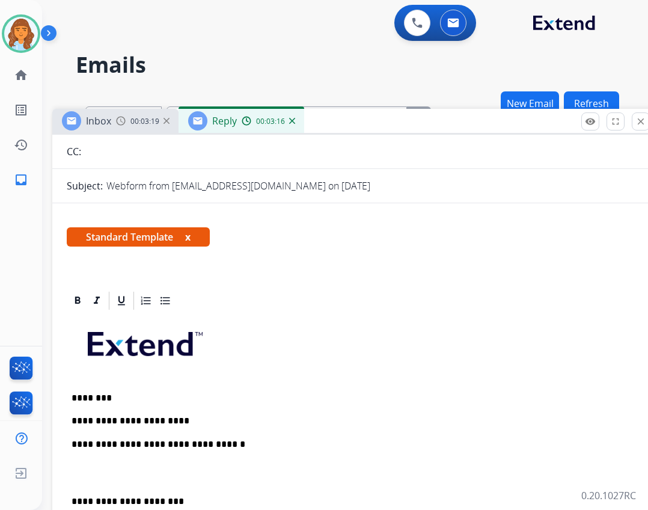
drag, startPoint x: 455, startPoint y: 60, endPoint x: 371, endPoint y: 133, distance: 110.7
click at [460, 131] on div "Inbox 00:03:19 Reply 00:03:16" at bounding box center [352, 121] width 601 height 25
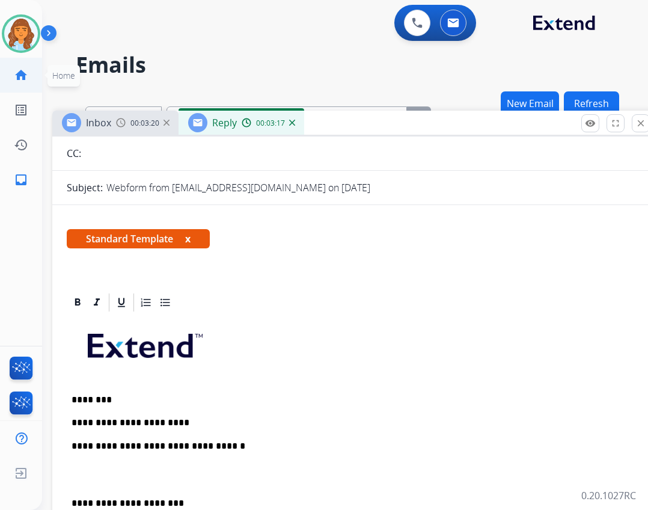
click at [31, 77] on link "home Home" at bounding box center [21, 75] width 34 height 34
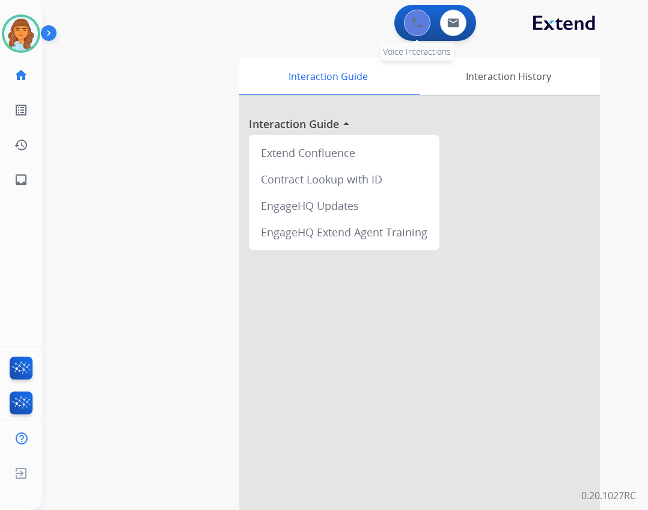
drag, startPoint x: 445, startPoint y: 25, endPoint x: 409, endPoint y: 20, distance: 36.3
click at [437, 23] on div "0 Email Interactions" at bounding box center [453, 23] width 36 height 26
click at [414, 19] on img at bounding box center [417, 22] width 11 height 11
click at [404, 29] on div "0 Voice Interactions" at bounding box center [417, 23] width 36 height 26
click at [412, 29] on button at bounding box center [417, 23] width 26 height 26
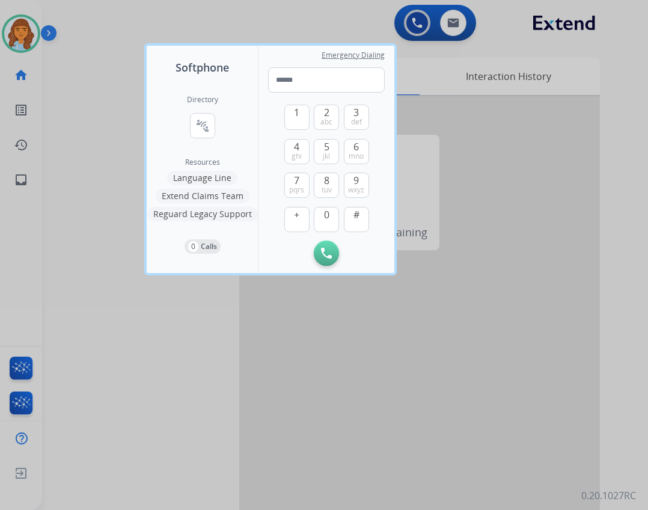
click at [195, 32] on div at bounding box center [324, 255] width 648 height 510
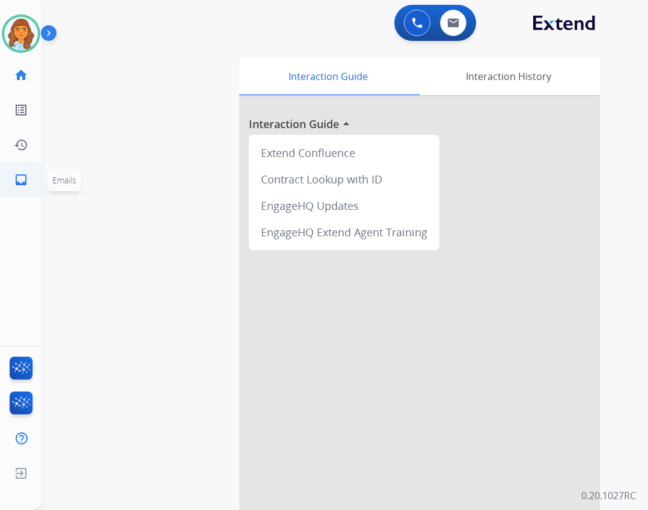
click at [22, 171] on link "inbox Emails" at bounding box center [21, 180] width 34 height 34
select select "**********"
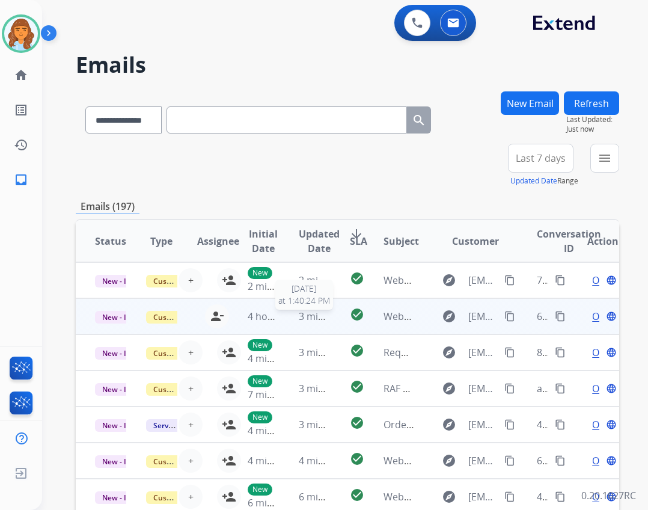
click at [324, 322] on span "3 minutes ago" at bounding box center [331, 315] width 64 height 13
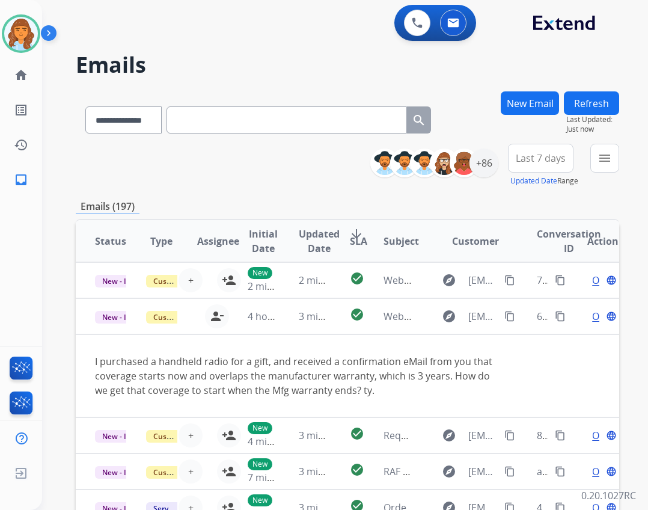
scroll to position [36, 0]
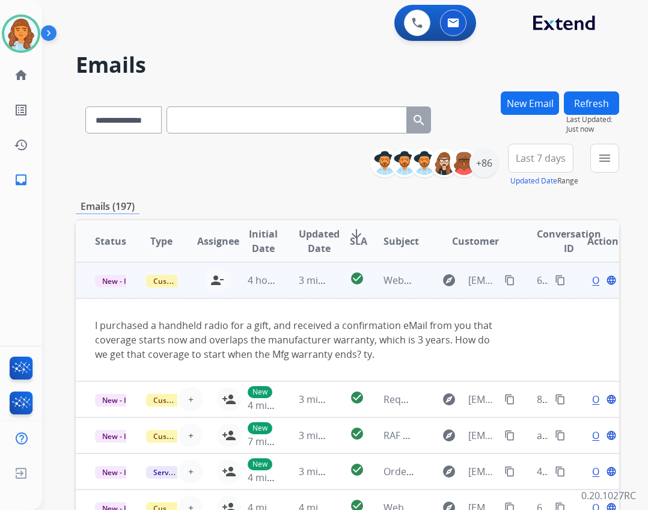
click at [592, 278] on span "Open" at bounding box center [604, 280] width 25 height 14
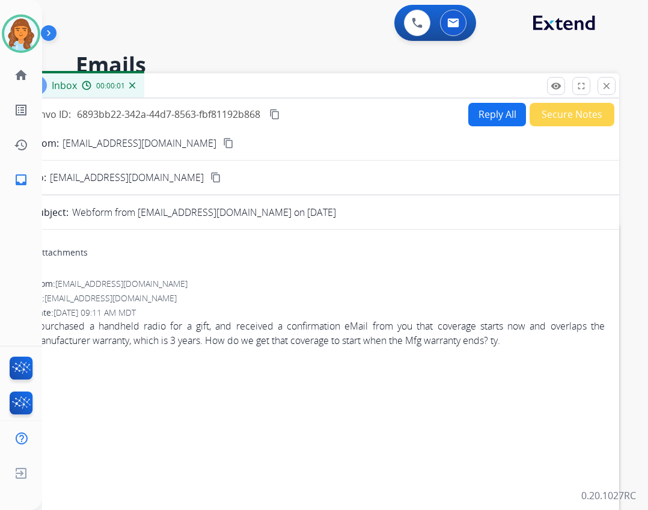
click at [472, 119] on button "Reply All" at bounding box center [497, 114] width 58 height 23
select select "**********"
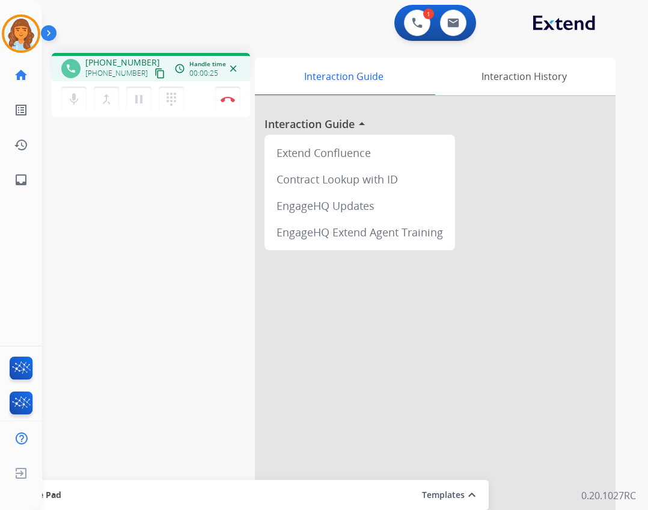
click at [154, 74] on mat-icon "content_copy" at bounding box center [159, 73] width 11 height 11
click at [234, 99] on img at bounding box center [228, 99] width 14 height 6
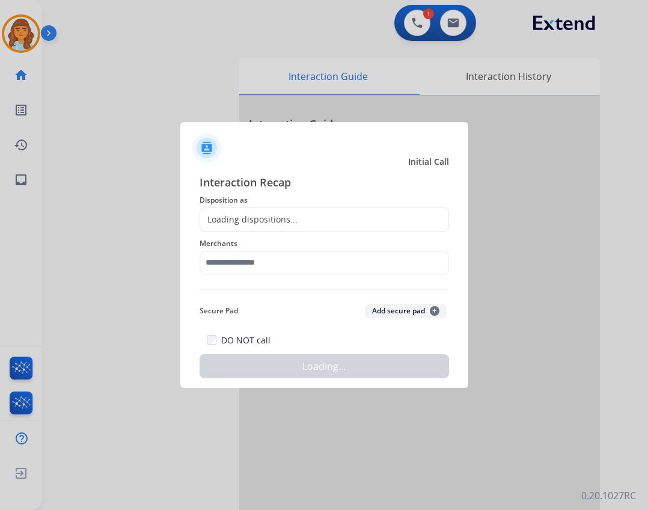
click at [320, 214] on div "Loading dispositions..." at bounding box center [324, 219] width 249 height 24
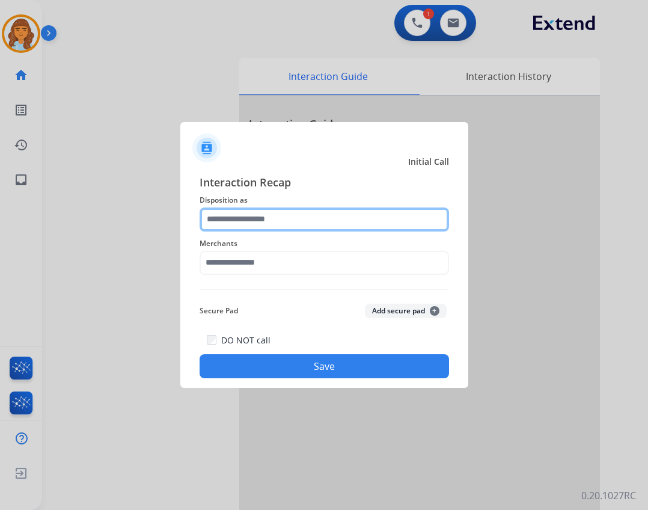
click at [287, 215] on input "text" at bounding box center [324, 219] width 249 height 24
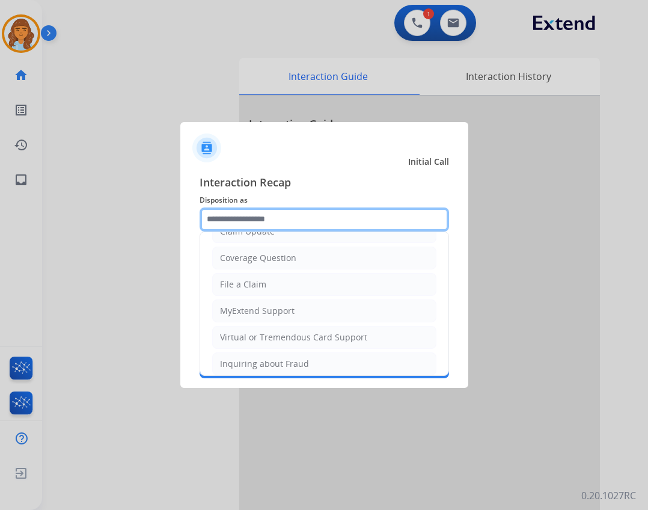
scroll to position [187, 0]
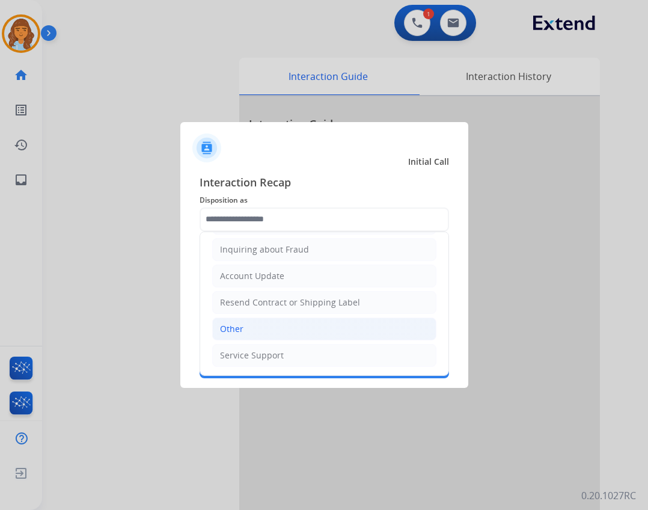
click at [267, 327] on li "Other" at bounding box center [324, 328] width 224 height 23
type input "*****"
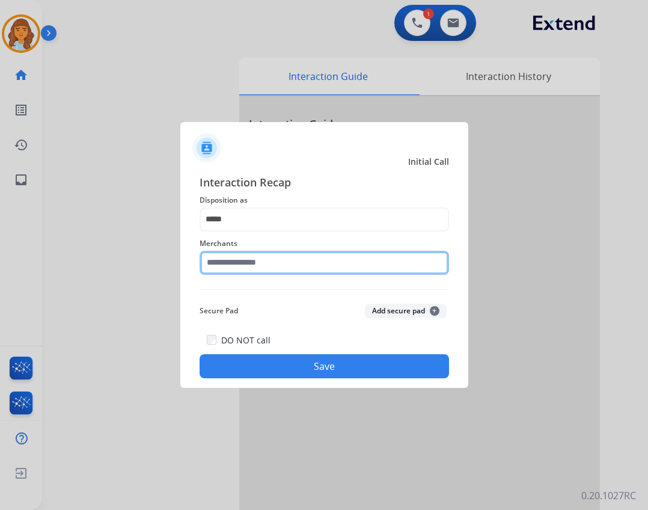
click at [278, 264] on input "text" at bounding box center [324, 263] width 249 height 24
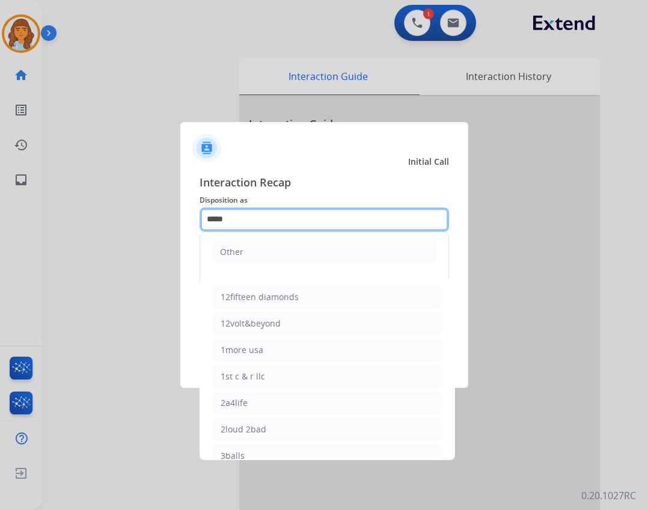
drag, startPoint x: 269, startPoint y: 227, endPoint x: 210, endPoint y: 216, distance: 60.5
click at [195, 228] on div "Interaction Recap Disposition as ***** Other Merchants 12fifteen diamonds 12vol…" at bounding box center [324, 276] width 288 height 224
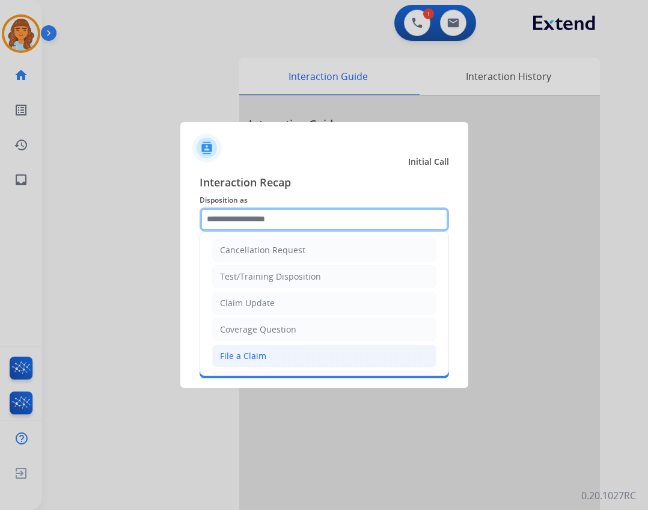
scroll to position [0, 0]
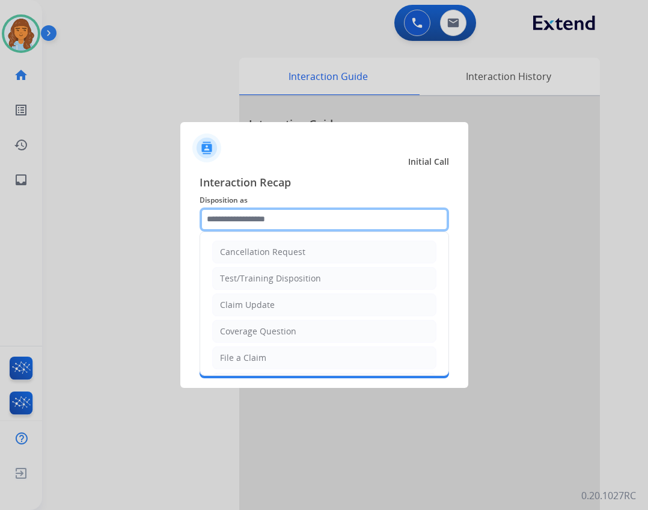
click at [370, 210] on input "text" at bounding box center [324, 219] width 249 height 24
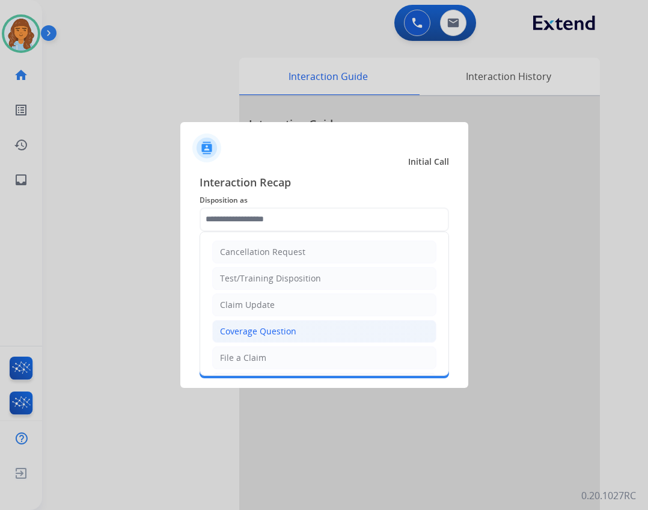
click at [267, 336] on div "Coverage Question" at bounding box center [258, 331] width 76 height 12
type input "**********"
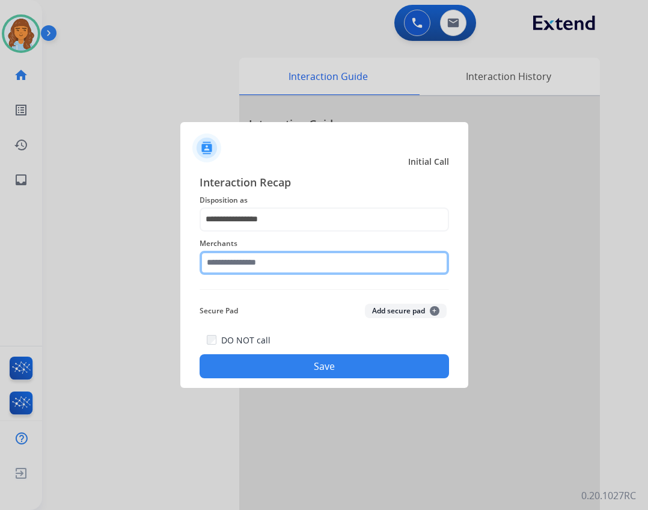
click at [263, 270] on input "text" at bounding box center [324, 263] width 249 height 24
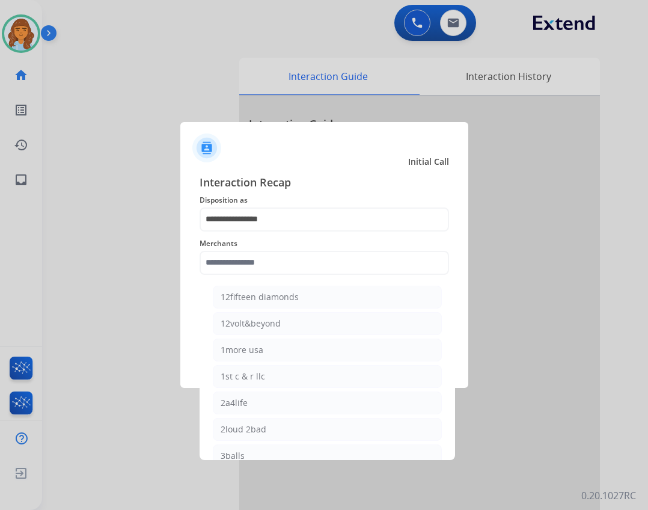
drag, startPoint x: 251, startPoint y: 325, endPoint x: 257, endPoint y: 339, distance: 15.3
click at [251, 326] on div "12volt&beyond" at bounding box center [251, 323] width 60 height 12
type input "**********"
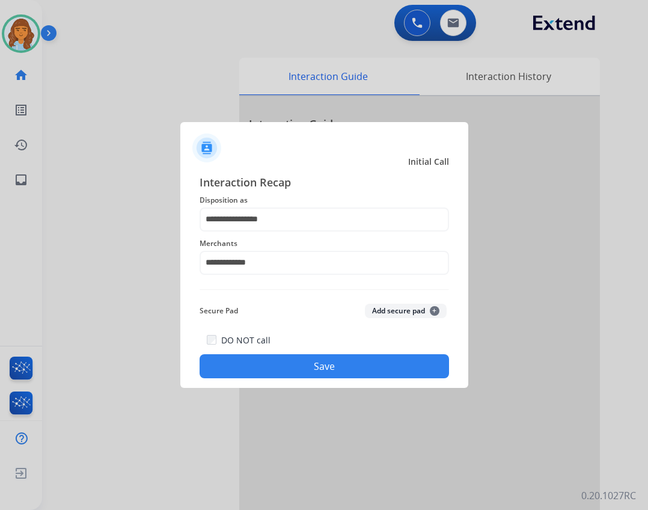
click at [281, 365] on button "Save" at bounding box center [324, 366] width 249 height 24
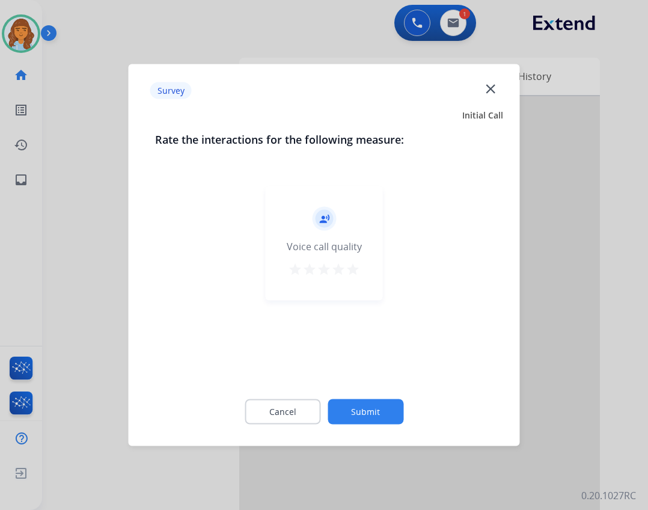
click at [379, 413] on button "Submit" at bounding box center [365, 411] width 76 height 25
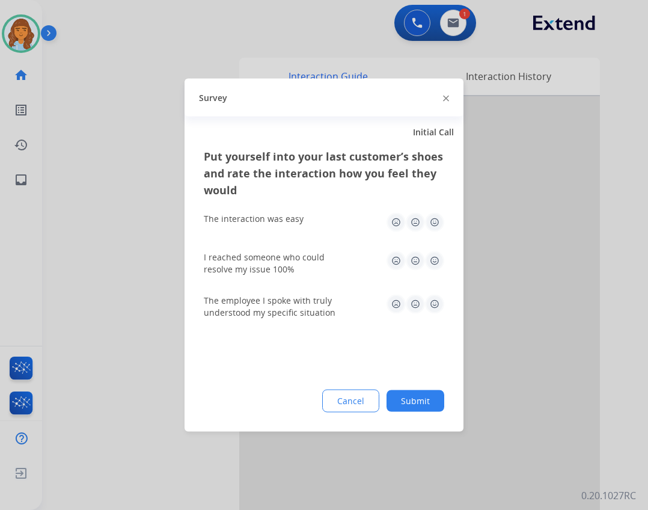
click at [397, 398] on button "Submit" at bounding box center [415, 401] width 58 height 22
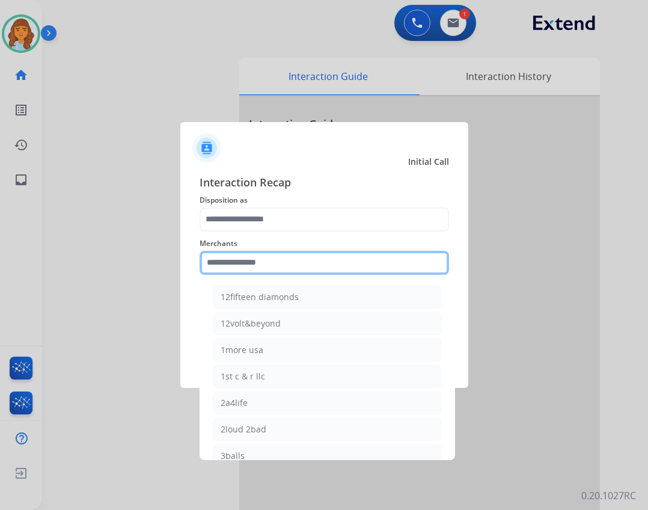
click at [291, 254] on input "text" at bounding box center [324, 263] width 249 height 24
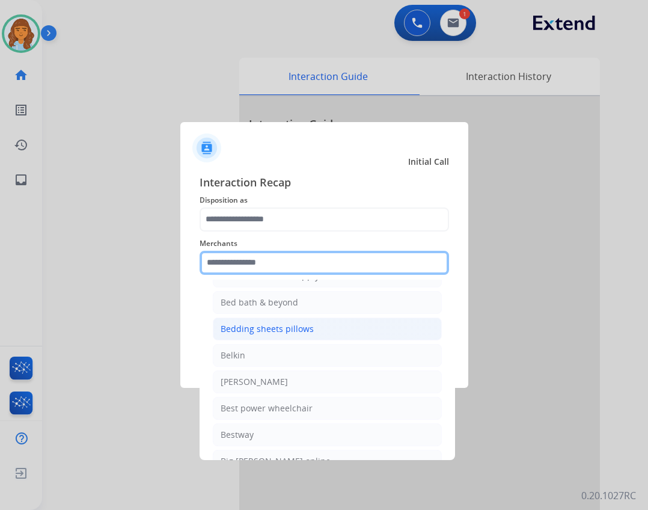
scroll to position [2884, 0]
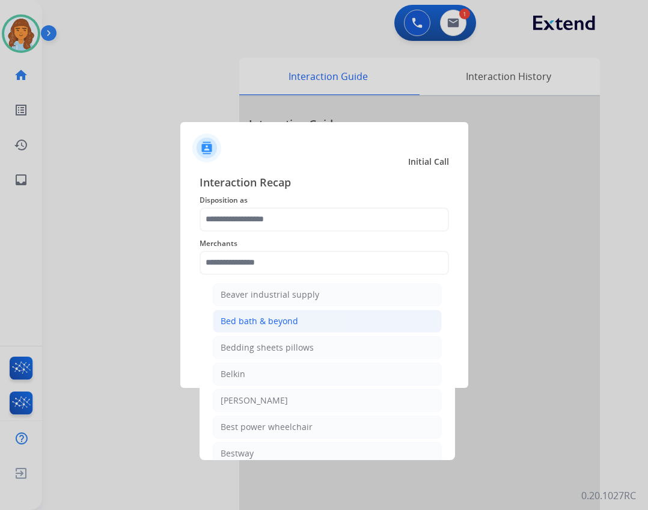
click at [303, 321] on li "Bed bath & beyond" at bounding box center [327, 320] width 229 height 23
type input "**********"
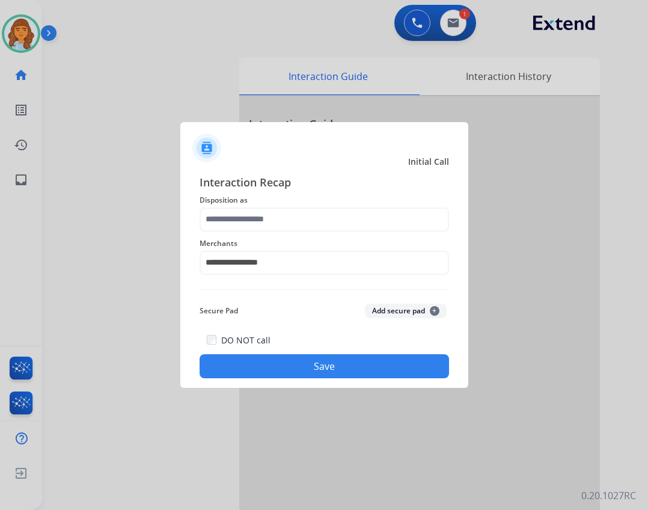
click at [335, 386] on div "**********" at bounding box center [324, 276] width 288 height 224
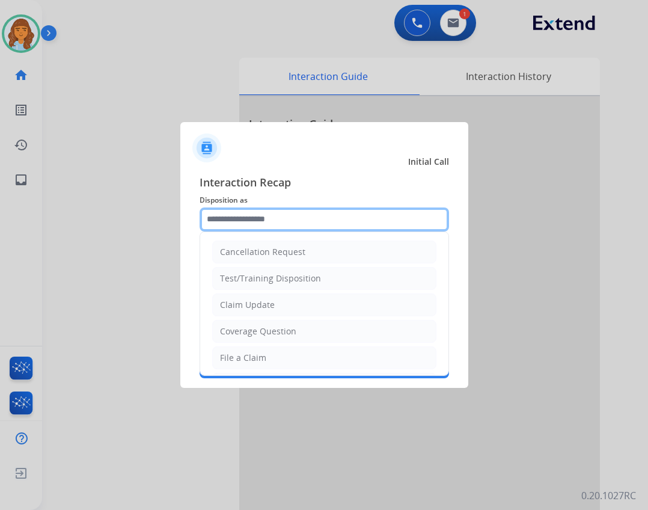
click at [273, 228] on input "text" at bounding box center [324, 219] width 249 height 24
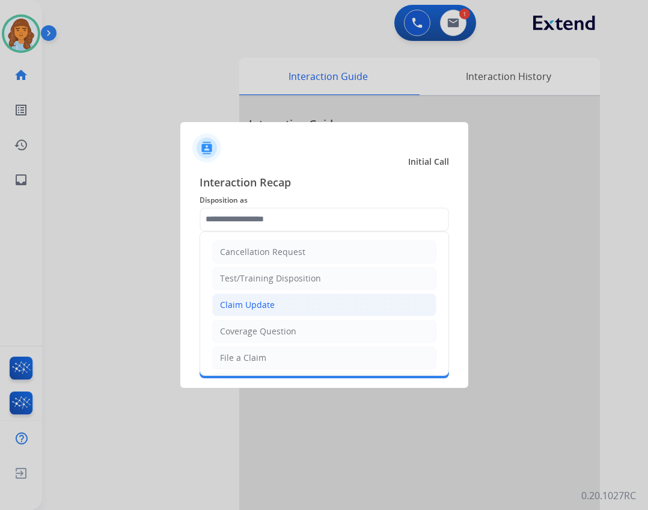
click at [286, 304] on li "Claim Update" at bounding box center [324, 304] width 224 height 23
type input "**********"
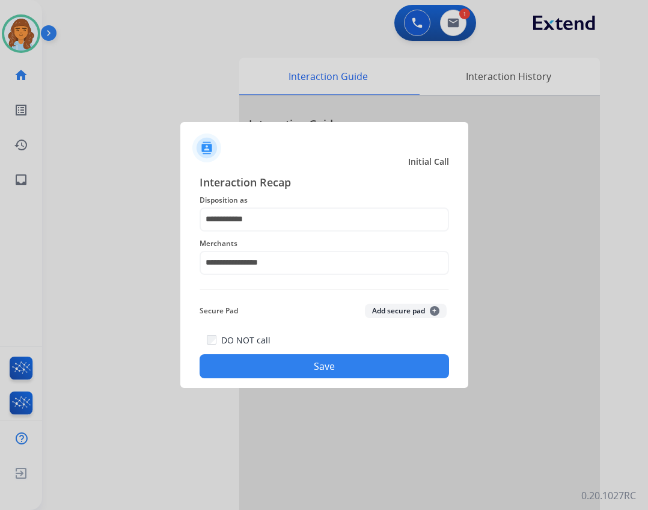
click at [288, 365] on button "Save" at bounding box center [324, 366] width 249 height 24
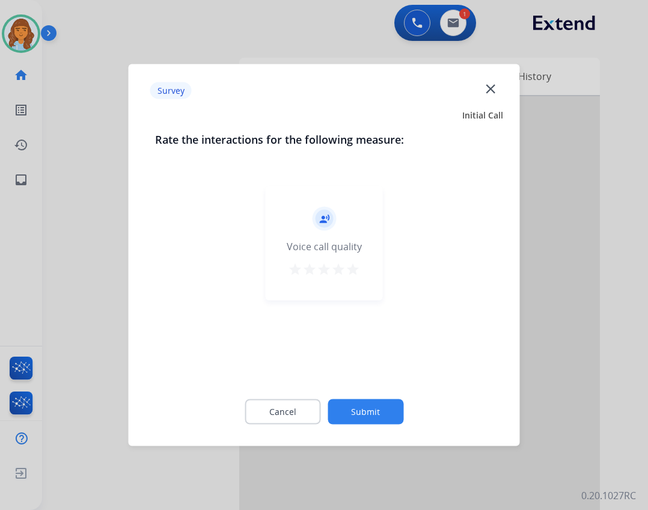
click at [336, 413] on button "Submit" at bounding box center [365, 411] width 76 height 25
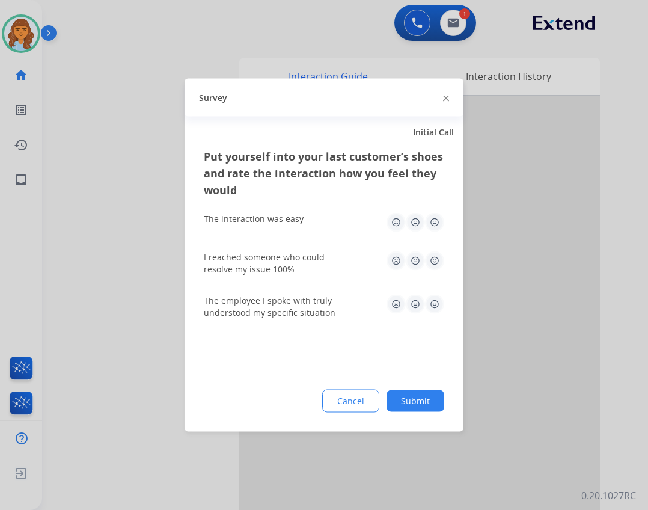
drag, startPoint x: 433, startPoint y: 385, endPoint x: 426, endPoint y: 395, distance: 12.2
click at [427, 394] on div "Put yourself into your last customer’s shoes and rate the interaction how you f…" at bounding box center [323, 290] width 279 height 284
drag, startPoint x: 419, startPoint y: 401, endPoint x: 413, endPoint y: 403, distance: 6.9
click at [418, 401] on button "Submit" at bounding box center [415, 401] width 58 height 22
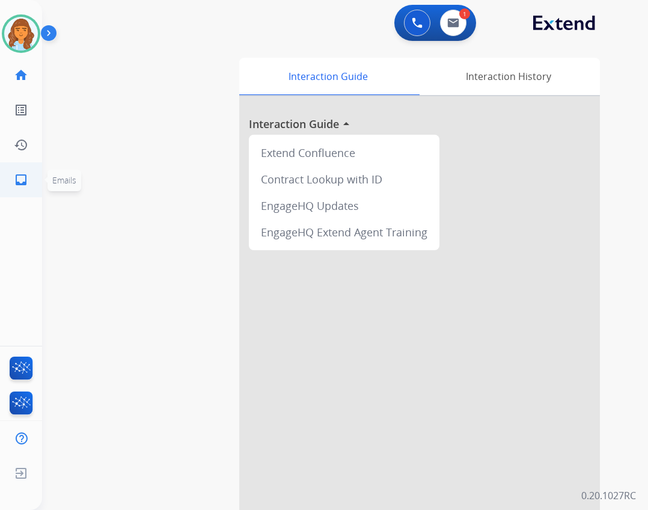
click at [31, 185] on link "inbox Emails" at bounding box center [21, 180] width 34 height 34
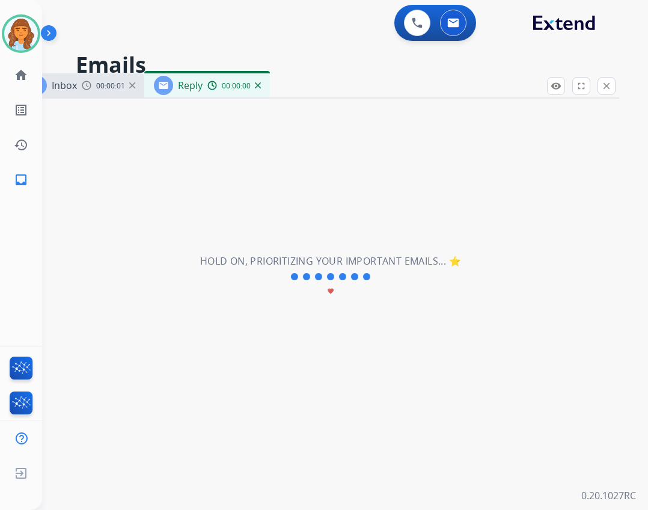
select select "**********"
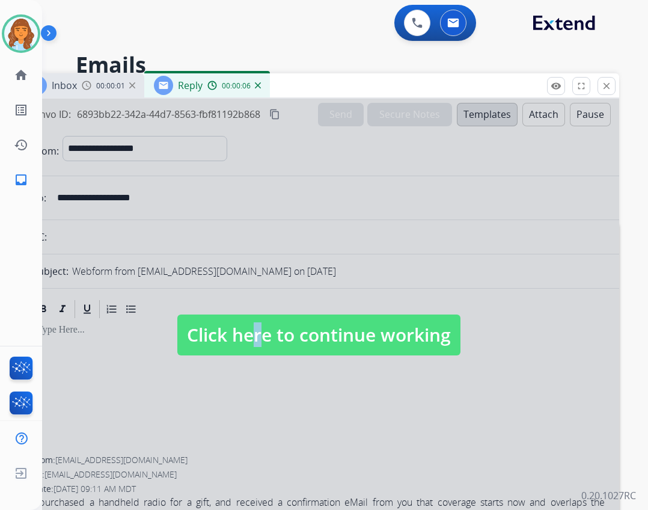
drag, startPoint x: 243, startPoint y: 326, endPoint x: 250, endPoint y: 323, distance: 7.8
click at [246, 327] on span "Click here to continue working" at bounding box center [318, 334] width 283 height 41
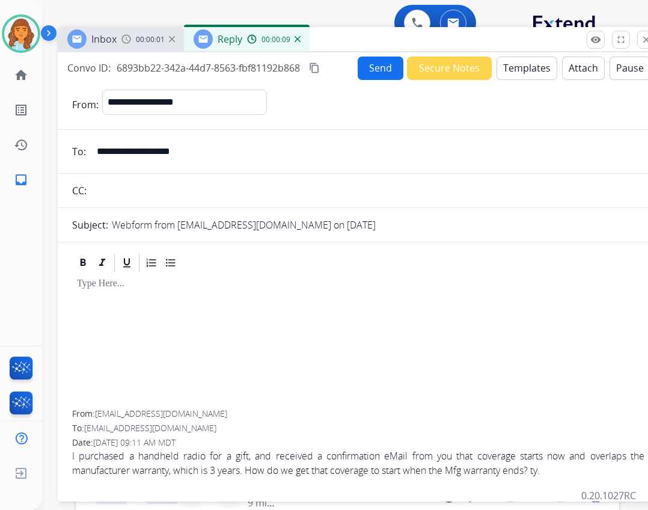
drag, startPoint x: 324, startPoint y: 81, endPoint x: 362, endPoint y: 26, distance: 66.2
click at [362, 27] on div "Inbox 00:00:01 Reply 00:00:09" at bounding box center [358, 39] width 601 height 25
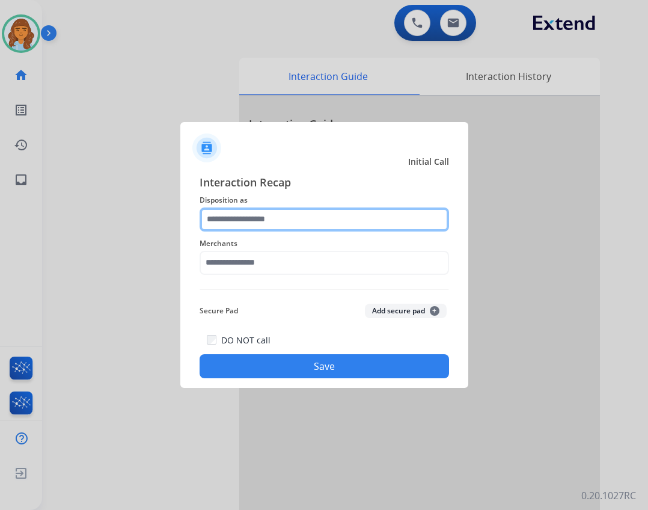
click at [377, 221] on input "text" at bounding box center [324, 219] width 249 height 24
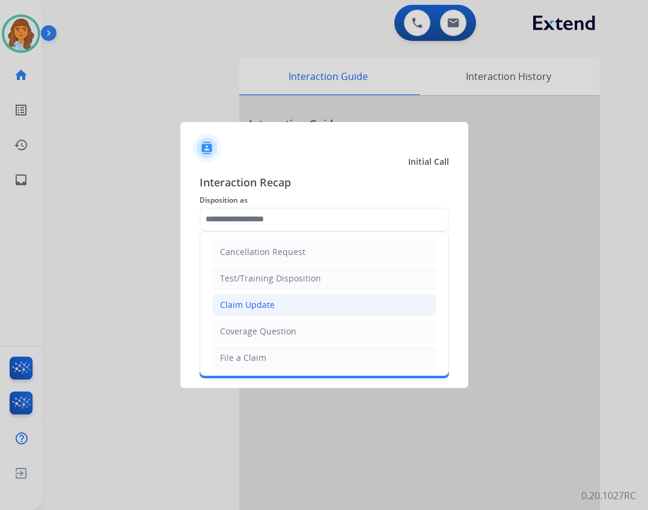
click at [291, 311] on li "Claim Update" at bounding box center [324, 304] width 224 height 23
type input "**********"
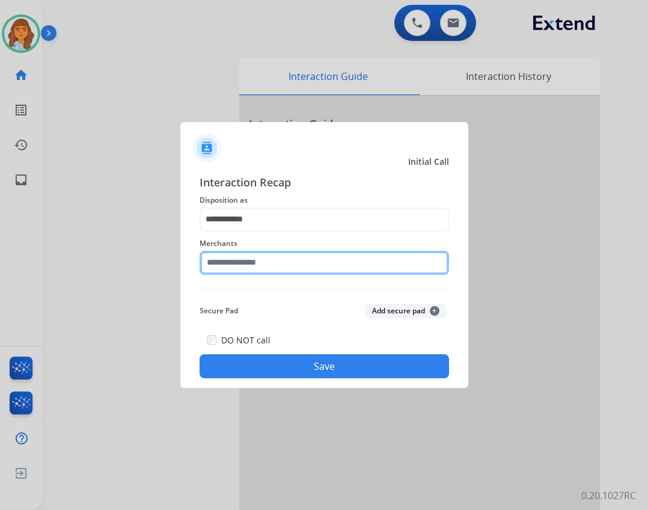
click at [297, 267] on input "text" at bounding box center [324, 263] width 249 height 24
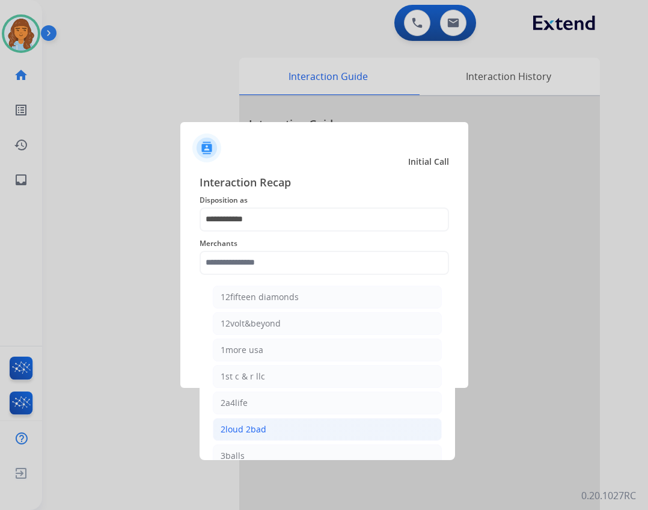
click at [425, 428] on li "2loud 2bad" at bounding box center [327, 429] width 229 height 23
type input "**********"
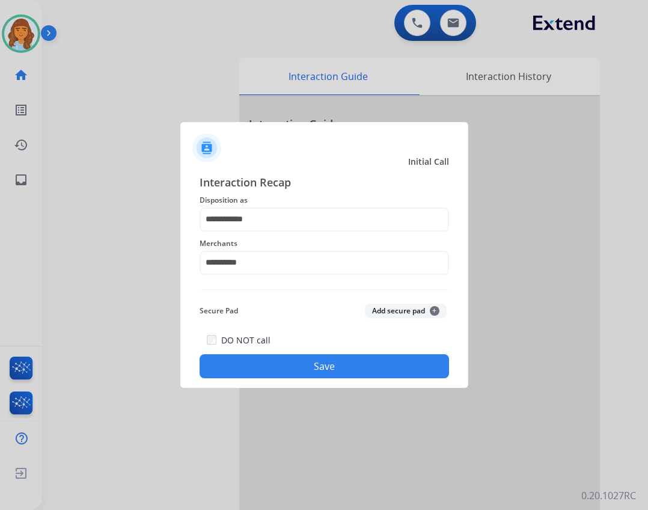
click at [422, 357] on button "Save" at bounding box center [324, 366] width 249 height 24
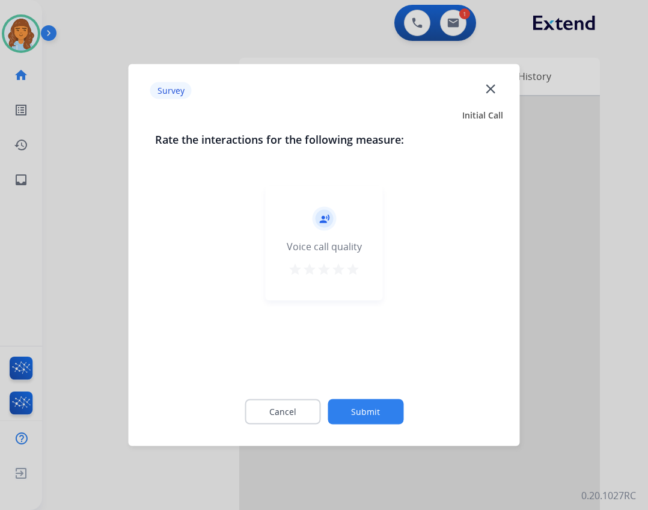
click at [397, 403] on button "Submit" at bounding box center [365, 411] width 76 height 25
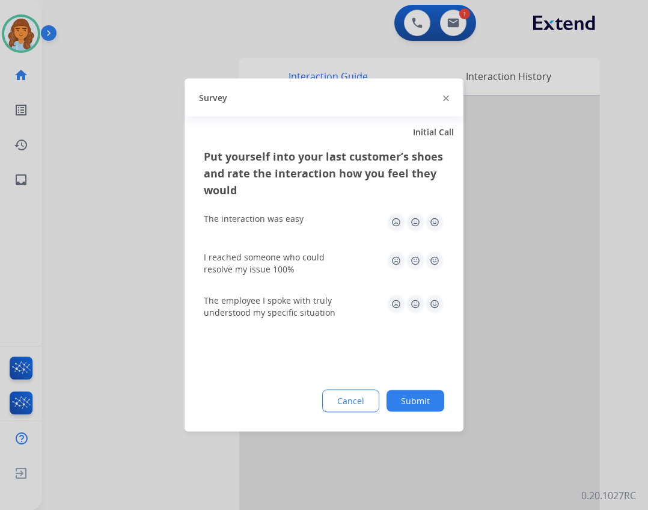
click at [426, 395] on button "Submit" at bounding box center [415, 401] width 58 height 22
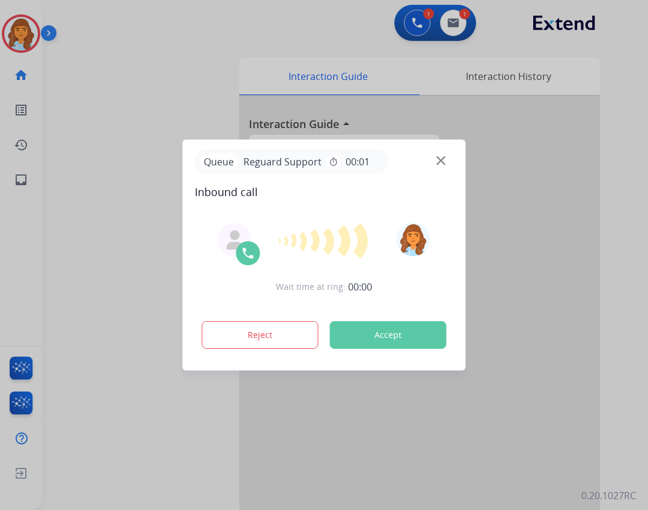
click at [33, 170] on div at bounding box center [324, 255] width 648 height 510
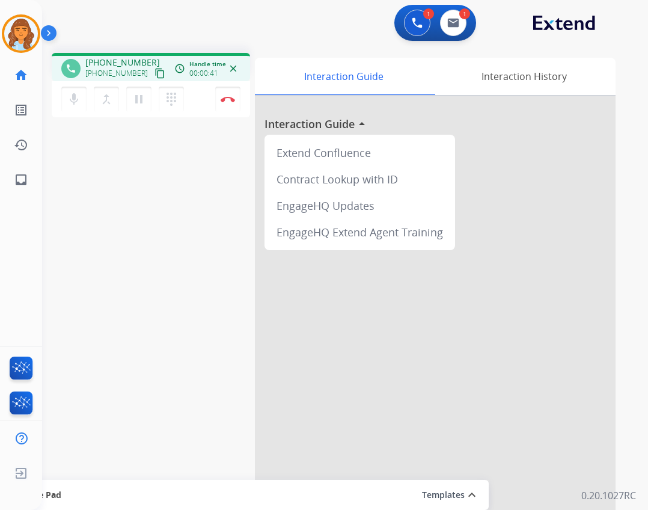
click at [154, 75] on mat-icon "content_copy" at bounding box center [159, 73] width 11 height 11
click at [135, 102] on mat-icon "pause" at bounding box center [139, 99] width 14 height 14
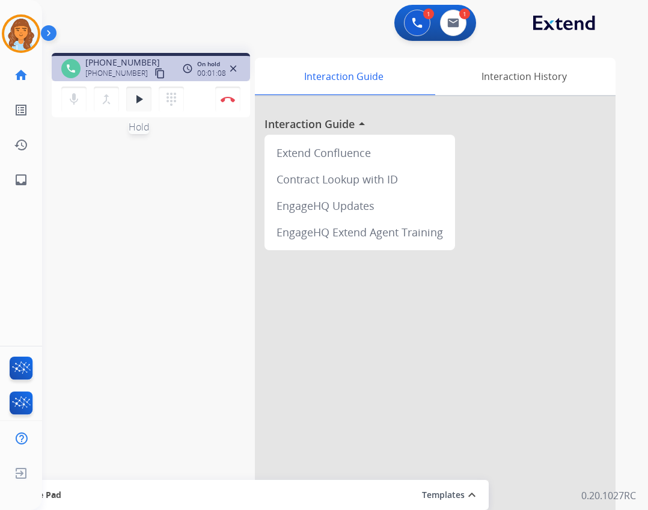
click at [142, 99] on mat-icon "play_arrow" at bounding box center [139, 99] width 14 height 14
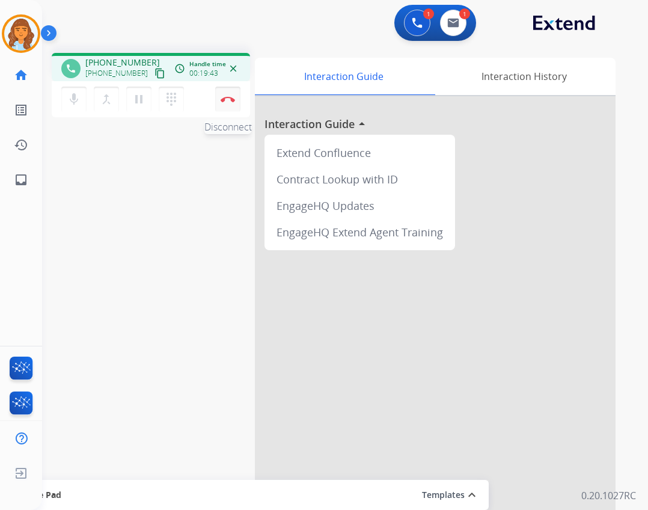
click at [238, 98] on button "Disconnect" at bounding box center [227, 99] width 25 height 25
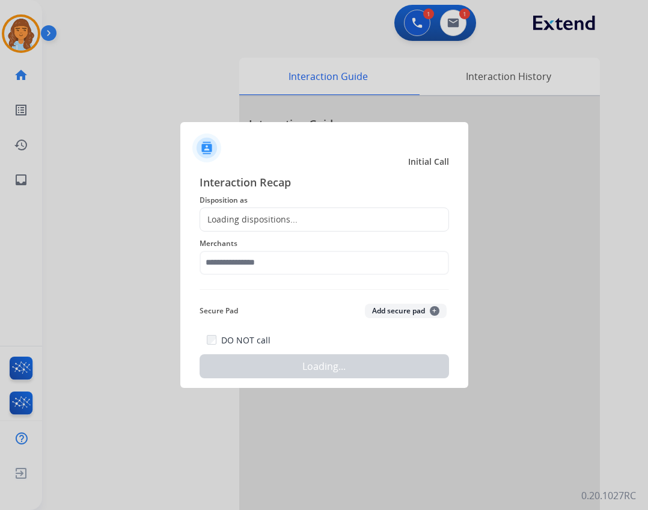
click at [295, 221] on div "Loading dispositions..." at bounding box center [324, 219] width 249 height 24
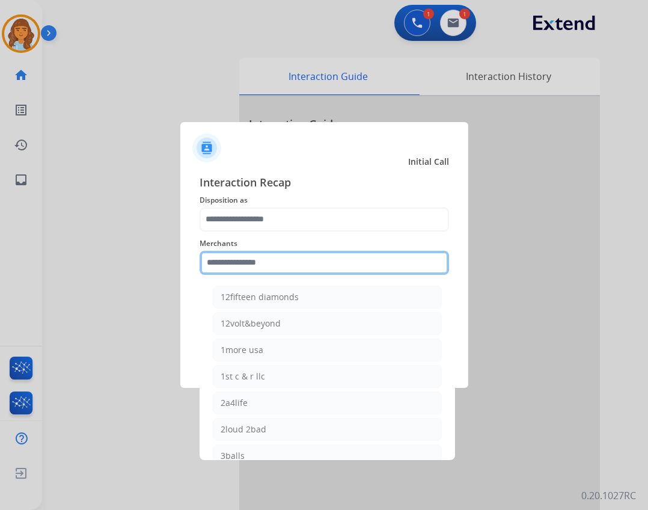
click at [315, 273] on input "text" at bounding box center [324, 263] width 249 height 24
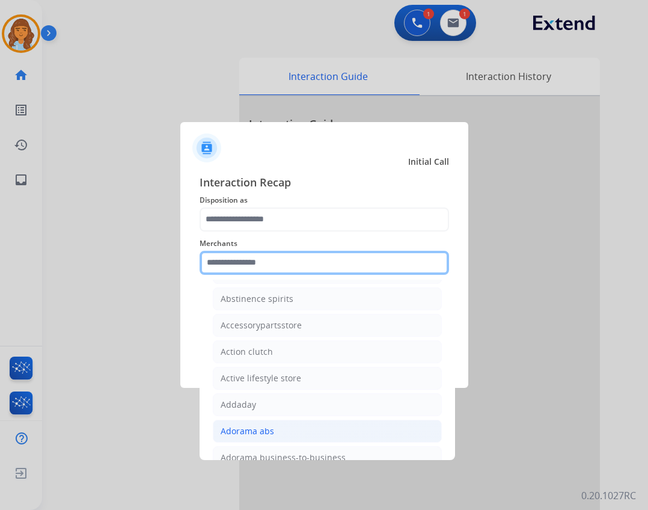
scroll to position [240, 0]
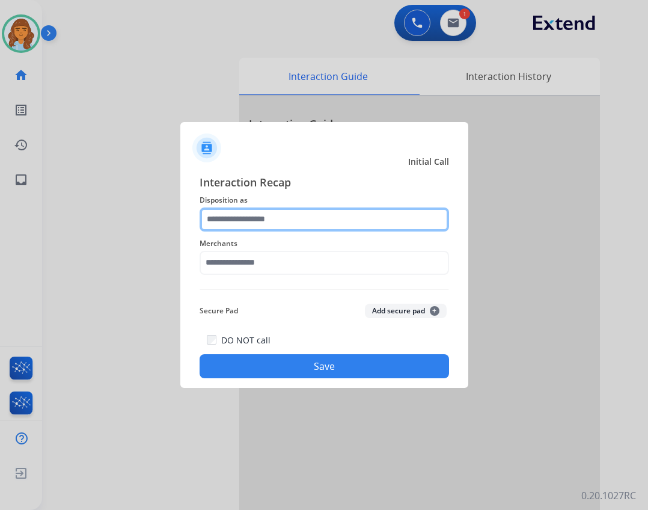
click at [376, 221] on input "text" at bounding box center [324, 219] width 249 height 24
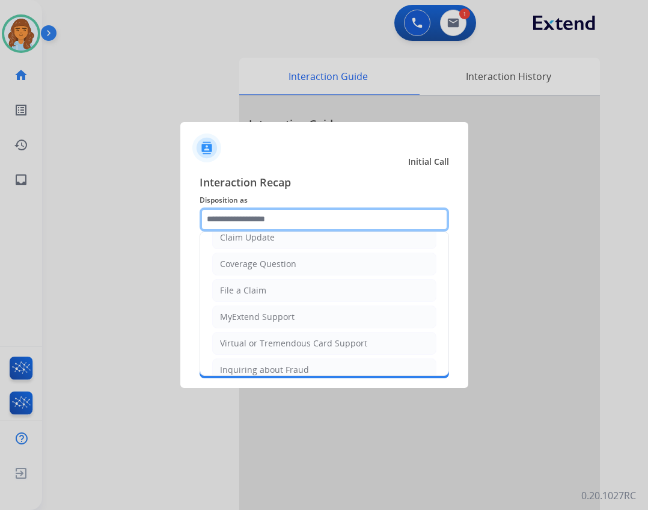
scroll to position [127, 0]
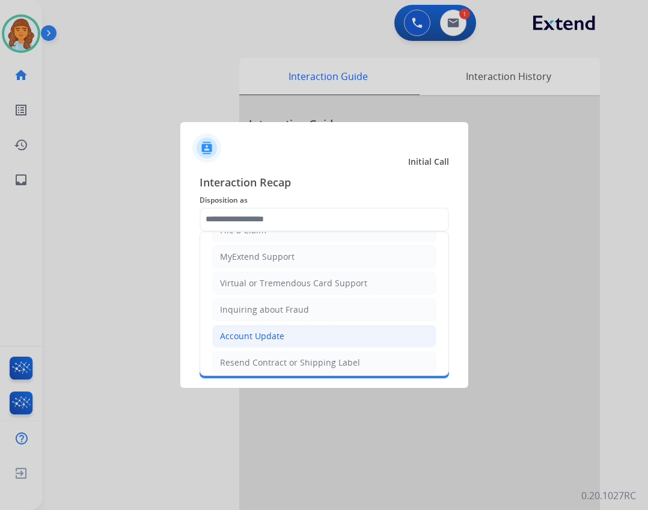
click at [370, 331] on li "Account Update" at bounding box center [324, 335] width 224 height 23
type input "**********"
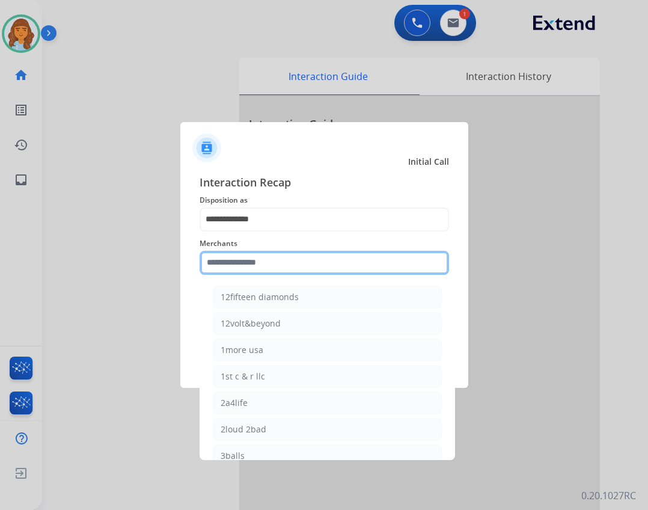
click at [320, 270] on input "text" at bounding box center [324, 263] width 249 height 24
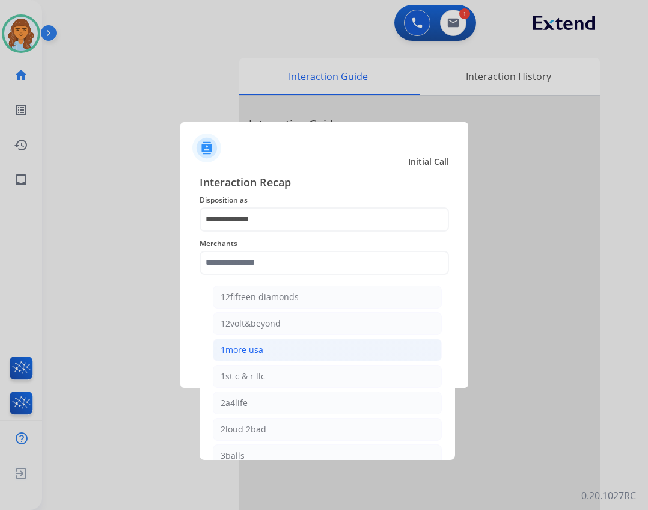
click at [318, 359] on li "1more usa" at bounding box center [327, 349] width 229 height 23
type input "*********"
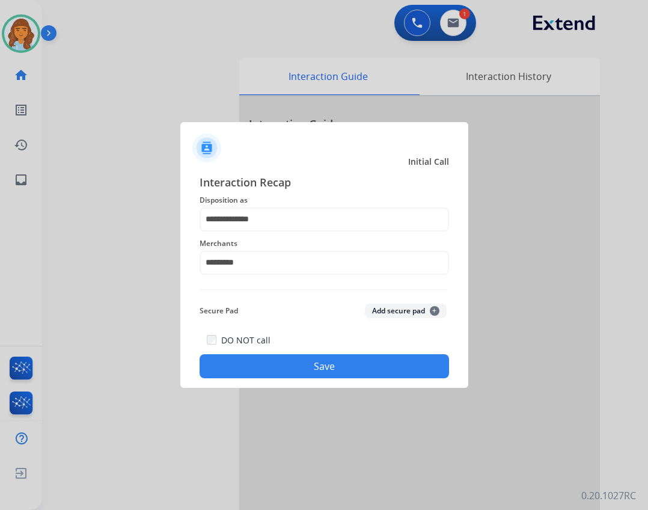
click at [318, 359] on button "Save" at bounding box center [324, 366] width 249 height 24
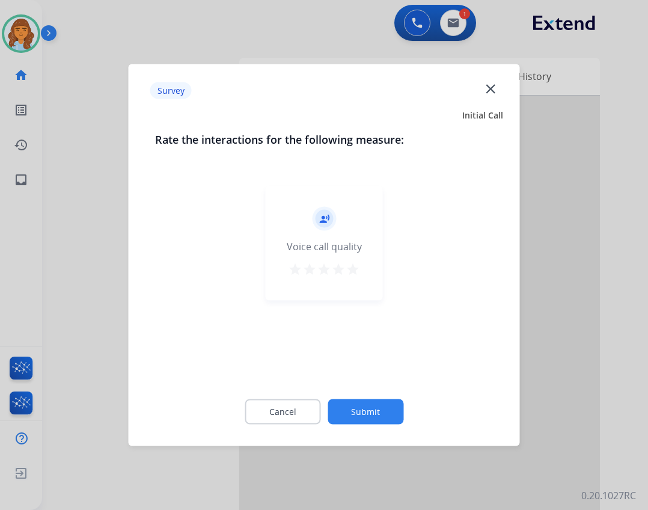
click at [337, 430] on div "Cancel Submit" at bounding box center [324, 412] width 338 height 54
click at [346, 424] on div "Cancel Submit" at bounding box center [324, 412] width 338 height 54
click at [346, 422] on button "Submit" at bounding box center [365, 411] width 76 height 25
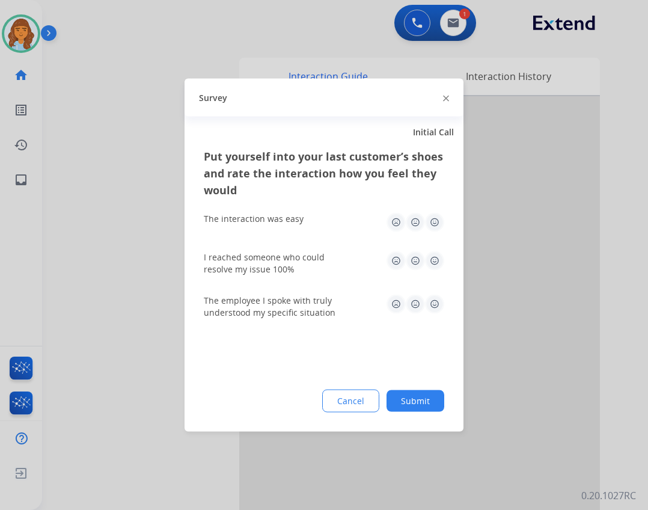
click at [394, 408] on button "Submit" at bounding box center [415, 401] width 58 height 22
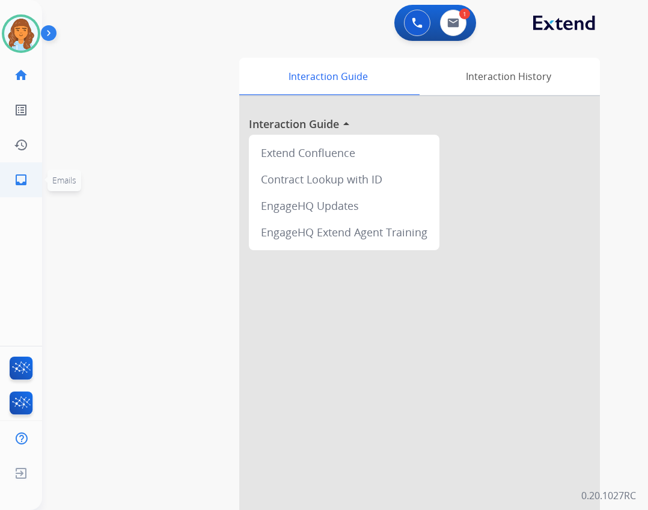
click at [41, 171] on ul "inbox Emails Emails" at bounding box center [21, 179] width 42 height 35
click at [18, 73] on mat-icon "home" at bounding box center [21, 75] width 14 height 14
click at [34, 65] on link "home Home" at bounding box center [21, 75] width 34 height 34
click at [48, 32] on img at bounding box center [51, 35] width 20 height 23
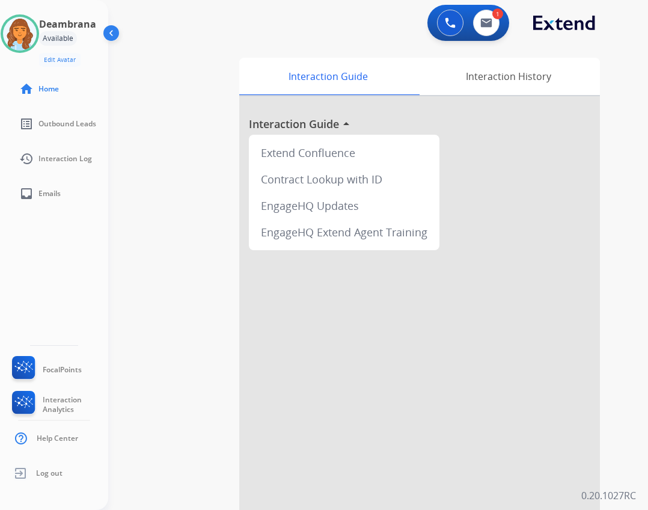
click at [55, 39] on div "Available" at bounding box center [58, 38] width 38 height 14
click at [46, 29] on h3 "Deambrana" at bounding box center [67, 24] width 57 height 14
click at [44, 38] on div "Available" at bounding box center [58, 38] width 38 height 14
click at [21, 35] on img at bounding box center [20, 34] width 34 height 34
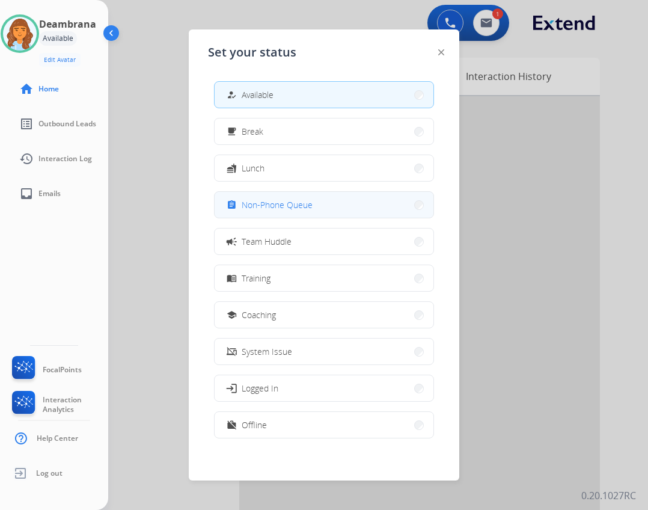
click at [297, 206] on span "Non-Phone Queue" at bounding box center [277, 204] width 71 height 13
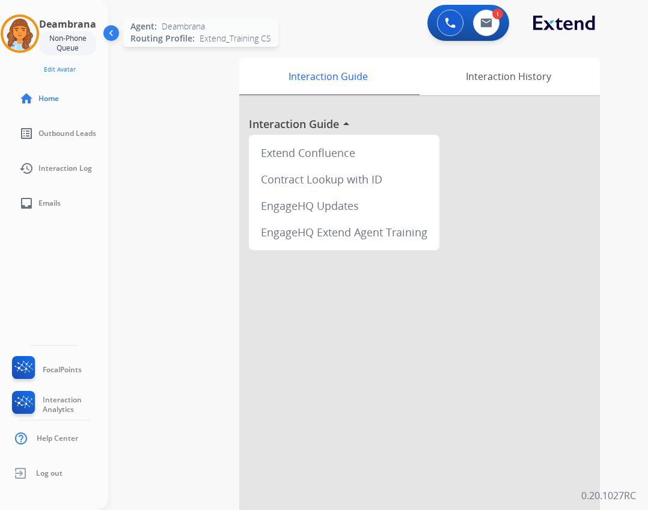
click at [25, 26] on img at bounding box center [20, 34] width 34 height 34
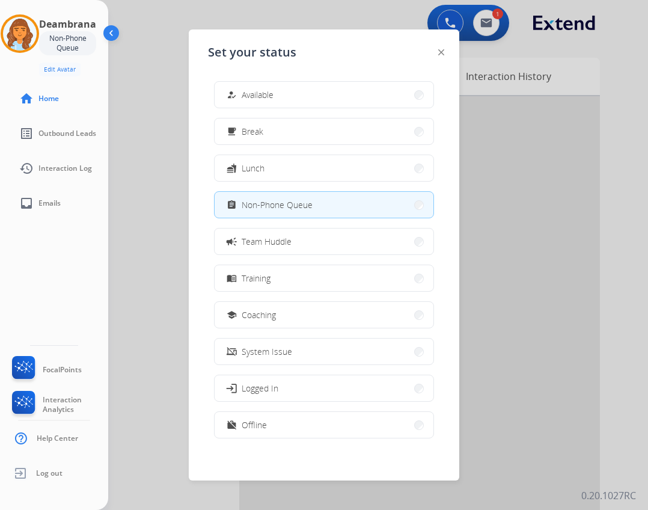
click at [231, 101] on button "how_to_reg Available" at bounding box center [324, 95] width 219 height 26
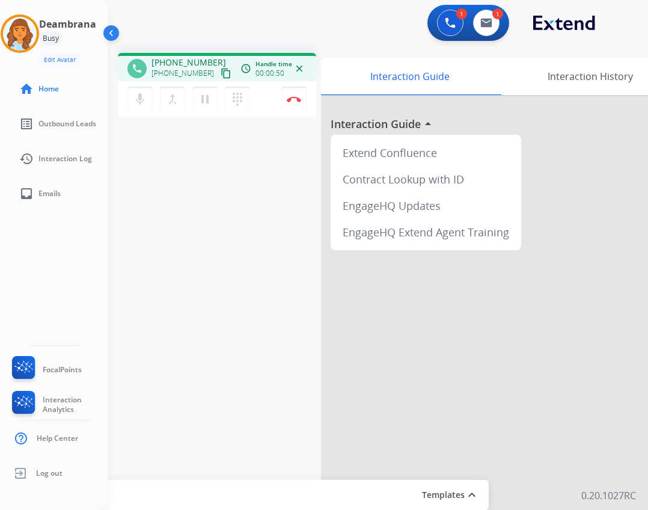
click at [221, 76] on mat-icon "content_copy" at bounding box center [226, 73] width 11 height 11
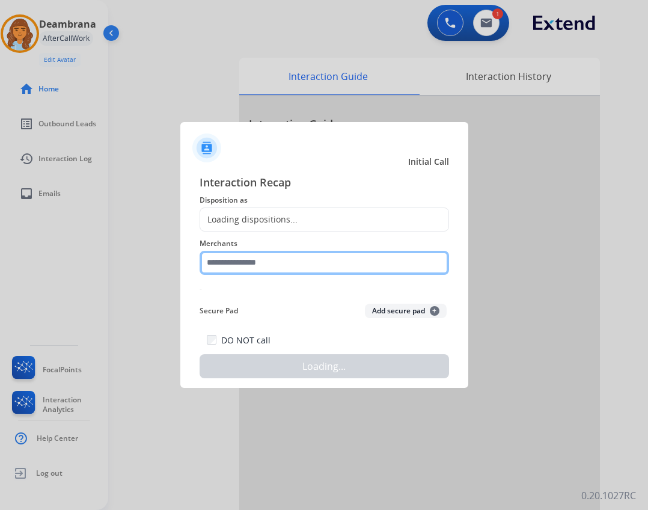
click at [297, 272] on input "text" at bounding box center [324, 263] width 249 height 24
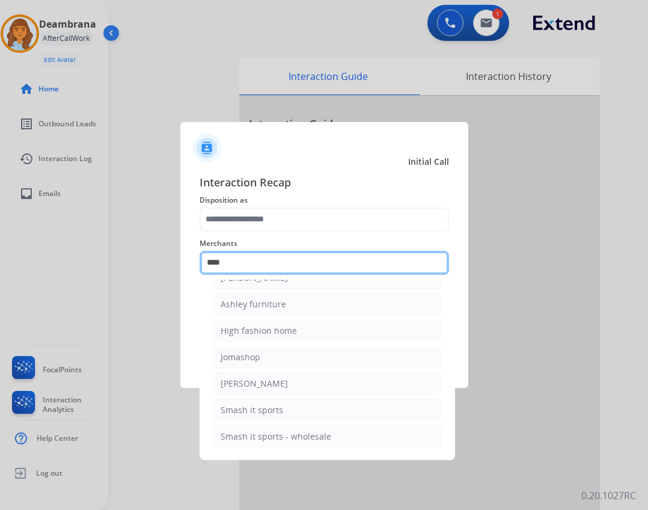
scroll to position [0, 0]
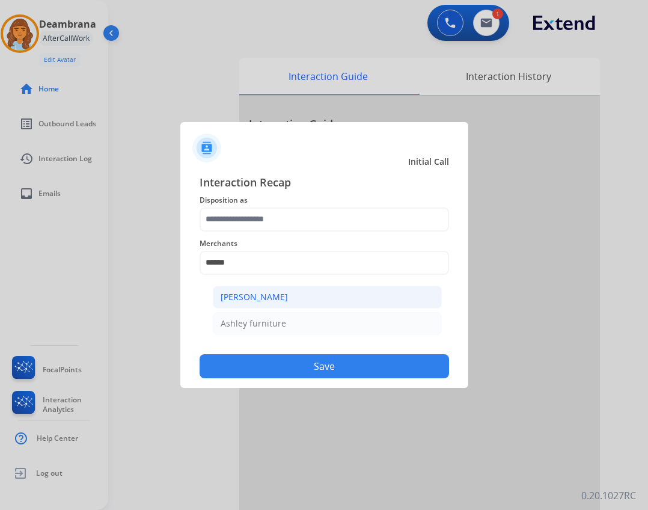
click at [273, 302] on div "[PERSON_NAME]" at bounding box center [254, 297] width 67 height 12
type input "**********"
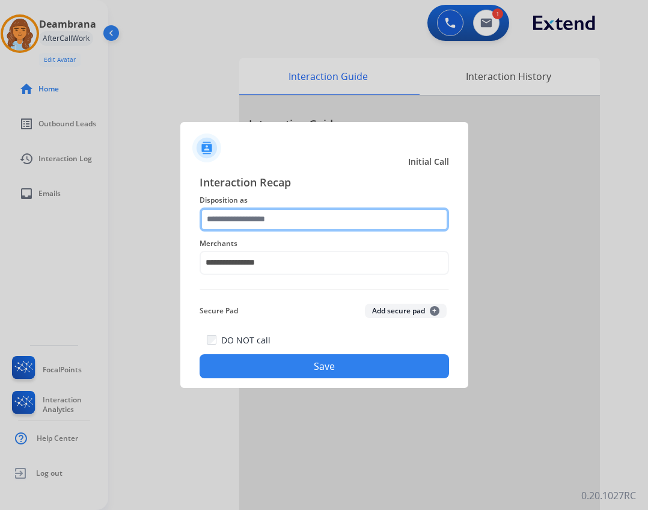
click at [251, 227] on input "text" at bounding box center [324, 219] width 249 height 24
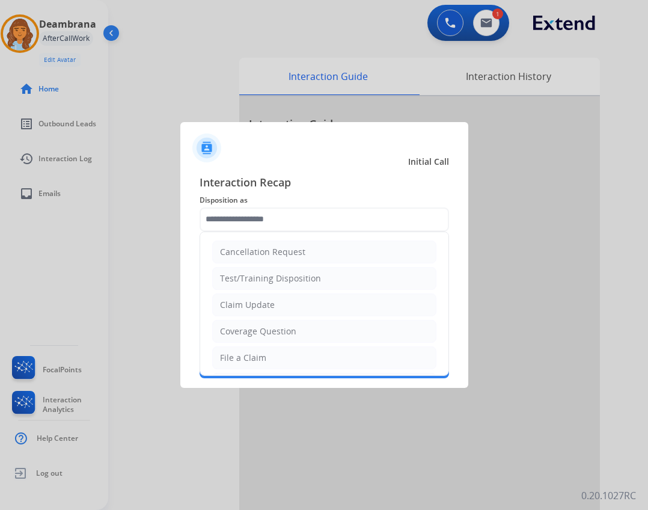
drag, startPoint x: 254, startPoint y: 353, endPoint x: 142, endPoint y: 416, distance: 127.5
click at [254, 354] on div "File a Claim" at bounding box center [243, 358] width 46 height 12
type input "**********"
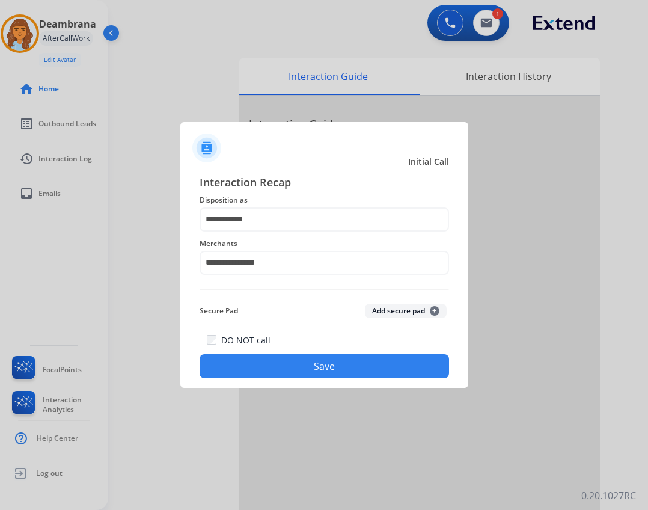
click at [324, 371] on button "Save" at bounding box center [324, 366] width 249 height 24
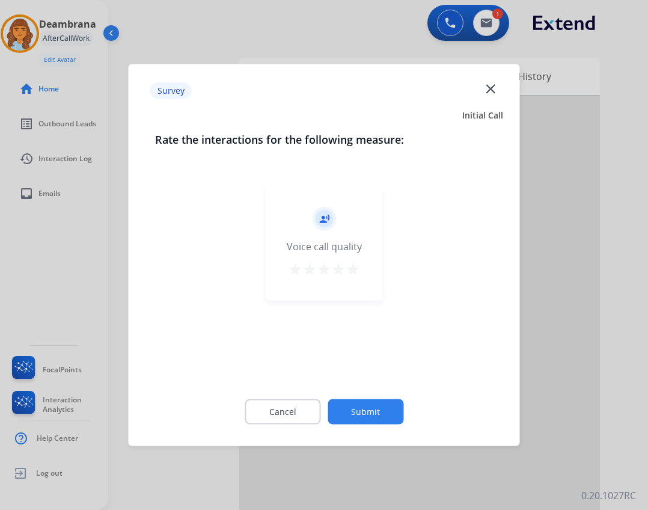
click at [355, 412] on button "Submit" at bounding box center [365, 411] width 76 height 25
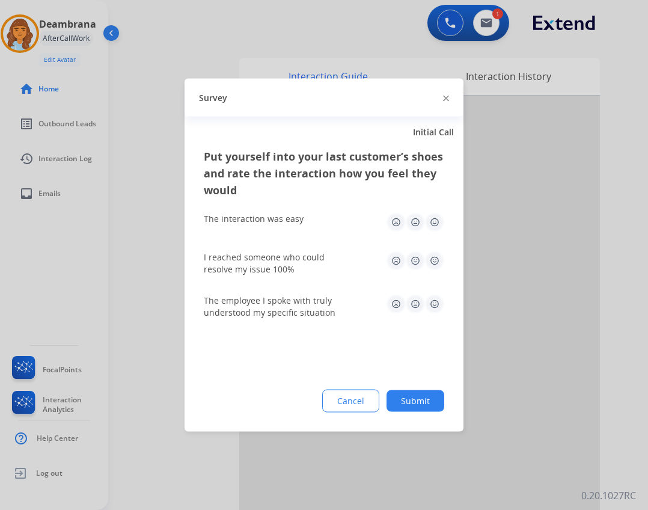
click at [352, 409] on button "Cancel" at bounding box center [350, 400] width 57 height 23
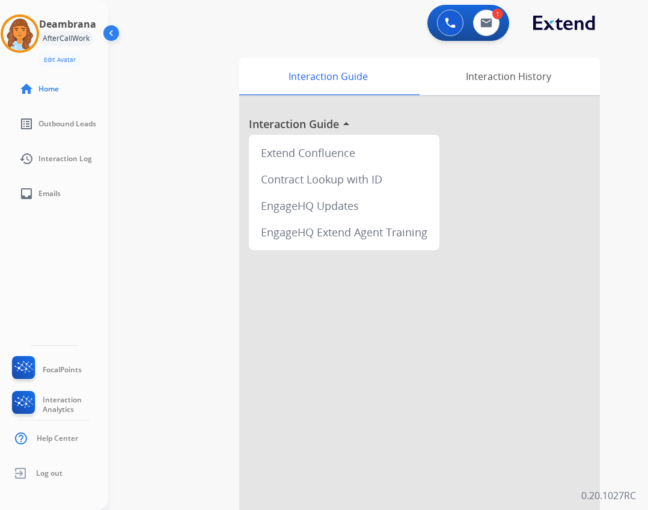
click at [73, 40] on div "AfterCallWork" at bounding box center [66, 38] width 54 height 14
click at [37, 28] on div at bounding box center [20, 33] width 38 height 38
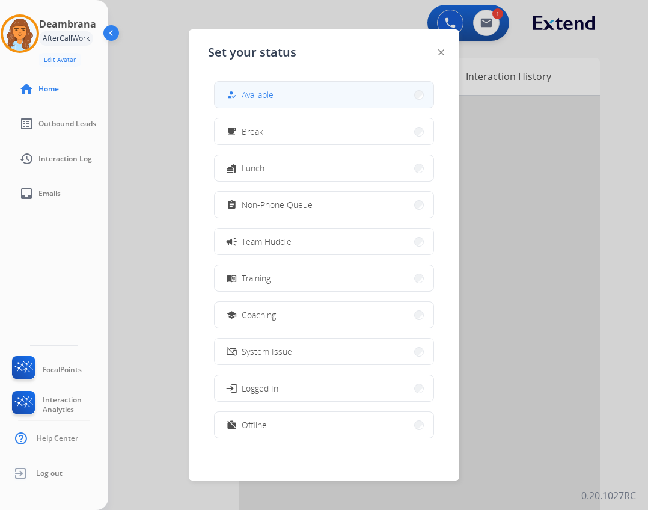
click at [228, 84] on button "how_to_reg Available" at bounding box center [324, 95] width 219 height 26
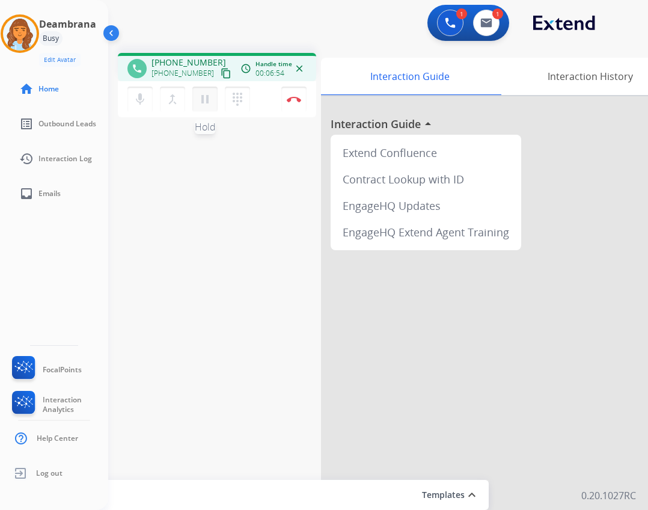
click at [211, 105] on mat-icon "pause" at bounding box center [205, 99] width 14 height 14
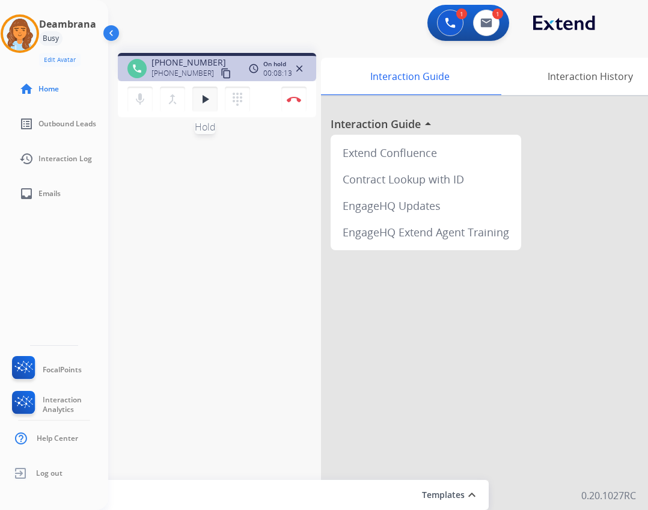
click at [198, 103] on mat-icon "play_arrow" at bounding box center [205, 99] width 14 height 14
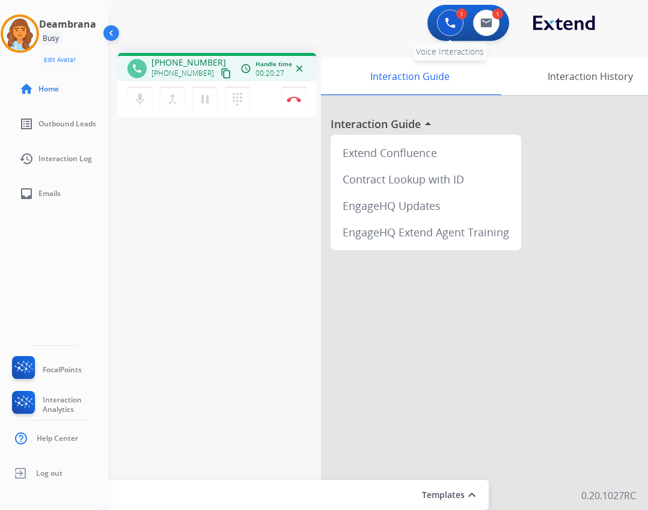
click at [445, 30] on button at bounding box center [450, 23] width 26 height 26
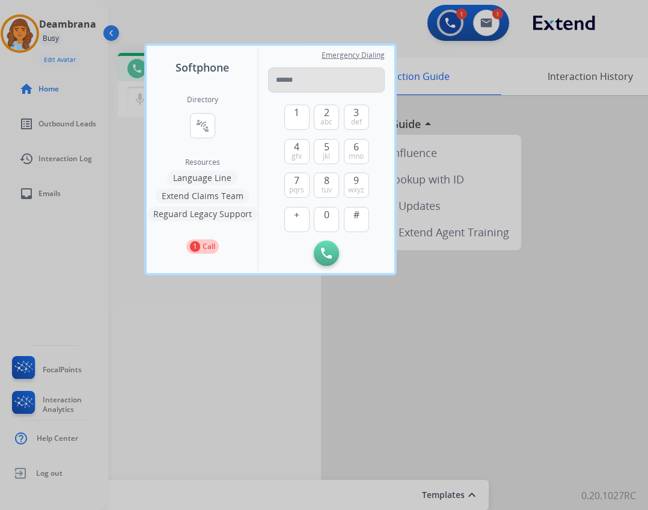
click at [330, 83] on input "tel" at bounding box center [326, 79] width 117 height 25
type input "**********"
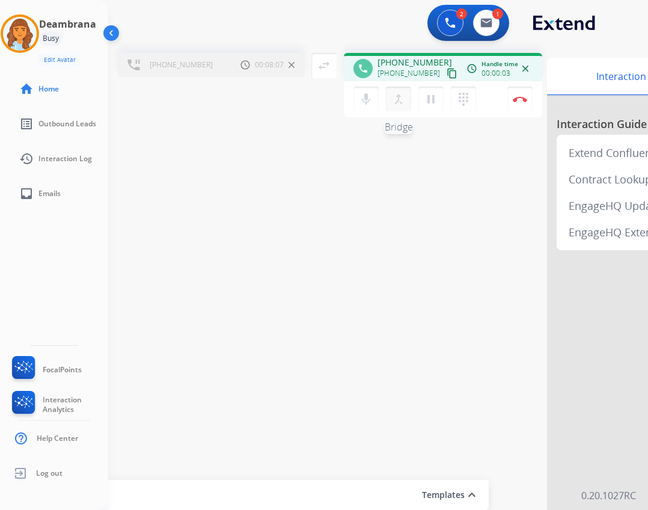
click at [397, 102] on mat-icon "merge_type" at bounding box center [398, 99] width 14 height 14
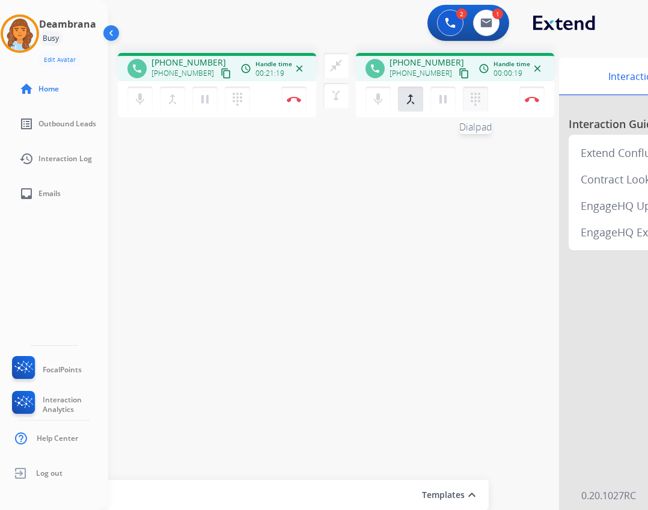
click at [250, 92] on button "dialpad Dialpad" at bounding box center [237, 99] width 25 height 25
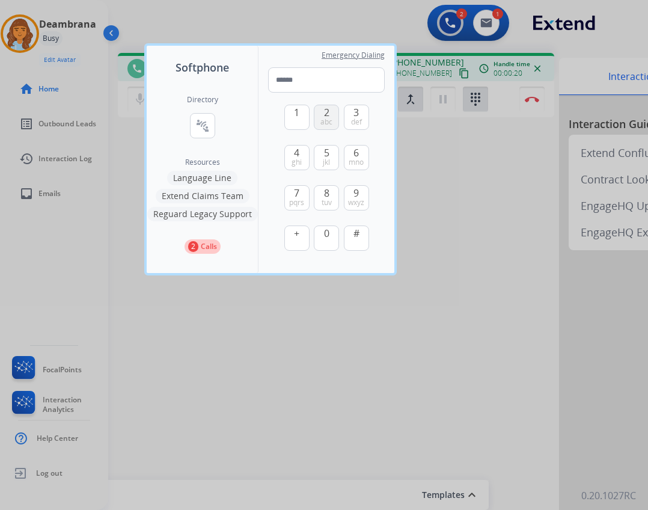
click at [335, 120] on button "2 abc" at bounding box center [326, 117] width 25 height 25
type input "*"
click at [481, 210] on div at bounding box center [324, 255] width 648 height 510
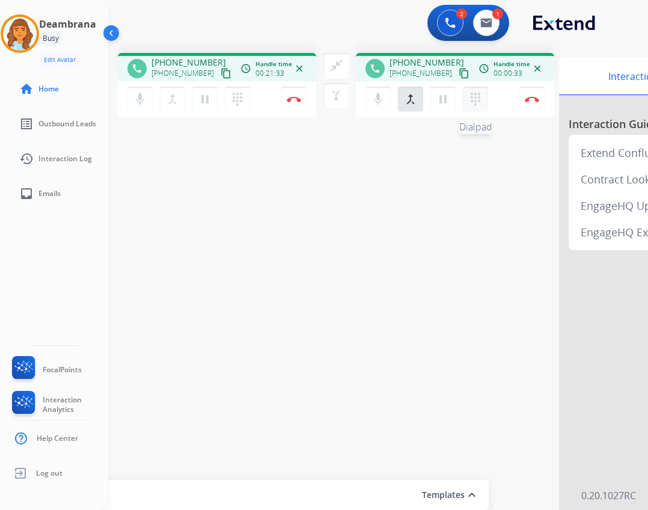
click at [245, 97] on mat-icon "dialpad" at bounding box center [237, 99] width 14 height 14
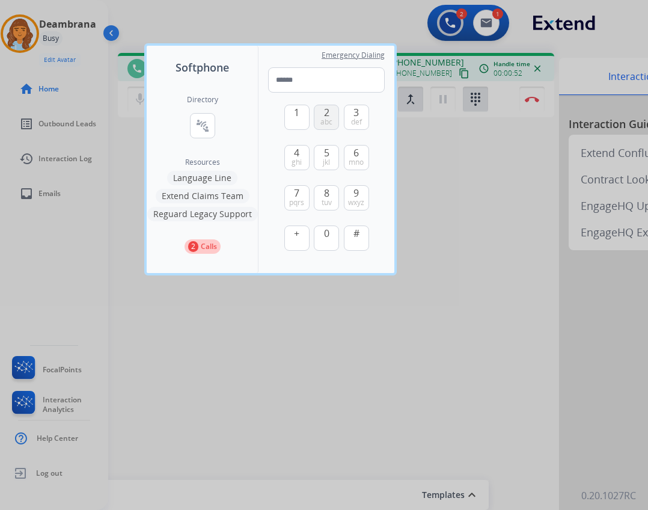
click at [334, 118] on button "2 abc" at bounding box center [326, 117] width 25 height 25
type input "*"
click at [436, 155] on div at bounding box center [324, 255] width 648 height 510
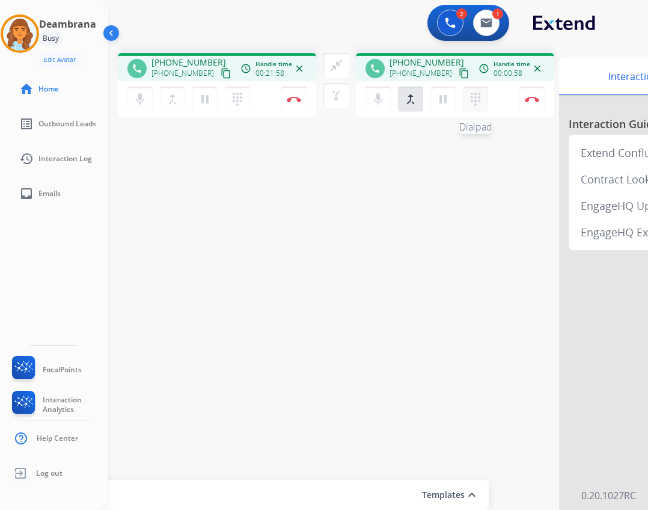
click at [245, 93] on mat-icon "dialpad" at bounding box center [237, 99] width 14 height 14
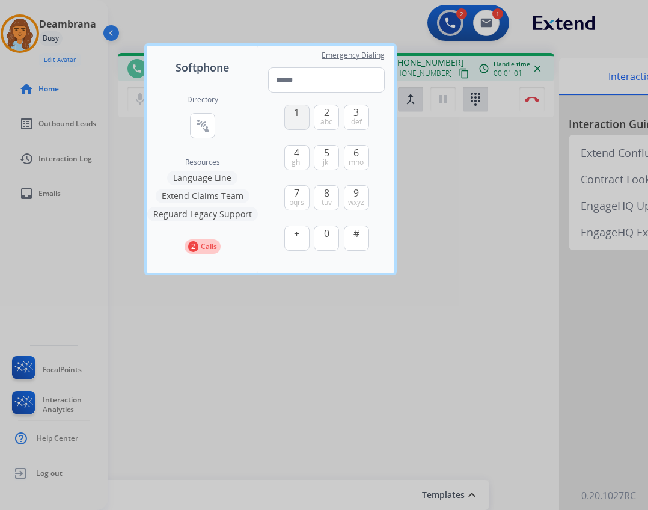
click at [300, 117] on button "1" at bounding box center [296, 117] width 25 height 25
type input "*"
click at [403, 132] on div at bounding box center [324, 255] width 648 height 510
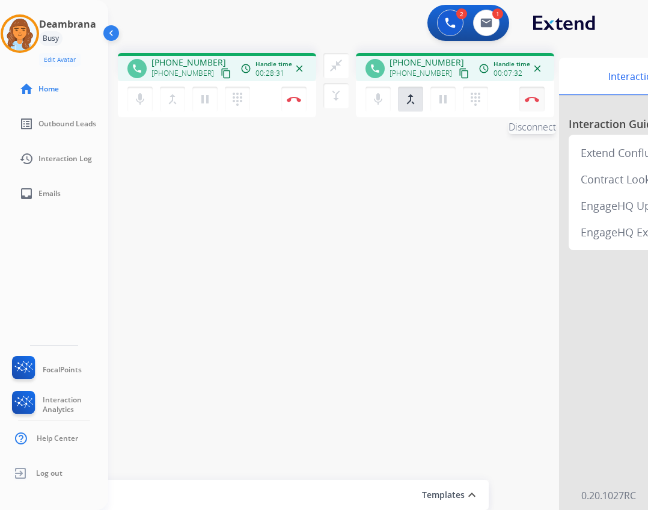
click at [306, 105] on button "Disconnect" at bounding box center [293, 99] width 25 height 25
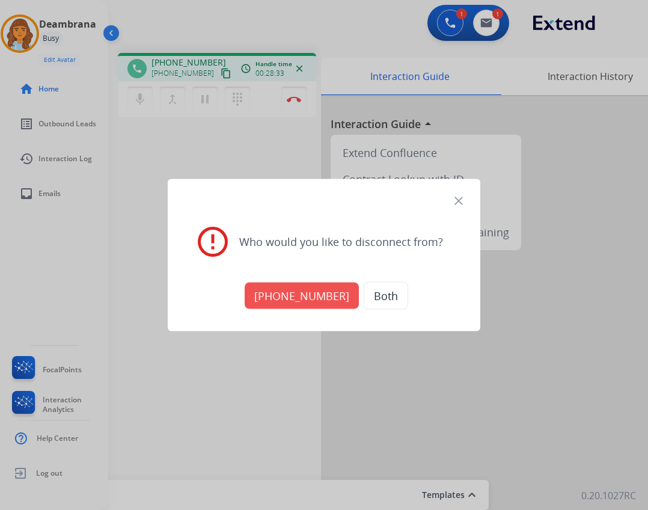
click at [302, 300] on button "[PHONE_NUMBER]" at bounding box center [302, 295] width 114 height 26
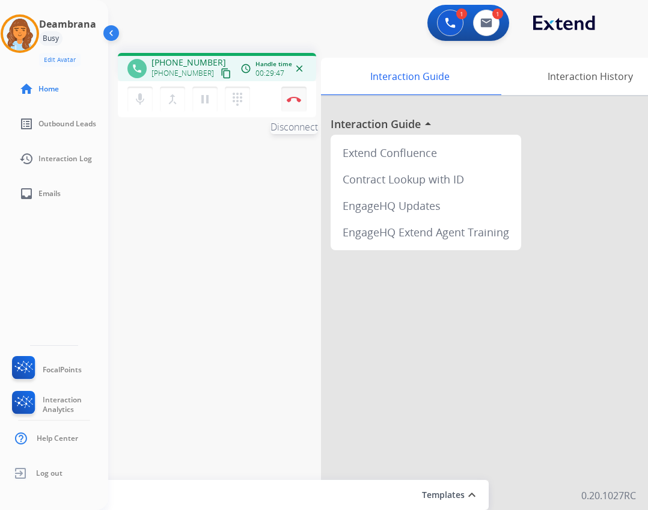
click at [291, 102] on img at bounding box center [294, 99] width 14 height 6
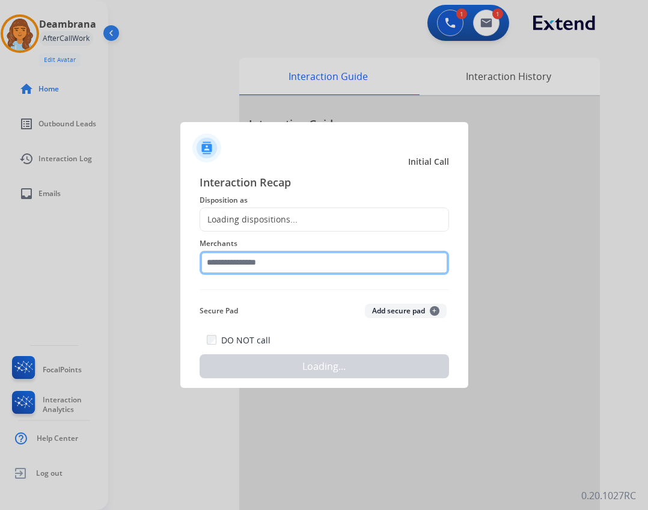
click at [278, 252] on input "text" at bounding box center [324, 263] width 249 height 24
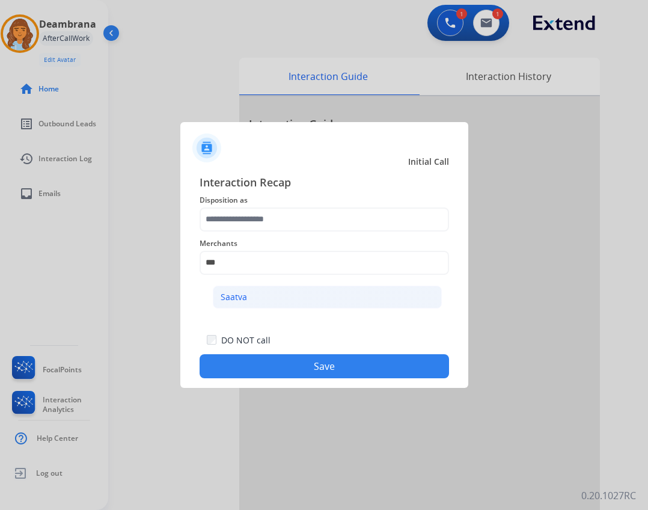
click at [272, 301] on li "Saatva" at bounding box center [327, 296] width 229 height 23
type input "******"
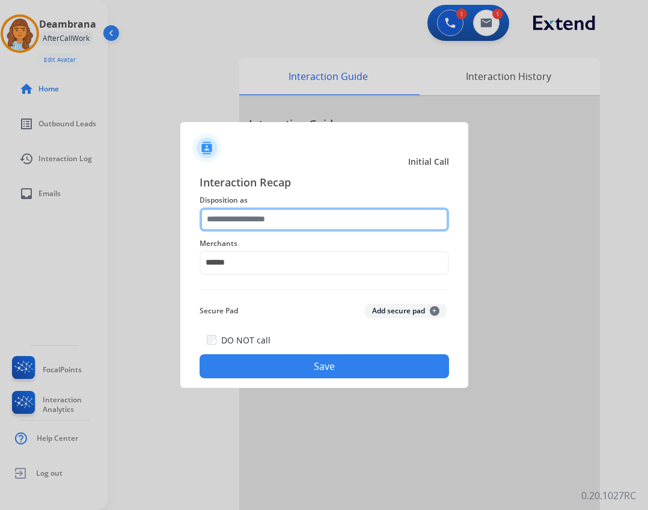
click at [263, 221] on input "text" at bounding box center [324, 219] width 249 height 24
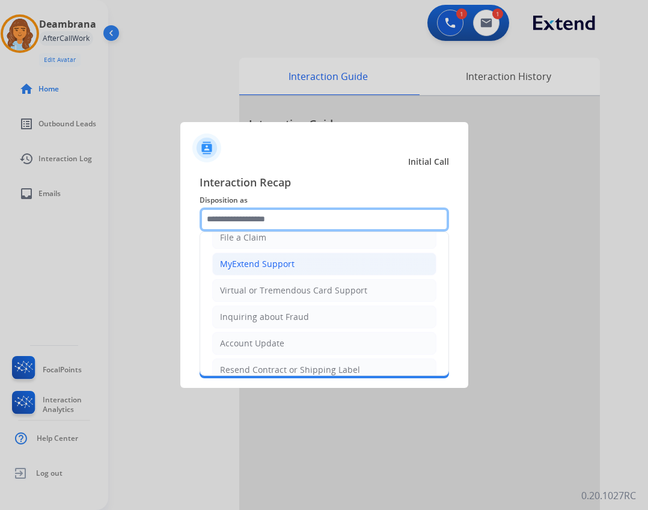
scroll to position [60, 0]
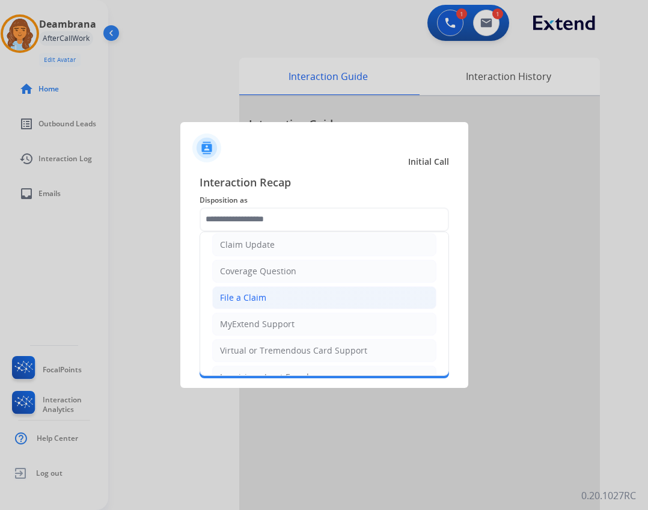
click at [261, 291] on div "File a Claim" at bounding box center [243, 297] width 46 height 12
type input "**********"
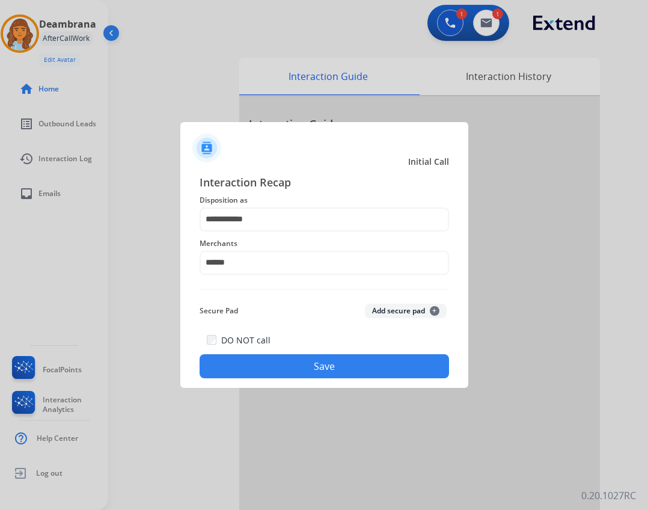
click at [279, 363] on button "Save" at bounding box center [324, 366] width 249 height 24
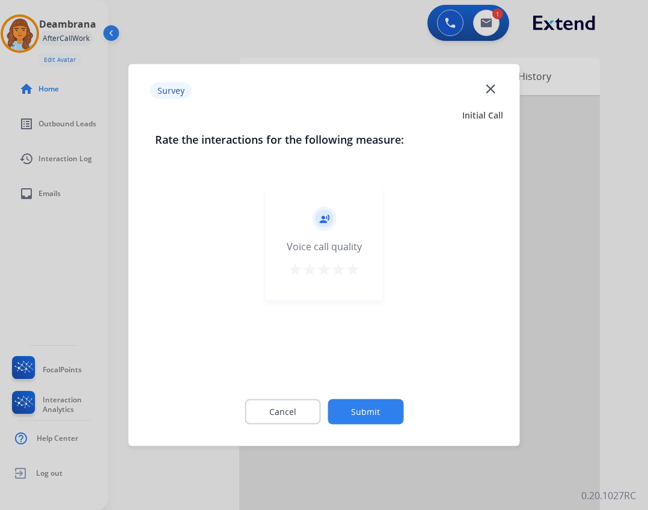
click at [388, 416] on button "Submit" at bounding box center [365, 411] width 76 height 25
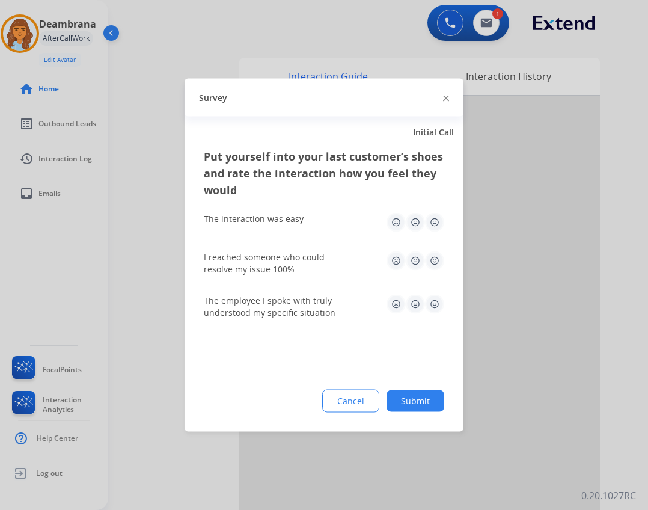
click at [406, 404] on button "Submit" at bounding box center [415, 401] width 58 height 22
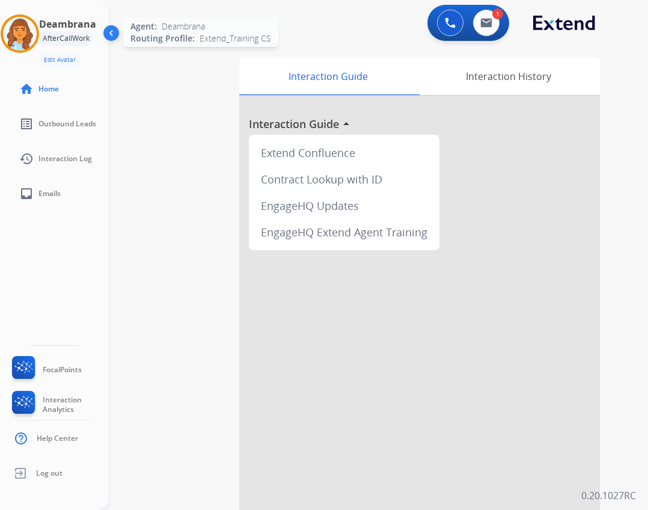
click at [21, 37] on img at bounding box center [20, 34] width 34 height 34
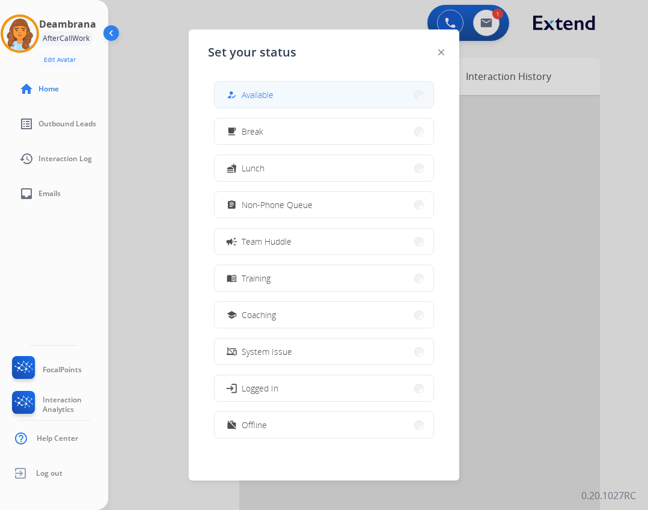
click at [273, 96] on span "Available" at bounding box center [258, 94] width 32 height 13
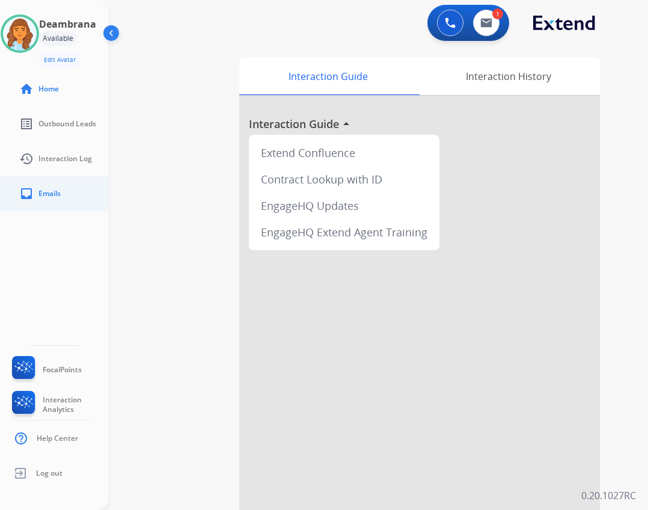
click at [68, 200] on link "inbox Emails" at bounding box center [64, 194] width 108 height 34
select select "**********"
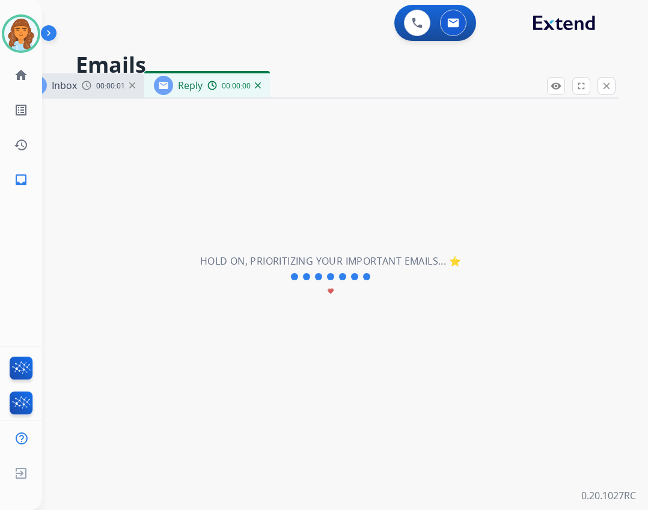
select select "**********"
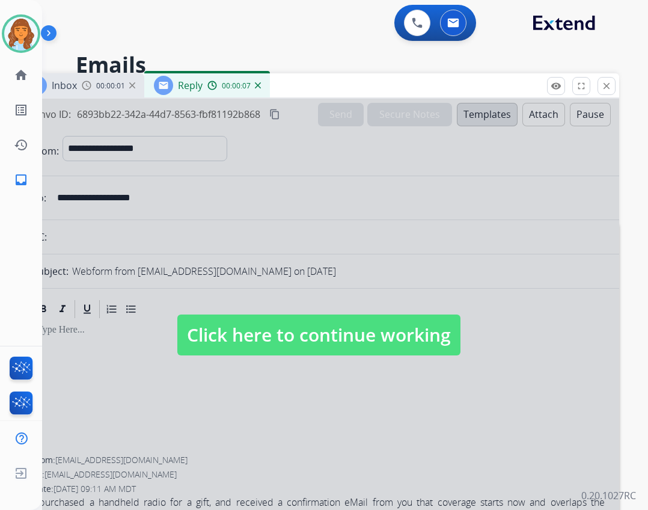
click at [319, 335] on span "Click here to continue working" at bounding box center [318, 334] width 283 height 41
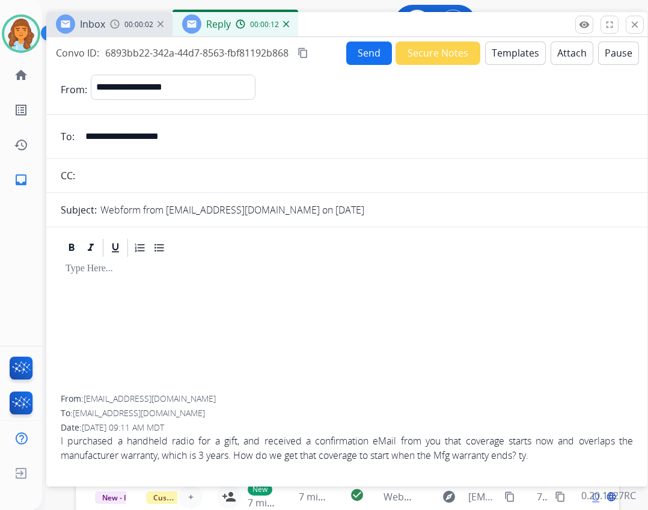
drag, startPoint x: 285, startPoint y: 75, endPoint x: 314, endPoint y: 13, distance: 67.5
click at [314, 13] on div "Inbox 00:00:02 Reply 00:00:12" at bounding box center [346, 24] width 601 height 25
click at [508, 45] on button "Templates" at bounding box center [515, 52] width 61 height 23
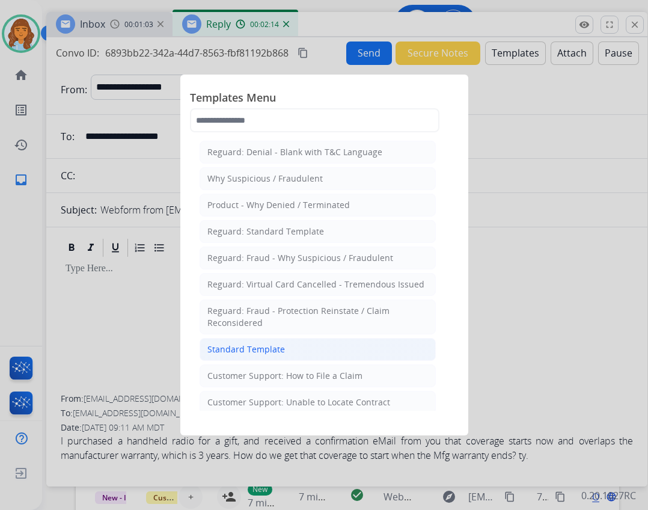
click at [297, 343] on li "Standard Template" at bounding box center [318, 349] width 236 height 23
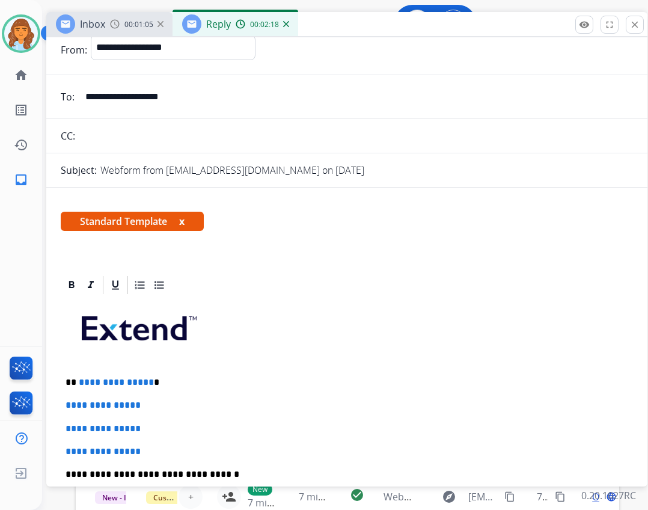
scroll to position [60, 0]
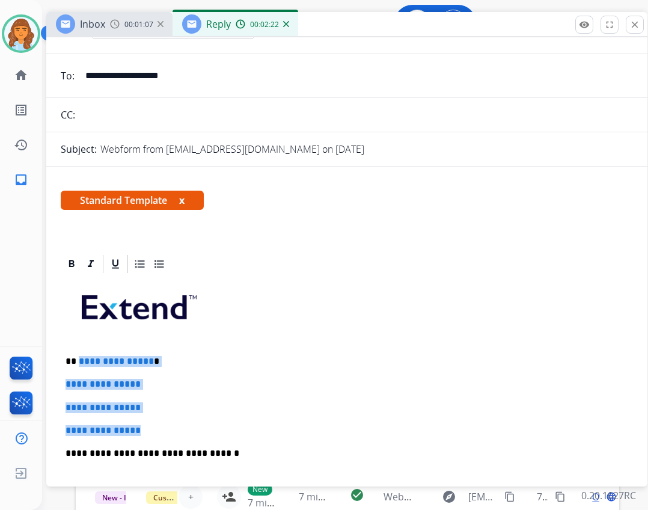
drag, startPoint x: 77, startPoint y: 356, endPoint x: 149, endPoint y: 428, distance: 101.6
click at [149, 428] on div "**********" at bounding box center [347, 481] width 572 height 413
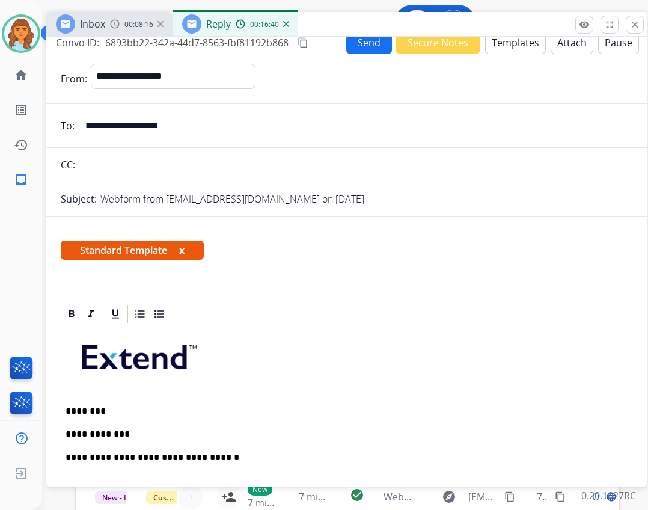
scroll to position [0, 0]
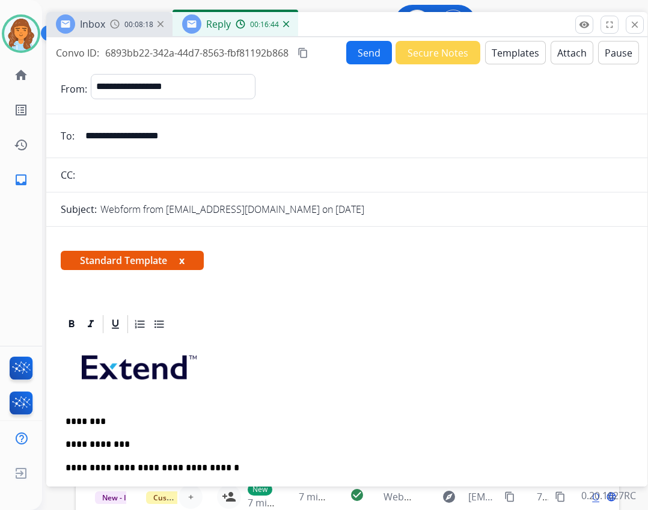
drag, startPoint x: 82, startPoint y: 139, endPoint x: 193, endPoint y: 139, distance: 110.6
click at [193, 139] on input "**********" at bounding box center [355, 136] width 555 height 24
drag, startPoint x: 189, startPoint y: 138, endPoint x: 140, endPoint y: 138, distance: 48.7
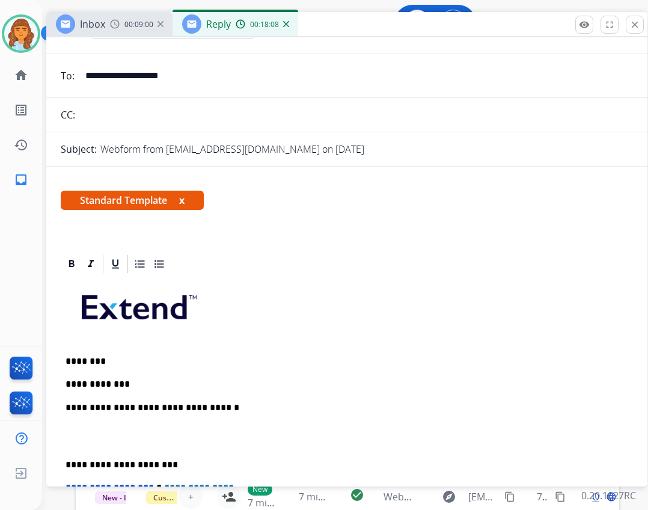
click at [155, 384] on p "**********" at bounding box center [341, 384] width 553 height 11
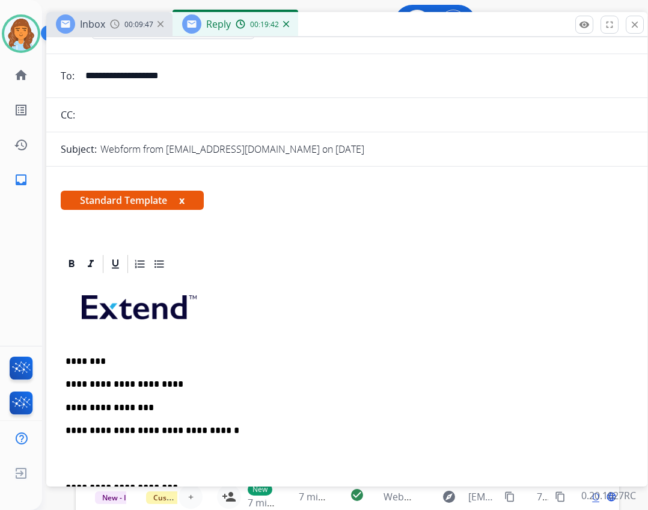
click at [138, 403] on p "**********" at bounding box center [341, 407] width 553 height 11
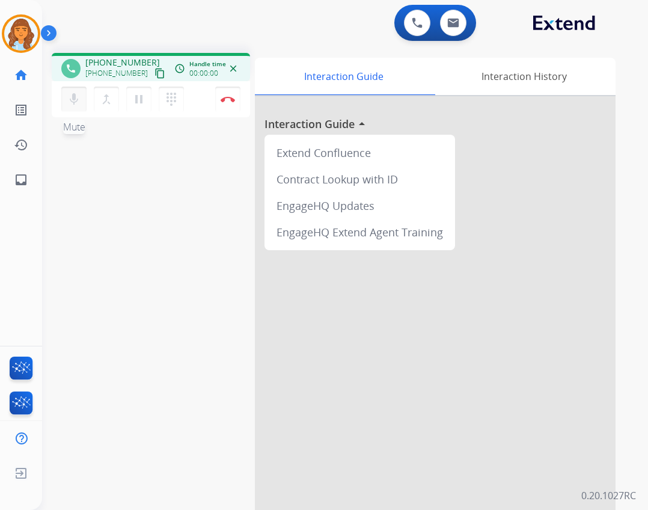
click at [72, 105] on mat-icon "mic" at bounding box center [74, 99] width 14 height 14
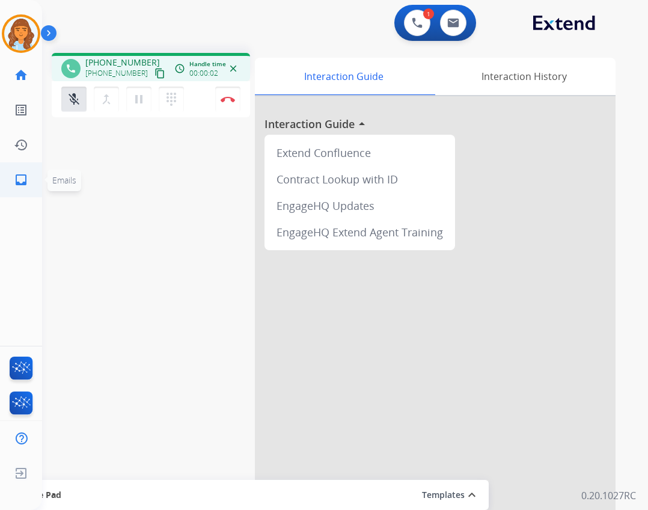
click at [32, 168] on link "inbox Emails" at bounding box center [21, 180] width 34 height 34
select select "**********"
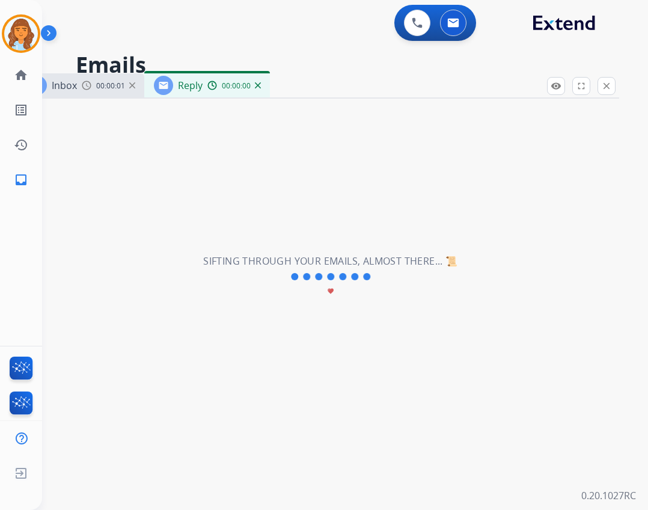
select select "**********"
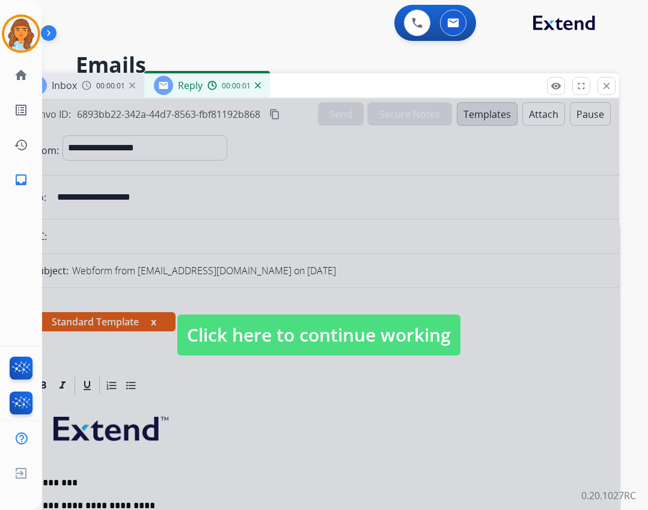
click at [298, 339] on span "Click here to continue working" at bounding box center [318, 334] width 283 height 41
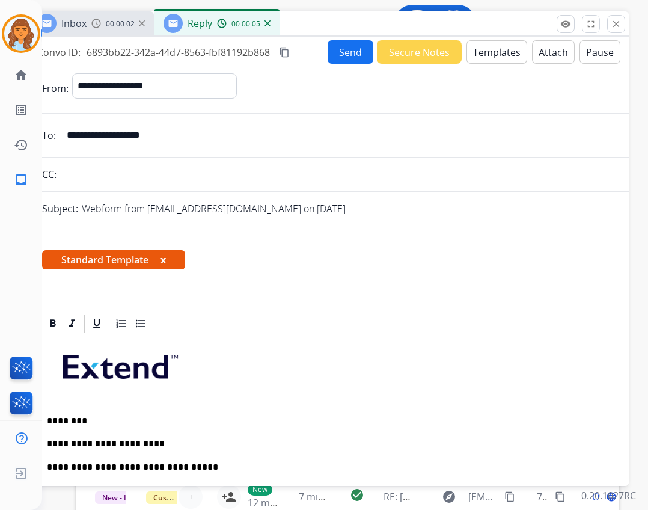
drag, startPoint x: 311, startPoint y: 87, endPoint x: 320, endPoint y: 25, distance: 62.6
click at [320, 25] on div "Inbox 00:00:02 Reply 00:00:05" at bounding box center [328, 23] width 601 height 25
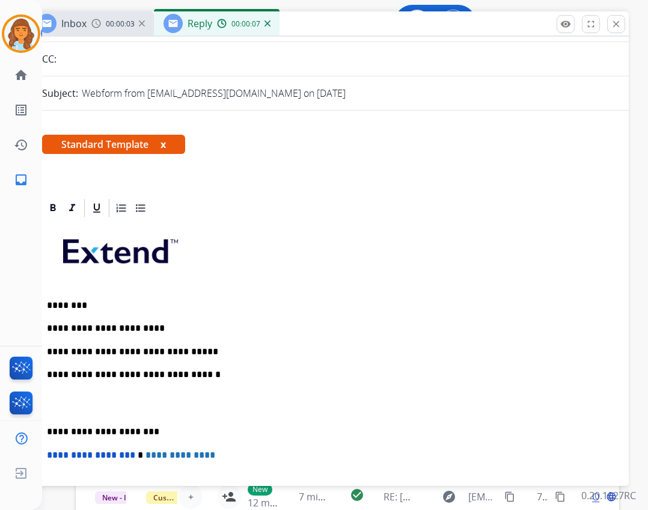
scroll to position [120, 0]
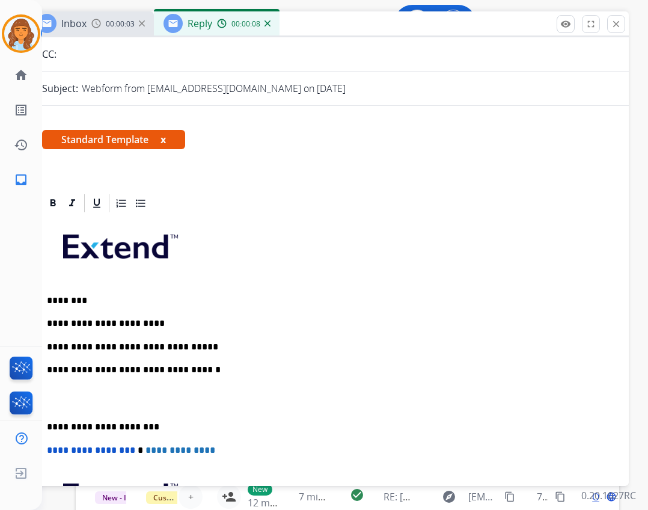
click at [234, 347] on p "**********" at bounding box center [323, 346] width 553 height 11
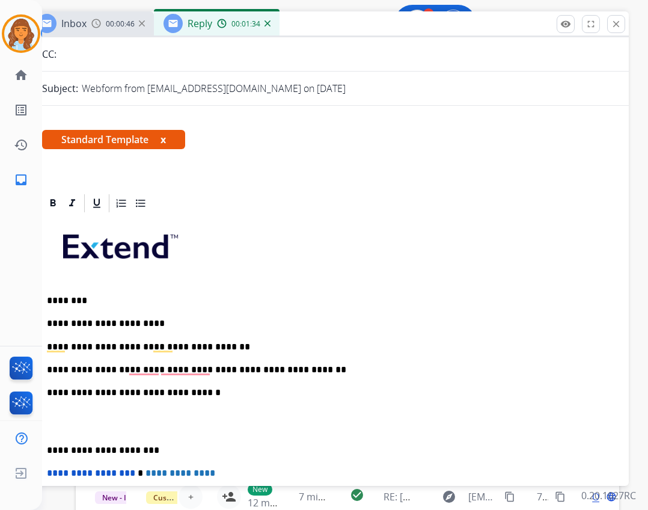
click at [203, 397] on p "**********" at bounding box center [323, 392] width 553 height 11
click at [289, 373] on p "**********" at bounding box center [323, 369] width 553 height 11
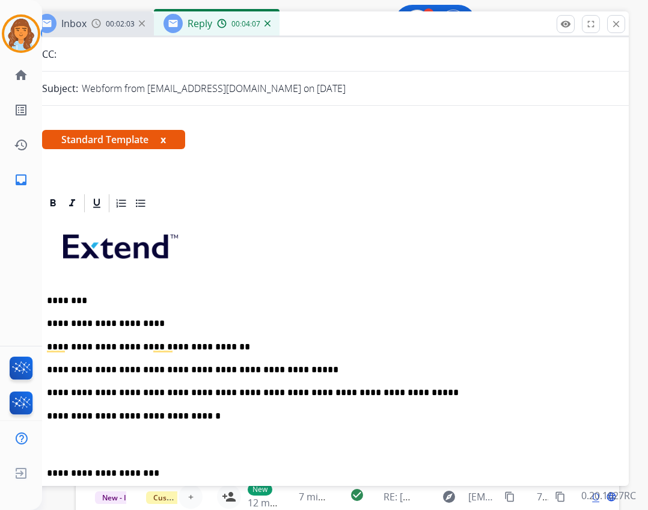
click at [388, 395] on p "**********" at bounding box center [323, 392] width 553 height 11
click at [47, 471] on p "**********" at bounding box center [323, 473] width 553 height 11
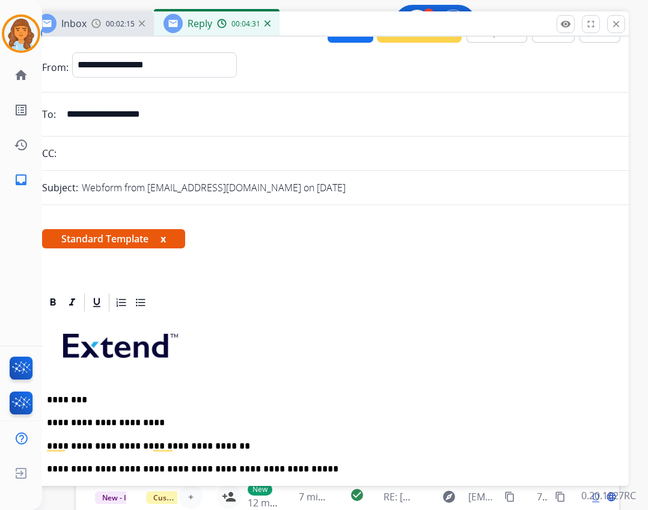
scroll to position [0, 0]
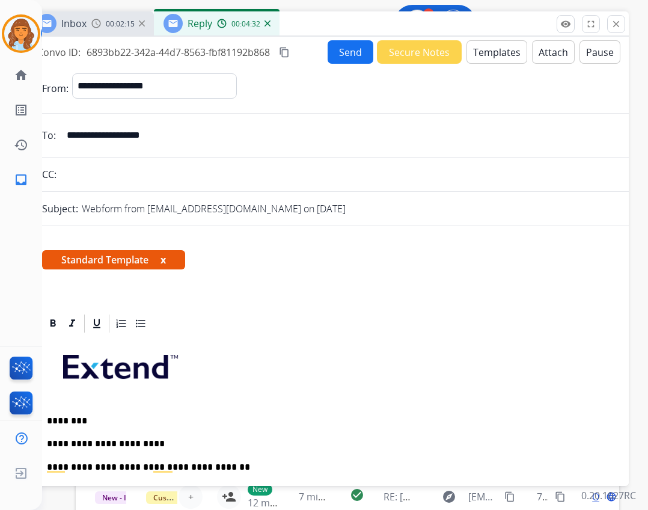
click at [338, 46] on button "Send" at bounding box center [350, 51] width 46 height 23
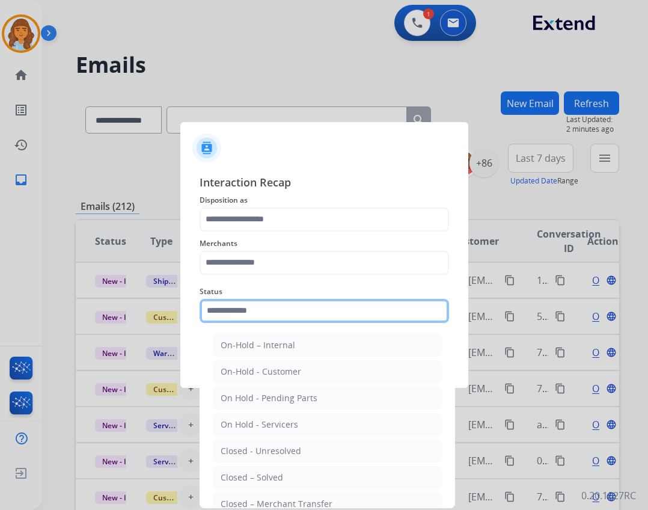
drag, startPoint x: 342, startPoint y: 312, endPoint x: 359, endPoint y: 302, distance: 20.2
click at [348, 309] on input "text" at bounding box center [324, 311] width 249 height 24
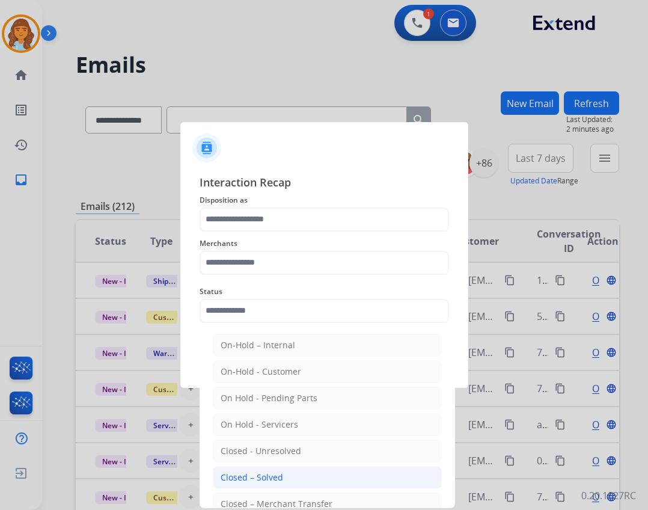
click at [337, 477] on li "Closed – Solved" at bounding box center [327, 477] width 229 height 23
type input "**********"
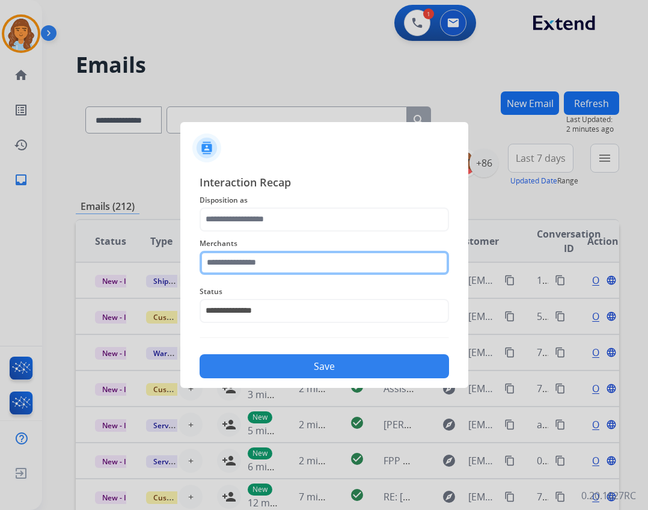
click at [291, 266] on input "text" at bounding box center [324, 263] width 249 height 24
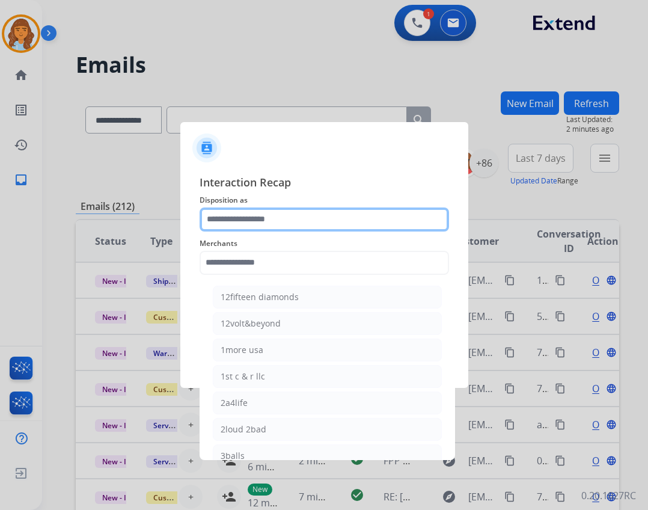
click at [309, 223] on input "text" at bounding box center [324, 219] width 249 height 24
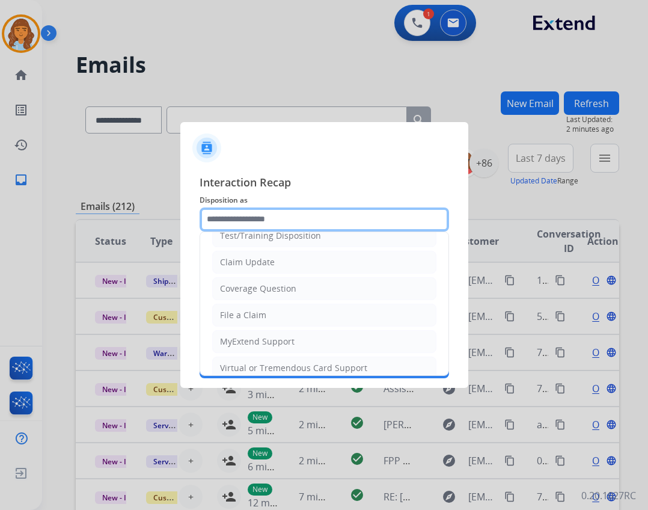
scroll to position [180, 0]
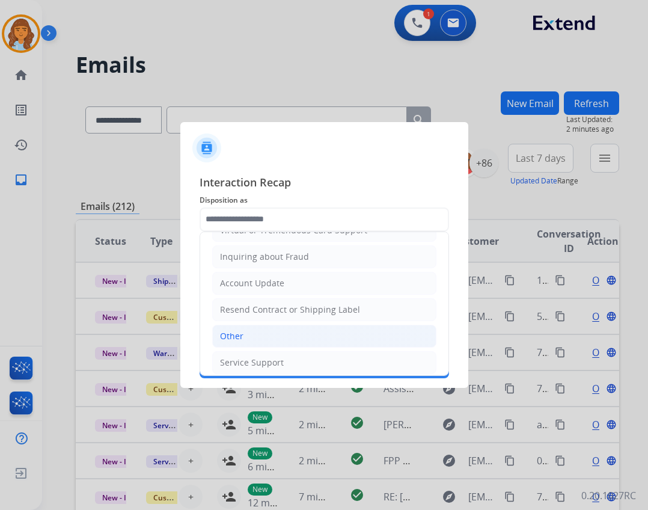
click at [279, 335] on li "Other" at bounding box center [324, 335] width 224 height 23
type input "*****"
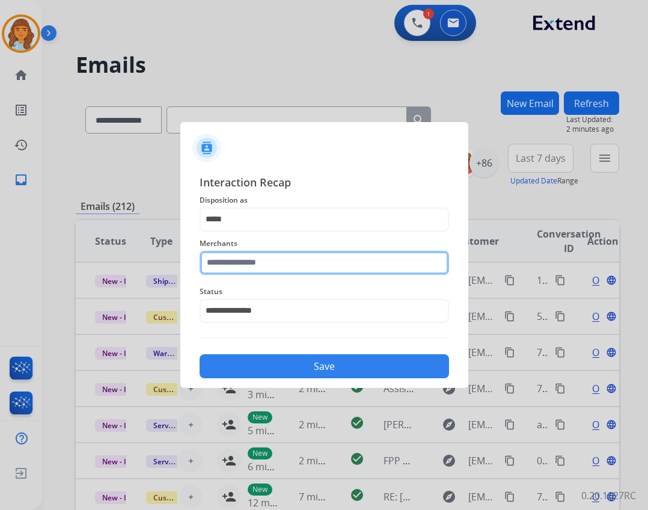
click at [269, 263] on input "text" at bounding box center [324, 263] width 249 height 24
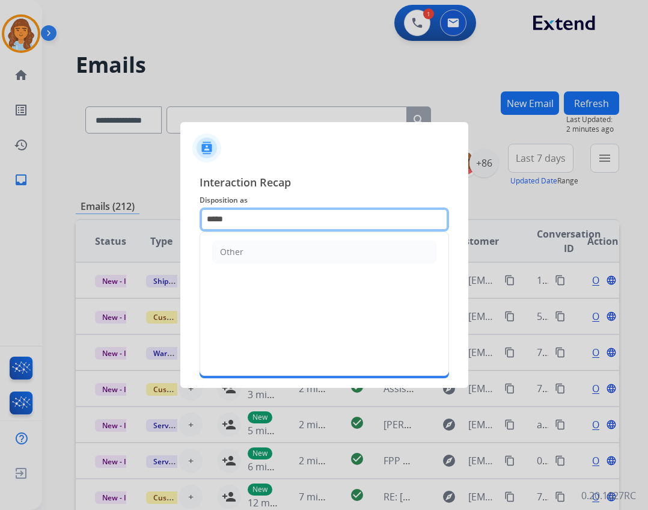
drag, startPoint x: 291, startPoint y: 224, endPoint x: 194, endPoint y: 212, distance: 98.1
click at [194, 212] on div "**********" at bounding box center [324, 276] width 288 height 224
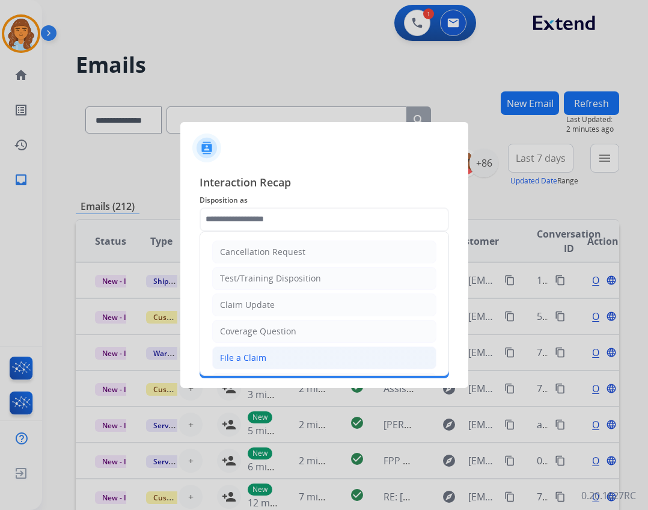
click at [251, 349] on li "File a Claim" at bounding box center [324, 357] width 224 height 23
type input "**********"
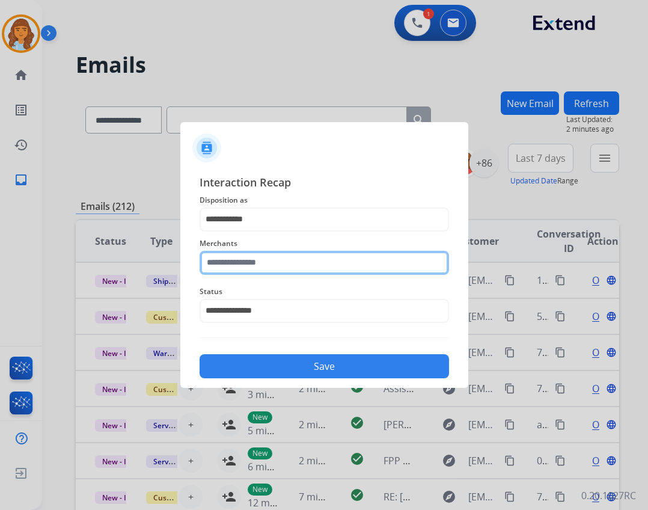
click at [236, 253] on input "text" at bounding box center [324, 263] width 249 height 24
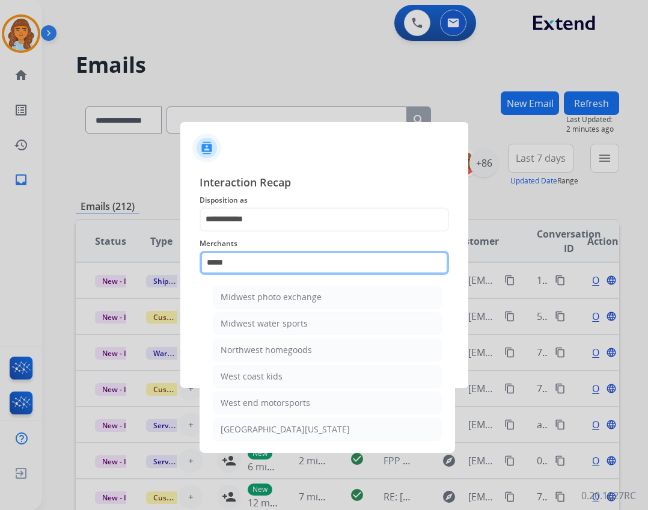
click at [368, 269] on input "****" at bounding box center [324, 263] width 249 height 24
type input "*"
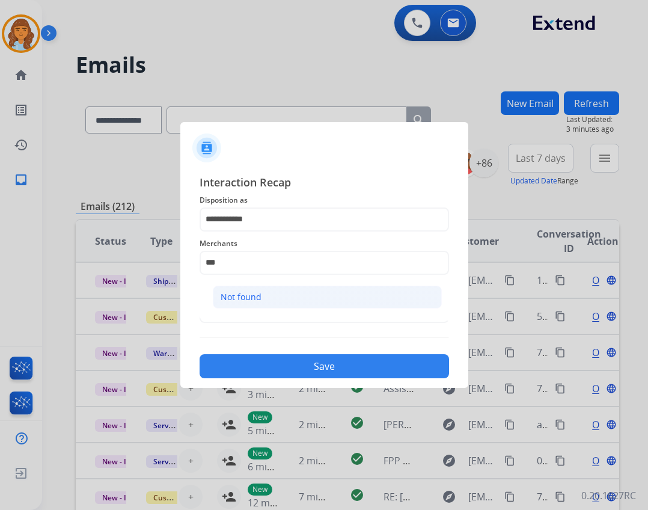
click at [365, 287] on ul "Not found" at bounding box center [327, 299] width 236 height 41
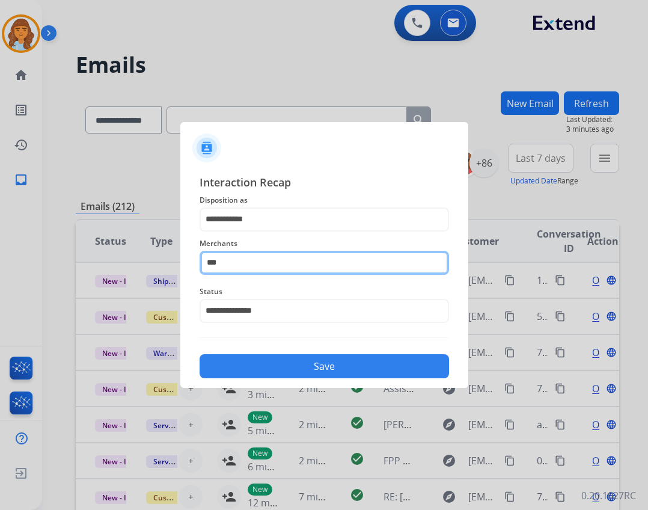
drag, startPoint x: 303, startPoint y: 260, endPoint x: 299, endPoint y: 268, distance: 9.4
click at [302, 261] on input "***" at bounding box center [324, 263] width 249 height 24
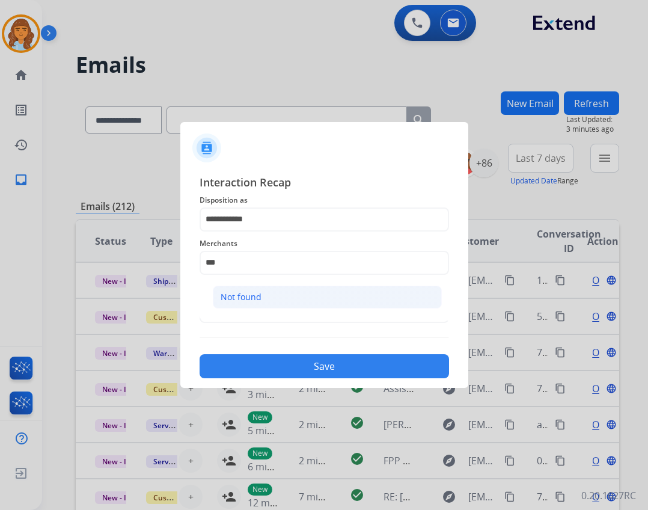
click at [291, 296] on li "Not found" at bounding box center [327, 296] width 229 height 23
type input "*********"
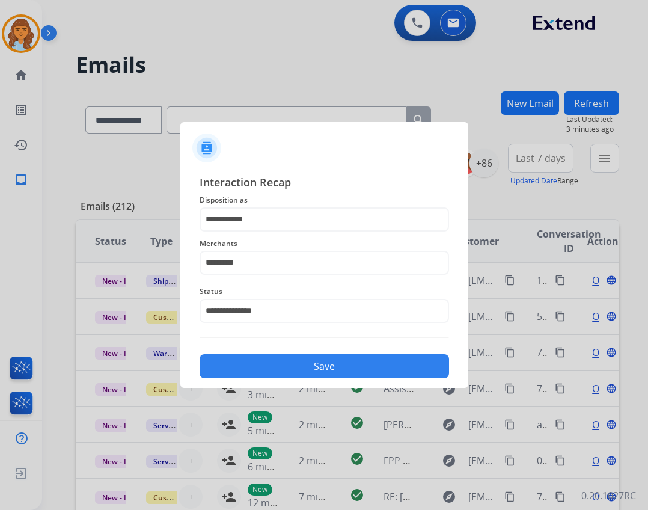
click at [295, 377] on div "Save" at bounding box center [324, 362] width 249 height 31
click at [332, 370] on button "Save" at bounding box center [324, 366] width 249 height 24
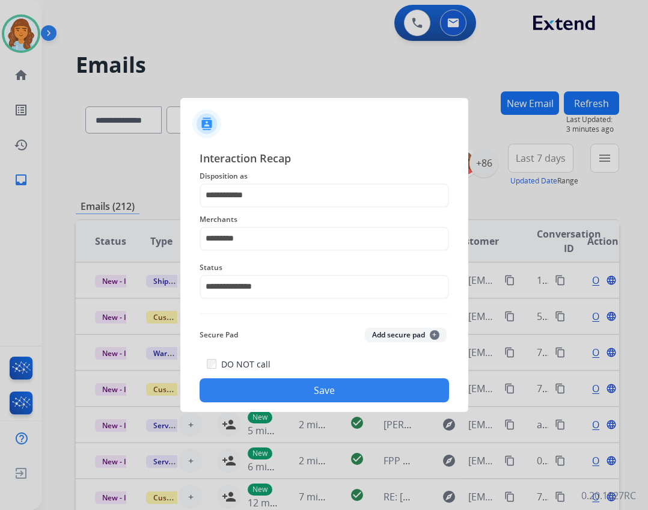
click at [335, 397] on button "Save" at bounding box center [324, 390] width 249 height 24
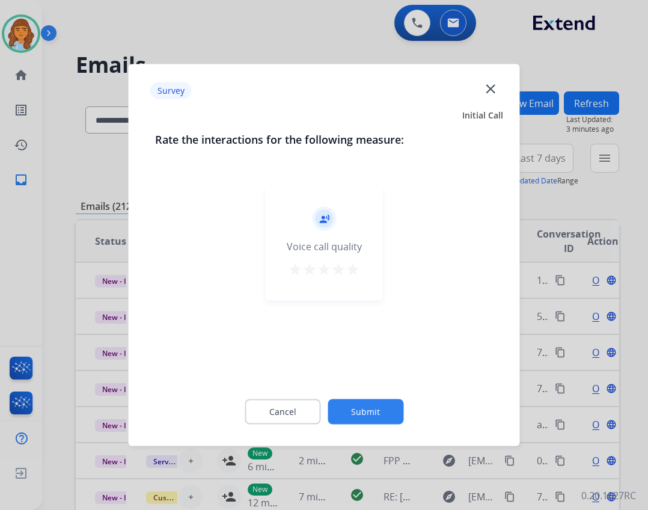
click at [343, 411] on button "Submit" at bounding box center [365, 411] width 76 height 25
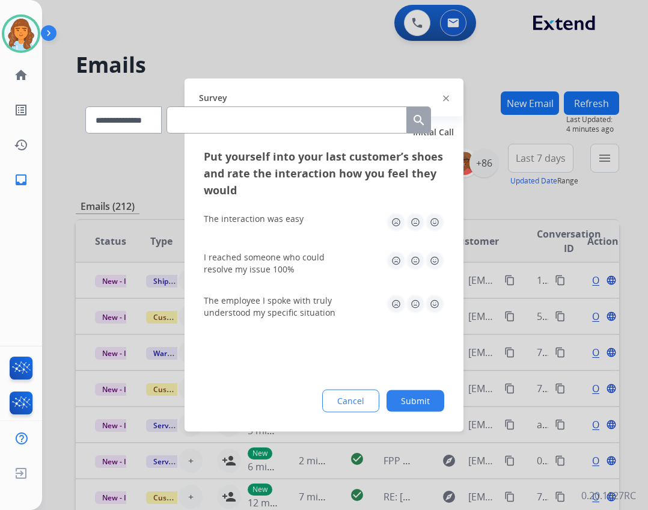
click at [406, 400] on button "Submit" at bounding box center [415, 401] width 58 height 22
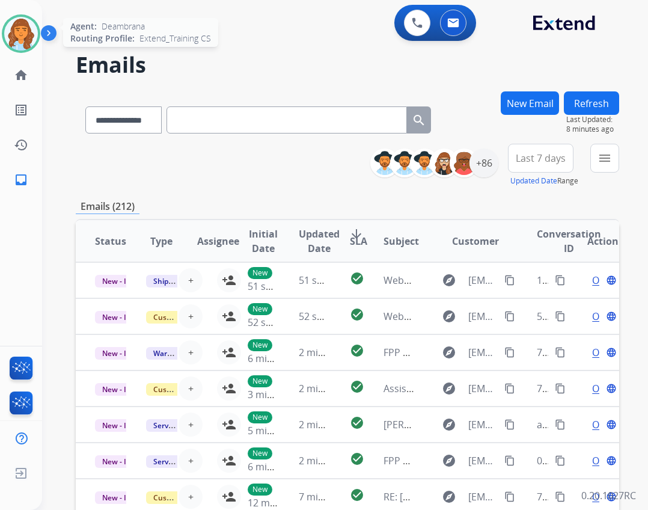
click at [25, 31] on img at bounding box center [21, 34] width 34 height 34
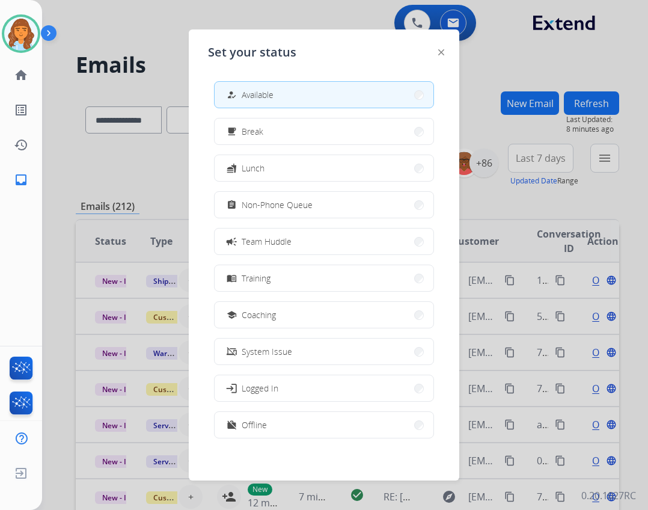
drag, startPoint x: 224, startPoint y: 193, endPoint x: 236, endPoint y: 206, distance: 17.4
click at [227, 193] on button "assignment Non-Phone Queue" at bounding box center [324, 205] width 219 height 26
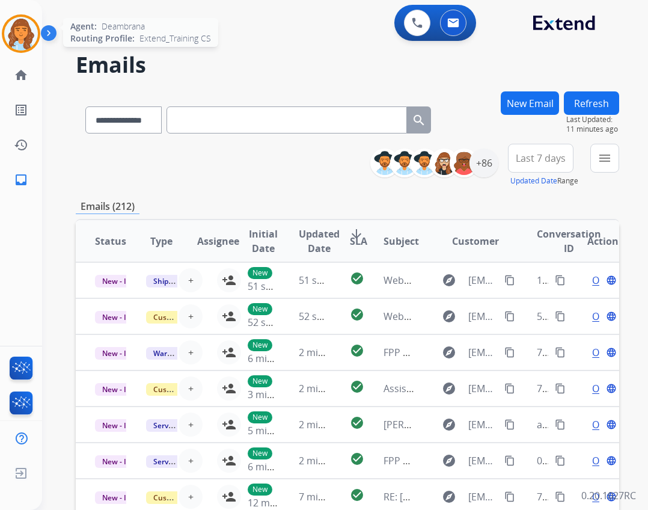
click at [18, 29] on img at bounding box center [21, 34] width 34 height 34
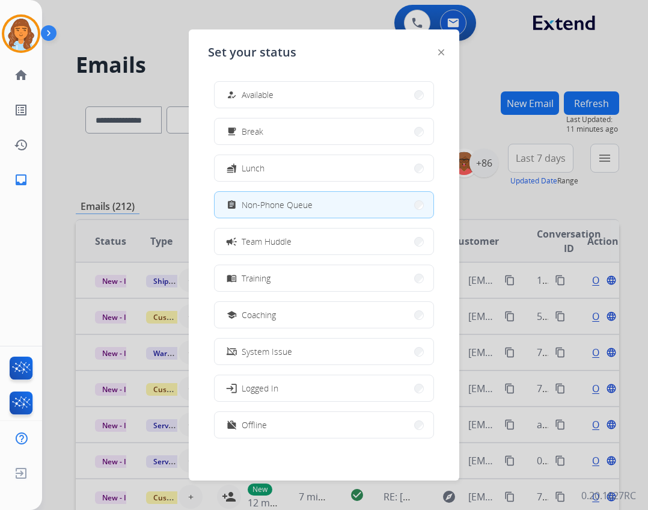
click at [78, 99] on div at bounding box center [324, 255] width 648 height 510
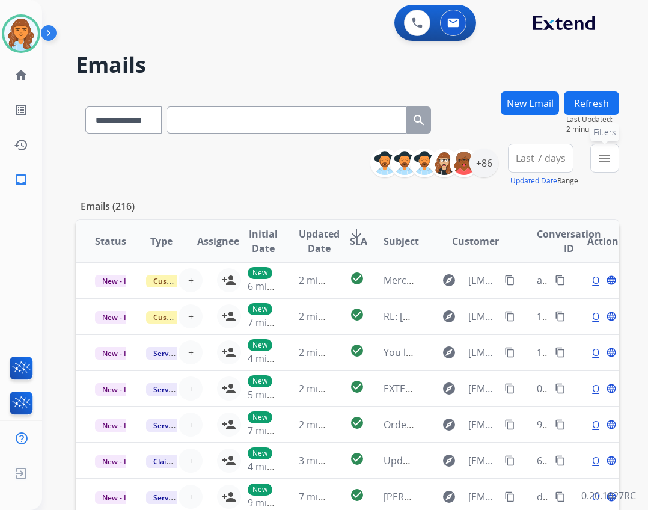
click at [614, 161] on button "menu Filters" at bounding box center [604, 158] width 29 height 29
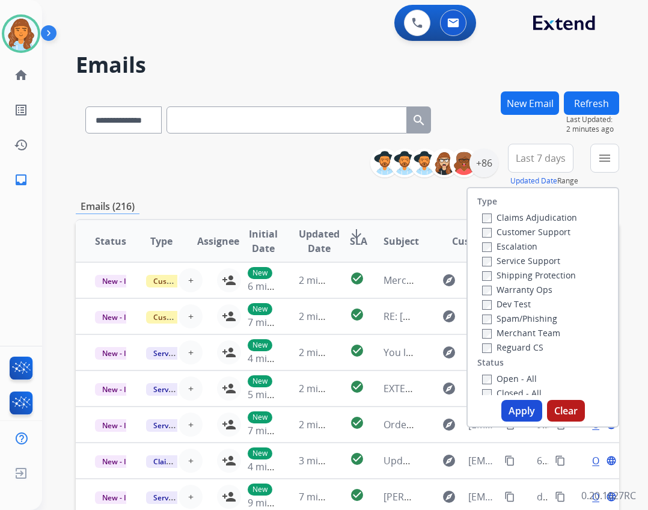
click at [512, 237] on label "Customer Support" at bounding box center [526, 231] width 88 height 11
click at [505, 272] on label "Shipping Protection" at bounding box center [529, 274] width 94 height 11
click at [486, 380] on label "Open - All" at bounding box center [509, 378] width 55 height 11
click at [515, 404] on button "Apply" at bounding box center [521, 411] width 41 height 22
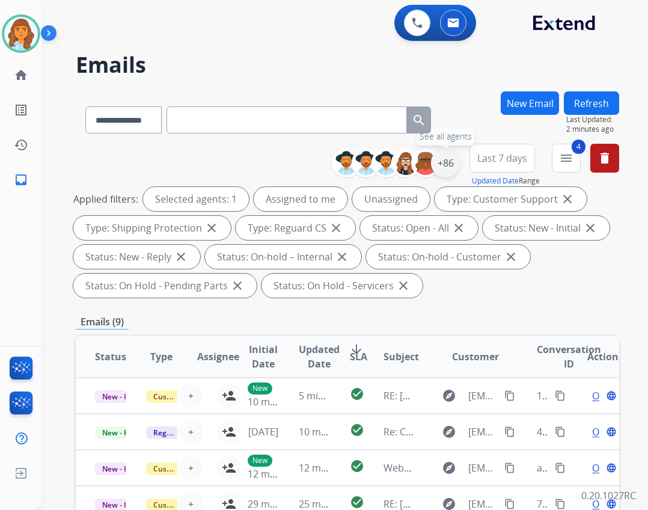
click at [440, 170] on div "+86" at bounding box center [445, 162] width 29 height 29
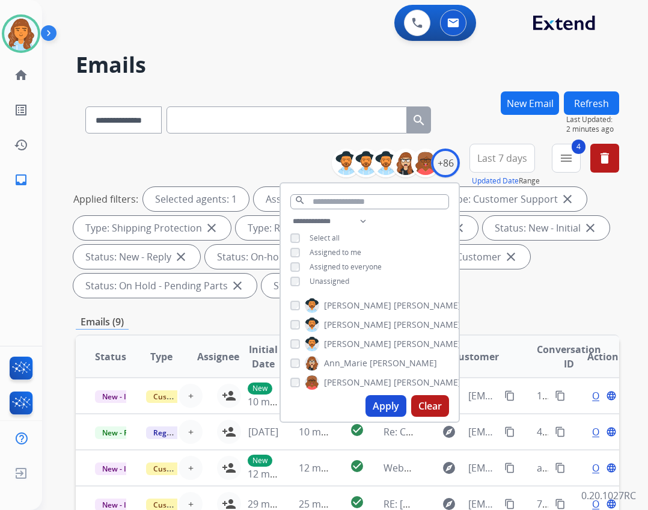
click at [342, 277] on span "Unassigned" at bounding box center [329, 281] width 40 height 10
click at [472, 326] on div "Emails (9)" at bounding box center [347, 321] width 543 height 15
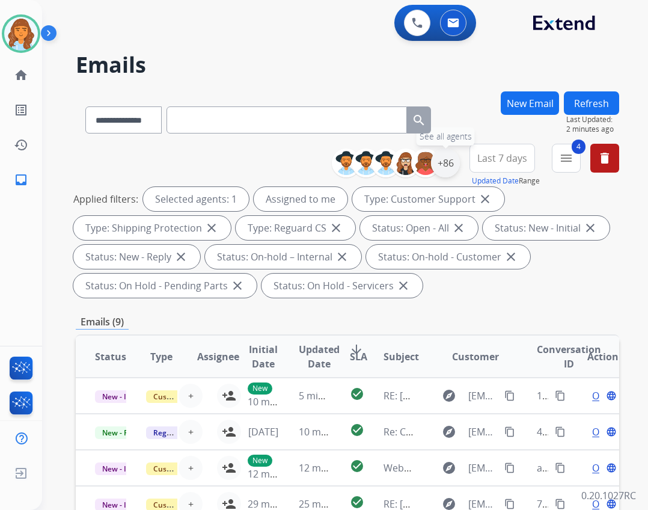
click at [451, 161] on div "+86" at bounding box center [445, 162] width 29 height 29
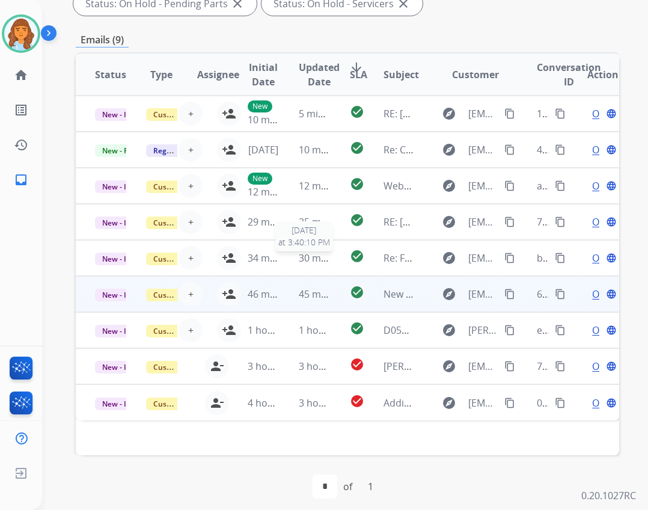
scroll to position [290, 0]
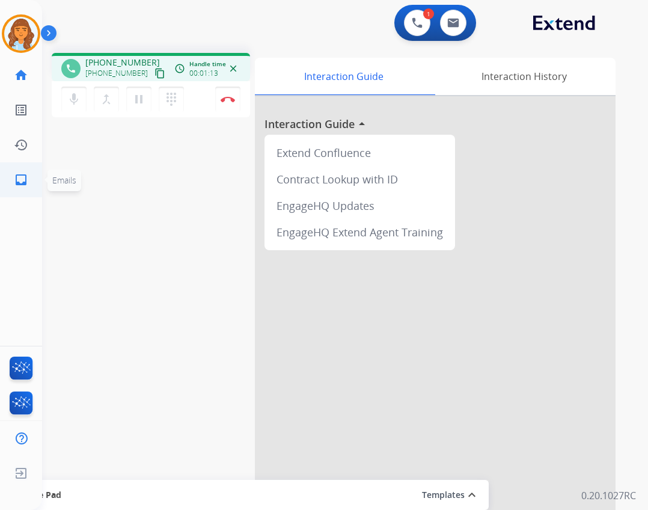
click at [11, 185] on link "inbox Emails" at bounding box center [21, 180] width 34 height 34
select select "**********"
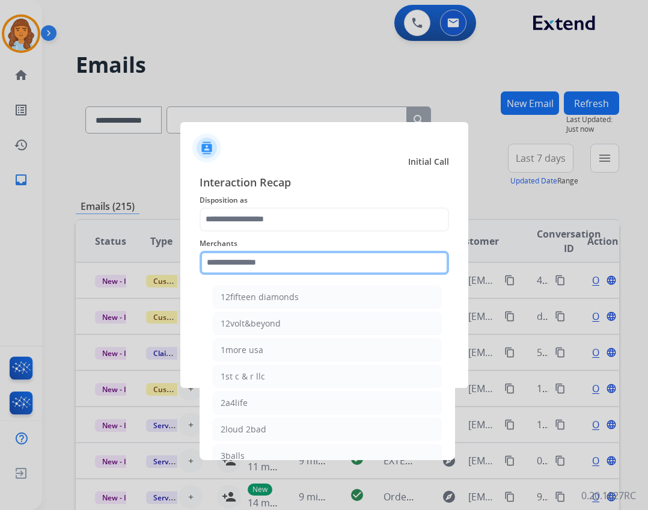
click at [210, 262] on input "text" at bounding box center [324, 263] width 249 height 24
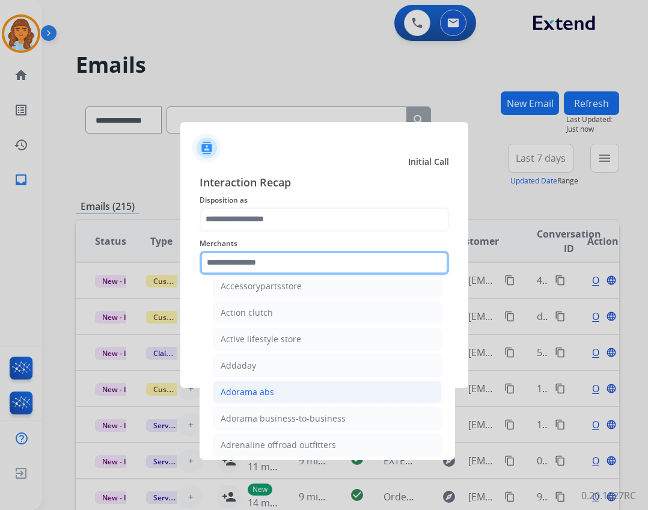
scroll to position [300, 0]
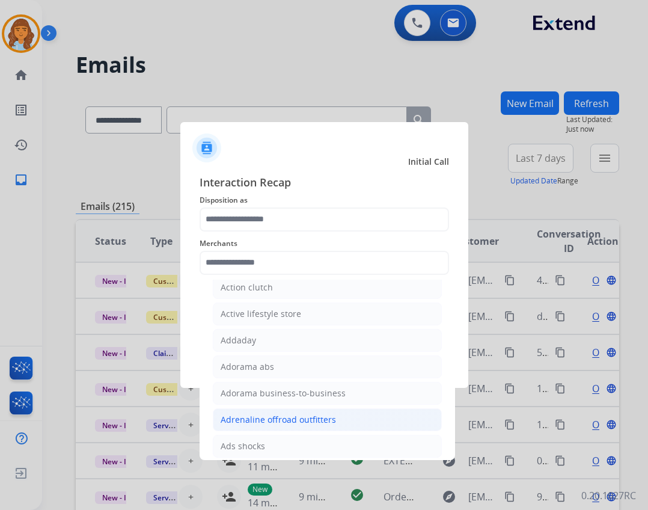
click at [248, 413] on div "Adrenaline offroad outfitters" at bounding box center [278, 419] width 115 height 12
type input "**********"
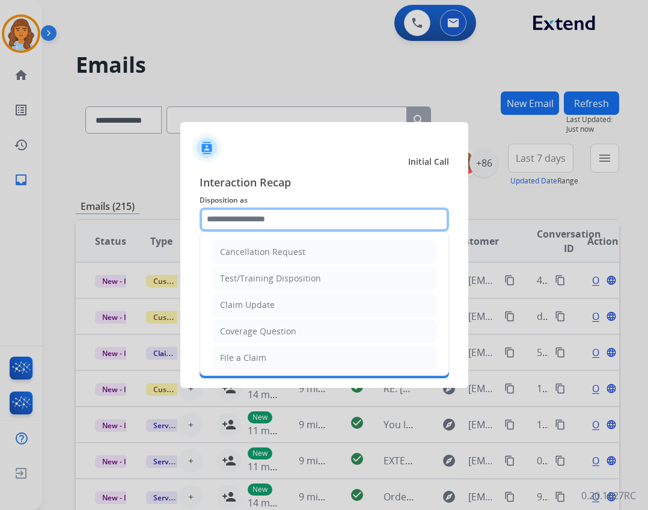
click at [277, 217] on input "text" at bounding box center [324, 219] width 249 height 24
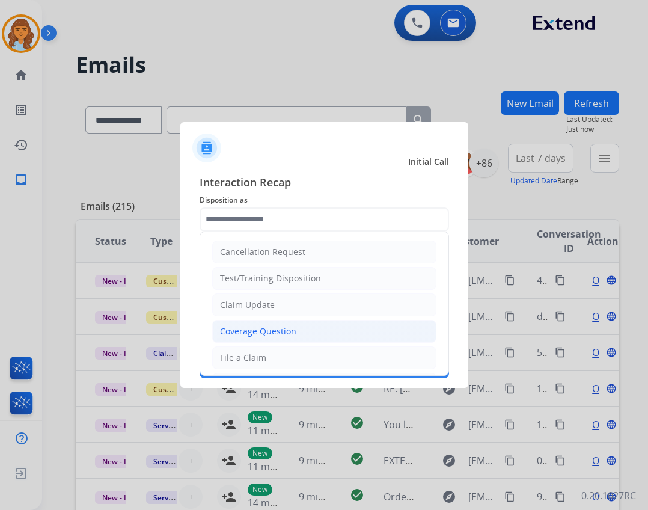
click at [280, 332] on div "Coverage Question" at bounding box center [258, 331] width 76 height 12
type input "**********"
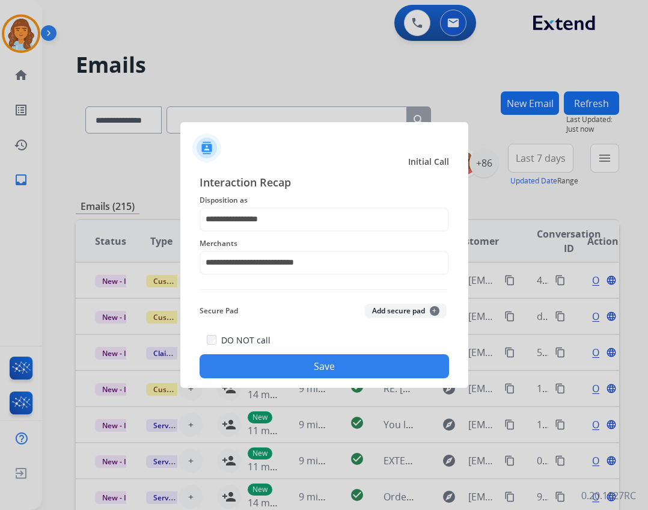
click at [288, 371] on button "Save" at bounding box center [324, 366] width 249 height 24
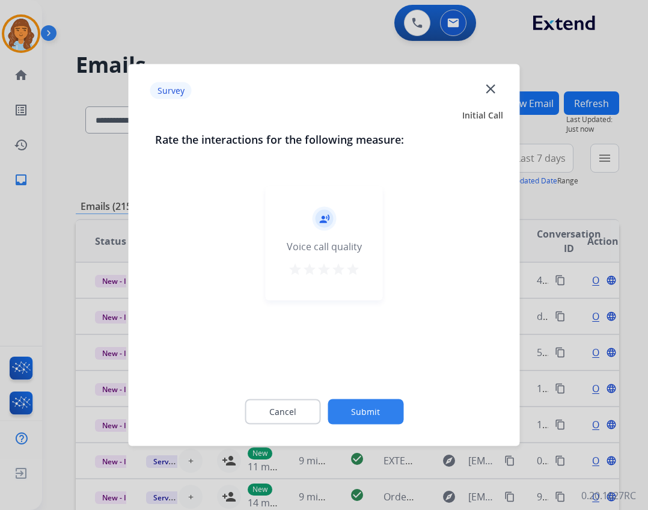
click at [359, 422] on button "Submit" at bounding box center [365, 411] width 76 height 25
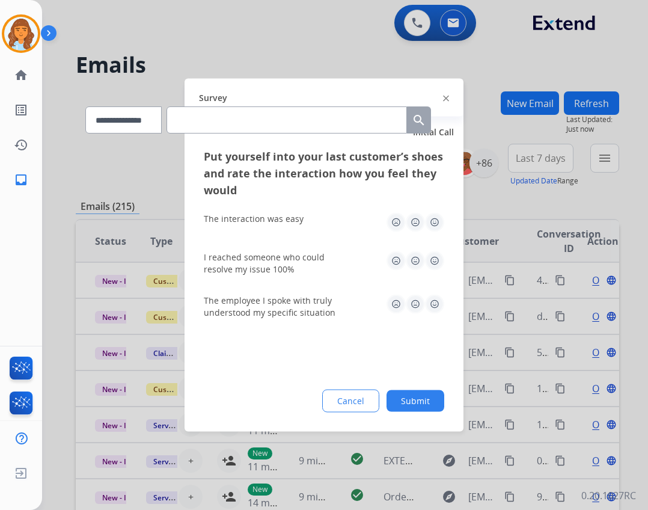
click at [418, 409] on button "Submit" at bounding box center [415, 401] width 58 height 22
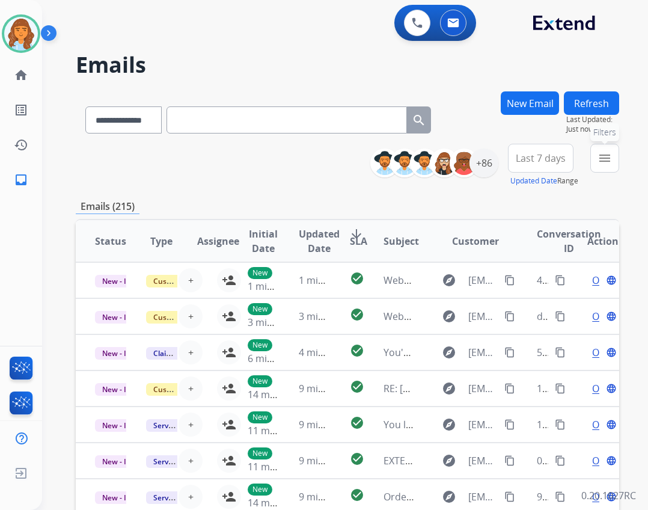
click at [600, 149] on button "menu Filters" at bounding box center [604, 158] width 29 height 29
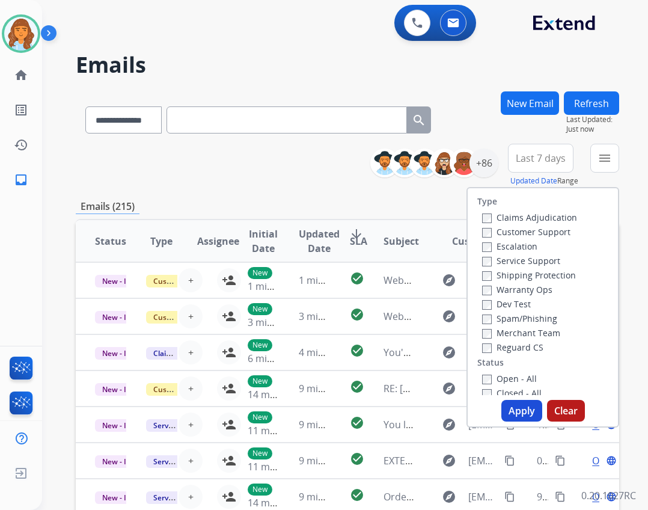
click at [522, 346] on label "Reguard CS" at bounding box center [512, 346] width 61 height 11
click at [528, 270] on label "Shipping Protection" at bounding box center [529, 274] width 94 height 11
click at [532, 235] on label "Customer Support" at bounding box center [526, 231] width 88 height 11
click at [487, 373] on label "Open - All" at bounding box center [509, 378] width 55 height 11
click at [511, 411] on button "Apply" at bounding box center [521, 411] width 41 height 22
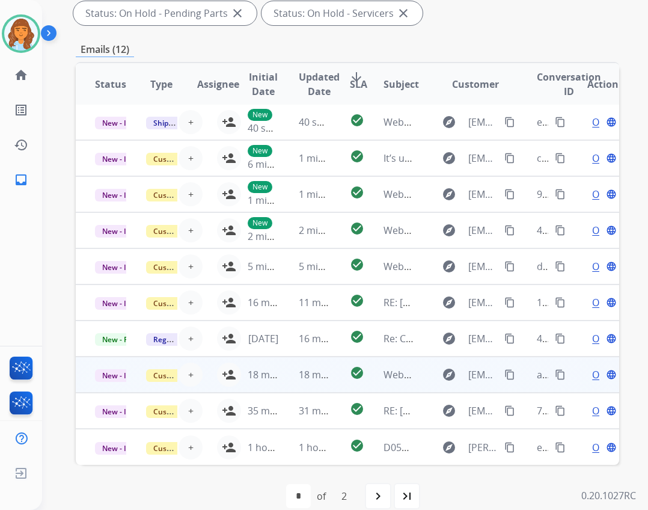
scroll to position [290, 0]
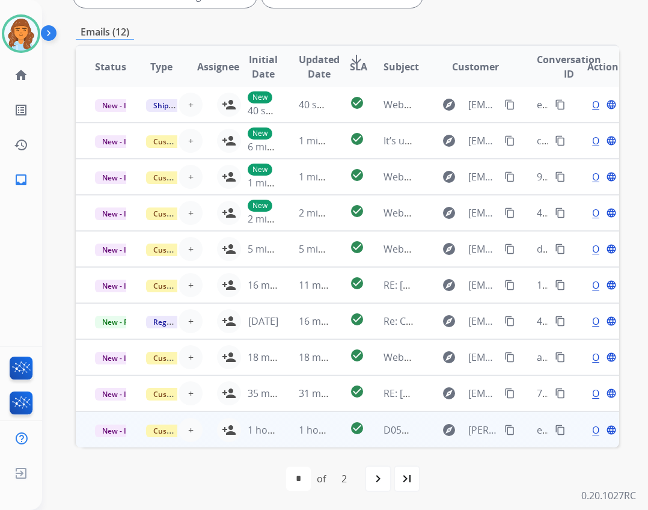
click at [379, 420] on td "D05308425171223452 Firm Care Outlet Mattress Warranty Claim" at bounding box center [389, 429] width 51 height 36
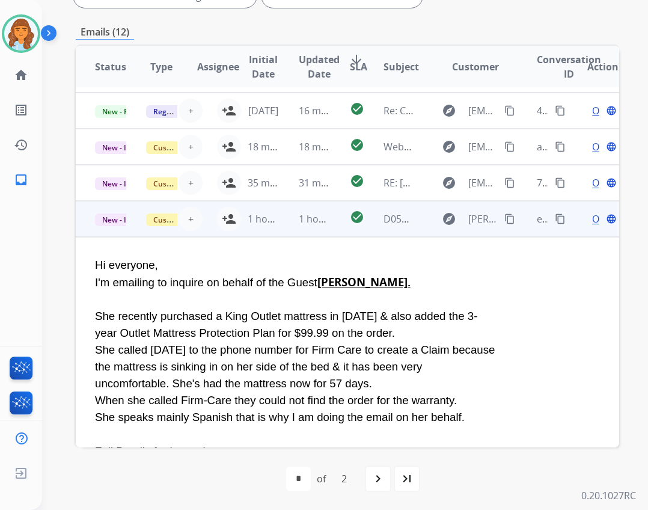
scroll to position [195, 0]
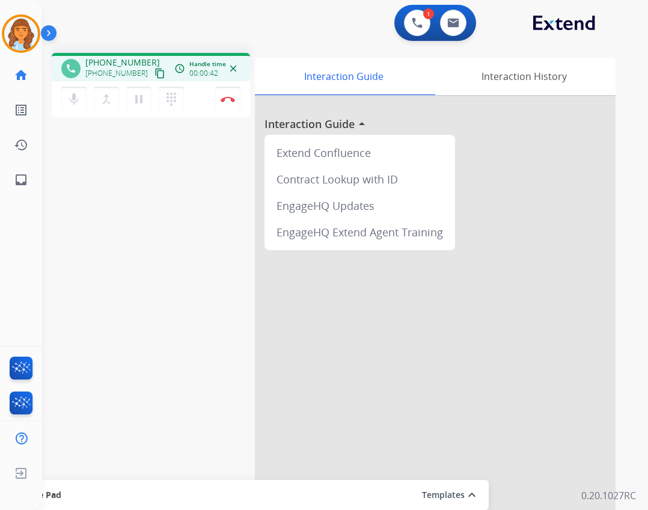
click at [154, 72] on mat-icon "content_copy" at bounding box center [159, 73] width 11 height 11
click at [227, 100] on img at bounding box center [228, 99] width 14 height 6
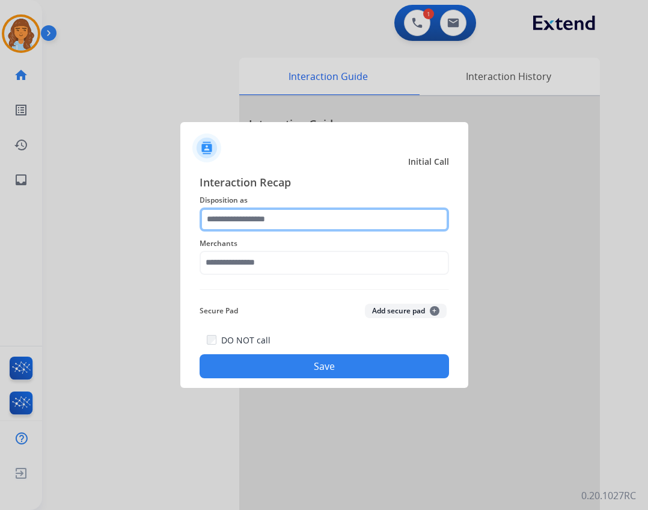
click at [258, 214] on input "text" at bounding box center [324, 219] width 249 height 24
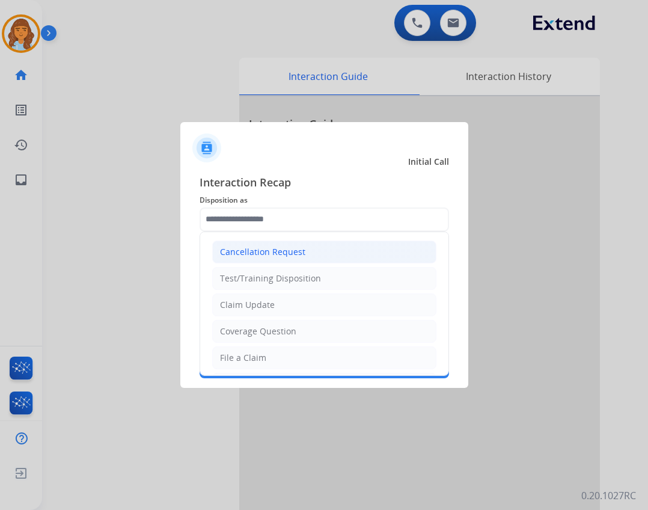
click at [326, 253] on li "Cancellation Request" at bounding box center [324, 251] width 224 height 23
type input "**********"
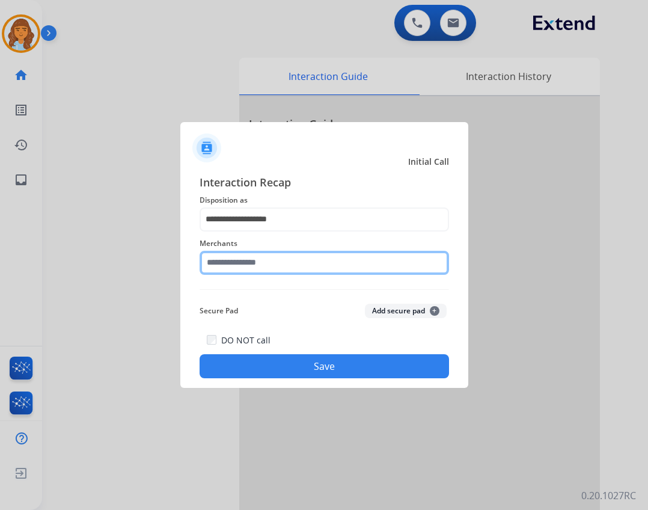
click at [320, 263] on input "text" at bounding box center [324, 263] width 249 height 24
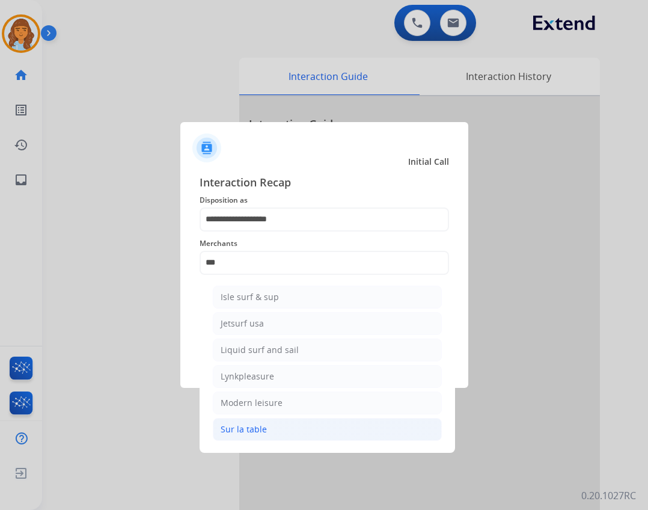
click at [250, 433] on div "Sur la table" at bounding box center [244, 429] width 46 height 12
type input "**********"
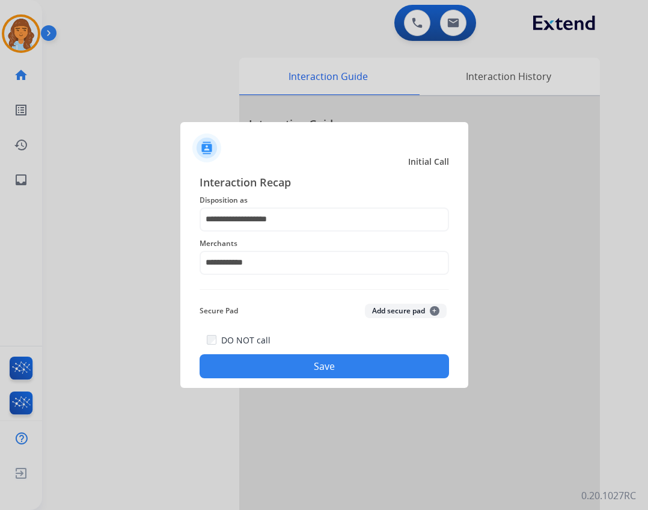
click at [294, 355] on button "Save" at bounding box center [324, 366] width 249 height 24
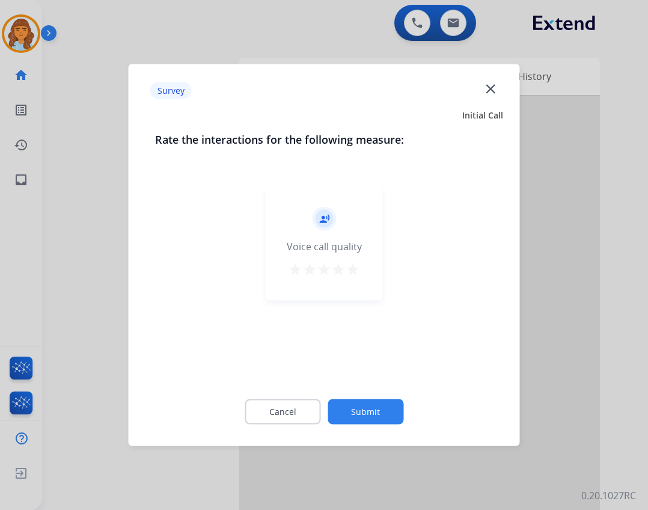
click at [364, 413] on button "Submit" at bounding box center [365, 411] width 76 height 25
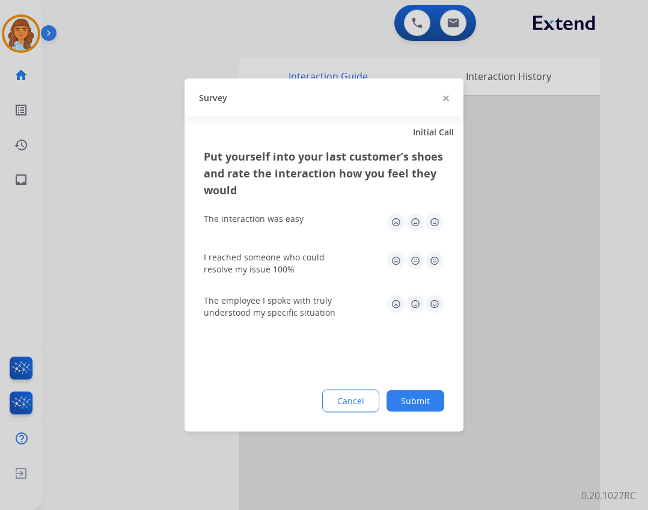
click at [436, 398] on button "Submit" at bounding box center [415, 401] width 58 height 22
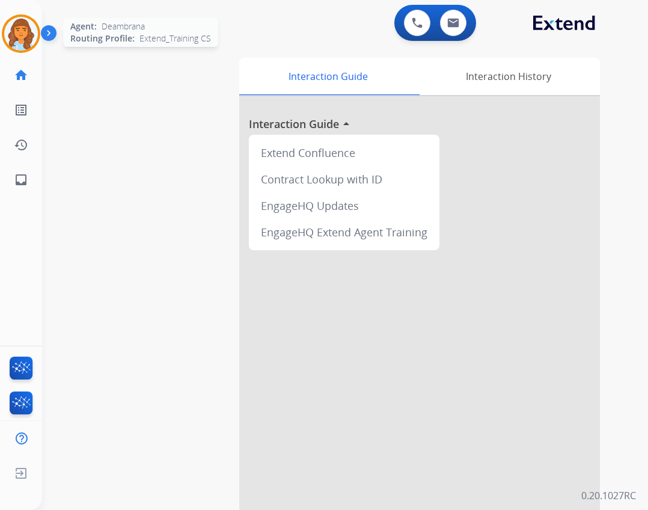
click at [26, 40] on img at bounding box center [21, 34] width 34 height 34
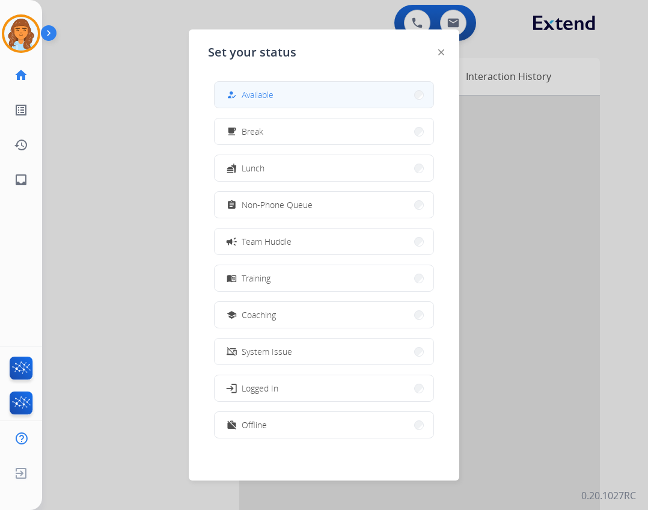
click at [221, 91] on button "how_to_reg Available" at bounding box center [324, 95] width 219 height 26
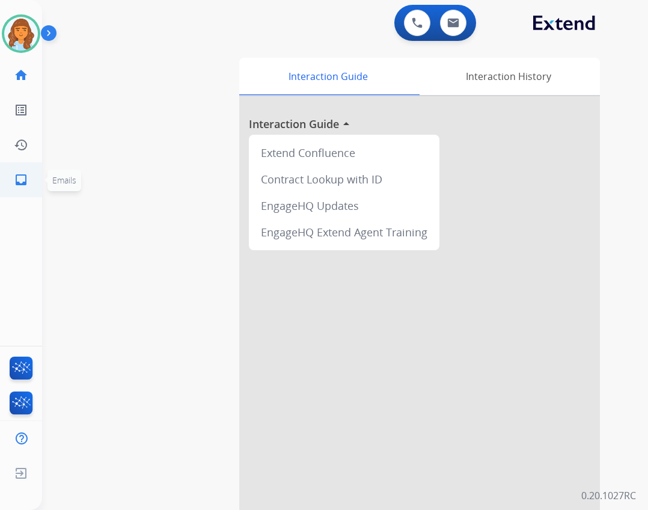
click at [31, 183] on link "inbox Emails" at bounding box center [21, 180] width 34 height 34
select select "**********"
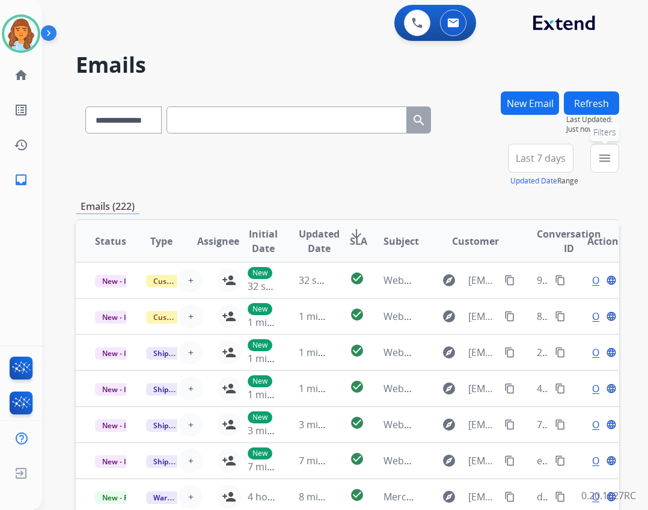
click at [605, 159] on mat-icon "menu" at bounding box center [604, 158] width 14 height 14
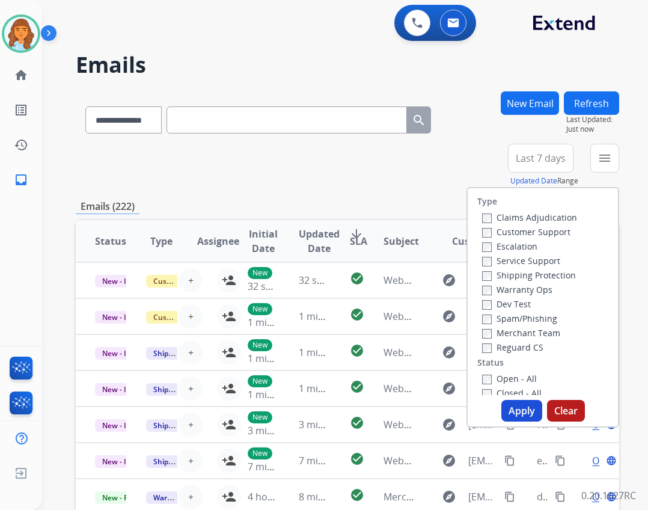
click at [501, 374] on label "Open - All" at bounding box center [509, 378] width 55 height 11
click at [43, 34] on img at bounding box center [51, 35] width 20 height 23
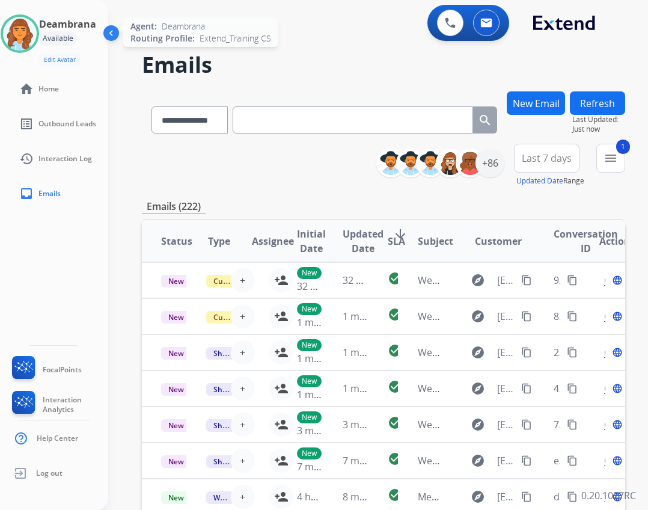
click at [33, 34] on img at bounding box center [20, 34] width 34 height 34
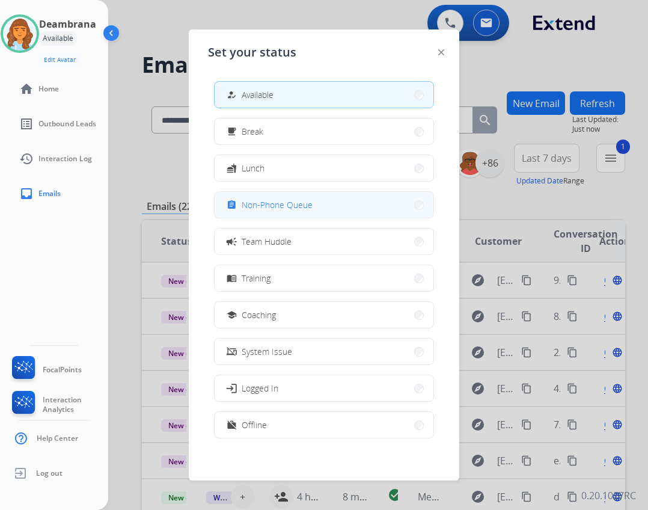
click at [331, 213] on button "assignment Non-Phone Queue" at bounding box center [324, 205] width 219 height 26
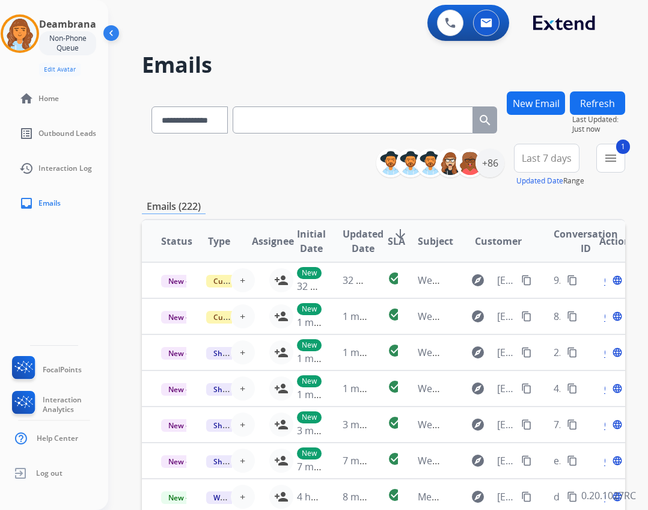
click at [586, 158] on div "Last 7 days Updated Date Range Custom Recent Last 7 days Last 14 days Last 30 d…" at bounding box center [550, 165] width 73 height 43
click at [616, 160] on button "1 menu Filters" at bounding box center [610, 158] width 29 height 29
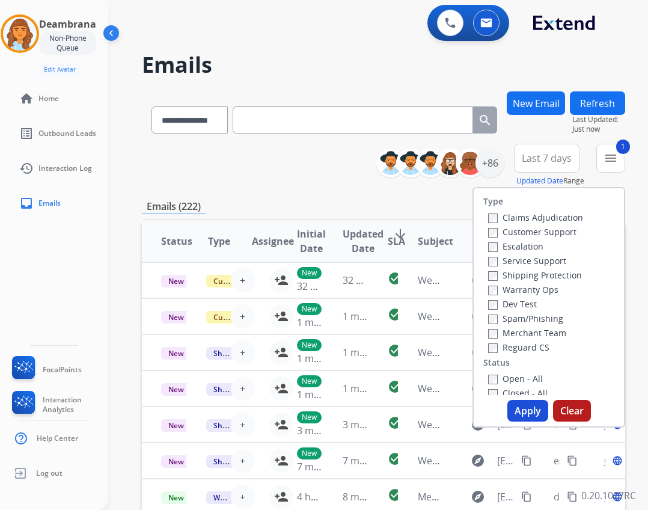
click at [540, 350] on label "Reguard CS" at bounding box center [518, 346] width 61 height 11
click at [525, 274] on label "Shipping Protection" at bounding box center [535, 274] width 94 height 11
click at [531, 233] on label "Customer Support" at bounding box center [532, 231] width 88 height 11
click at [118, 28] on img at bounding box center [112, 35] width 23 height 23
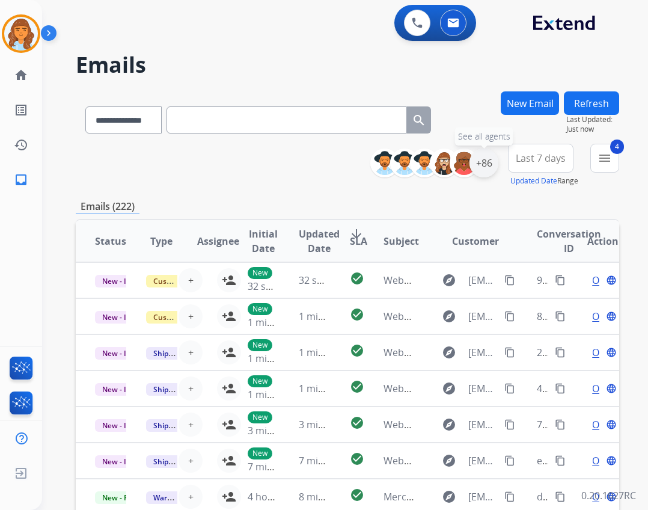
click at [483, 160] on div "+86" at bounding box center [483, 162] width 29 height 29
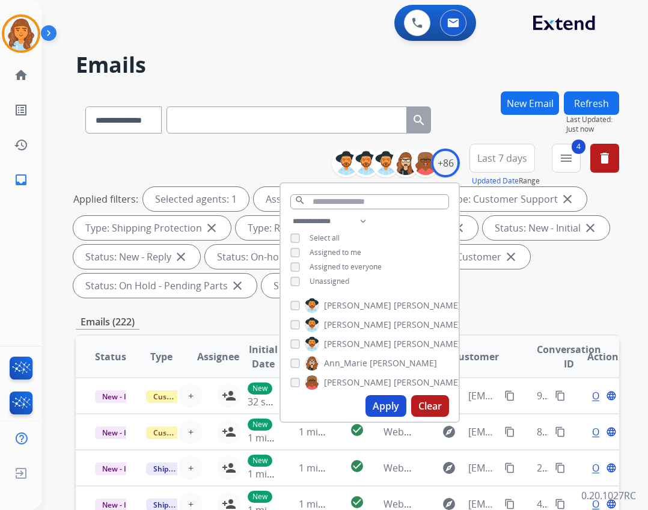
click at [314, 281] on span "Unassigned" at bounding box center [329, 281] width 40 height 10
click at [389, 412] on button "Apply" at bounding box center [385, 406] width 41 height 22
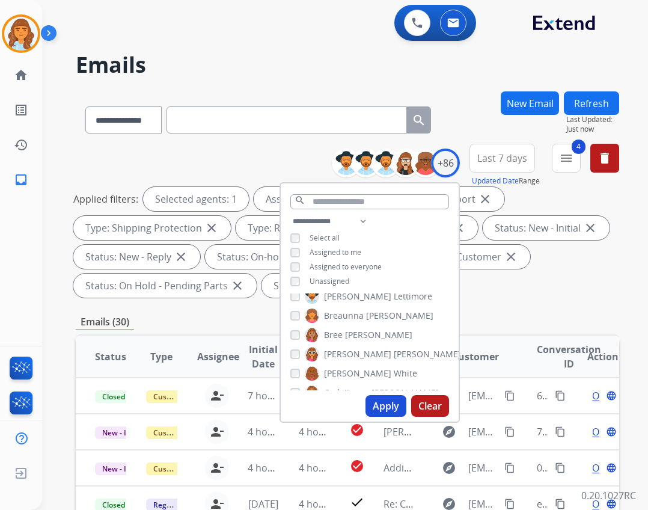
scroll to position [240, 0]
click at [551, 167] on div "**********" at bounding box center [480, 165] width 278 height 43
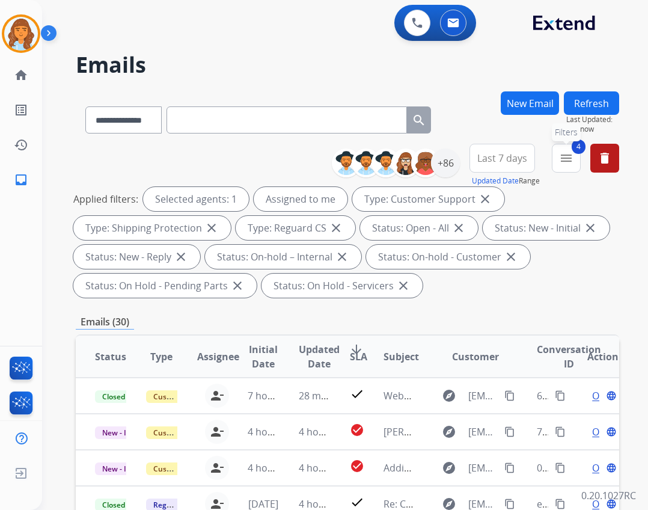
click at [561, 156] on mat-icon "menu" at bounding box center [566, 158] width 14 height 14
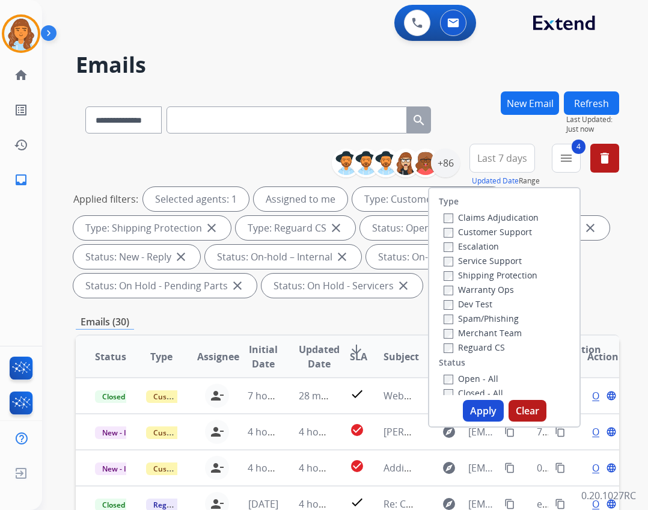
click at [468, 398] on div "Type Claims Adjudication Customer Support Escalation Service Support Shipping P…" at bounding box center [504, 307] width 153 height 240
click at [468, 405] on button "Apply" at bounding box center [483, 411] width 41 height 22
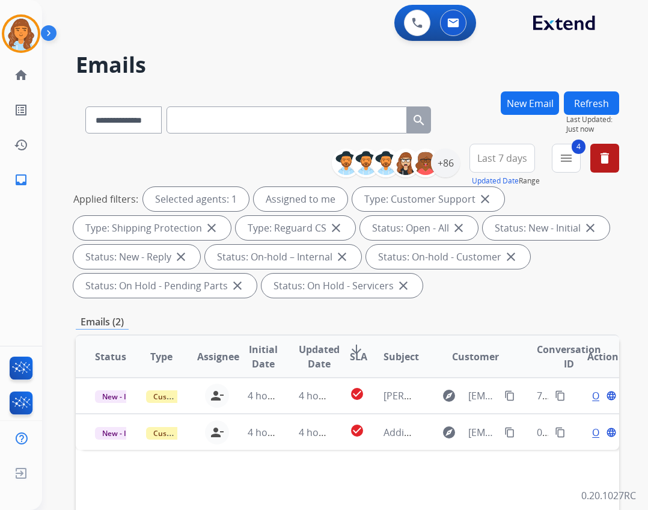
select select "**********"
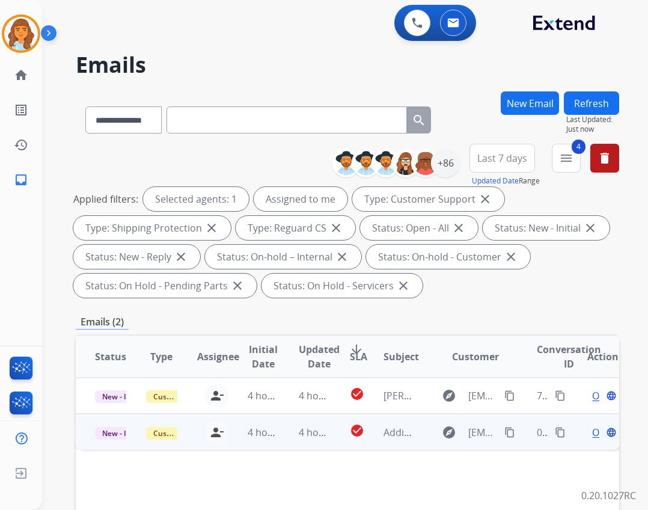
click at [374, 434] on td "Additional photo" at bounding box center [389, 431] width 51 height 36
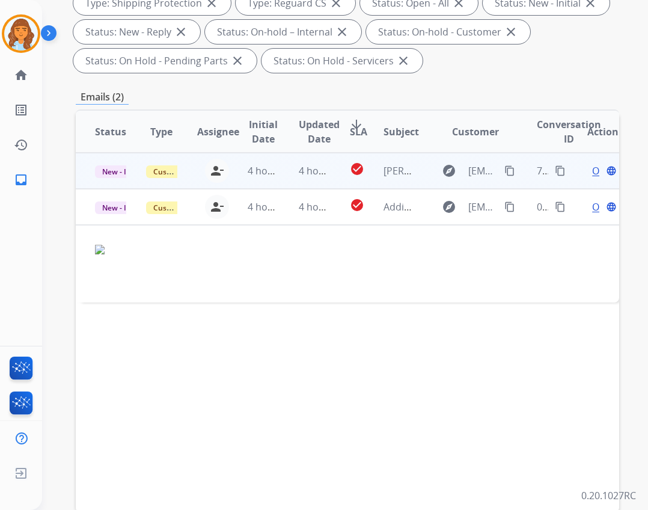
scroll to position [240, 0]
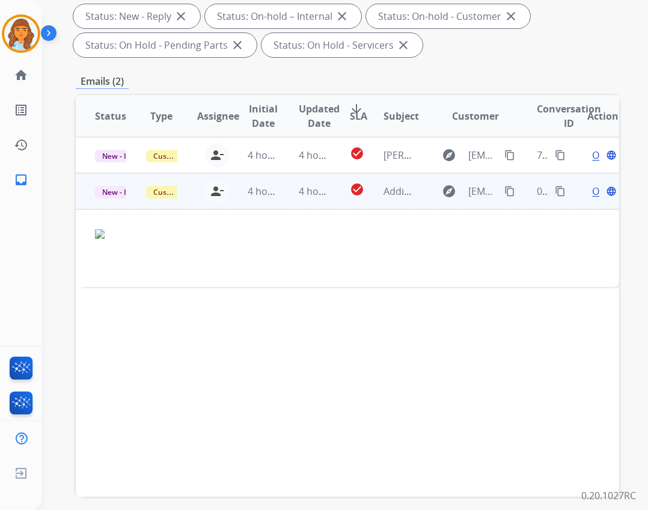
click at [592, 187] on span "Open" at bounding box center [604, 191] width 25 height 14
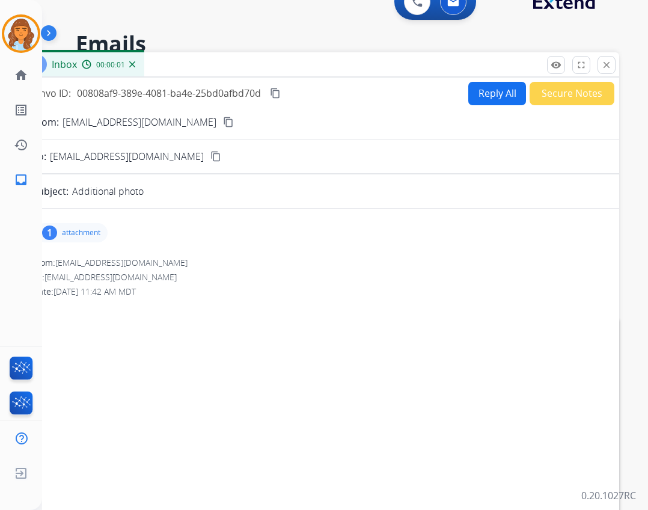
scroll to position [0, 0]
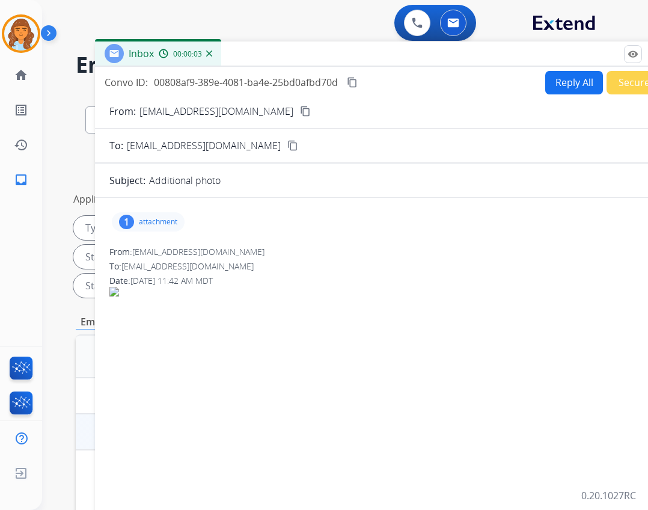
drag, startPoint x: 280, startPoint y: 88, endPoint x: 347, endPoint y: 64, distance: 71.7
click at [352, 56] on div "Inbox 00:00:03" at bounding box center [395, 53] width 601 height 25
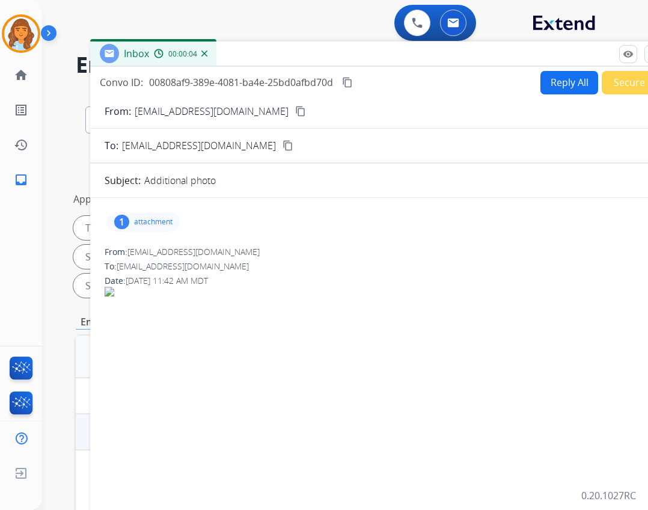
click at [151, 216] on div "1 attachment" at bounding box center [143, 221] width 73 height 19
click at [172, 244] on div at bounding box center [147, 252] width 60 height 42
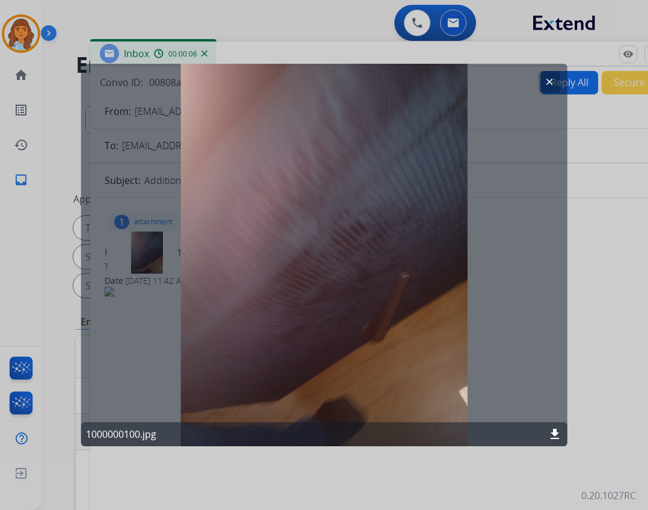
click at [542, 83] on button "clear" at bounding box center [549, 82] width 22 height 22
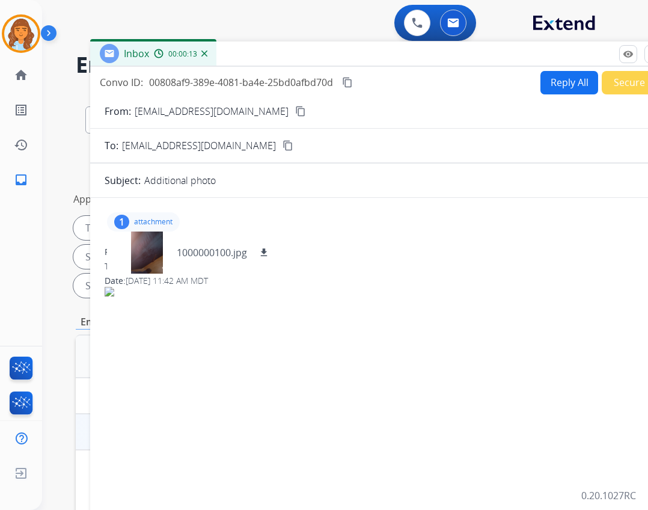
click at [295, 111] on mat-icon "content_copy" at bounding box center [300, 111] width 11 height 11
click at [559, 91] on button "Reply All" at bounding box center [569, 82] width 58 height 23
select select "**********"
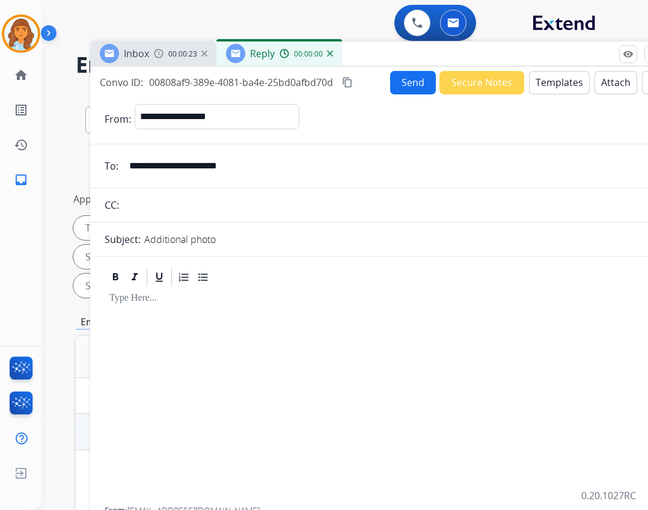
click at [555, 81] on button "Templates" at bounding box center [559, 82] width 61 height 23
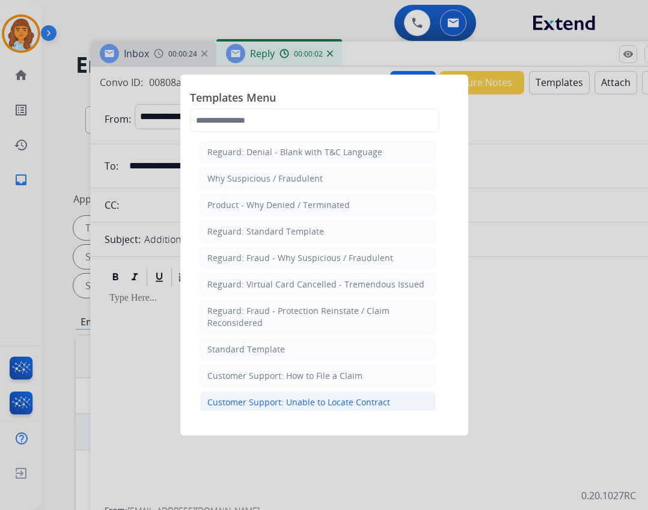
click at [317, 401] on div "Customer Support: Unable to Locate Contract" at bounding box center [298, 402] width 183 height 12
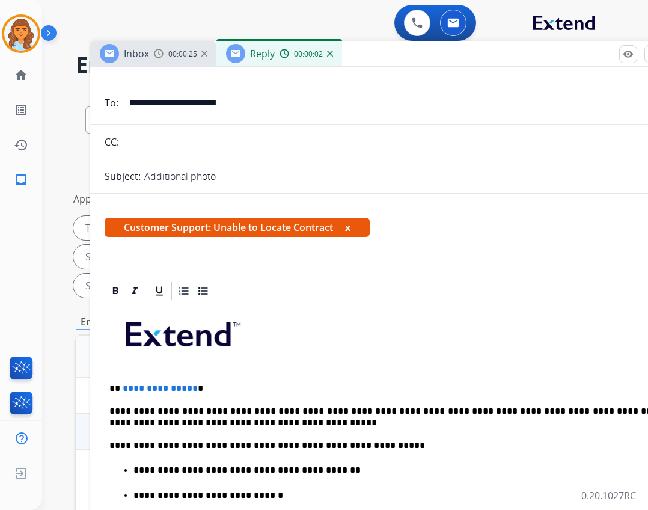
scroll to position [120, 0]
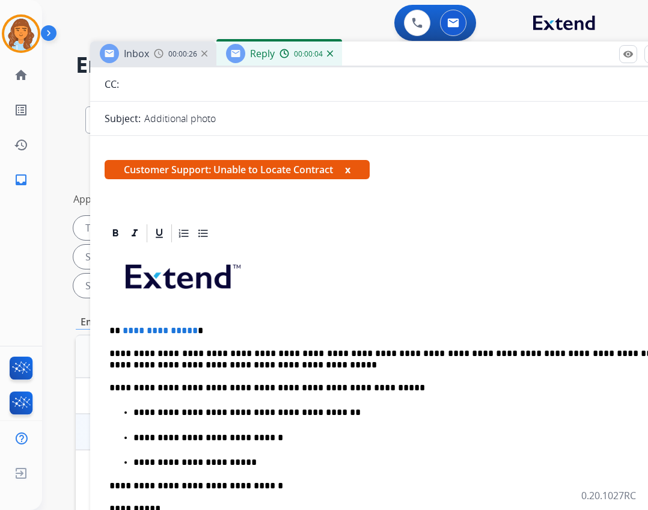
click at [186, 331] on span "**********" at bounding box center [160, 330] width 75 height 9
drag, startPoint x: 192, startPoint y: 331, endPoint x: 121, endPoint y: 320, distance: 71.8
click at [121, 320] on div "**********" at bounding box center [391, 476] width 572 height 465
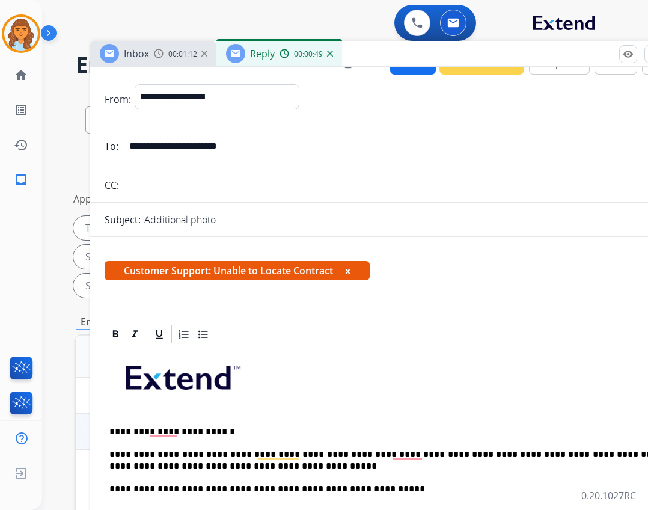
scroll to position [0, 0]
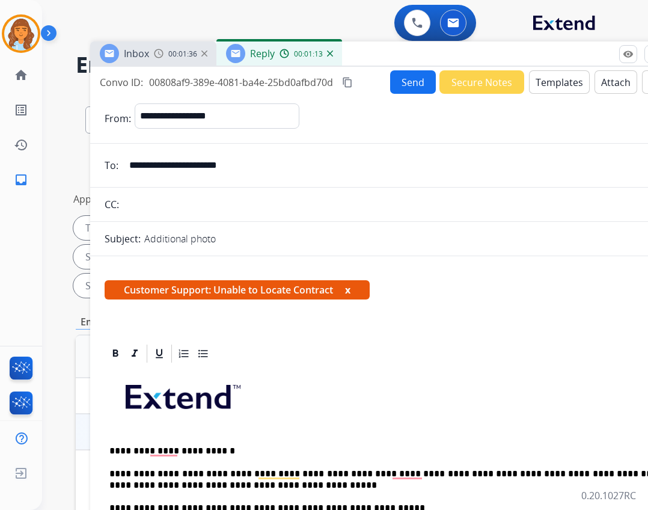
click at [407, 87] on button "Send" at bounding box center [413, 81] width 46 height 23
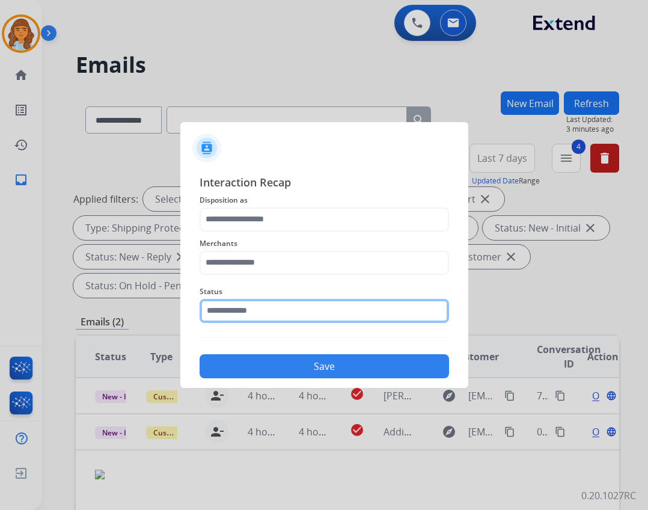
click at [231, 316] on input "text" at bounding box center [324, 311] width 249 height 24
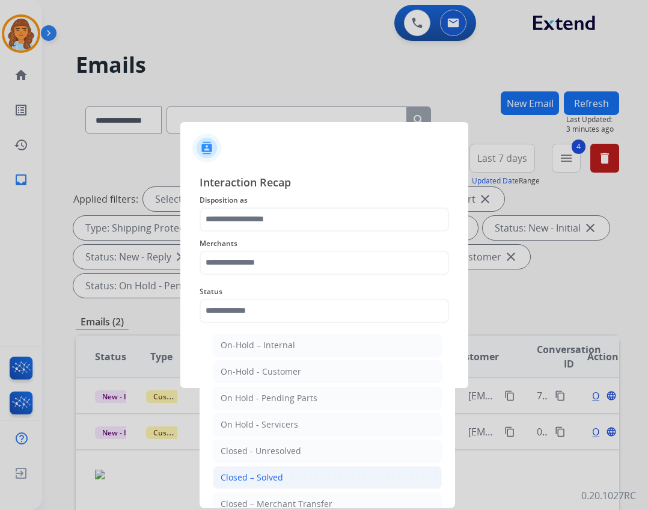
click at [343, 476] on li "Closed – Solved" at bounding box center [327, 477] width 229 height 23
type input "**********"
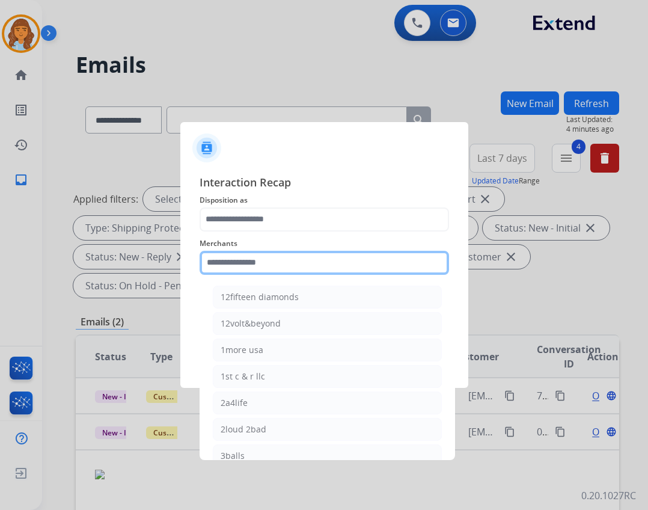
click at [264, 267] on input "text" at bounding box center [324, 263] width 249 height 24
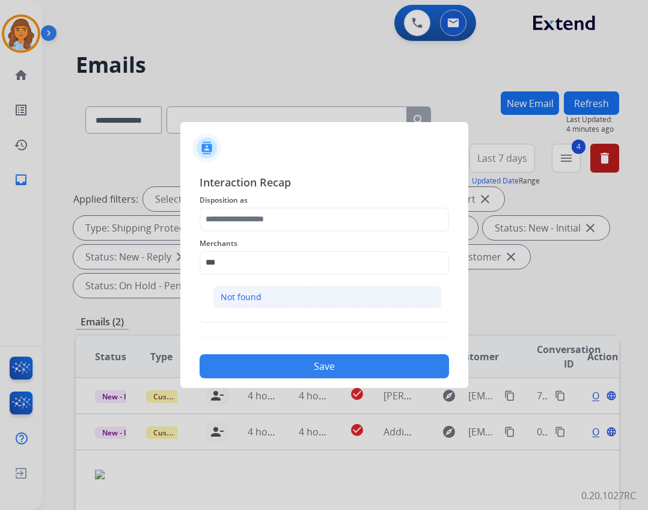
click at [288, 300] on li "Not found" at bounding box center [327, 296] width 229 height 23
type input "*********"
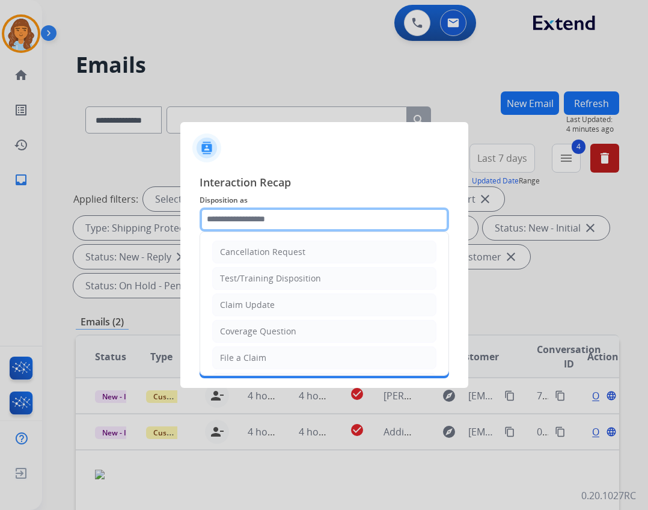
click at [224, 226] on input "text" at bounding box center [324, 219] width 249 height 24
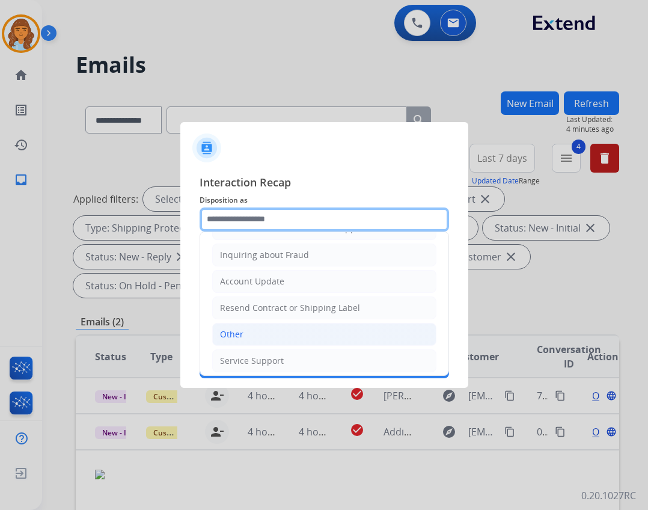
scroll to position [187, 0]
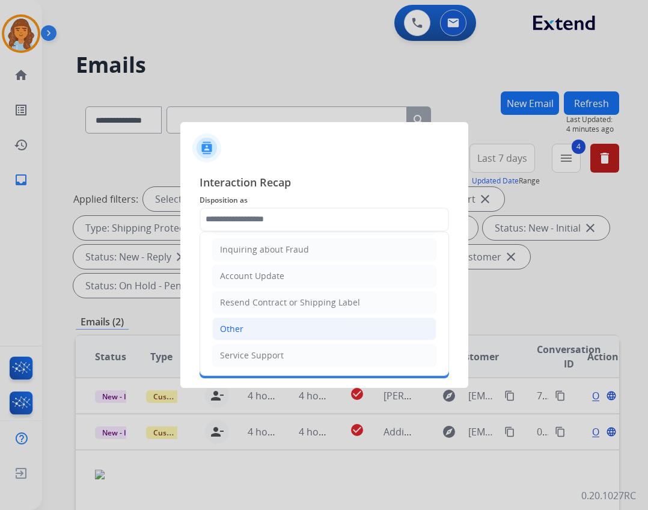
click at [280, 331] on li "Other" at bounding box center [324, 328] width 224 height 23
type input "*****"
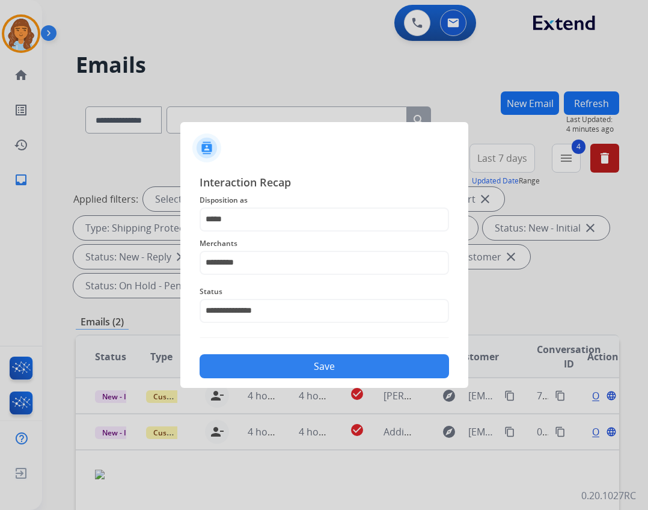
click at [299, 365] on button "Save" at bounding box center [324, 366] width 249 height 24
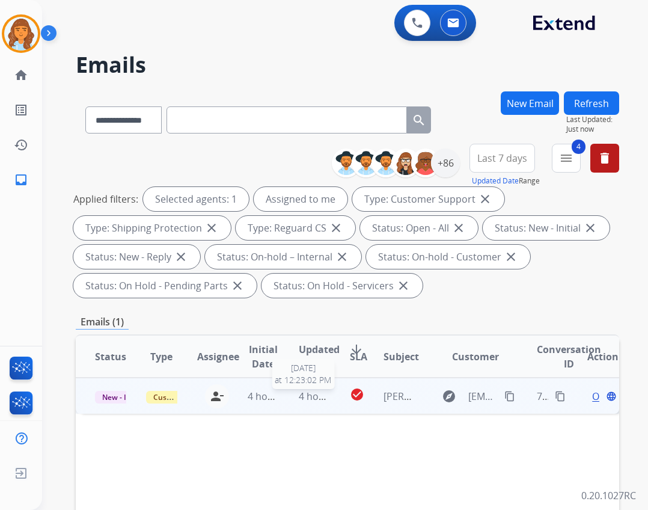
click at [307, 389] on div "4 hours ago" at bounding box center [314, 396] width 31 height 14
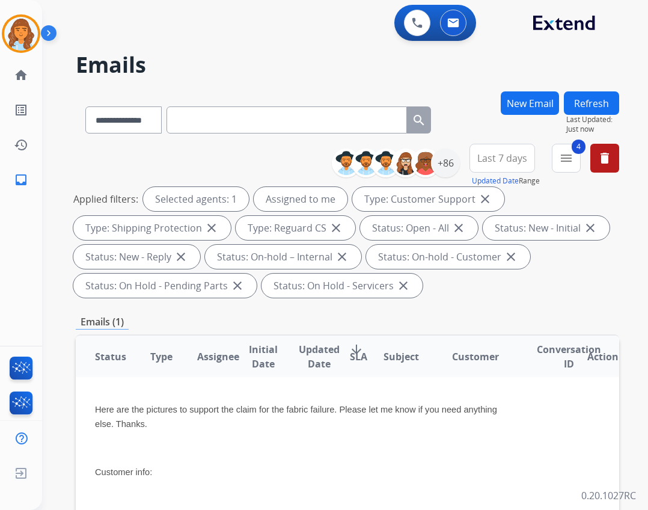
scroll to position [0, 0]
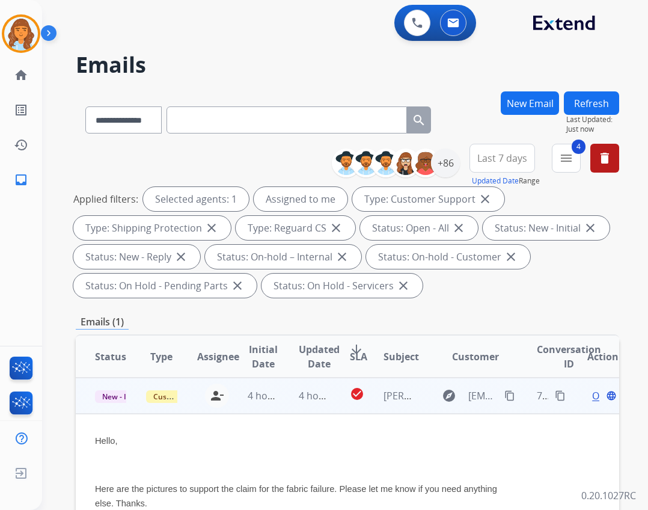
click at [592, 395] on span "Open" at bounding box center [604, 395] width 25 height 14
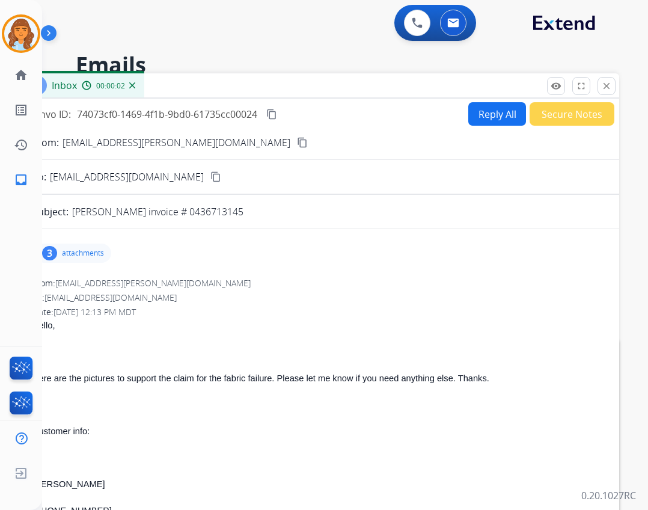
drag, startPoint x: 207, startPoint y: 73, endPoint x: 225, endPoint y: 69, distance: 19.0
click at [225, 69] on h2 "Emails" at bounding box center [347, 65] width 543 height 24
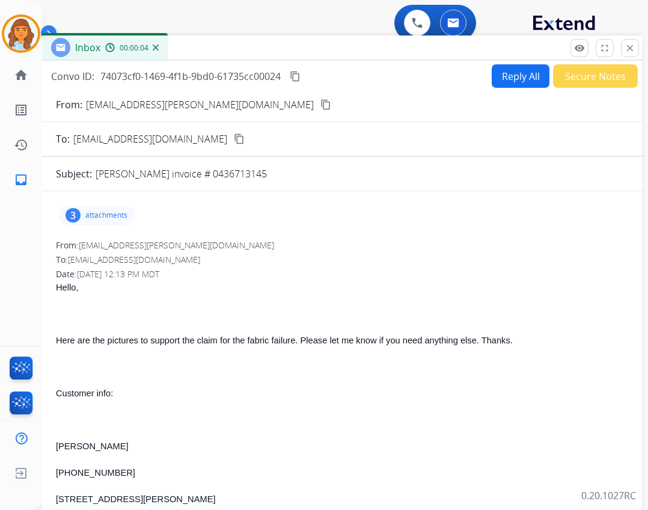
drag, startPoint x: 243, startPoint y: 87, endPoint x: 266, endPoint y: 49, distance: 44.5
click at [266, 49] on div "Inbox 00:00:04" at bounding box center [341, 47] width 601 height 25
click at [81, 215] on div "3" at bounding box center [72, 215] width 15 height 14
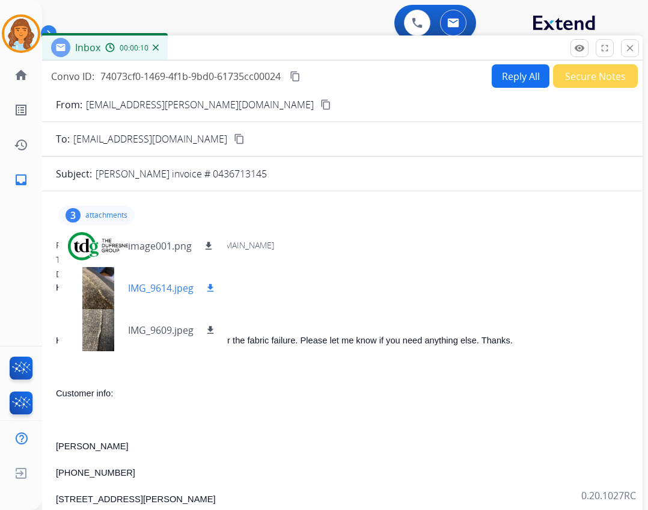
click at [134, 287] on p "IMG_9614.jpeg" at bounding box center [160, 288] width 65 height 14
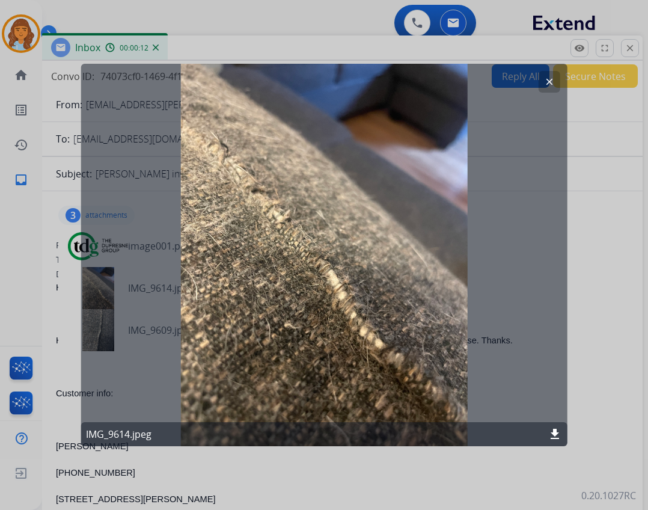
click at [548, 85] on mat-icon "clear" at bounding box center [548, 81] width 11 height 11
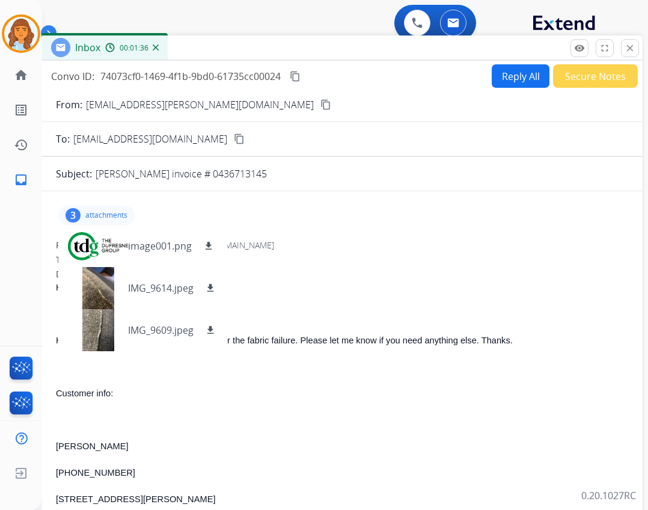
click at [318, 106] on button "content_copy" at bounding box center [325, 104] width 14 height 14
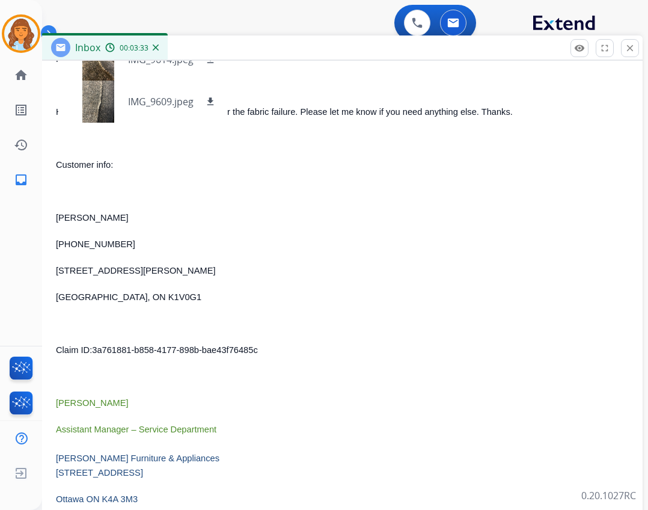
scroll to position [300, 0]
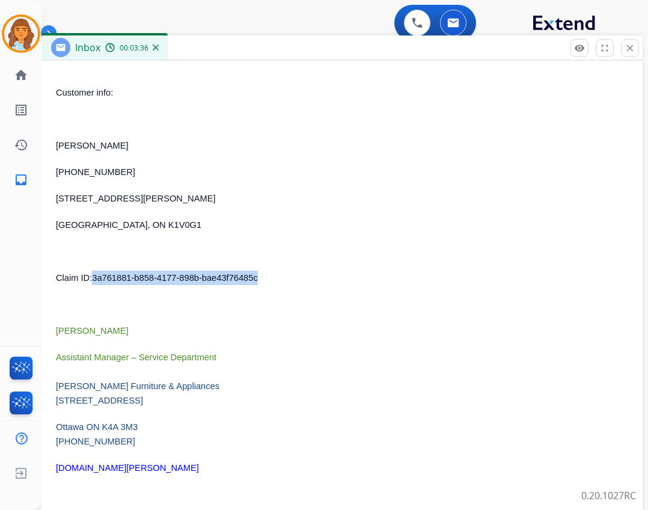
drag, startPoint x: 95, startPoint y: 276, endPoint x: 260, endPoint y: 280, distance: 165.3
click at [260, 280] on p "Claim ID : 3a761881-b858-4177-898b-bae43f76485c" at bounding box center [342, 277] width 572 height 14
copy span "3a761881-b858-4177-898b-bae43f76485c"
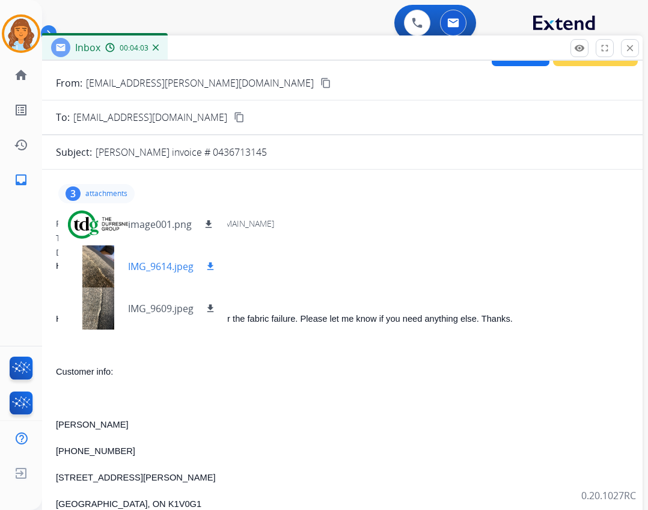
scroll to position [0, 0]
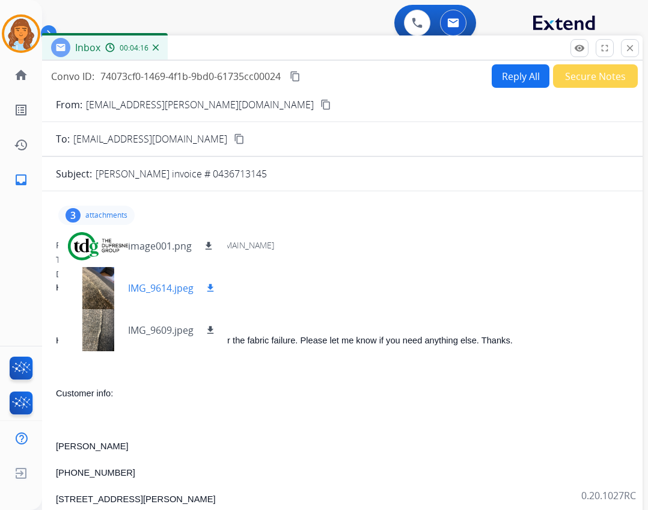
click at [207, 288] on mat-icon "download" at bounding box center [210, 287] width 11 height 11
click at [215, 324] on button "download" at bounding box center [210, 330] width 14 height 14
click at [502, 85] on button "Reply All" at bounding box center [521, 75] width 58 height 23
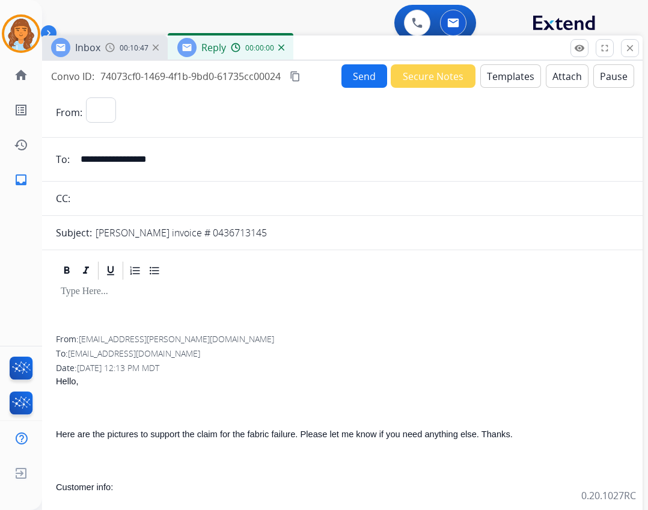
select select "**********"
click at [480, 81] on button "Templates" at bounding box center [510, 75] width 61 height 23
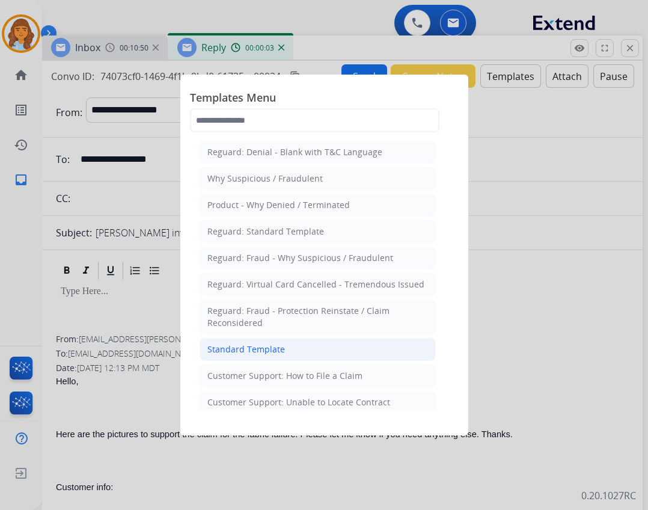
click at [279, 353] on div "Standard Template" at bounding box center [246, 349] width 78 height 12
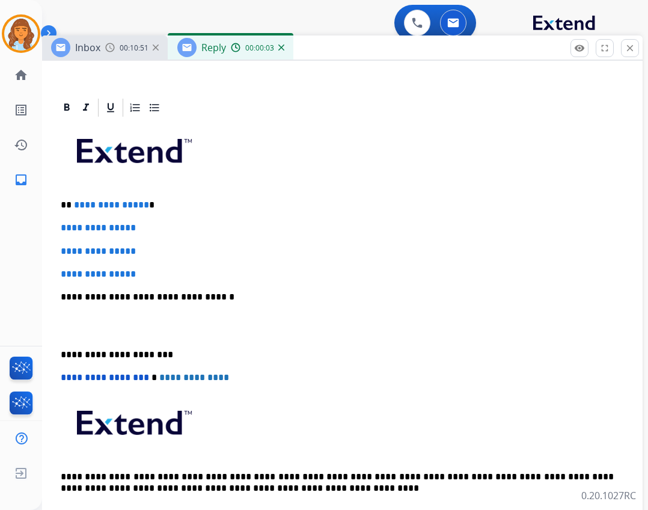
scroll to position [240, 0]
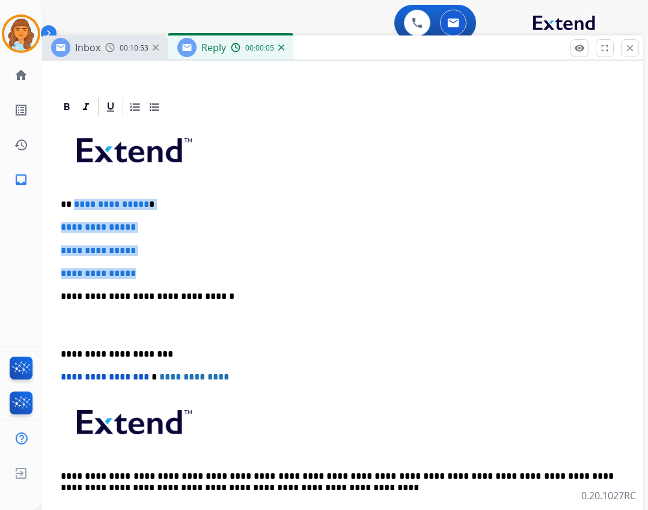
drag, startPoint x: 73, startPoint y: 200, endPoint x: 149, endPoint y: 253, distance: 93.2
click at [147, 260] on div "**********" at bounding box center [342, 324] width 572 height 413
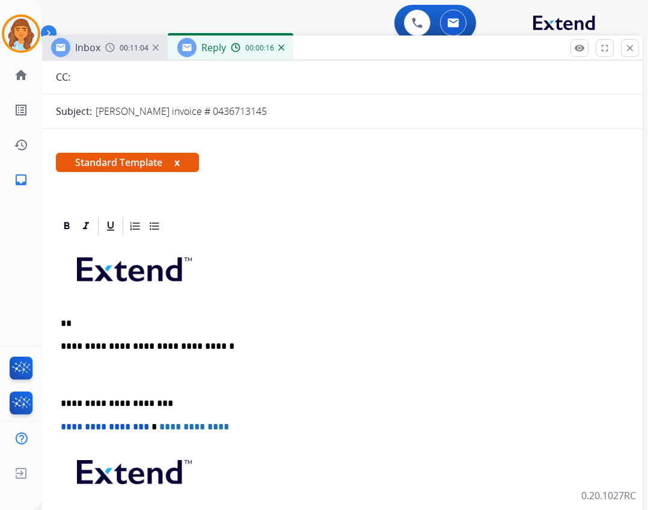
scroll to position [120, 0]
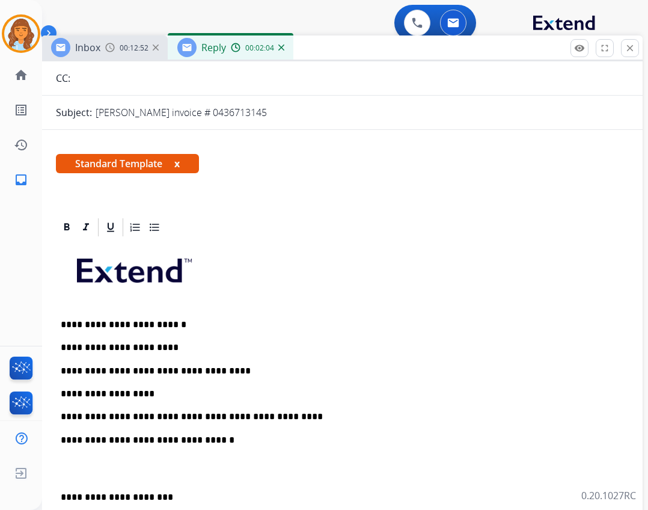
click at [59, 491] on div "**********" at bounding box center [342, 456] width 572 height 437
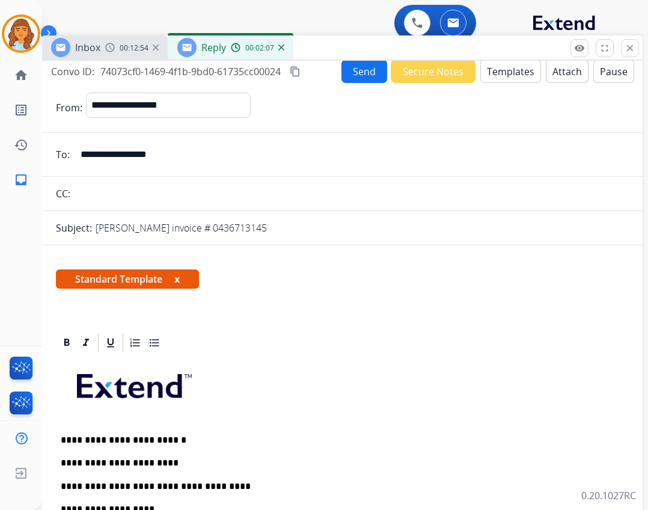
scroll to position [0, 0]
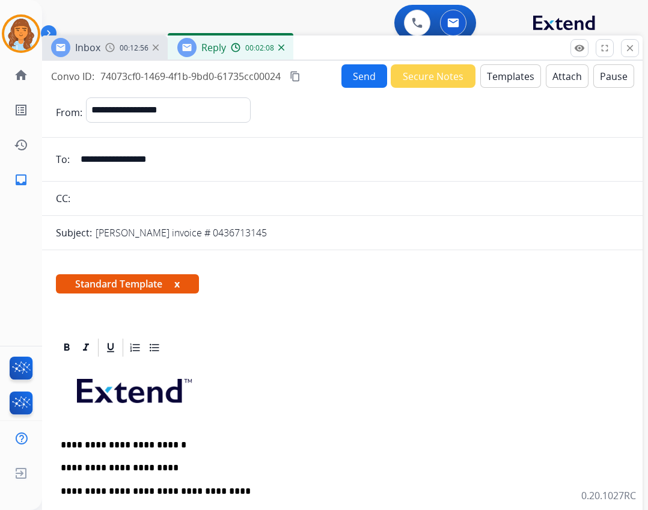
click at [368, 74] on button "Send" at bounding box center [364, 75] width 46 height 23
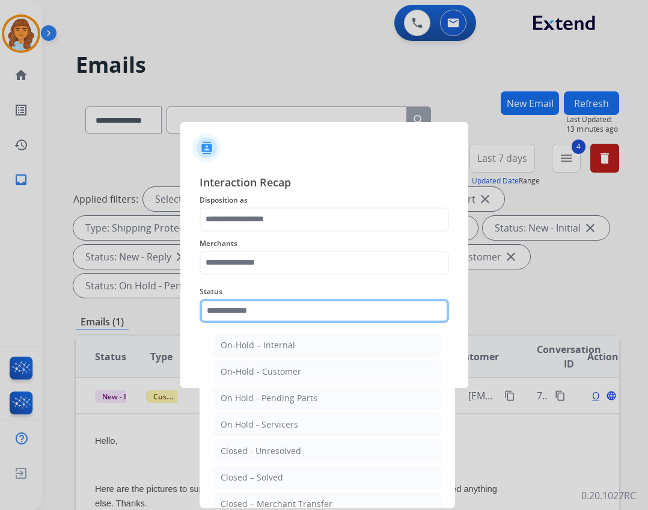
click at [302, 305] on input "text" at bounding box center [324, 311] width 249 height 24
drag, startPoint x: 290, startPoint y: 300, endPoint x: 282, endPoint y: 312, distance: 14.3
click at [285, 303] on input "text" at bounding box center [324, 311] width 249 height 24
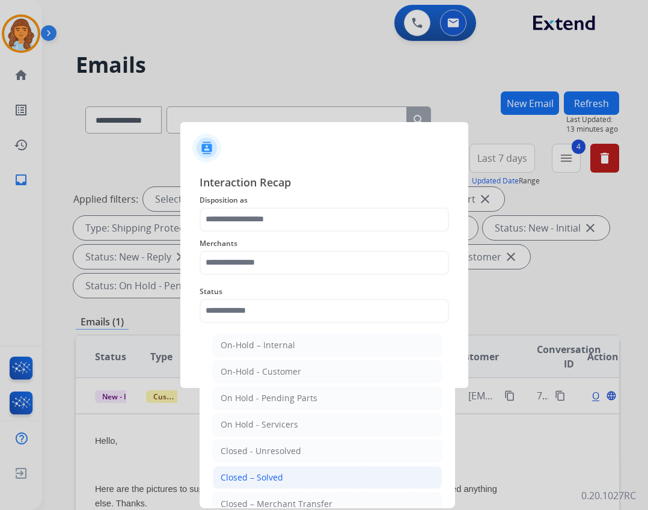
click at [257, 473] on div "Closed – Solved" at bounding box center [252, 477] width 62 height 12
type input "**********"
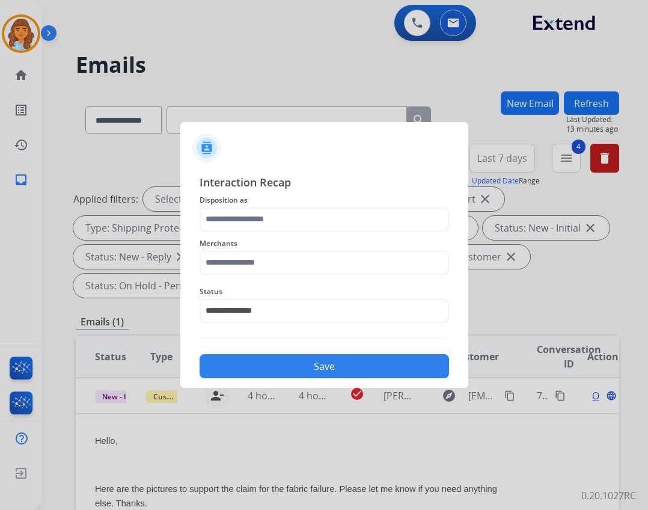
click at [244, 275] on div "Merchants" at bounding box center [324, 255] width 249 height 48
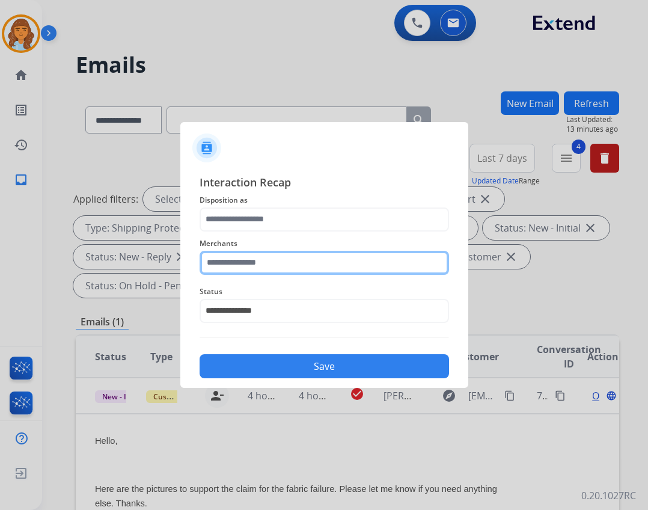
click at [244, 273] on input "text" at bounding box center [324, 263] width 249 height 24
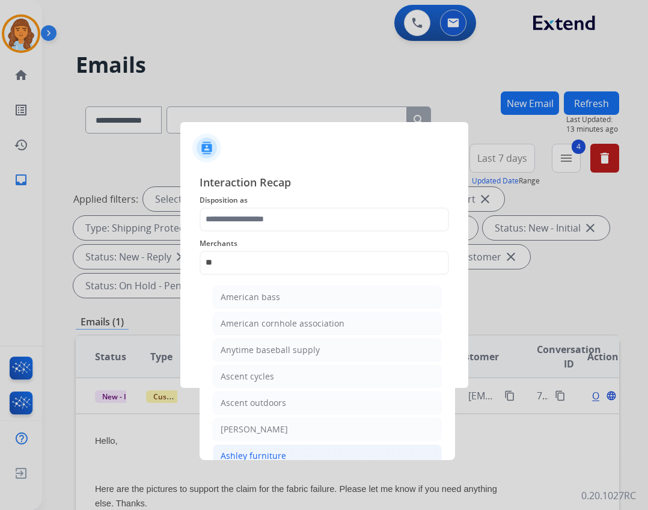
click at [254, 447] on li "Ashley furniture" at bounding box center [327, 455] width 229 height 23
type input "**********"
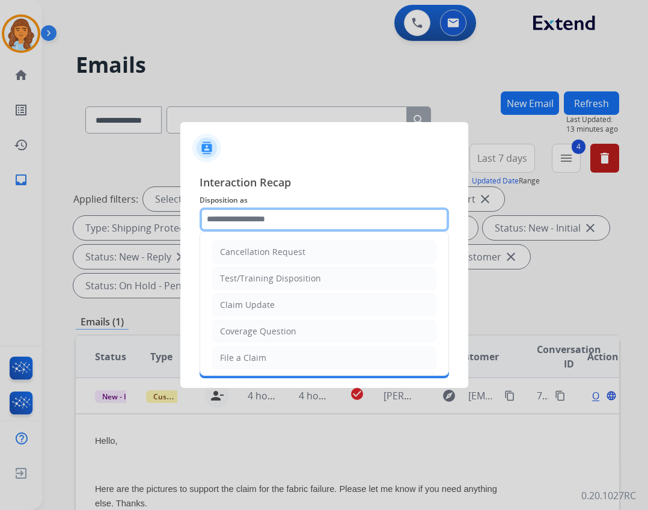
click at [269, 228] on input "text" at bounding box center [324, 219] width 249 height 24
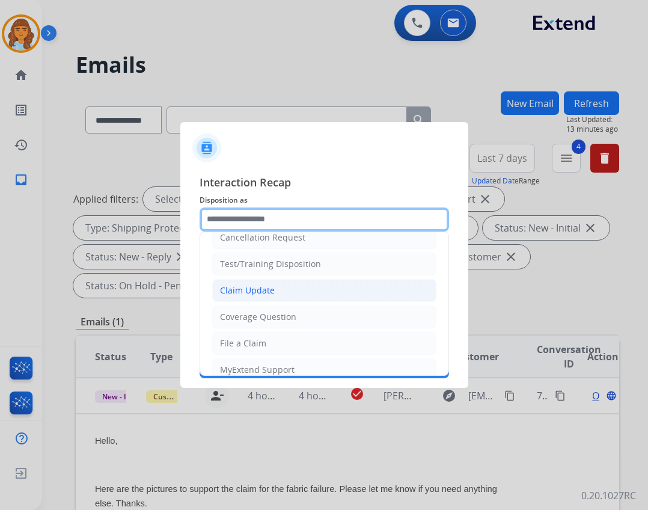
scroll to position [7, 0]
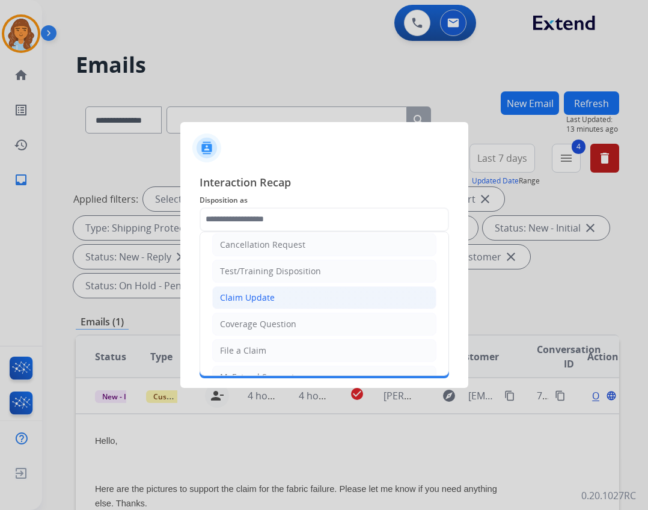
click at [270, 303] on li "Claim Update" at bounding box center [324, 297] width 224 height 23
type input "**********"
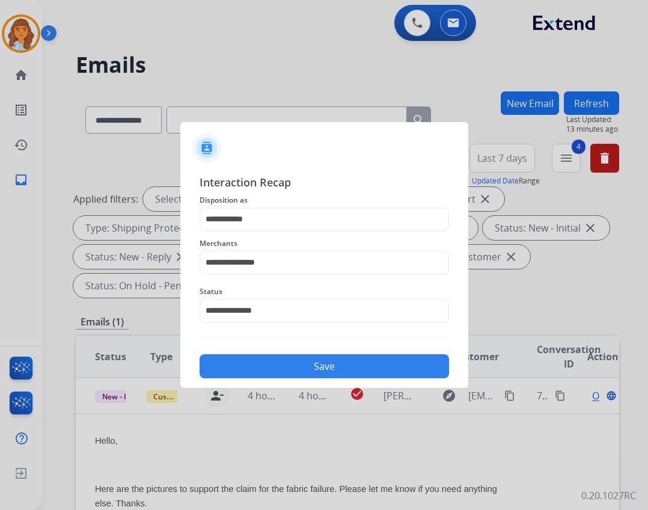
click at [293, 356] on button "Save" at bounding box center [324, 366] width 249 height 24
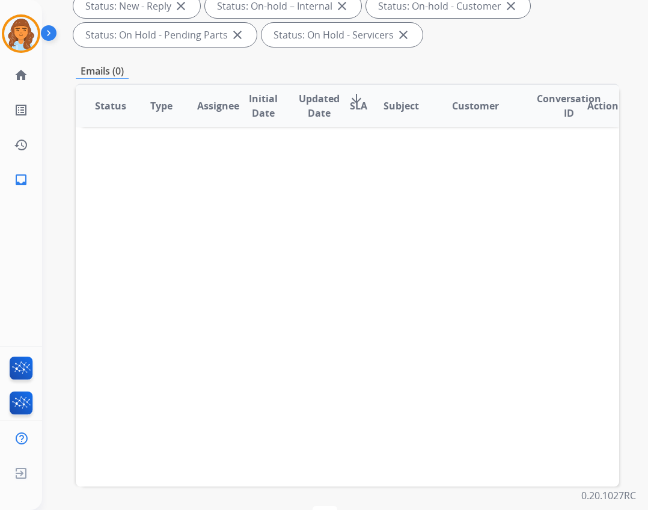
scroll to position [230, 0]
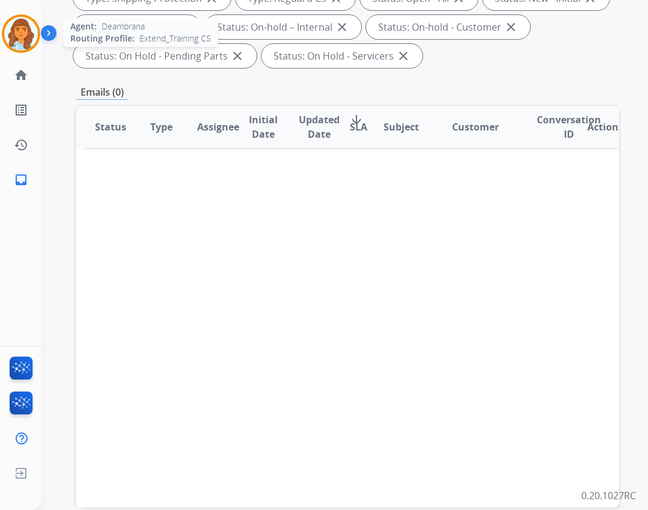
click at [40, 31] on div at bounding box center [21, 33] width 38 height 38
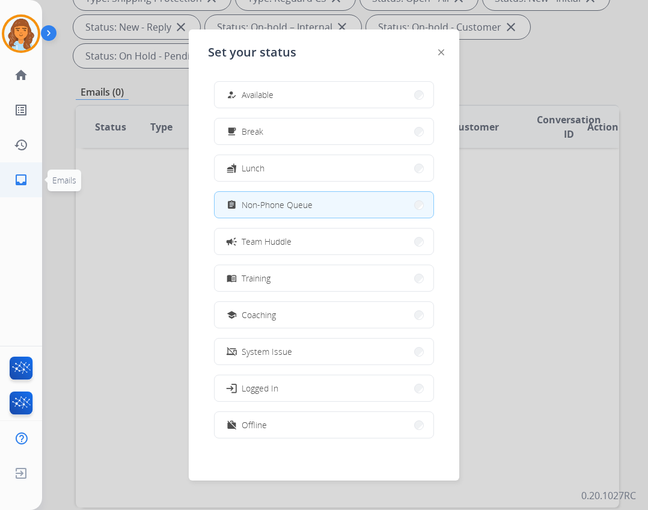
click at [38, 174] on ul "inbox Emails Emails" at bounding box center [21, 179] width 42 height 35
click at [64, 148] on div at bounding box center [324, 255] width 648 height 510
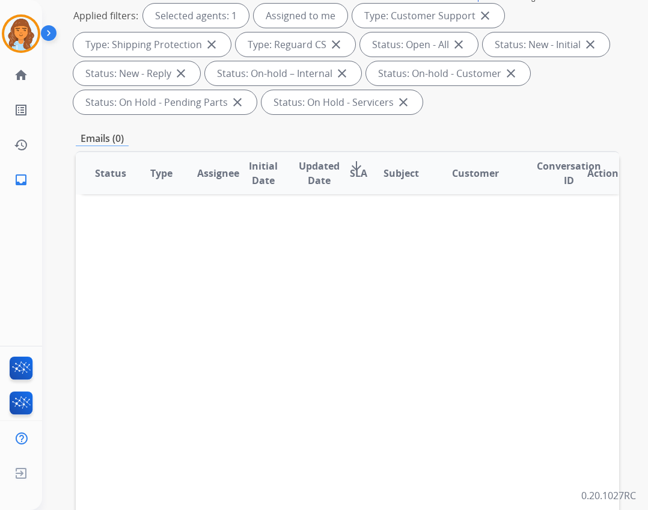
scroll to position [49, 0]
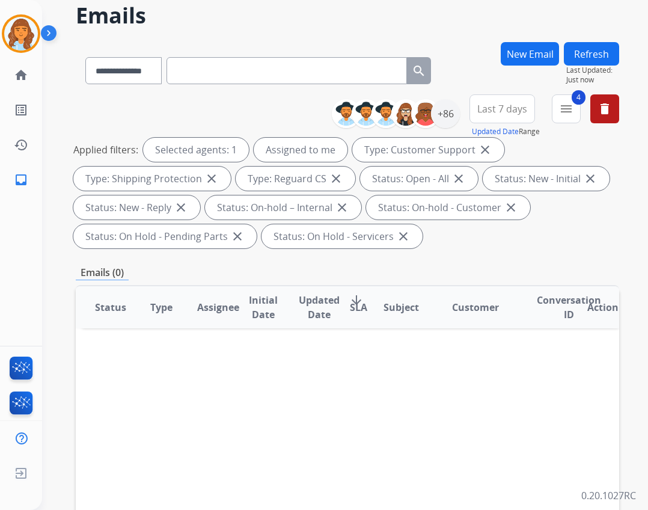
click at [261, 79] on input "text" at bounding box center [286, 70] width 240 height 27
paste input "**********"
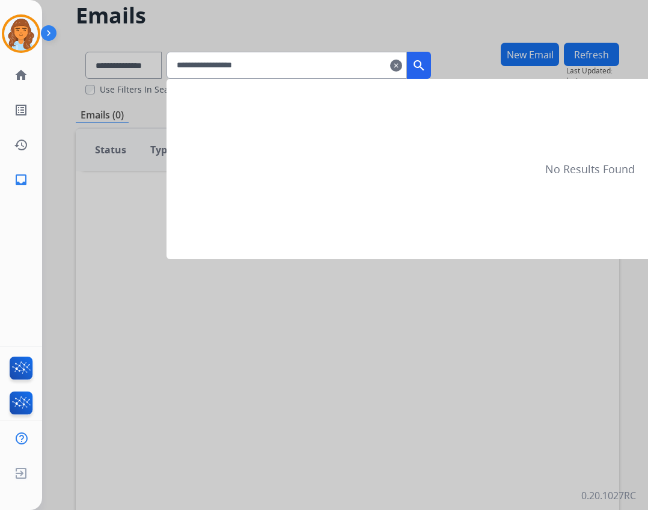
type input "**********"
click at [429, 58] on button "search" at bounding box center [419, 65] width 24 height 27
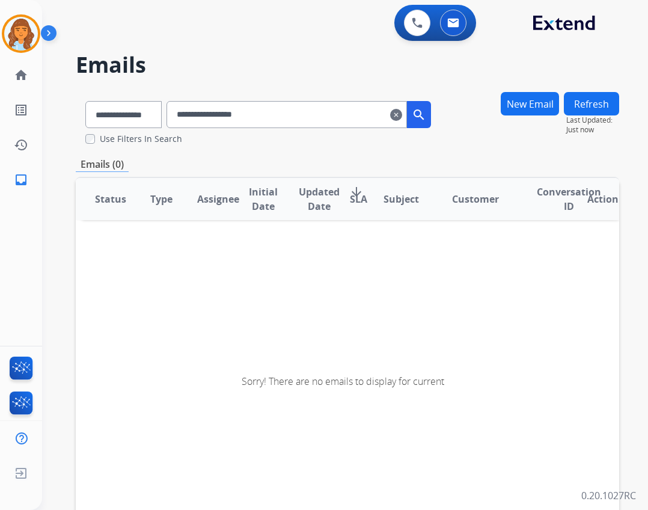
click at [402, 111] on mat-icon "clear" at bounding box center [396, 115] width 12 height 14
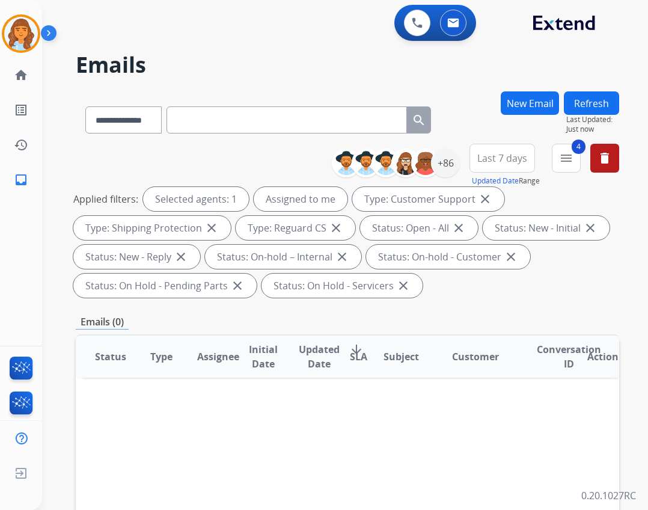
click at [586, 105] on button "Refresh" at bounding box center [591, 102] width 55 height 23
click at [542, 100] on button "New Email" at bounding box center [530, 102] width 58 height 23
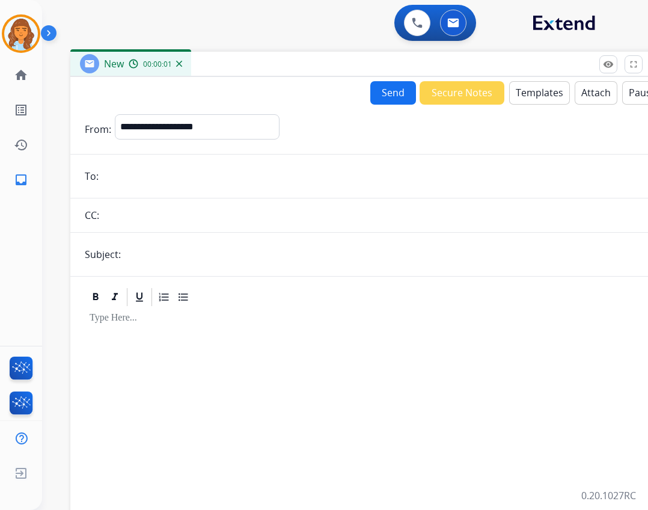
drag, startPoint x: 252, startPoint y: 84, endPoint x: 305, endPoint y: 62, distance: 57.1
click at [305, 62] on div "New 00:00:01" at bounding box center [370, 64] width 601 height 25
click at [239, 125] on select "**********" at bounding box center [196, 126] width 163 height 24
select select "**********"
click at [115, 114] on select "**********" at bounding box center [196, 126] width 163 height 24
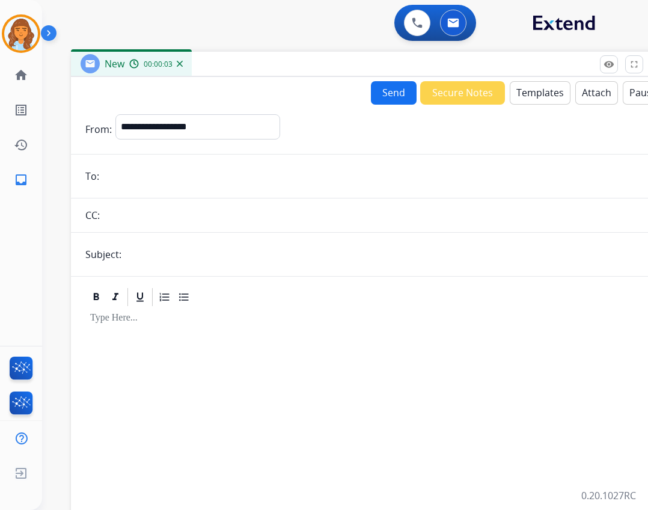
click at [165, 177] on input "email" at bounding box center [380, 176] width 555 height 24
paste input "**********"
type input "**********"
click at [185, 248] on input "text" at bounding box center [391, 254] width 532 height 24
type input "**********"
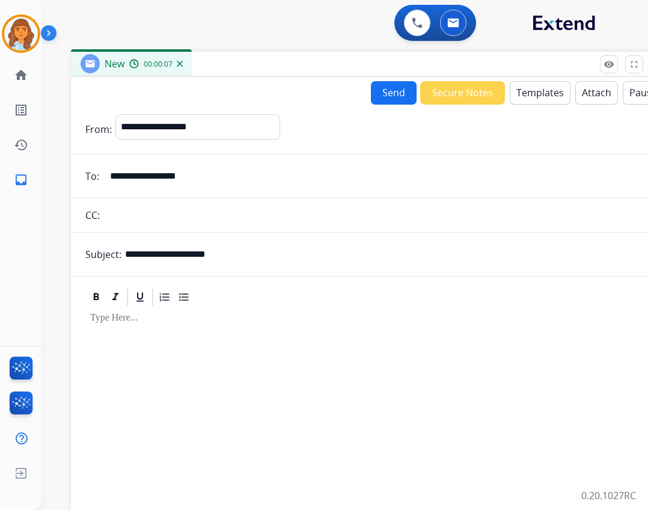
click at [523, 93] on button "Templates" at bounding box center [540, 92] width 61 height 23
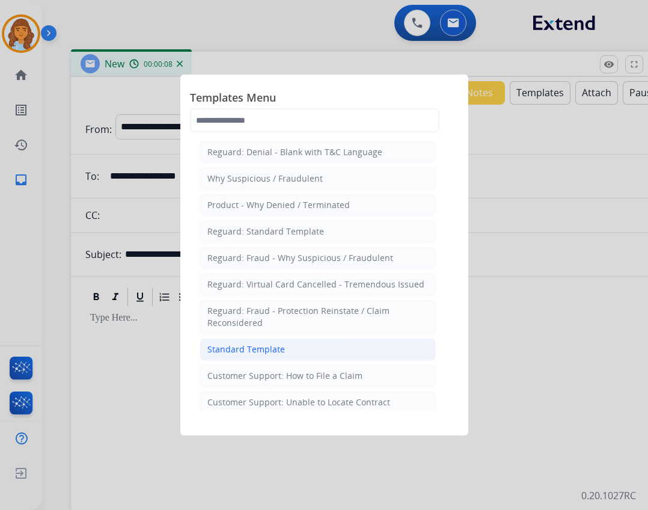
click at [326, 354] on li "Standard Template" at bounding box center [318, 349] width 236 height 23
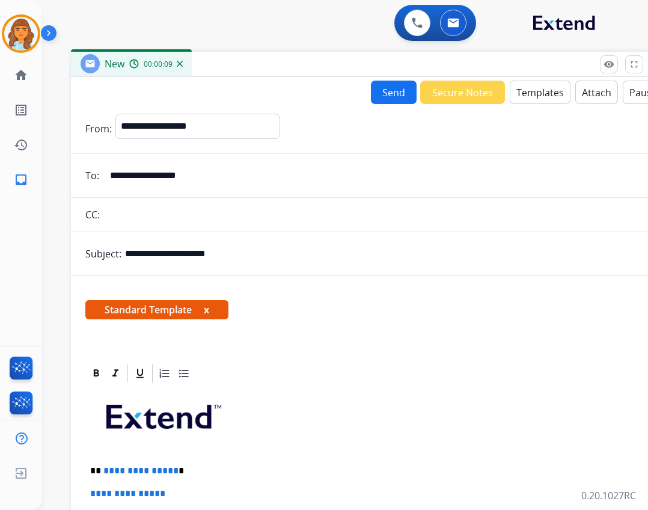
scroll to position [120, 0]
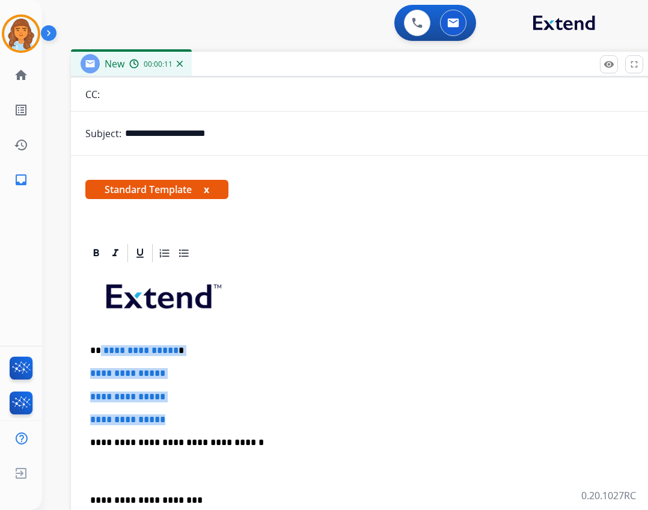
drag, startPoint x: 100, startPoint y: 343, endPoint x: 177, endPoint y: 413, distance: 104.2
click at [177, 413] on div "**********" at bounding box center [371, 470] width 572 height 413
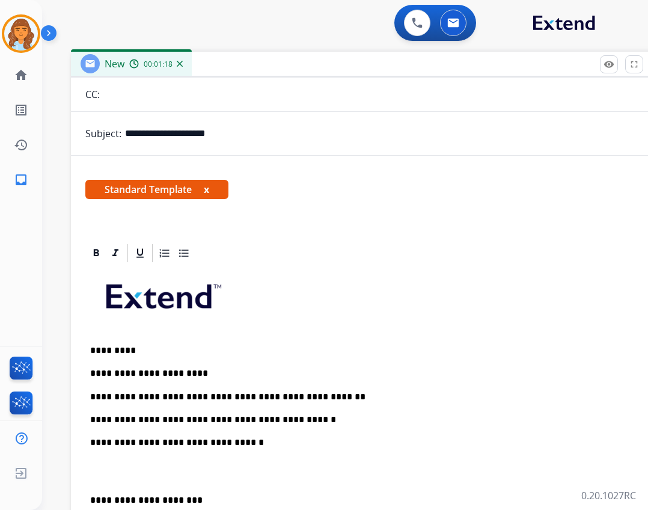
click at [85, 505] on div "**********" at bounding box center [371, 470] width 572 height 413
click at [93, 500] on p "**********" at bounding box center [366, 500] width 553 height 11
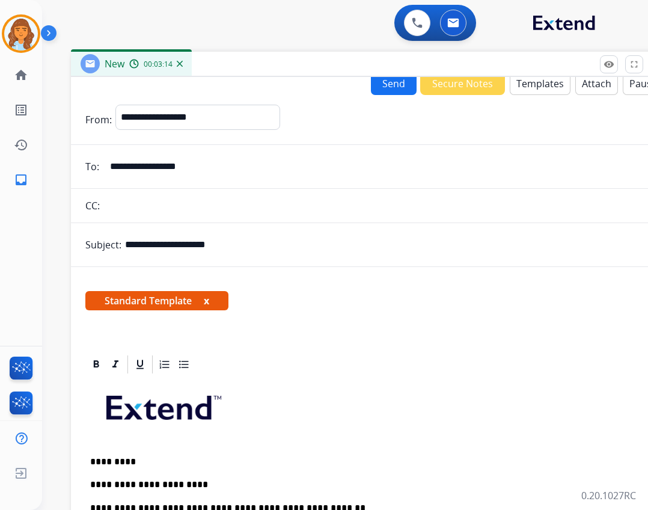
scroll to position [0, 0]
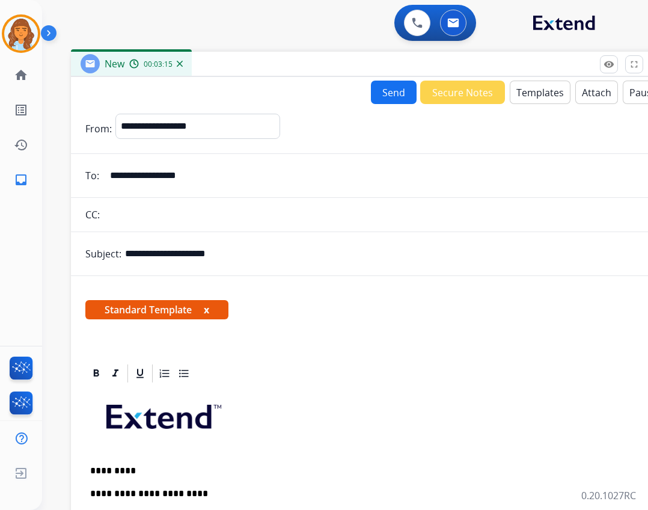
click at [371, 83] on button "Send" at bounding box center [394, 92] width 46 height 23
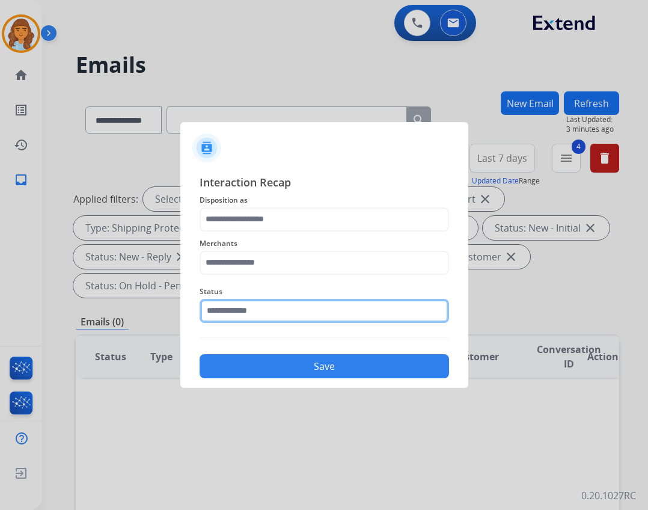
click at [263, 310] on input "text" at bounding box center [324, 311] width 249 height 24
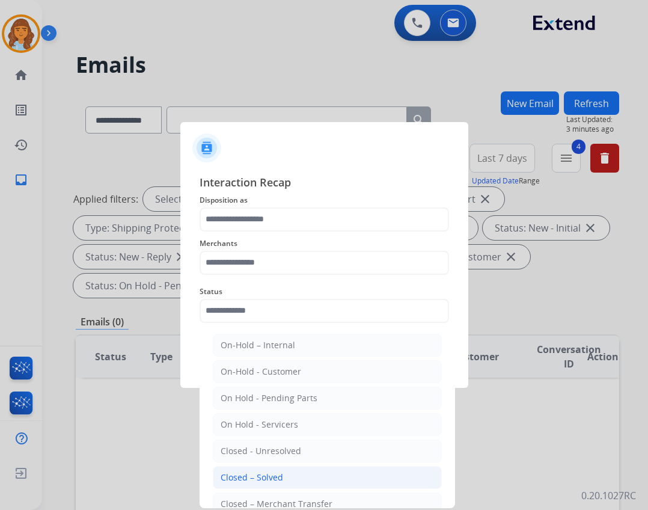
click at [266, 480] on div "Closed – Solved" at bounding box center [252, 477] width 62 height 12
type input "**********"
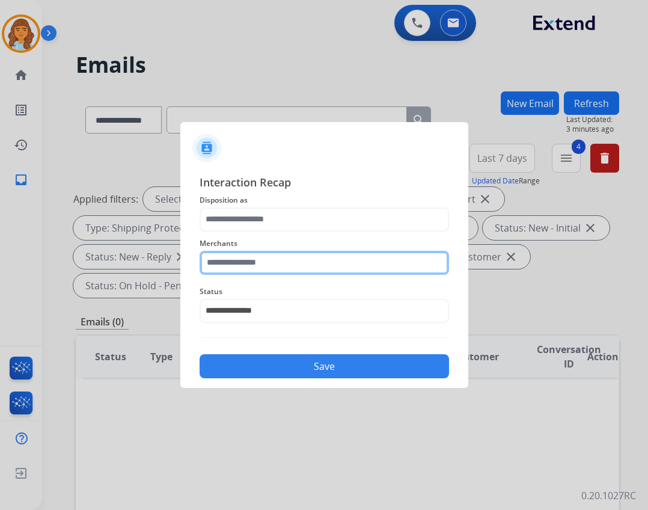
click at [251, 273] on input "text" at bounding box center [324, 263] width 249 height 24
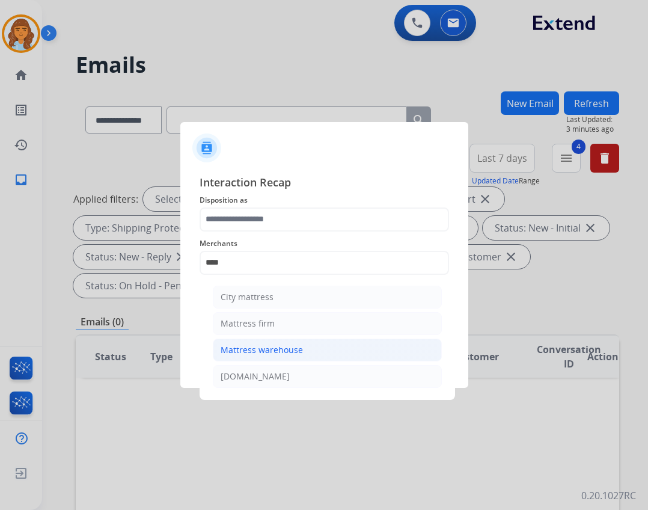
click at [305, 347] on li "Mattress warehouse" at bounding box center [327, 349] width 229 height 23
type input "**********"
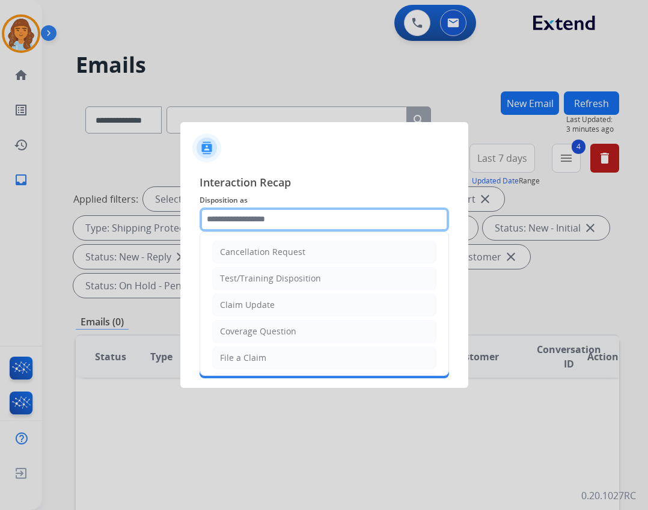
click at [296, 225] on input "text" at bounding box center [324, 219] width 249 height 24
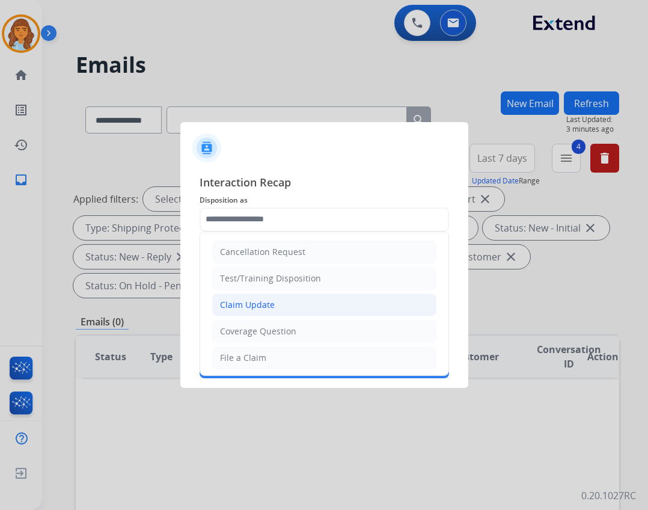
click at [281, 315] on li "Claim Update" at bounding box center [324, 304] width 224 height 23
type input "**********"
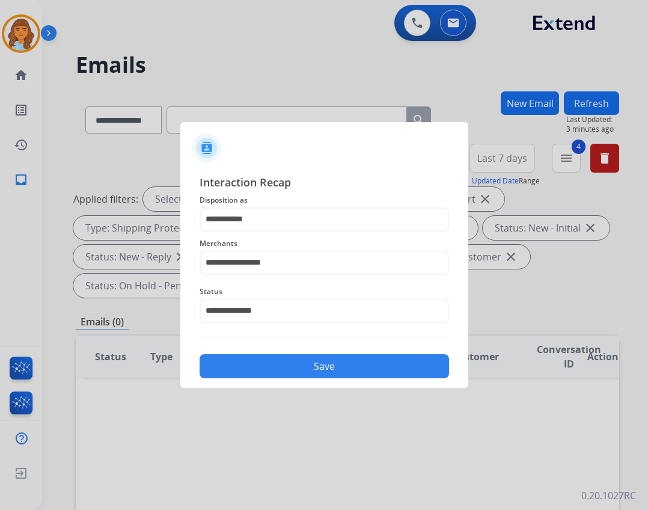
click at [320, 370] on button "Save" at bounding box center [324, 366] width 249 height 24
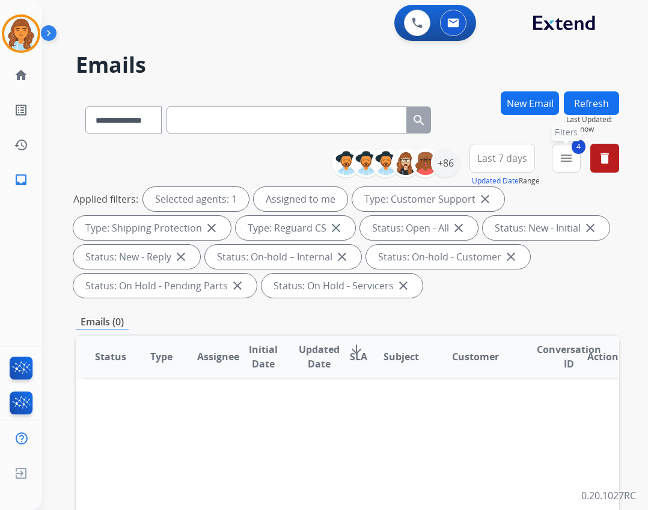
drag, startPoint x: 572, startPoint y: 158, endPoint x: 555, endPoint y: 192, distance: 38.2
click at [571, 157] on mat-icon "menu" at bounding box center [566, 158] width 14 height 14
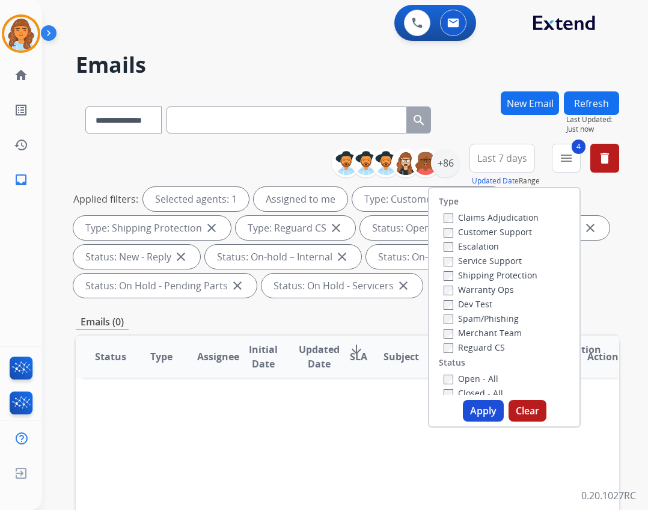
click at [483, 386] on div "Closed - All" at bounding box center [506, 392] width 126 height 14
click at [483, 392] on label "Closed - All" at bounding box center [472, 392] width 59 height 11
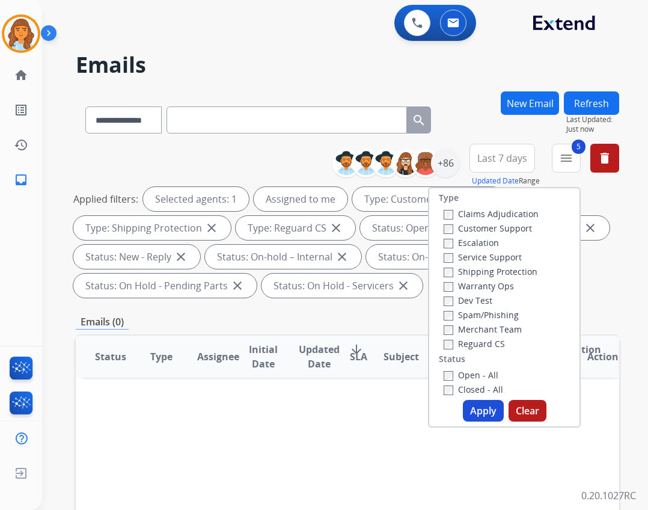
click at [481, 403] on button "Apply" at bounding box center [483, 411] width 41 height 22
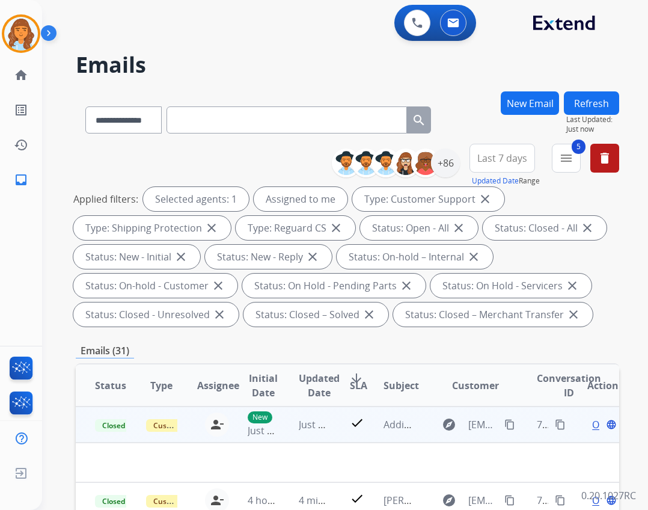
click at [555, 423] on mat-icon "content_copy" at bounding box center [560, 424] width 11 height 11
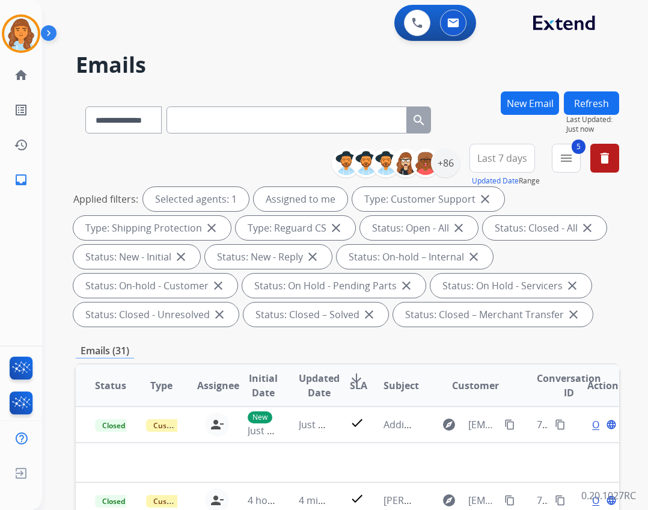
click at [549, 157] on div "**********" at bounding box center [480, 165] width 278 height 43
click at [558, 160] on button "5 menu Filters" at bounding box center [566, 158] width 29 height 29
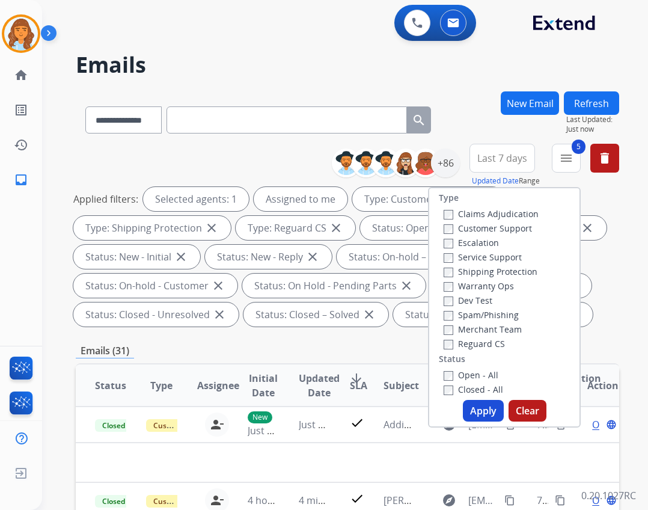
click at [467, 391] on label "Closed - All" at bounding box center [472, 388] width 59 height 11
click at [468, 403] on button "Apply" at bounding box center [483, 411] width 41 height 22
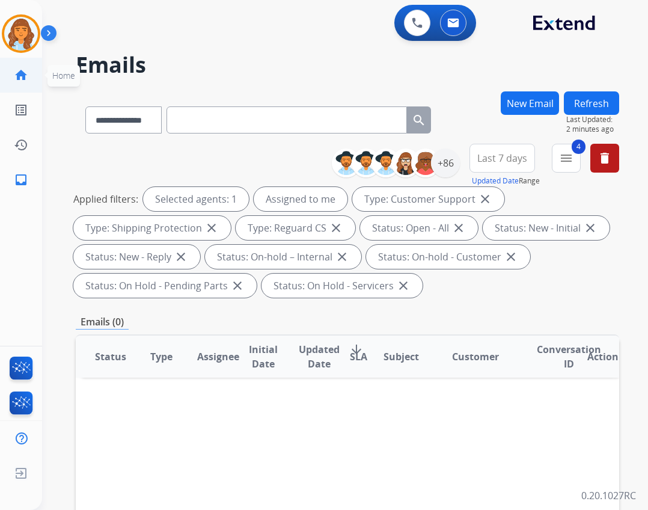
click at [31, 75] on link "home Home" at bounding box center [21, 75] width 34 height 34
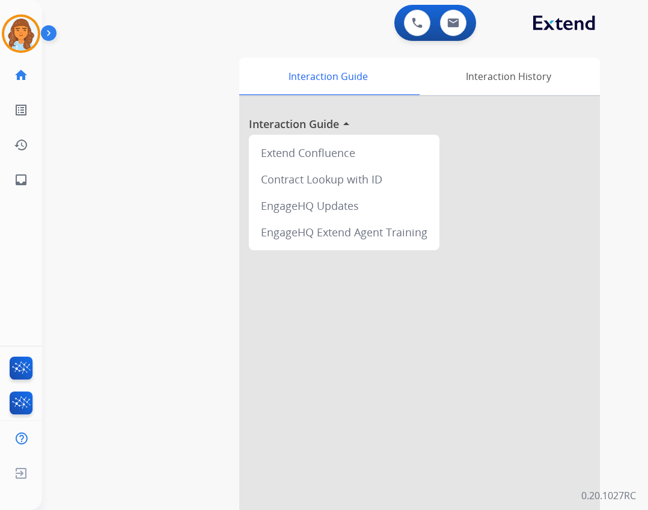
drag, startPoint x: 24, startPoint y: 35, endPoint x: 49, endPoint y: 48, distance: 27.7
click at [24, 35] on img at bounding box center [21, 34] width 34 height 34
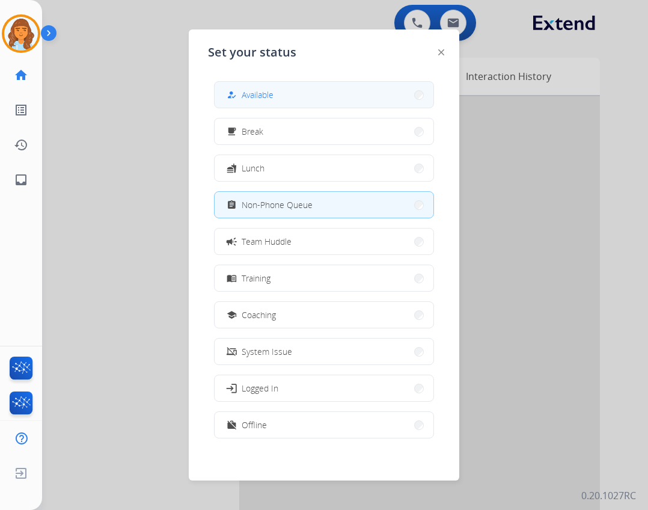
click at [272, 88] on div "how_to_reg Available" at bounding box center [248, 95] width 49 height 14
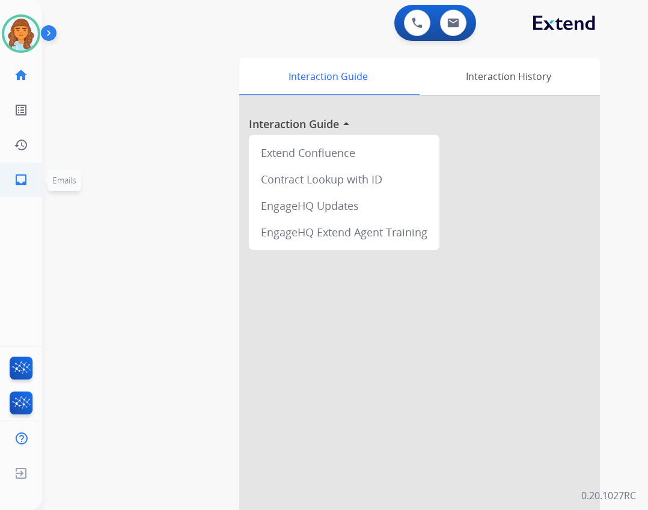
click at [23, 178] on mat-icon "inbox" at bounding box center [21, 179] width 14 height 14
select select "**********"
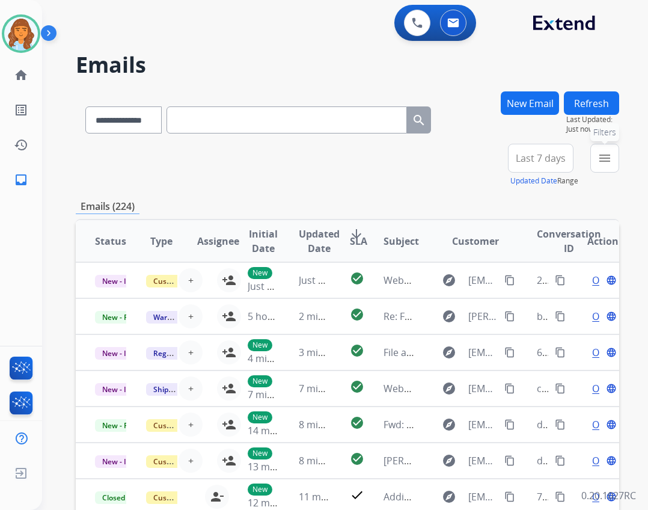
click at [605, 153] on mat-icon "menu" at bounding box center [604, 158] width 14 height 14
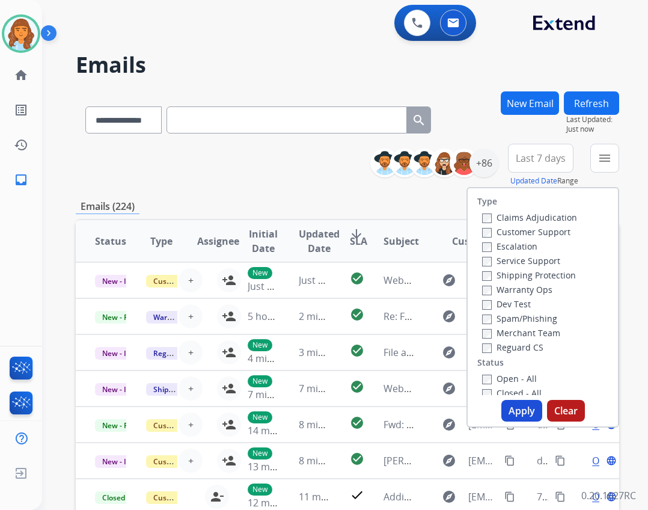
click at [512, 351] on label "Reguard CS" at bounding box center [512, 346] width 61 height 11
click at [498, 273] on label "Shipping Protection" at bounding box center [529, 274] width 94 height 11
click at [502, 234] on label "Customer Support" at bounding box center [526, 231] width 88 height 11
click at [508, 380] on label "Open - All" at bounding box center [509, 378] width 55 height 11
click at [516, 415] on button "Apply" at bounding box center [521, 411] width 41 height 22
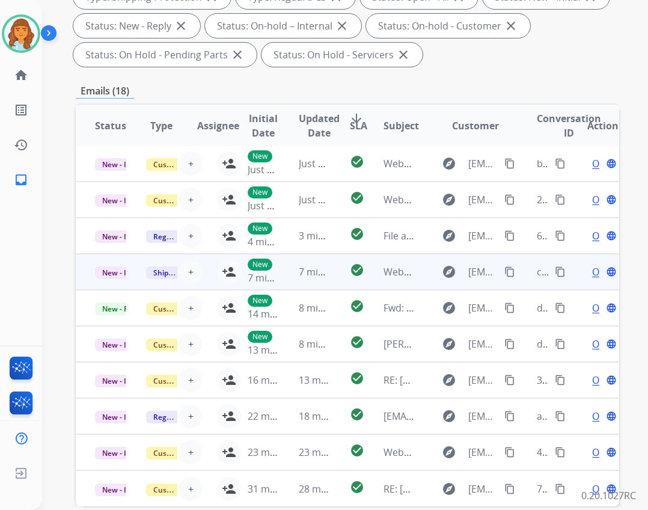
scroll to position [240, 0]
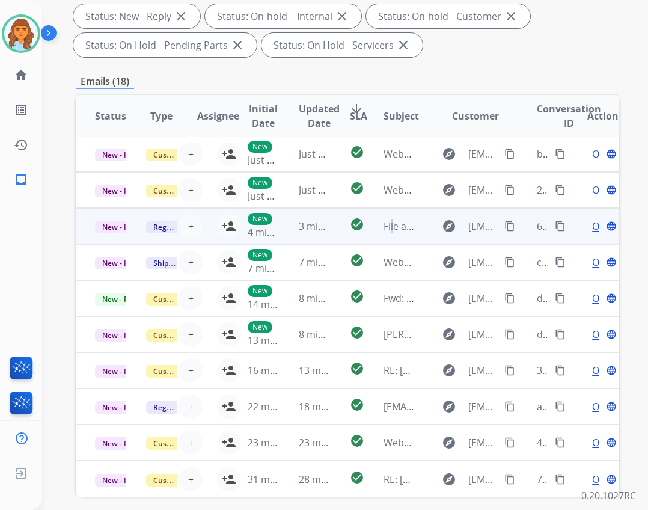
click at [384, 215] on td "File a Claim" at bounding box center [389, 226] width 51 height 36
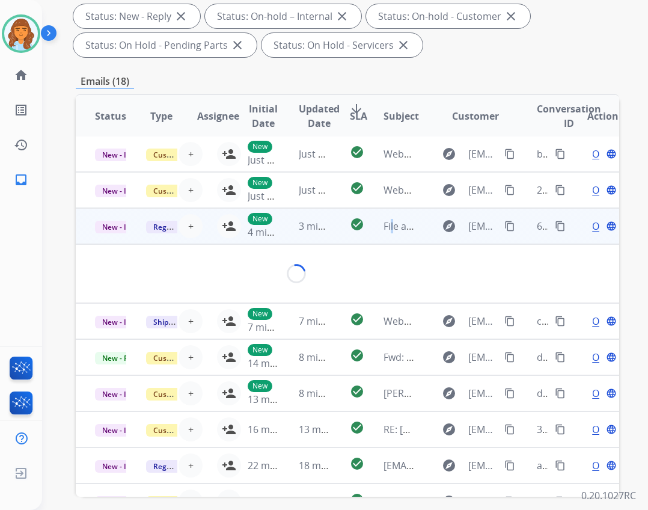
scroll to position [72, 0]
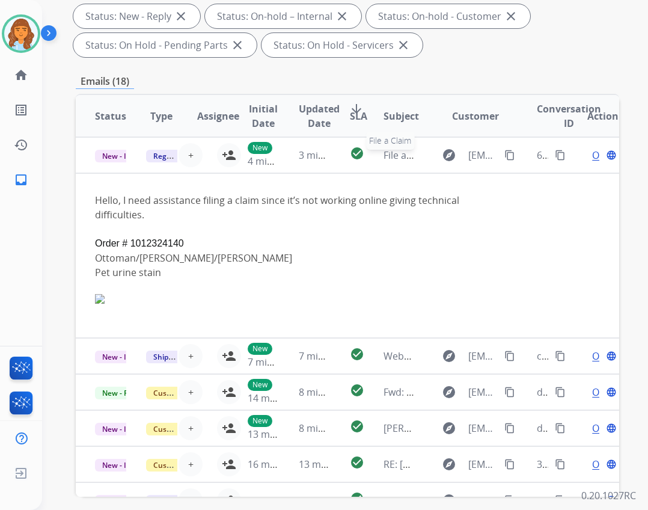
click at [403, 160] on span "File a Claim" at bounding box center [408, 154] width 50 height 13
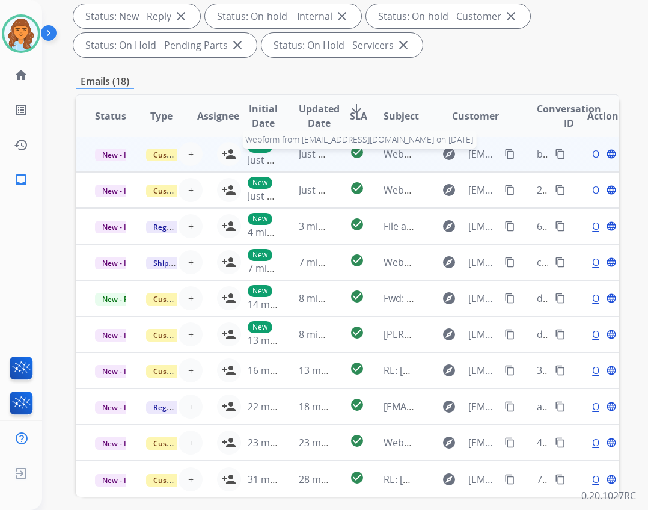
scroll to position [1, 0]
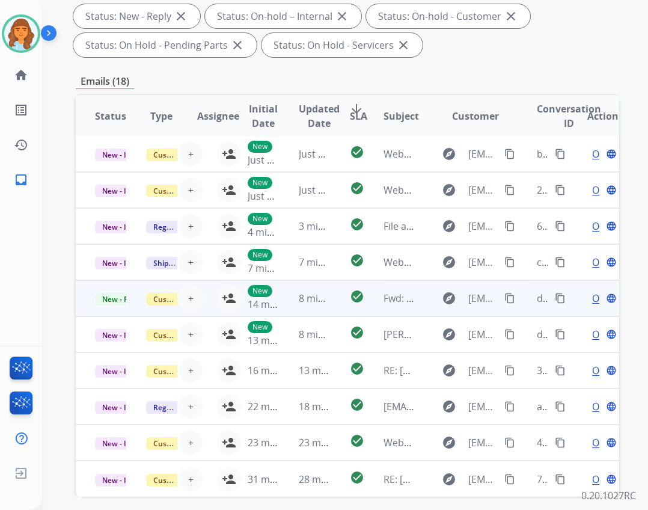
click at [372, 291] on td "Fwd: From [PERSON_NAME]" at bounding box center [389, 298] width 51 height 36
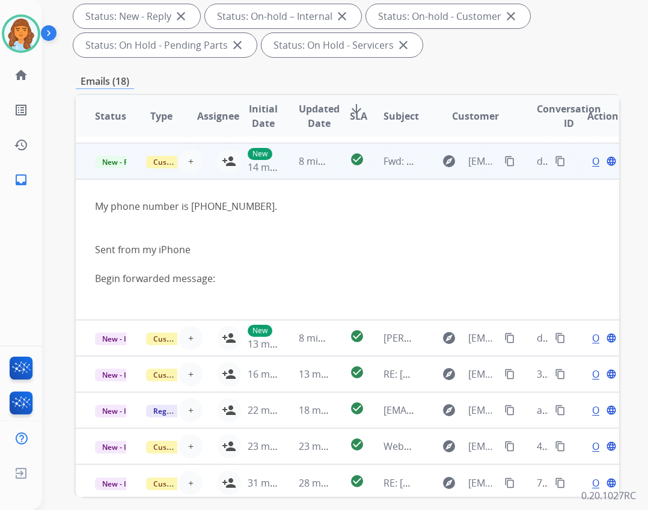
scroll to position [142, 0]
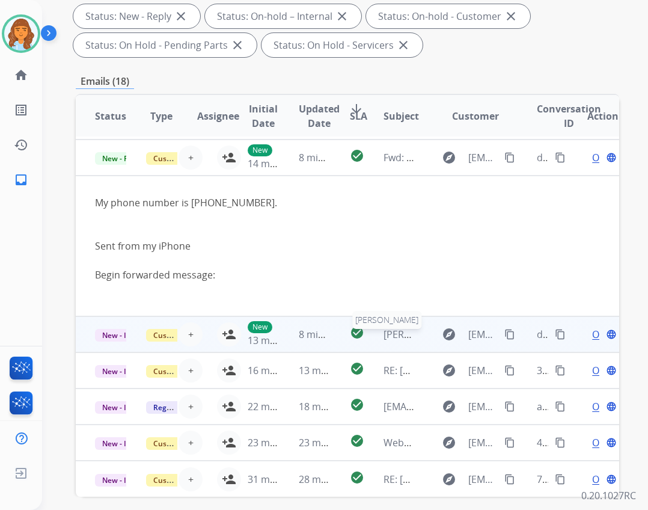
click at [403, 338] on span "[PERSON_NAME]" at bounding box center [420, 333] width 75 height 13
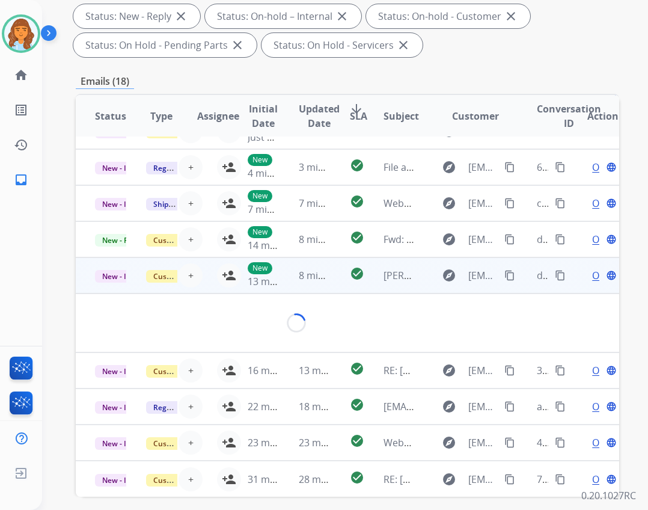
scroll to position [55, 0]
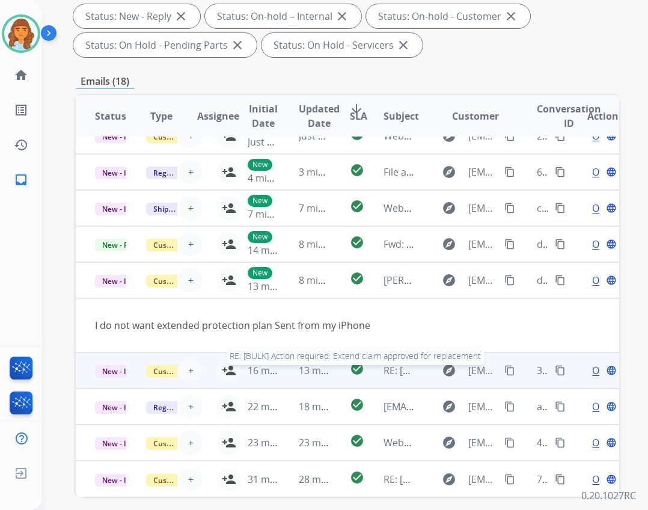
click at [395, 369] on span "RE: [BULK] Action required: Extend claim approved for replacement" at bounding box center [535, 370] width 304 height 13
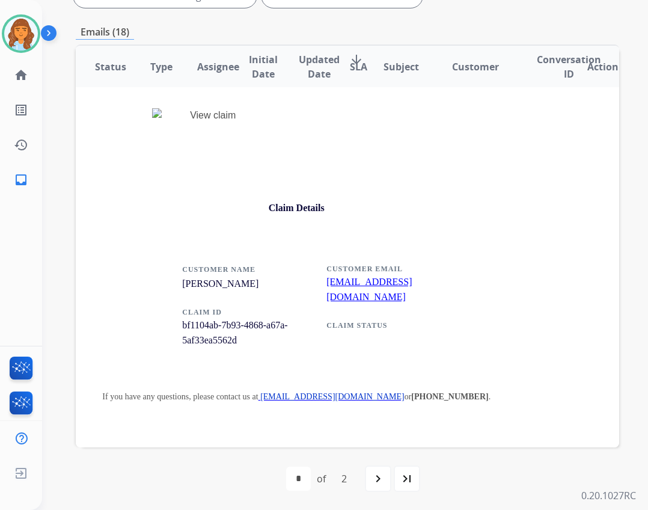
scroll to position [1238, 0]
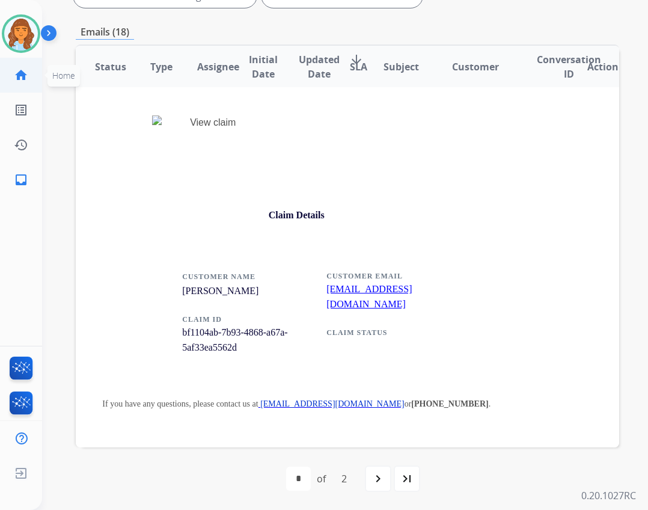
click at [19, 86] on link "home Home" at bounding box center [21, 75] width 34 height 34
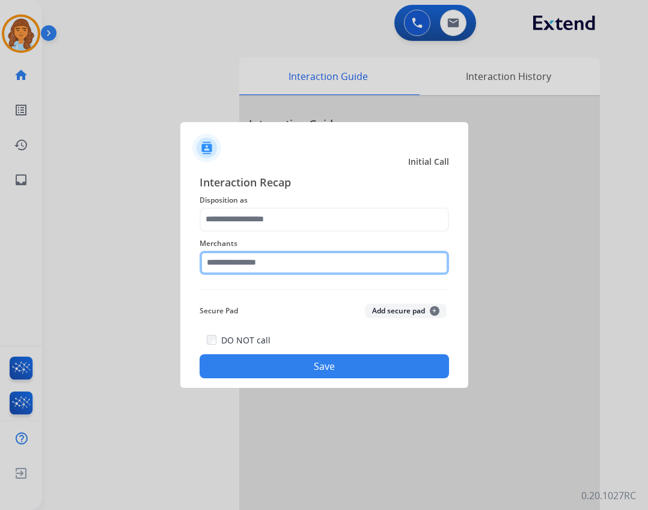
click at [260, 264] on input "text" at bounding box center [324, 263] width 249 height 24
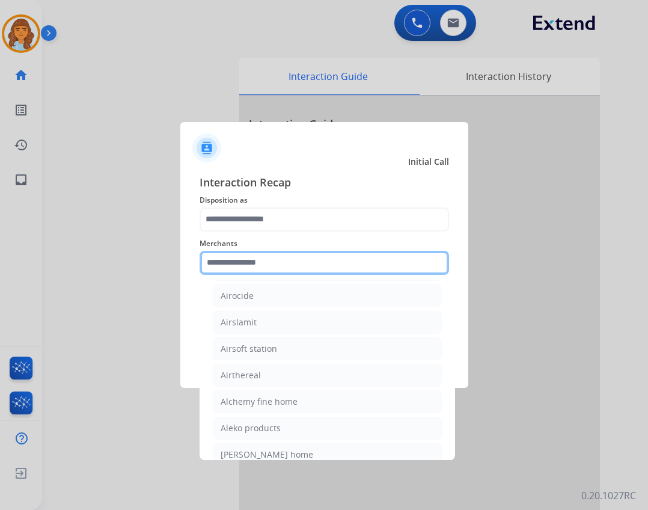
scroll to position [781, 0]
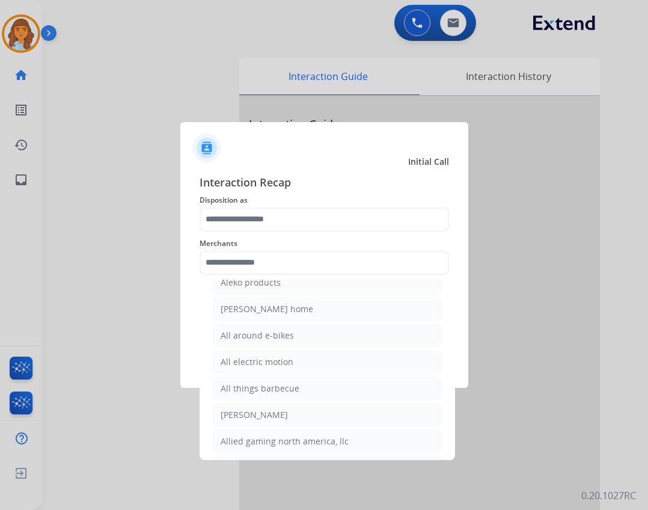
click at [275, 436] on div "Allied gaming north america, llc" at bounding box center [285, 441] width 128 height 12
type input "**********"
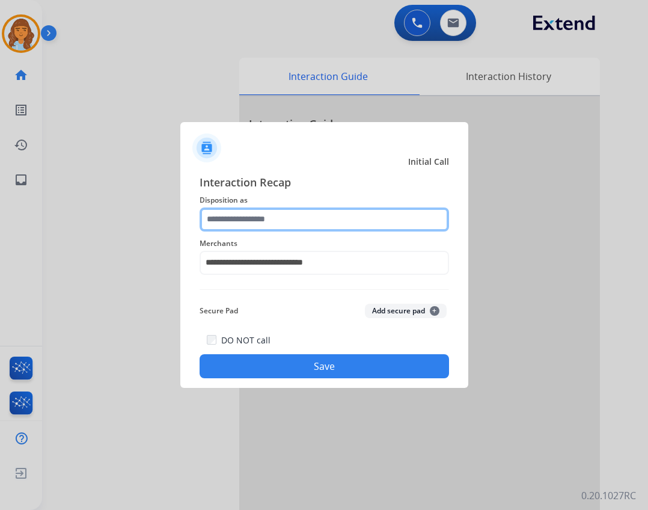
click at [285, 228] on input "text" at bounding box center [324, 219] width 249 height 24
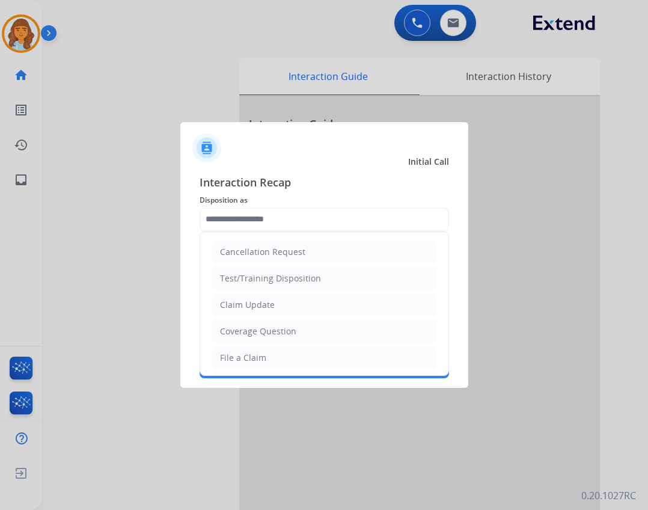
click at [261, 351] on li "File a Claim" at bounding box center [324, 357] width 224 height 23
type input "**********"
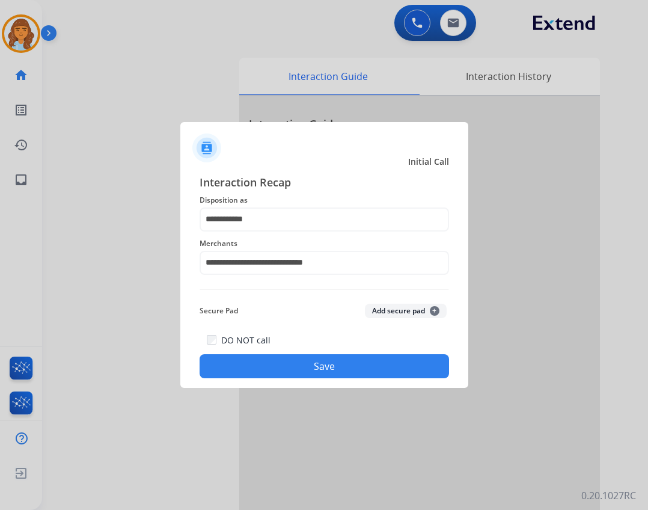
click at [265, 355] on button "Save" at bounding box center [324, 366] width 249 height 24
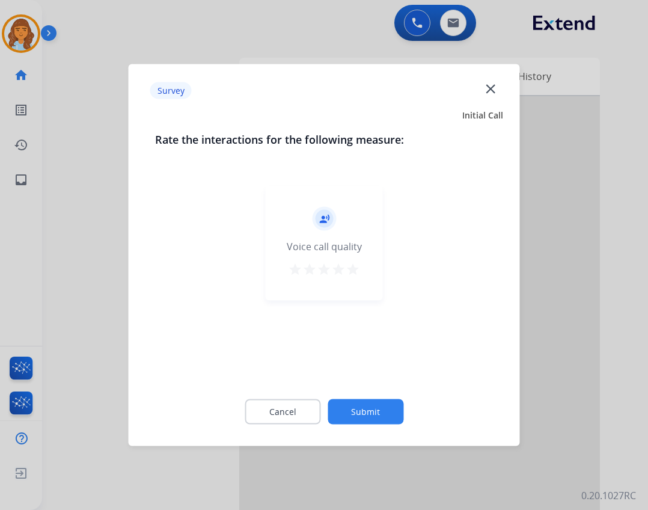
click at [338, 409] on button "Submit" at bounding box center [365, 411] width 76 height 25
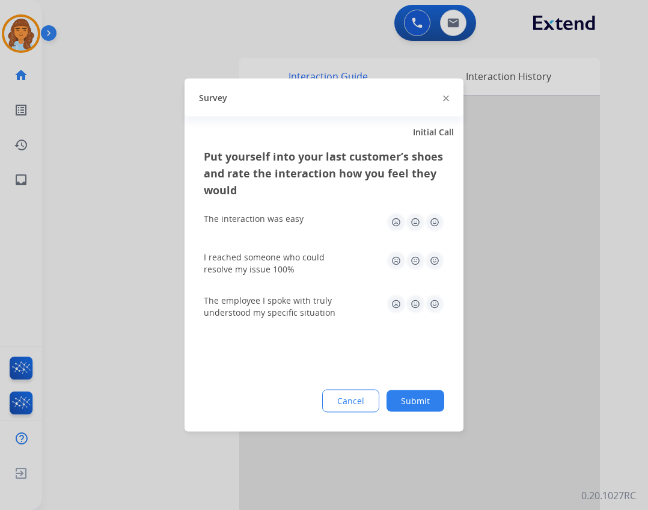
click at [410, 403] on button "Submit" at bounding box center [415, 401] width 58 height 22
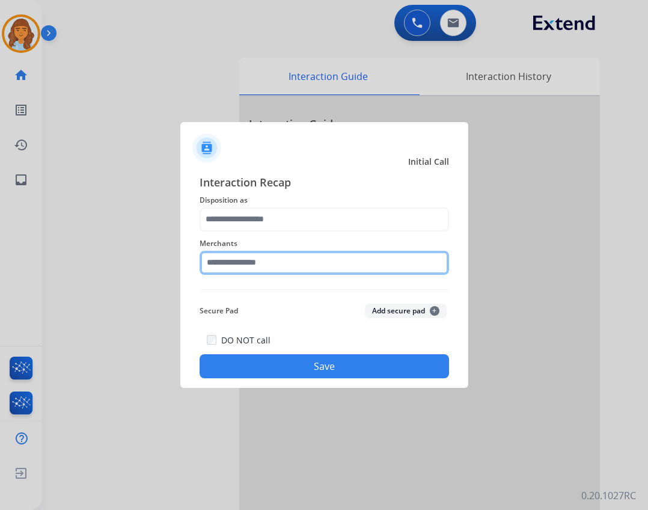
click at [356, 264] on input "text" at bounding box center [324, 263] width 249 height 24
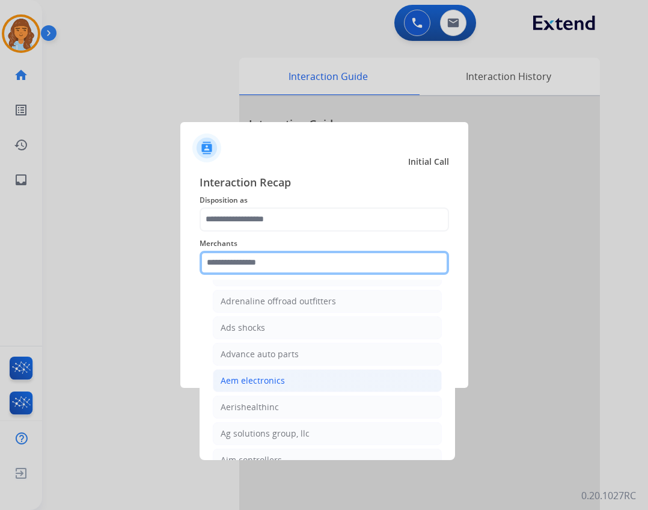
scroll to position [421, 0]
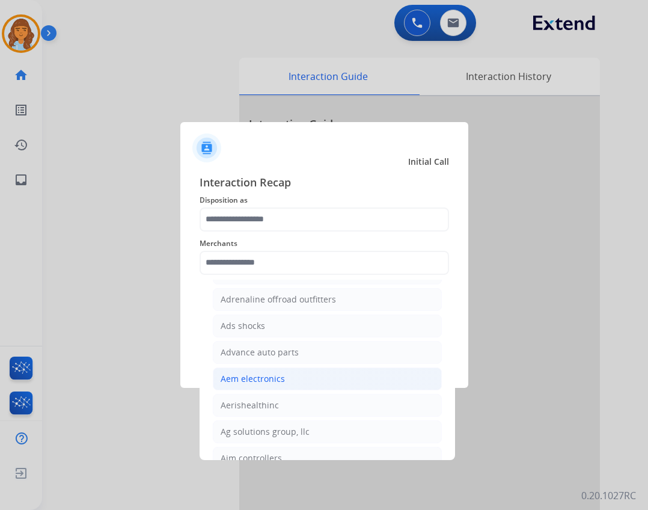
click at [347, 385] on li "Aem electronics" at bounding box center [327, 378] width 229 height 23
type input "**********"
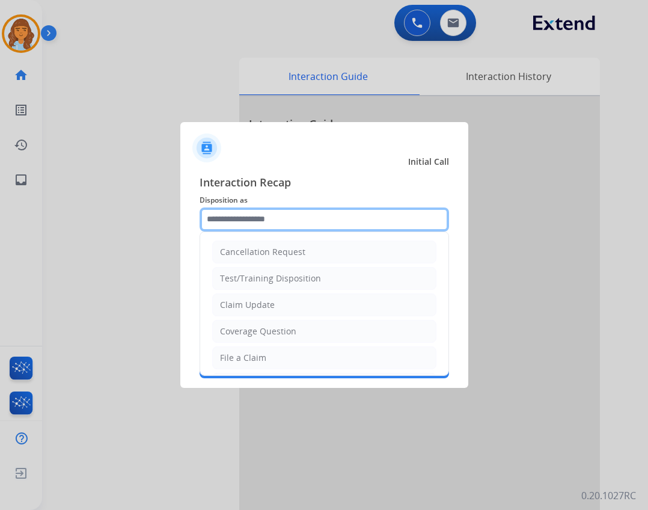
click at [303, 214] on input "text" at bounding box center [324, 219] width 249 height 24
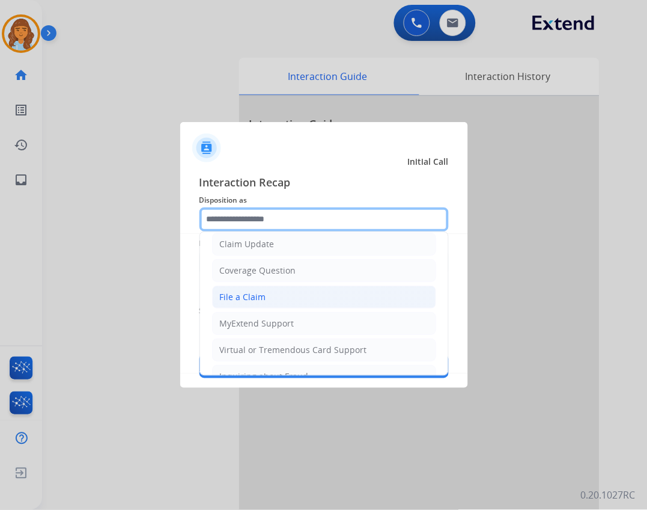
scroll to position [187, 0]
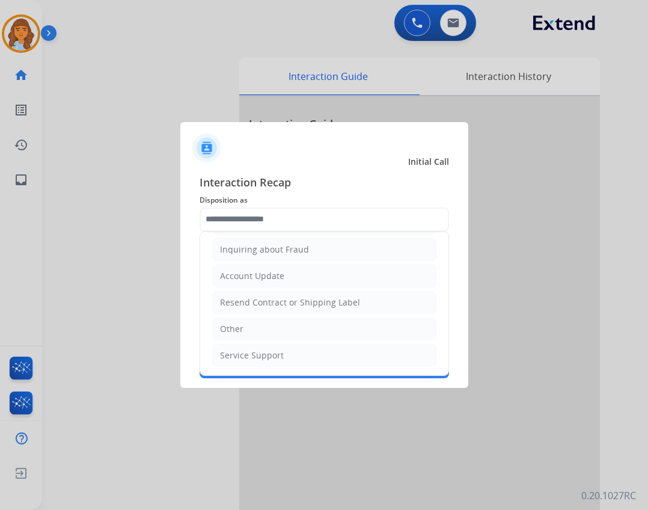
drag, startPoint x: 299, startPoint y: 275, endPoint x: 299, endPoint y: 285, distance: 10.8
click at [299, 277] on li "Account Update" at bounding box center [324, 275] width 224 height 23
type input "**********"
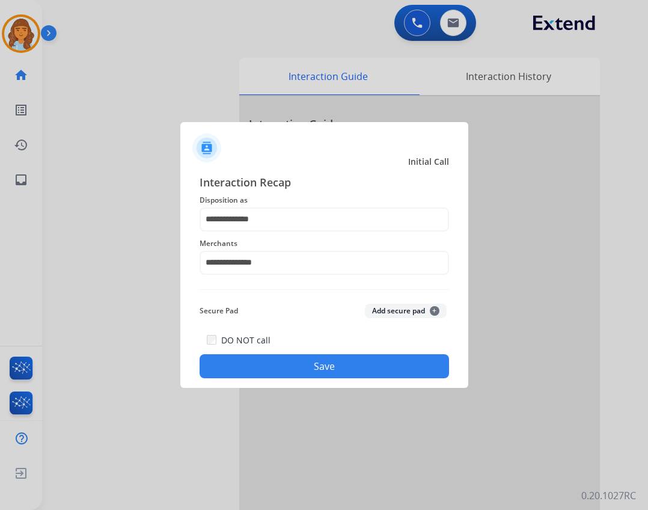
click at [306, 361] on button "Save" at bounding box center [324, 366] width 249 height 24
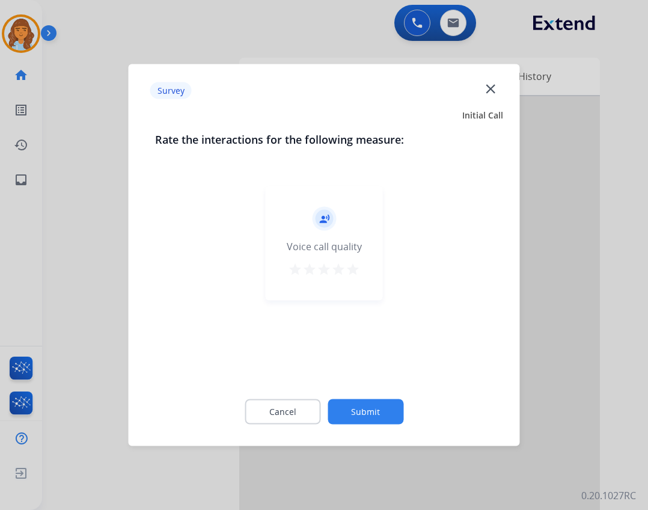
click at [371, 407] on button "Submit" at bounding box center [365, 411] width 76 height 25
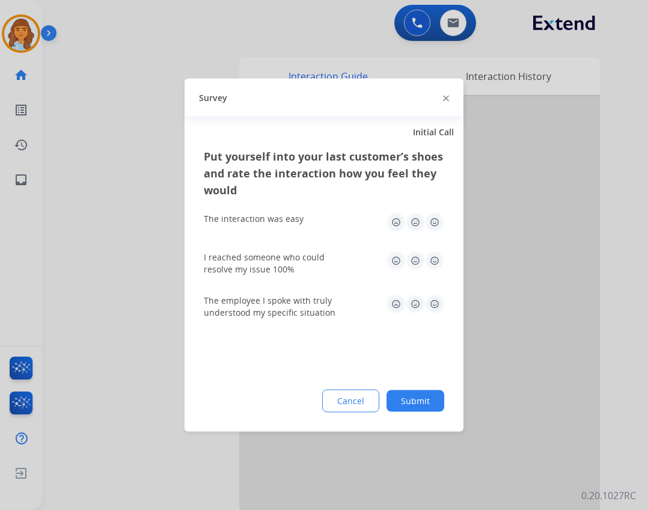
drag, startPoint x: 415, startPoint y: 403, endPoint x: 326, endPoint y: 344, distance: 106.3
click at [406, 400] on button "Submit" at bounding box center [415, 401] width 58 height 22
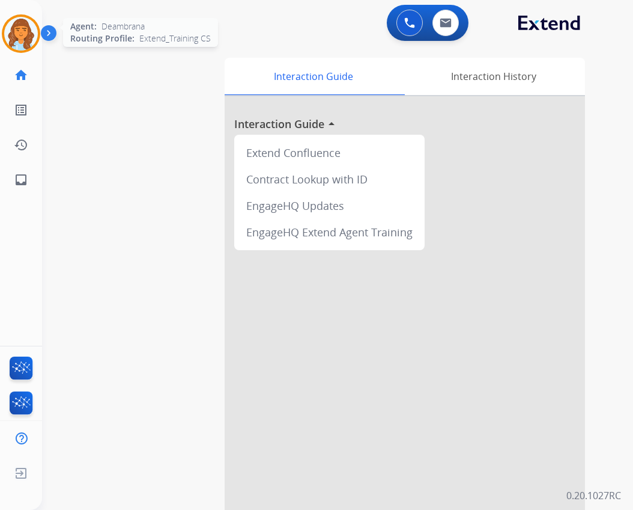
click at [17, 47] on img at bounding box center [21, 34] width 34 height 34
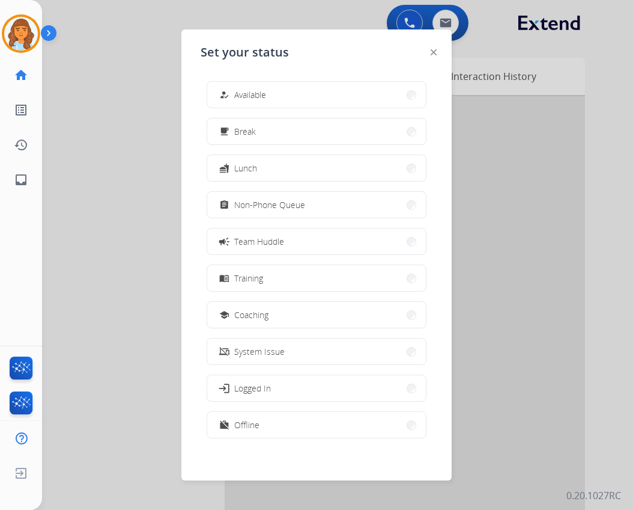
click at [238, 93] on span "Available" at bounding box center [250, 94] width 32 height 13
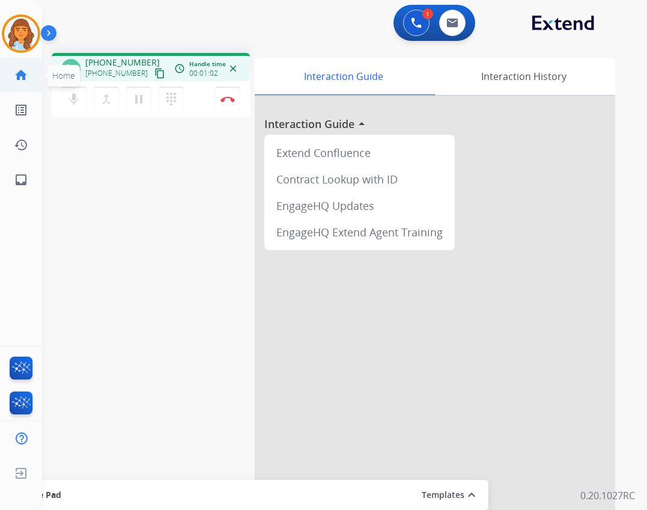
drag, startPoint x: 145, startPoint y: 67, endPoint x: 10, endPoint y: 72, distance: 135.3
click at [153, 71] on button "content_copy" at bounding box center [160, 73] width 14 height 14
click at [154, 75] on mat-icon "content_copy" at bounding box center [159, 73] width 11 height 11
click at [231, 91] on button "Disconnect" at bounding box center [227, 99] width 25 height 25
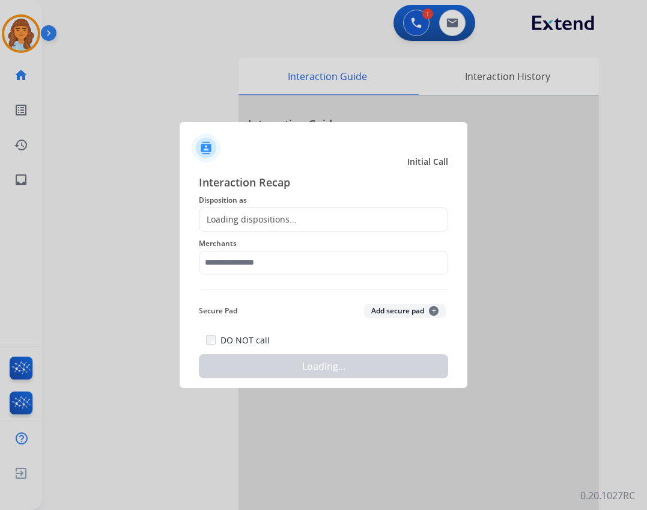
click at [285, 226] on div "Loading dispositions..." at bounding box center [323, 219] width 249 height 24
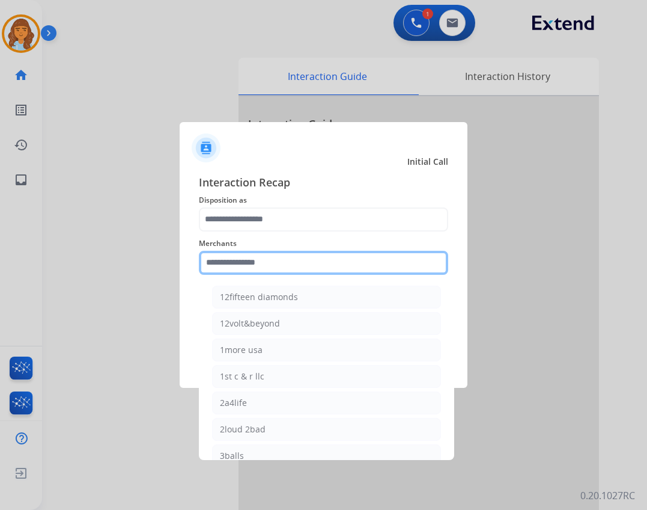
click at [281, 270] on input "text" at bounding box center [323, 263] width 249 height 24
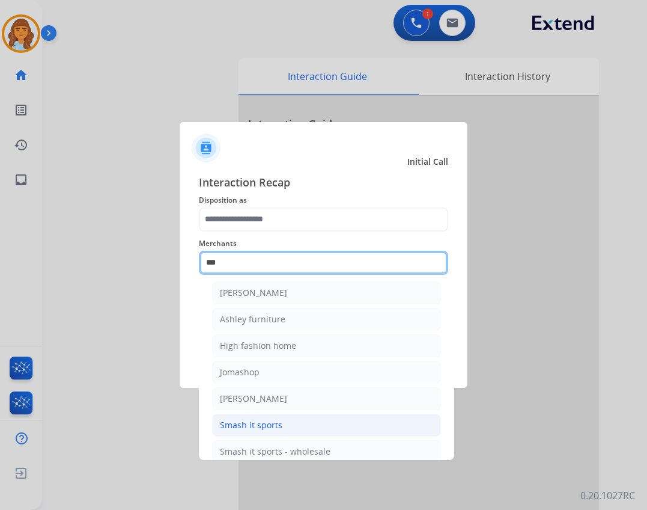
scroll to position [0, 0]
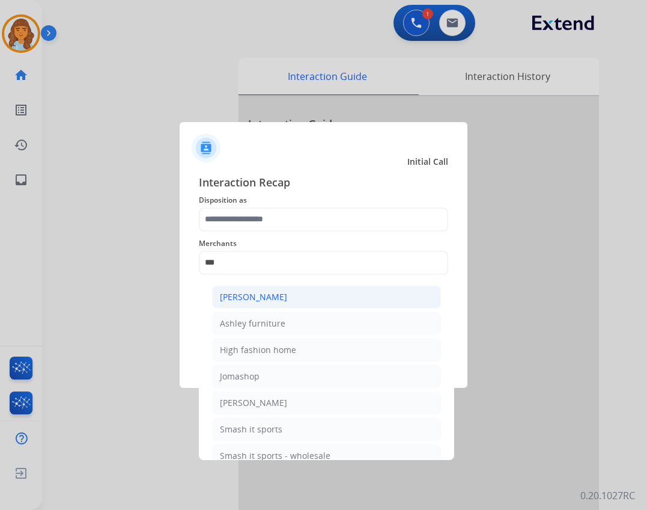
click at [293, 300] on li "[PERSON_NAME]" at bounding box center [326, 296] width 229 height 23
type input "**********"
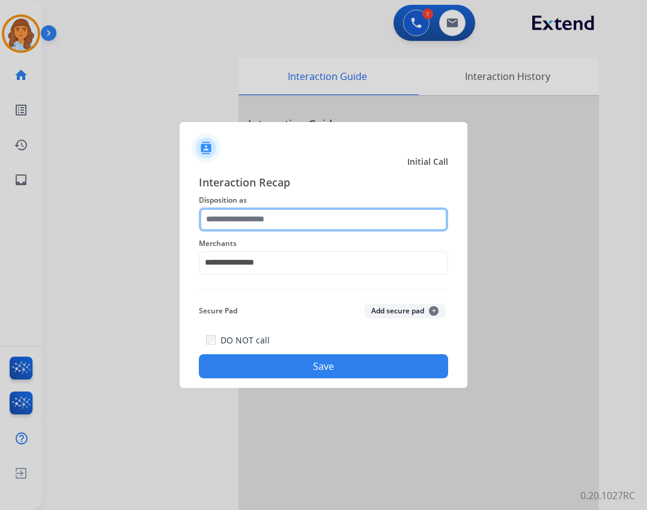
click at [267, 217] on input "text" at bounding box center [323, 219] width 249 height 24
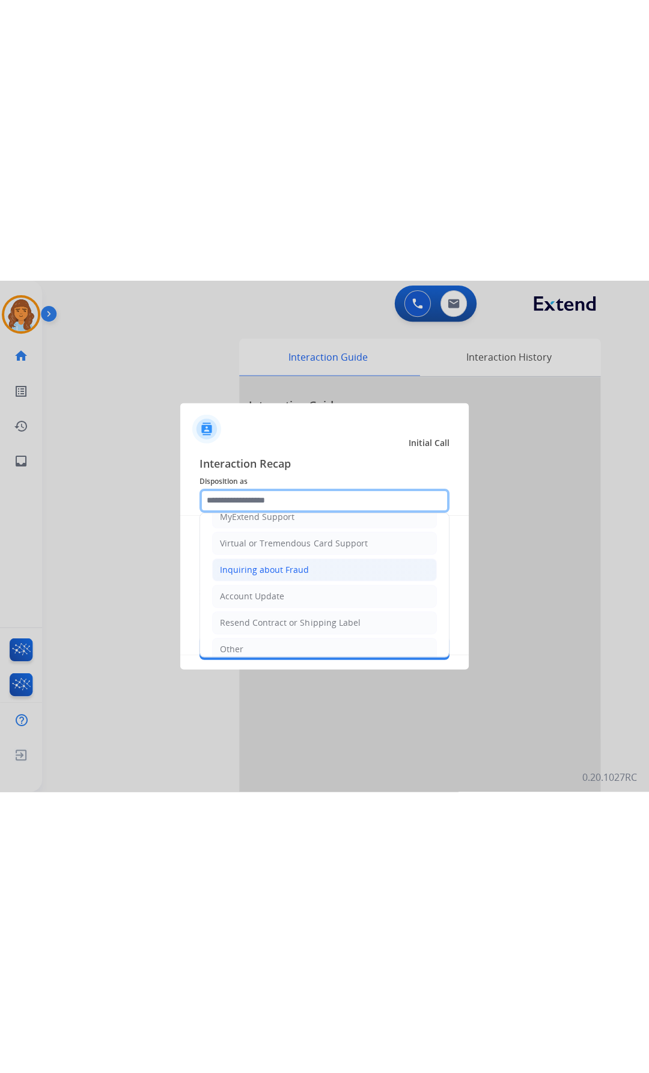
scroll to position [60, 0]
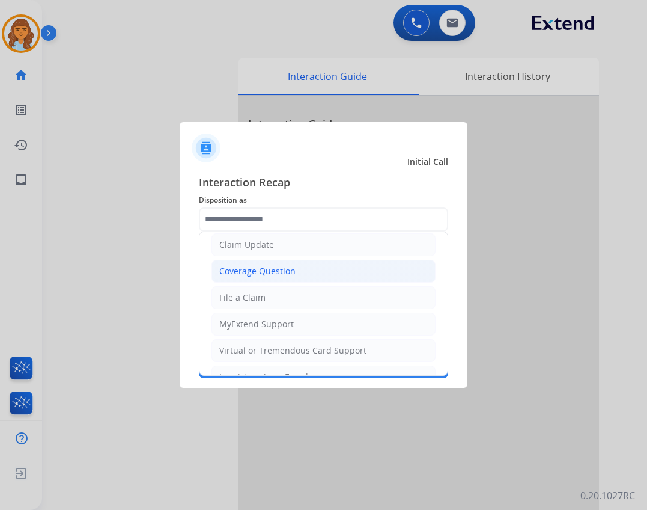
click at [289, 274] on div "Coverage Question" at bounding box center [257, 271] width 76 height 12
type input "**********"
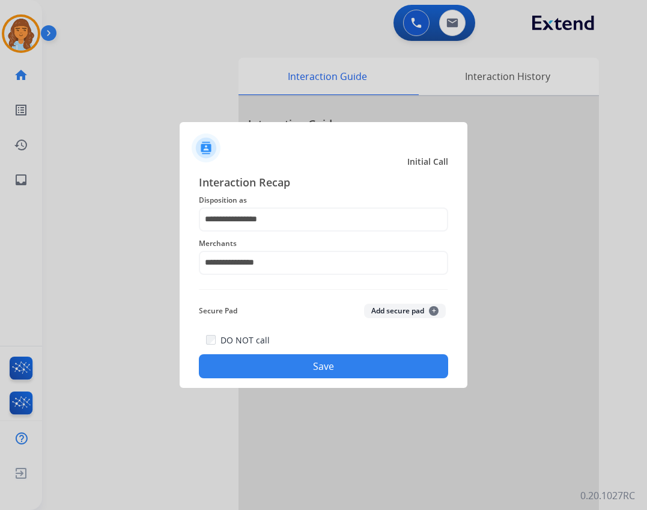
click at [296, 365] on button "Save" at bounding box center [323, 366] width 249 height 24
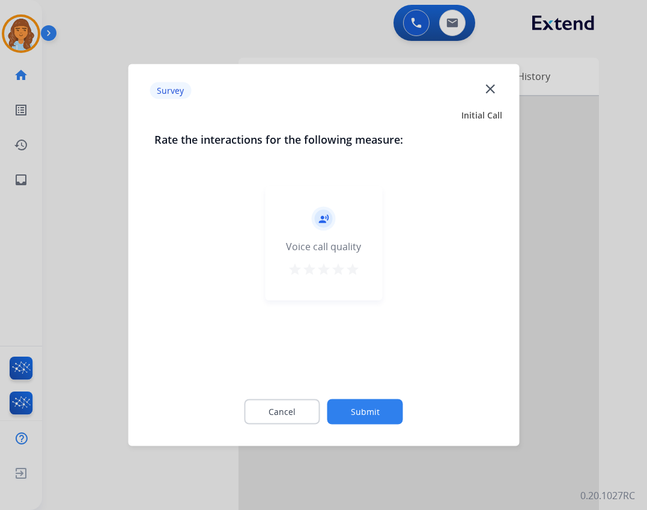
click at [368, 418] on button "Submit" at bounding box center [365, 411] width 76 height 25
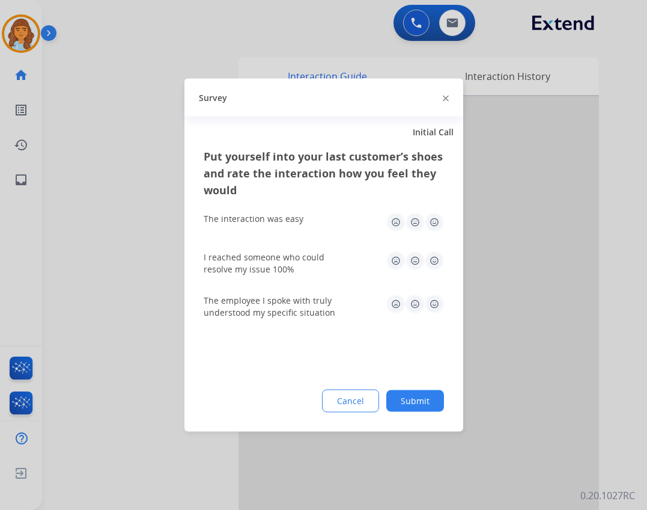
click at [406, 405] on button "Submit" at bounding box center [415, 401] width 58 height 22
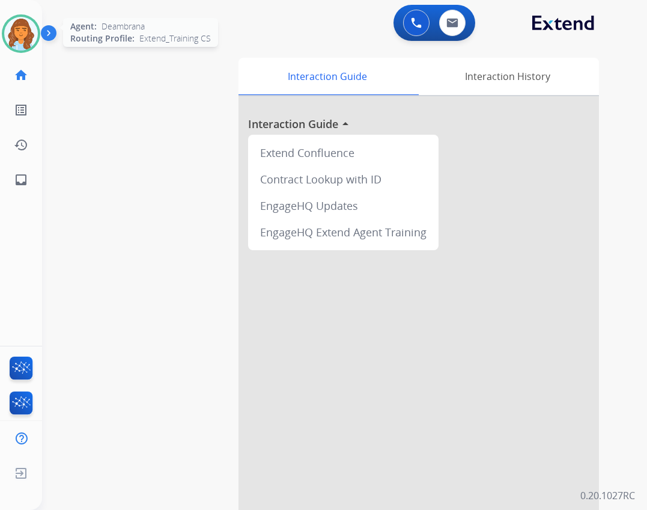
drag, startPoint x: 14, startPoint y: 41, endPoint x: 62, endPoint y: 44, distance: 48.2
click at [16, 41] on img at bounding box center [21, 34] width 34 height 34
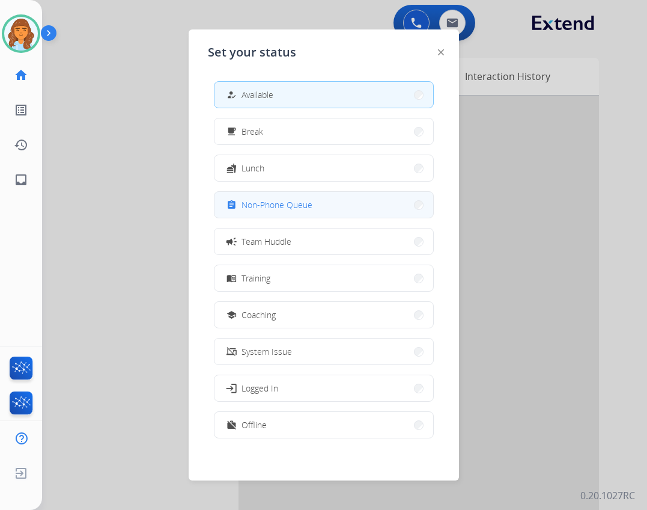
click at [273, 195] on button "assignment Non-Phone Queue" at bounding box center [324, 205] width 219 height 26
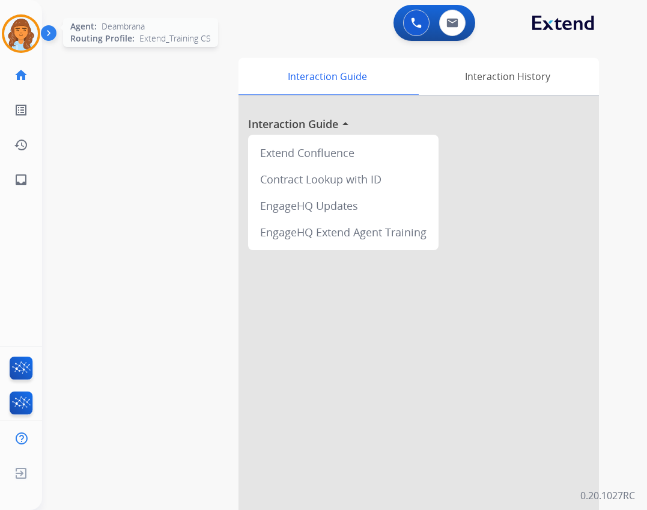
click at [35, 29] on img at bounding box center [21, 34] width 34 height 34
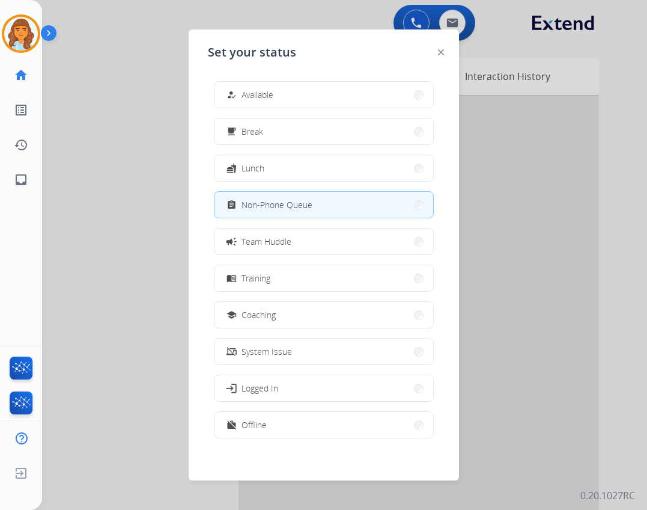
click at [276, 432] on button "work_off Offline" at bounding box center [324, 425] width 219 height 26
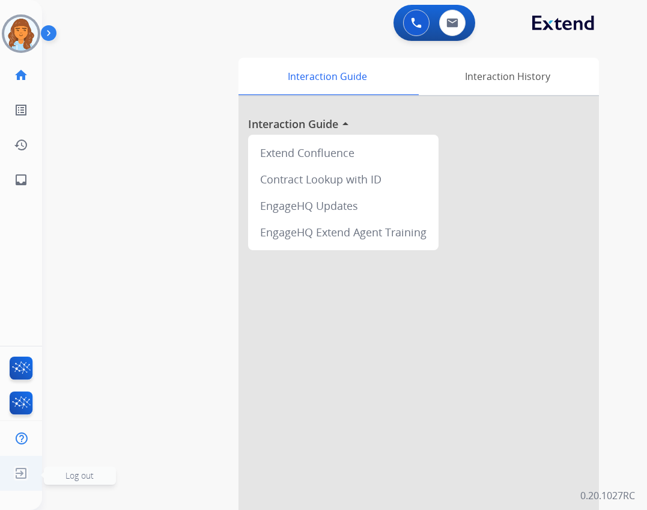
click at [18, 467] on img at bounding box center [21, 472] width 22 height 23
